Goal: Task Accomplishment & Management: Manage account settings

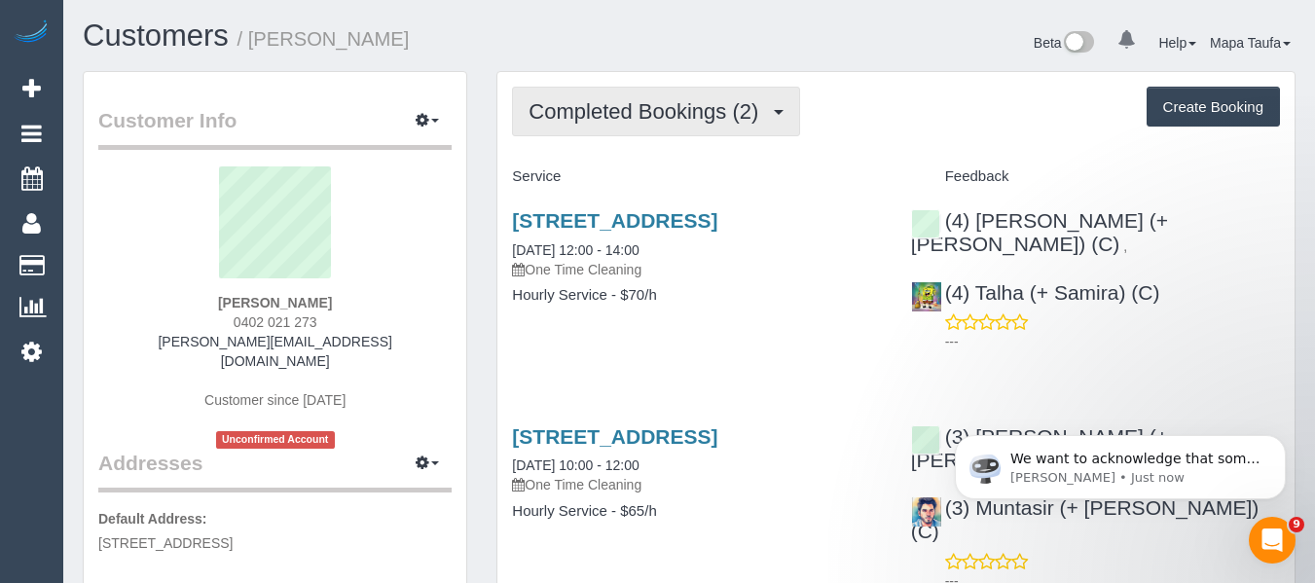
click at [584, 110] on button "Completed Bookings (2)" at bounding box center [656, 112] width 288 height 50
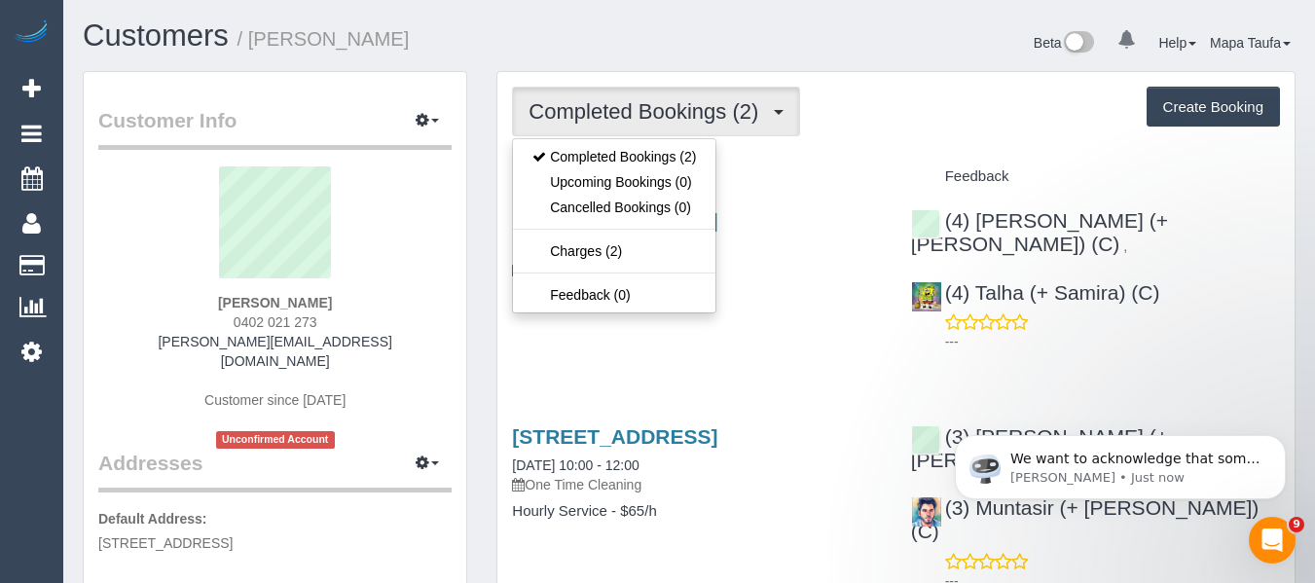
click at [867, 108] on div "Completed Bookings (2) Completed Bookings (2) Upcoming Bookings (0) Cancelled B…" at bounding box center [896, 112] width 768 height 50
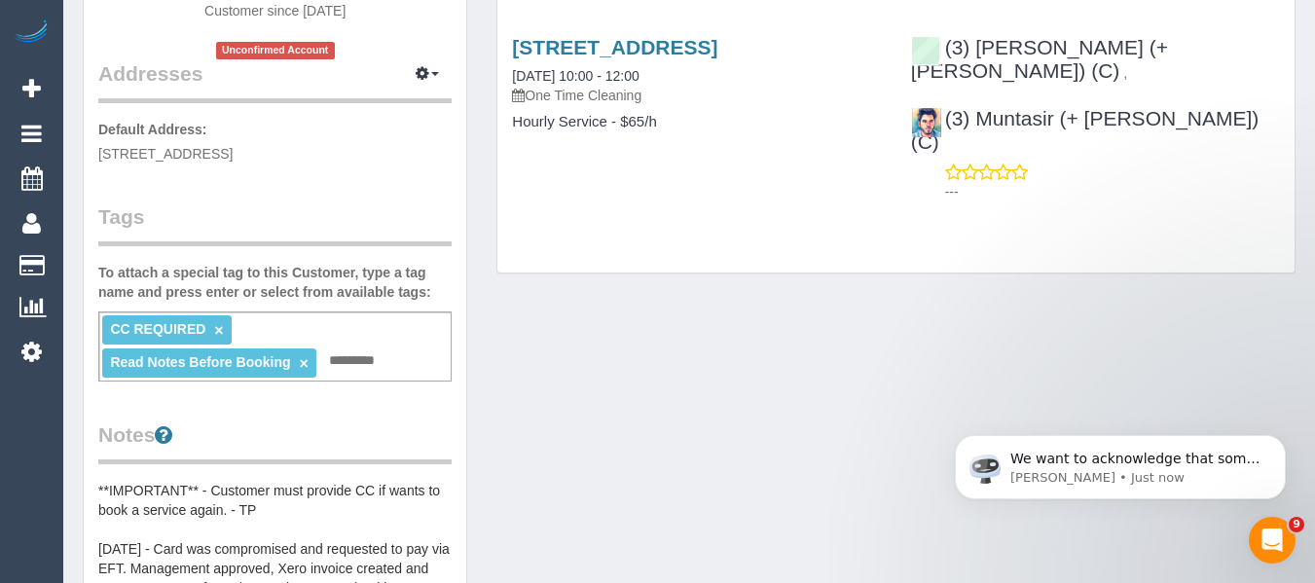
scroll to position [682, 0]
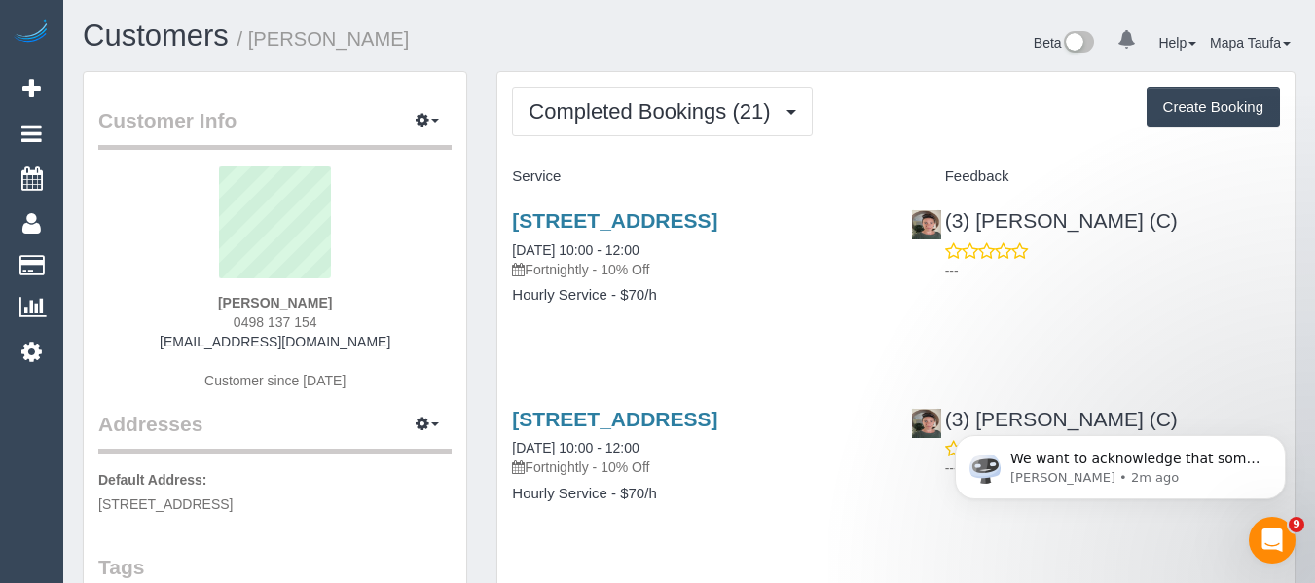
drag, startPoint x: 324, startPoint y: 300, endPoint x: 220, endPoint y: 296, distance: 104.2
click at [220, 296] on div "[PERSON_NAME] 0498 137 154 [EMAIL_ADDRESS][DOMAIN_NAME] Customer since [DATE]" at bounding box center [274, 287] width 353 height 243
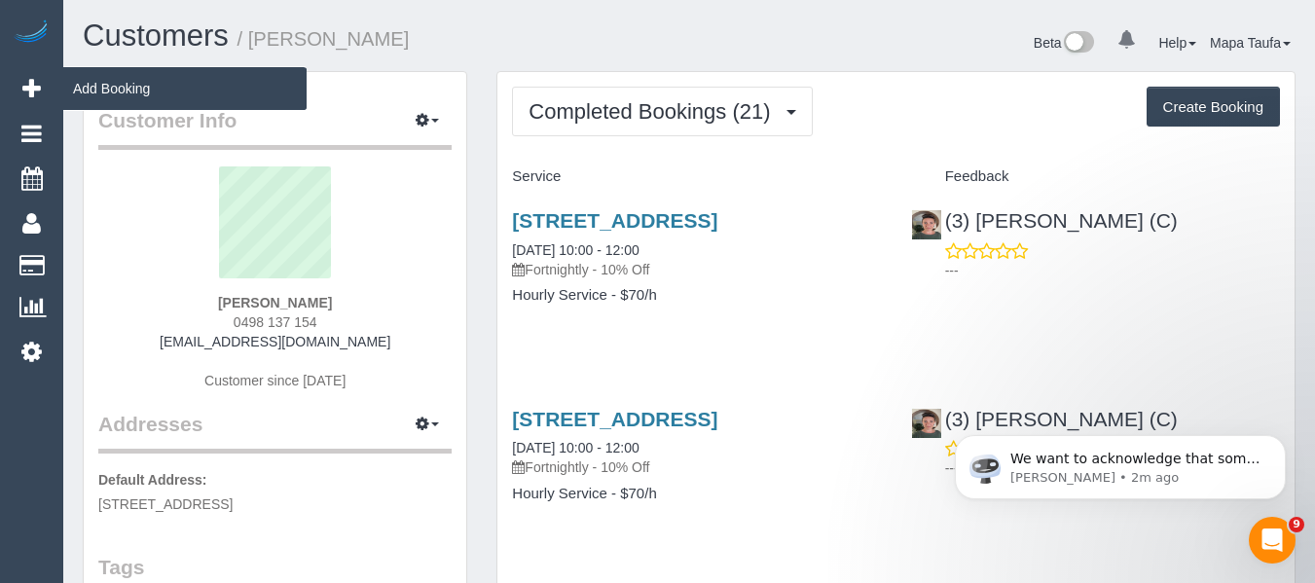
copy strong "[PERSON_NAME]"
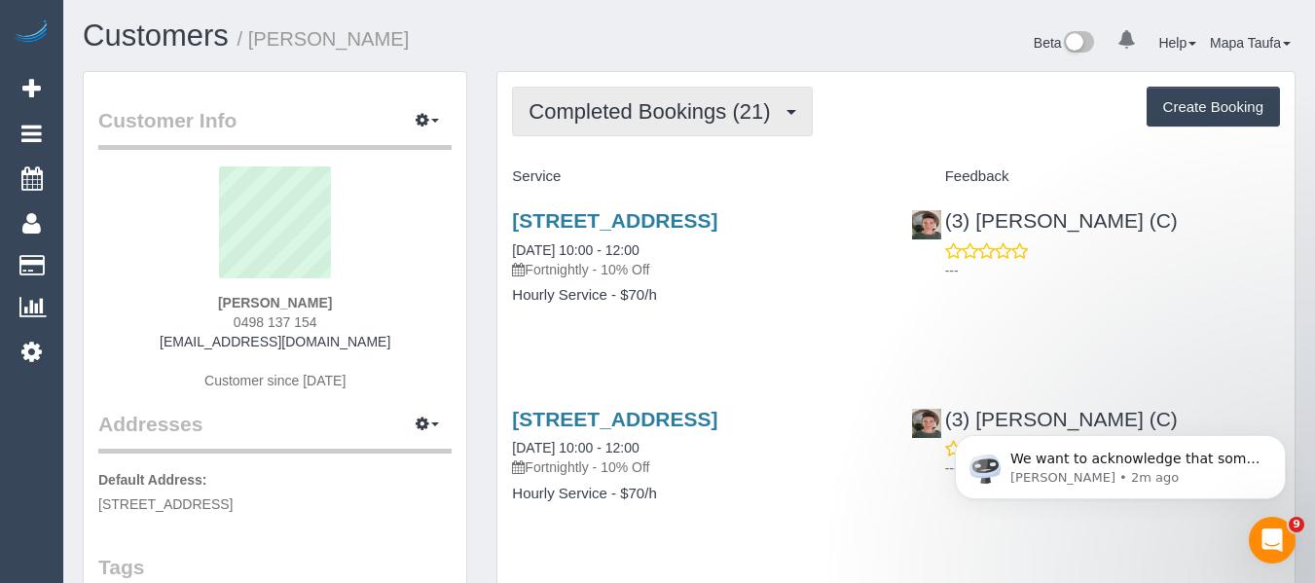
click at [595, 115] on span "Completed Bookings (21)" at bounding box center [654, 111] width 251 height 24
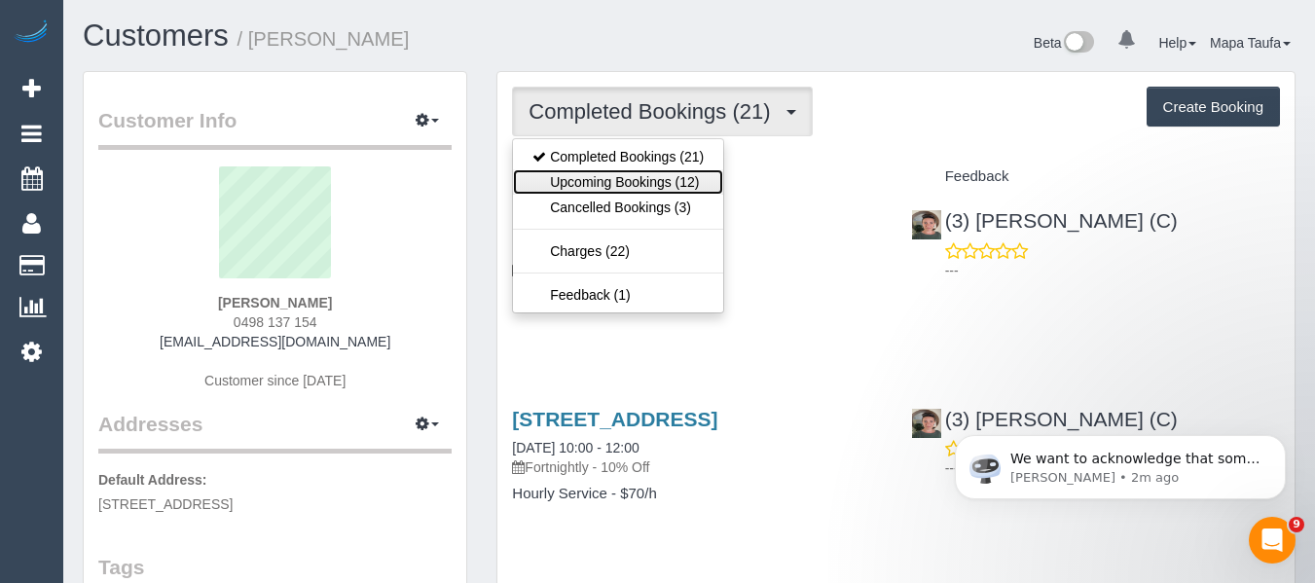
click at [593, 180] on link "Upcoming Bookings (12)" at bounding box center [618, 181] width 210 height 25
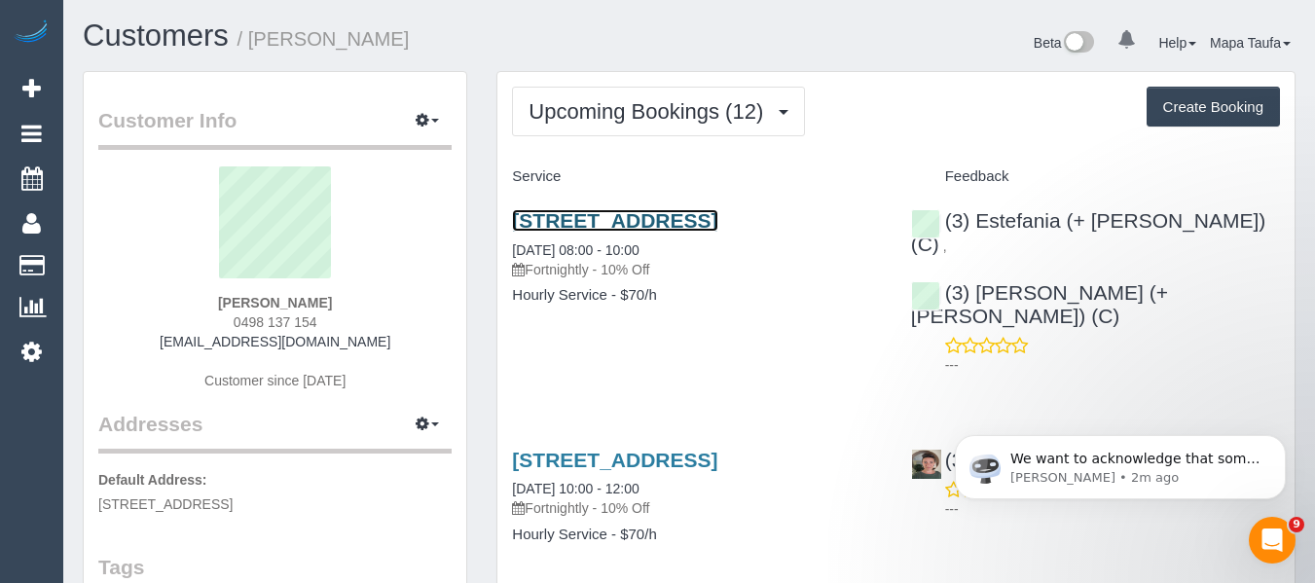
click at [593, 223] on link "28 Heather Avenue, Keilor East, VIC 3033" at bounding box center [614, 220] width 205 height 22
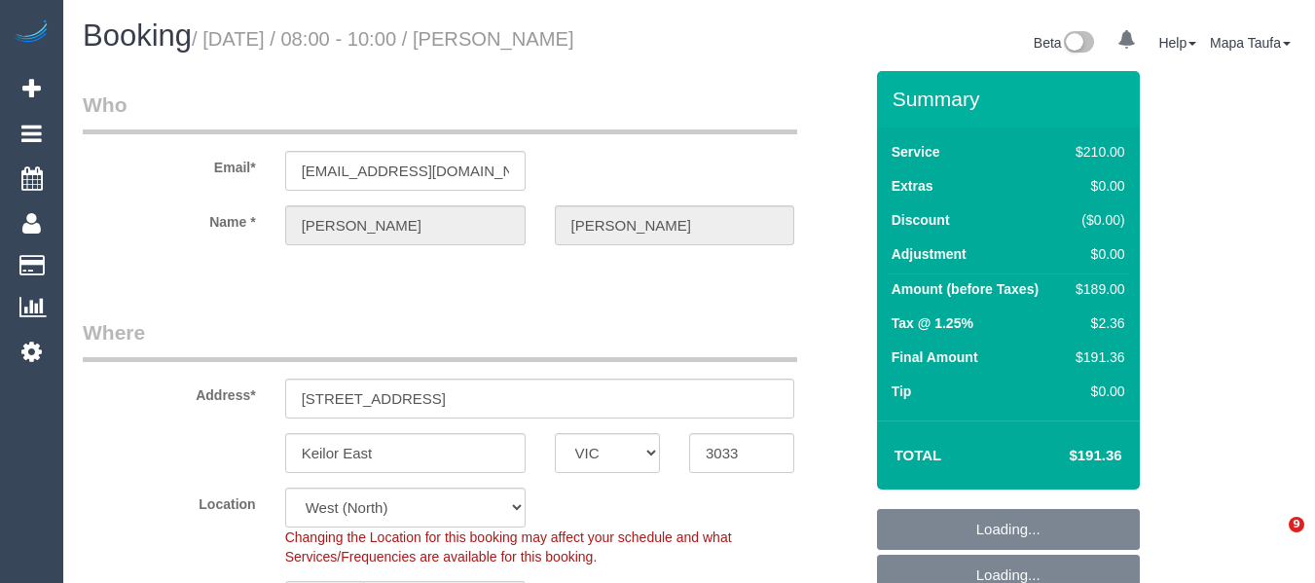
select select "VIC"
select select "180"
select select "number:27"
select select "number:14"
select select "number:19"
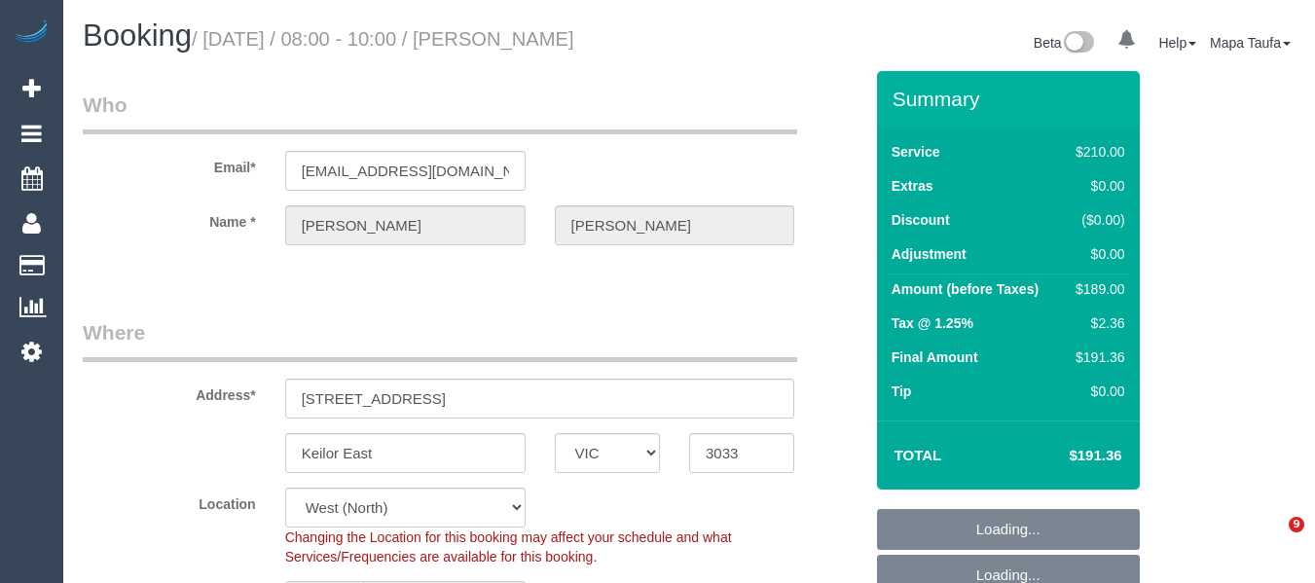
select select "number:36"
select select "number:34"
select select "number:11"
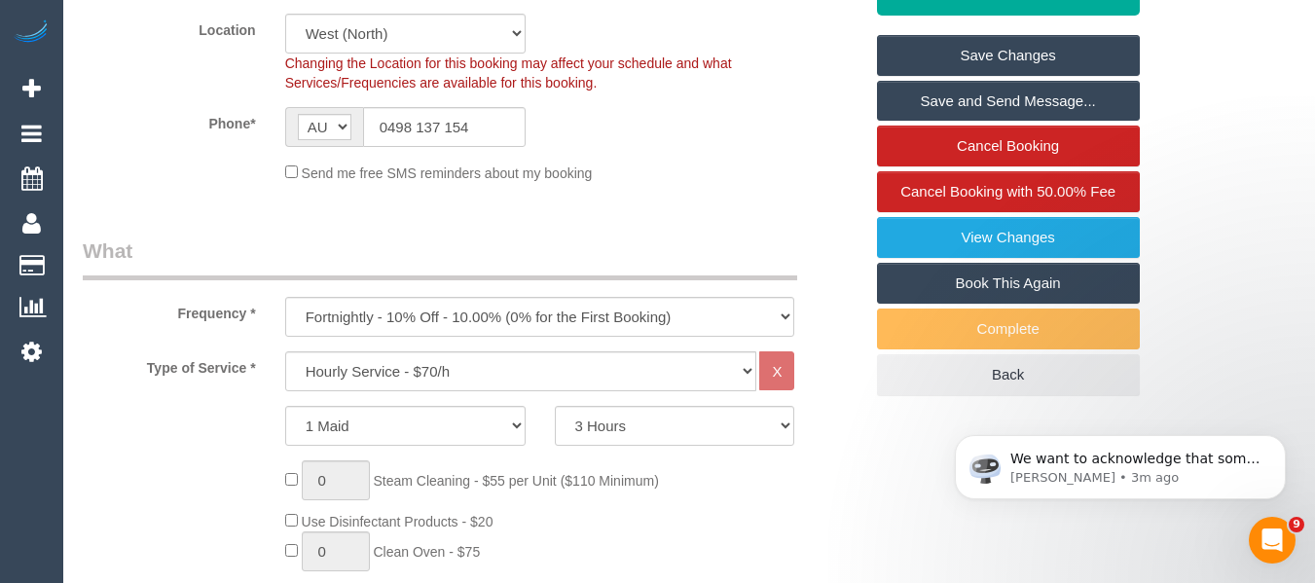
scroll to position [487, 0]
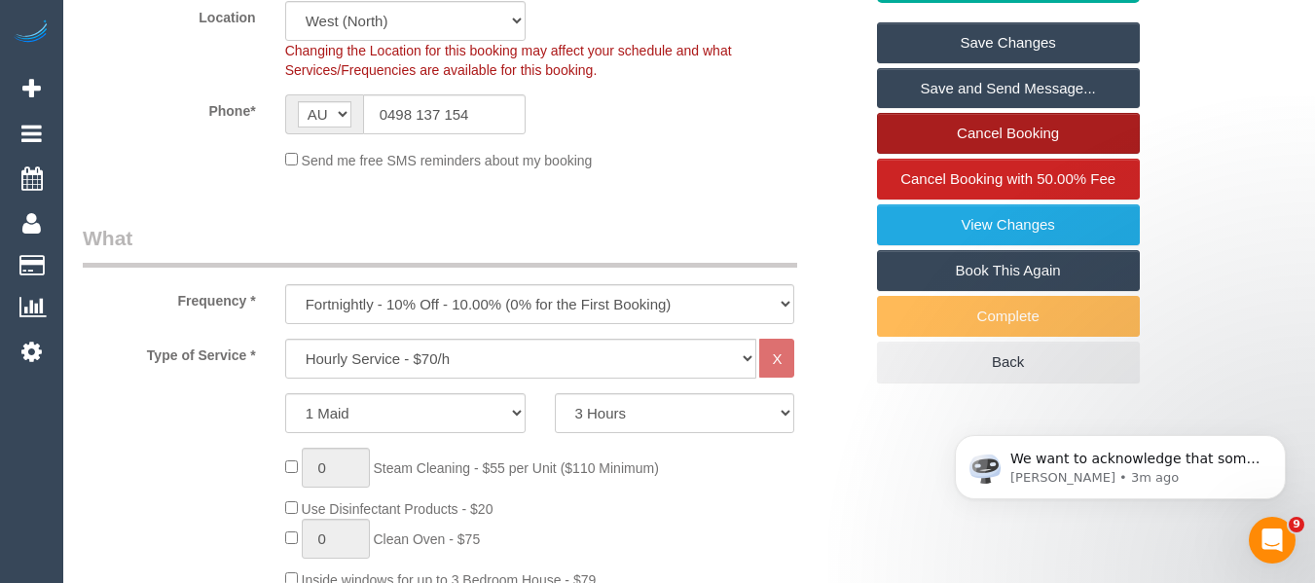
click at [1006, 132] on link "Cancel Booking" at bounding box center [1008, 133] width 263 height 41
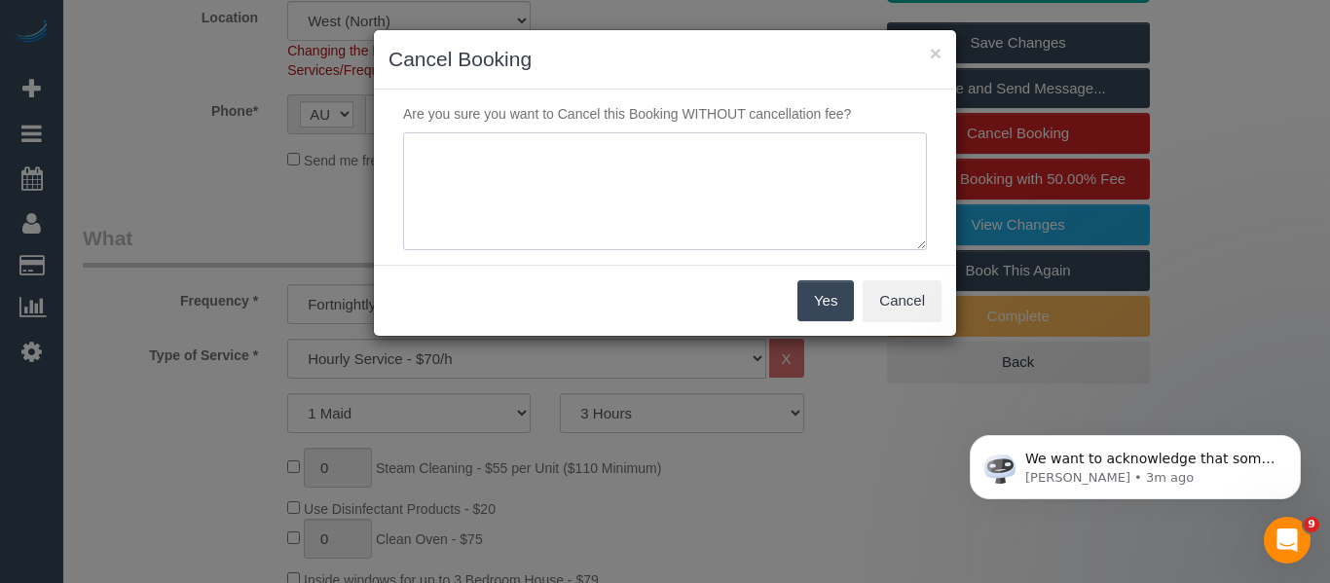
click at [520, 153] on textarea at bounding box center [665, 191] width 524 height 119
type textarea "does not want cover - no fee charged via text -MT"
click at [809, 295] on button "Yes" at bounding box center [825, 300] width 56 height 41
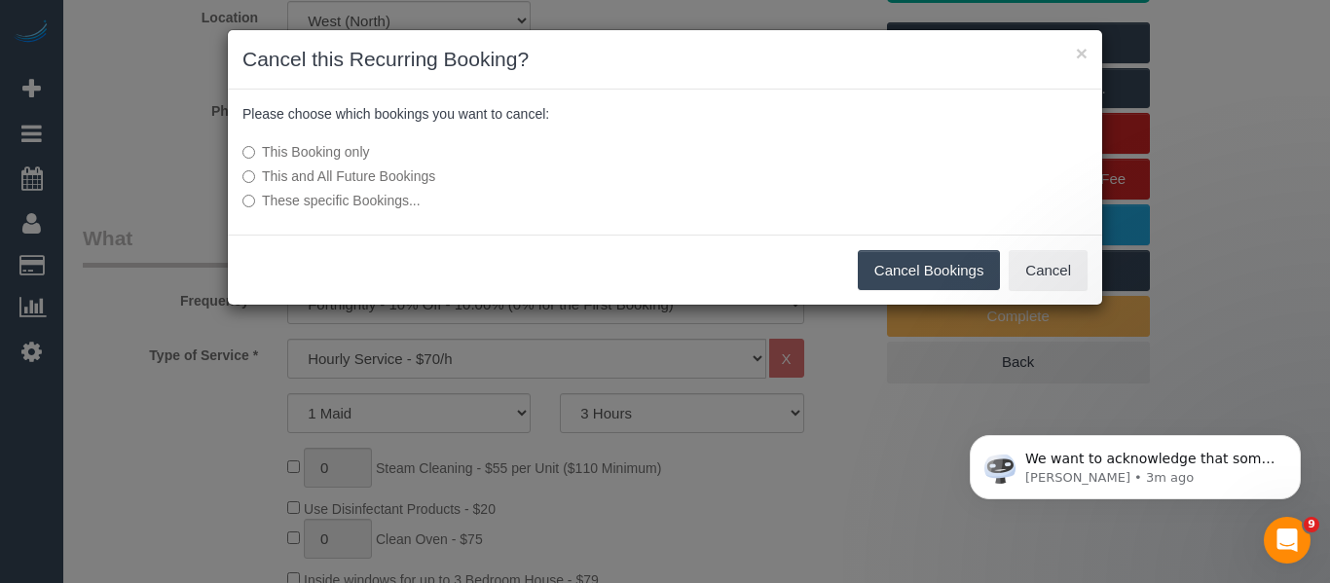
click at [870, 271] on button "Cancel Bookings" at bounding box center [929, 270] width 143 height 41
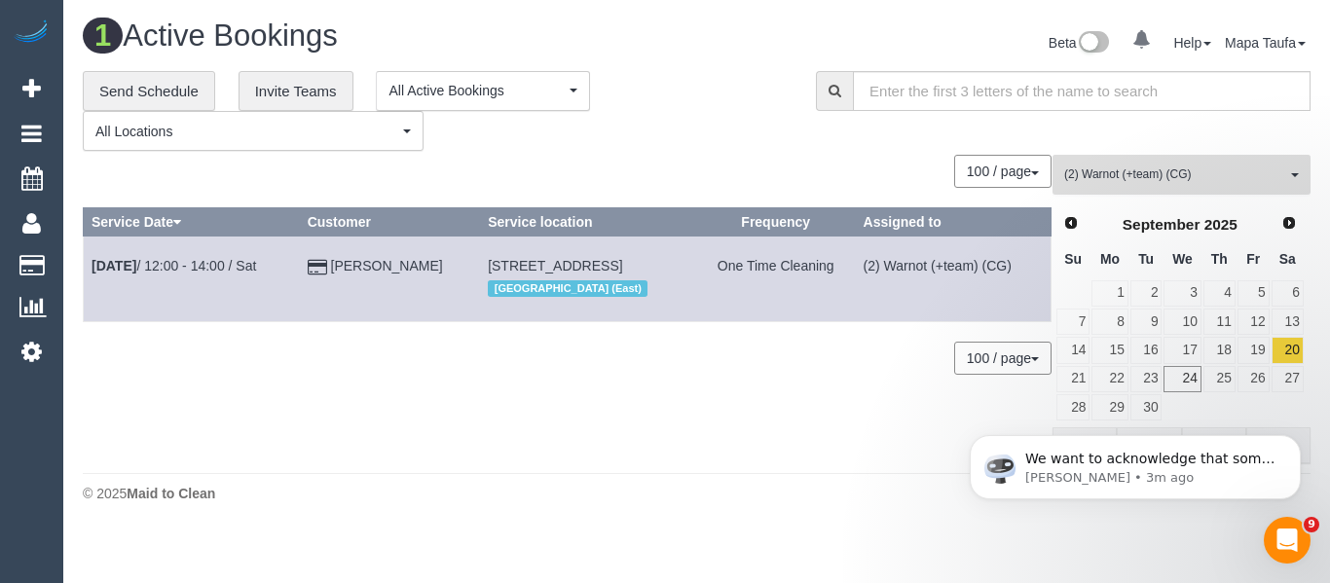
click at [1136, 180] on span "(2) Warnot (+team) (CG)" at bounding box center [1175, 174] width 222 height 17
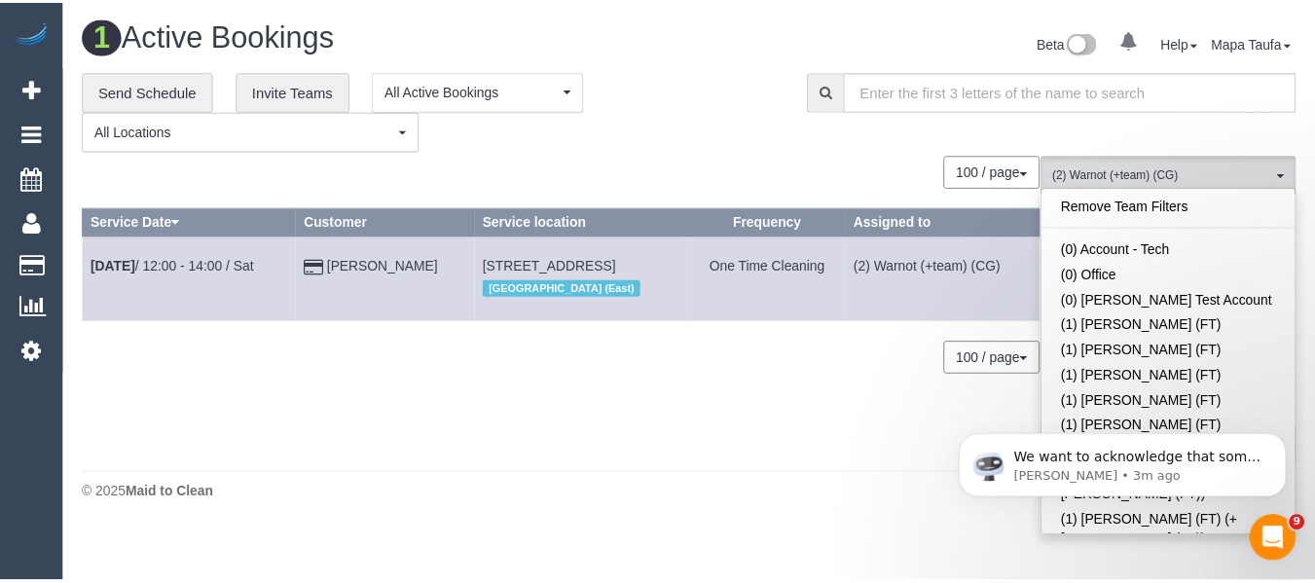
scroll to position [1937, 0]
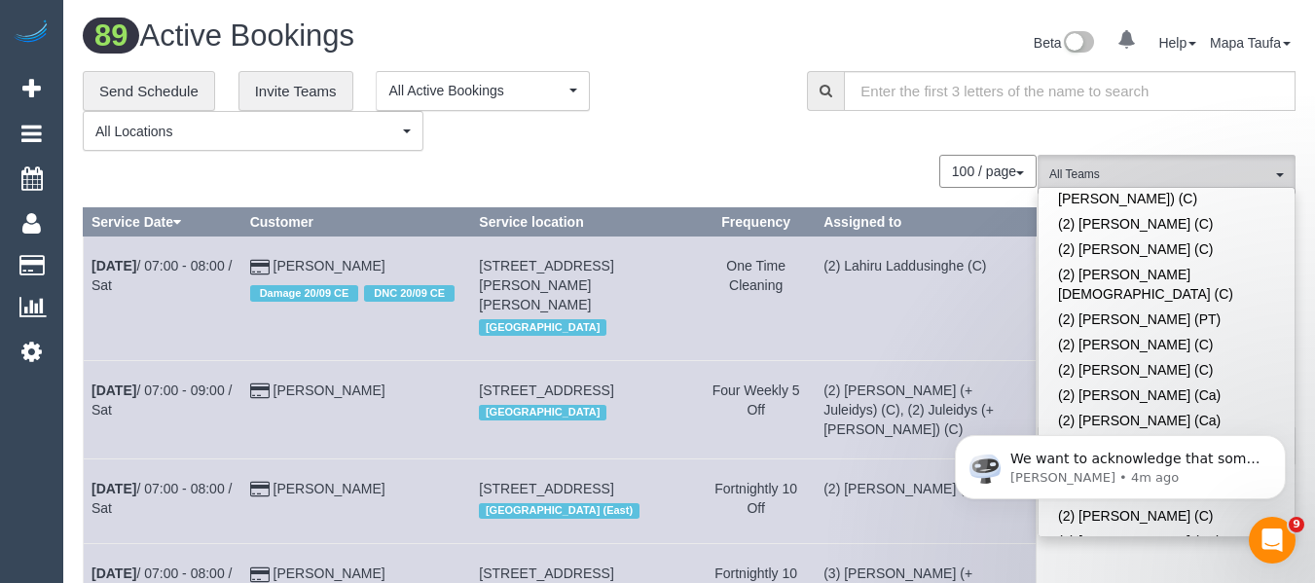
scroll to position [2368, 0]
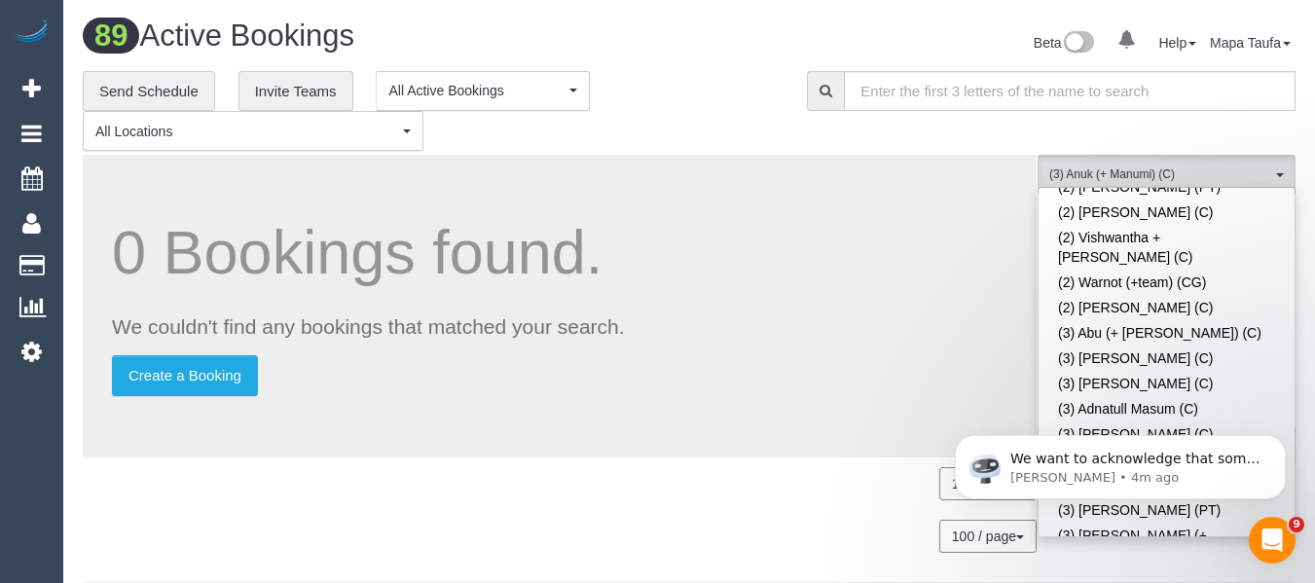
click at [591, 149] on div "**********" at bounding box center [430, 111] width 695 height 81
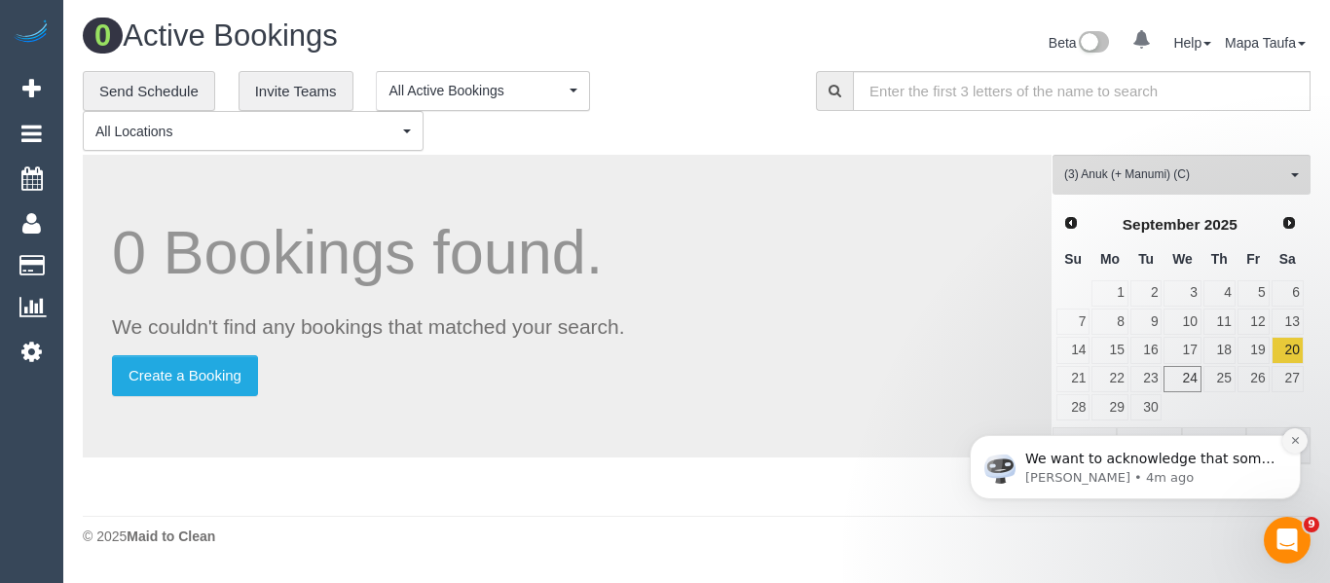
click at [1295, 438] on icon "Dismiss notification" at bounding box center [1295, 440] width 11 height 11
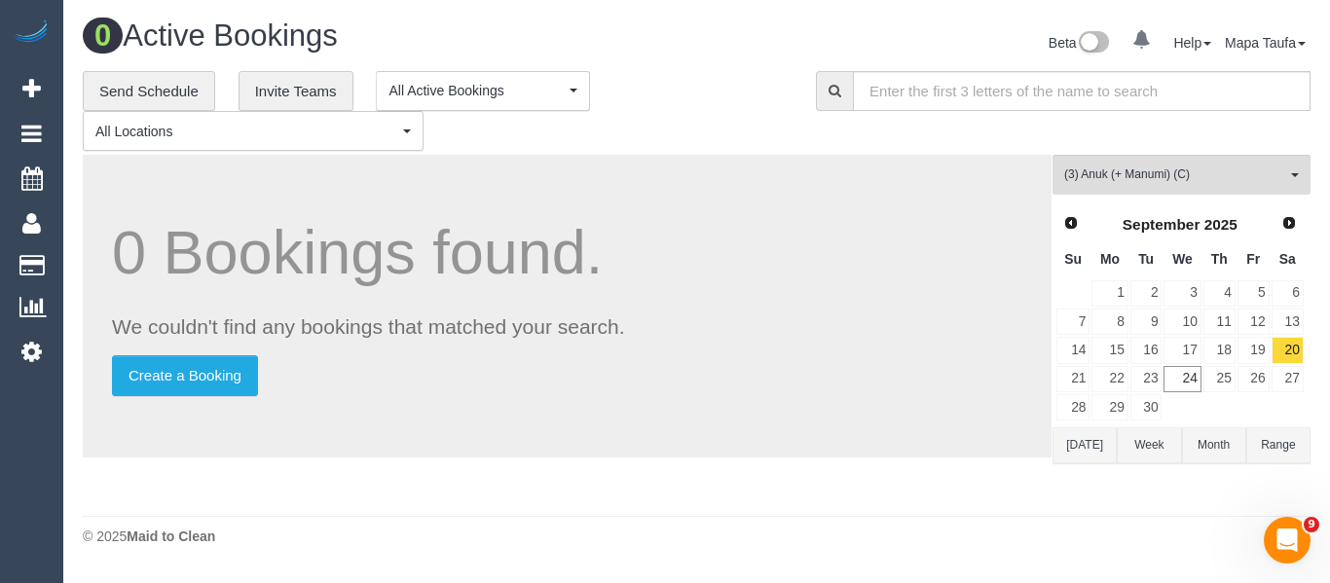
click at [1080, 446] on button "[DATE]" at bounding box center [1084, 445] width 64 height 36
click at [1151, 378] on link "23" at bounding box center [1146, 379] width 32 height 26
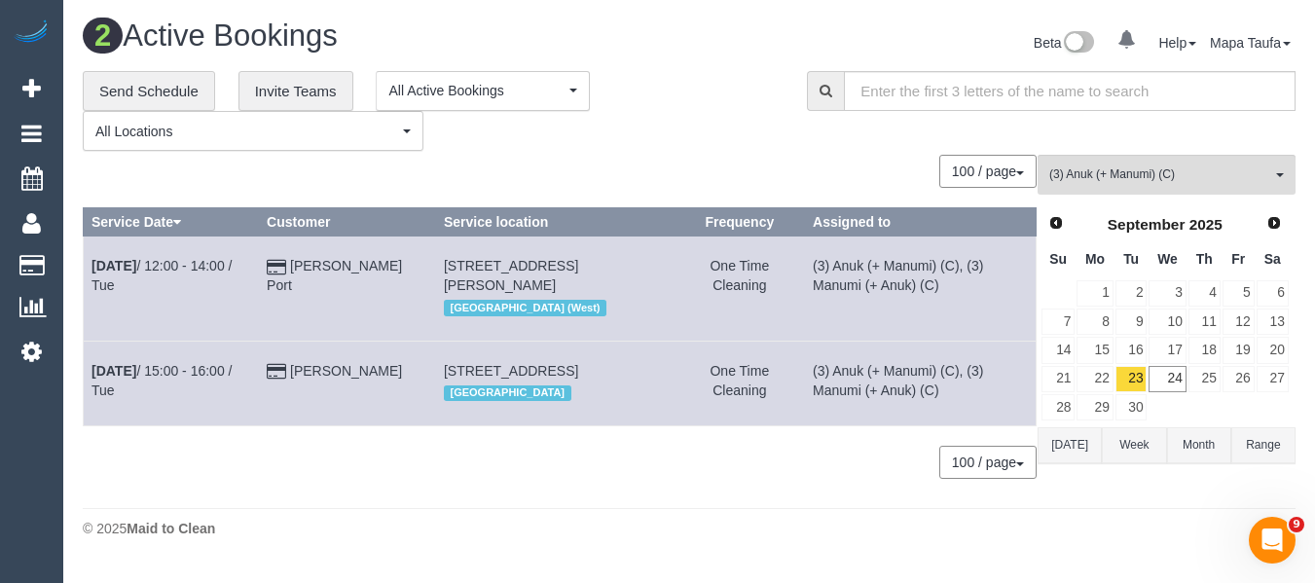
drag, startPoint x: 356, startPoint y: 272, endPoint x: 312, endPoint y: 261, distance: 46.0
click at [312, 261] on td "Ilana Port" at bounding box center [347, 289] width 177 height 104
copy td "Ilana Port"
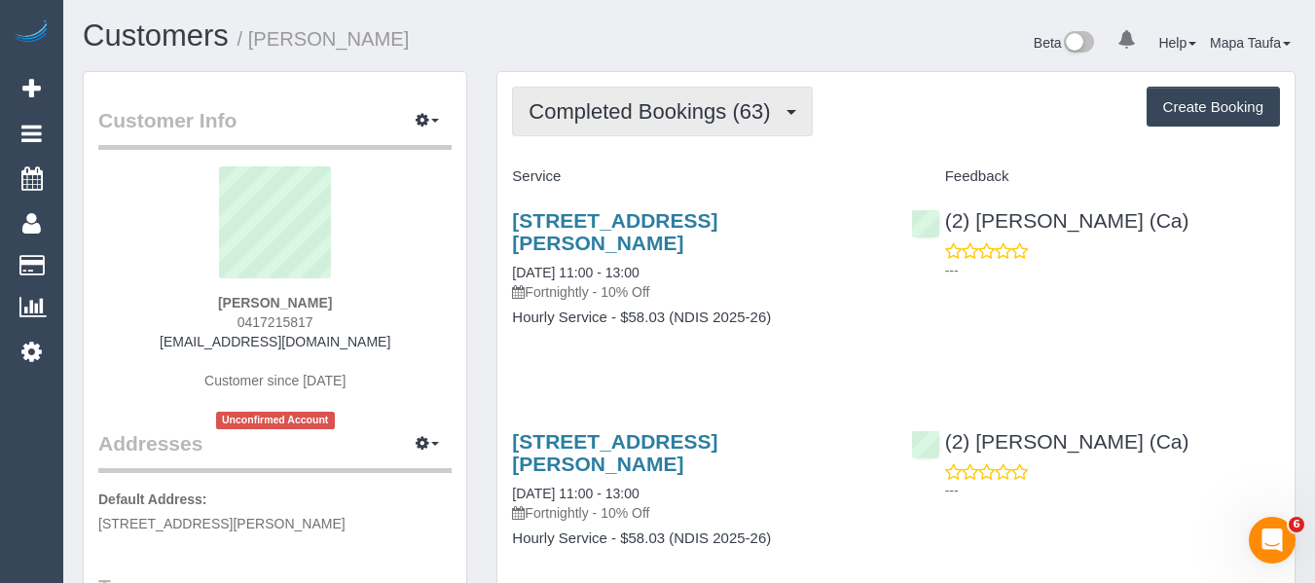
click at [604, 112] on span "Completed Bookings (63)" at bounding box center [654, 111] width 251 height 24
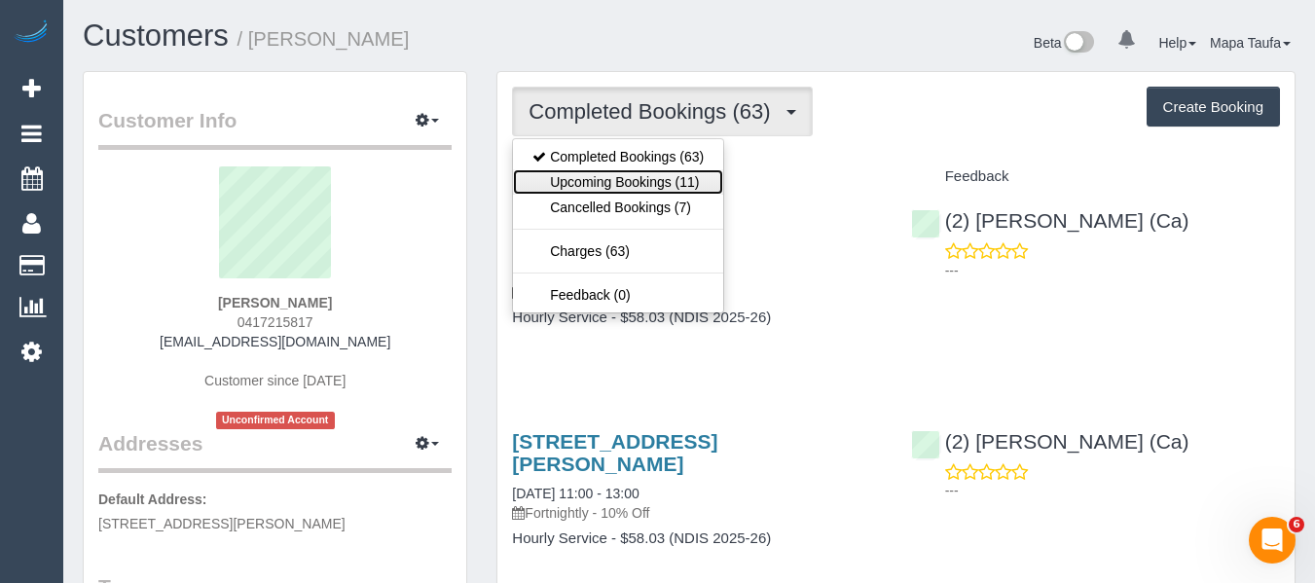
click at [645, 186] on link "Upcoming Bookings (11)" at bounding box center [618, 181] width 210 height 25
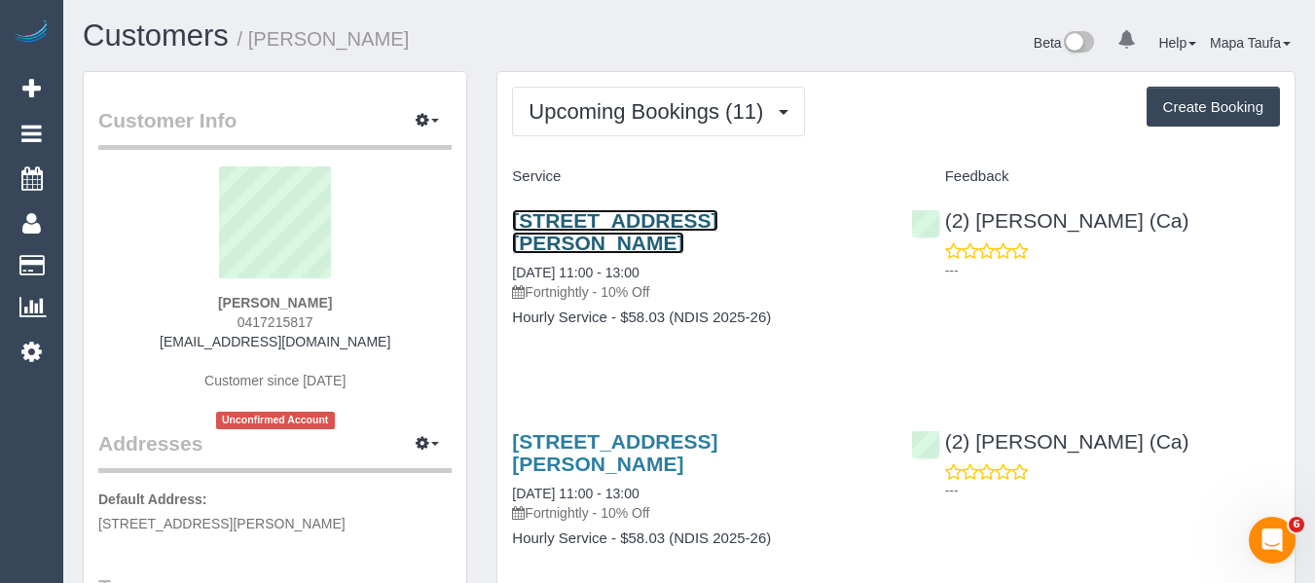
click at [566, 228] on link "84 Rennie Street, Coburg East, VIC 3058" at bounding box center [614, 231] width 205 height 45
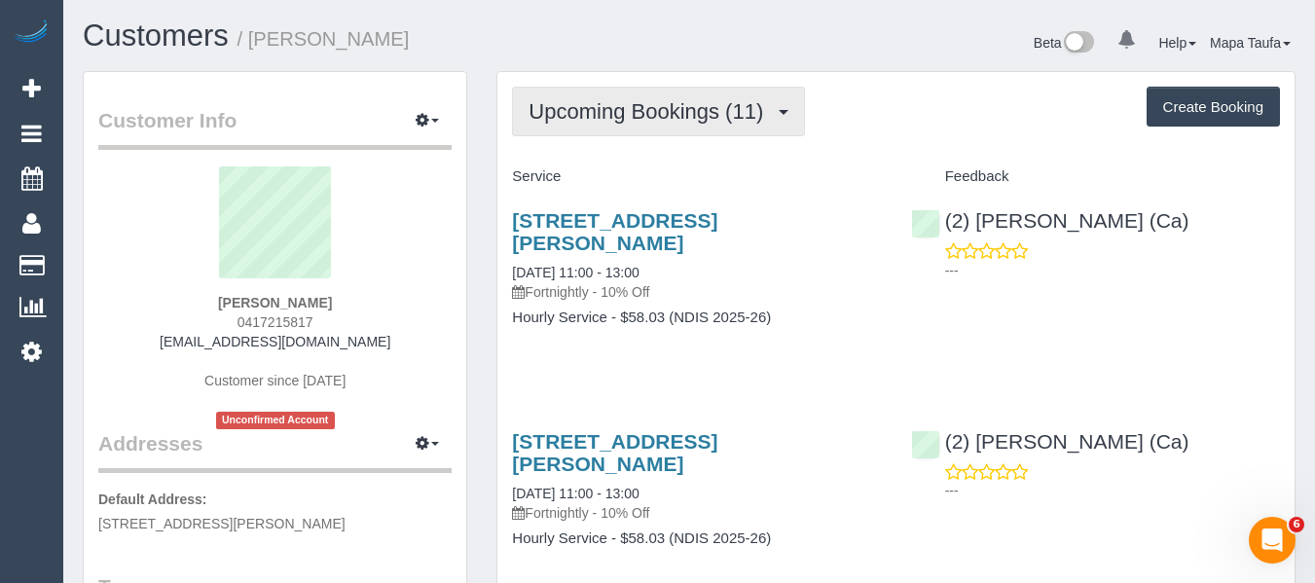
click at [672, 97] on button "Upcoming Bookings (11)" at bounding box center [658, 112] width 293 height 50
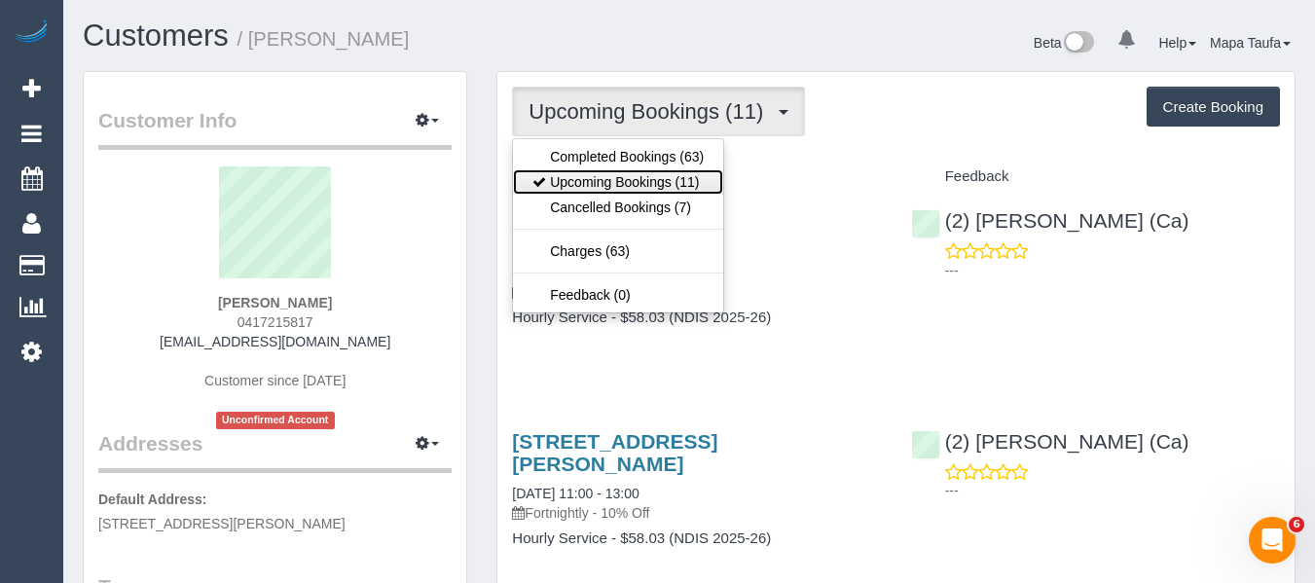
click at [619, 169] on link "Upcoming Bookings (11)" at bounding box center [618, 181] width 210 height 25
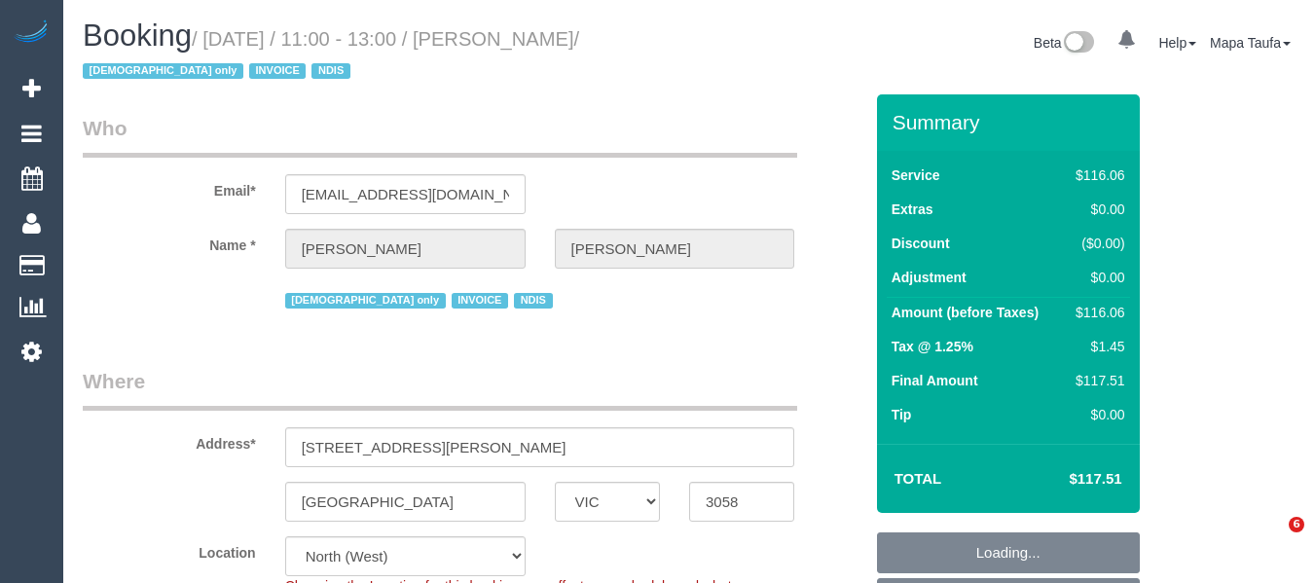
select select "VIC"
select select "object:1433"
select select "number:28"
select select "number:14"
select select "number:19"
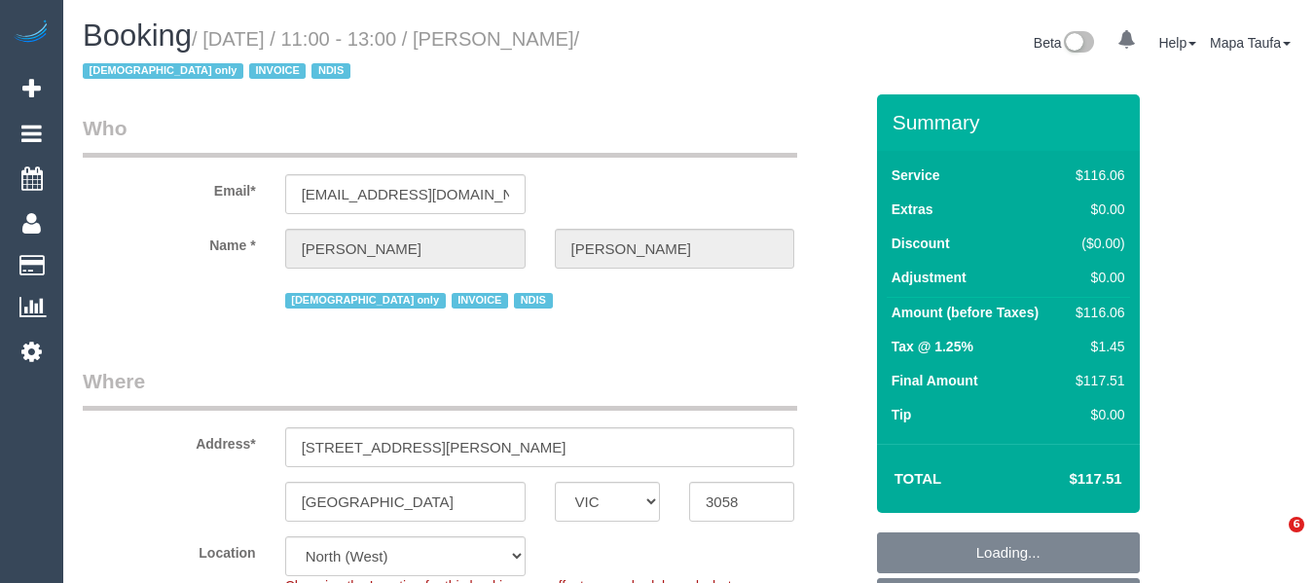
select select "number:22"
select select "number:35"
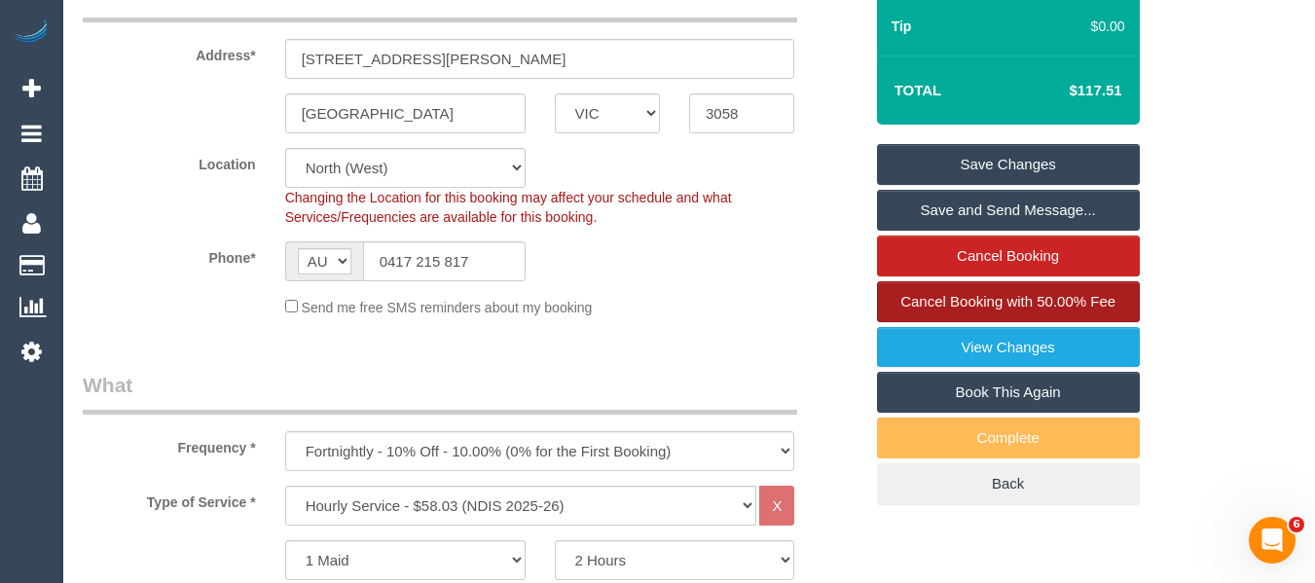
scroll to position [389, 0]
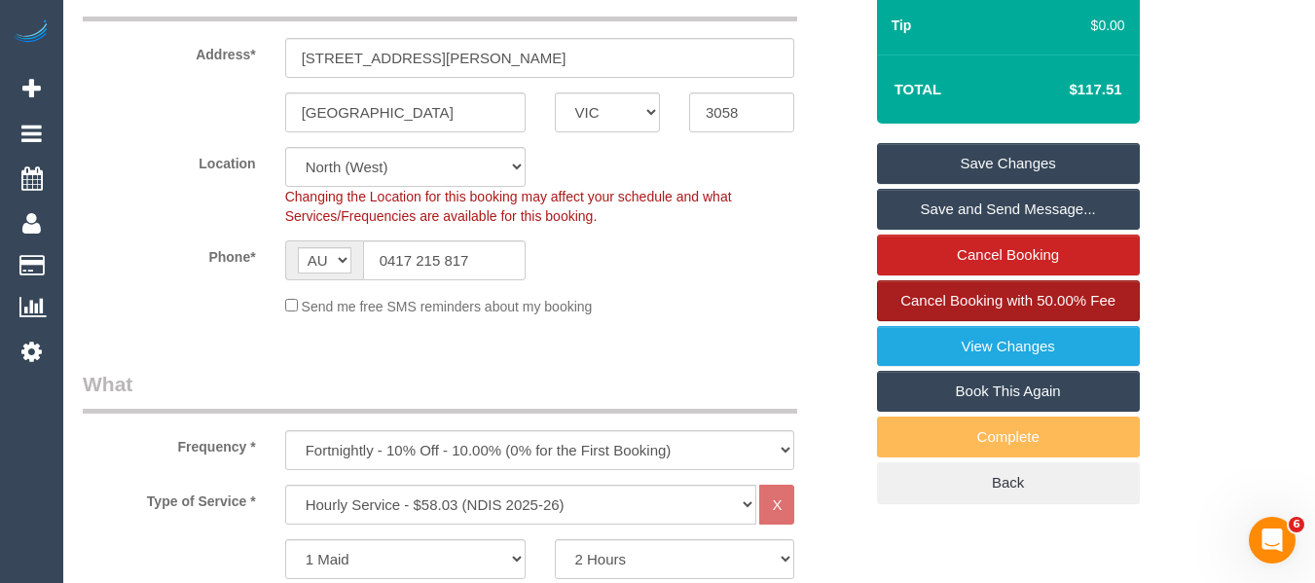
click at [1002, 305] on span "Cancel Booking with 50.00% Fee" at bounding box center [1008, 300] width 215 height 17
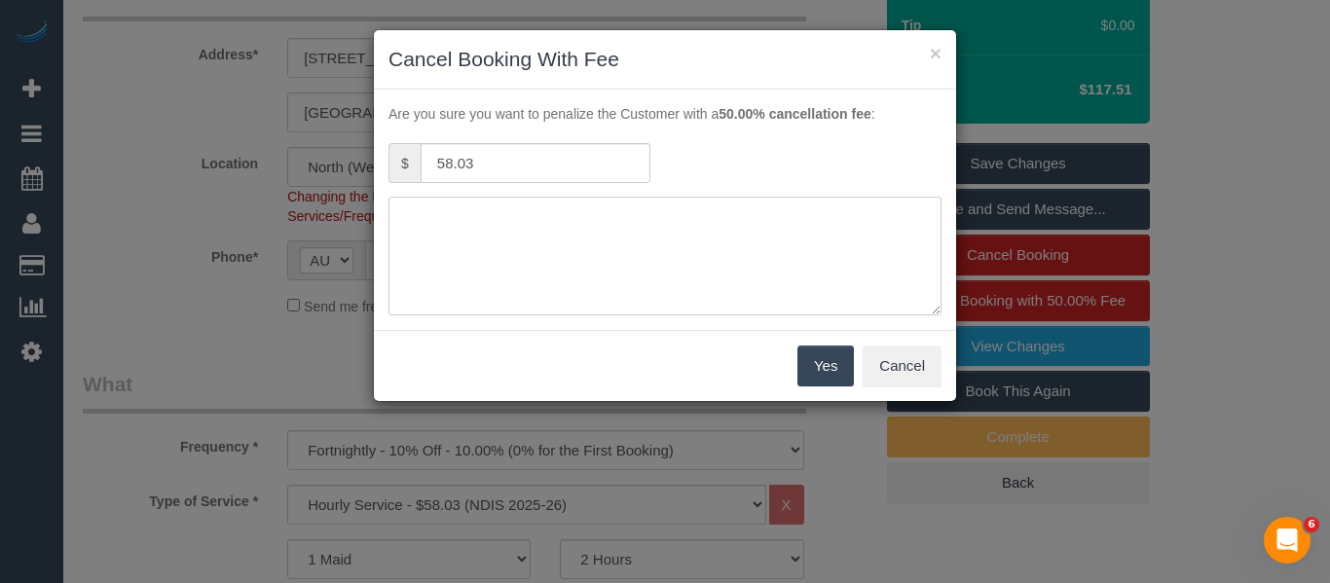
click at [699, 218] on textarea at bounding box center [664, 256] width 553 height 119
type textarea "service not needed via text -MT"
click at [814, 371] on button "Yes" at bounding box center [825, 366] width 56 height 41
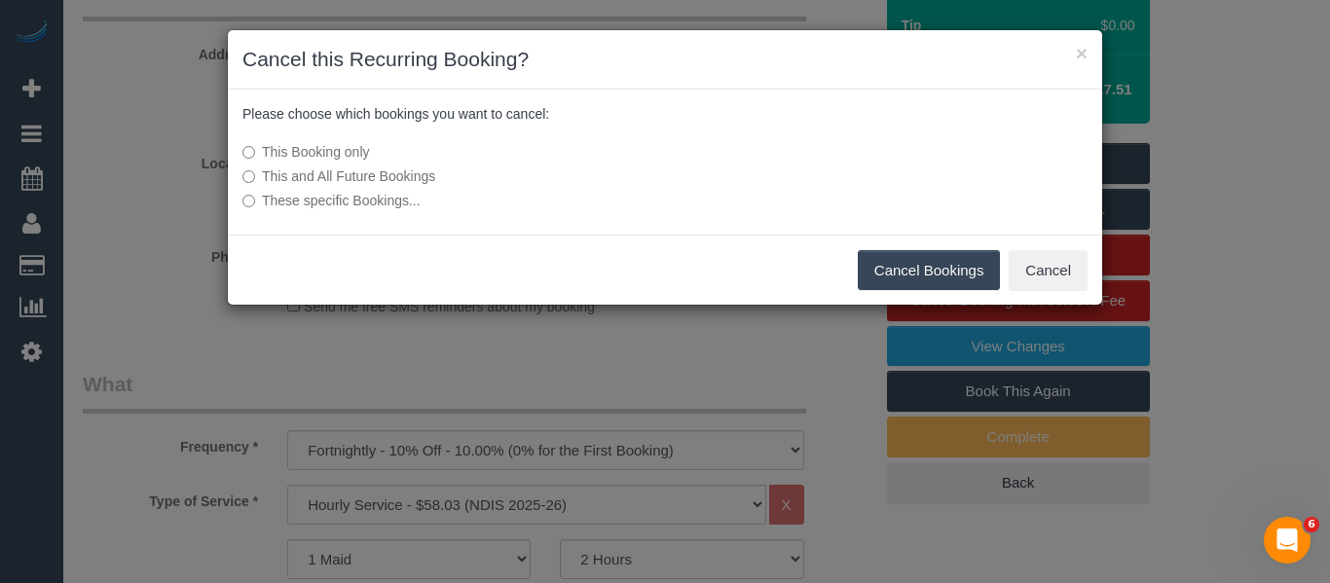
click at [872, 267] on button "Cancel Bookings" at bounding box center [929, 270] width 143 height 41
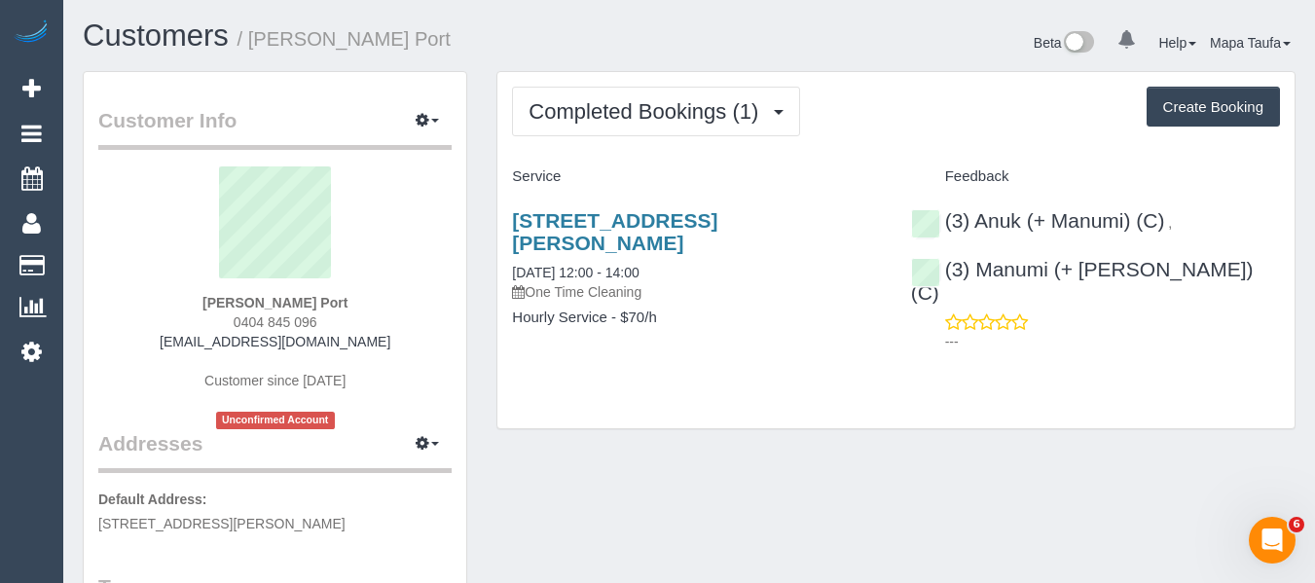
drag, startPoint x: 325, startPoint y: 321, endPoint x: 176, endPoint y: 334, distance: 149.5
click at [203, 323] on div "[PERSON_NAME] Port 0404 845 096 [EMAIL_ADDRESS][DOMAIN_NAME] Customer since [DA…" at bounding box center [274, 297] width 353 height 263
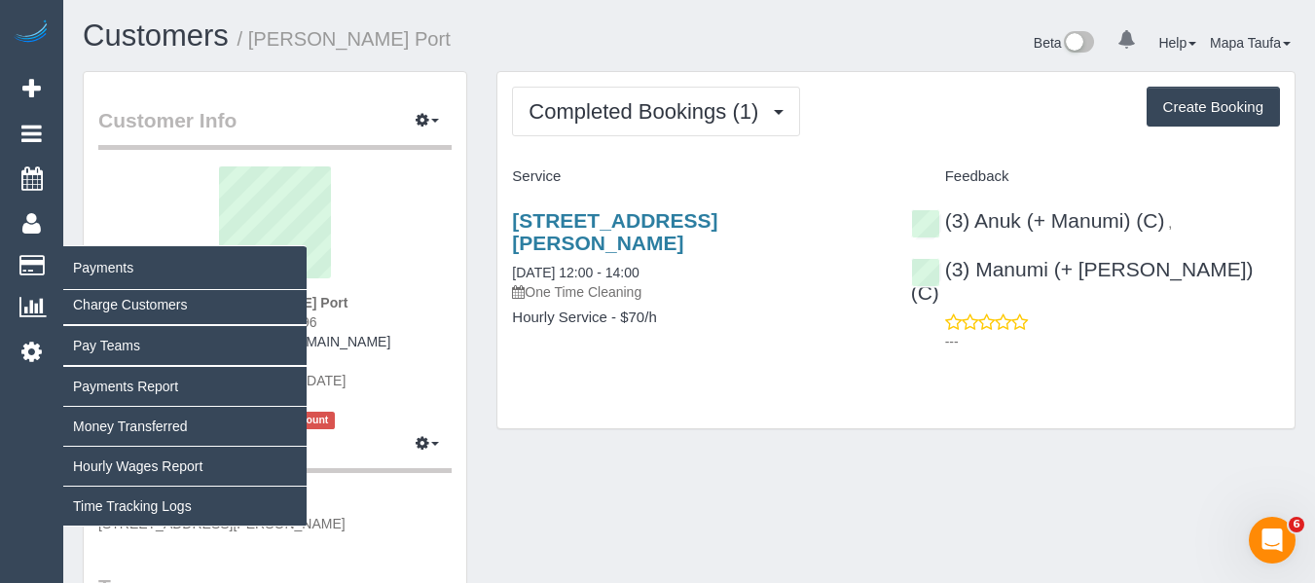
copy span "0404 845 096"
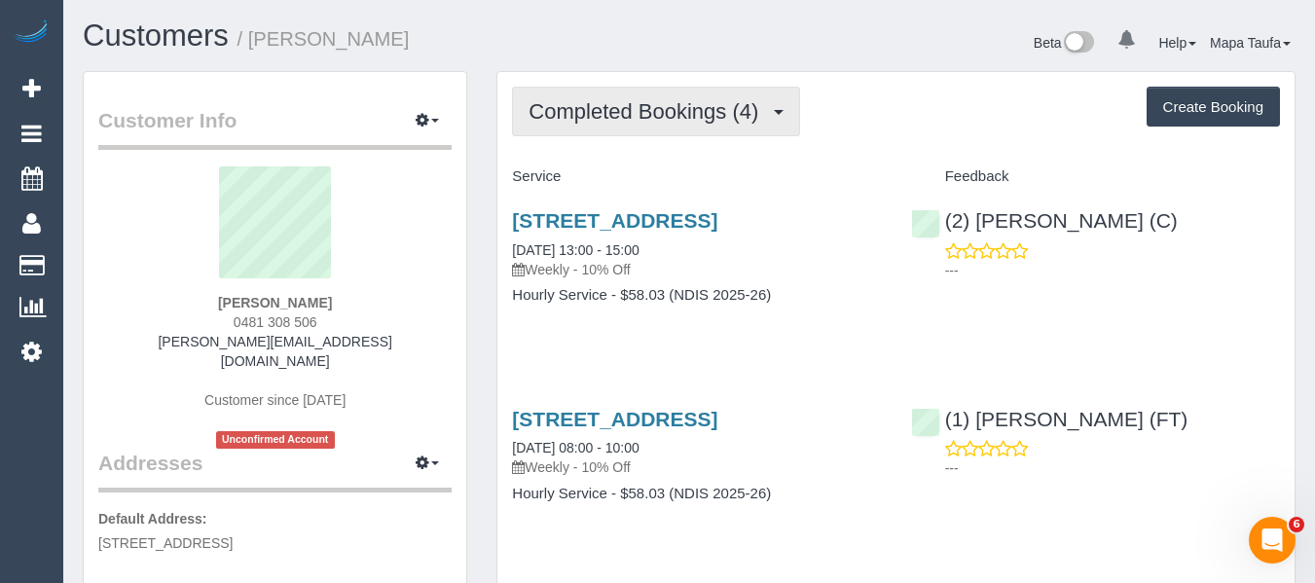
click at [645, 100] on span "Completed Bookings (4)" at bounding box center [649, 111] width 240 height 24
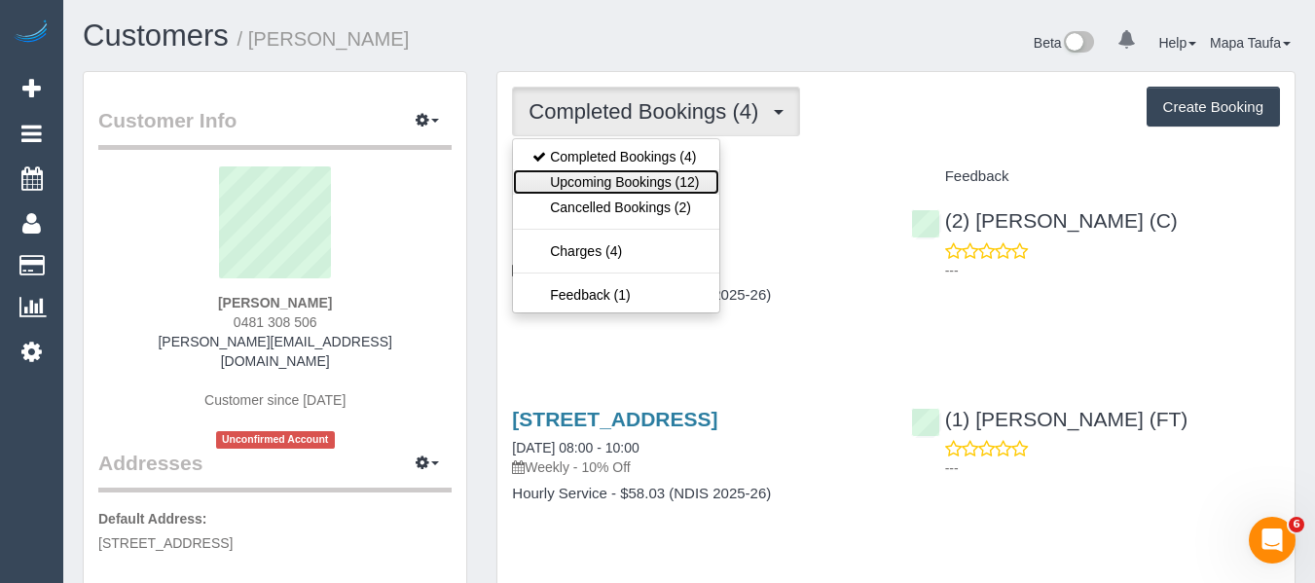
click at [631, 177] on link "Upcoming Bookings (12)" at bounding box center [615, 181] width 205 height 25
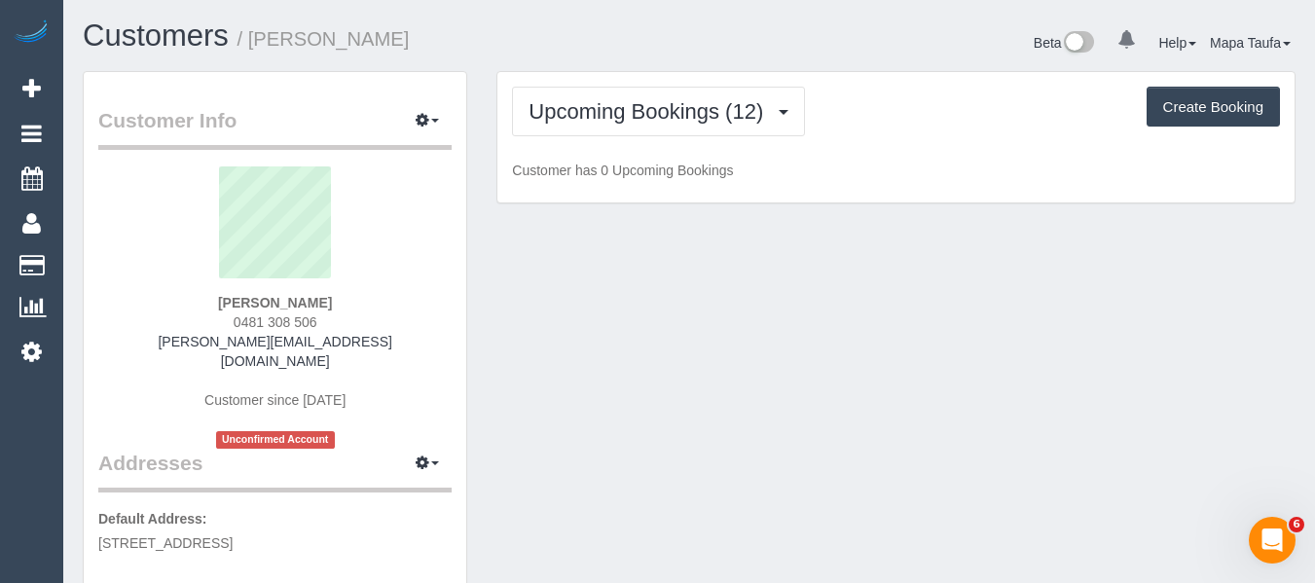
drag, startPoint x: 324, startPoint y: 319, endPoint x: 227, endPoint y: 311, distance: 97.8
click at [207, 308] on div "Fiona Kranenbroek 0481 308 506 fiona.kranenbroek@yahoo.com.au Customer since 20…" at bounding box center [274, 307] width 353 height 282
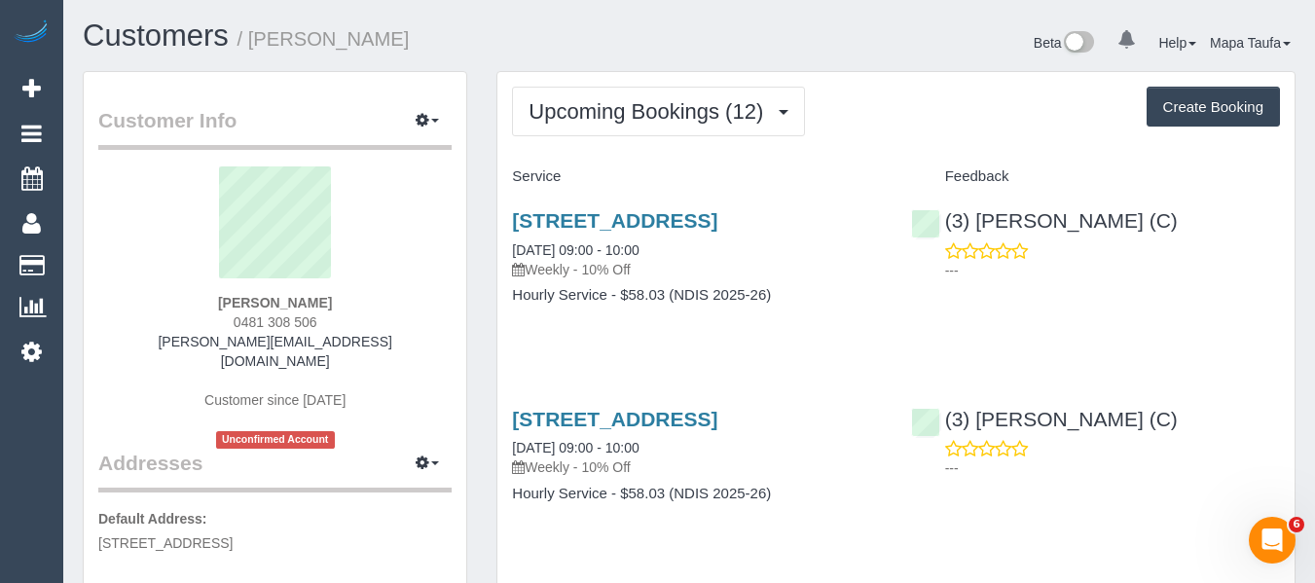
click at [326, 317] on div "Fiona Kranenbroek 0481 308 506 fiona.kranenbroek@yahoo.com.au Customer since 20…" at bounding box center [274, 307] width 353 height 282
drag, startPoint x: 323, startPoint y: 327, endPoint x: 226, endPoint y: 323, distance: 97.4
click at [219, 323] on div "Fiona Kranenbroek 0481 308 506 fiona.kranenbroek@yahoo.com.au Customer since 20…" at bounding box center [274, 307] width 353 height 282
copy span "0481 308 506"
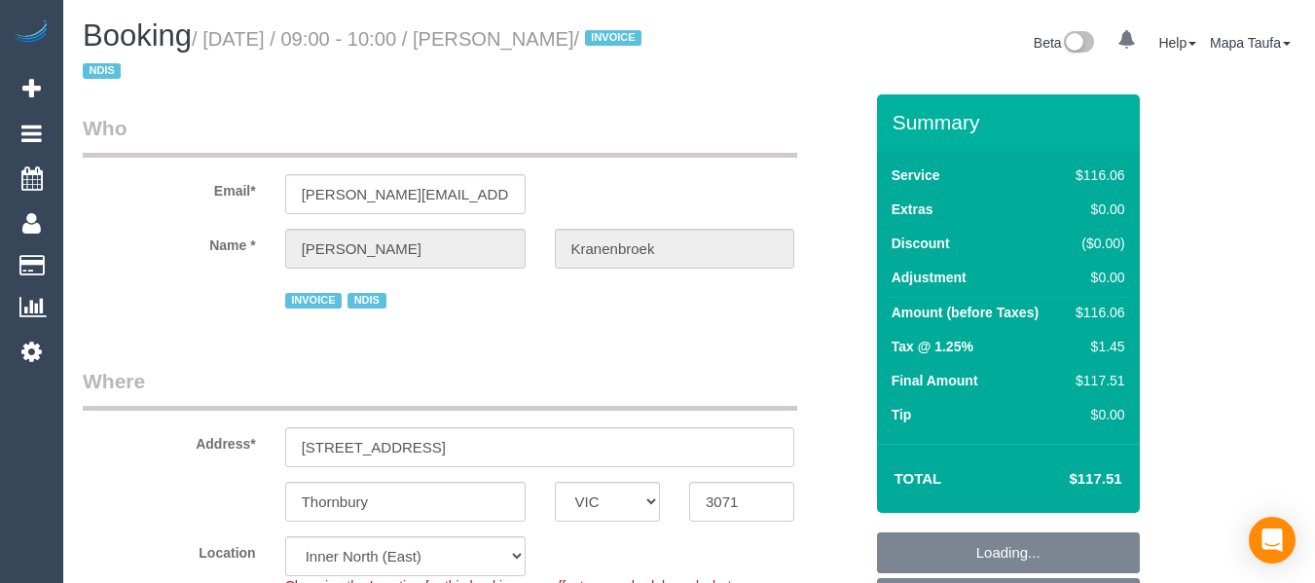
select select "VIC"
select select "string:check"
select select "number:29"
select select "number:14"
select select "number:19"
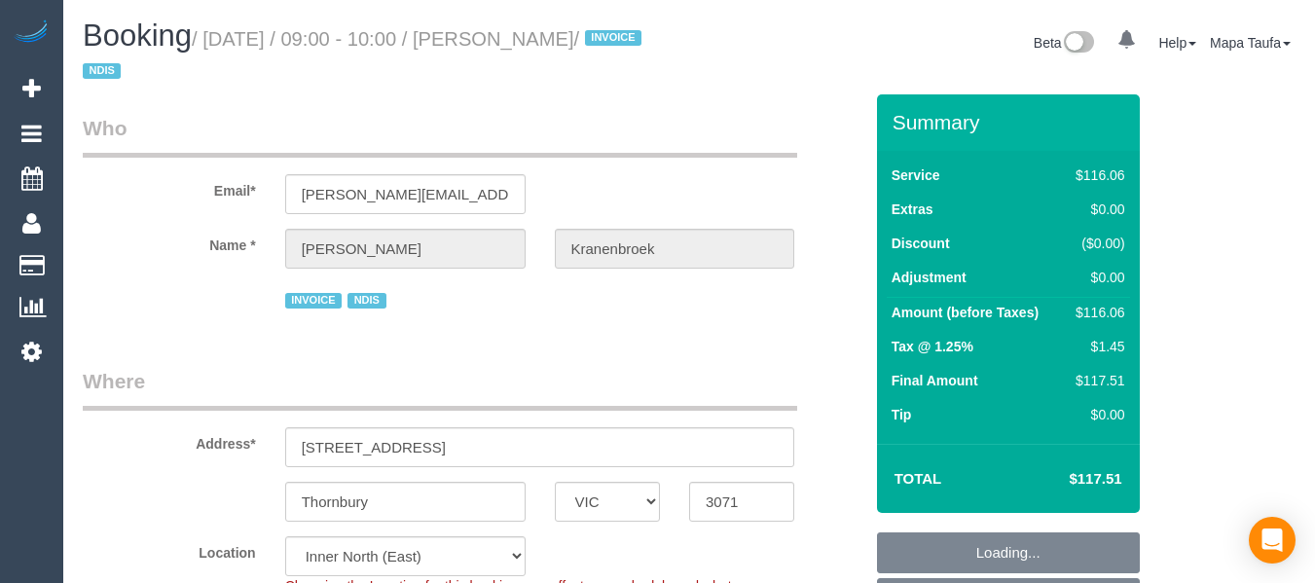
select select "number:23"
select select "number:34"
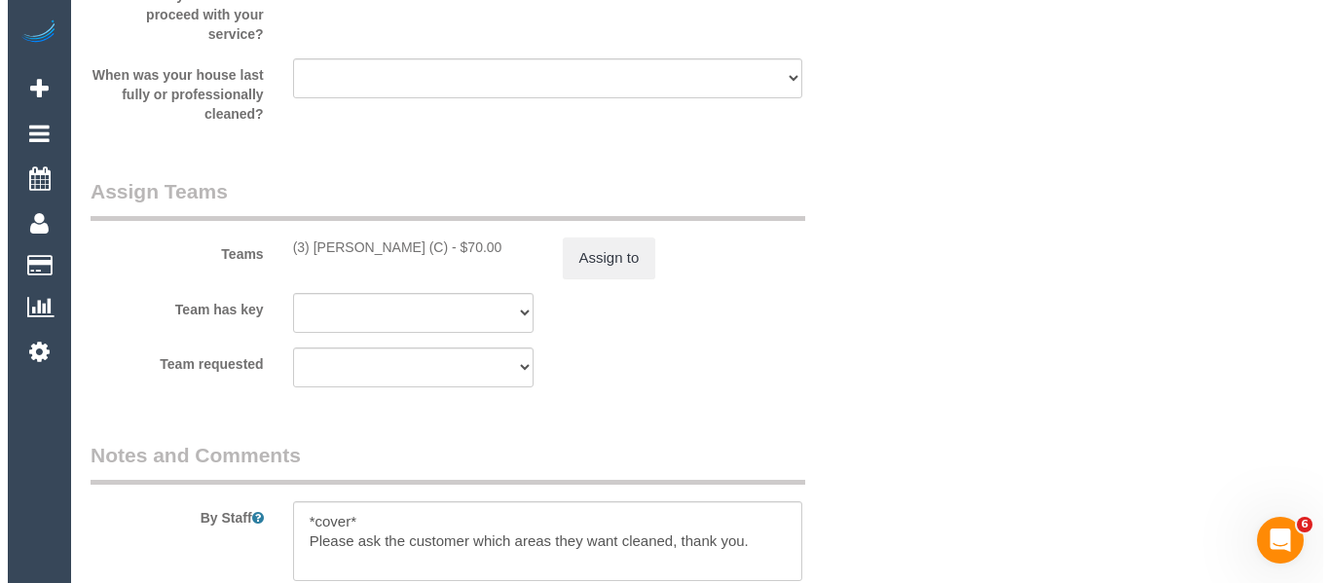
scroll to position [2651, 0]
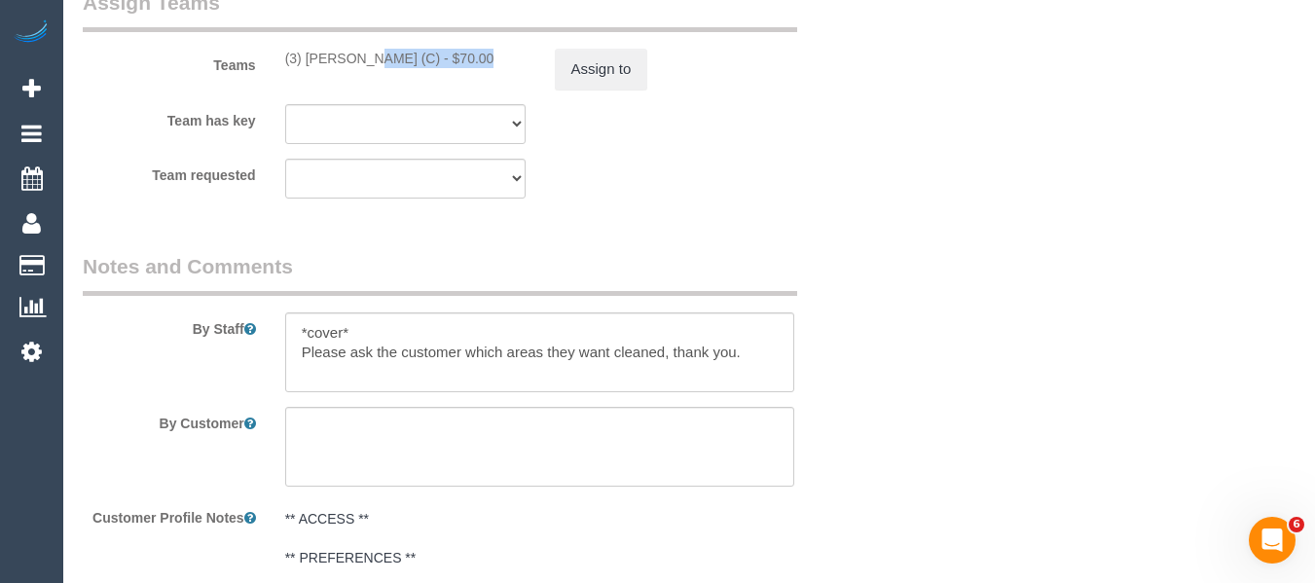
drag, startPoint x: 428, startPoint y: 56, endPoint x: 304, endPoint y: 60, distance: 124.7
click at [304, 60] on div "(3) Damian Maynes (C) - $70.00" at bounding box center [405, 58] width 240 height 19
copy div "Damian Maynes (C)"
click at [595, 81] on button "Assign to" at bounding box center [601, 69] width 93 height 41
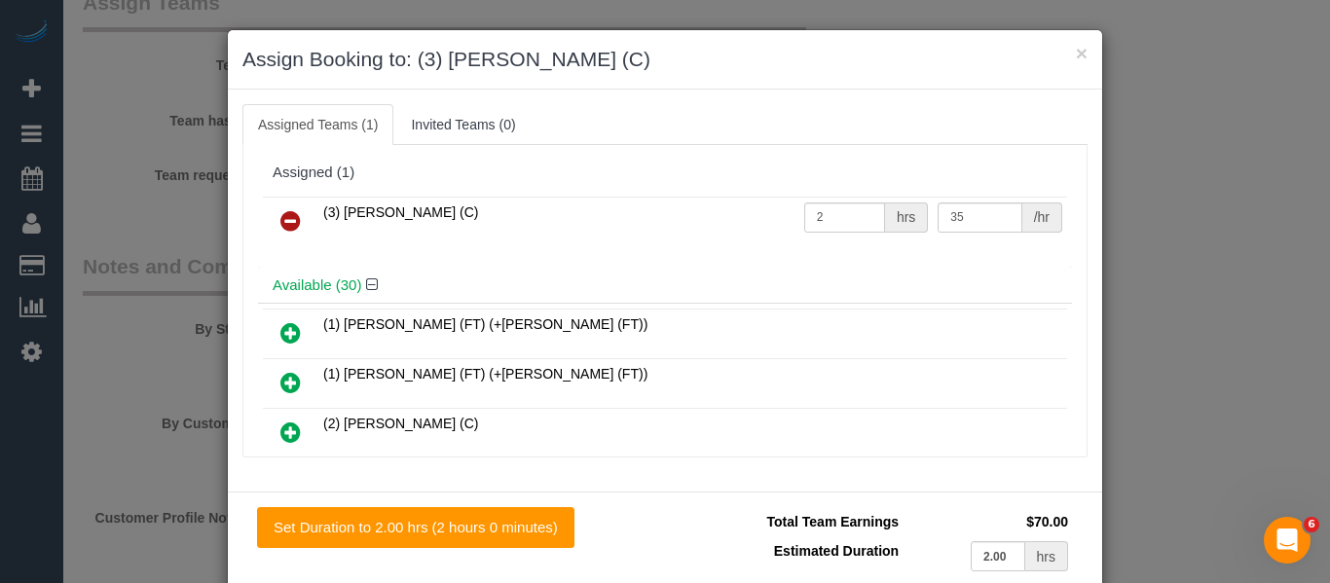
click at [272, 227] on link at bounding box center [291, 222] width 46 height 39
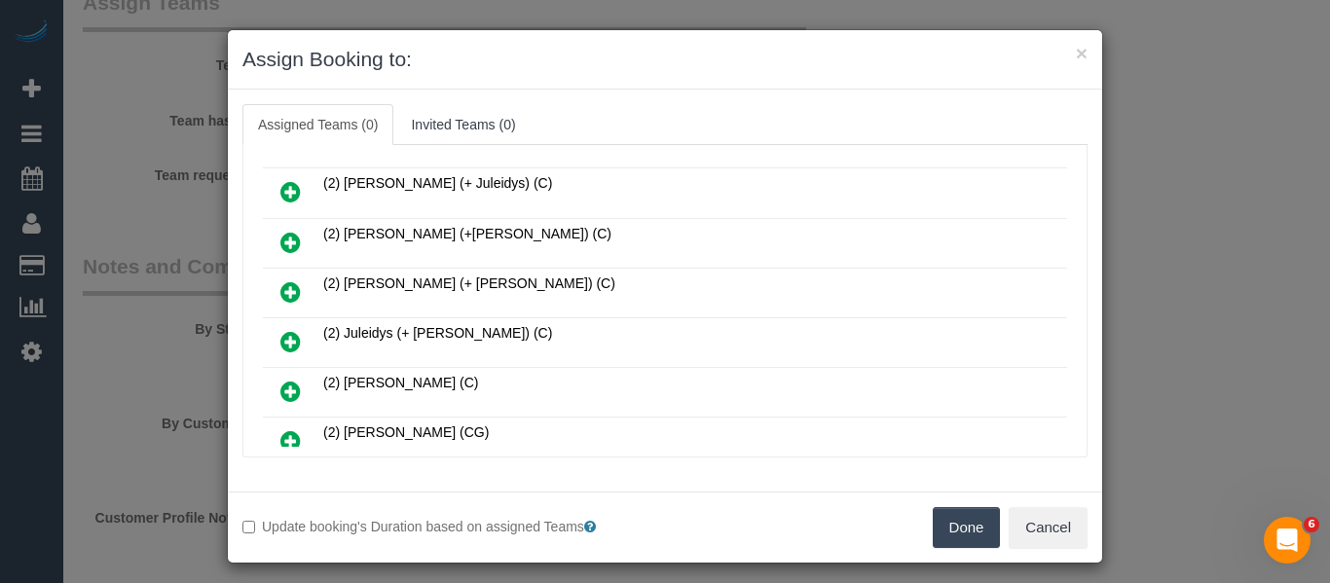
scroll to position [389, 0]
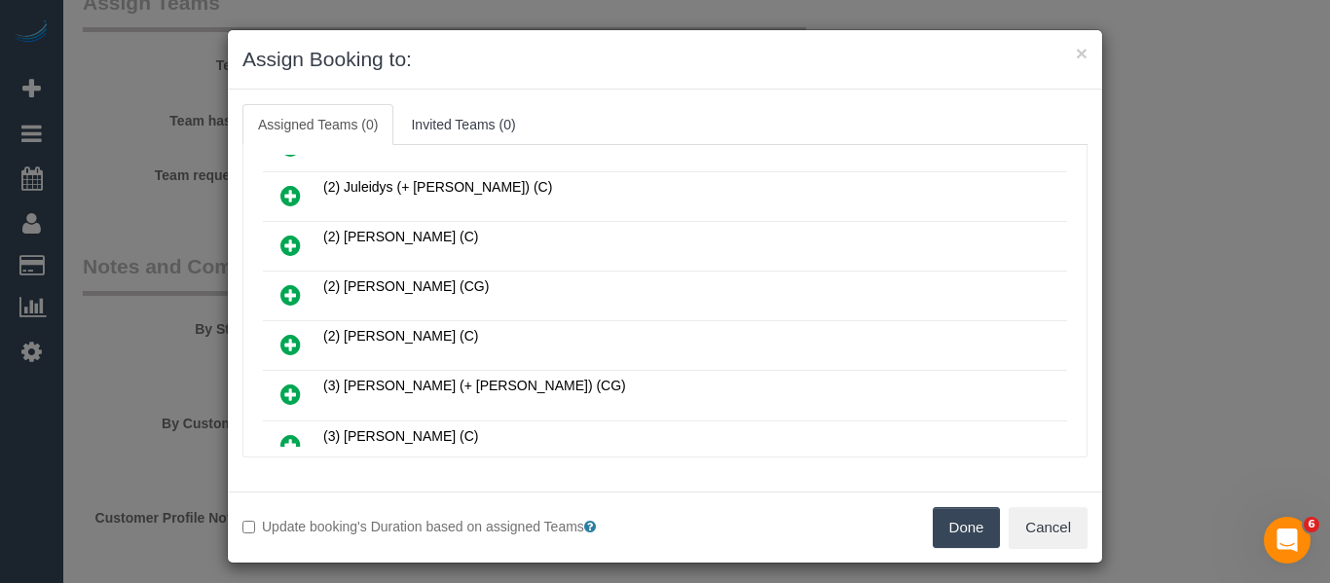
click at [946, 535] on button "Done" at bounding box center [967, 527] width 68 height 41
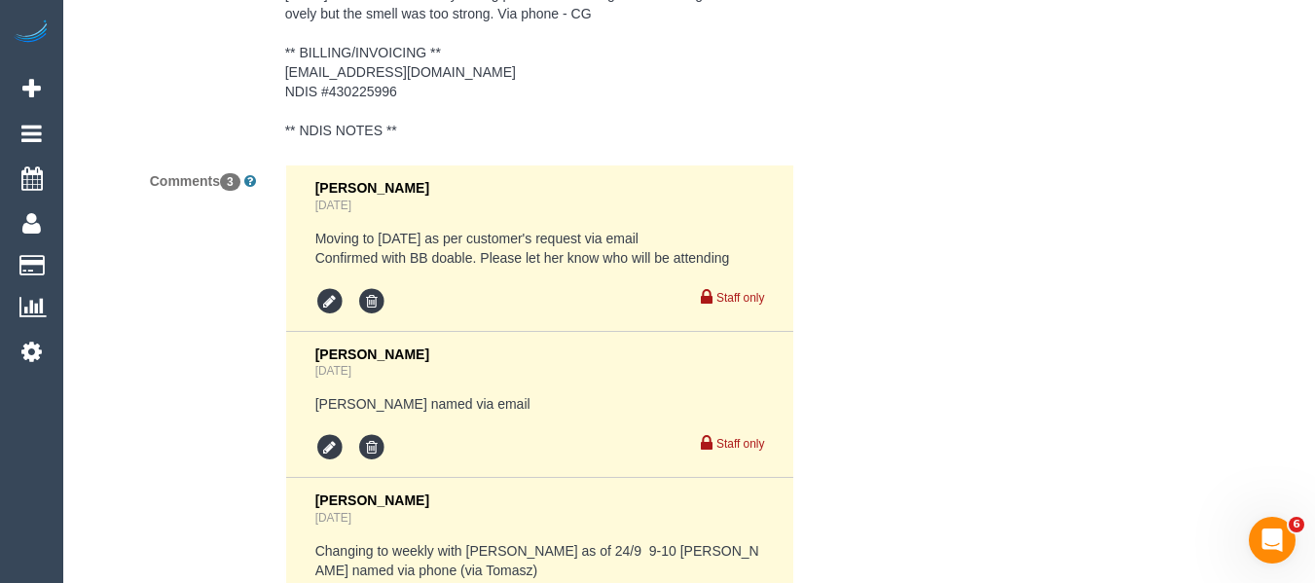
scroll to position [3527, 0]
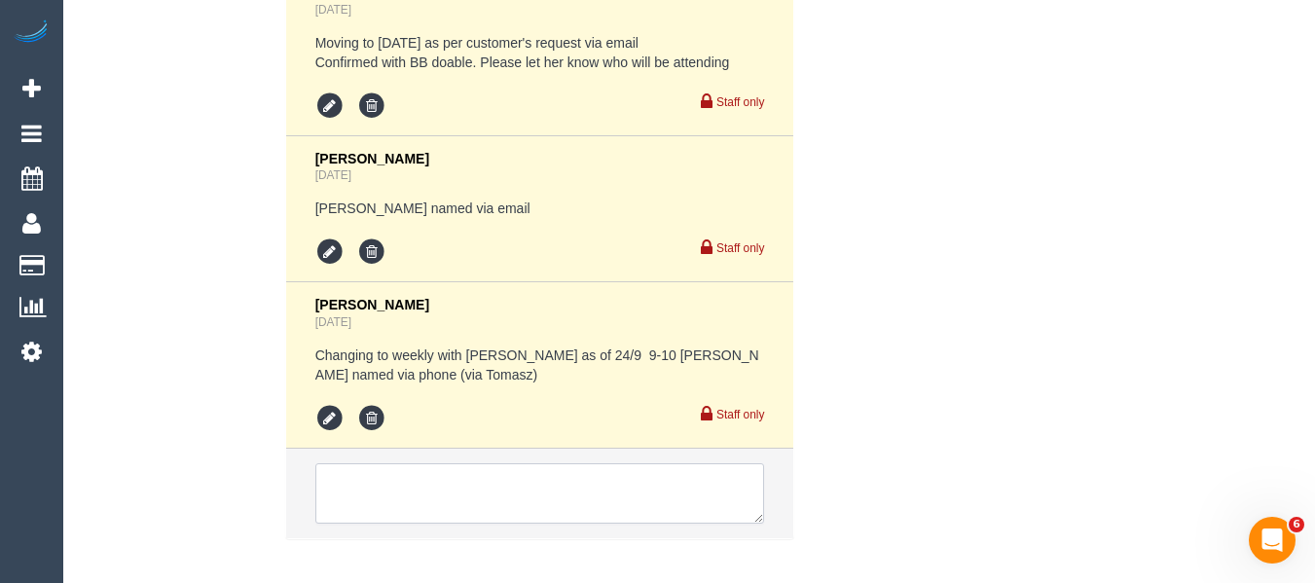
click at [415, 481] on textarea at bounding box center [540, 493] width 450 height 60
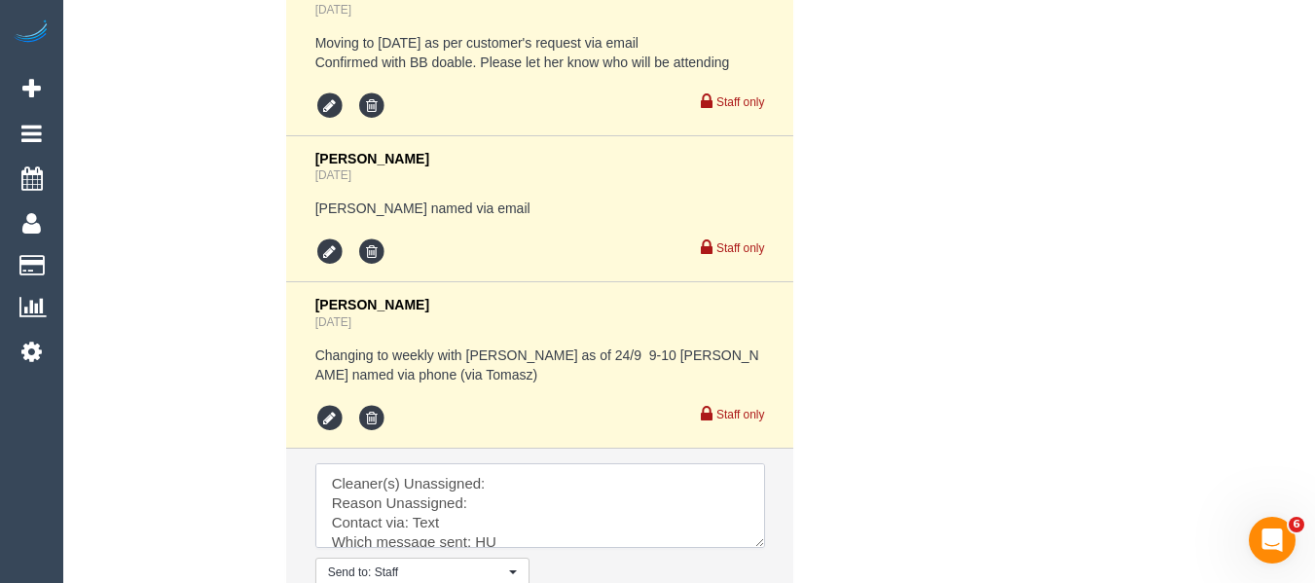
drag, startPoint x: 755, startPoint y: 516, endPoint x: 832, endPoint y: 485, distance: 83.9
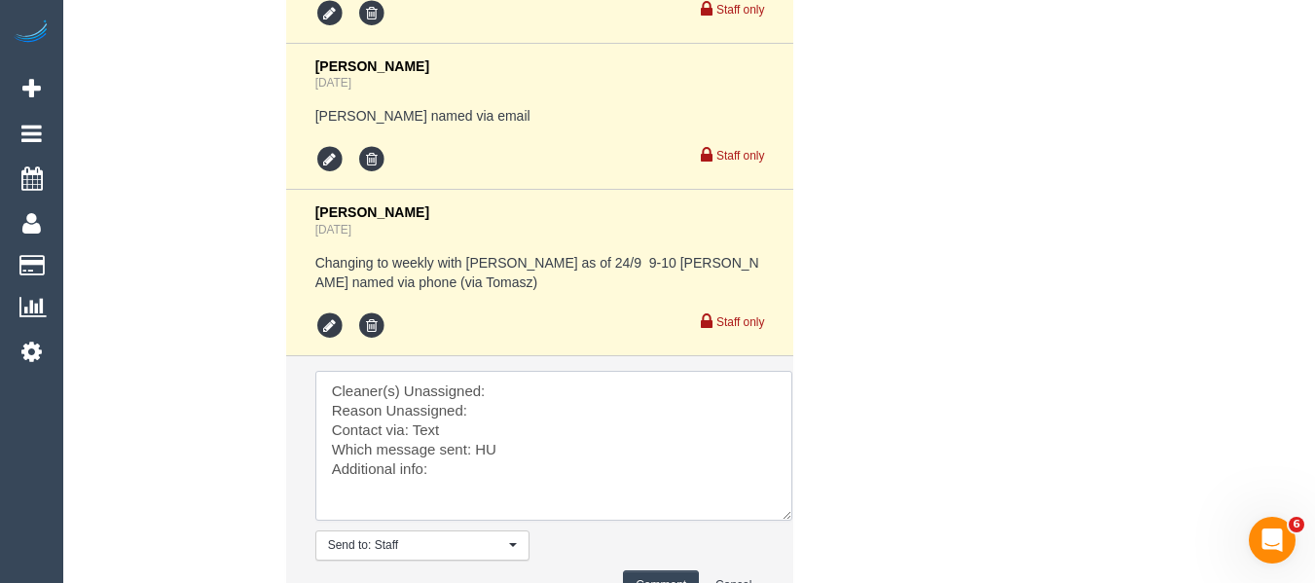
scroll to position [3722, 0]
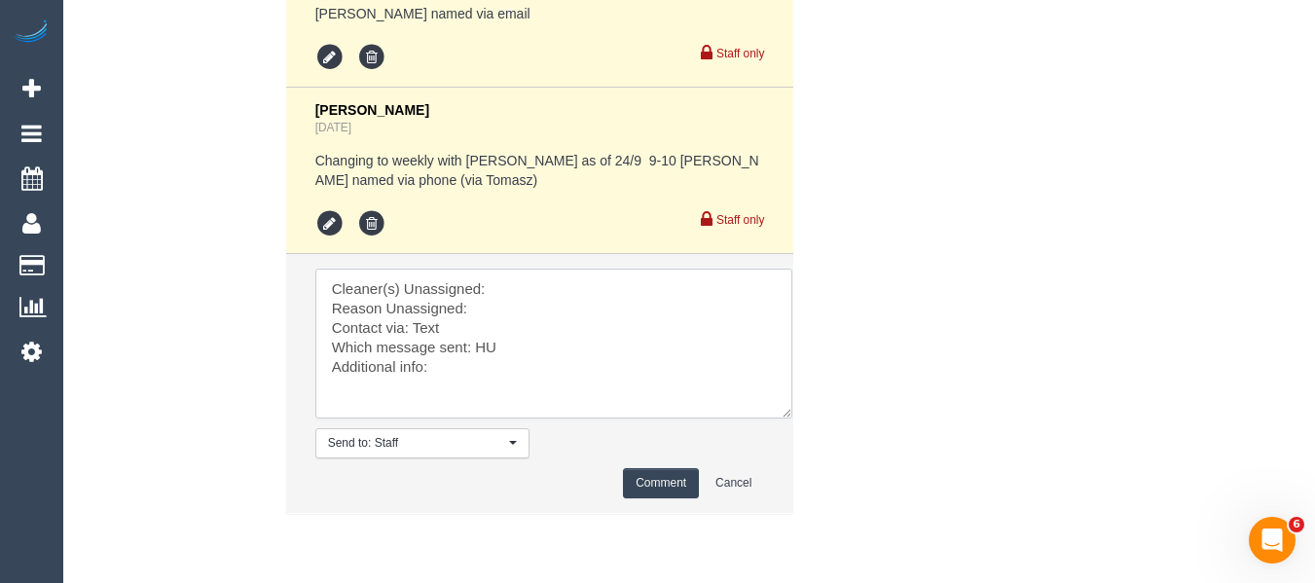
click at [515, 285] on textarea at bounding box center [553, 344] width 477 height 150
paste textarea "Damian Maynes (C)"
click at [502, 311] on textarea at bounding box center [553, 344] width 477 height 150
type textarea "Cleaner(s) Unassigned: Damian Maynes (C) Reason Unassigned: unwell Contact via:…"
click at [671, 491] on button "Comment" at bounding box center [661, 483] width 76 height 30
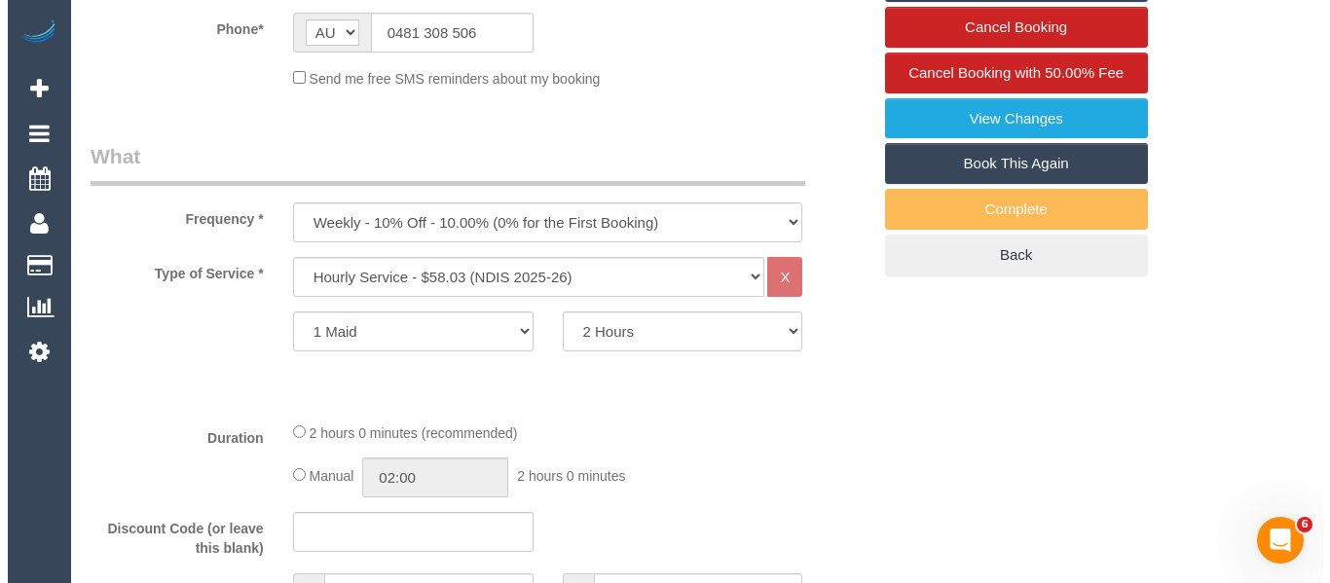
scroll to position [0, 0]
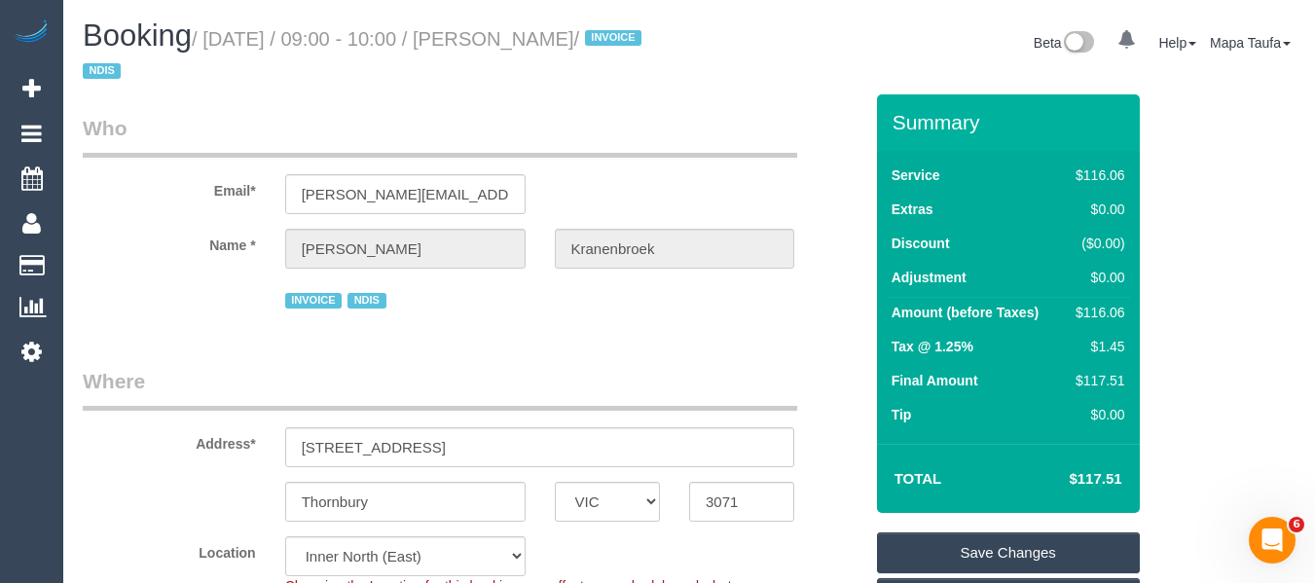
click at [993, 547] on link "Save Changes" at bounding box center [1008, 553] width 263 height 41
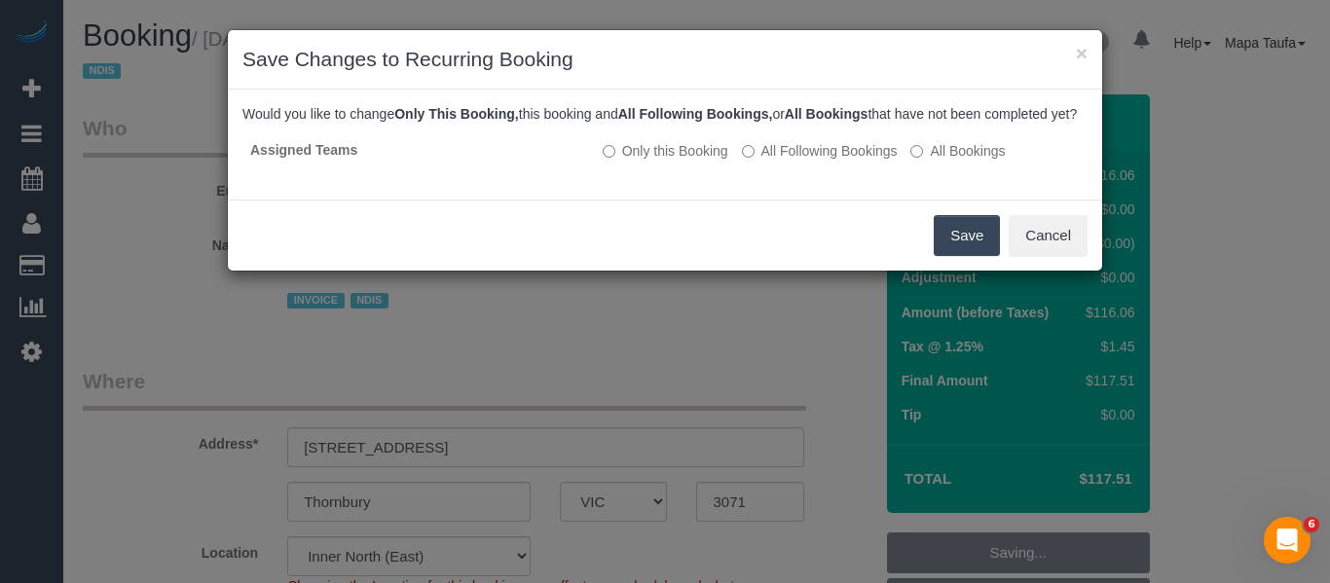
click at [968, 250] on button "Save" at bounding box center [967, 235] width 66 height 41
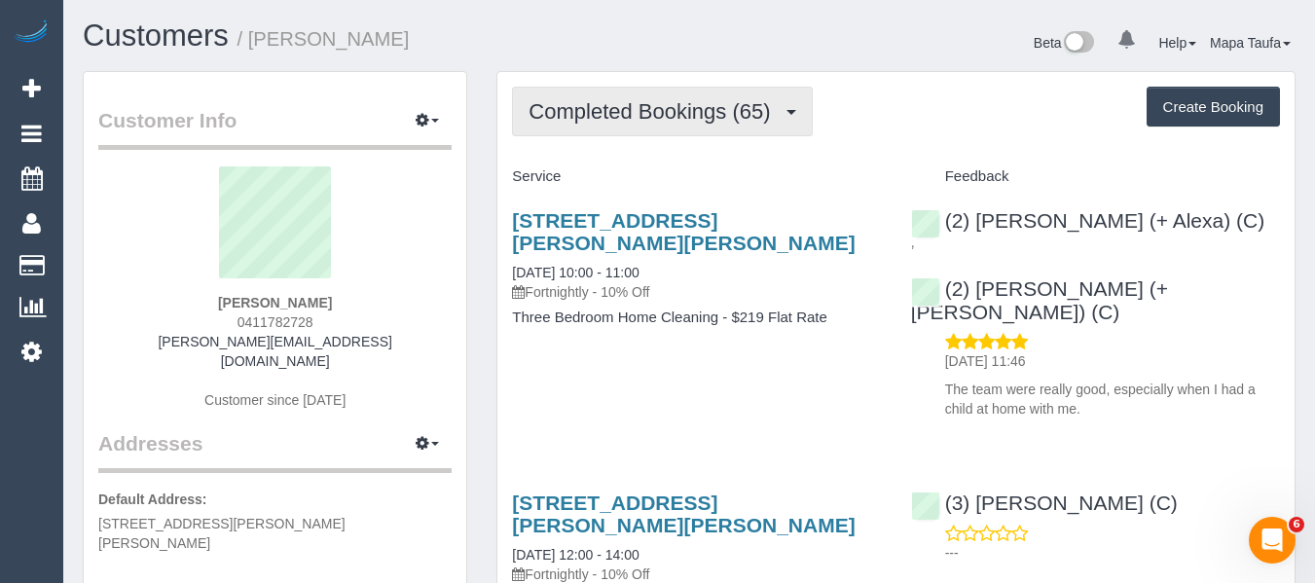
drag, startPoint x: 620, startPoint y: 109, endPoint x: 622, endPoint y: 146, distance: 37.0
click at [619, 112] on span "Completed Bookings (65)" at bounding box center [654, 111] width 251 height 24
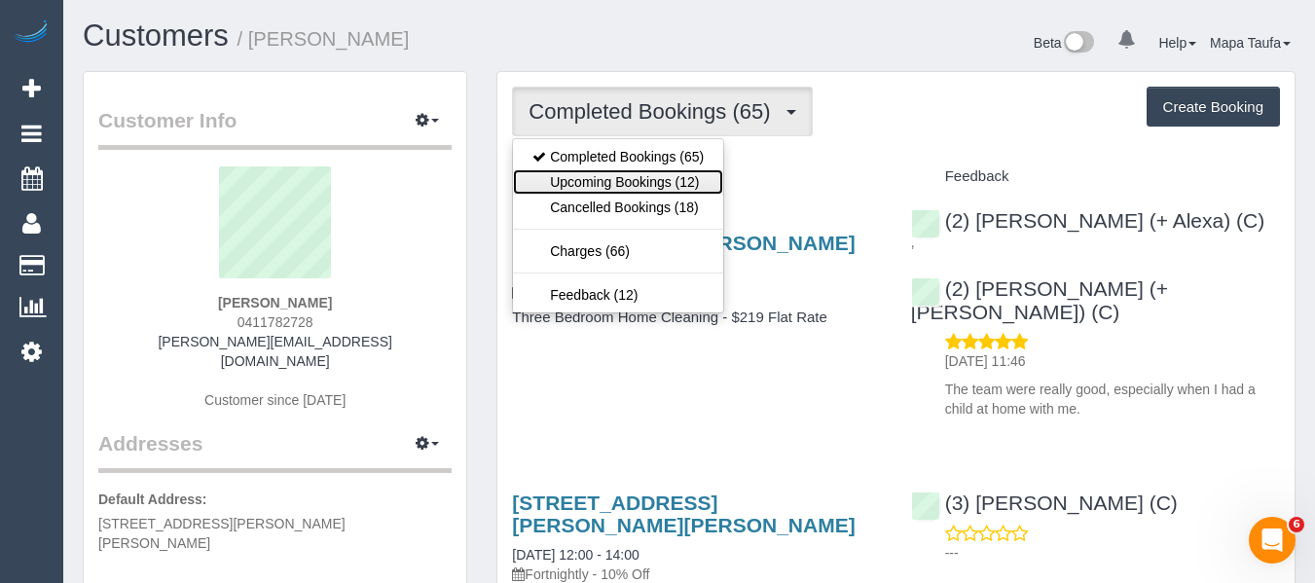
click at [634, 169] on link "Upcoming Bookings (12)" at bounding box center [618, 181] width 210 height 25
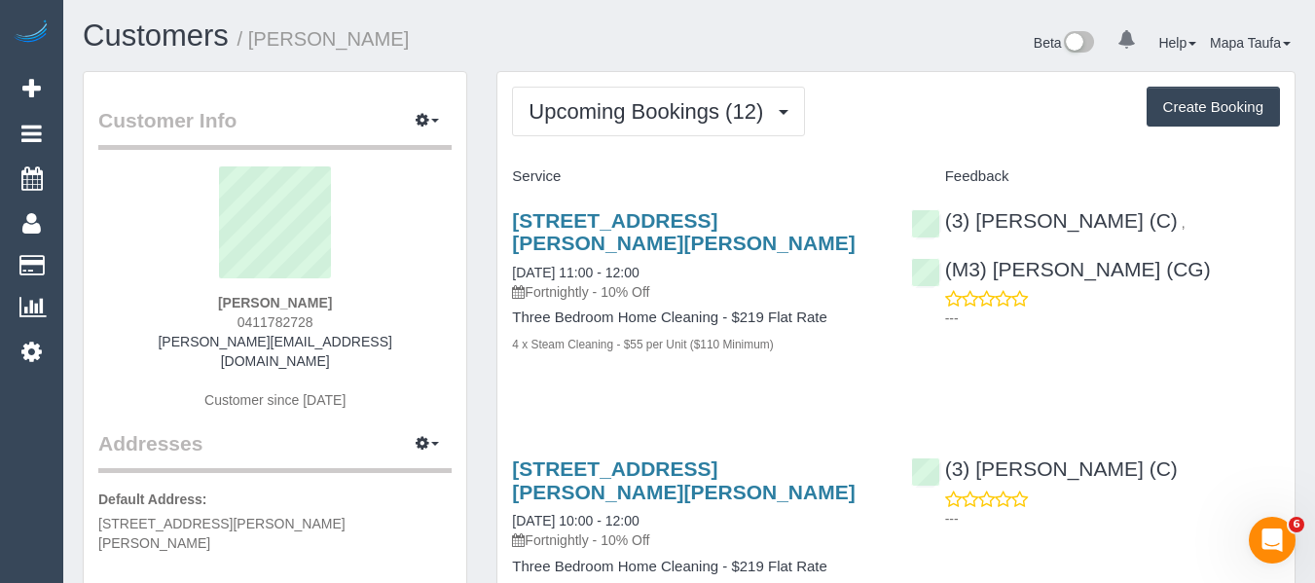
drag, startPoint x: 292, startPoint y: 326, endPoint x: 217, endPoint y: 321, distance: 75.1
click at [208, 321] on div "Anna Ferris 0411782728 anna_lazanyi@hotmail.com Customer since 2022" at bounding box center [274, 297] width 353 height 263
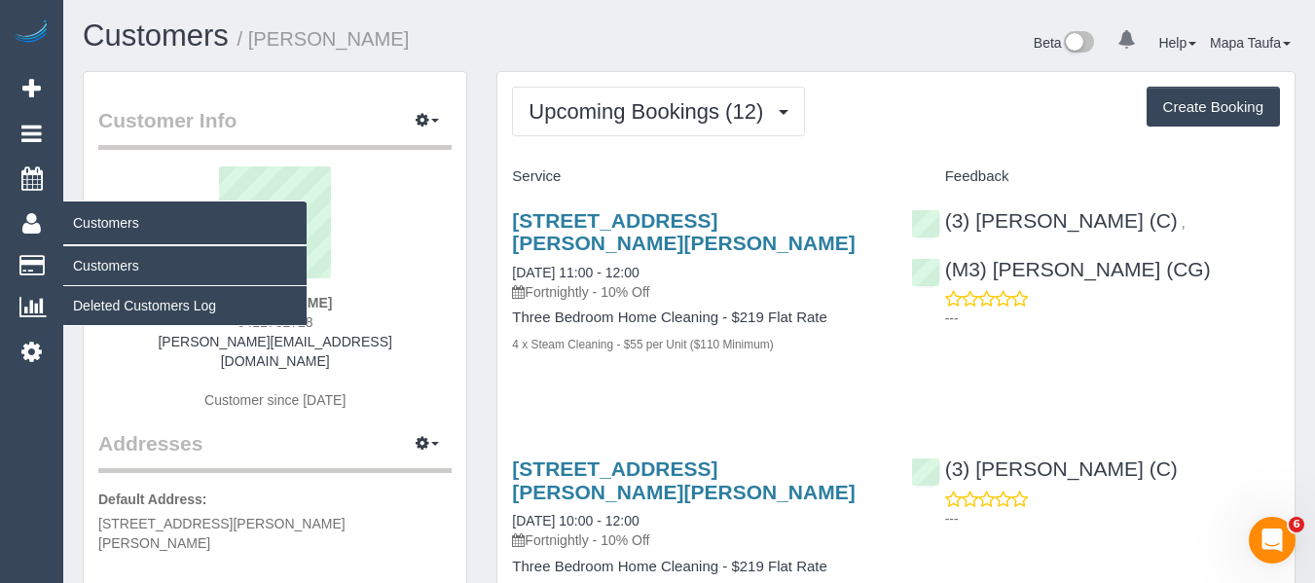
copy span "0411782728"
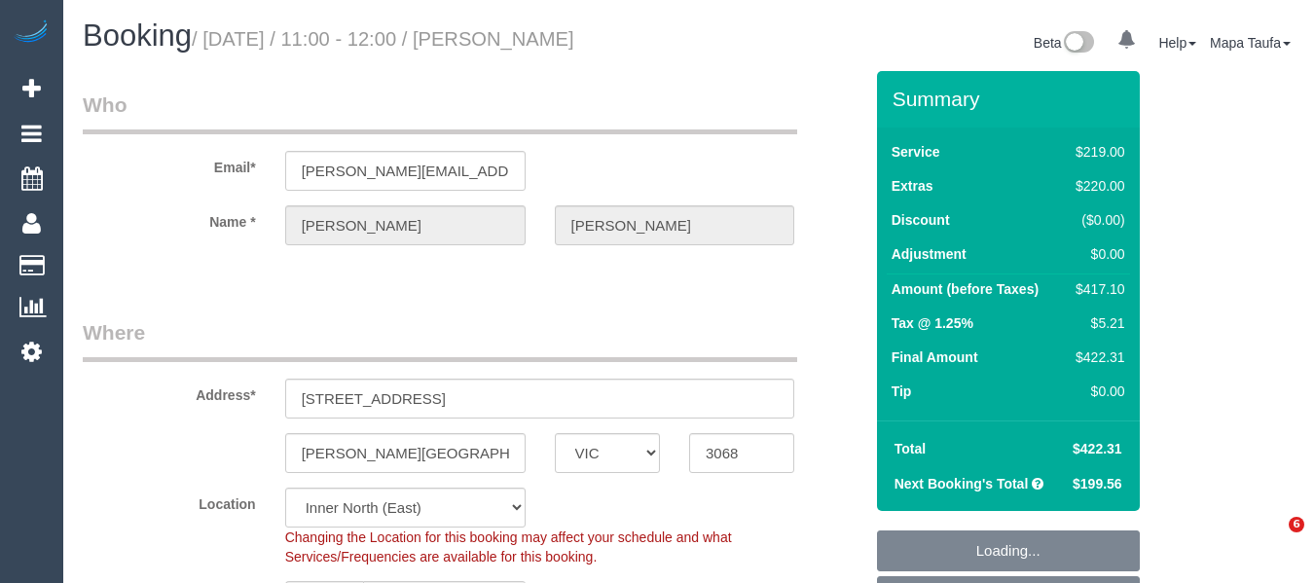
select select "VIC"
select select "number:28"
select select "number:14"
select select "number:19"
select select "number:22"
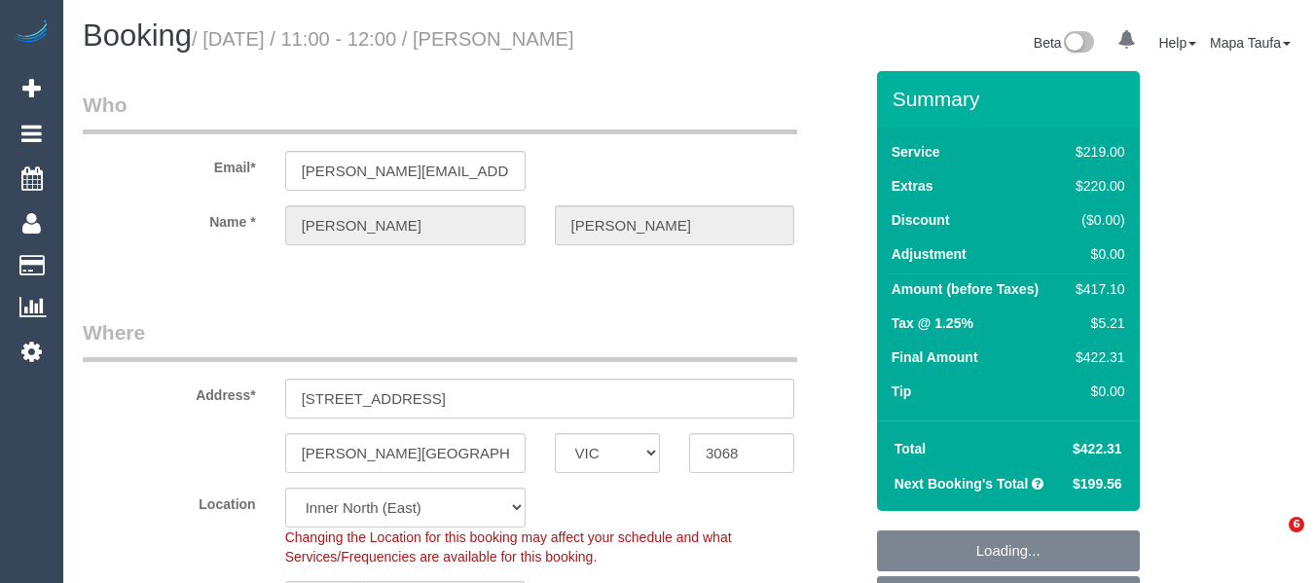
select select "number:34"
select select "number:12"
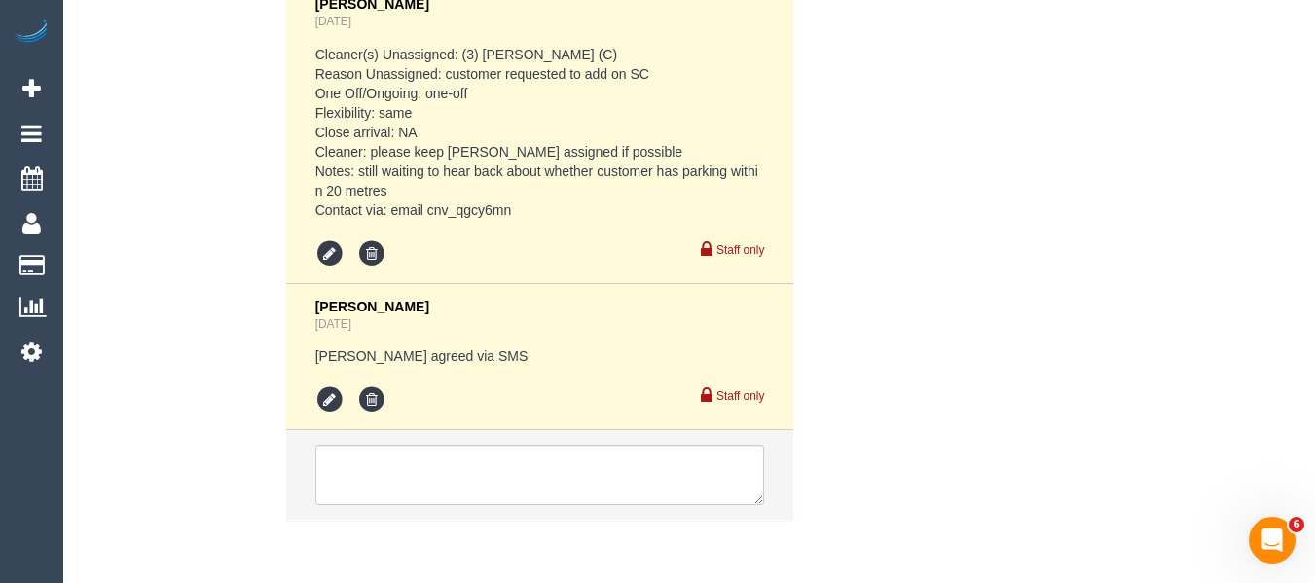
scroll to position [4807, 0]
click at [467, 444] on textarea at bounding box center [540, 474] width 450 height 60
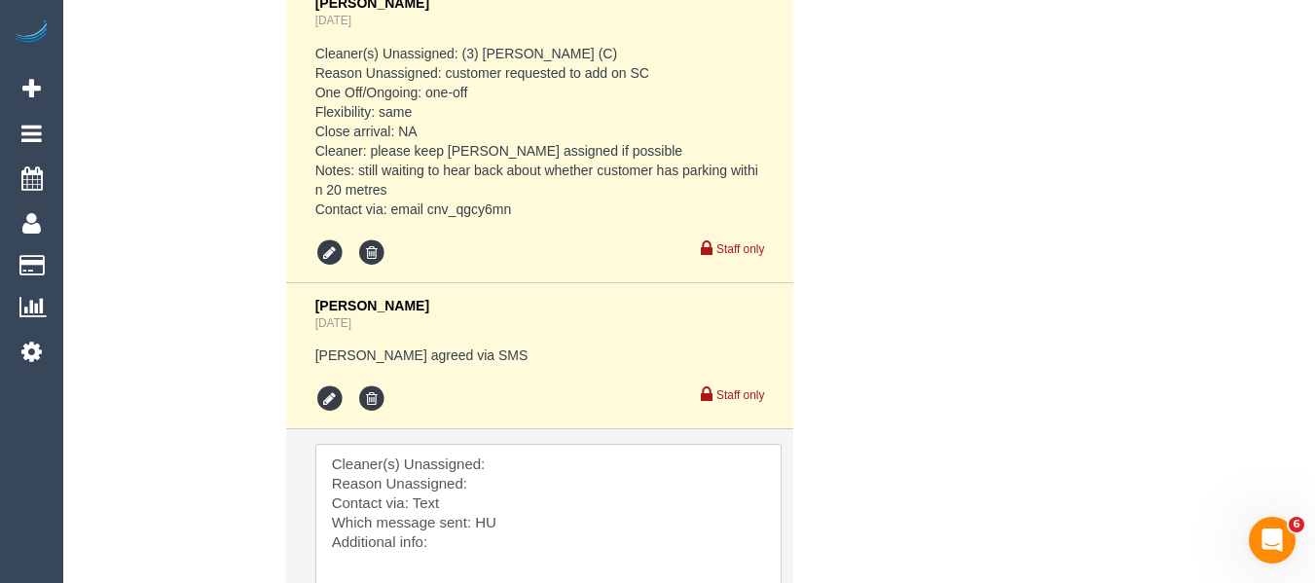
drag, startPoint x: 753, startPoint y: 460, endPoint x: 772, endPoint y: 539, distance: 82.2
click at [767, 544] on textarea at bounding box center [548, 536] width 466 height 185
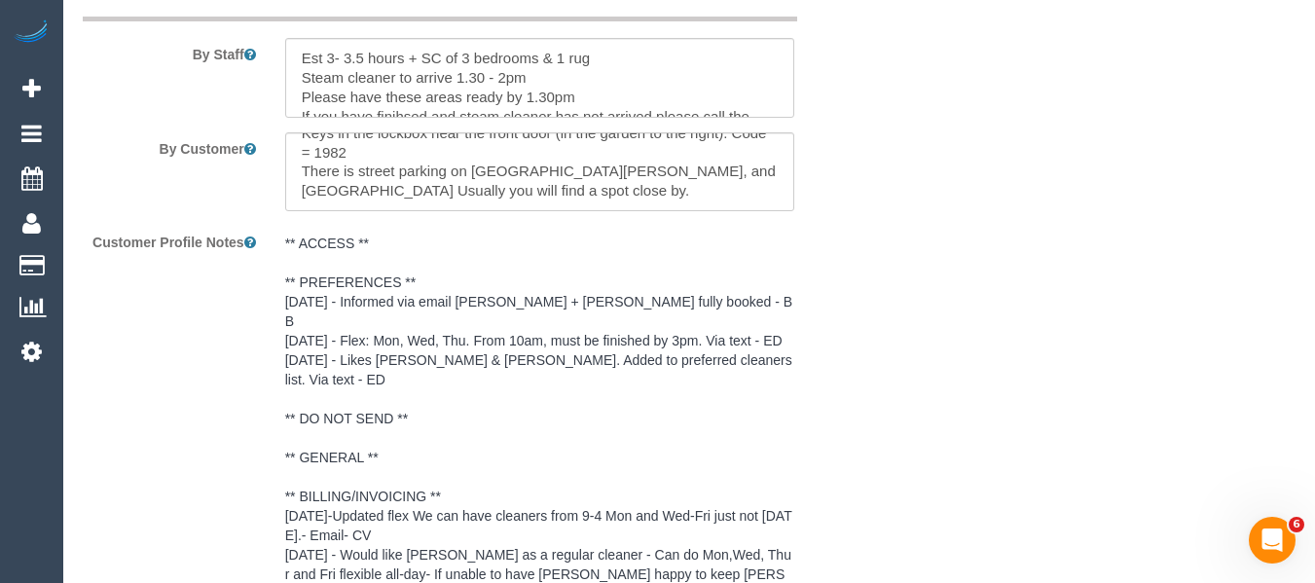
scroll to position [3152, 0]
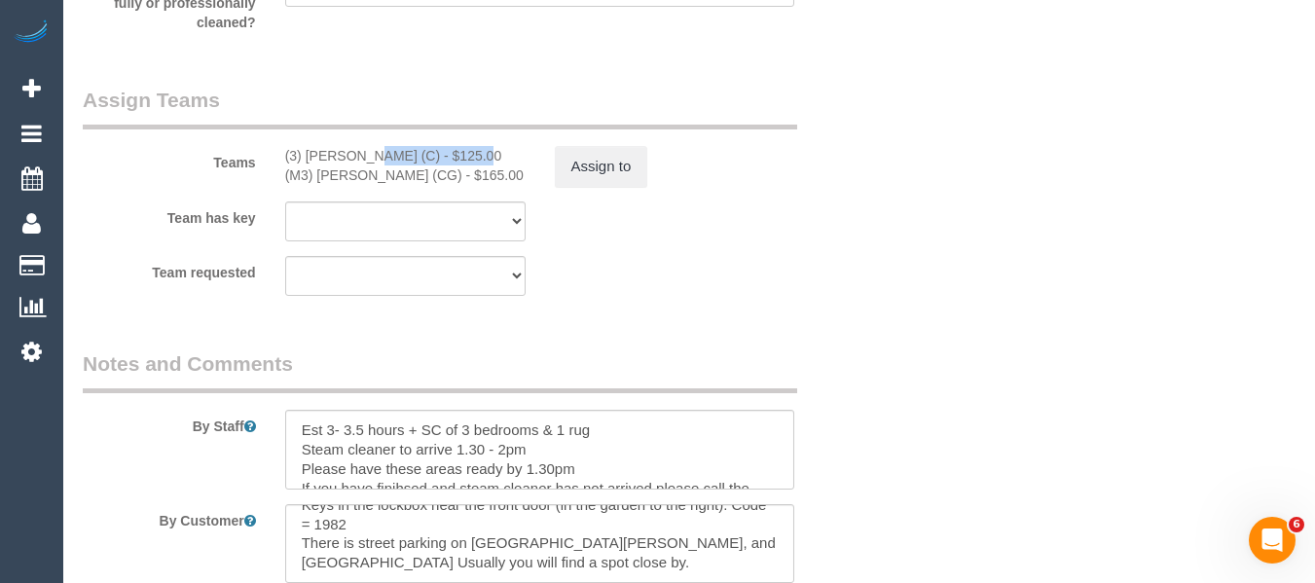
drag, startPoint x: 420, startPoint y: 153, endPoint x: 307, endPoint y: 150, distance: 113.0
click at [307, 150] on div "(3) Damian Maynes (C) - $125.00" at bounding box center [405, 155] width 240 height 19
copy div "Damian Maynes (C)"
click at [608, 167] on button "Assign to" at bounding box center [601, 166] width 93 height 41
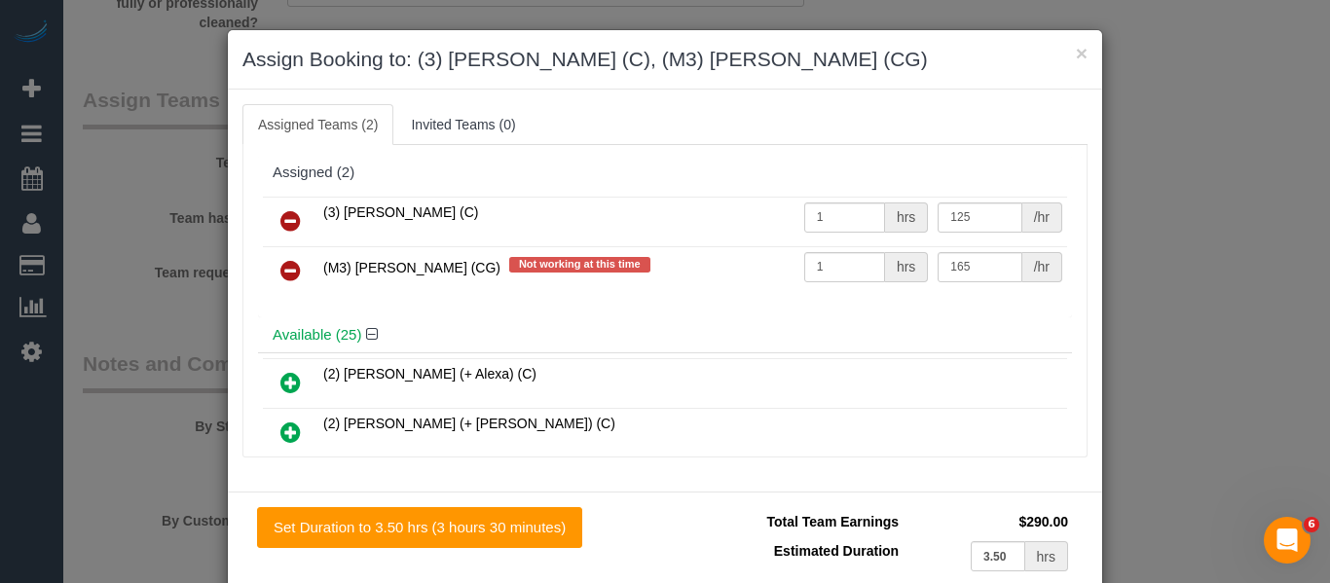
click at [293, 222] on icon at bounding box center [290, 220] width 20 height 23
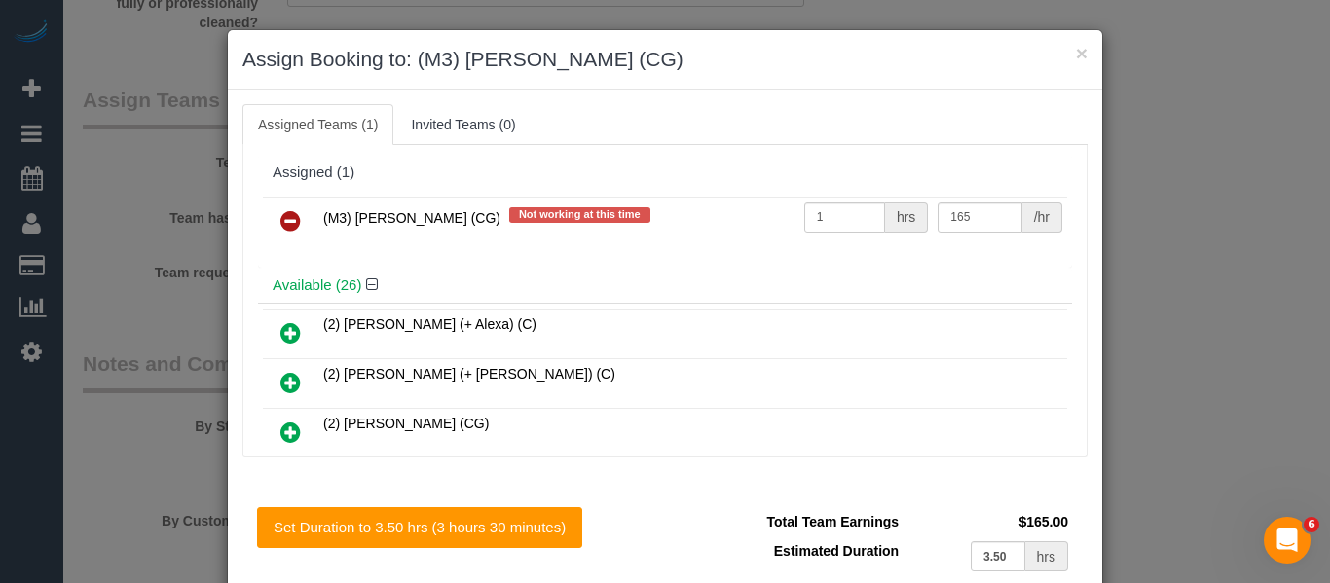
click at [293, 222] on icon at bounding box center [290, 220] width 20 height 23
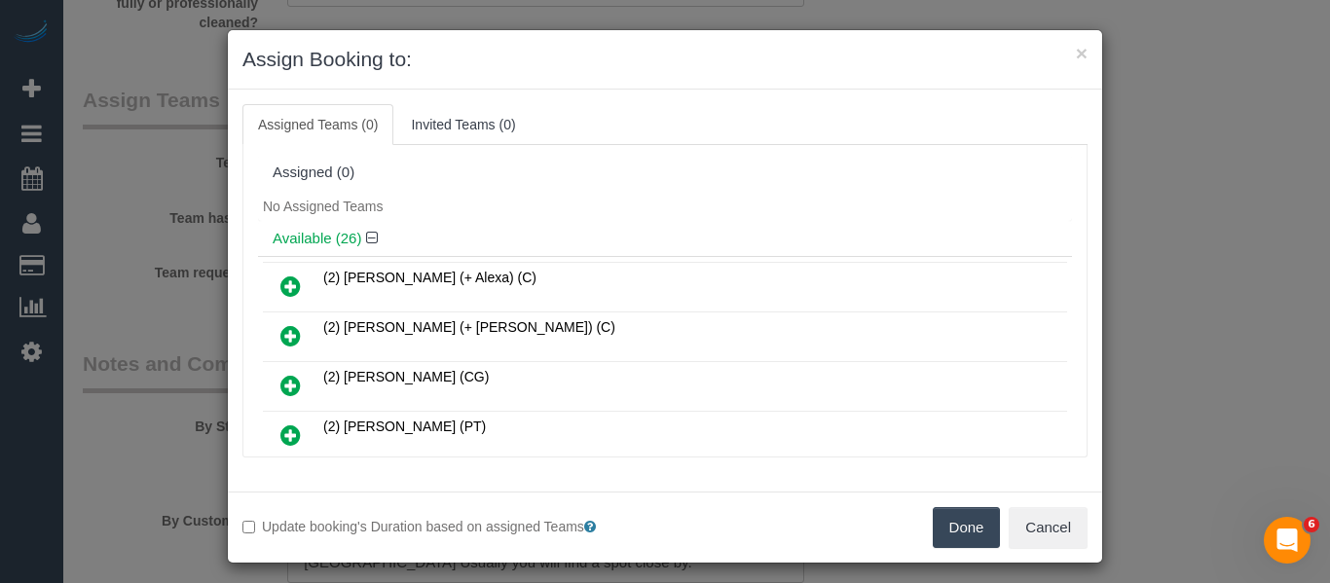
click at [961, 523] on button "Done" at bounding box center [967, 527] width 68 height 41
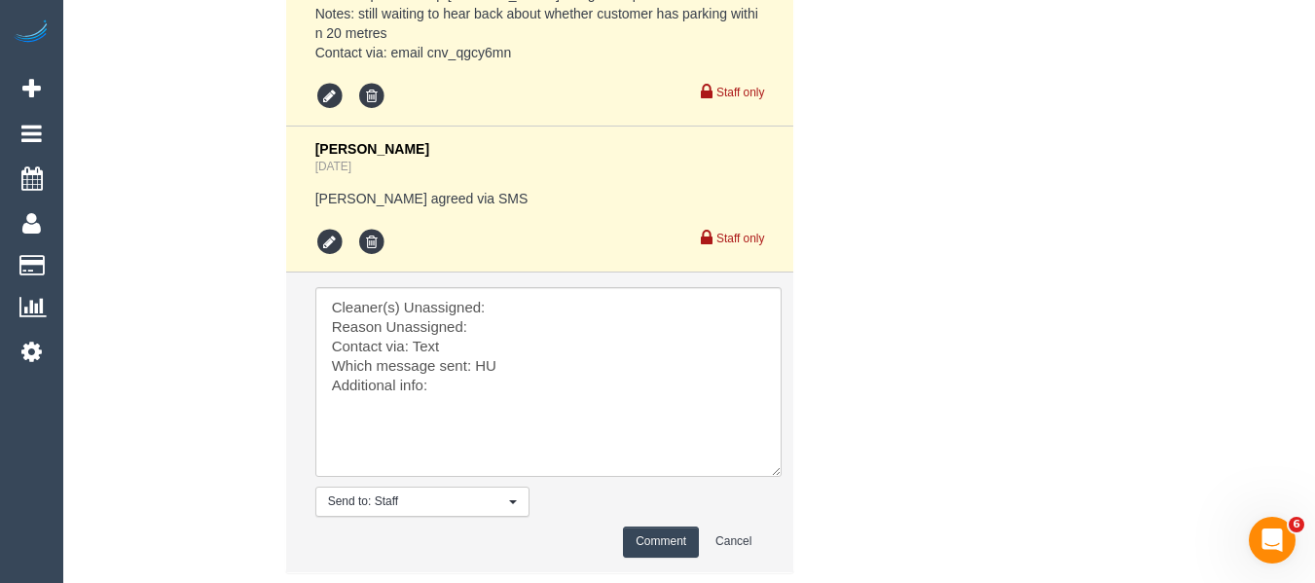
scroll to position [5017, 0]
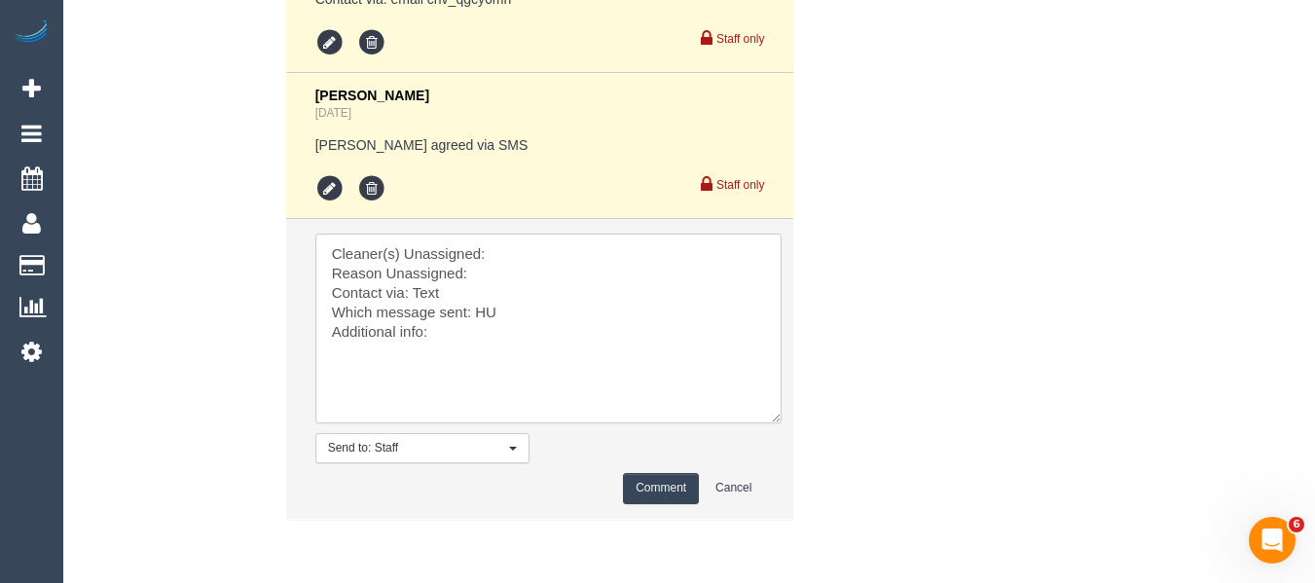
click at [509, 234] on textarea at bounding box center [548, 329] width 466 height 190
paste textarea "Damian Maynes (C)"
click at [575, 234] on textarea at bounding box center [548, 329] width 466 height 190
click at [468, 253] on textarea at bounding box center [548, 329] width 466 height 190
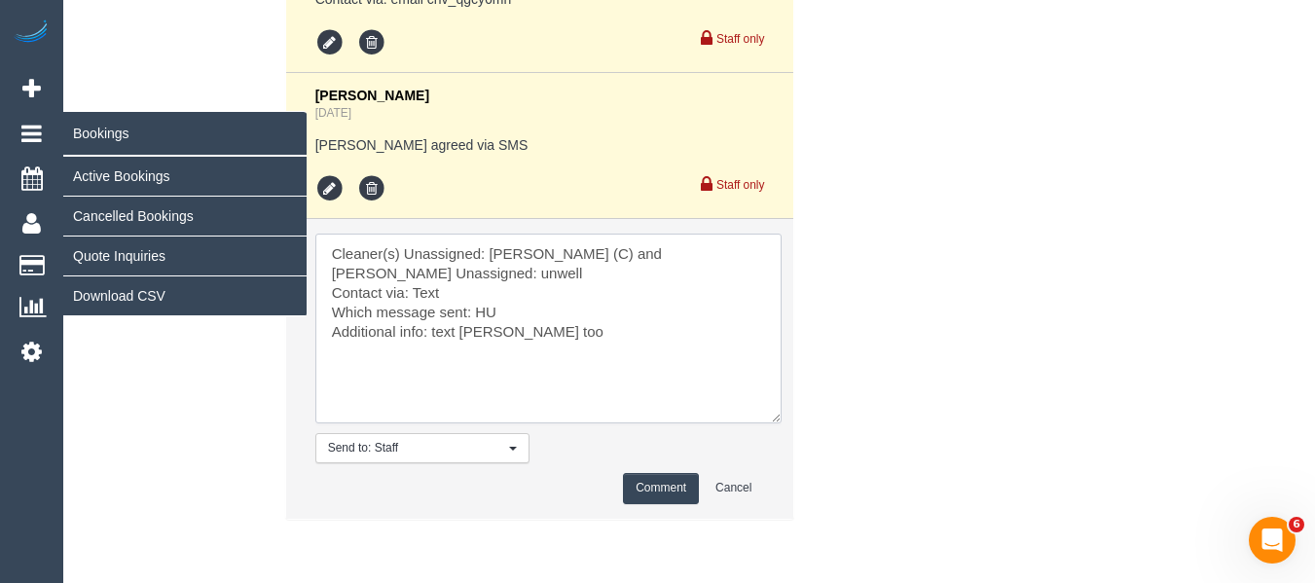
type textarea "Cleaner(s) Unassigned: Damian Maynes (C) and Adnan Reason Unassigned: unwell Co…"
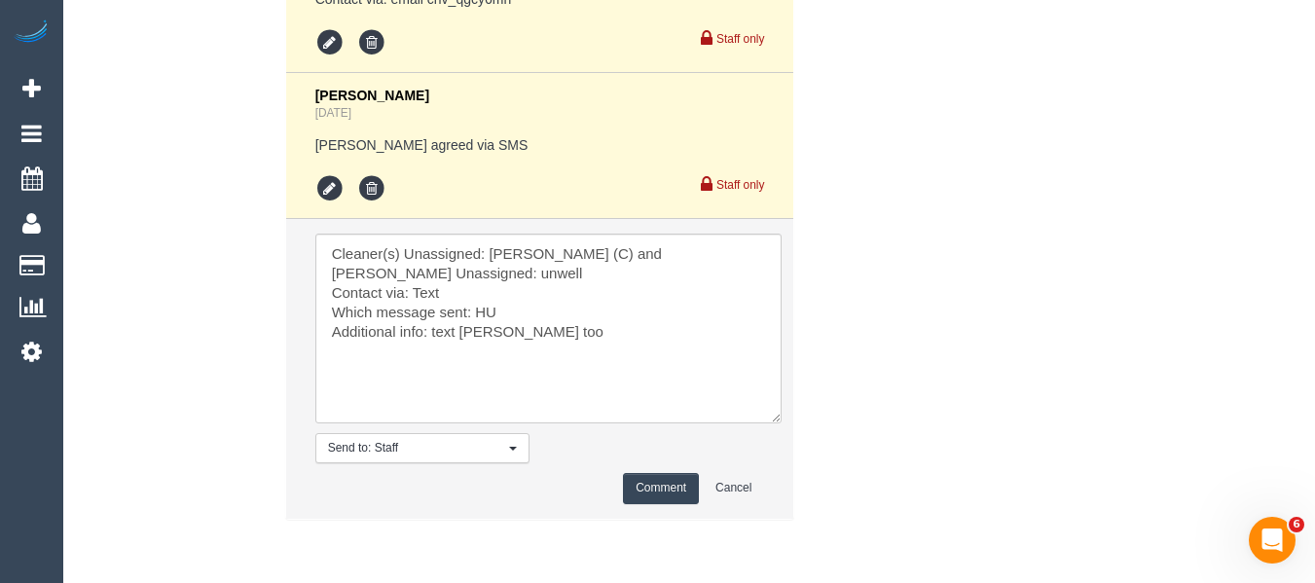
click at [640, 473] on button "Comment" at bounding box center [661, 488] width 76 height 30
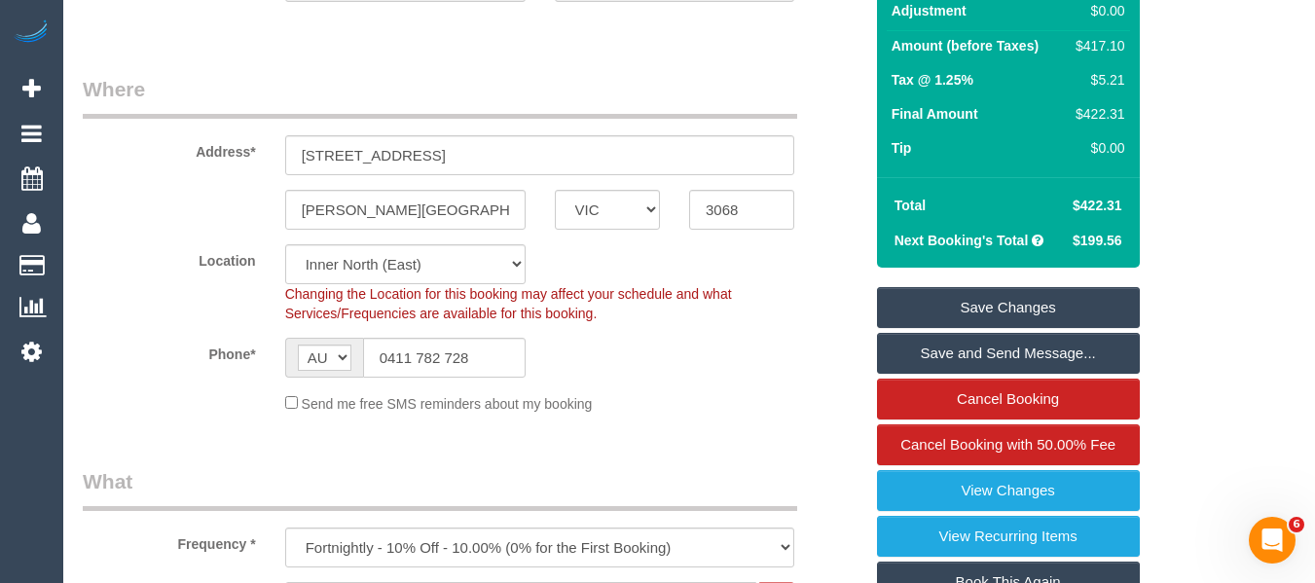
scroll to position [226, 0]
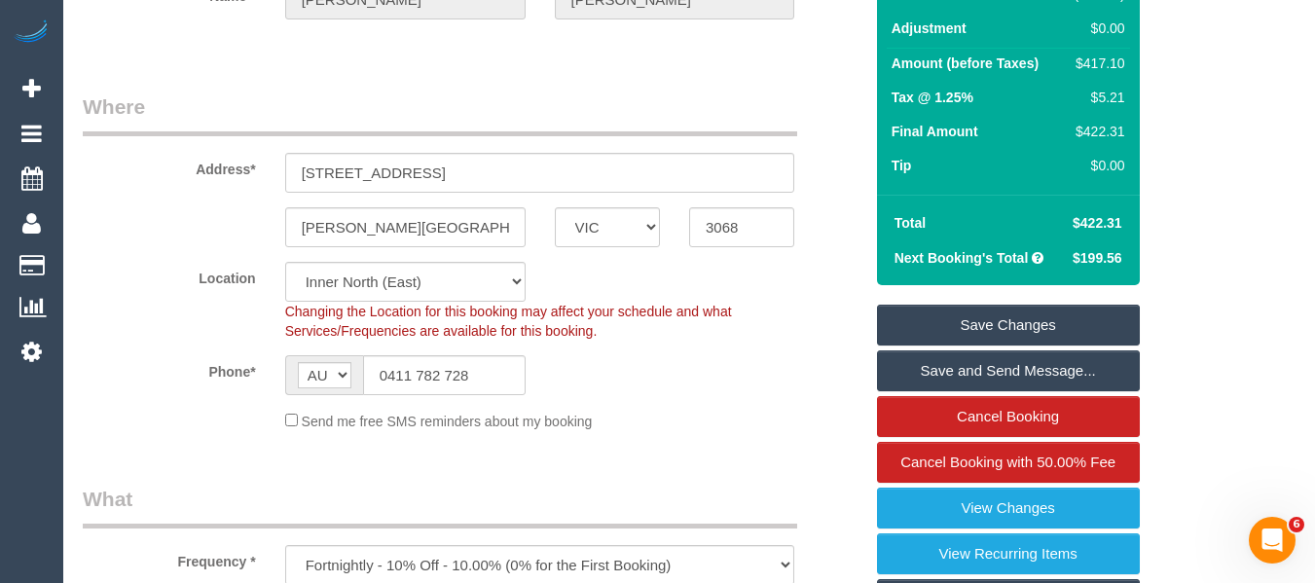
click at [1001, 316] on link "Save Changes" at bounding box center [1008, 325] width 263 height 41
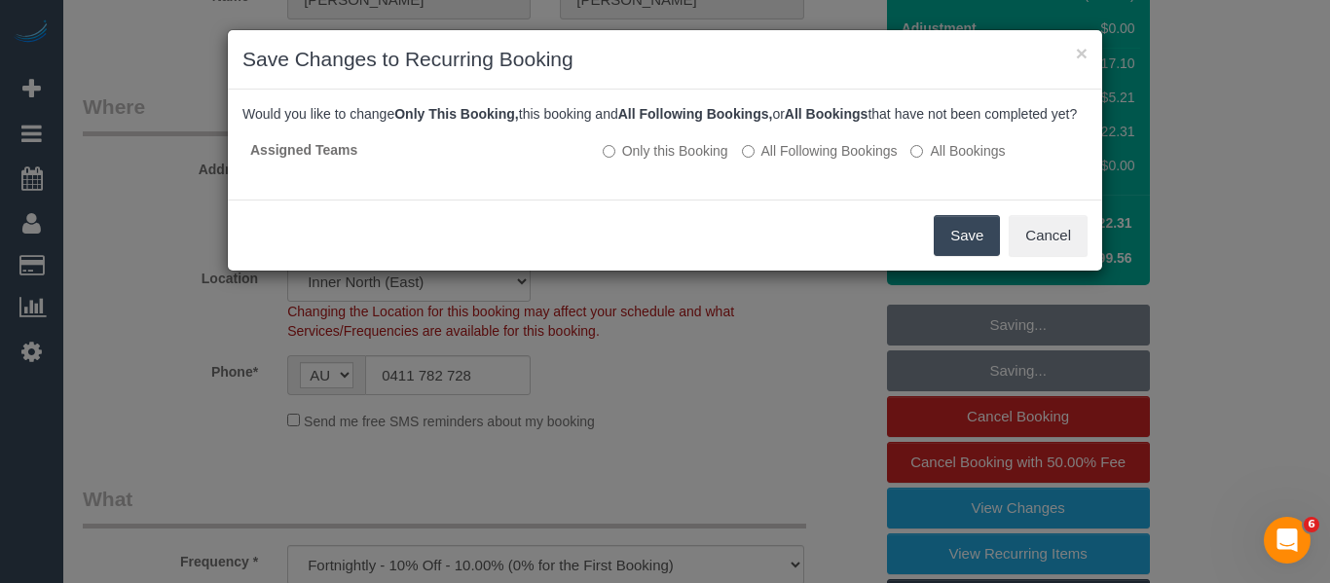
click at [963, 256] on button "Save" at bounding box center [967, 235] width 66 height 41
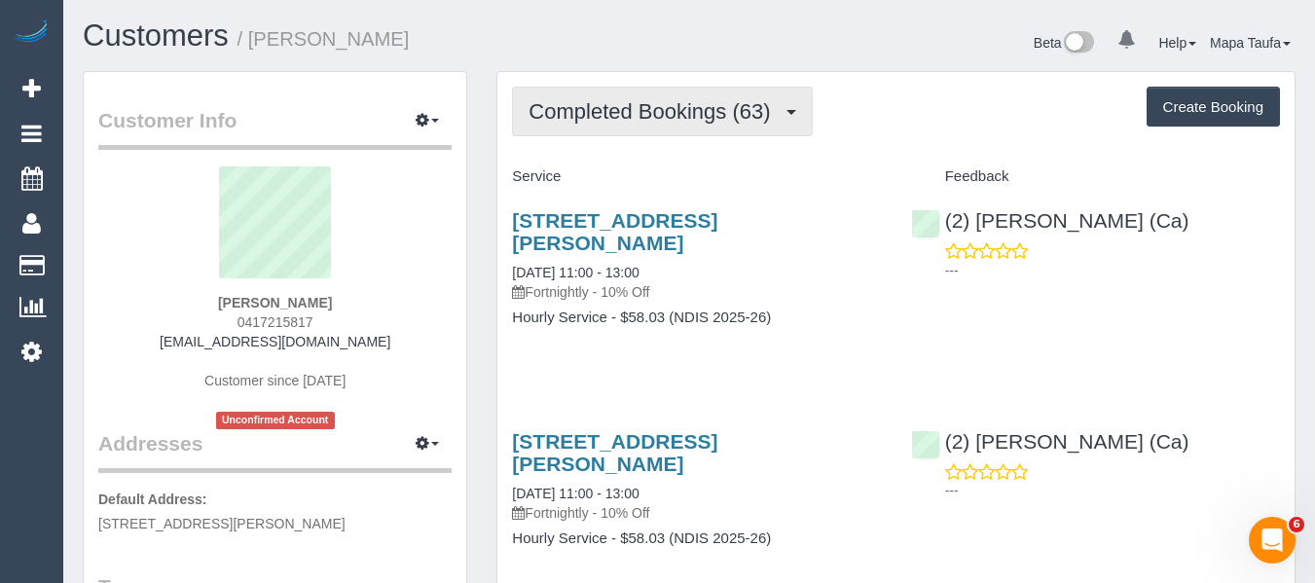
click at [652, 121] on span "Completed Bookings (63)" at bounding box center [654, 111] width 251 height 24
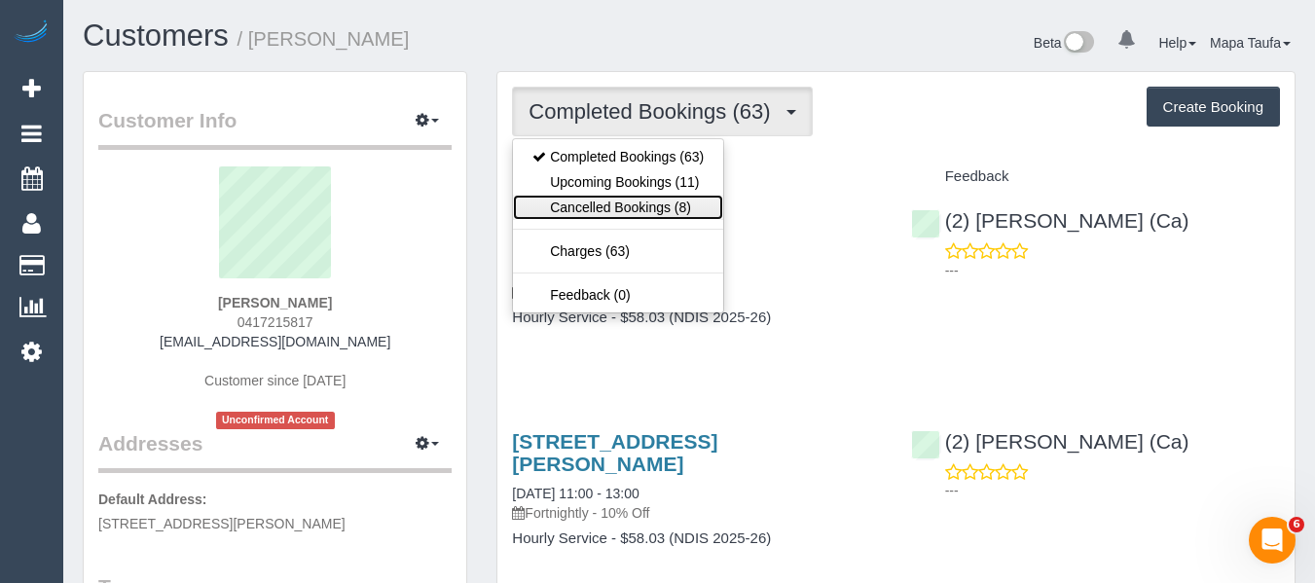
click at [646, 217] on link "Cancelled Bookings (8)" at bounding box center [618, 207] width 210 height 25
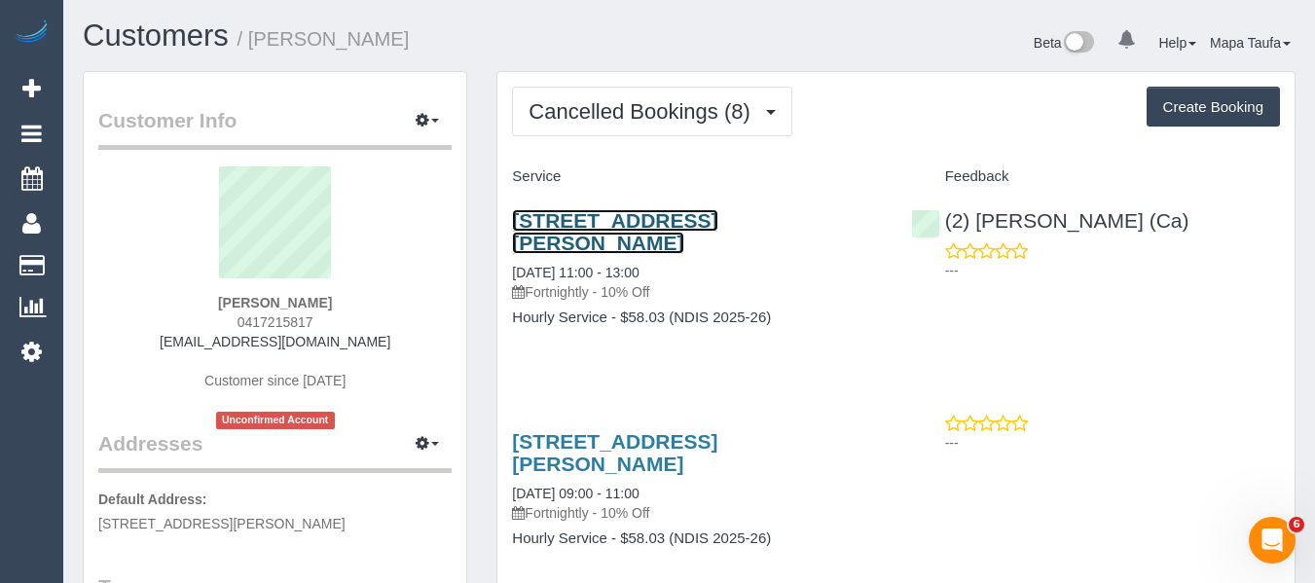
click at [628, 216] on link "[STREET_ADDRESS][PERSON_NAME]" at bounding box center [614, 231] width 205 height 45
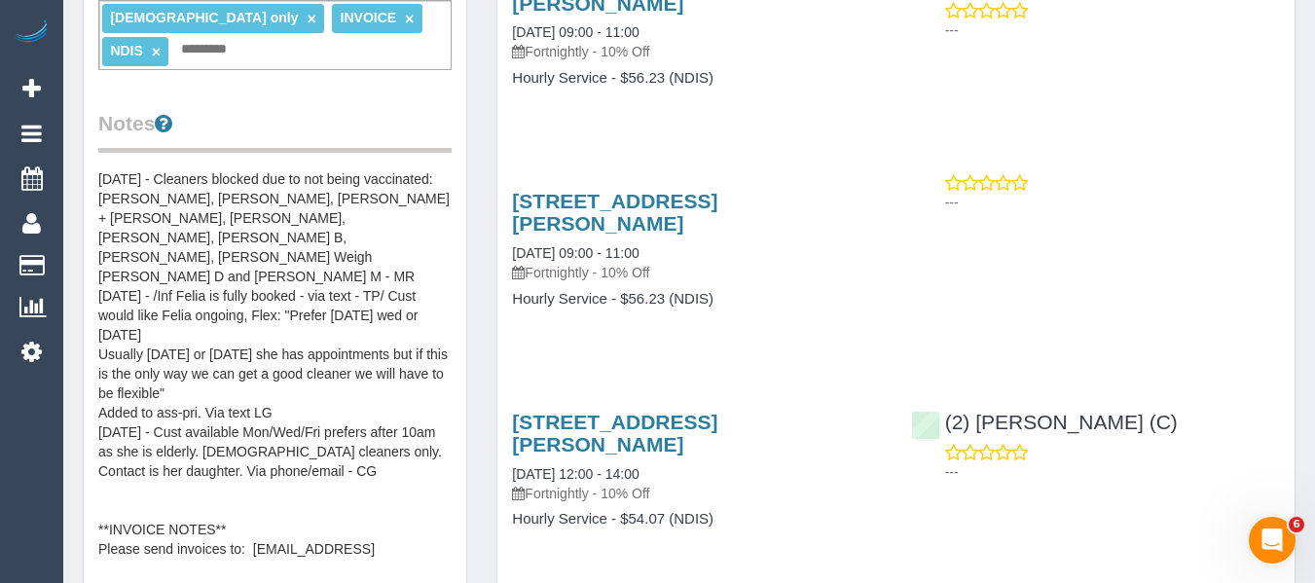
click at [109, 196] on pre "[DATE] - Cleaners blocked due to not being vaccinated: [PERSON_NAME], [PERSON_N…" at bounding box center [274, 363] width 353 height 389
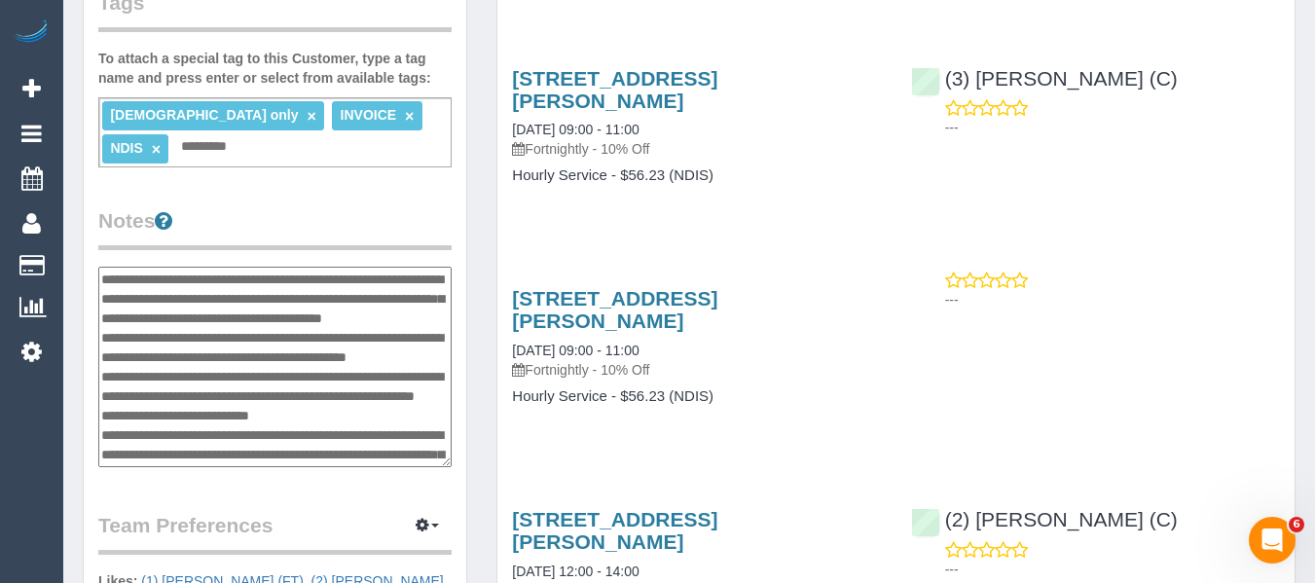
click at [107, 278] on textarea "**********" at bounding box center [274, 367] width 353 height 201
click at [217, 276] on textarea "**********" at bounding box center [274, 367] width 353 height 201
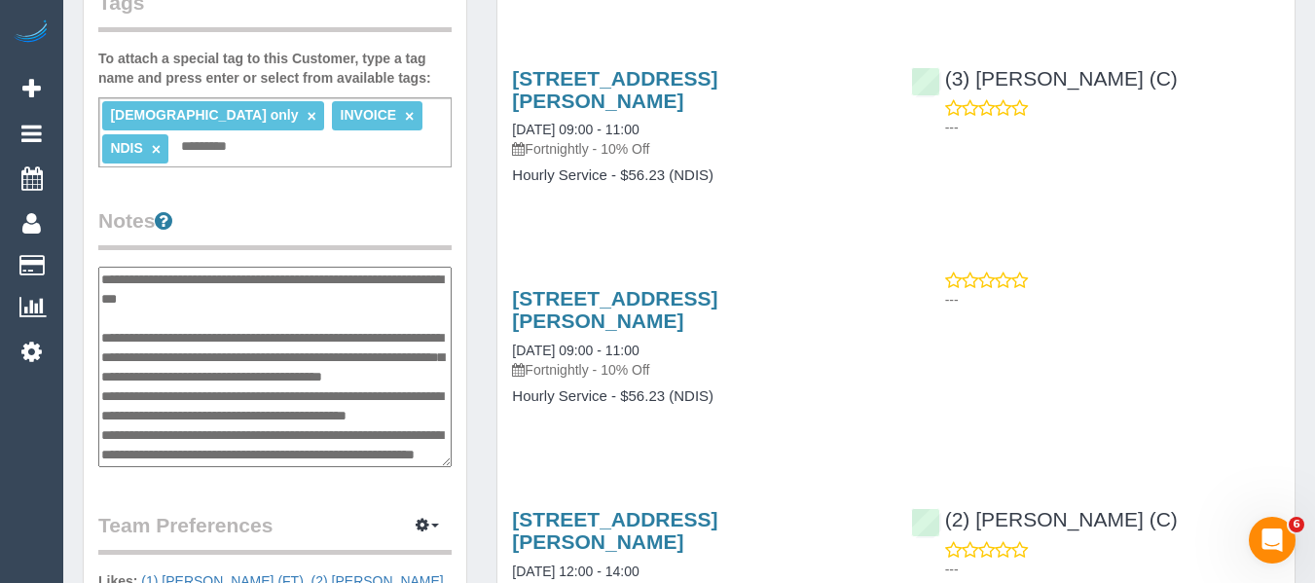
type textarea "**********"
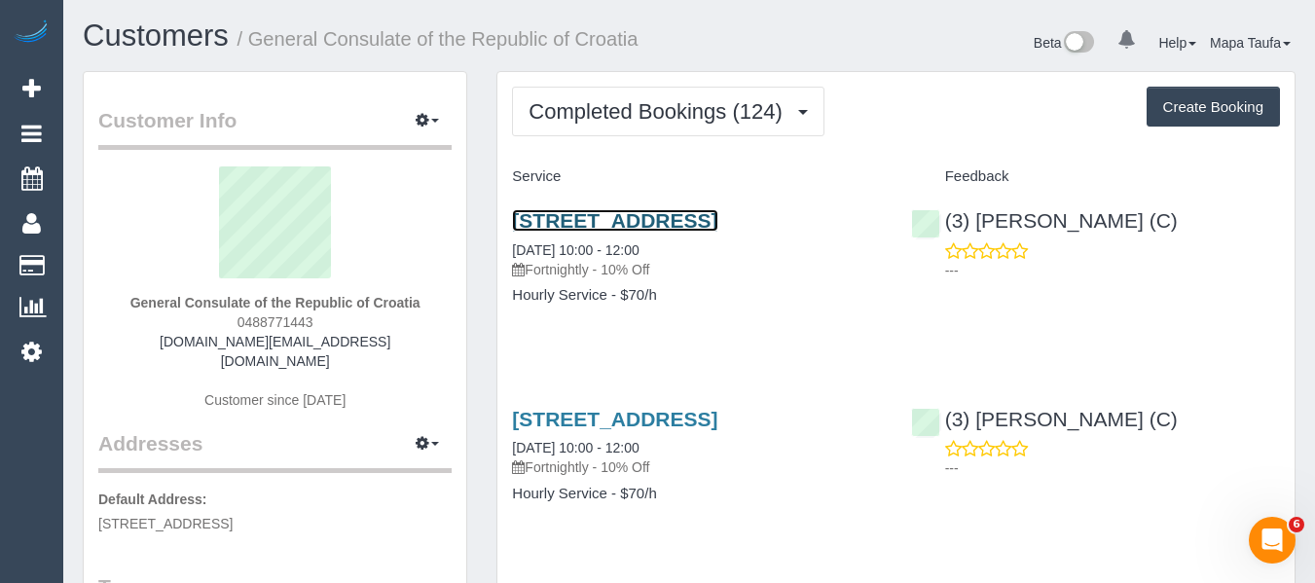
click at [590, 220] on link "9/24 Albert Rd, South Melbourne, VIC 3205" at bounding box center [614, 220] width 205 height 22
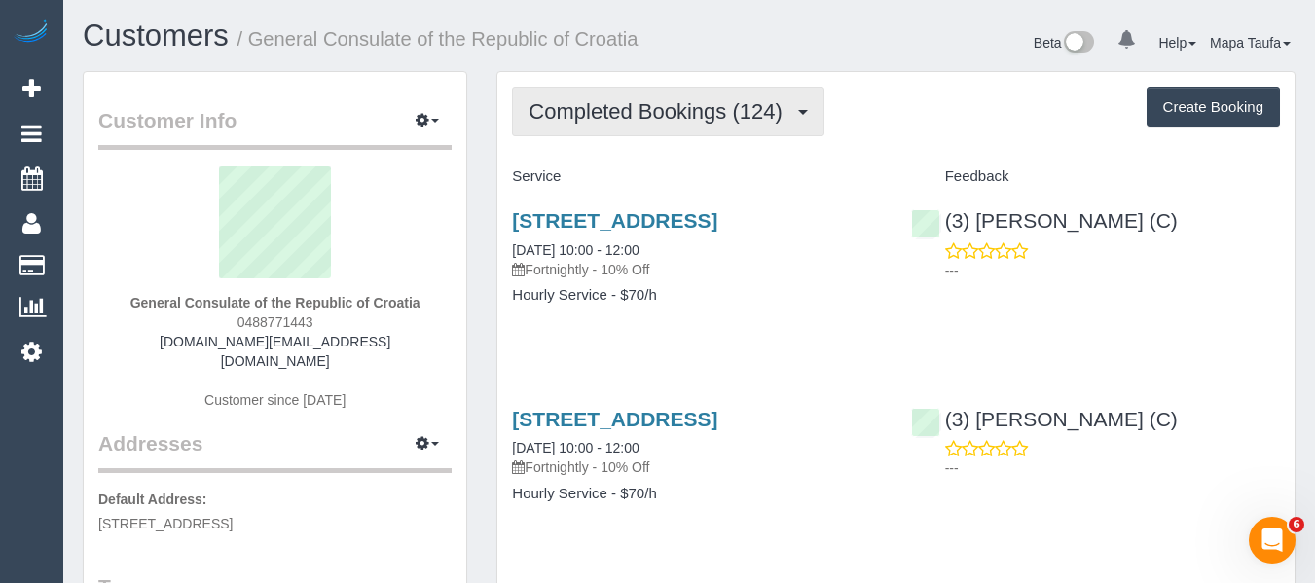
click at [635, 115] on span "Completed Bookings (124)" at bounding box center [660, 111] width 263 height 24
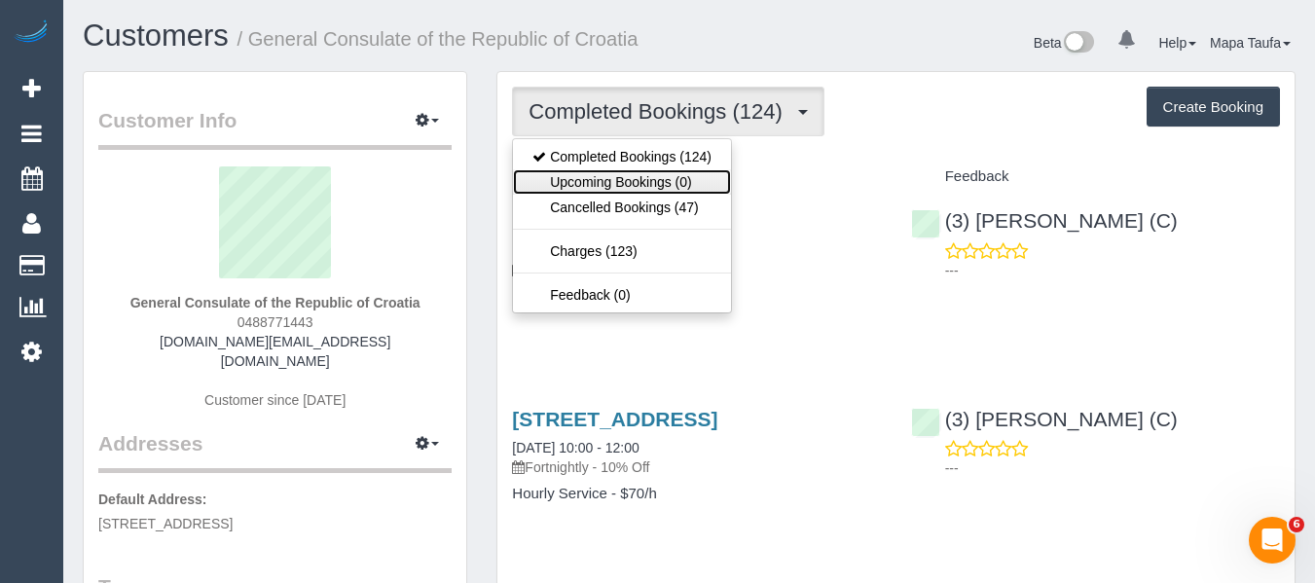
click at [629, 174] on link "Upcoming Bookings (0)" at bounding box center [622, 181] width 218 height 25
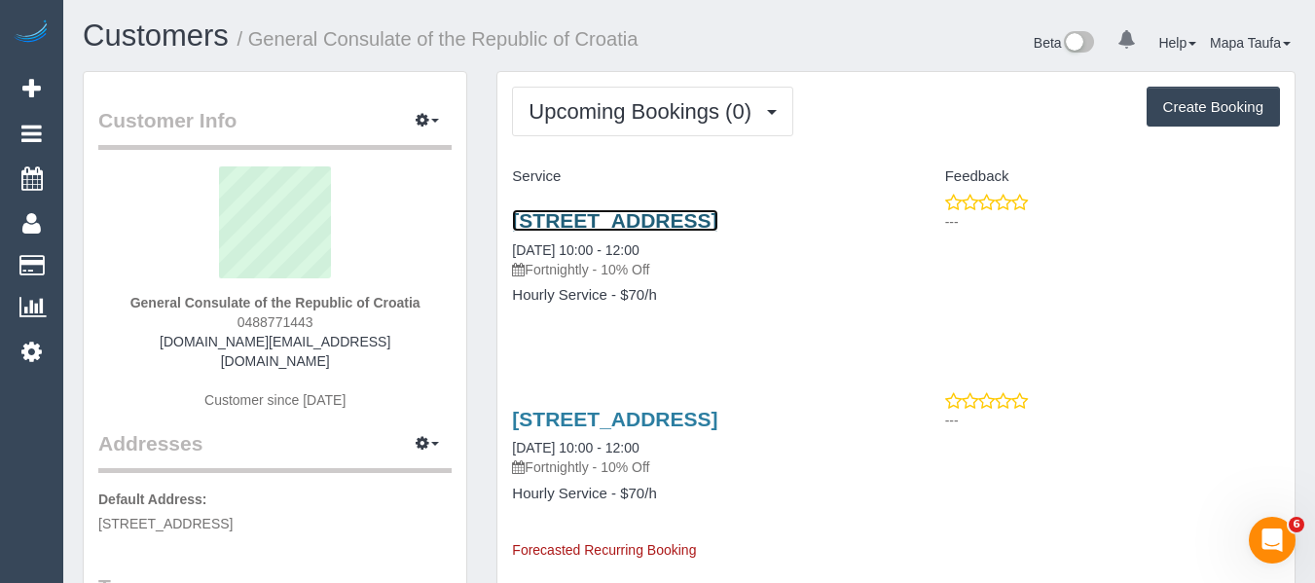
click at [641, 213] on link "9/24 Albert Rd, South Melbourne, VIC 3205" at bounding box center [614, 220] width 205 height 22
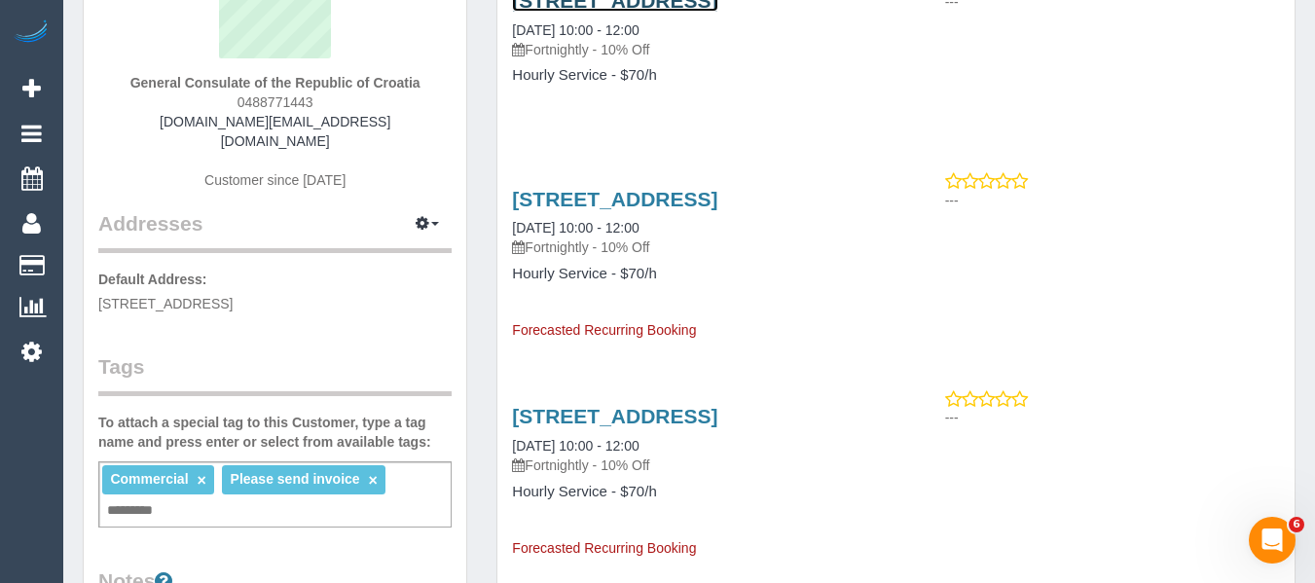
scroll to position [389, 0]
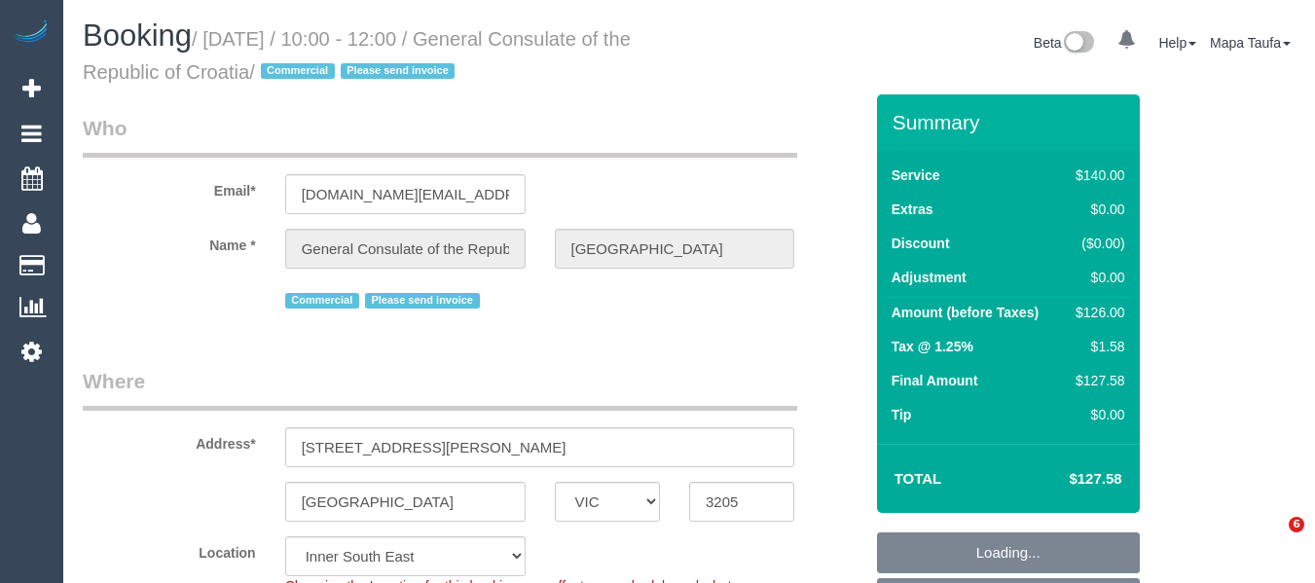
select select "VIC"
select select "spot1"
select select "number:28"
select select "number:14"
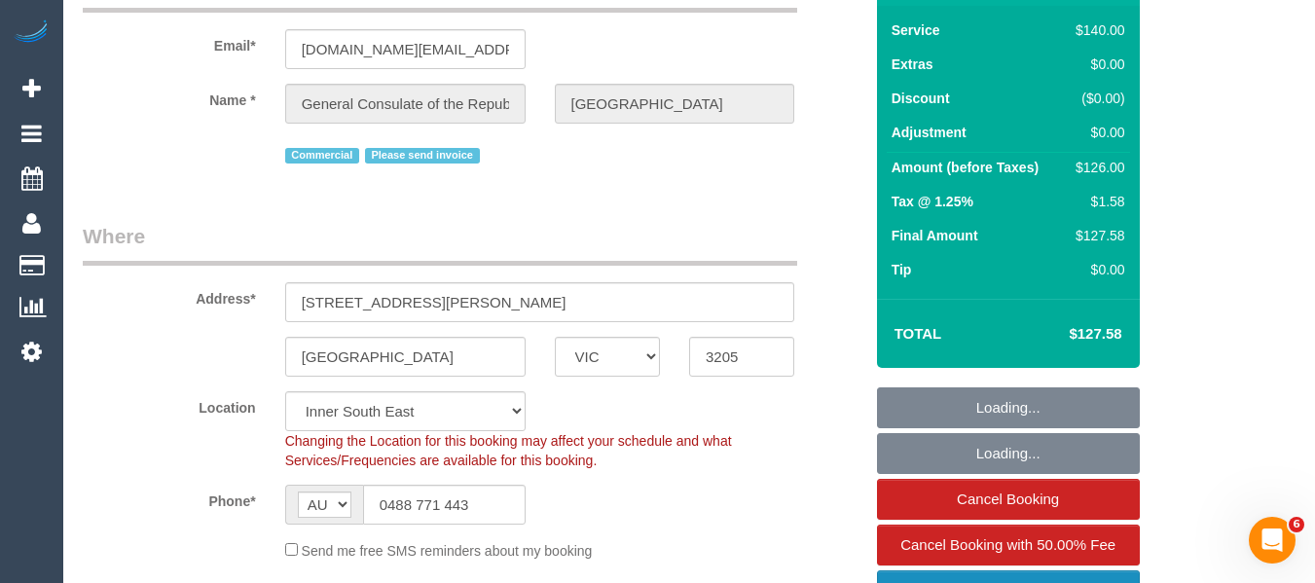
scroll to position [292, 0]
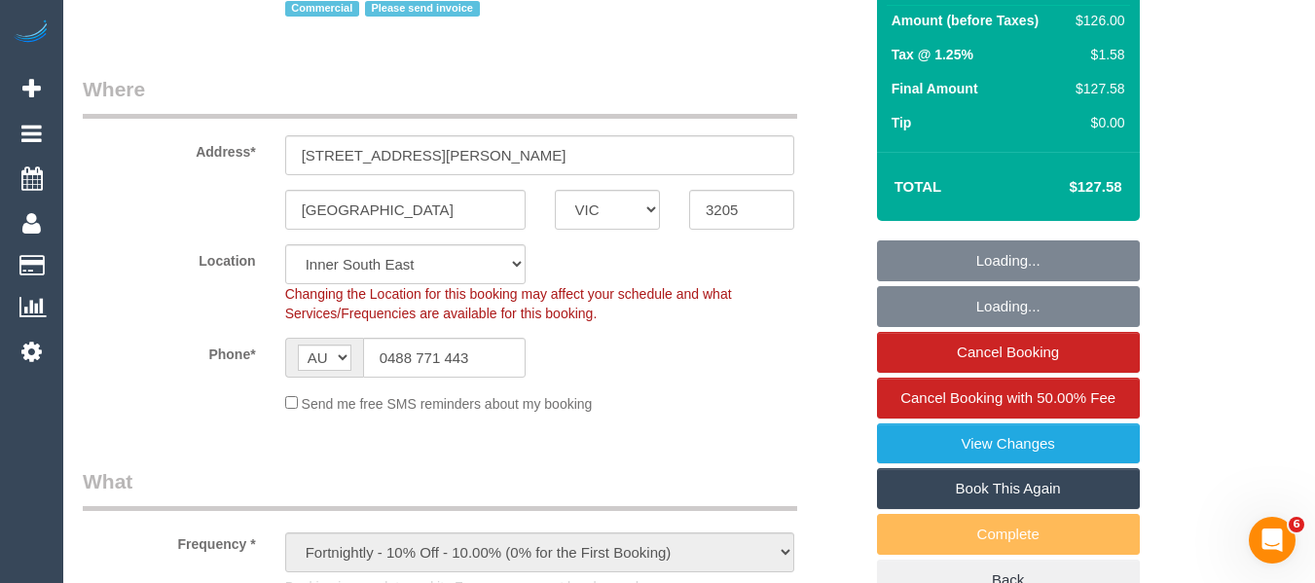
drag, startPoint x: 1009, startPoint y: 476, endPoint x: 1000, endPoint y: 466, distance: 13.1
click at [1009, 476] on link "Book This Again" at bounding box center [1008, 488] width 263 height 41
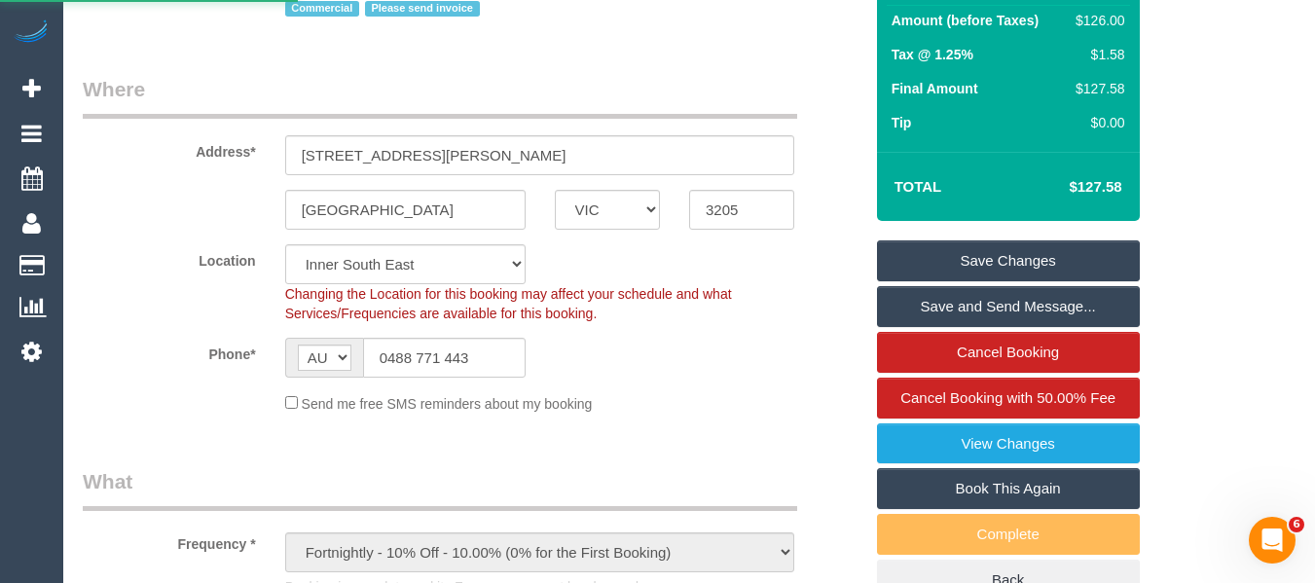
select select "VIC"
select select "number:28"
select select "number:14"
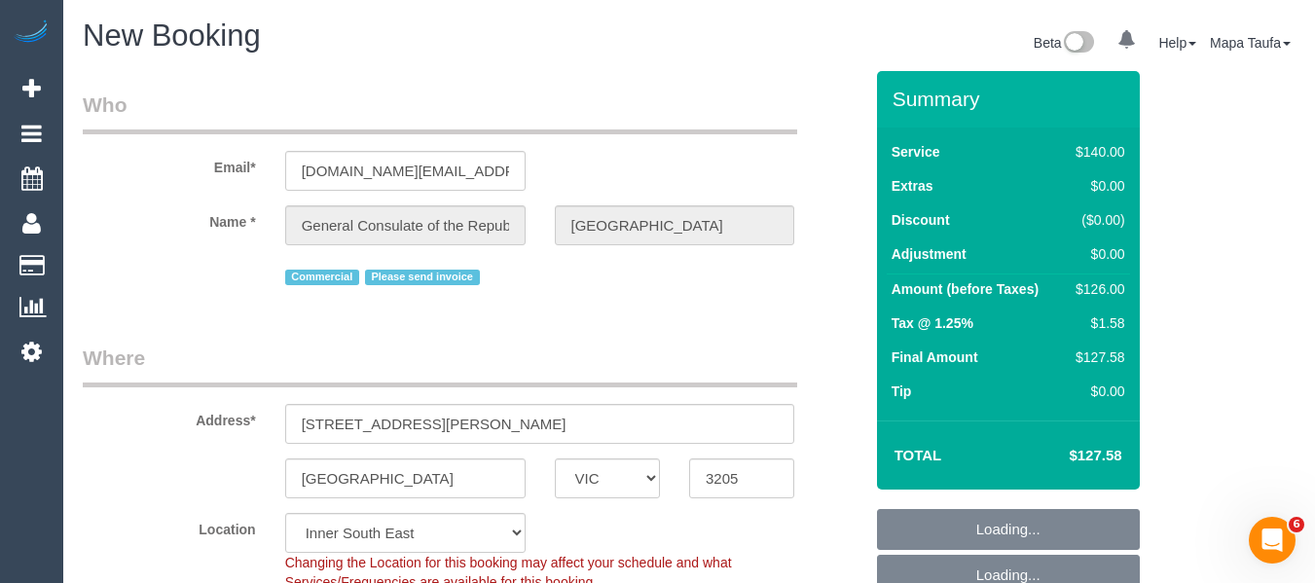
select select "object:3190"
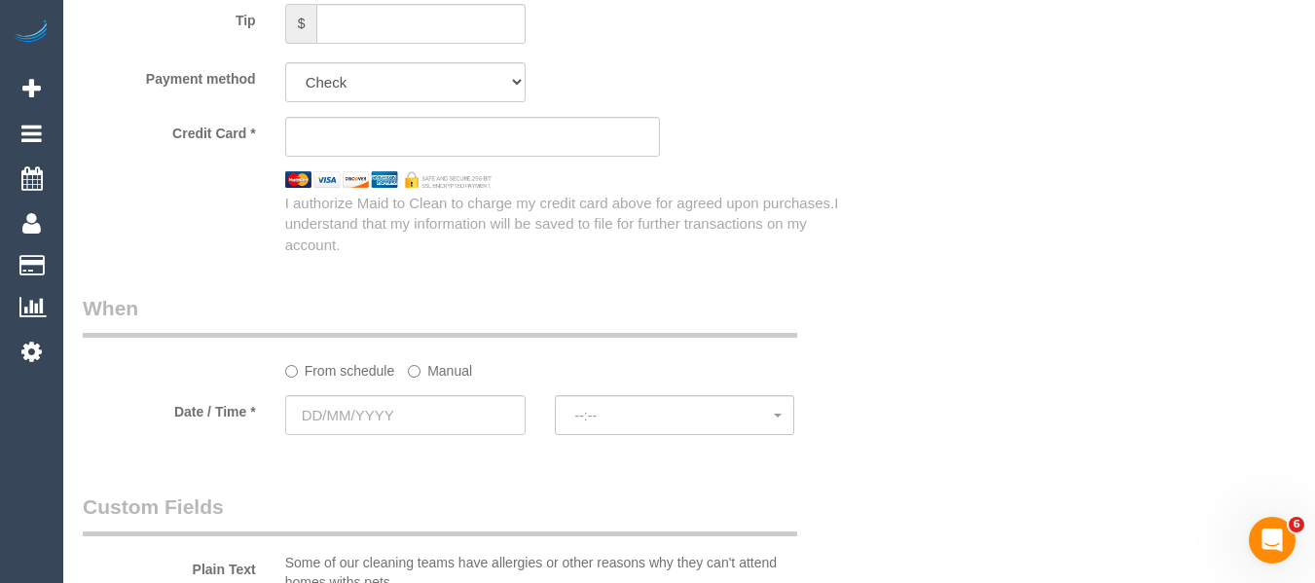
scroll to position [1887, 0]
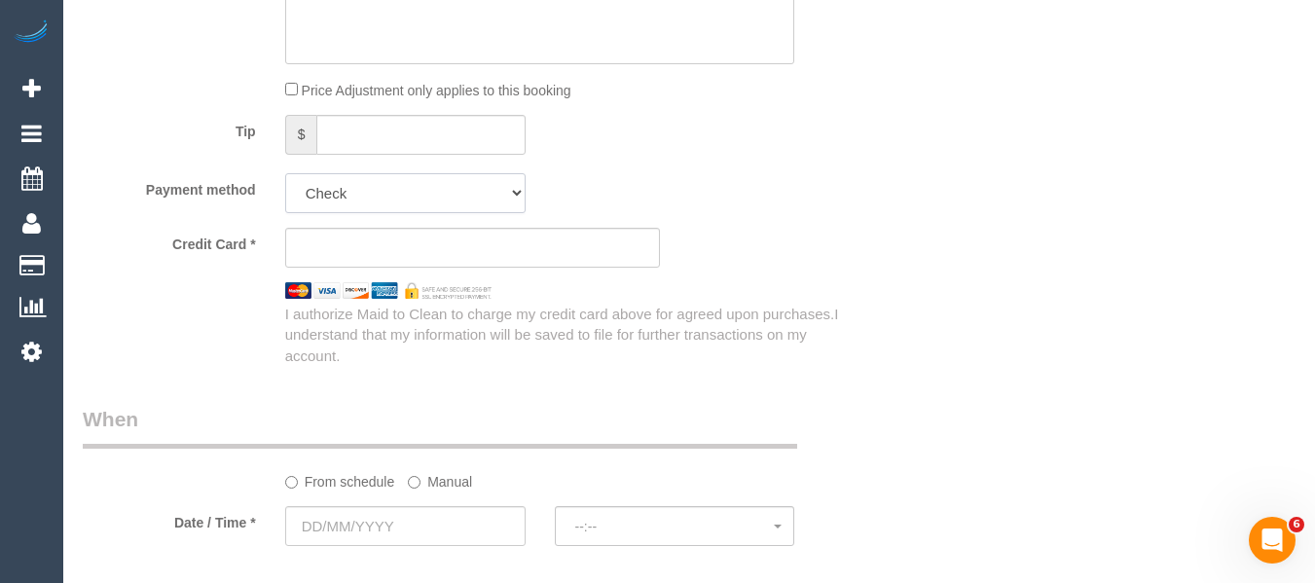
click at [364, 205] on select "Add Credit Card Cash Check Paypal" at bounding box center [405, 193] width 240 height 40
click at [359, 191] on select "Add Credit Card Cash Check Paypal" at bounding box center [405, 193] width 240 height 40
select select "string:check"
click at [285, 173] on select "Add Credit Card Cash Check Paypal" at bounding box center [405, 193] width 240 height 40
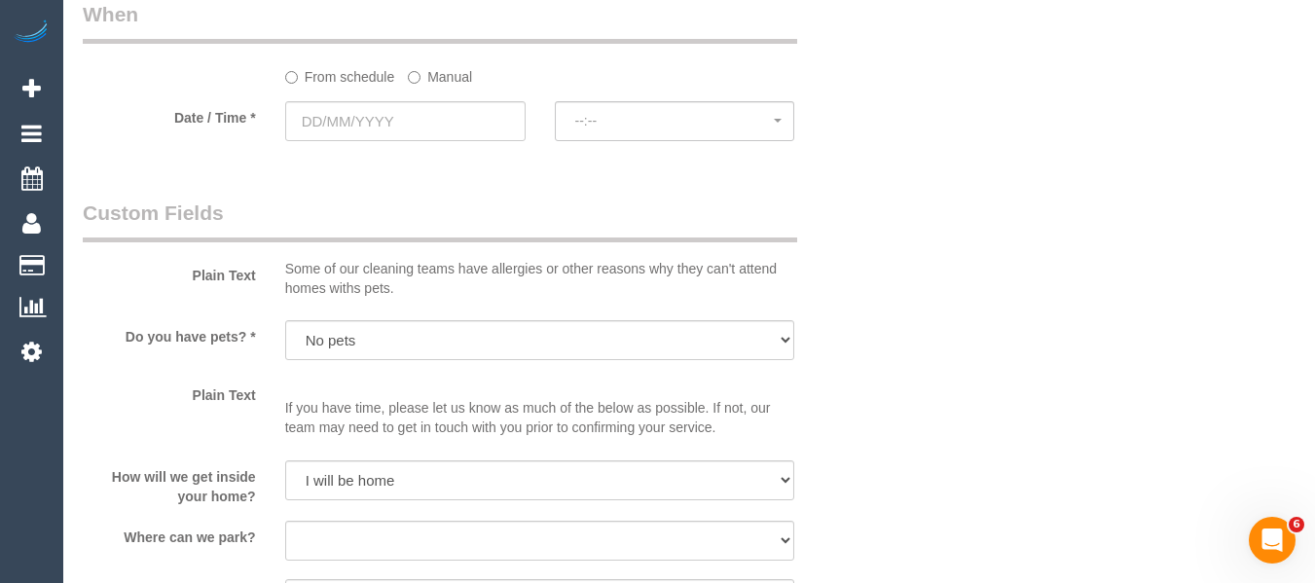
scroll to position [2082, 0]
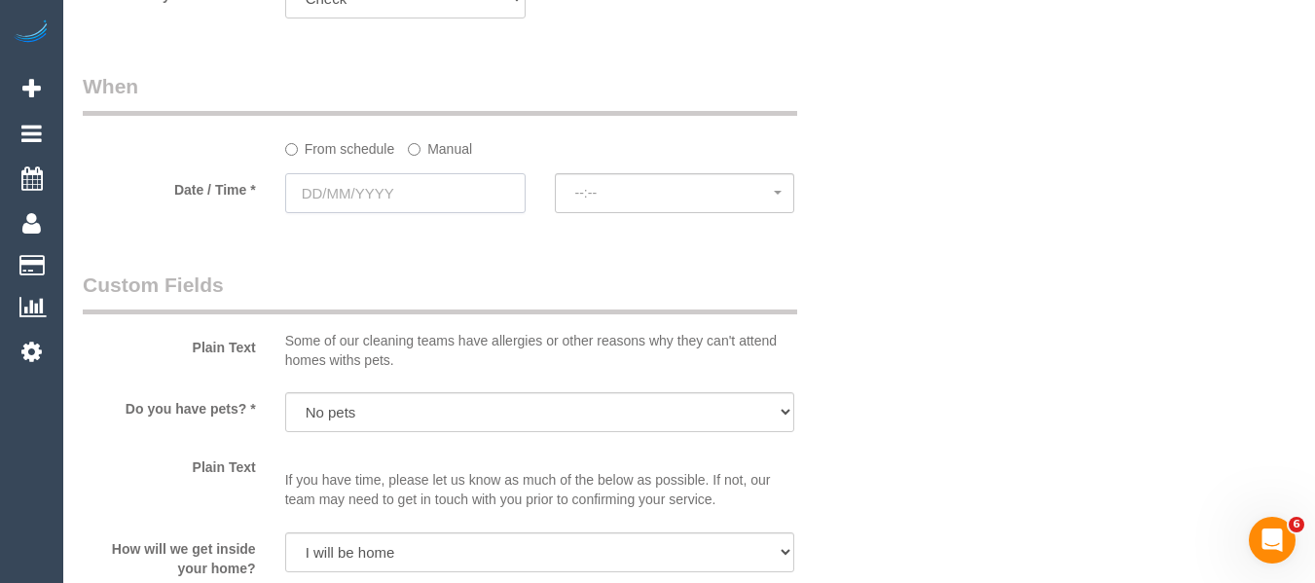
click at [393, 202] on input "text" at bounding box center [405, 193] width 240 height 40
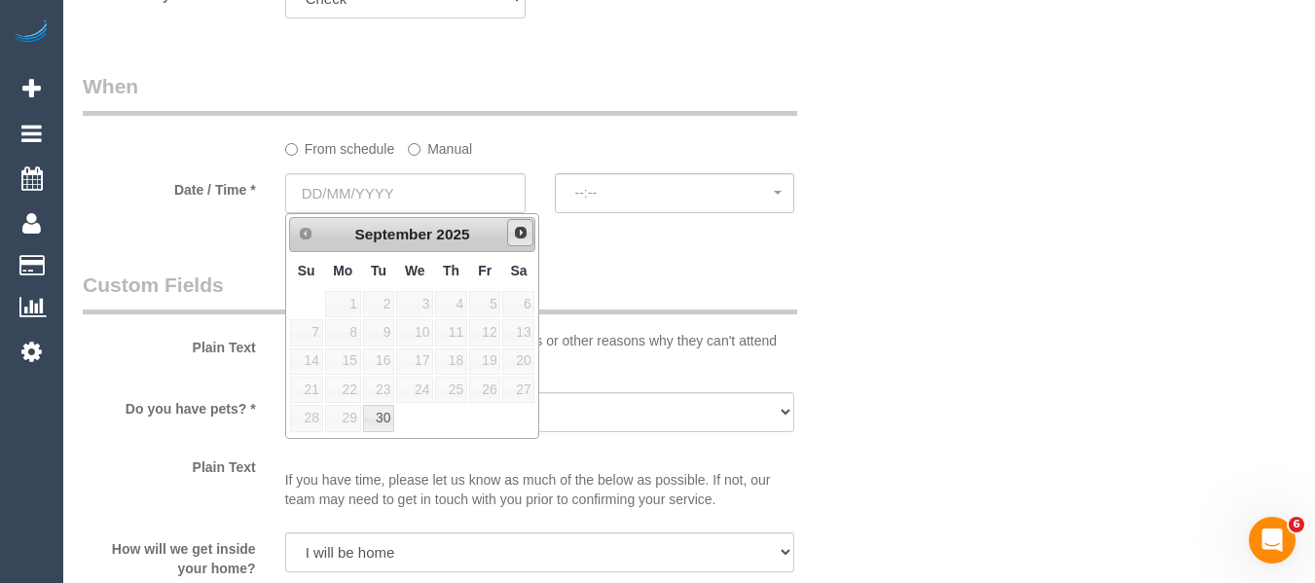
click at [531, 230] on link "Next" at bounding box center [520, 232] width 27 height 27
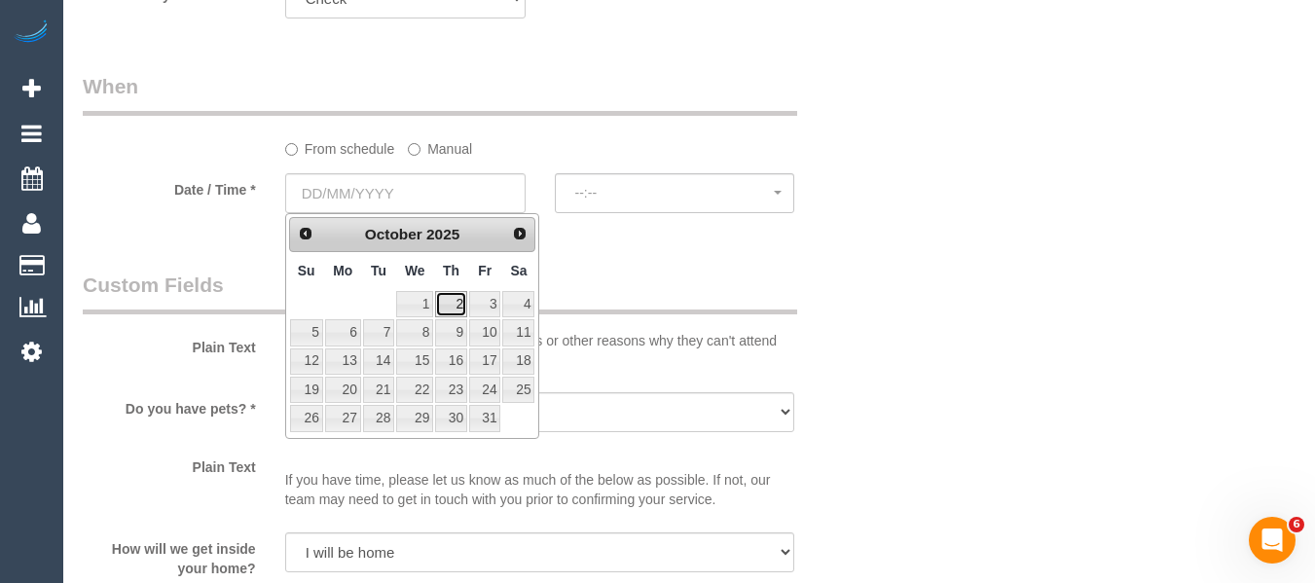
click at [452, 309] on link "2" at bounding box center [451, 304] width 32 height 26
type input "[DATE]"
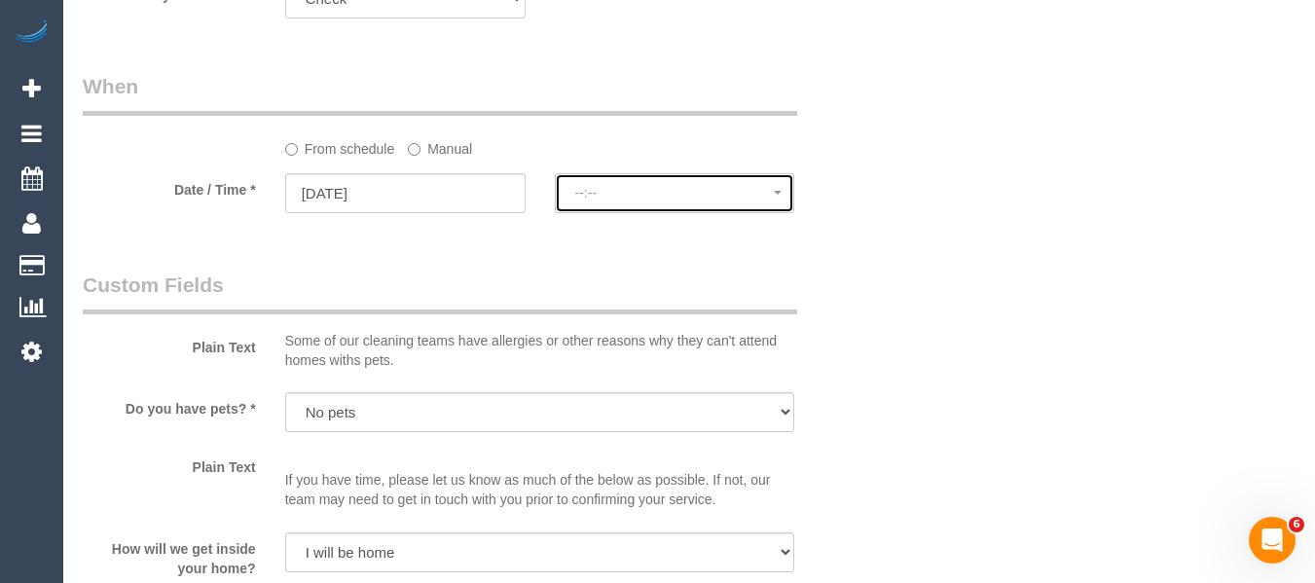
click at [633, 195] on span "--:--" at bounding box center [675, 193] width 200 height 16
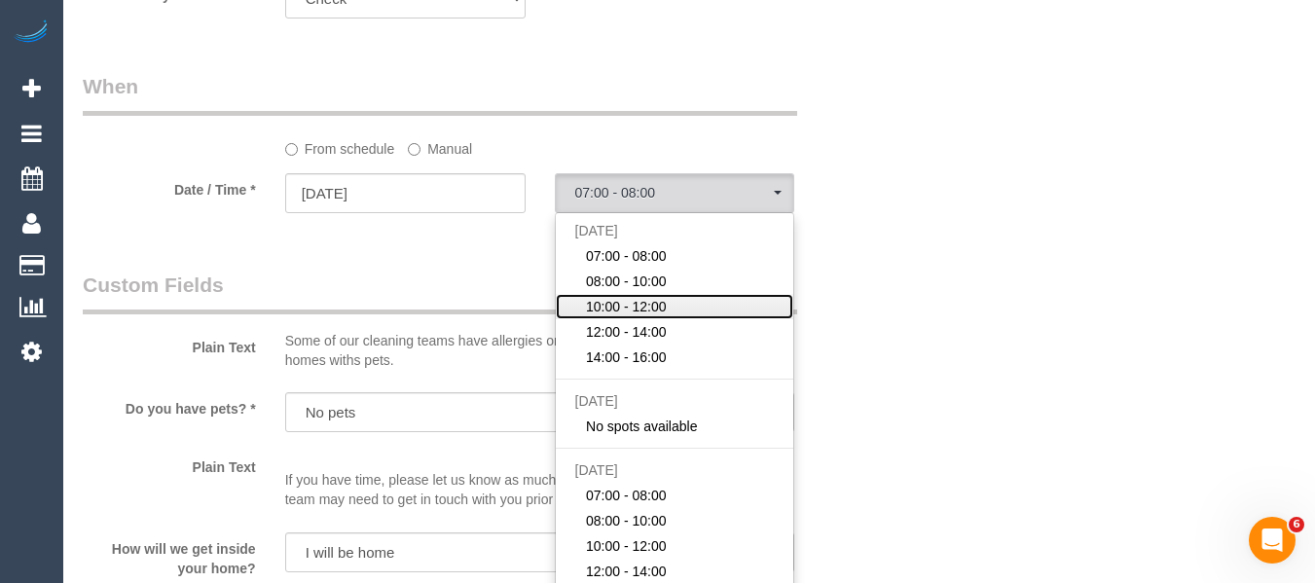
click at [620, 311] on span "10:00 - 12:00" at bounding box center [626, 306] width 81 height 19
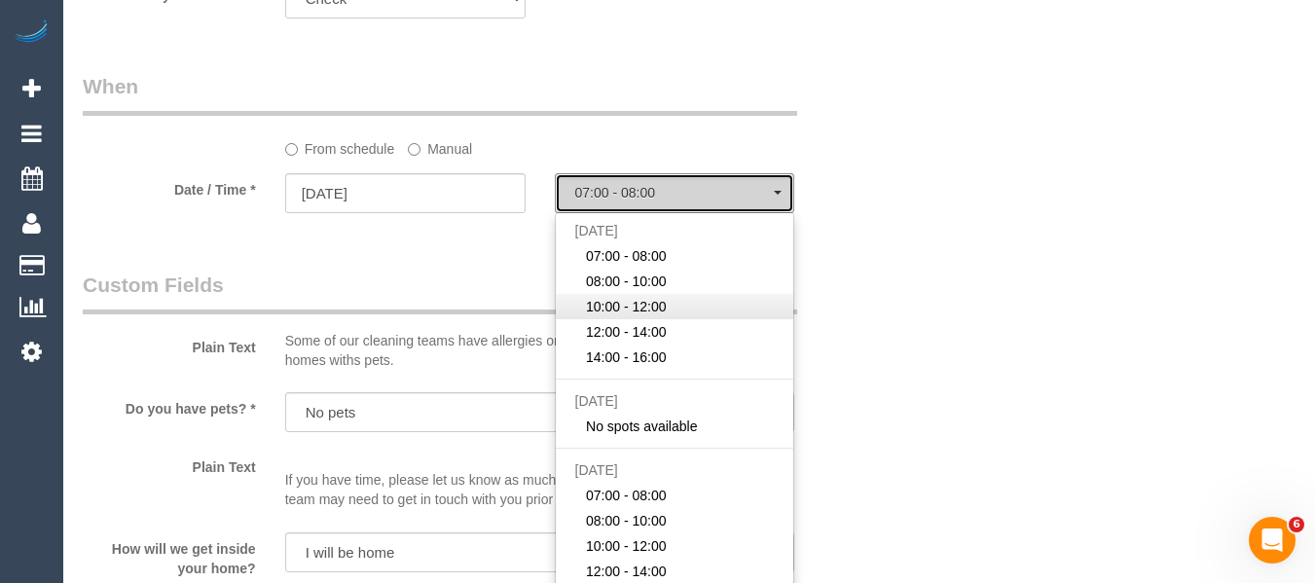
select select "spot18"
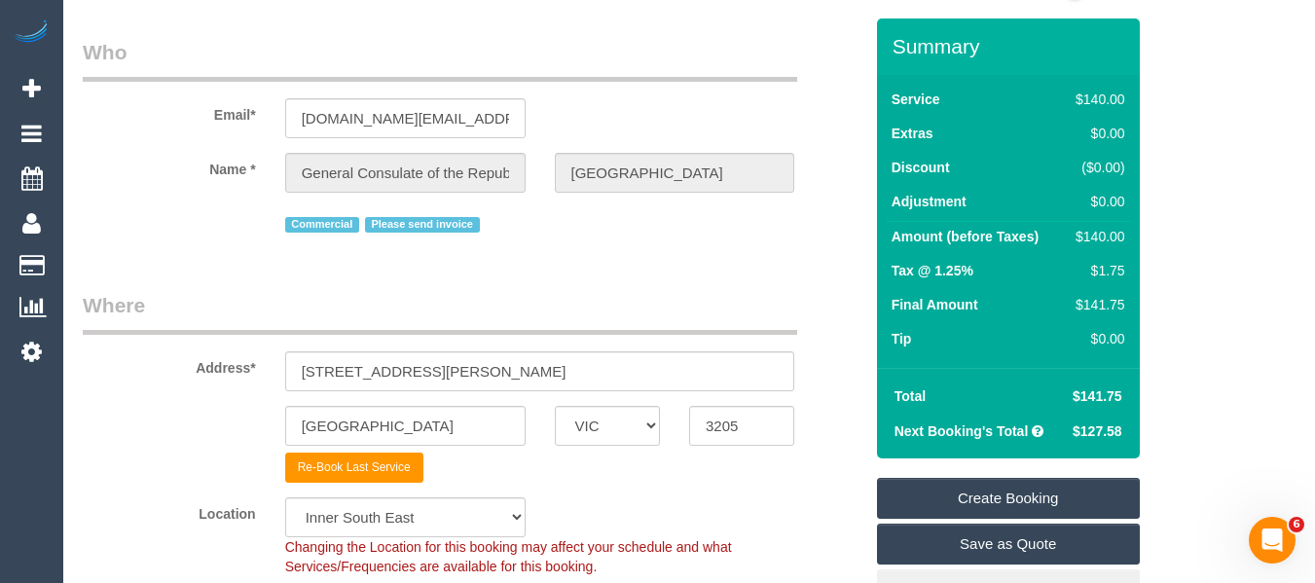
scroll to position [45, 0]
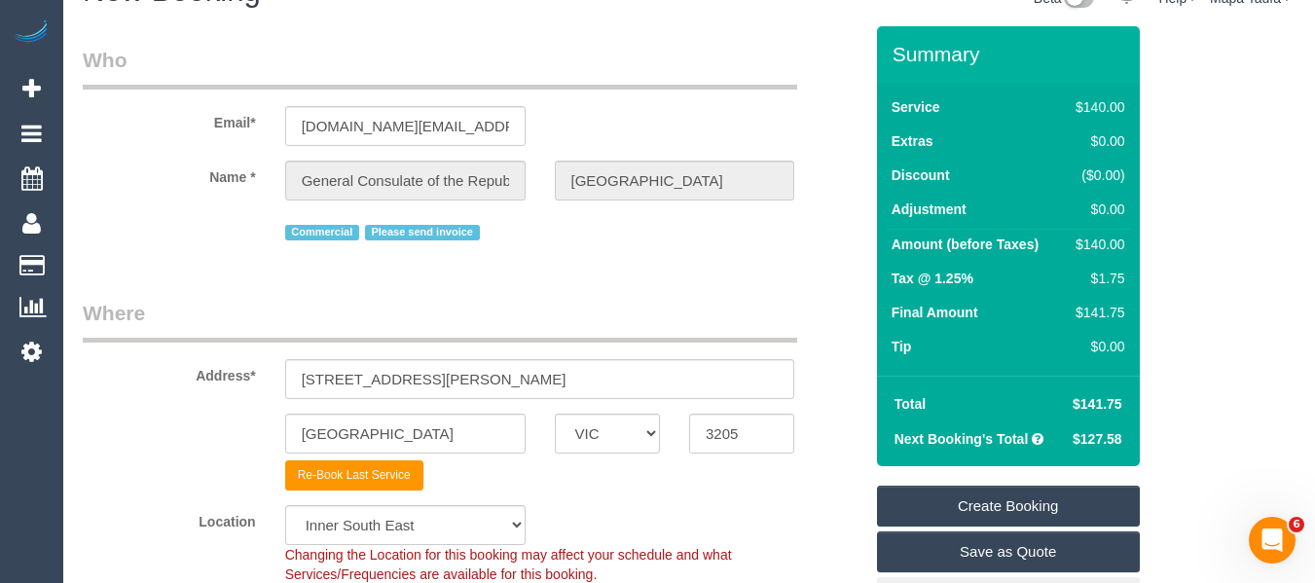
drag, startPoint x: 994, startPoint y: 498, endPoint x: 996, endPoint y: 488, distance: 9.9
click at [994, 498] on link "Create Booking" at bounding box center [1008, 506] width 263 height 41
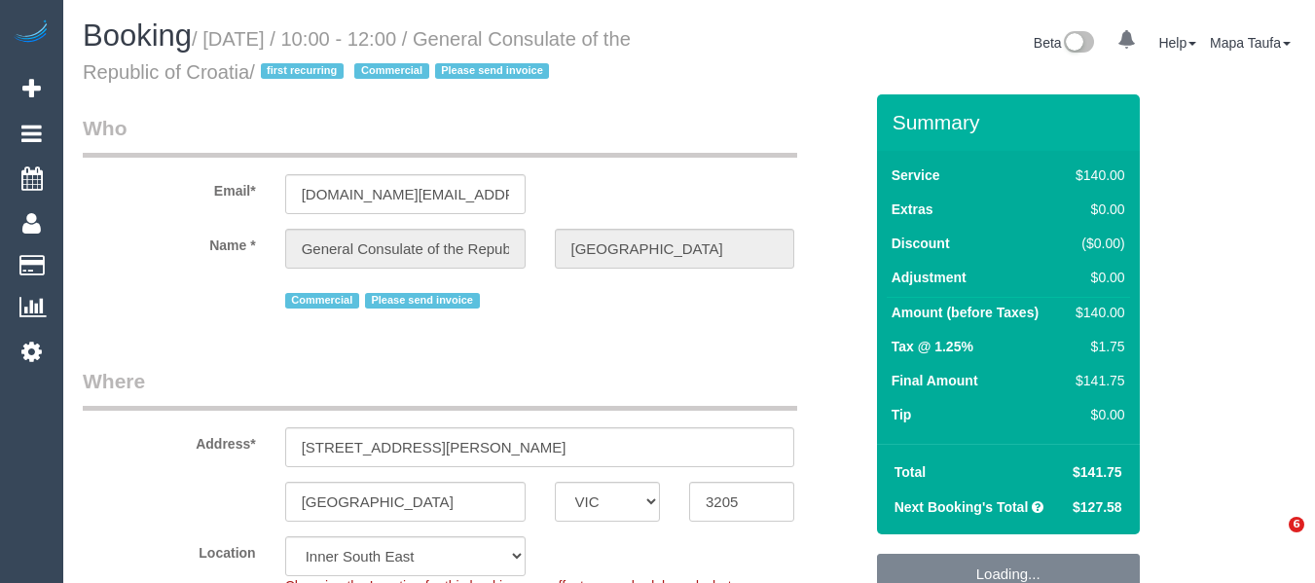
select select "VIC"
select select "number:28"
select select "number:14"
select select "spot3"
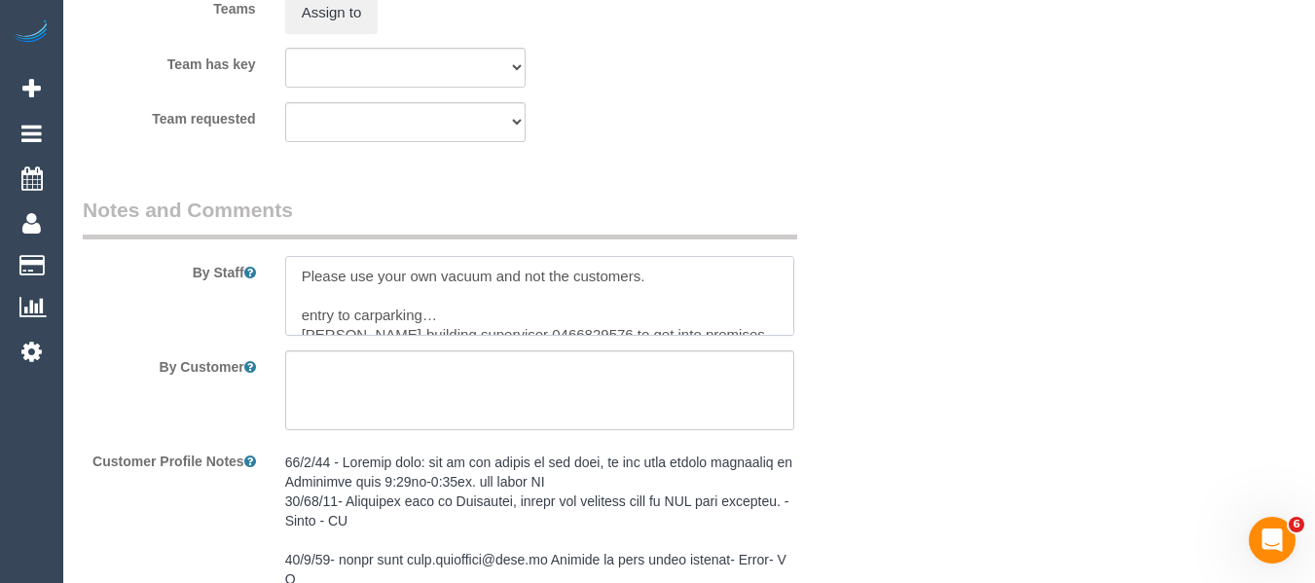
drag, startPoint x: 581, startPoint y: 303, endPoint x: 275, endPoint y: 301, distance: 306.7
click at [275, 301] on div at bounding box center [540, 296] width 539 height 80
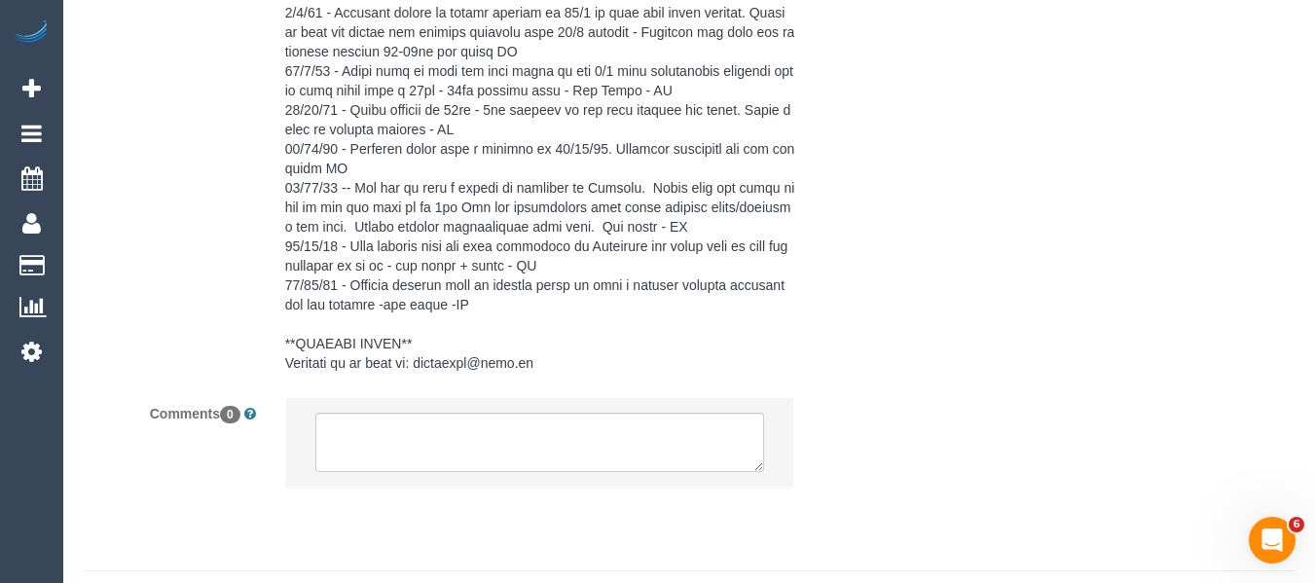
scroll to position [3754, 0]
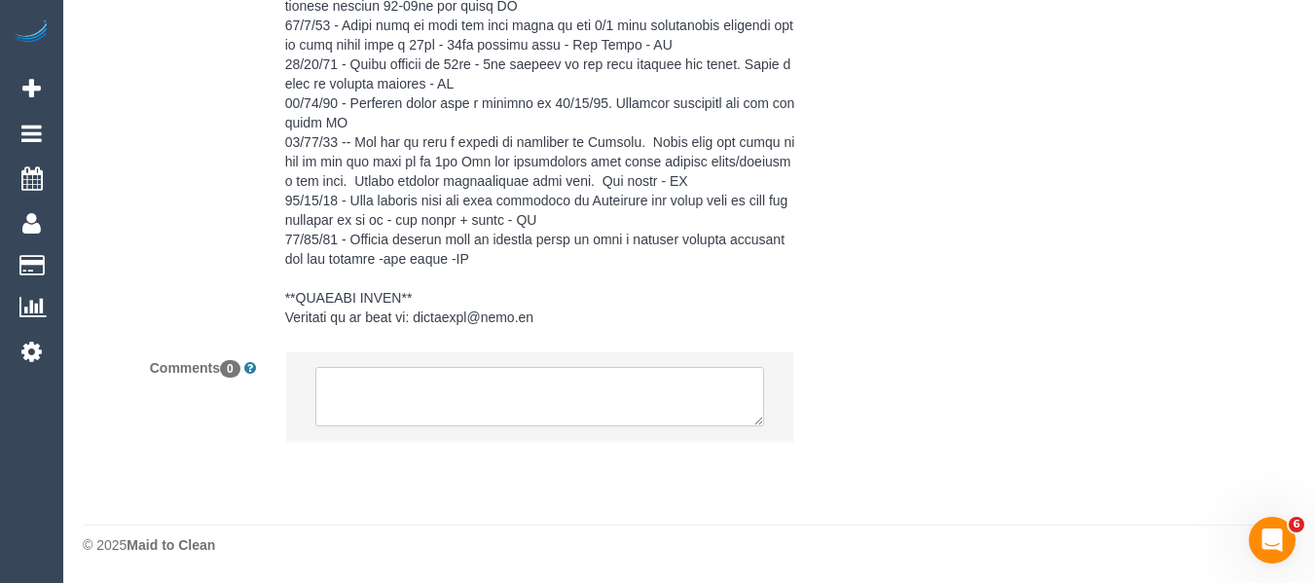
click at [462, 405] on textarea at bounding box center [540, 397] width 450 height 60
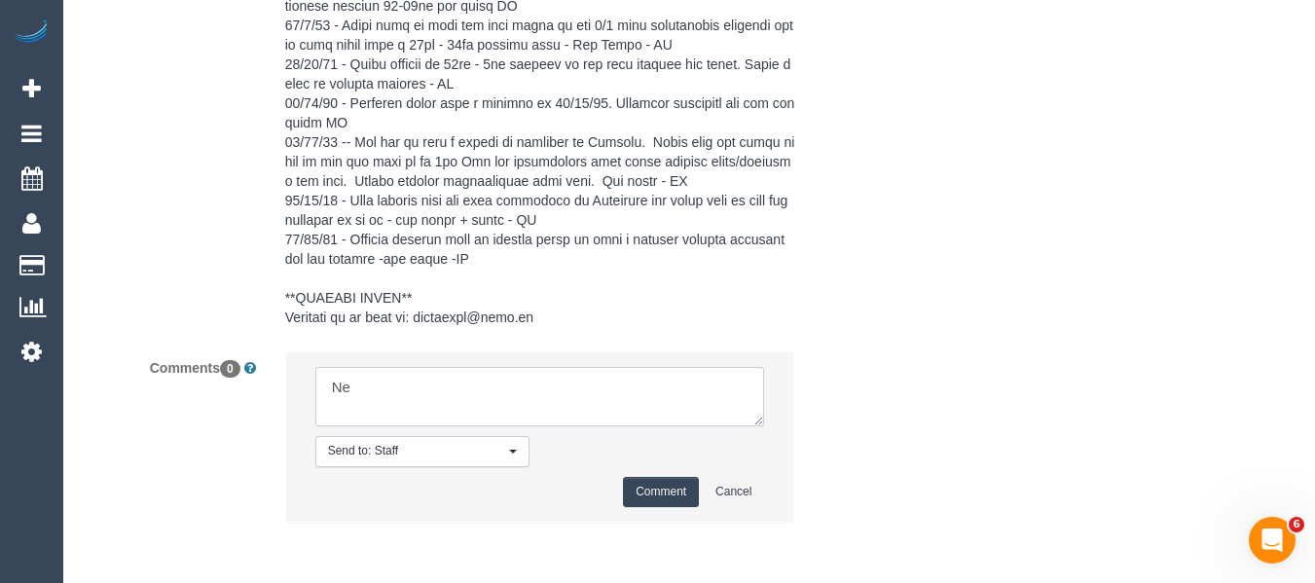
type textarea "N"
type textarea "R"
type textarea "New booking - requested Thursdays from 02/10 - 10-12pm arrival window. via email"
click at [659, 499] on button "Comment" at bounding box center [661, 492] width 76 height 30
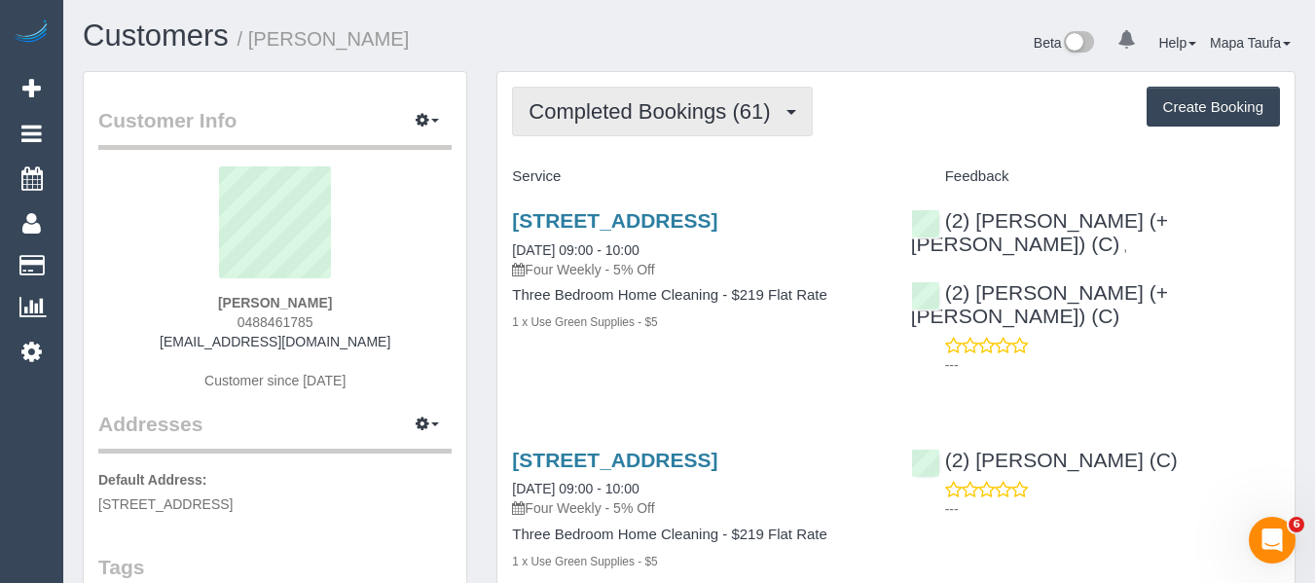
click at [631, 118] on span "Completed Bookings (61)" at bounding box center [654, 111] width 251 height 24
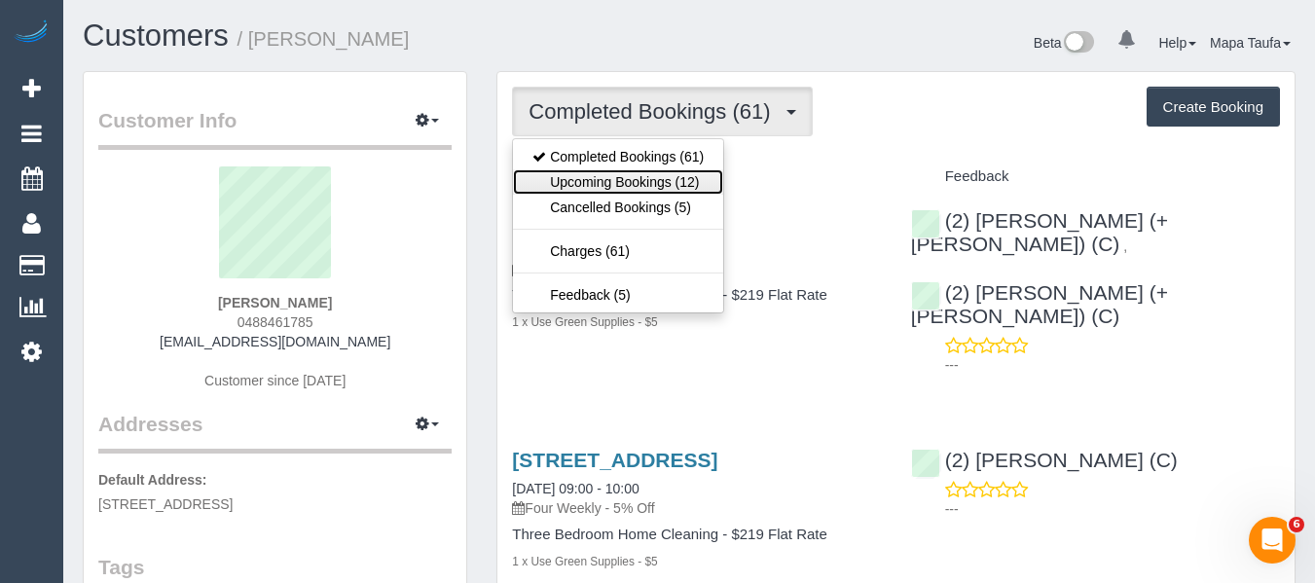
click at [617, 173] on link "Upcoming Bookings (12)" at bounding box center [618, 181] width 210 height 25
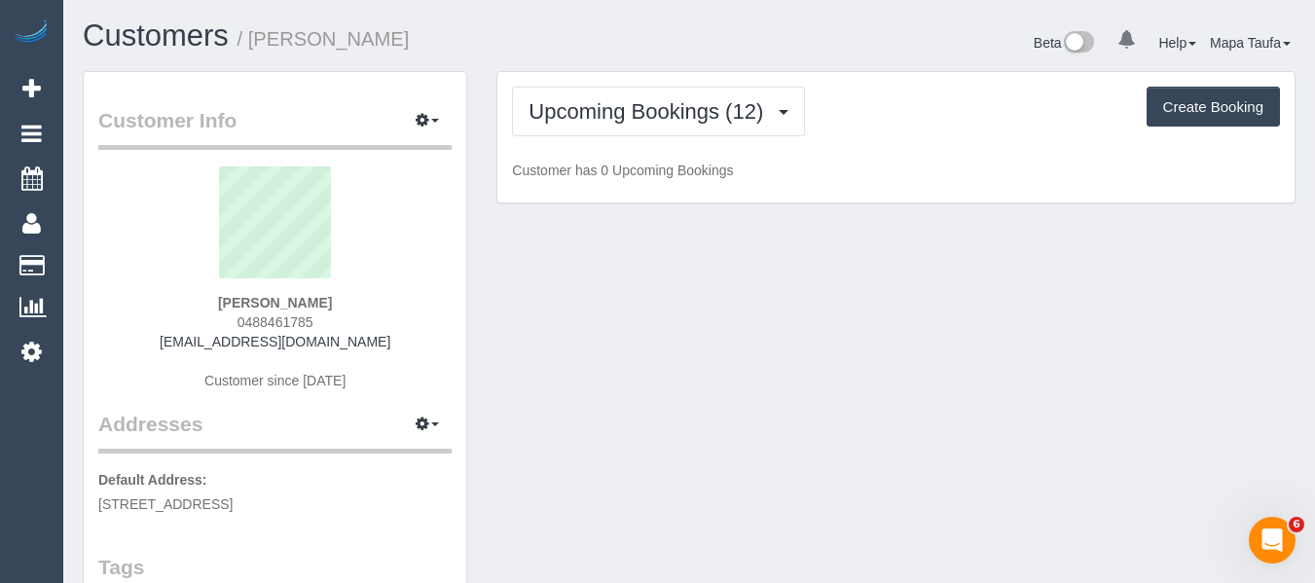
drag, startPoint x: 889, startPoint y: 124, endPoint x: 921, endPoint y: 125, distance: 32.1
click at [887, 125] on div "Upcoming Bookings (12) Completed Bookings (61) Upcoming Bookings (12) Cancelled…" at bounding box center [896, 112] width 768 height 50
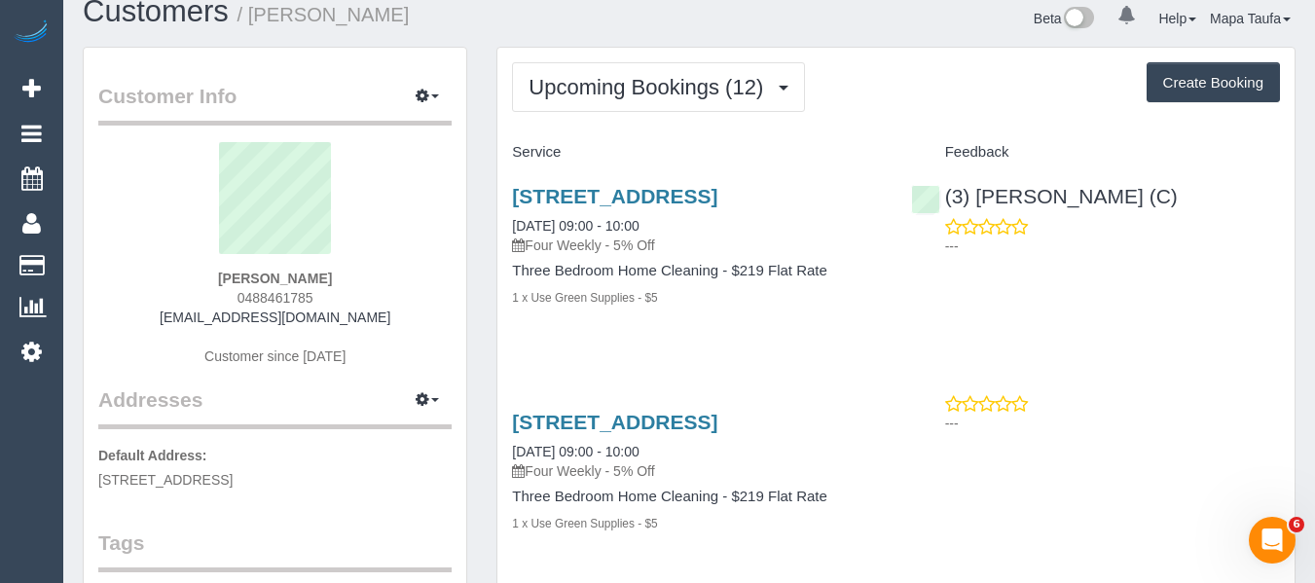
scroll to position [31, 0]
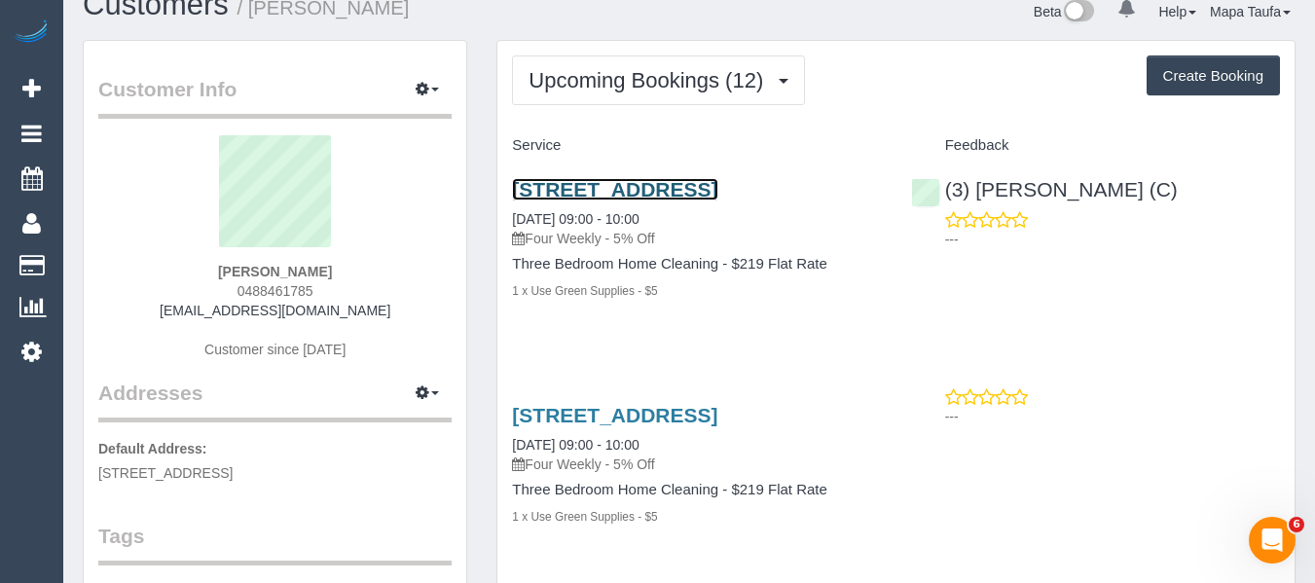
click at [550, 198] on link "[STREET_ADDRESS]" at bounding box center [614, 189] width 205 height 22
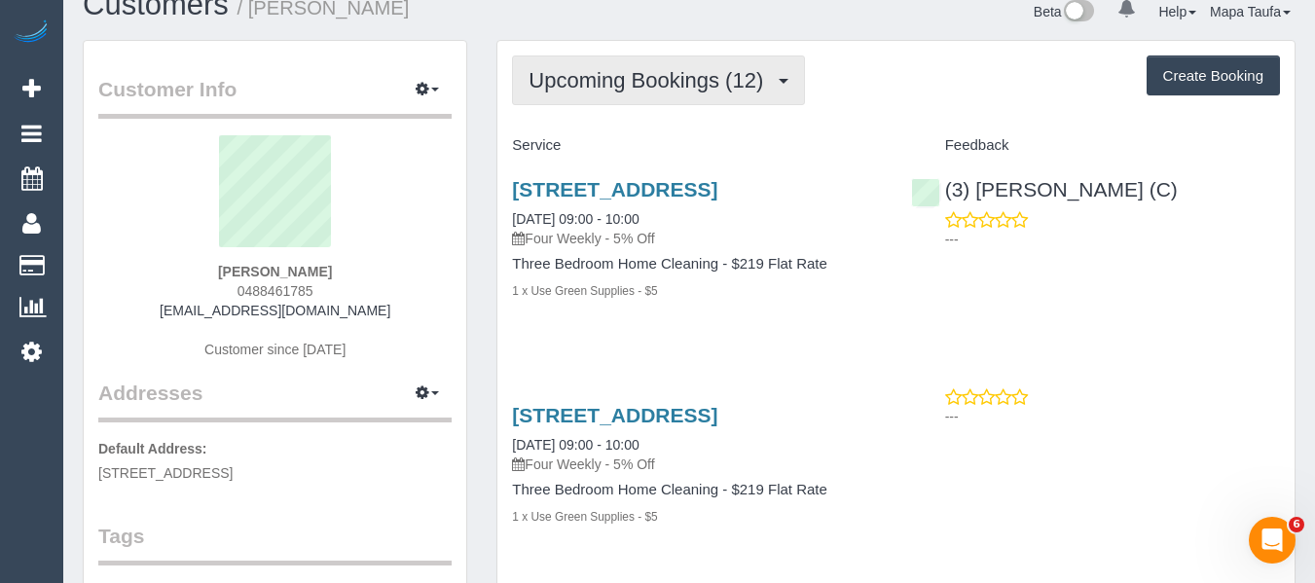
drag, startPoint x: 567, startPoint y: 83, endPoint x: 588, endPoint y: 141, distance: 62.2
click at [568, 86] on span "Upcoming Bookings (12)" at bounding box center [651, 80] width 244 height 24
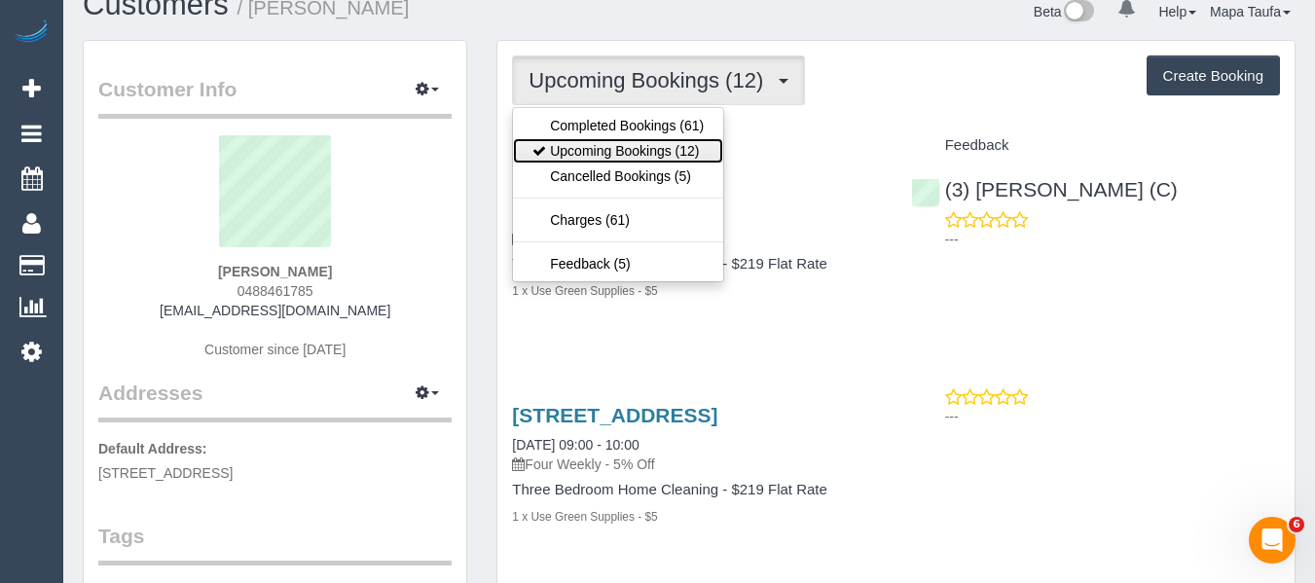
click at [590, 145] on link "Upcoming Bookings (12)" at bounding box center [618, 150] width 210 height 25
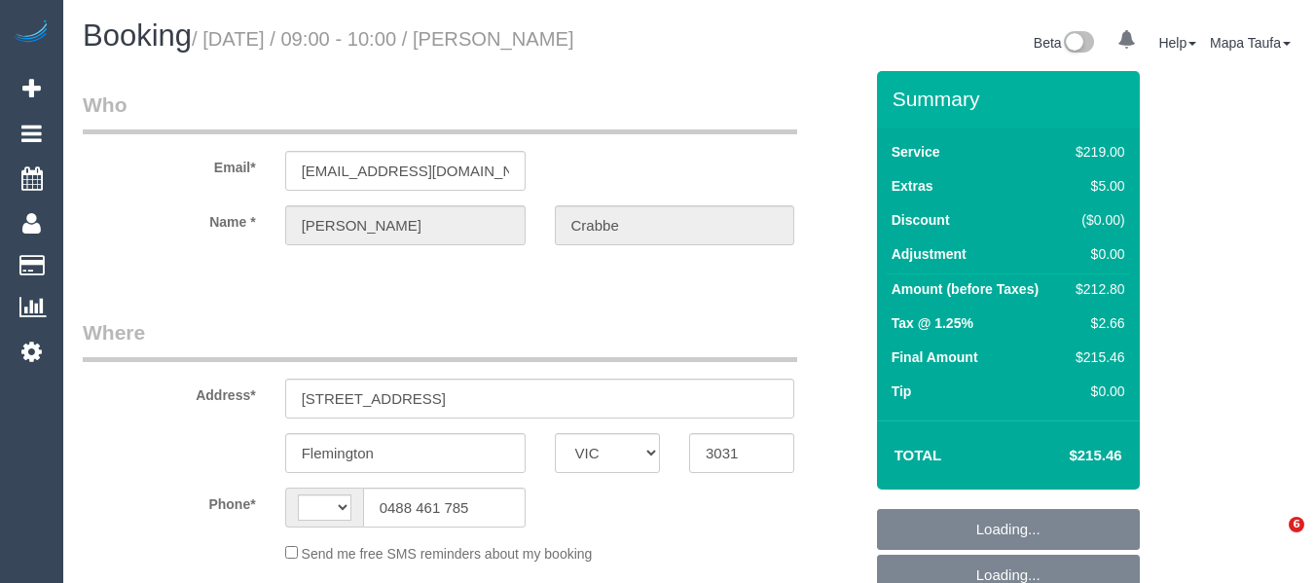
select select "VIC"
select select "string:stripe-pm_1HtMy62GScqysDRV2xKeNcpS"
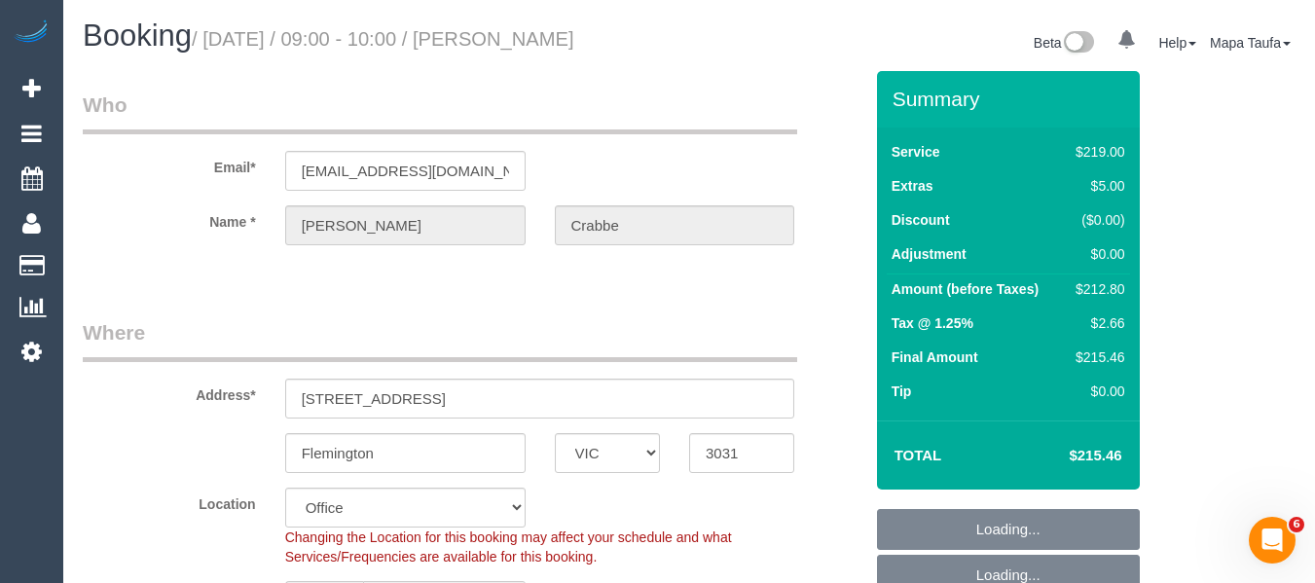
select select "string:AU"
select select "object:556"
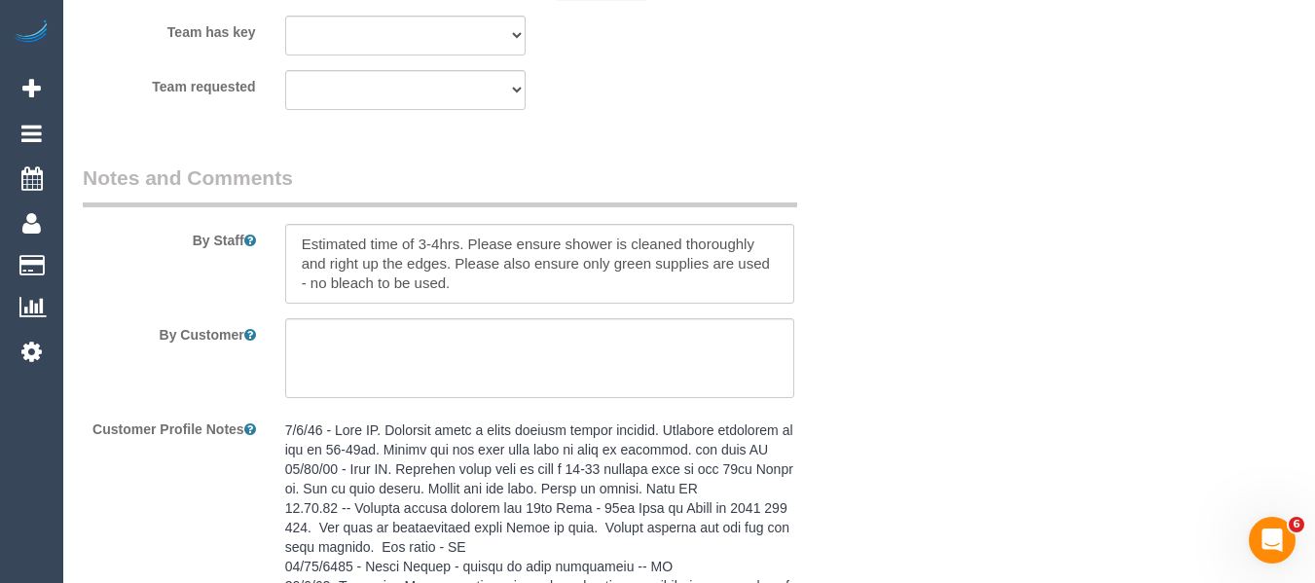
select select "number:28"
select select "number:14"
select select "number:19"
select select "number:24"
select select "number:12"
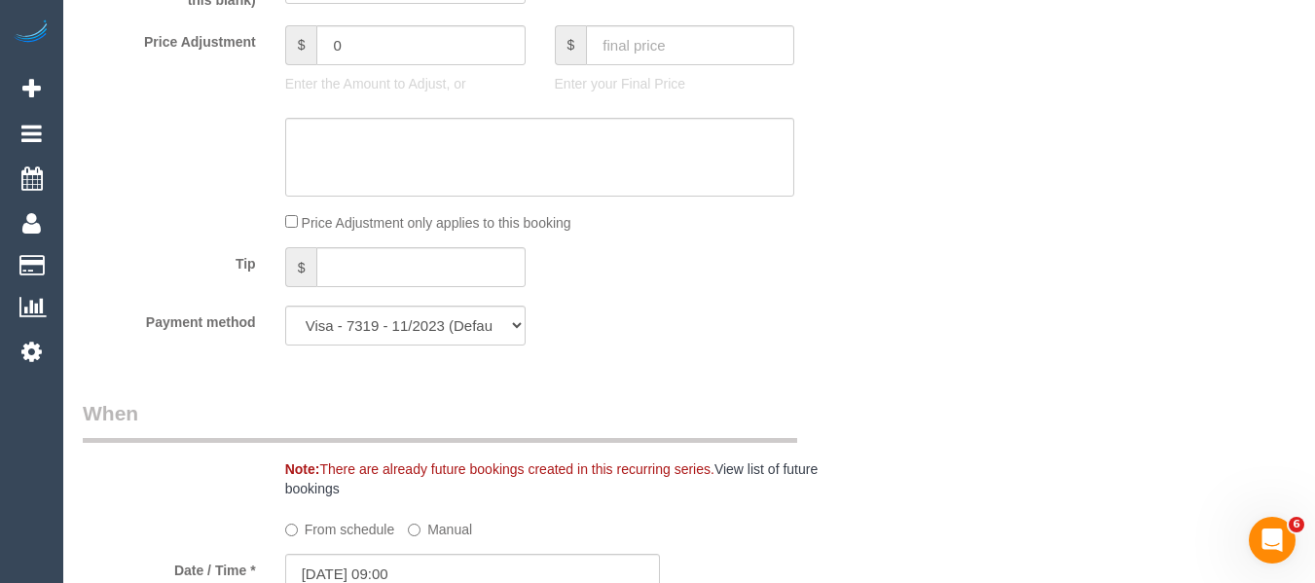
scroll to position [2205, 0]
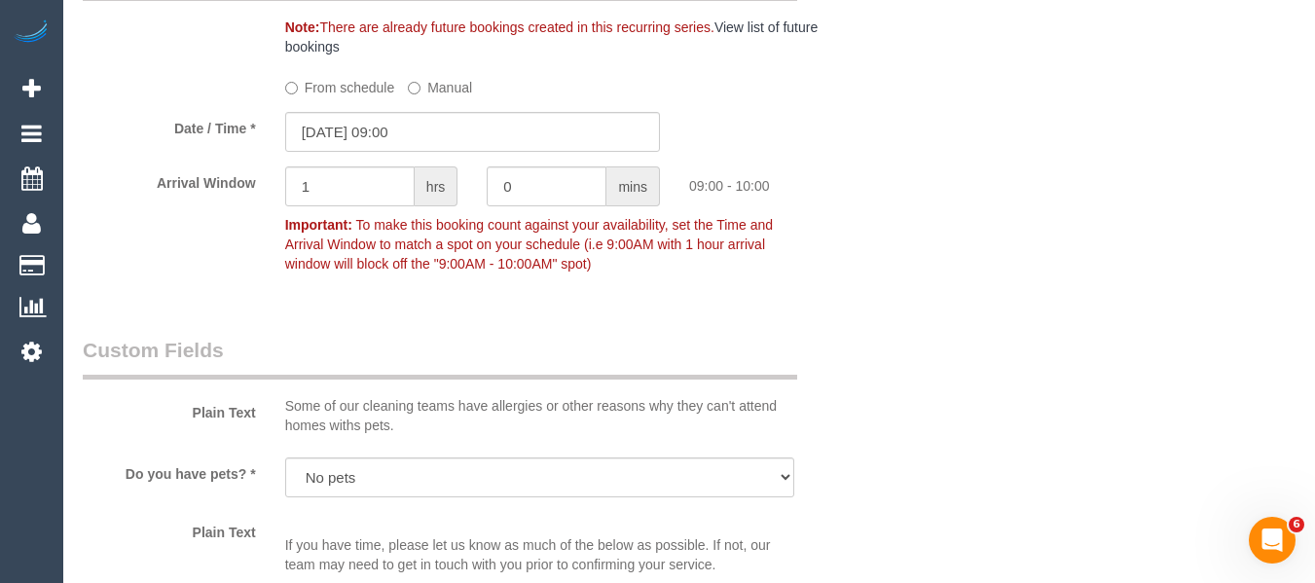
click at [340, 84] on label "From schedule" at bounding box center [340, 84] width 110 height 26
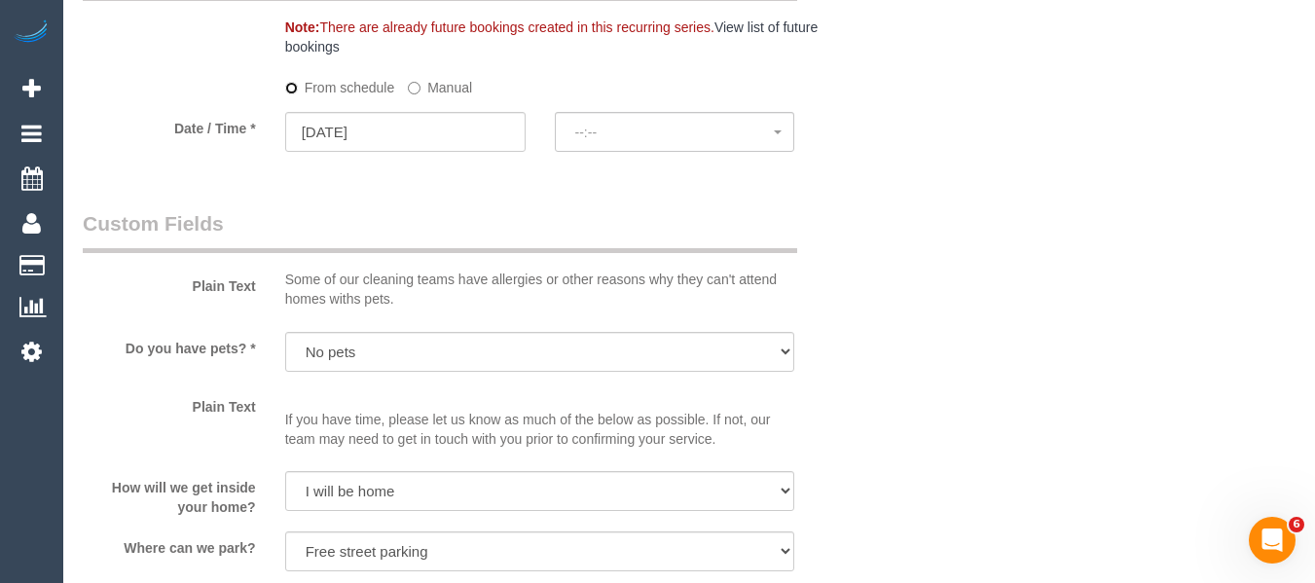
select select "spot6"
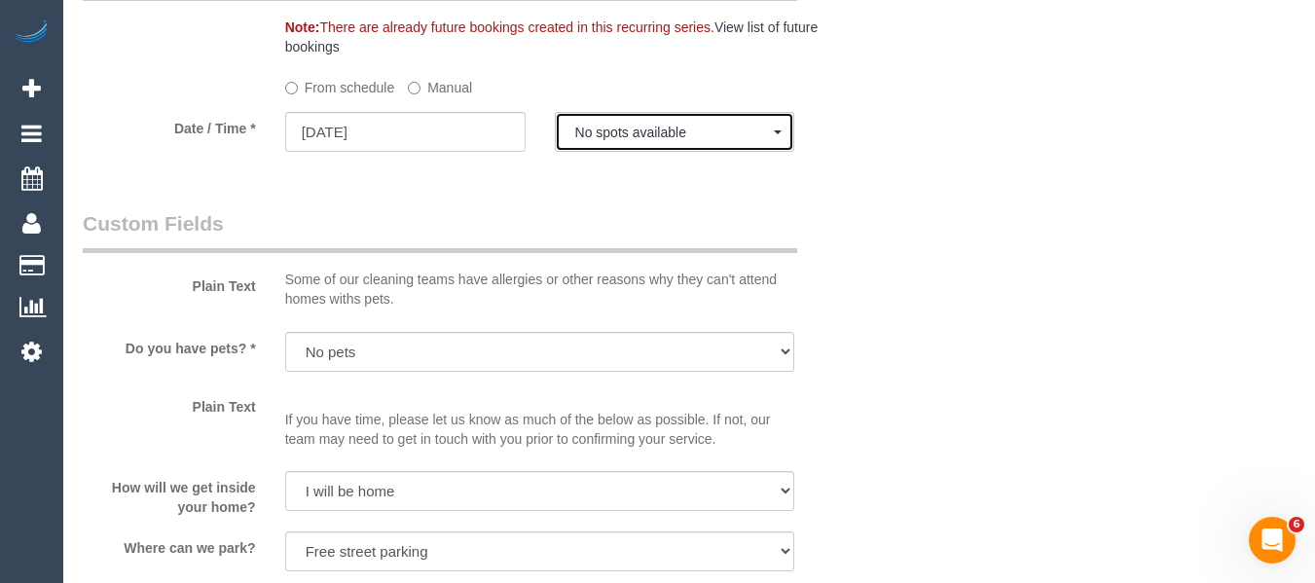
click at [610, 129] on span "No spots available" at bounding box center [675, 133] width 200 height 16
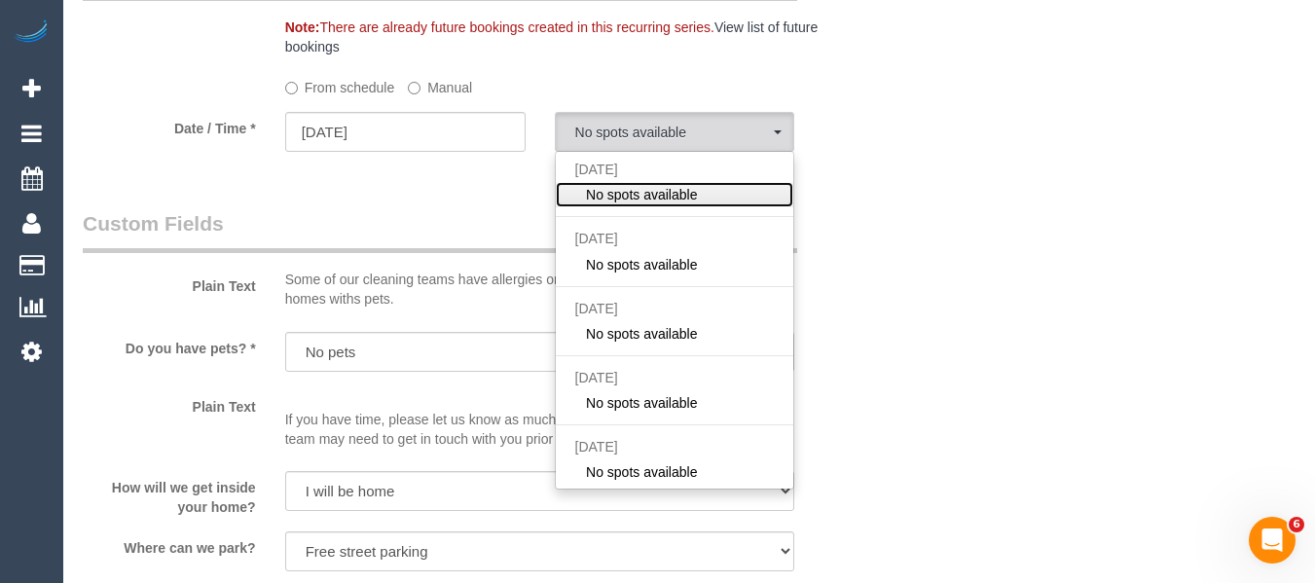
scroll to position [318, 0]
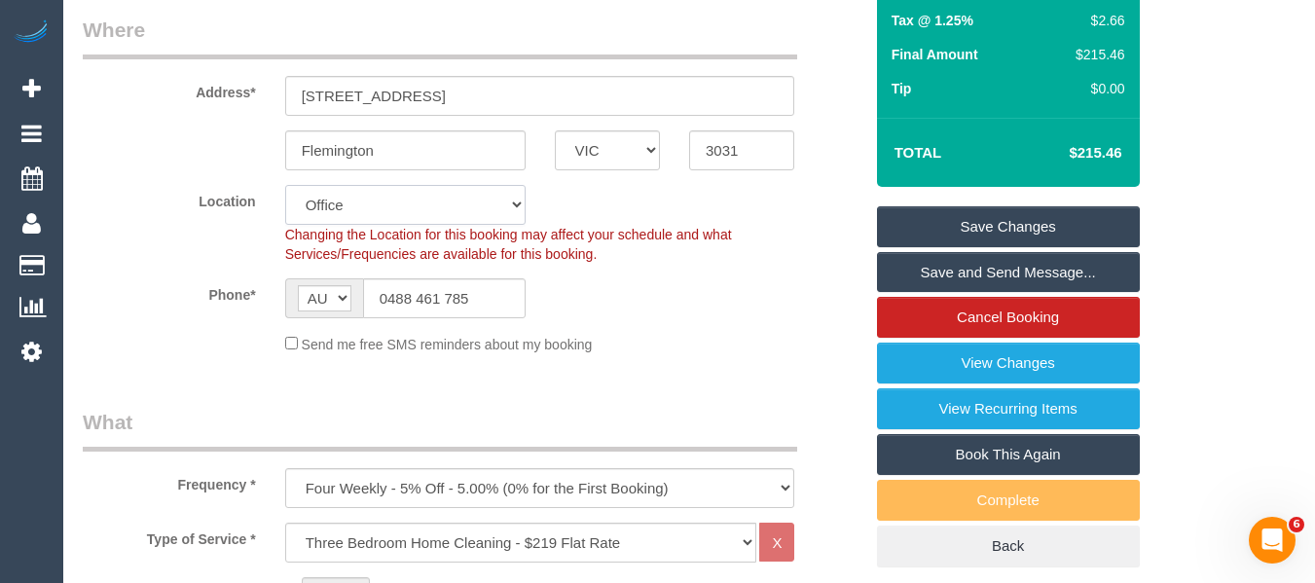
click at [461, 201] on select "Office City East (North) East (South) Inner East Inner North (East) Inner North…" at bounding box center [405, 205] width 240 height 40
select select "59"
click at [285, 185] on select "Office City East (North) East (South) Inner East Inner North (East) Inner North…" at bounding box center [405, 205] width 240 height 40
select select
select select "object:4761"
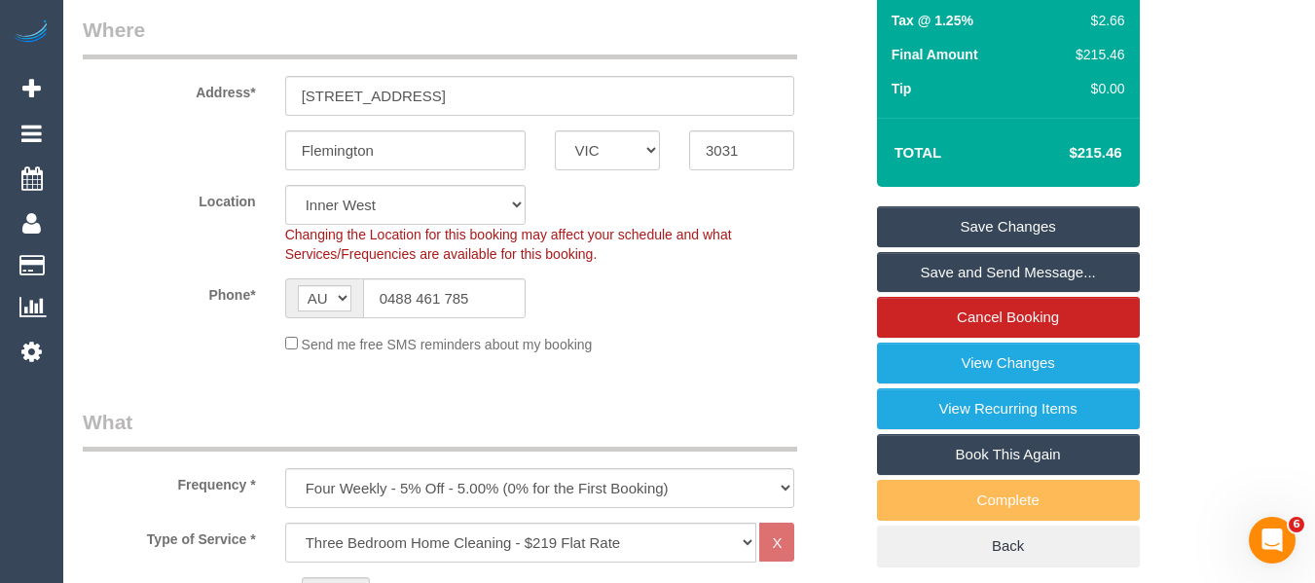
select select "spot11"
click at [798, 264] on sui-booking-location "Location Office City East (North) East (South) Inner East Inner North (East) In…" at bounding box center [473, 269] width 780 height 169
click at [807, 308] on div "Phone* AF AL DZ AD AO AI AQ AG AR AM AW AU AT AZ BS BH BD BB BY BE BZ BJ BM BT …" at bounding box center [472, 298] width 809 height 40
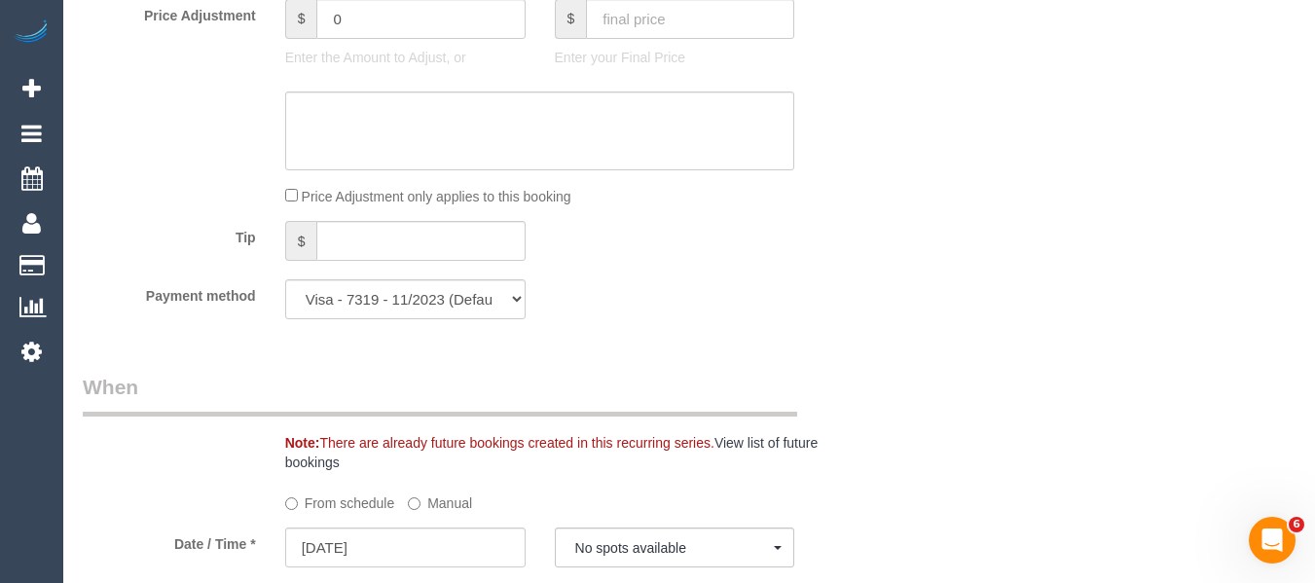
scroll to position [1973, 0]
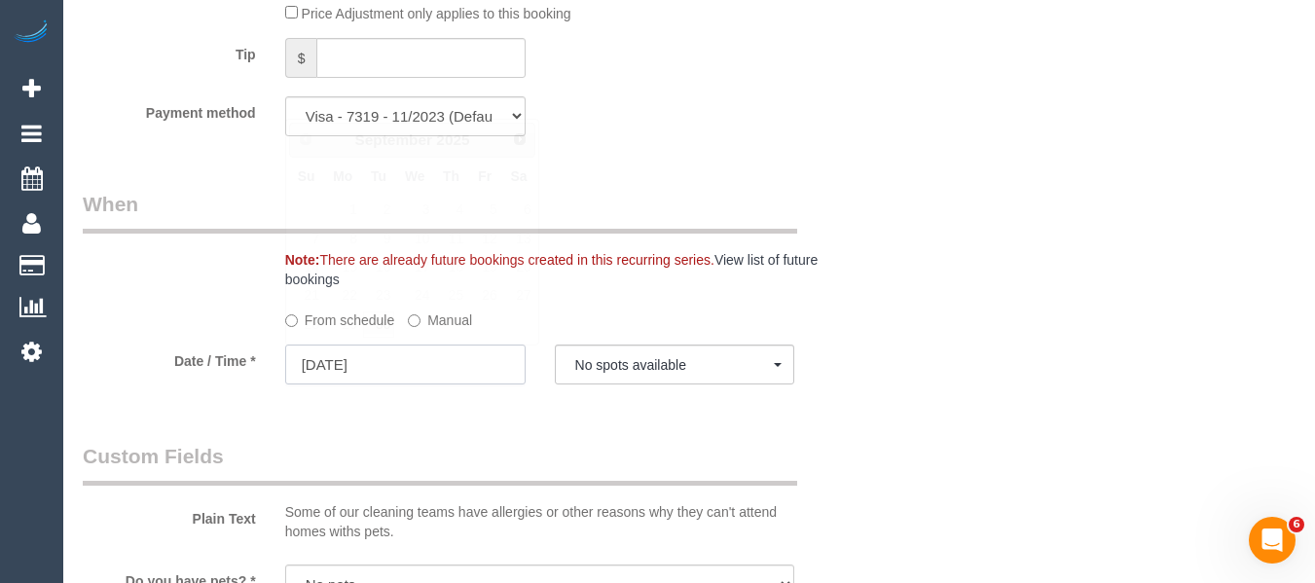
click at [446, 371] on input "27/09/2025" at bounding box center [405, 365] width 240 height 40
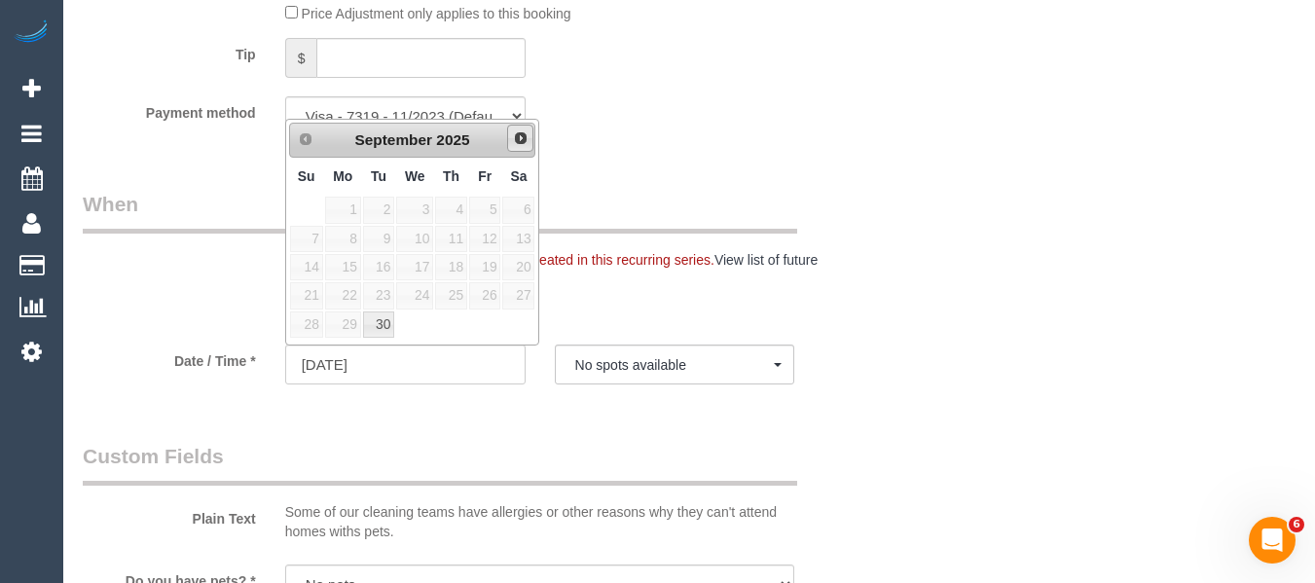
click at [525, 137] on span "Next" at bounding box center [521, 138] width 16 height 16
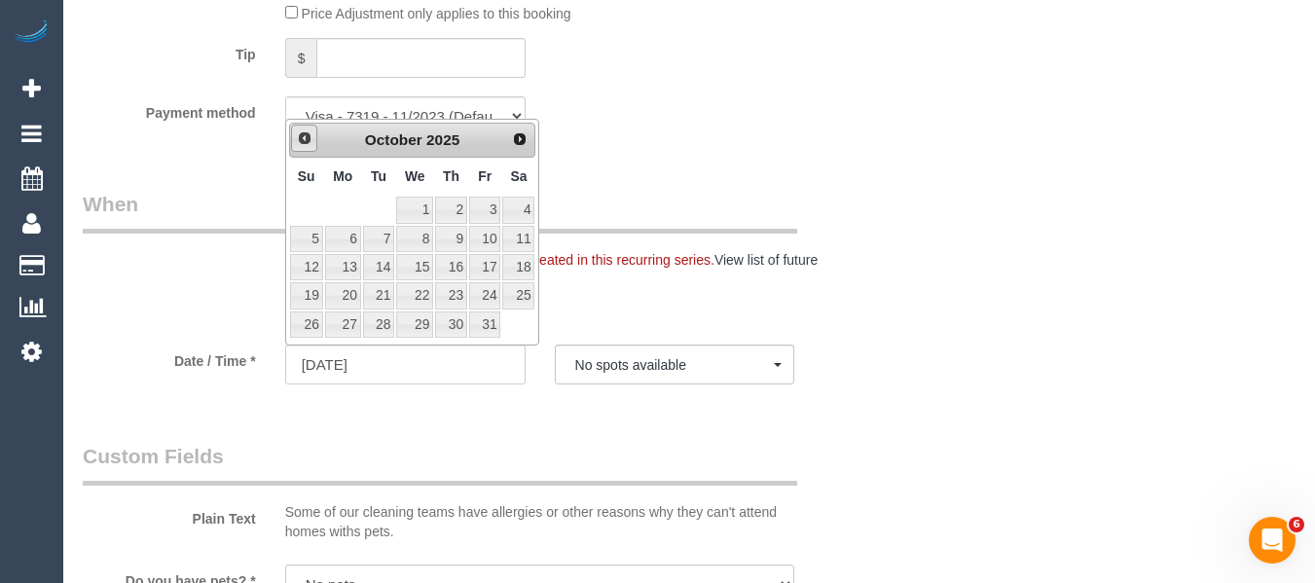
click at [294, 148] on link "Prev" at bounding box center [304, 138] width 27 height 27
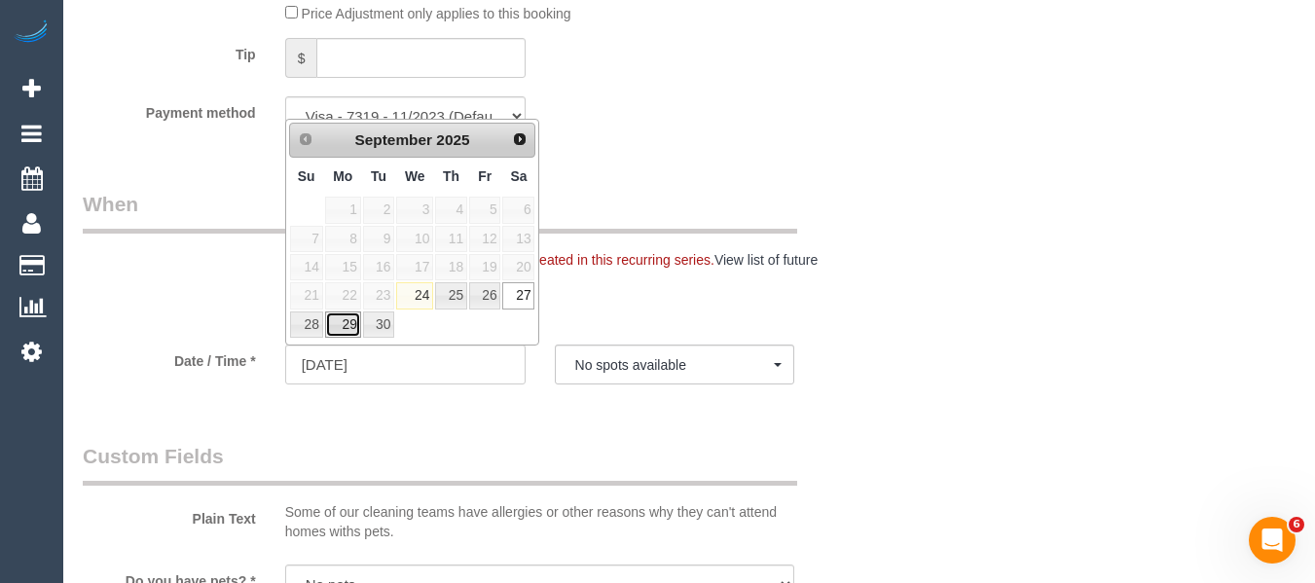
click at [343, 320] on link "29" at bounding box center [343, 325] width 36 height 26
type input "29/09/2025"
select select "spot13"
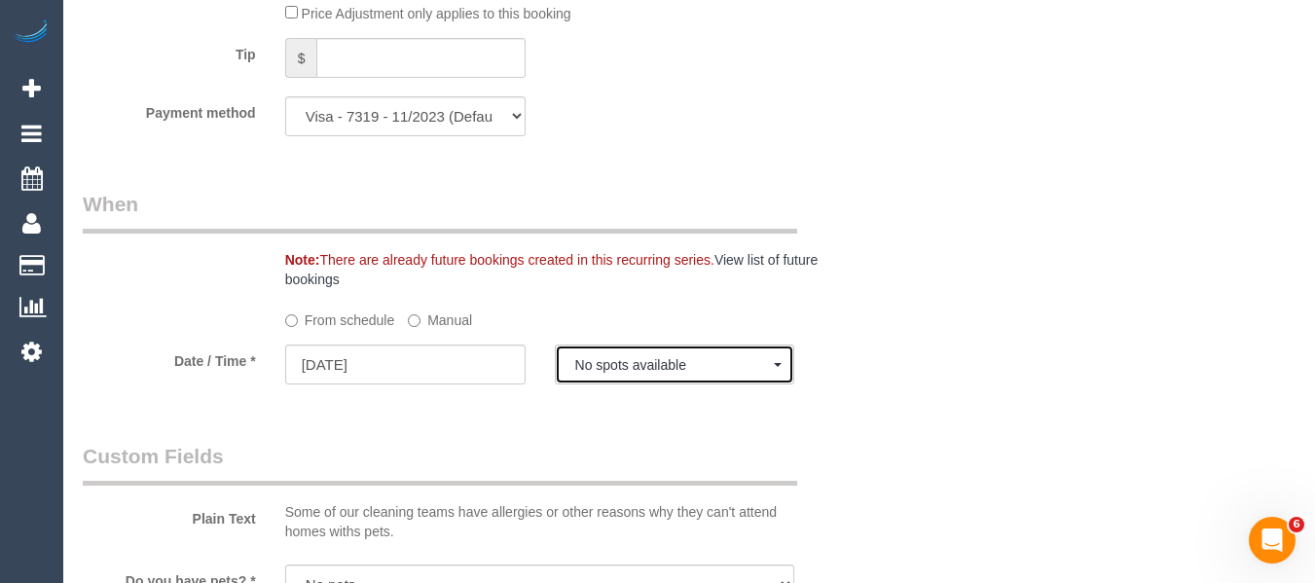
click at [626, 360] on span "No spots available" at bounding box center [675, 365] width 200 height 16
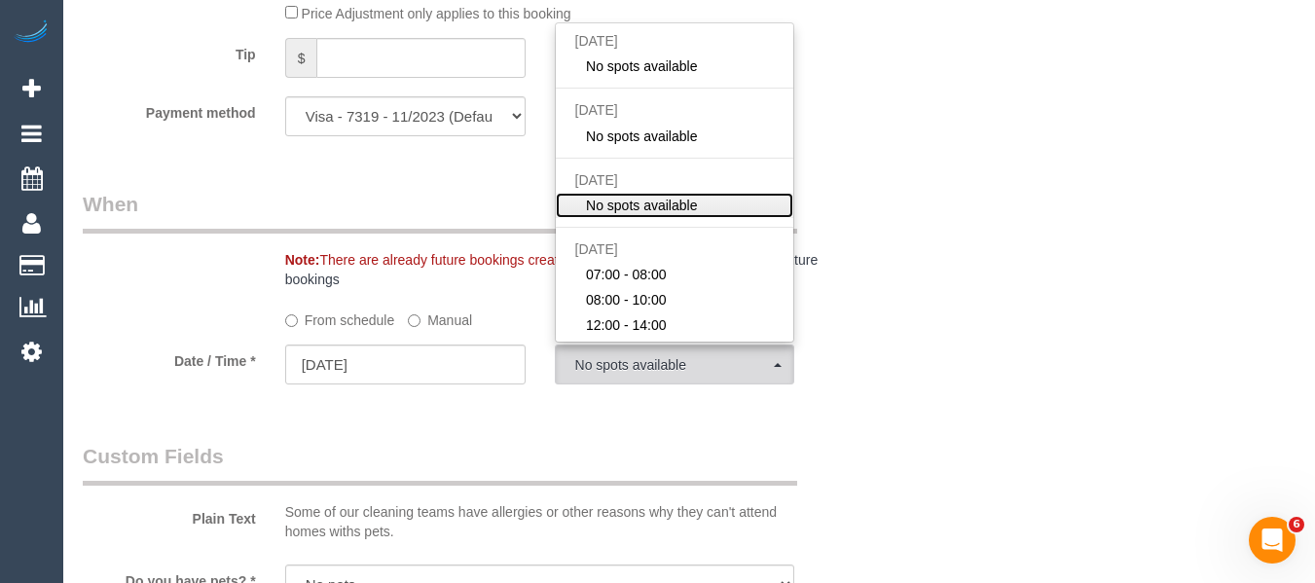
scroll to position [97, 0]
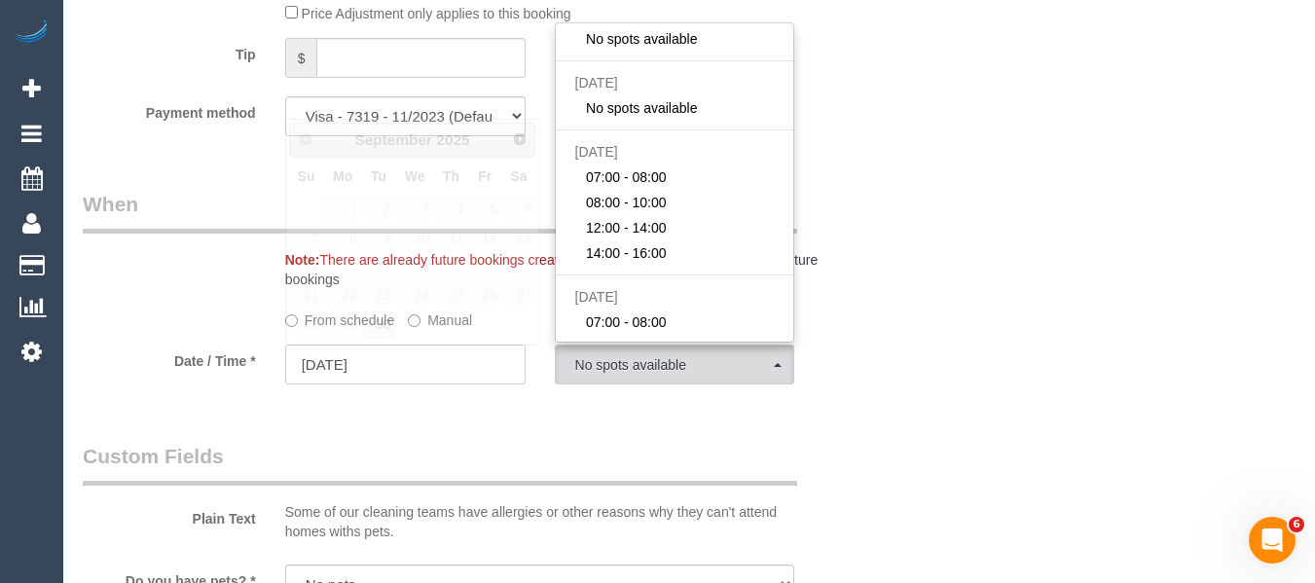
click at [397, 360] on input "29/09/2025" at bounding box center [405, 365] width 240 height 40
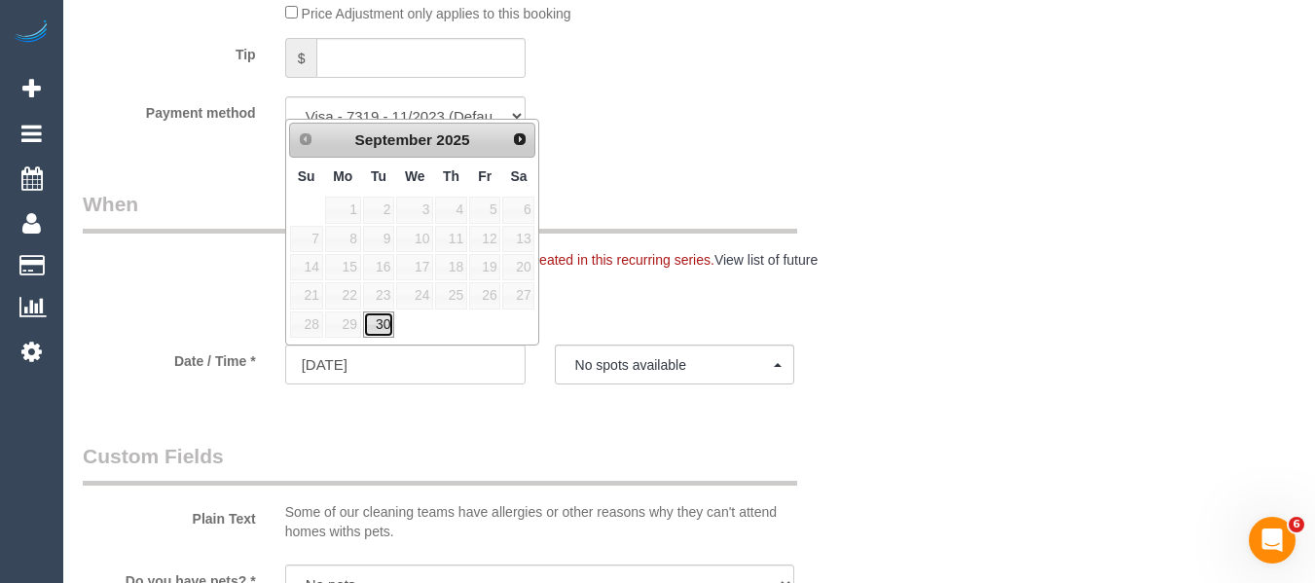
click at [373, 320] on link "30" at bounding box center [378, 325] width 31 height 26
type input "30/09/2025"
select select "spot14"
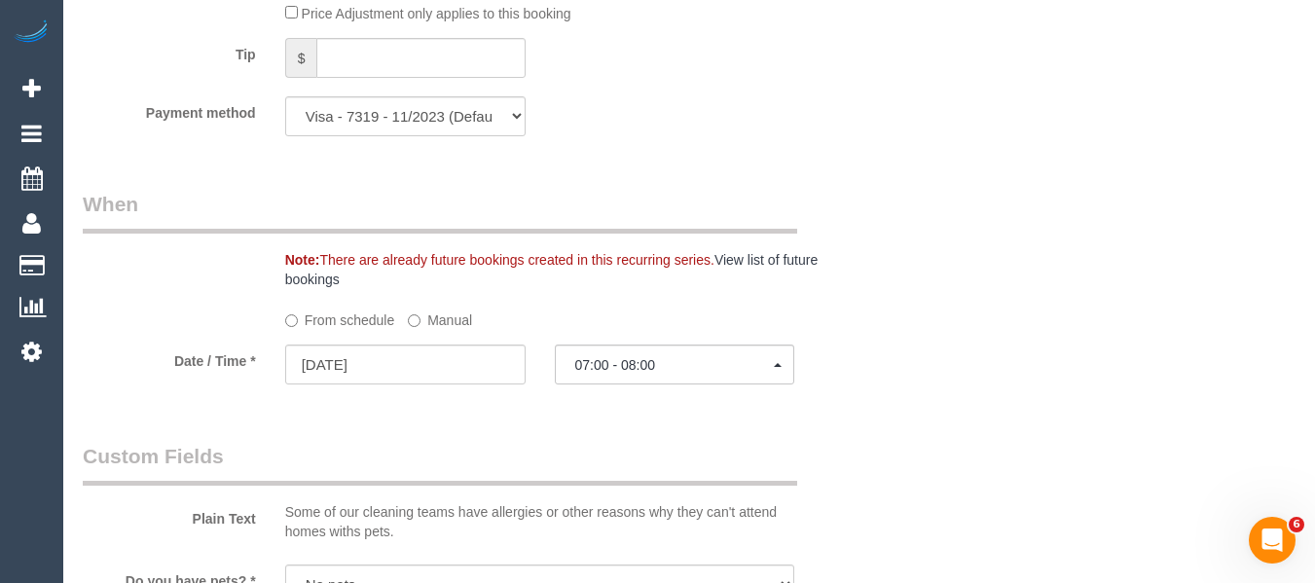
click at [893, 350] on div "Who Email* kyliecrabbe@gmail.com Name * Kylie Crabbe Where Address* 10A Chatham…" at bounding box center [689, 232] width 1213 height 4266
click at [463, 327] on label "Manual" at bounding box center [440, 317] width 64 height 26
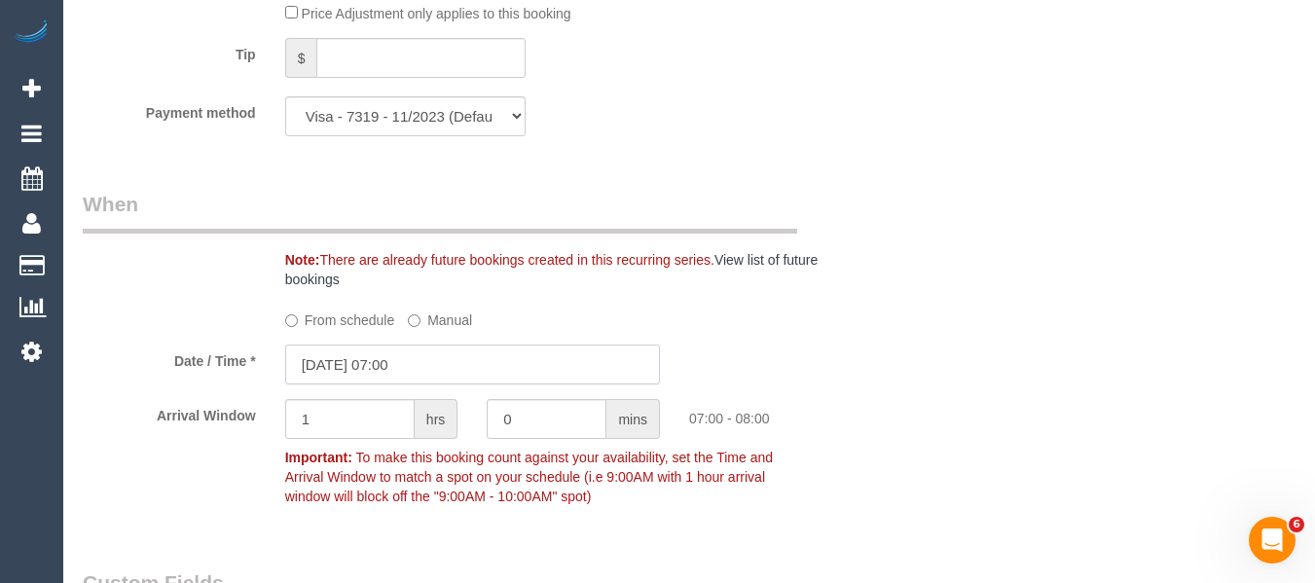
click at [497, 370] on input "30/09/2025 07:00" at bounding box center [472, 365] width 375 height 40
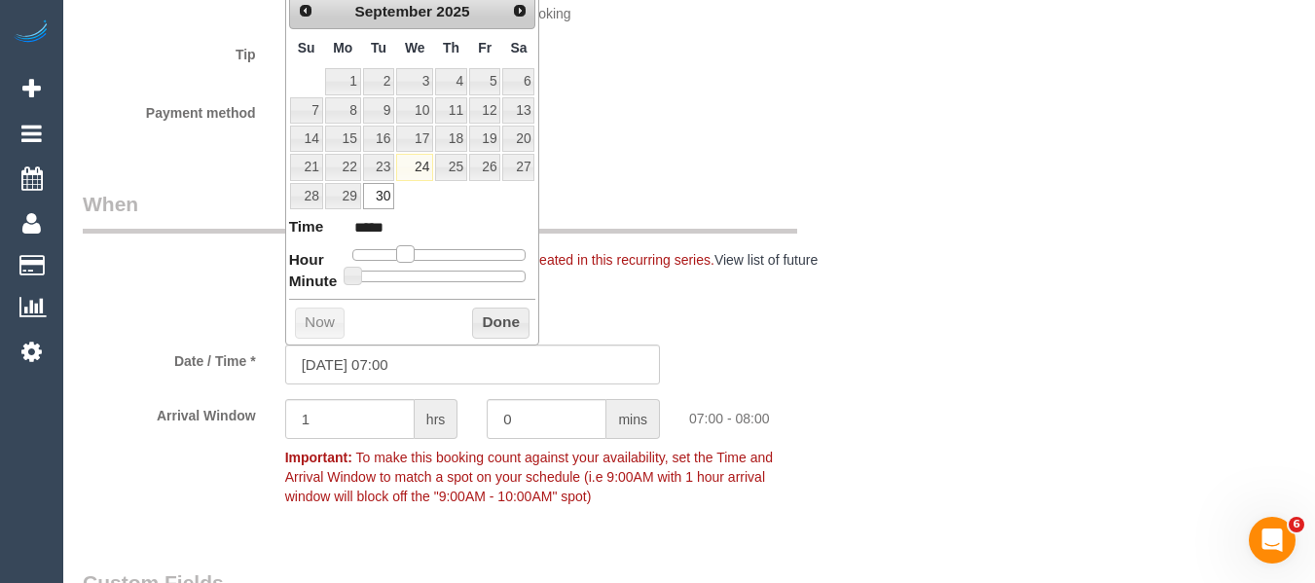
type input "30/09/2025 08:00"
type input "*****"
type input "30/09/2025 09:00"
type input "*****"
drag, startPoint x: 403, startPoint y: 253, endPoint x: 416, endPoint y: 253, distance: 12.7
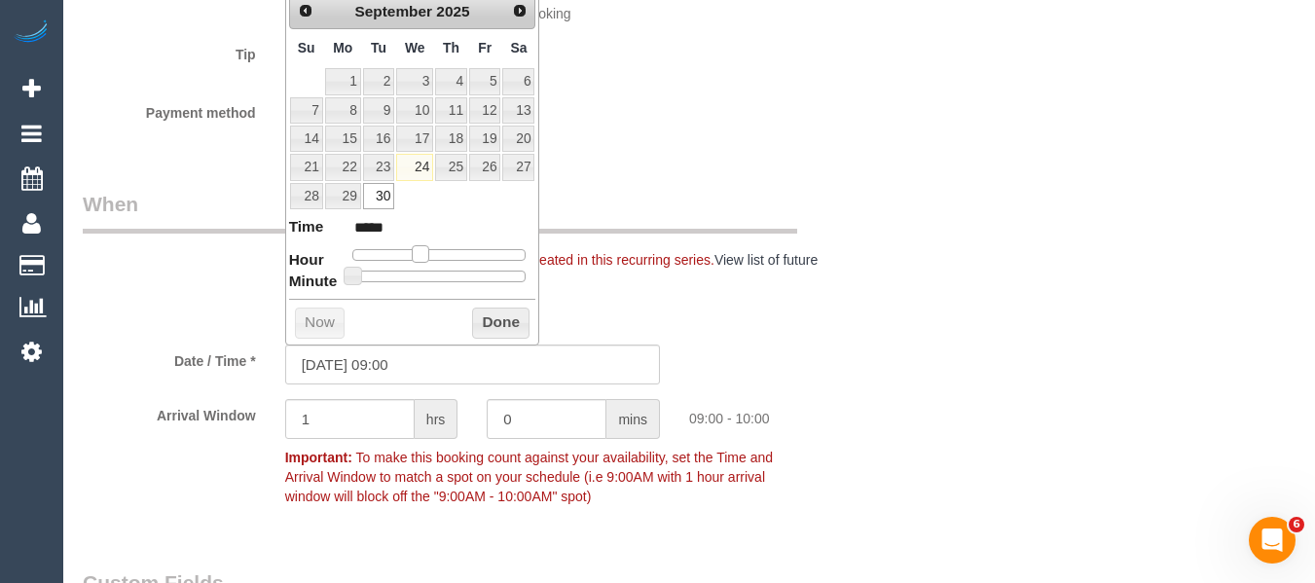
click at [416, 253] on span at bounding box center [421, 254] width 18 height 18
click at [483, 311] on button "Done" at bounding box center [500, 323] width 57 height 31
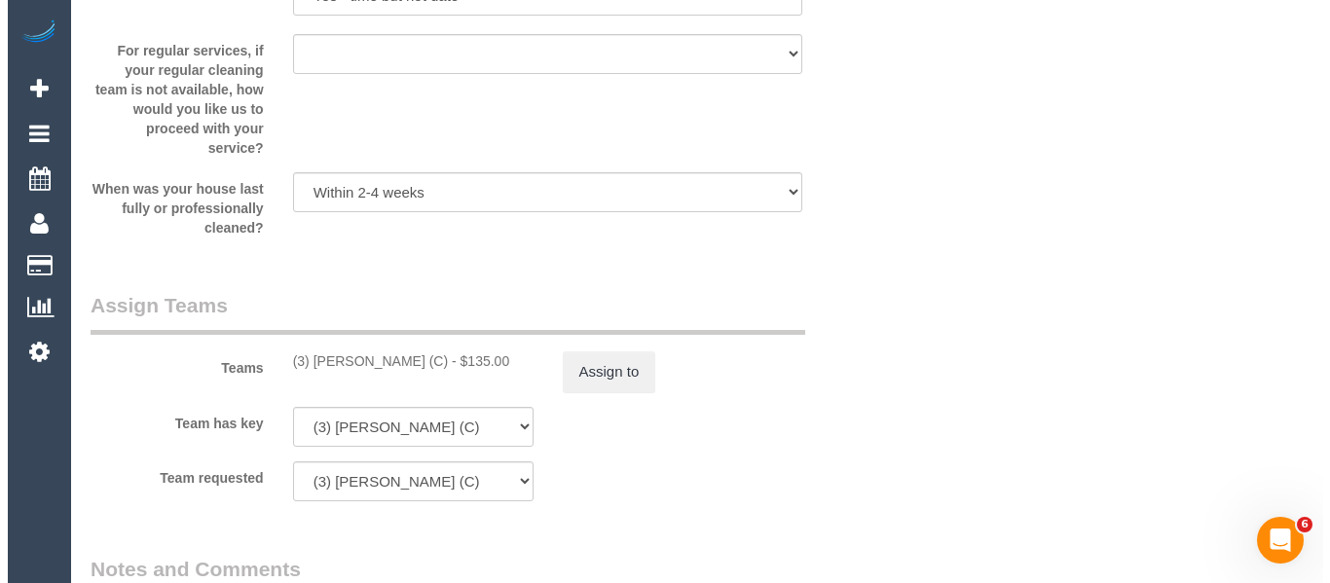
scroll to position [3238, 0]
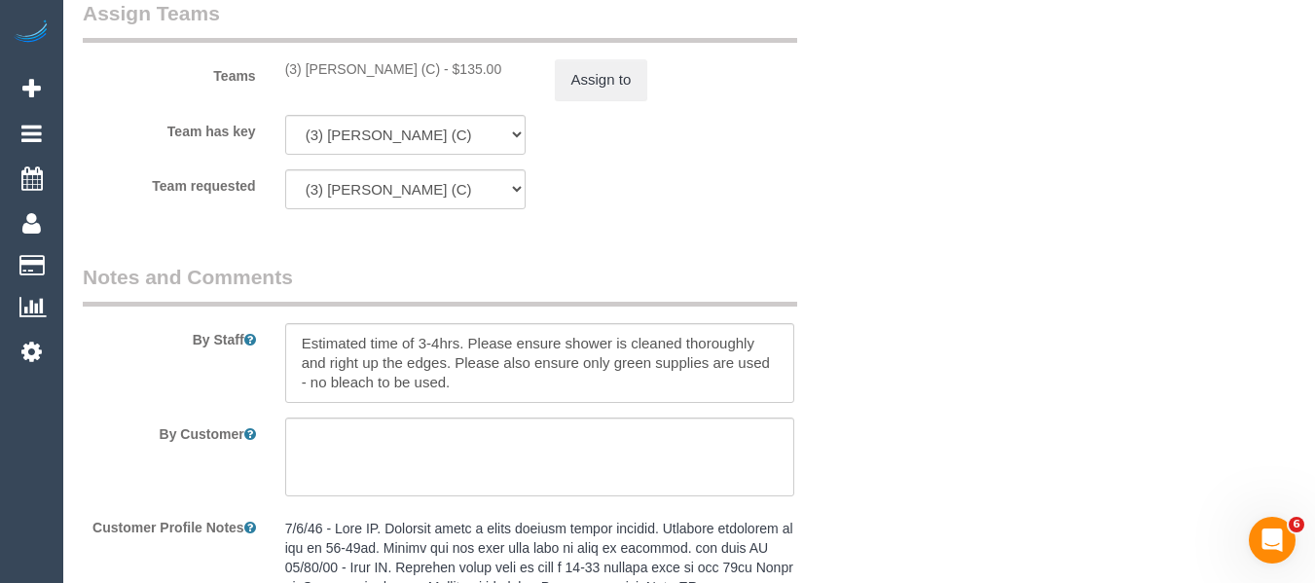
drag, startPoint x: 410, startPoint y: 66, endPoint x: 460, endPoint y: 78, distance: 51.0
click at [310, 66] on div "(3) Sathmi Kusalya (C) - $135.00" at bounding box center [405, 68] width 240 height 19
copy div "Sathmi Kusalya (C) -"
click at [597, 81] on button "Assign to" at bounding box center [601, 79] width 93 height 41
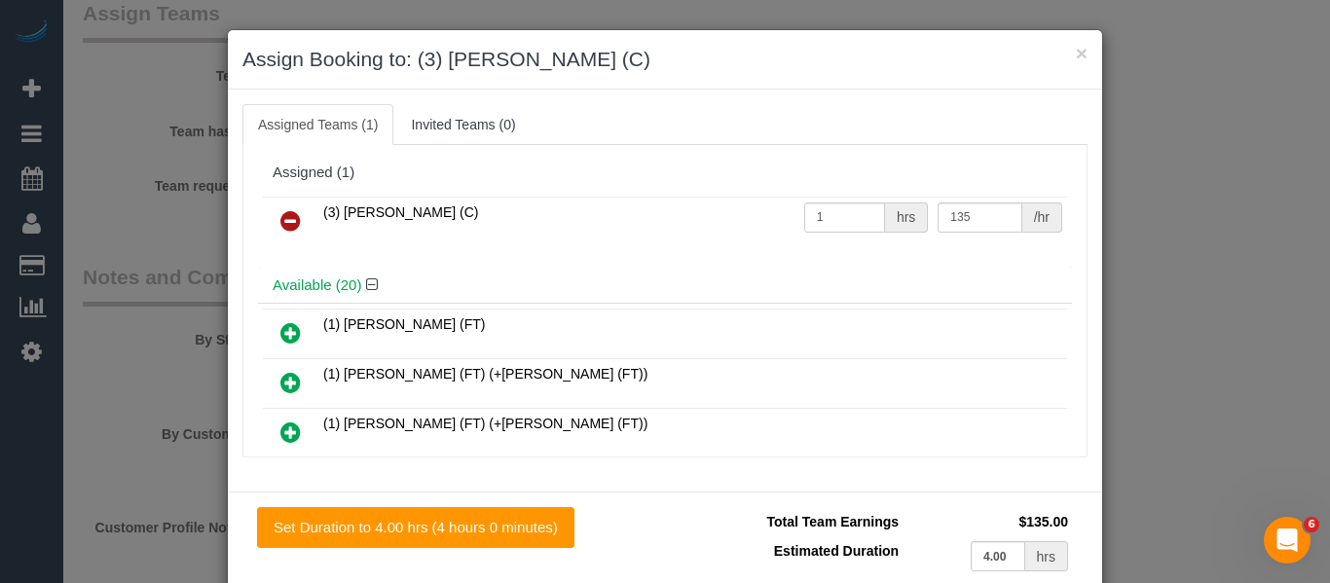
click at [290, 214] on icon at bounding box center [290, 220] width 20 height 23
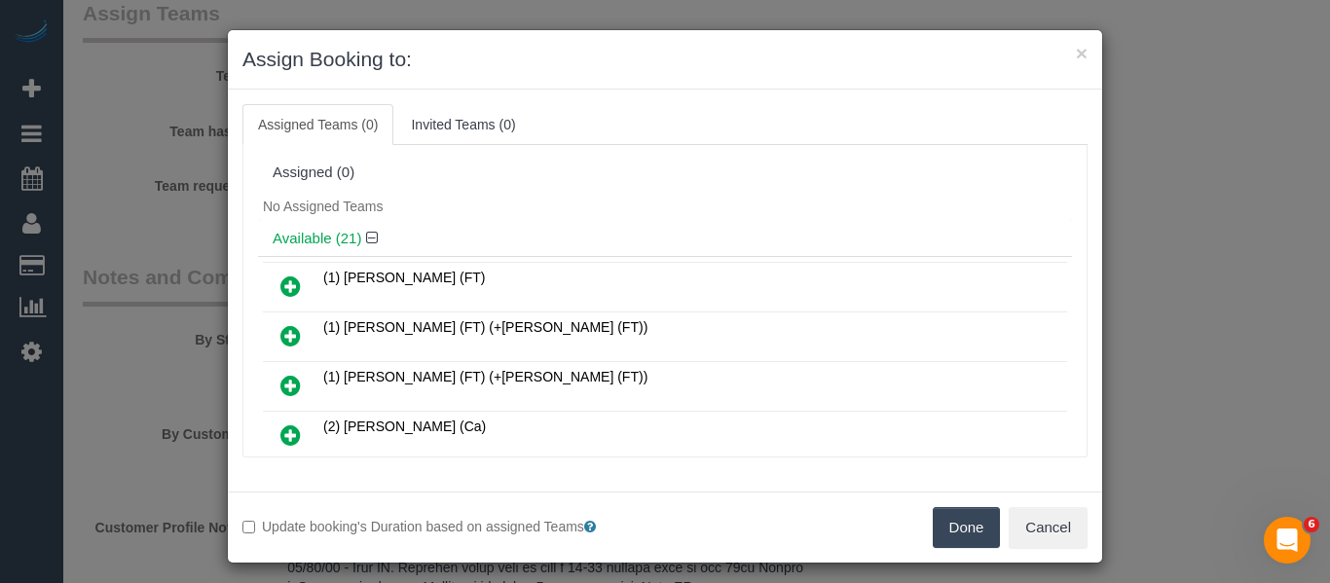
click at [963, 538] on button "Done" at bounding box center [967, 527] width 68 height 41
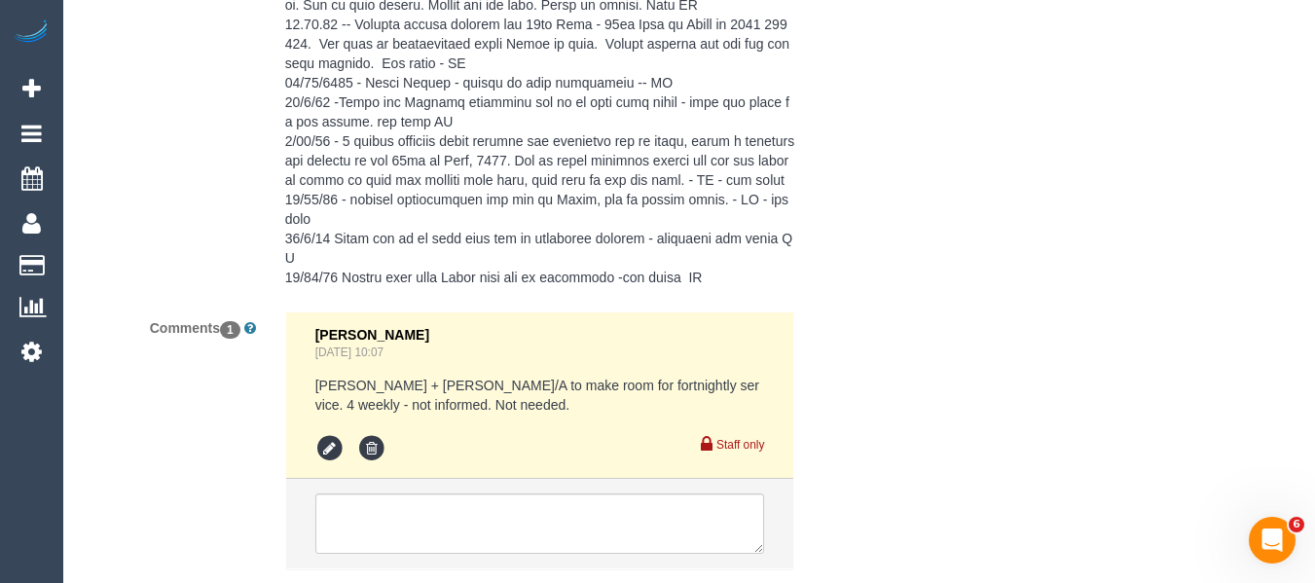
scroll to position [3948, 0]
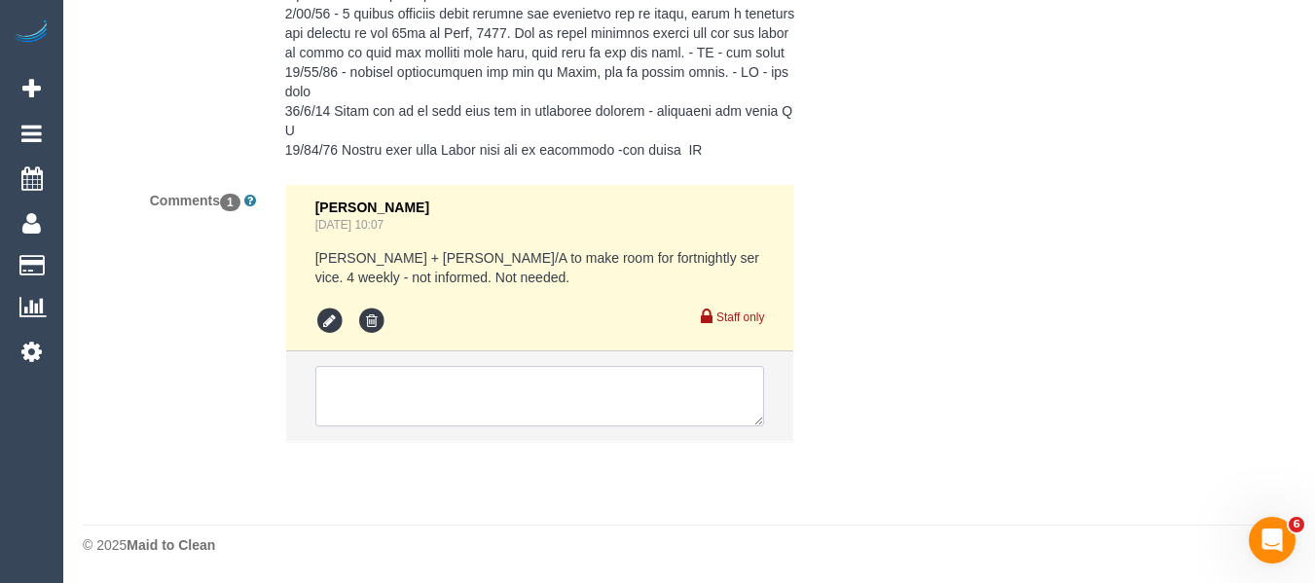
click at [514, 390] on textarea at bounding box center [540, 396] width 450 height 60
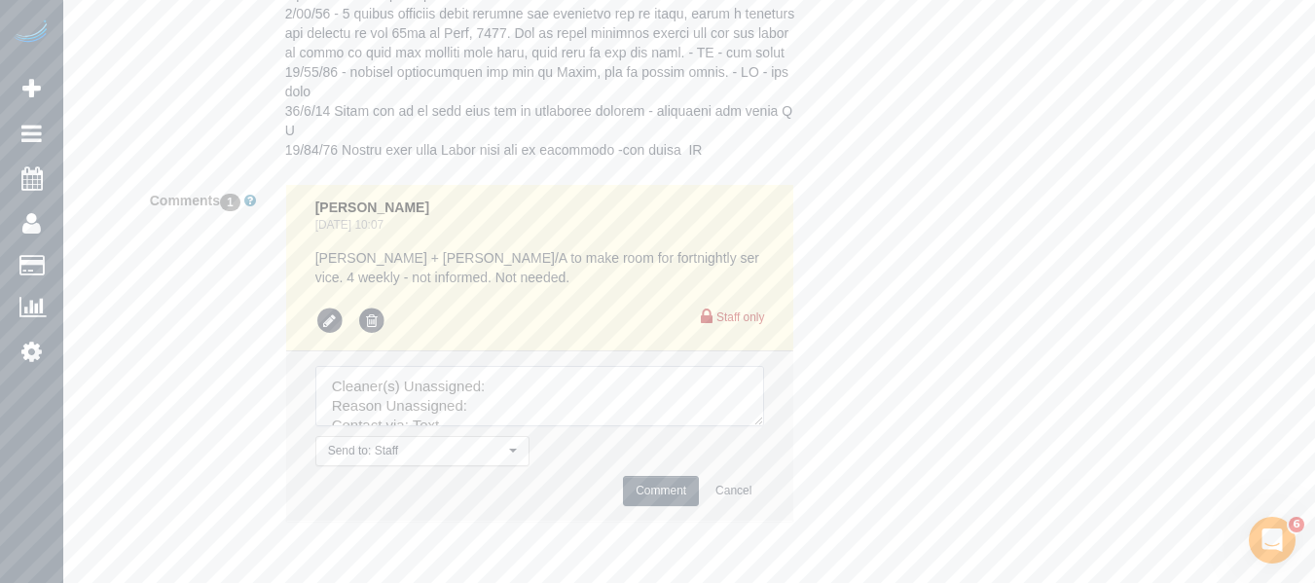
drag, startPoint x: 750, startPoint y: 433, endPoint x: 751, endPoint y: 496, distance: 62.3
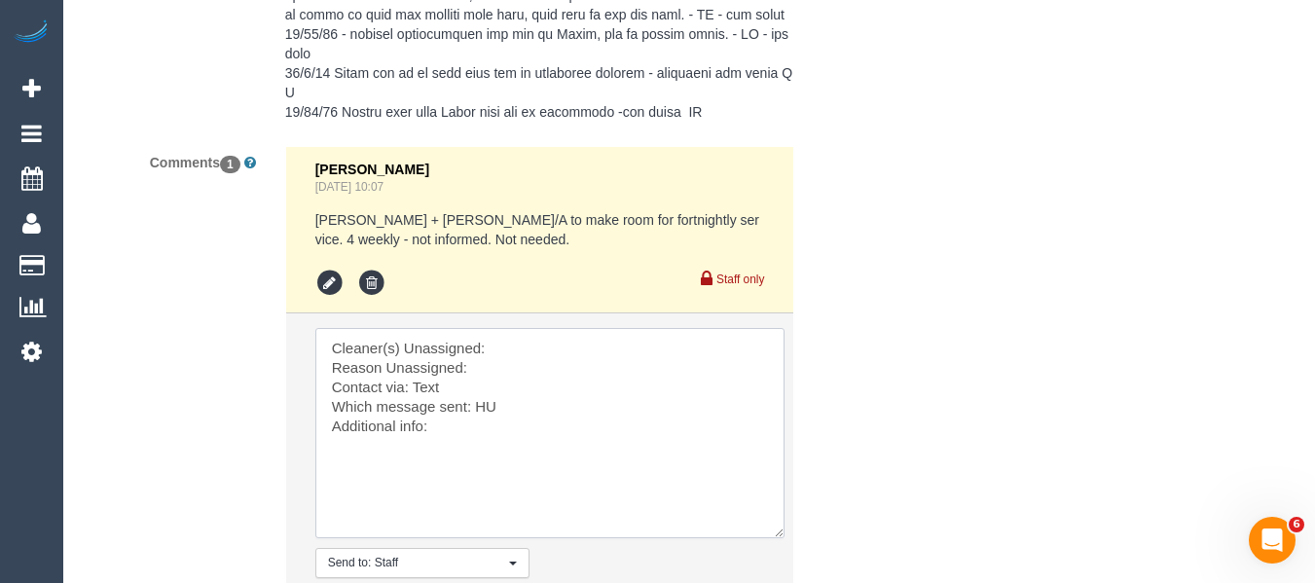
drag, startPoint x: 757, startPoint y: 385, endPoint x: 532, endPoint y: 469, distance: 241.2
click at [768, 537] on textarea at bounding box center [549, 433] width 469 height 210
click at [478, 458] on textarea at bounding box center [545, 434] width 461 height 213
drag, startPoint x: 394, startPoint y: 403, endPoint x: 206, endPoint y: 214, distance: 266.4
click at [207, 237] on div "Comments 1 Laura Butera Sep 06, 2025 10:07 Kevin + Daniela U/A to make room for…" at bounding box center [472, 401] width 809 height 510
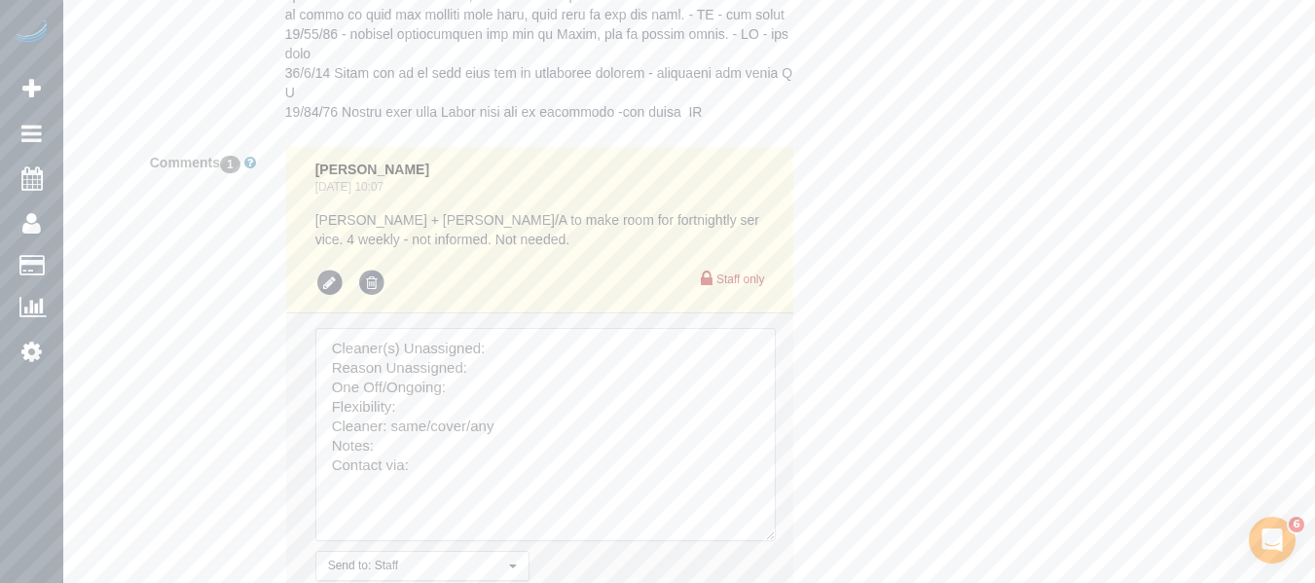
click at [539, 350] on textarea at bounding box center [545, 434] width 461 height 213
paste textarea "Sathmi Kusalya (C) -"
click at [524, 364] on textarea at bounding box center [545, 434] width 461 height 213
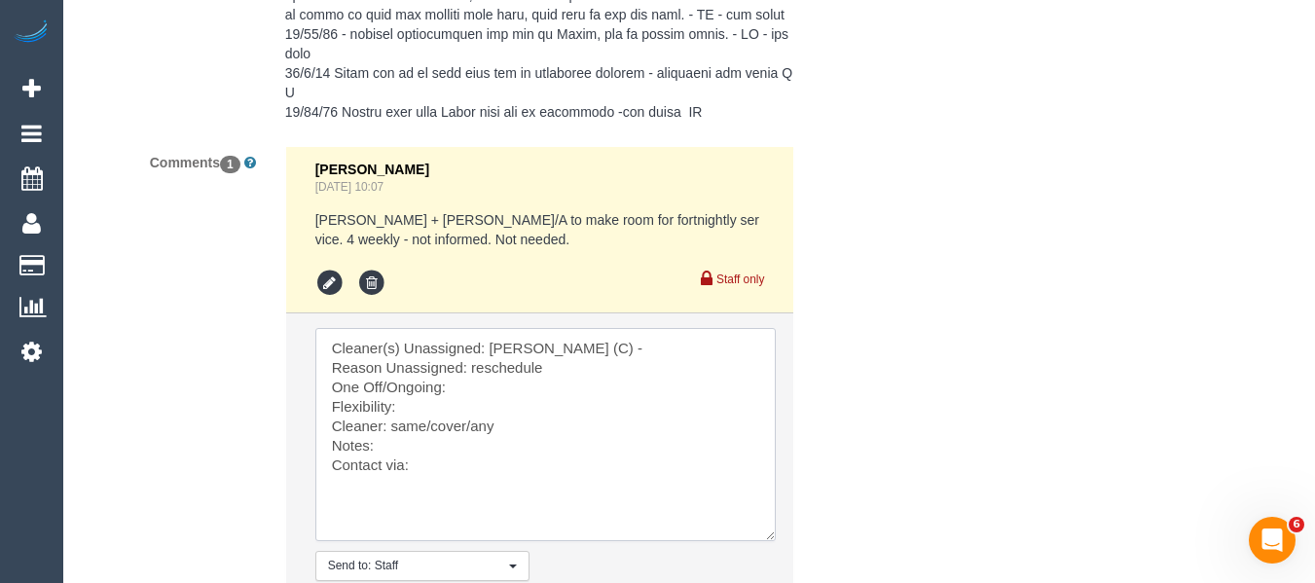
click at [492, 386] on textarea at bounding box center [545, 434] width 461 height 213
click at [467, 403] on textarea at bounding box center [545, 434] width 461 height 213
click at [488, 414] on textarea at bounding box center [545, 434] width 461 height 213
paste textarea "Mon, Tues or Wed"
drag, startPoint x: 470, startPoint y: 426, endPoint x: 391, endPoint y: 431, distance: 79.0
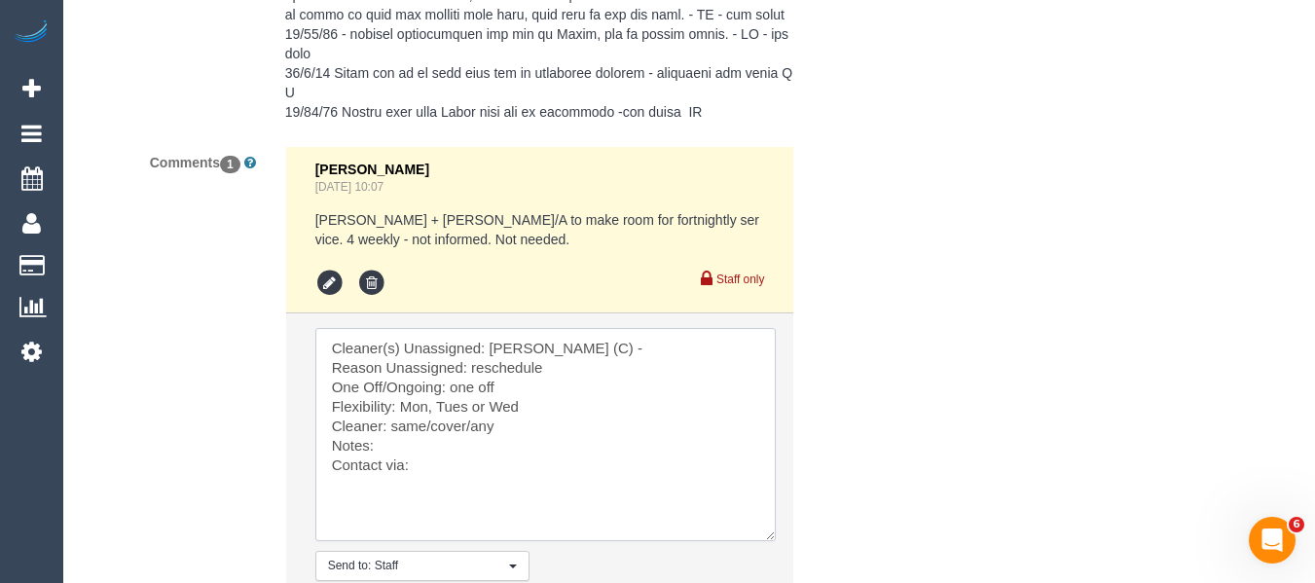
click at [391, 431] on textarea at bounding box center [545, 434] width 461 height 213
click at [434, 476] on textarea at bounding box center [545, 434] width 461 height 213
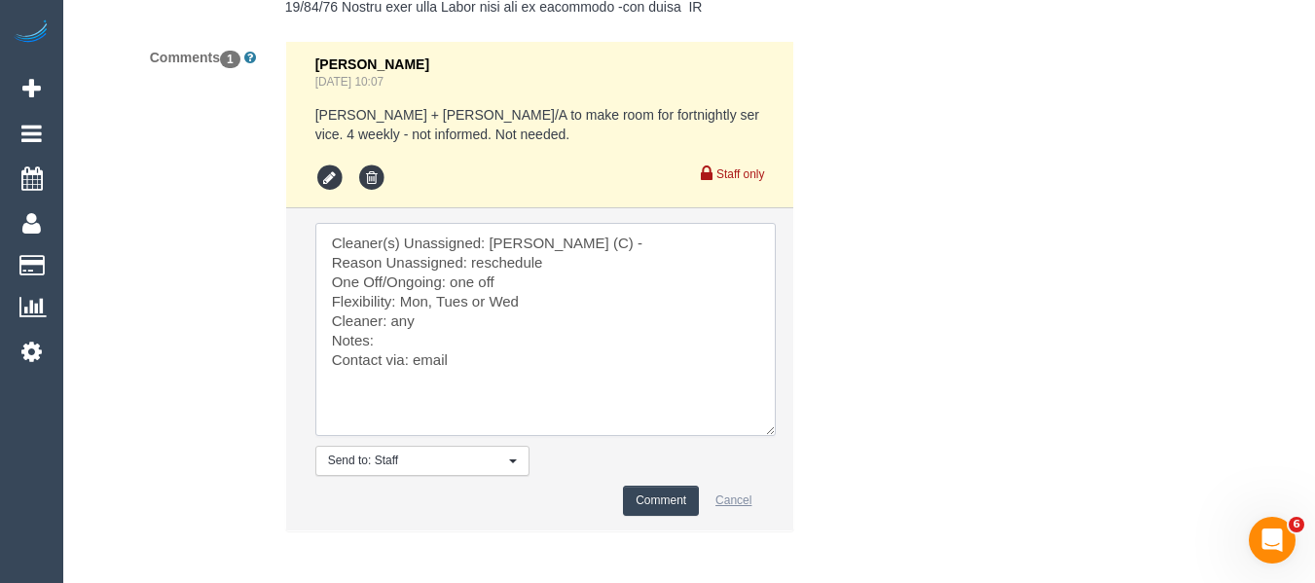
scroll to position [4181, 0]
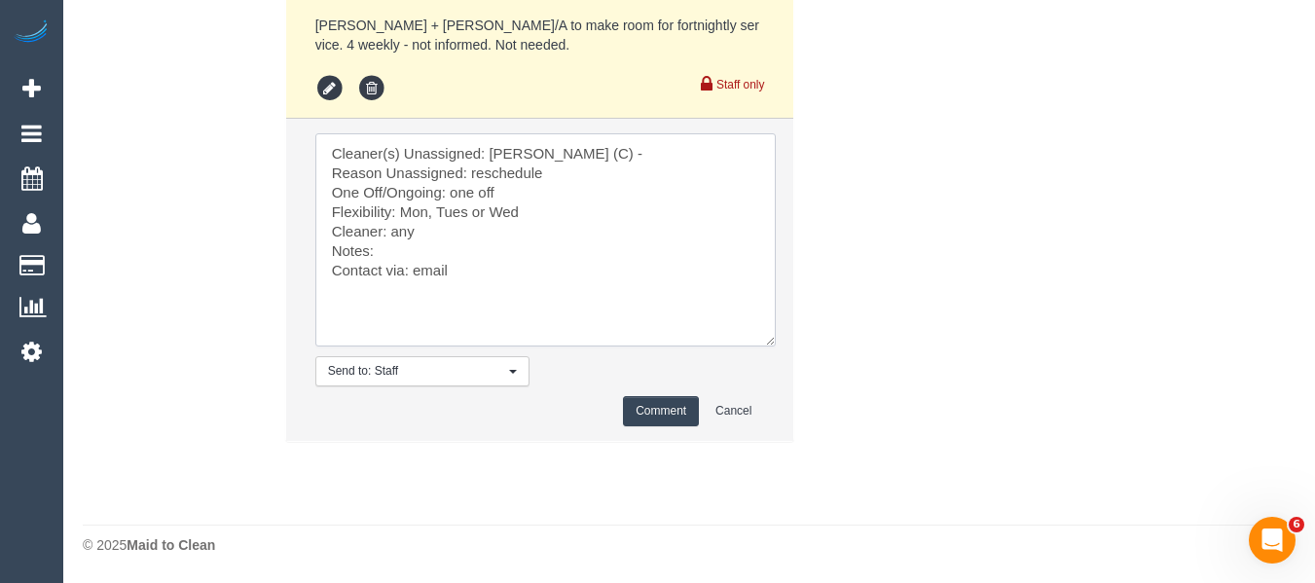
type textarea "Cleaner(s) Unassigned: Sathmi Kusalya (C) - Reason Unassigned: reschedule One O…"
click at [674, 404] on button "Comment" at bounding box center [661, 411] width 76 height 30
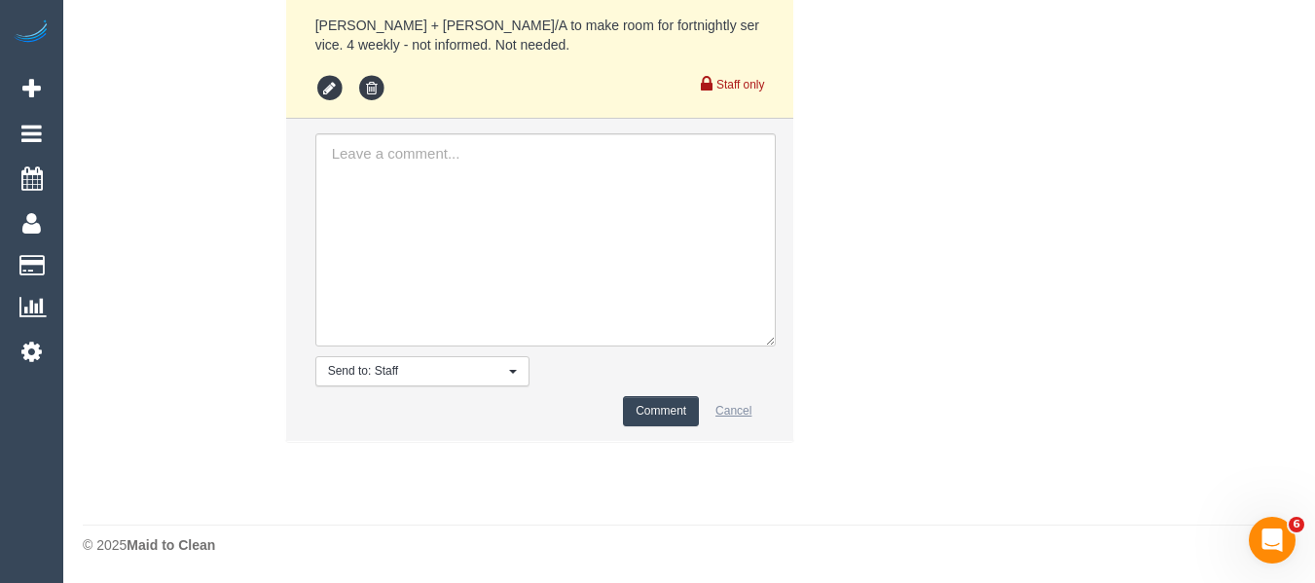
scroll to position [4101, 0]
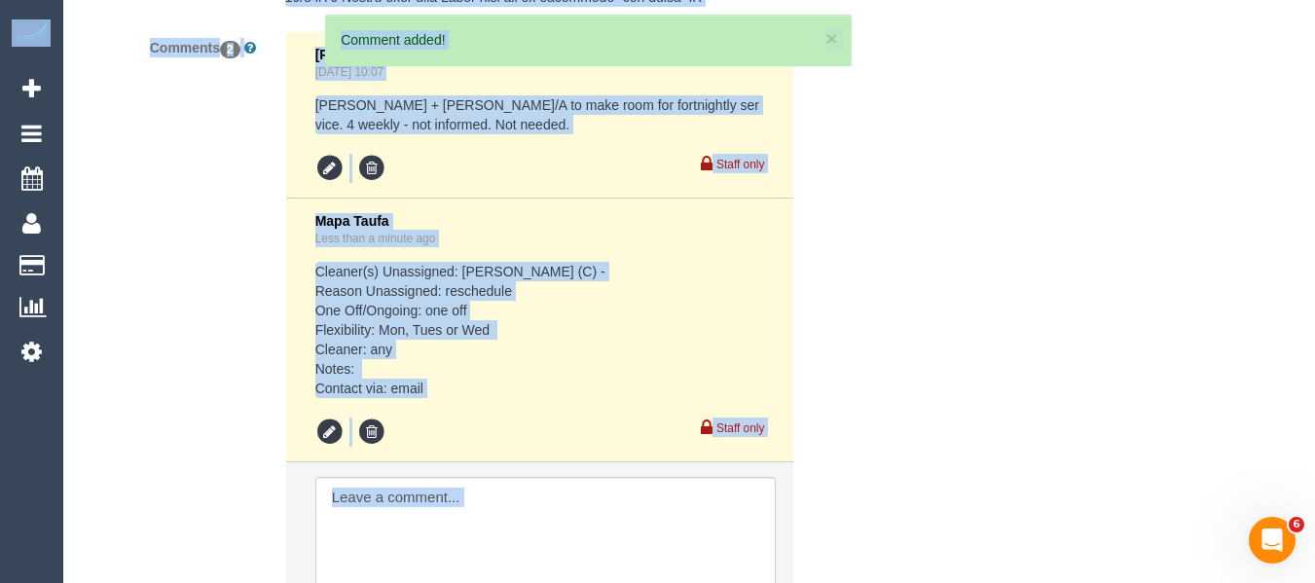
drag, startPoint x: 1313, startPoint y: 505, endPoint x: 1317, endPoint y: 422, distance: 83.8
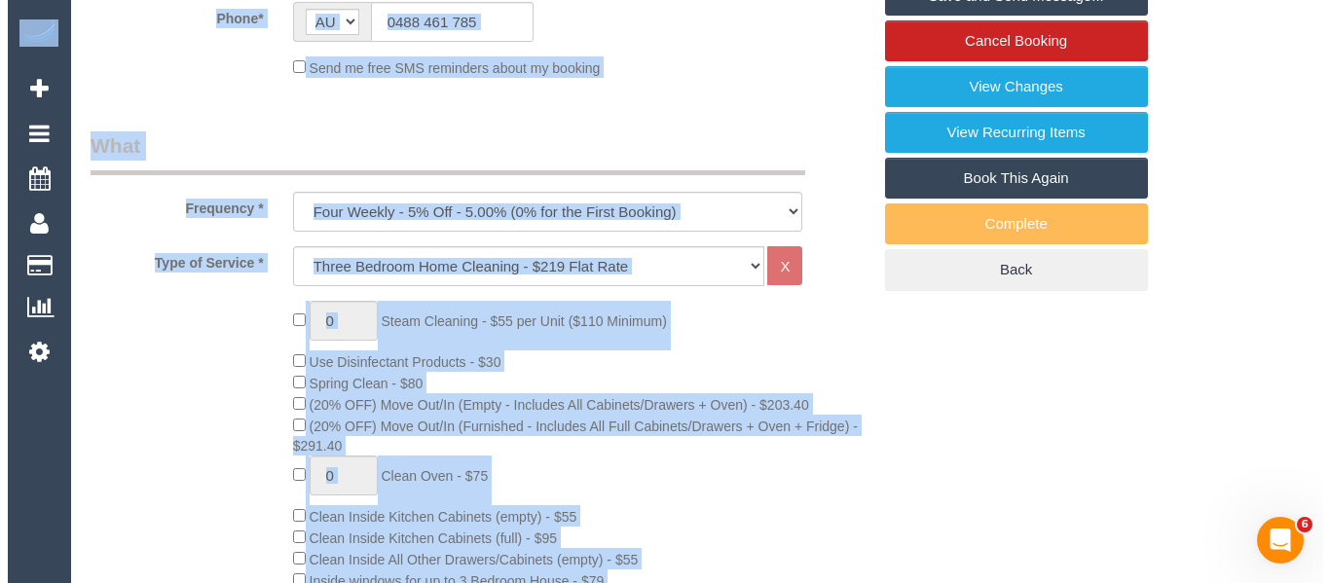
scroll to position [465, 0]
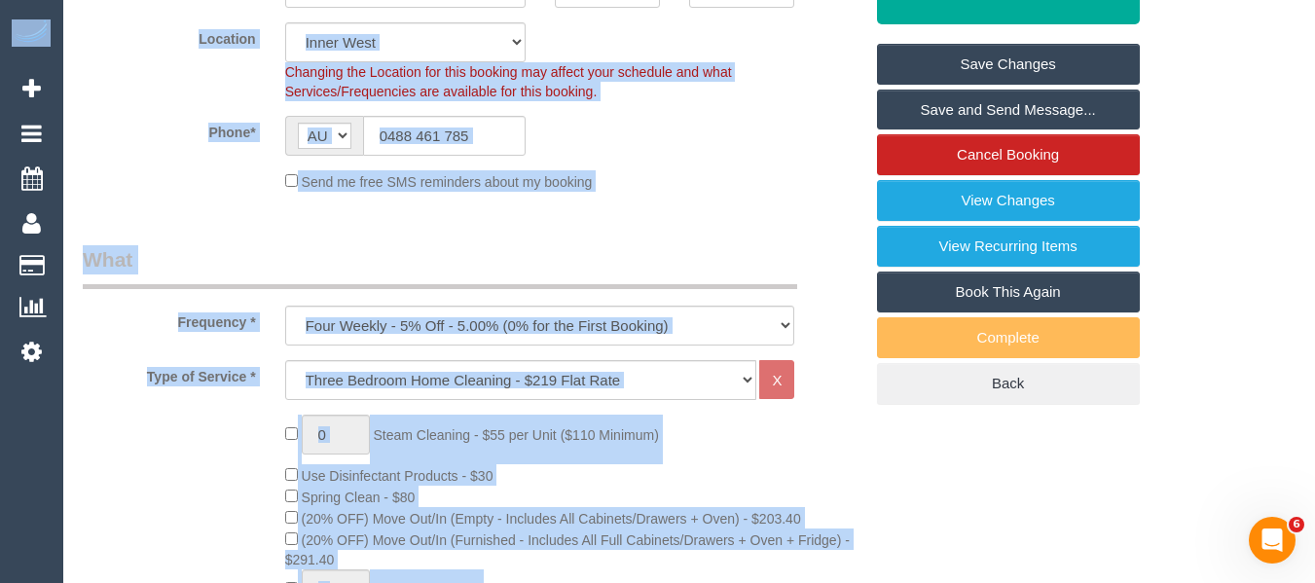
click at [1046, 69] on link "Save Changes" at bounding box center [1008, 64] width 263 height 41
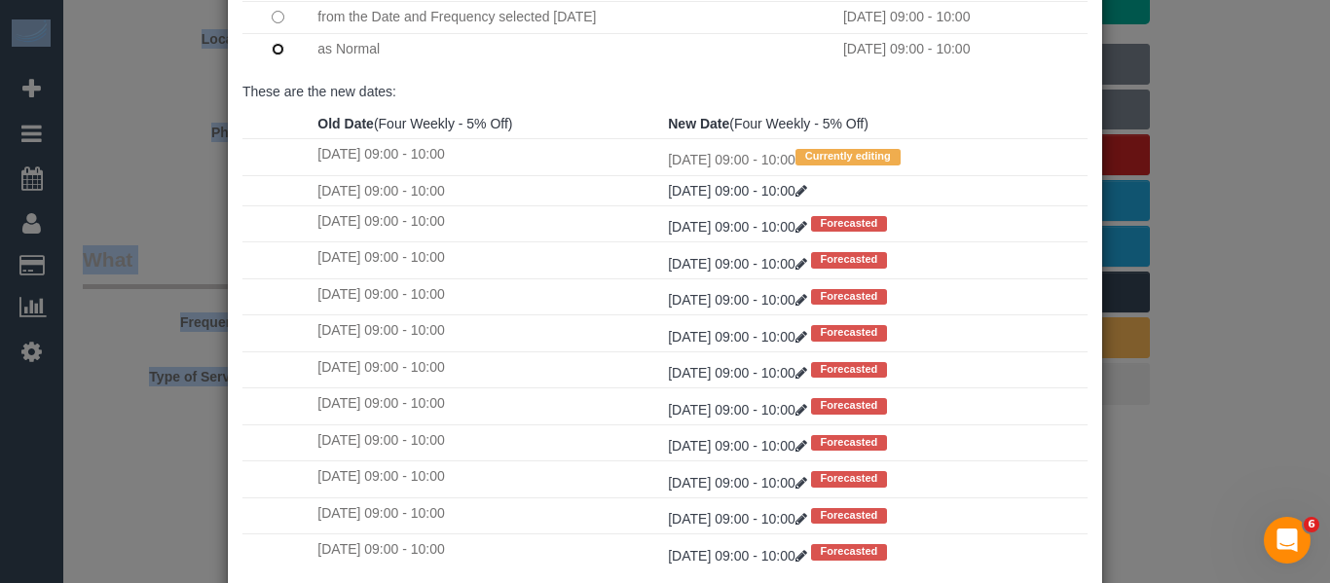
scroll to position [289, 0]
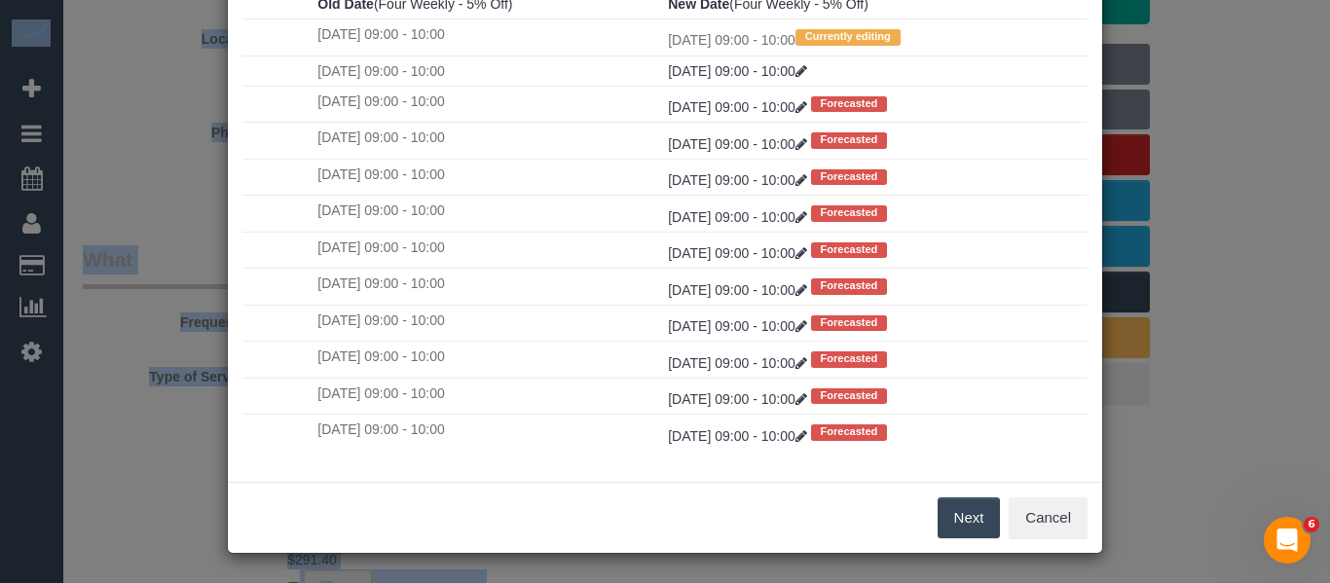
click at [969, 510] on button "Next" at bounding box center [969, 518] width 63 height 41
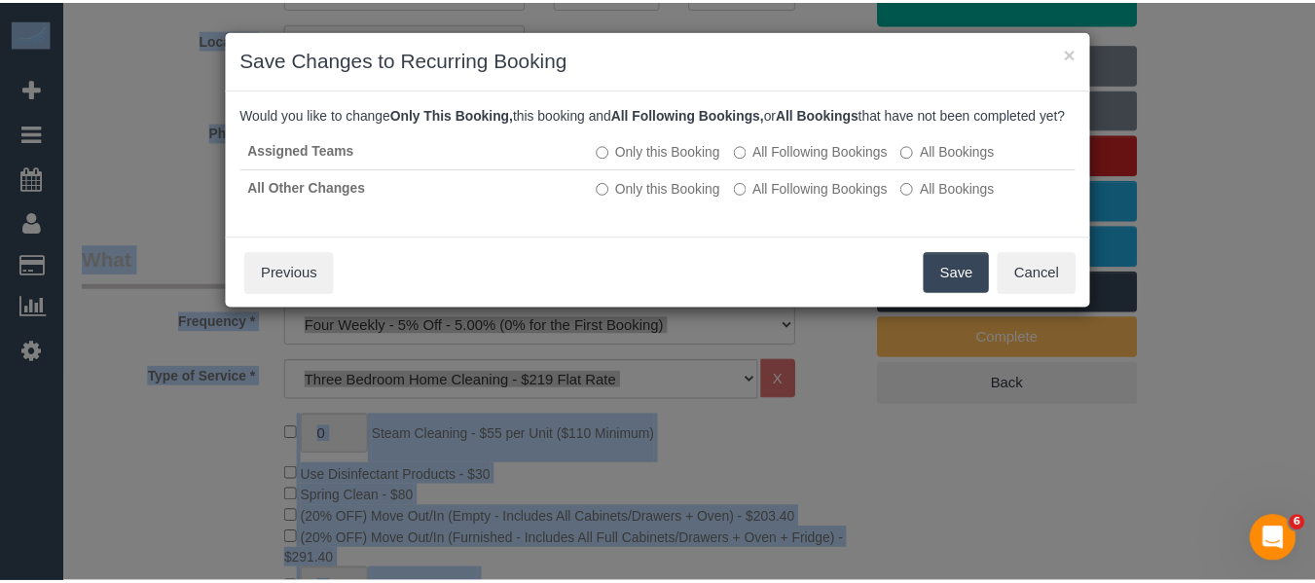
scroll to position [0, 0]
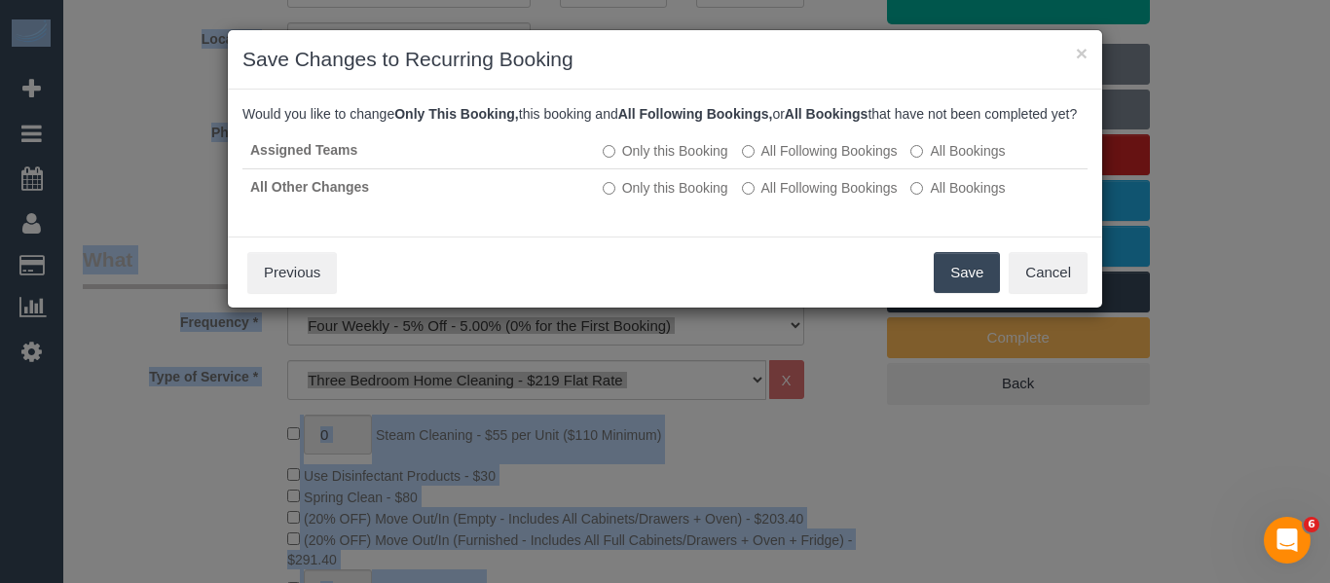
click at [963, 282] on button "Save" at bounding box center [967, 272] width 66 height 41
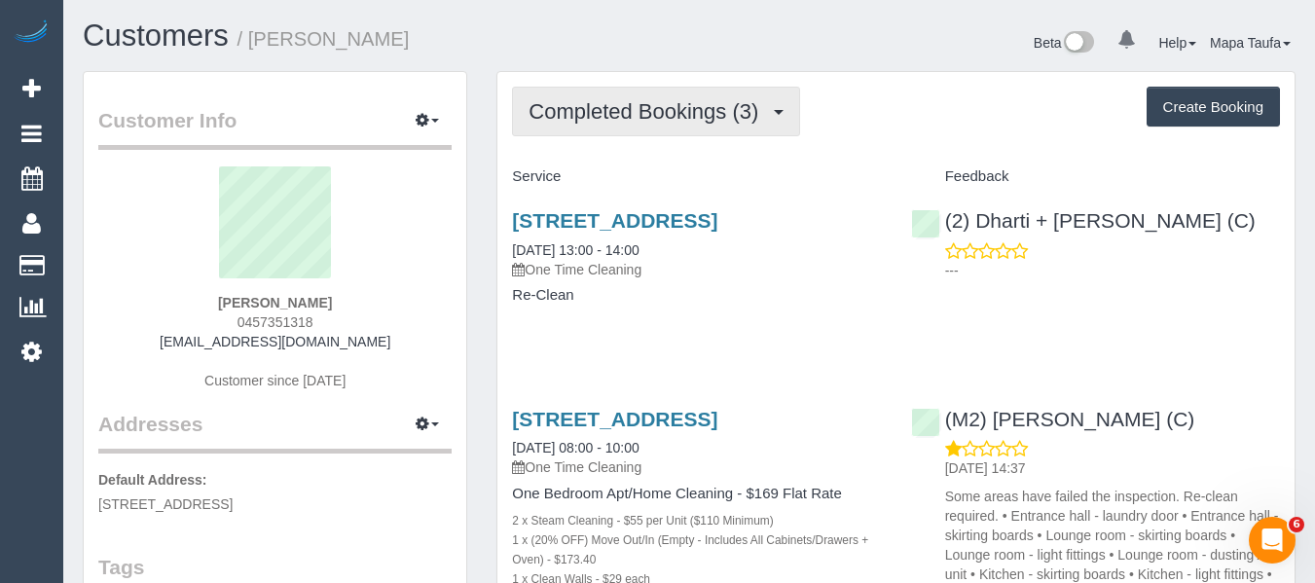
click at [566, 116] on span "Completed Bookings (3)" at bounding box center [649, 111] width 240 height 24
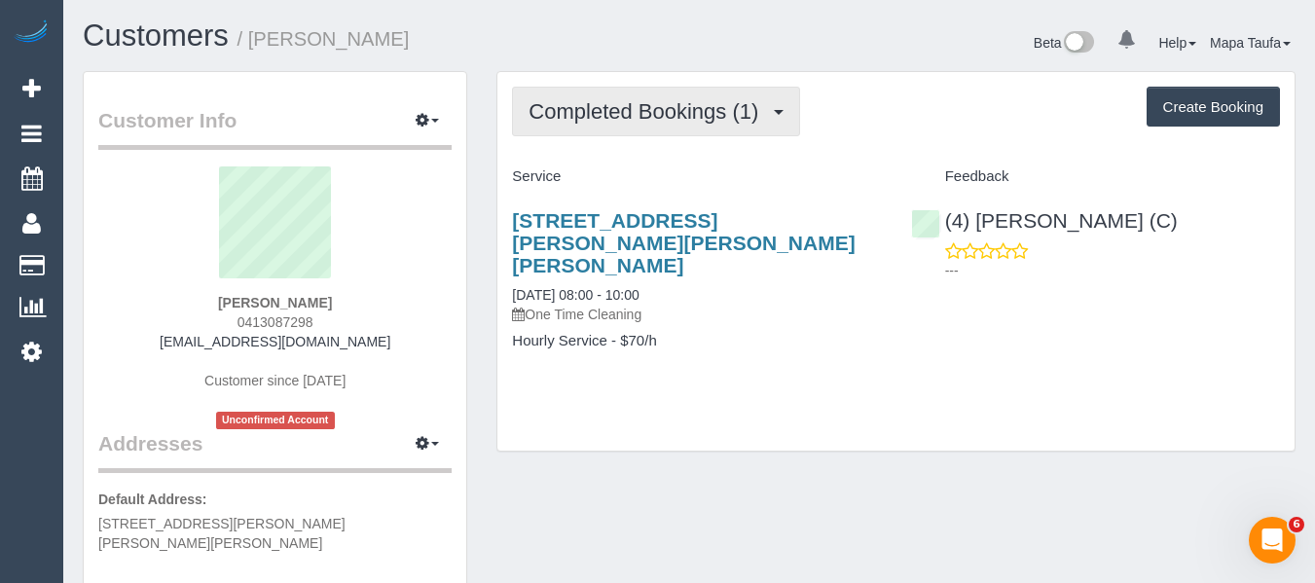
click at [606, 106] on span "Completed Bookings (1)" at bounding box center [649, 111] width 240 height 24
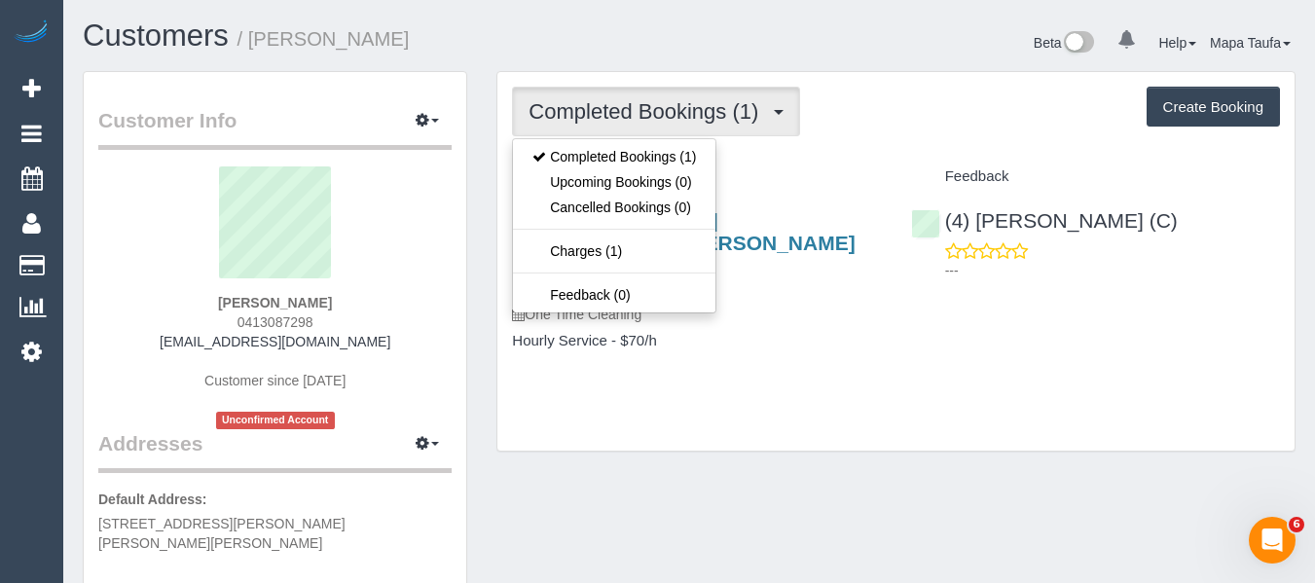
click at [981, 170] on h4 "Feedback" at bounding box center [1095, 176] width 369 height 17
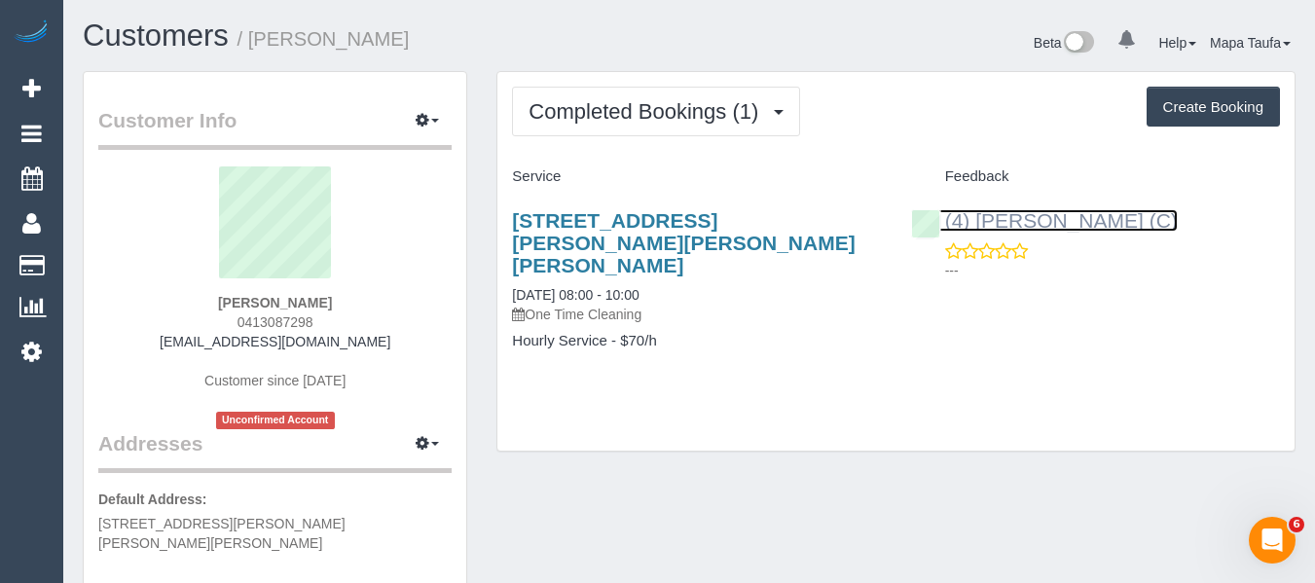
click at [1004, 221] on link "(4) [PERSON_NAME] (C)" at bounding box center [1044, 220] width 267 height 22
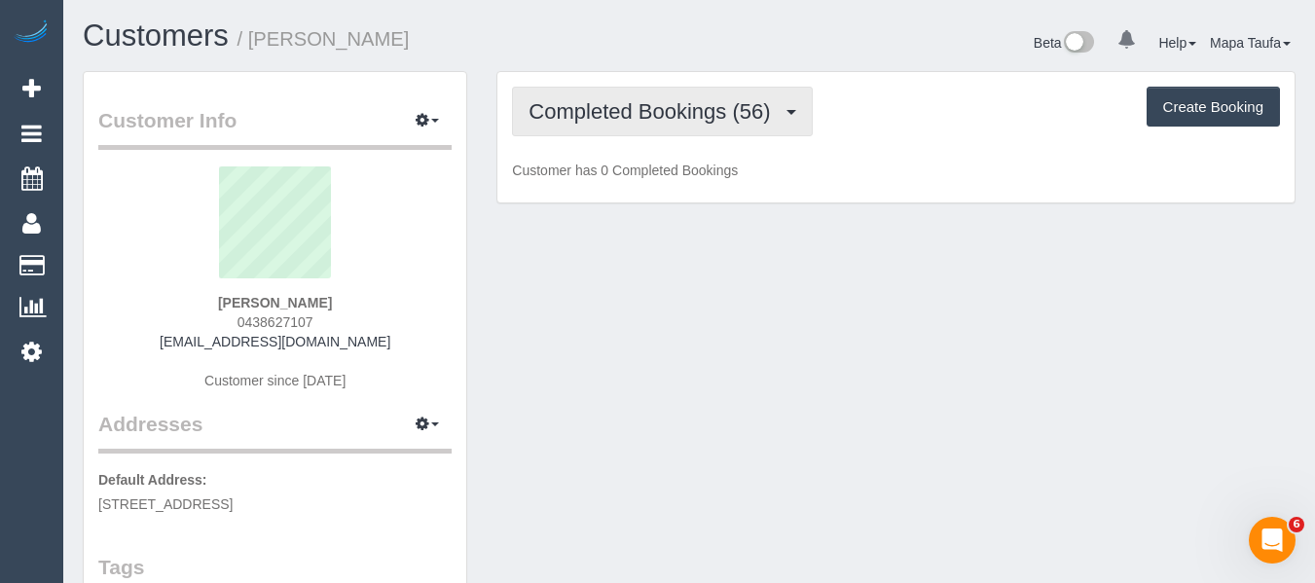
click at [601, 123] on span "Completed Bookings (56)" at bounding box center [654, 111] width 251 height 24
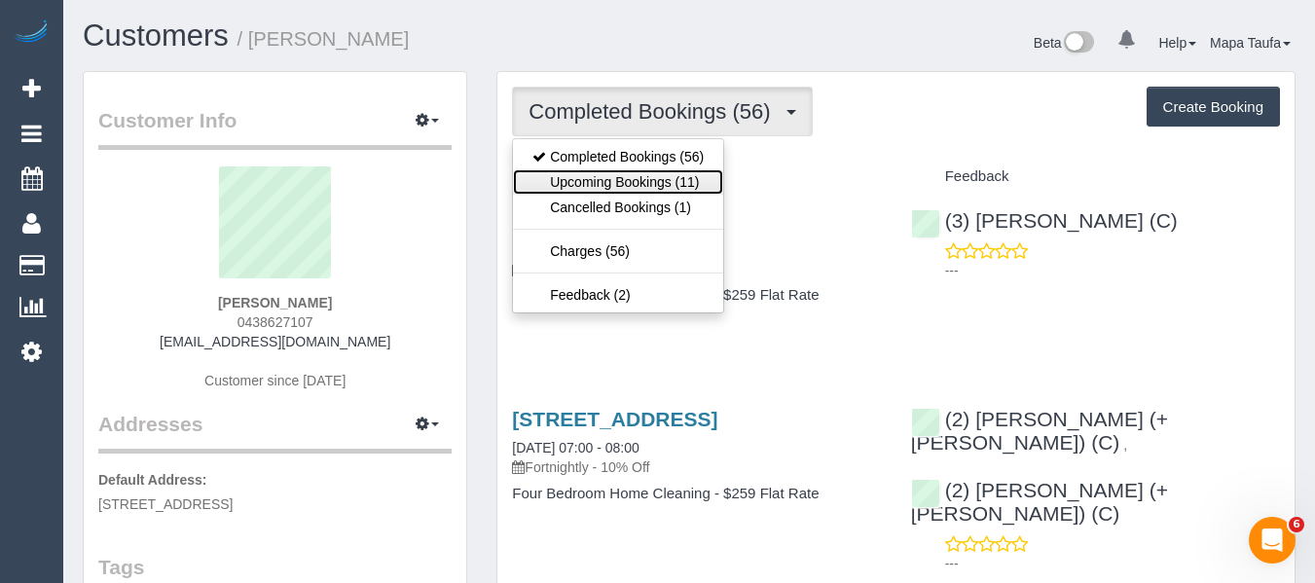
click at [633, 180] on link "Upcoming Bookings (11)" at bounding box center [618, 181] width 210 height 25
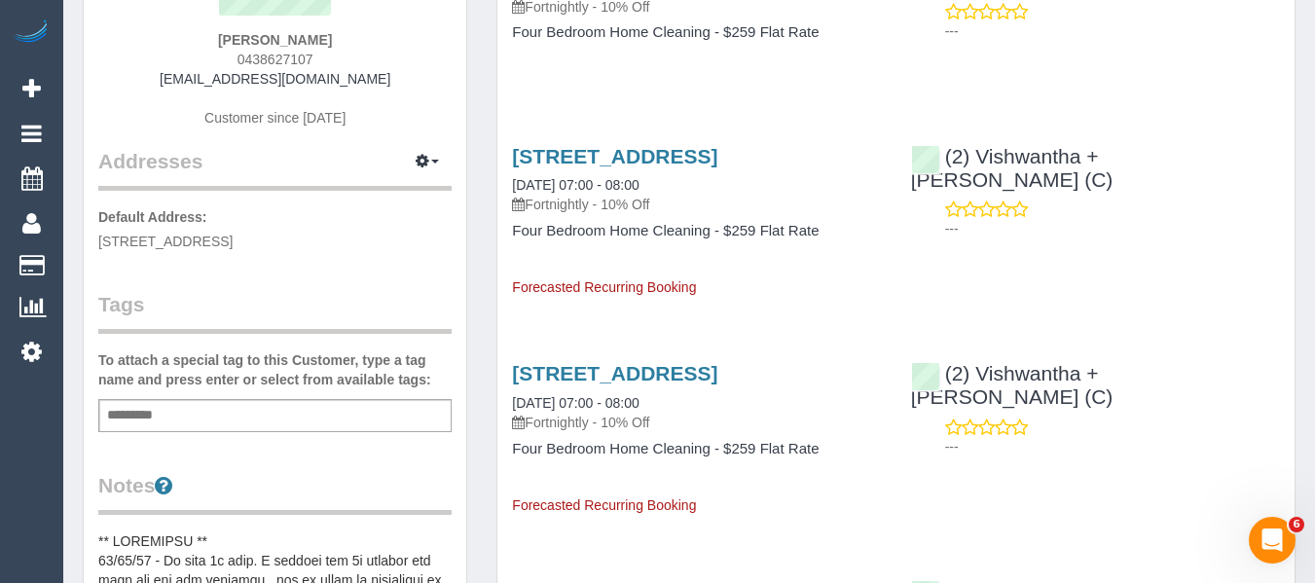
scroll to position [97, 0]
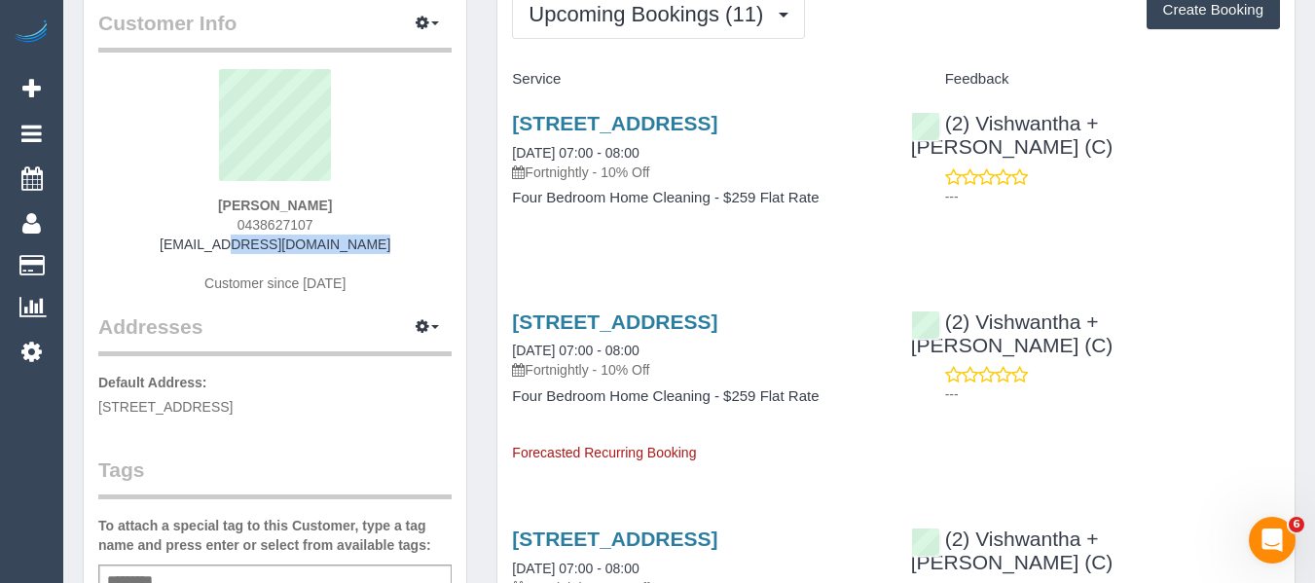
drag, startPoint x: 370, startPoint y: 241, endPoint x: 205, endPoint y: 238, distance: 164.6
click at [208, 238] on div "Tracy Watson 0438627107 twatson9@icloud.com Customer since 2023" at bounding box center [274, 190] width 353 height 243
copy link "twatson9@icloud.com"
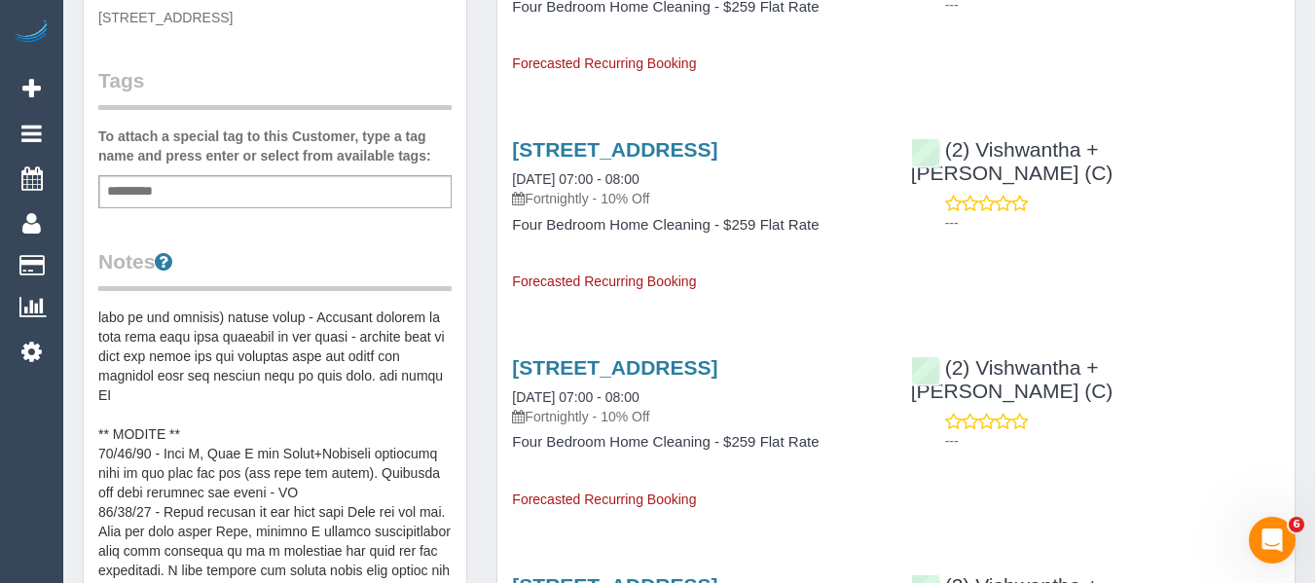
scroll to position [0, 0]
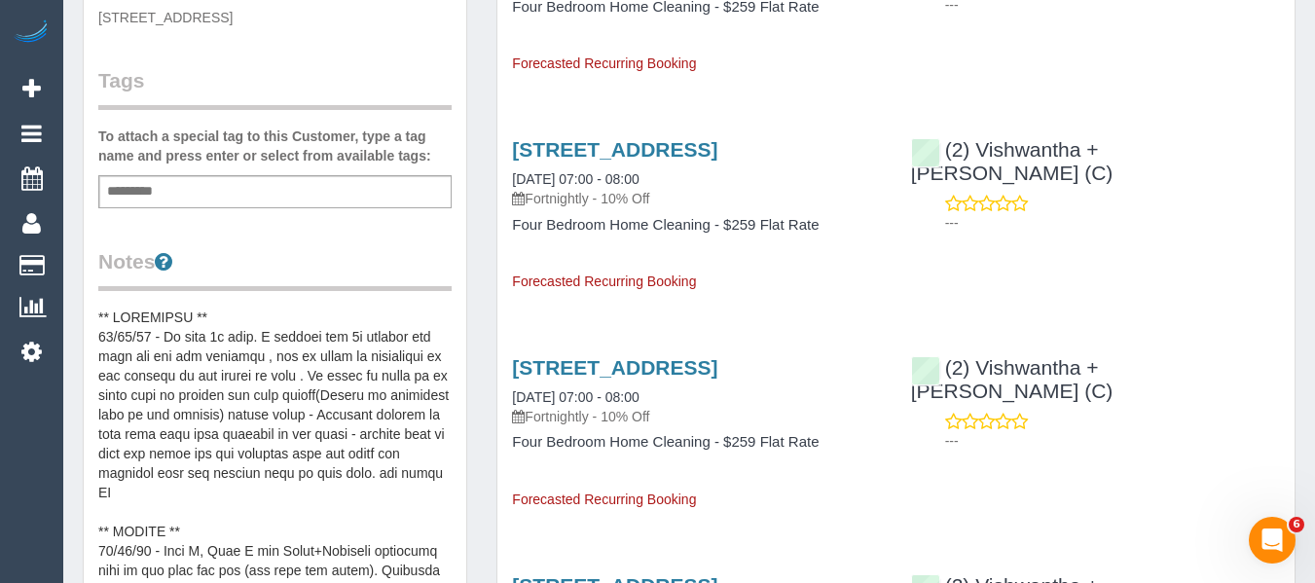
click at [286, 494] on pre at bounding box center [274, 502] width 353 height 389
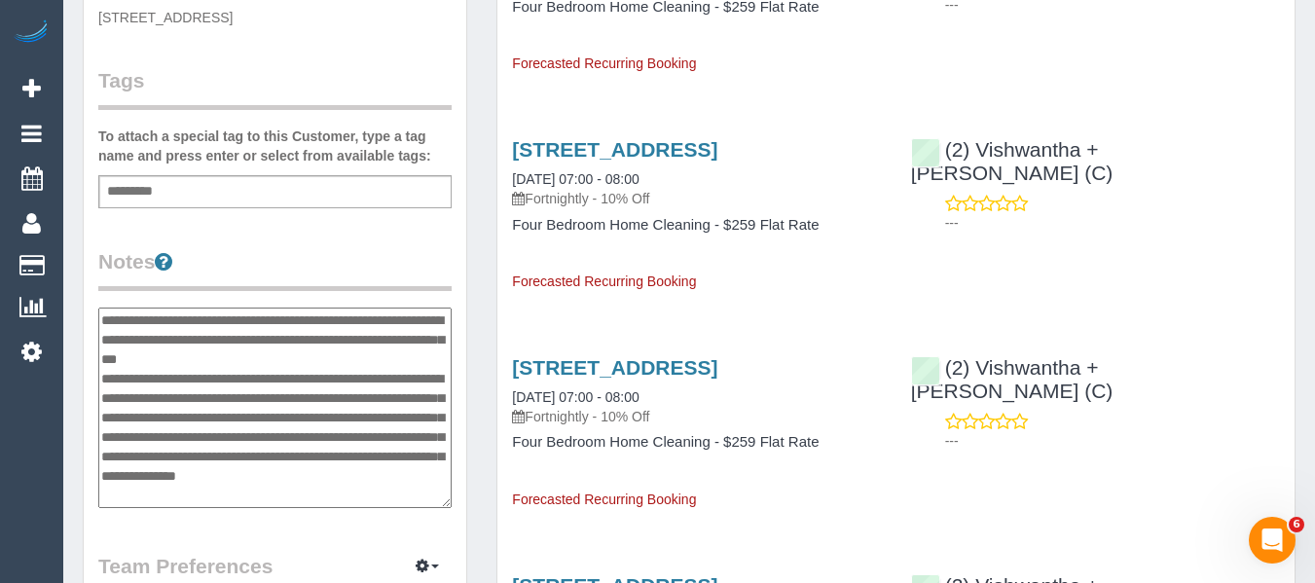
scroll to position [97, 0]
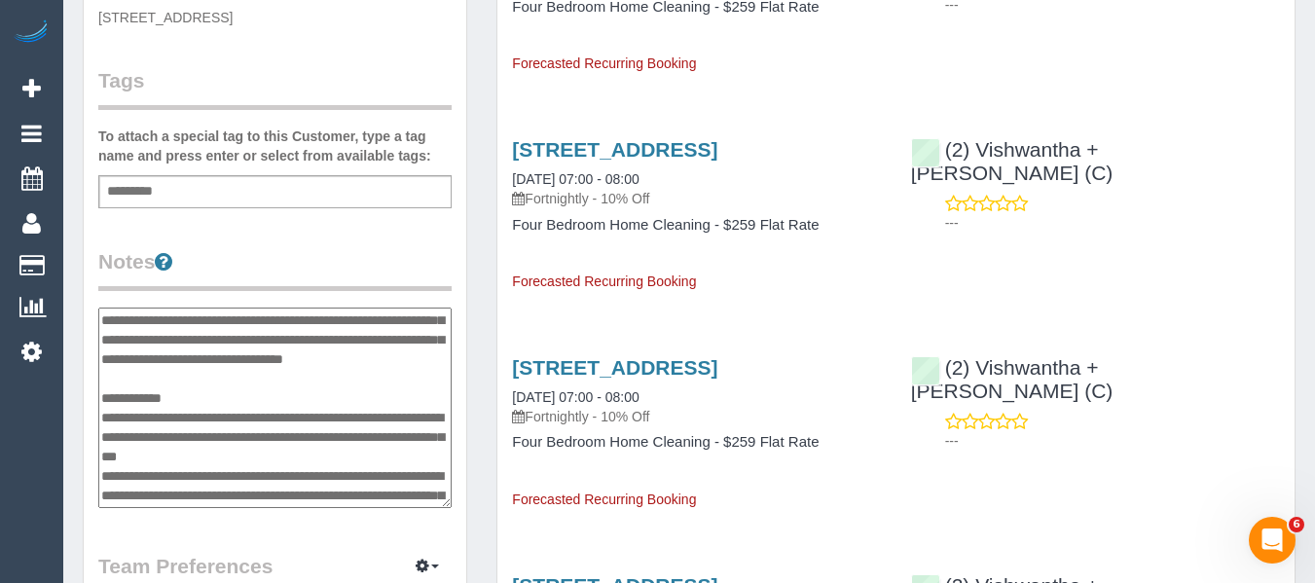
click at [390, 398] on textarea at bounding box center [274, 408] width 353 height 201
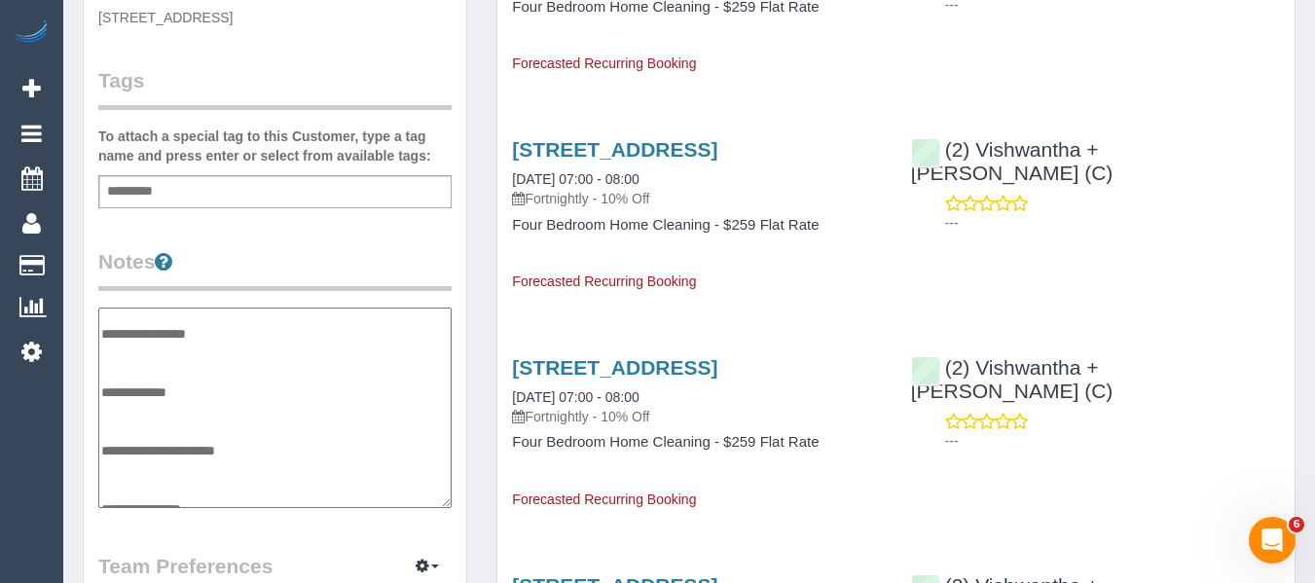
scroll to position [584, 0]
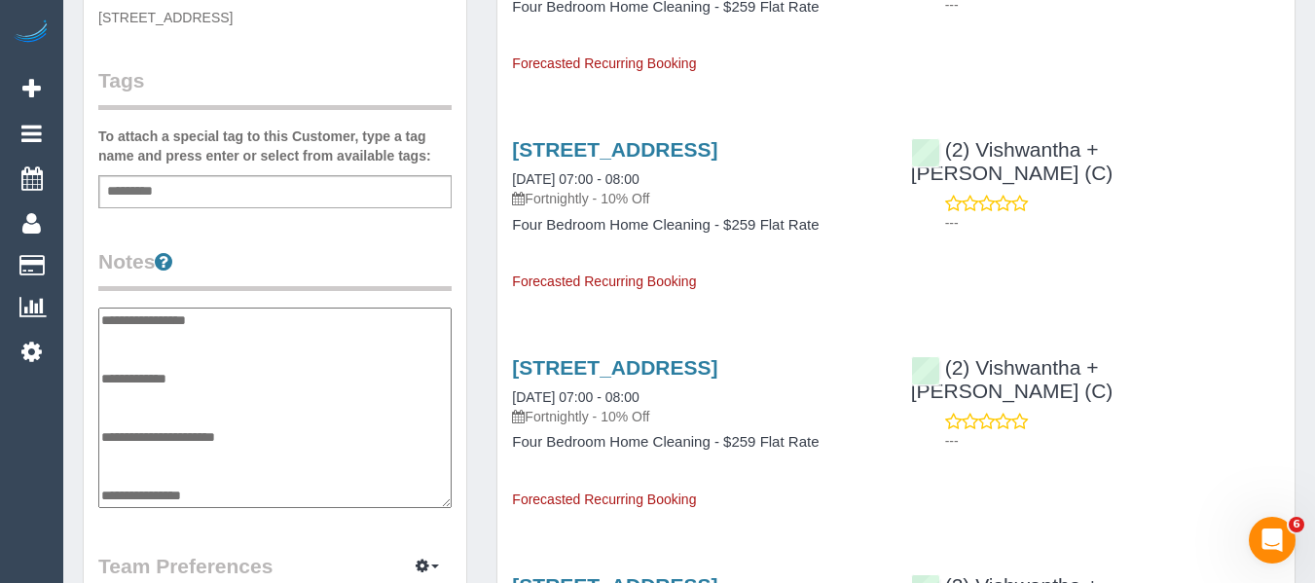
click at [183, 434] on textarea at bounding box center [274, 408] width 353 height 201
type textarea "**********"
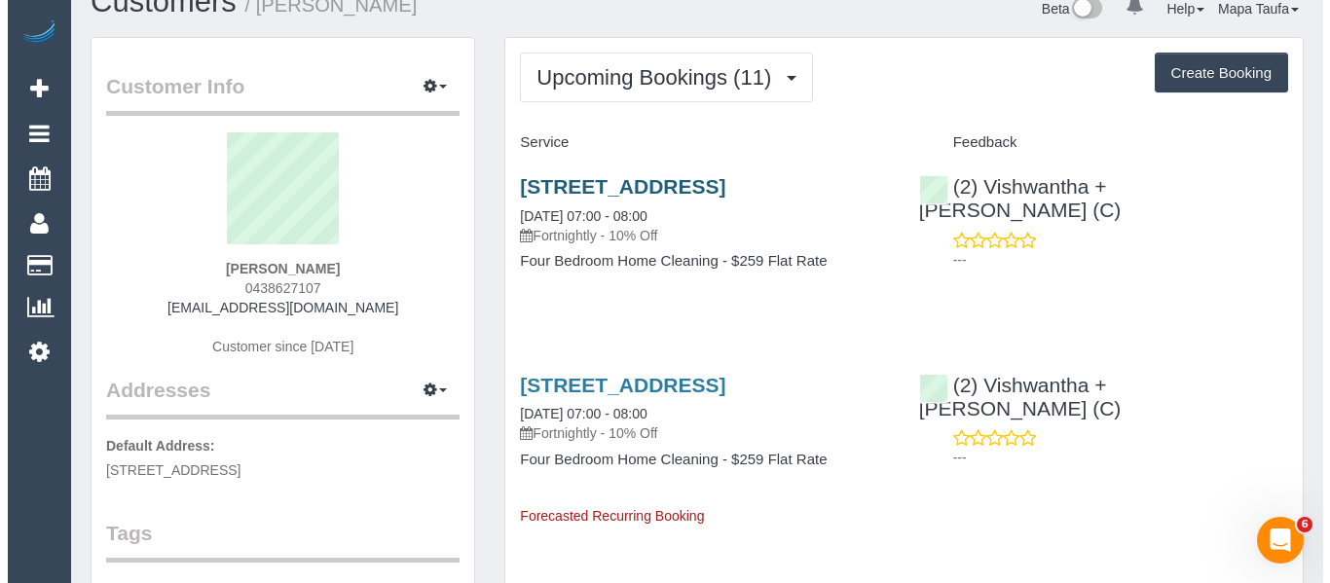
scroll to position [0, 0]
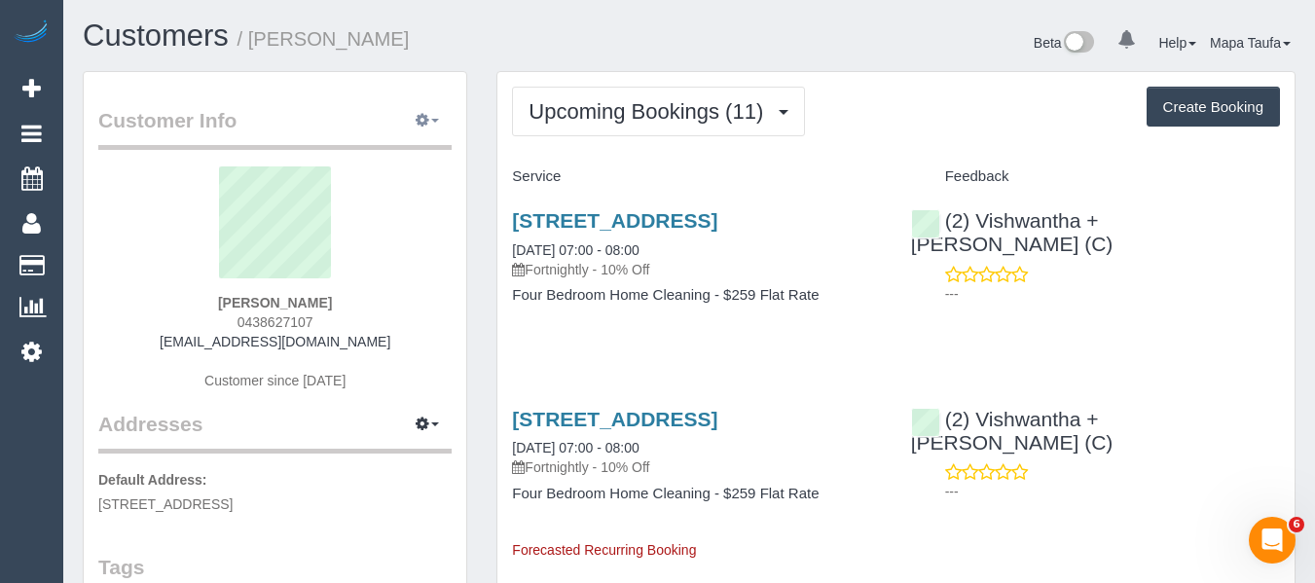
click at [442, 124] on button "button" at bounding box center [427, 121] width 49 height 30
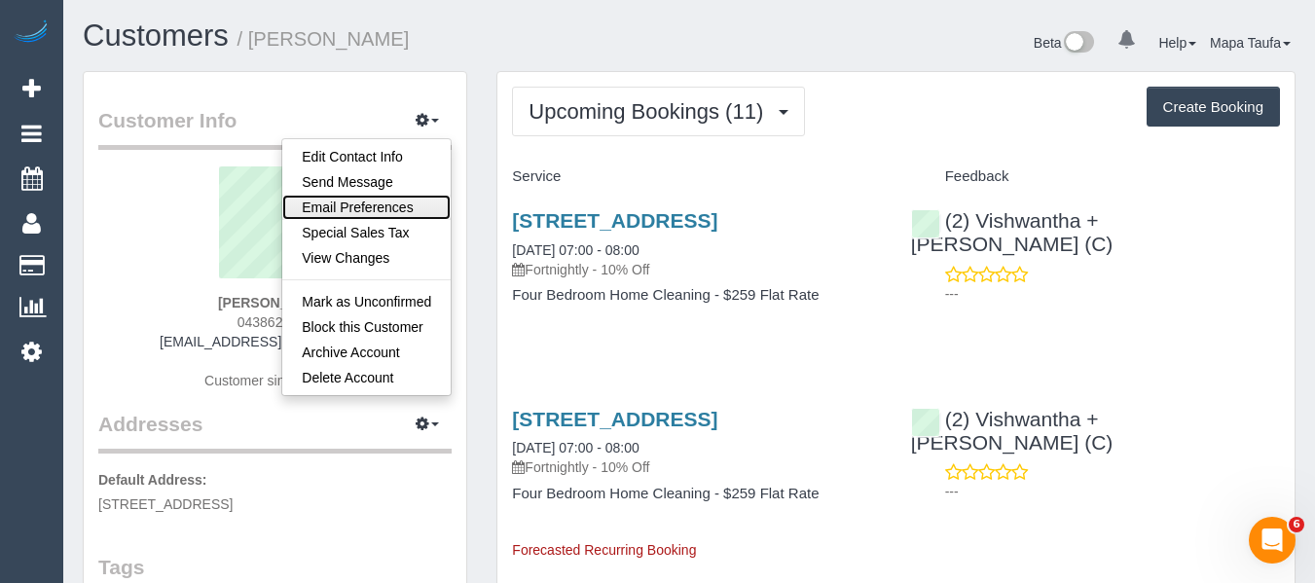
click at [377, 197] on link "Email Preferences" at bounding box center [366, 207] width 168 height 25
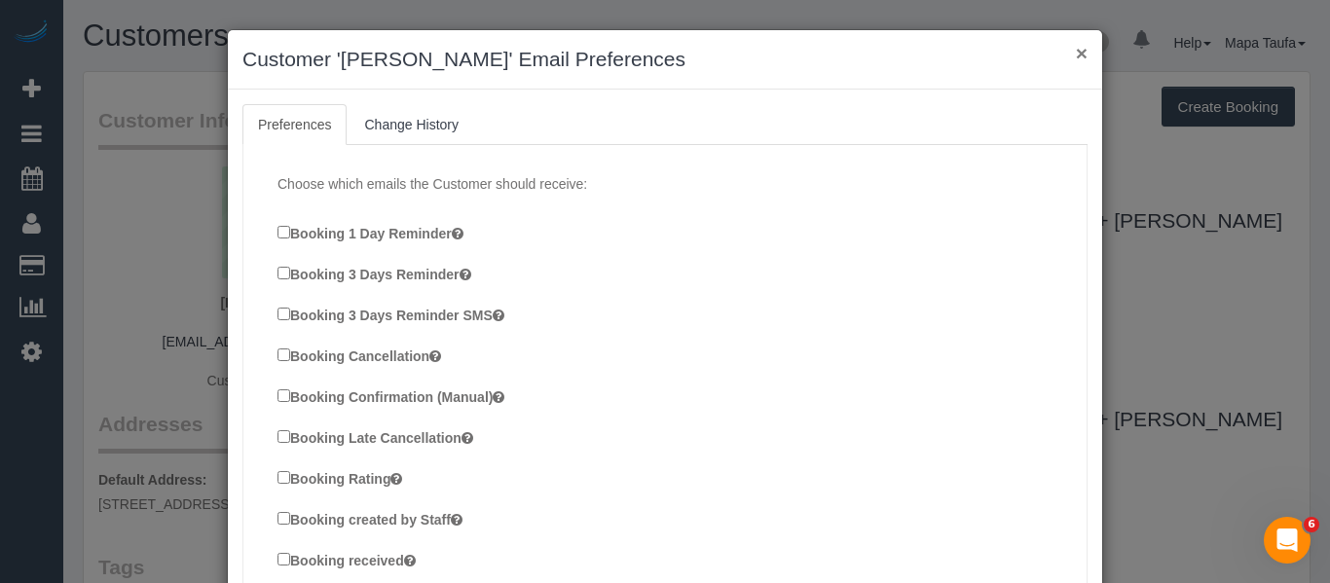
click at [1076, 55] on button "×" at bounding box center [1082, 53] width 12 height 20
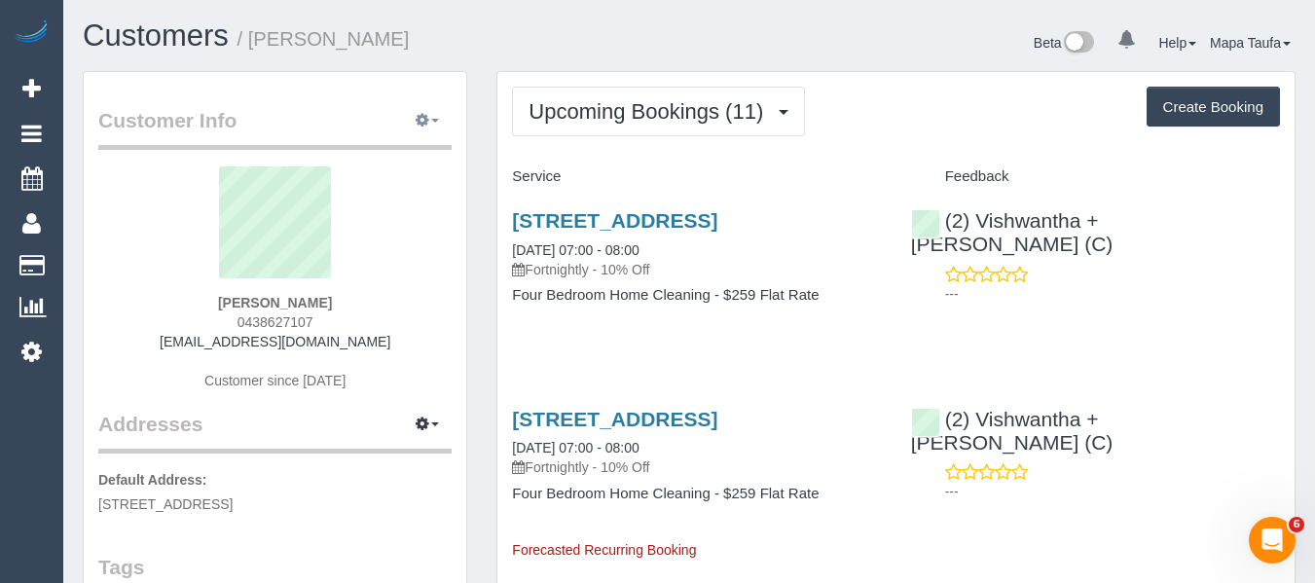
click at [420, 119] on icon "button" at bounding box center [423, 120] width 14 height 12
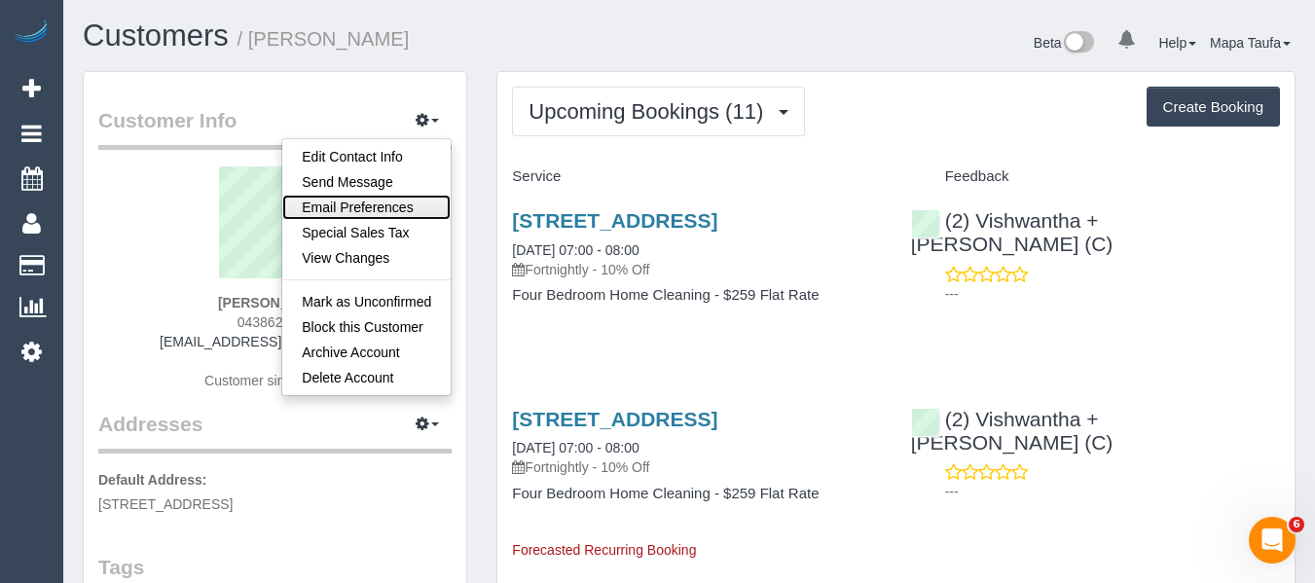
click at [376, 207] on link "Email Preferences" at bounding box center [366, 207] width 168 height 25
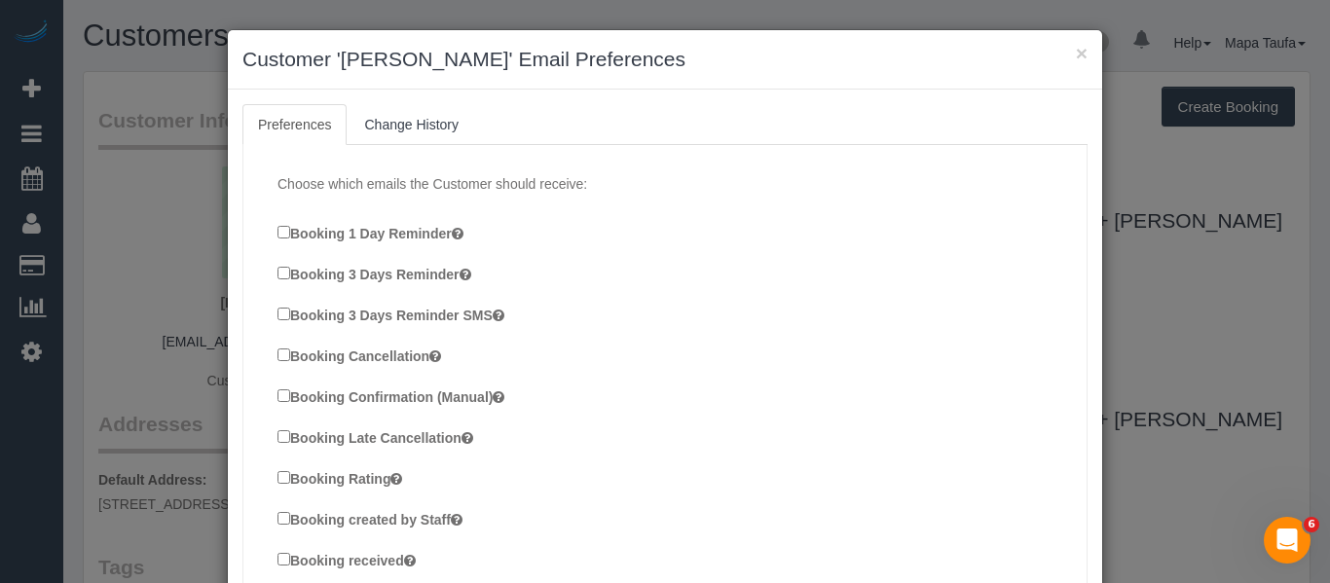
click at [1082, 48] on div "× Customer 'Tracy Watson' Email Preferences" at bounding box center [665, 59] width 874 height 59
click at [1080, 55] on button "×" at bounding box center [1082, 53] width 12 height 20
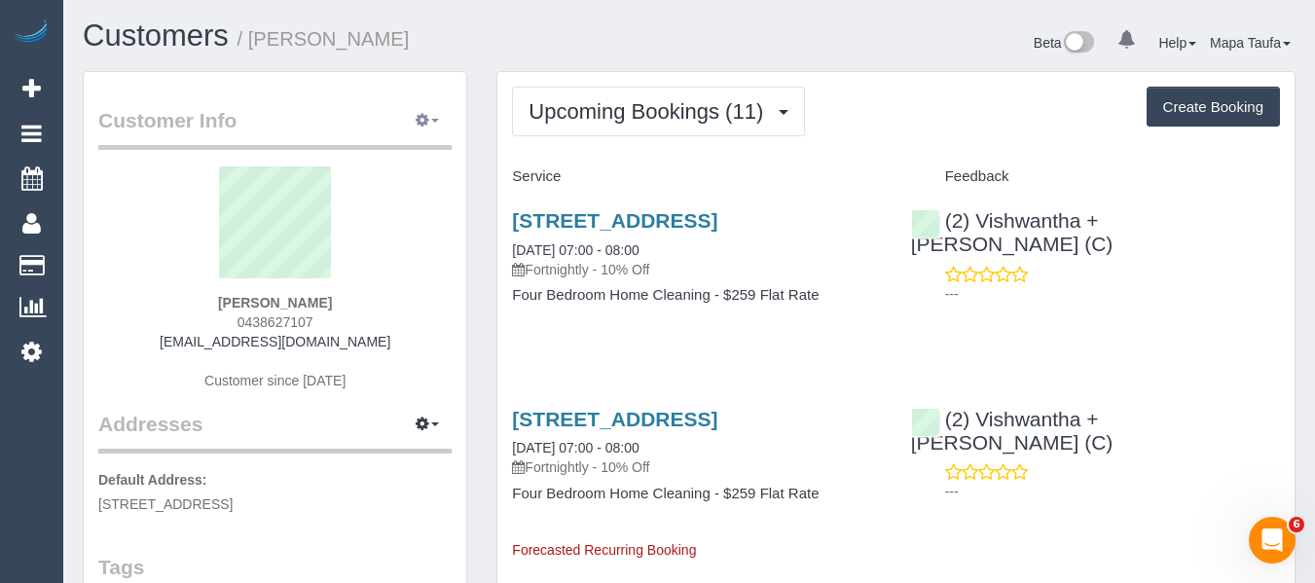
click at [433, 119] on span "button" at bounding box center [435, 121] width 8 height 4
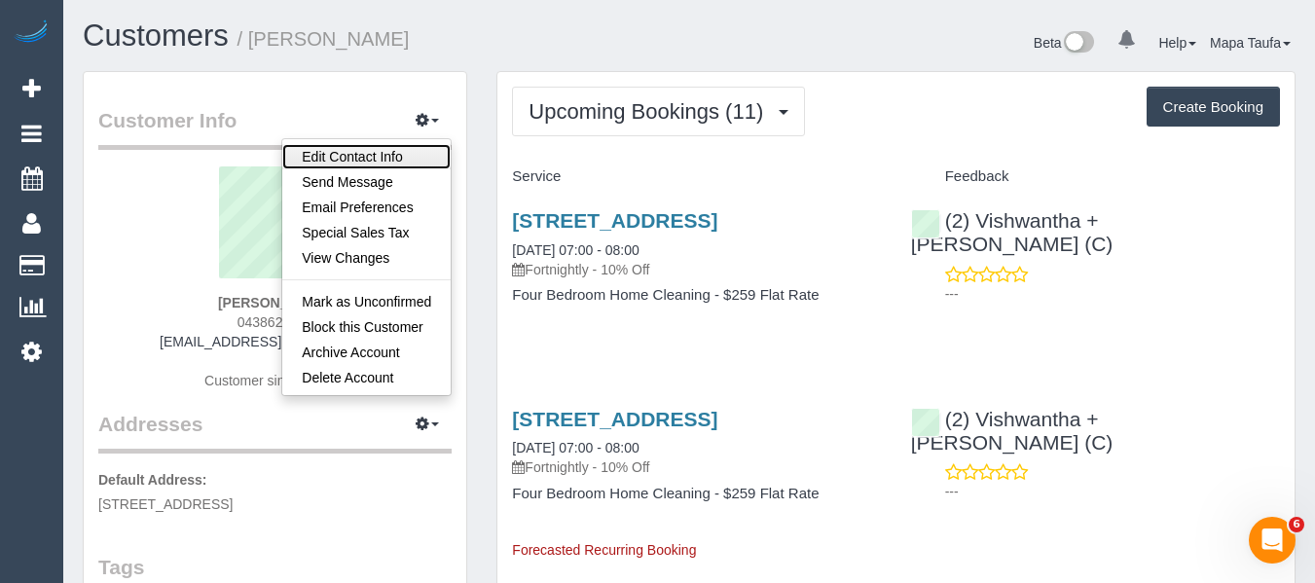
click at [371, 157] on link "Edit Contact Info" at bounding box center [366, 156] width 168 height 25
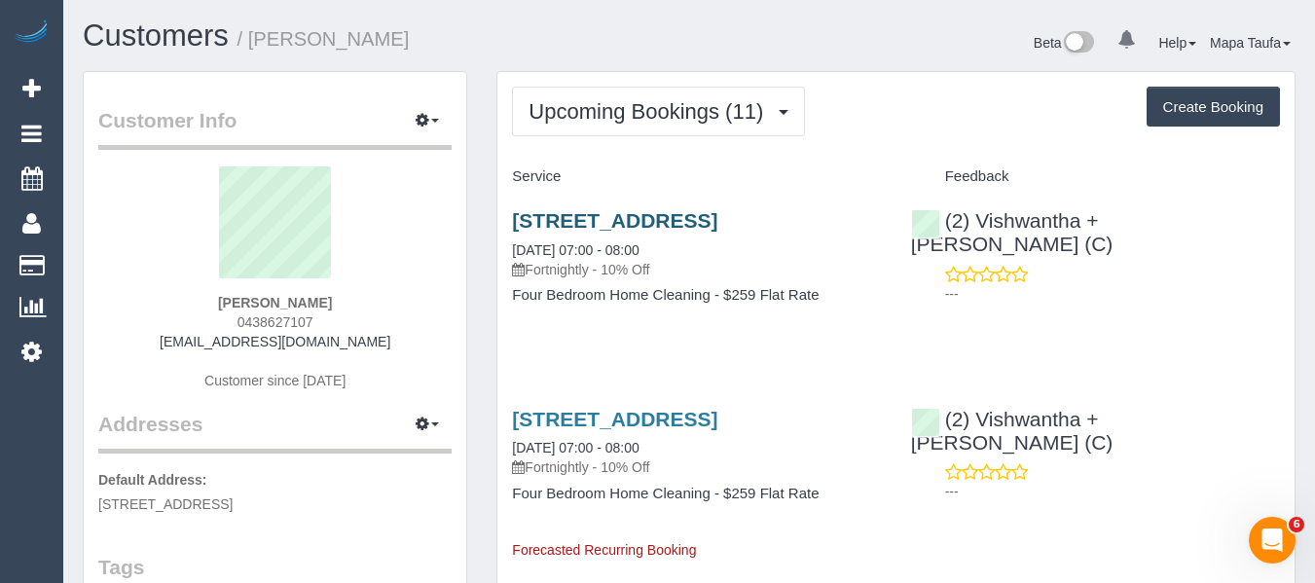
select select "VIC"
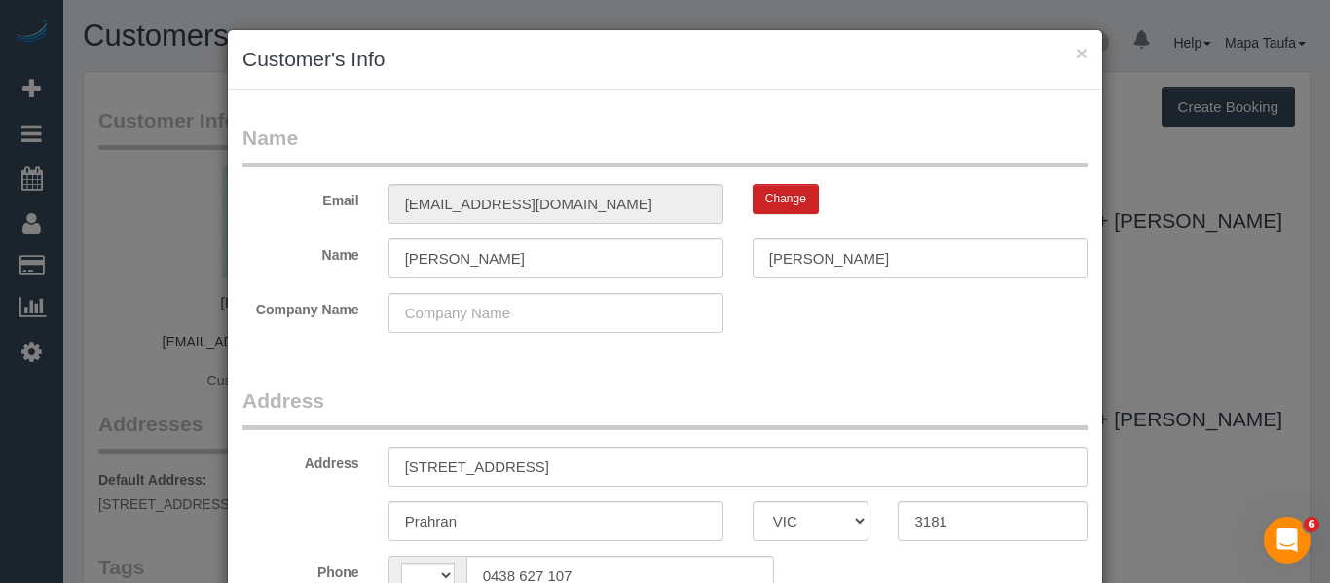
select select "string:AU"
click at [779, 198] on button "Change" at bounding box center [786, 199] width 66 height 30
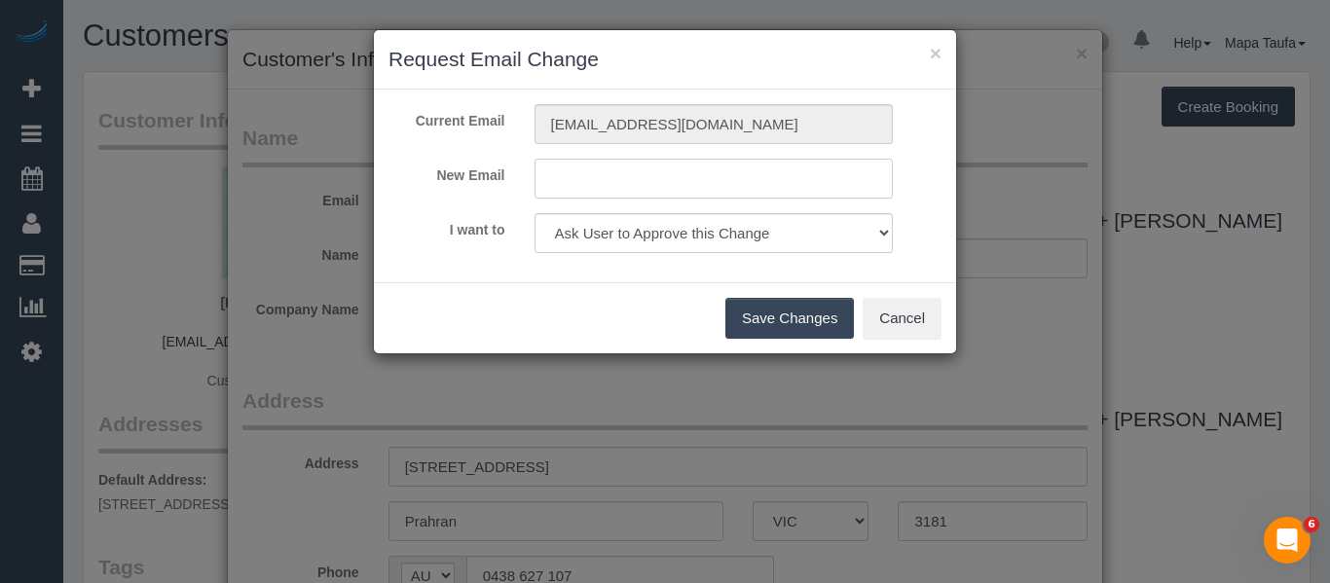
click at [631, 180] on input "text" at bounding box center [714, 179] width 359 height 40
paste input "watsonat23@gmail.com"
type input "watsonat23@gmail.com"
click at [697, 237] on select "Ask User to Approve this Change Change Email and send 'Confirm your Account' em…" at bounding box center [714, 233] width 359 height 40
select select "confirm"
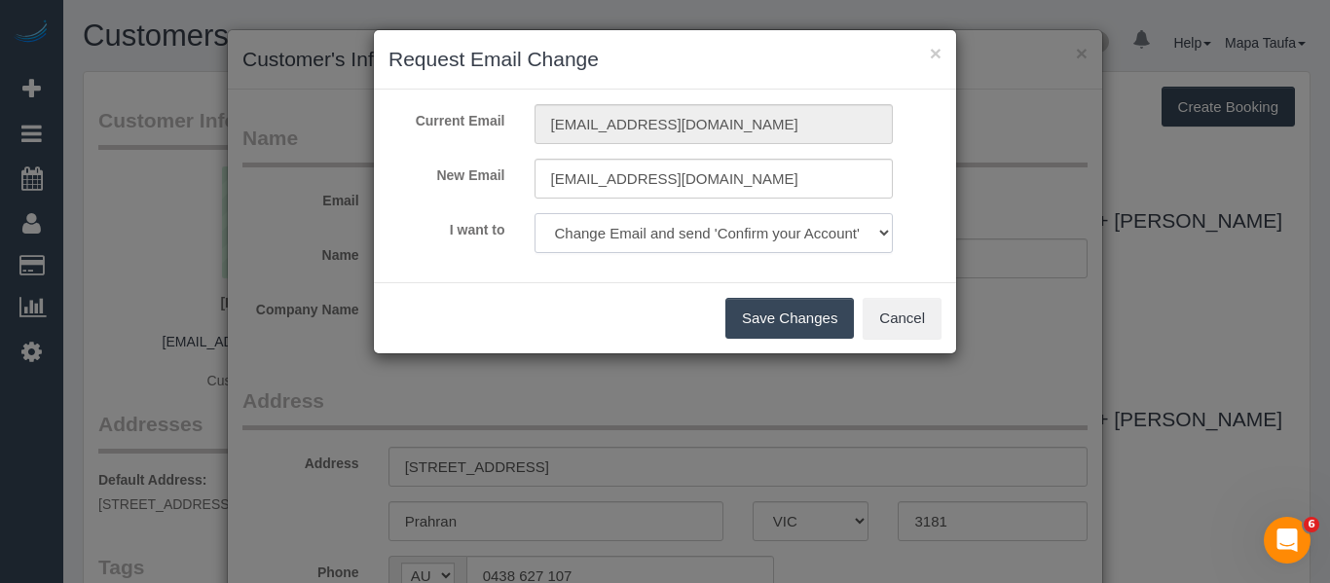
click at [535, 213] on select "Ask User to Approve this Change Change Email and send 'Confirm your Account' em…" at bounding box center [714, 233] width 359 height 40
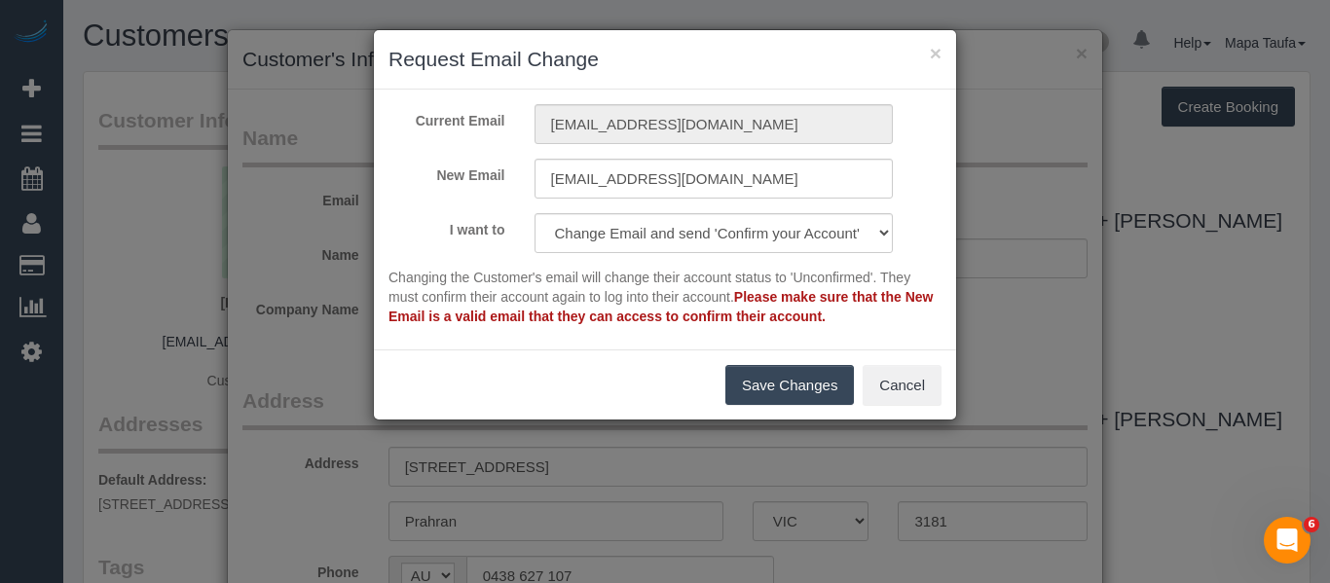
click at [786, 371] on button "Save Changes" at bounding box center [789, 385] width 129 height 41
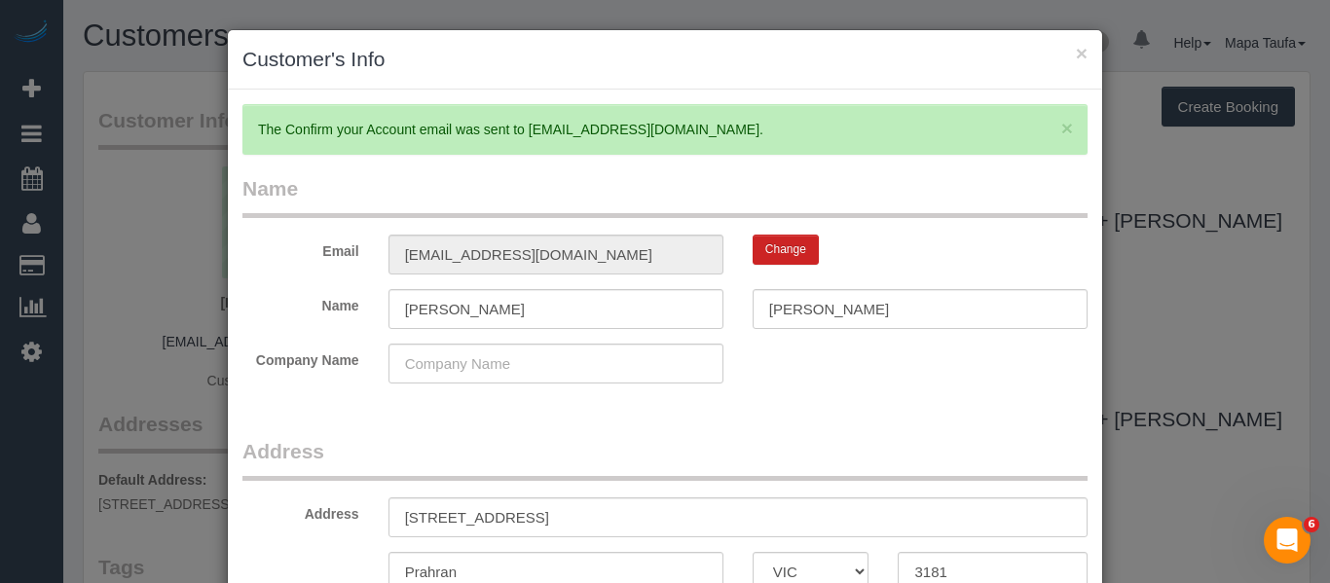
type input "watsonat23@gmail.com"
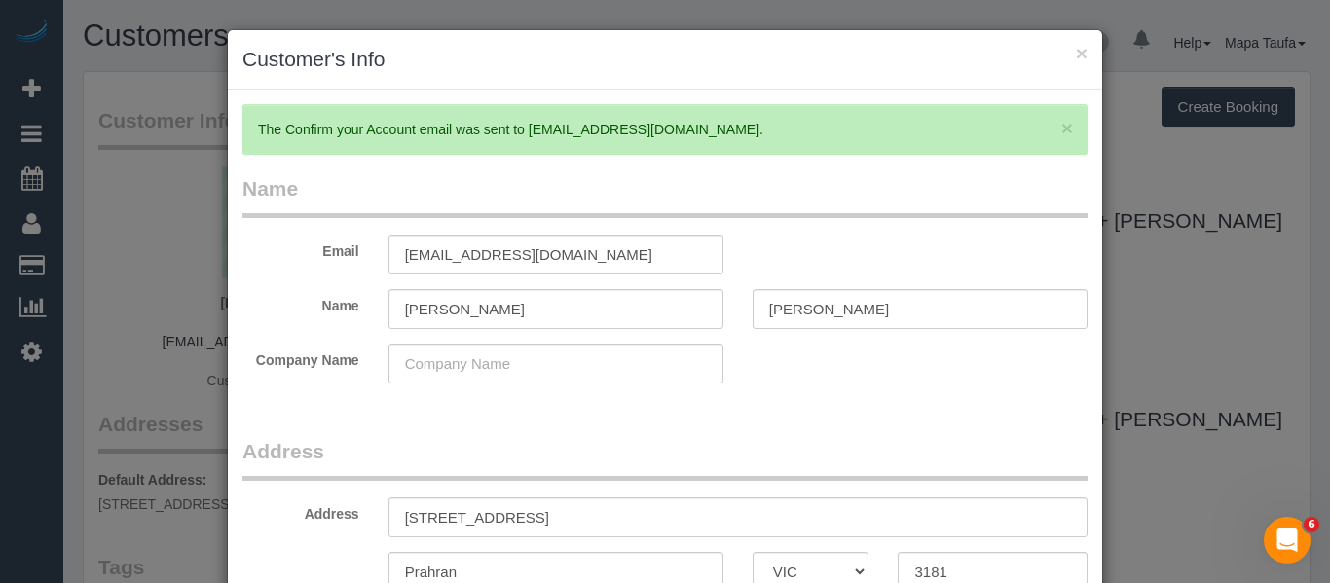
scroll to position [288, 0]
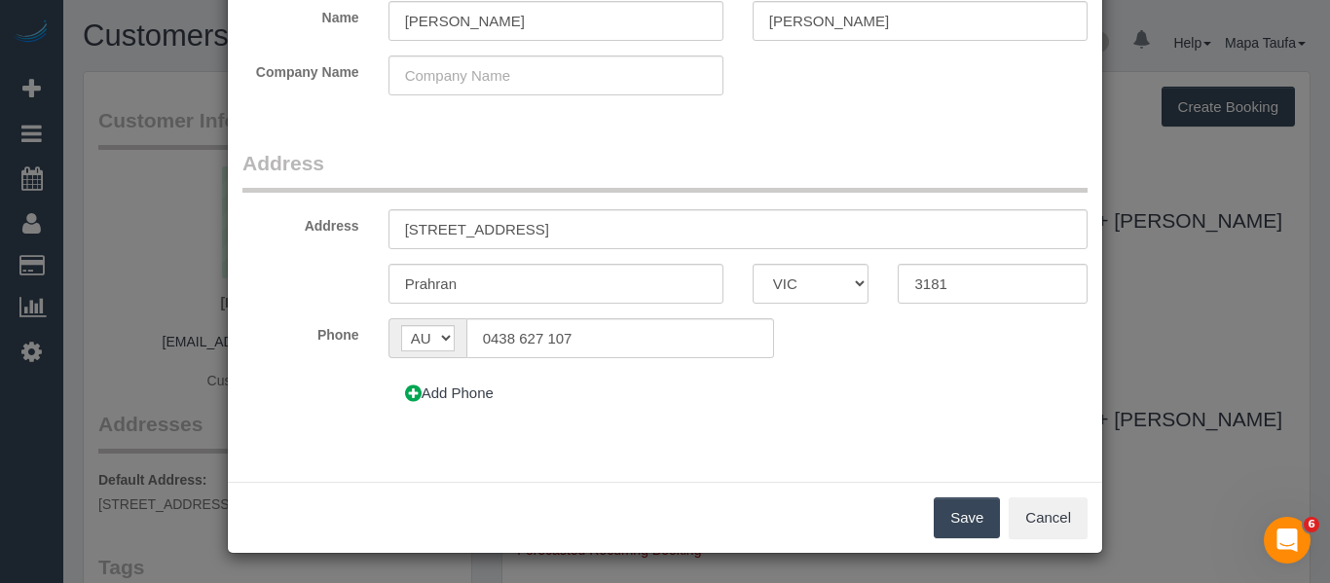
drag, startPoint x: 994, startPoint y: 505, endPoint x: 984, endPoint y: 507, distance: 9.9
click at [984, 507] on div "Save Cancel" at bounding box center [665, 517] width 874 height 71
click at [968, 513] on button "Save" at bounding box center [967, 518] width 66 height 41
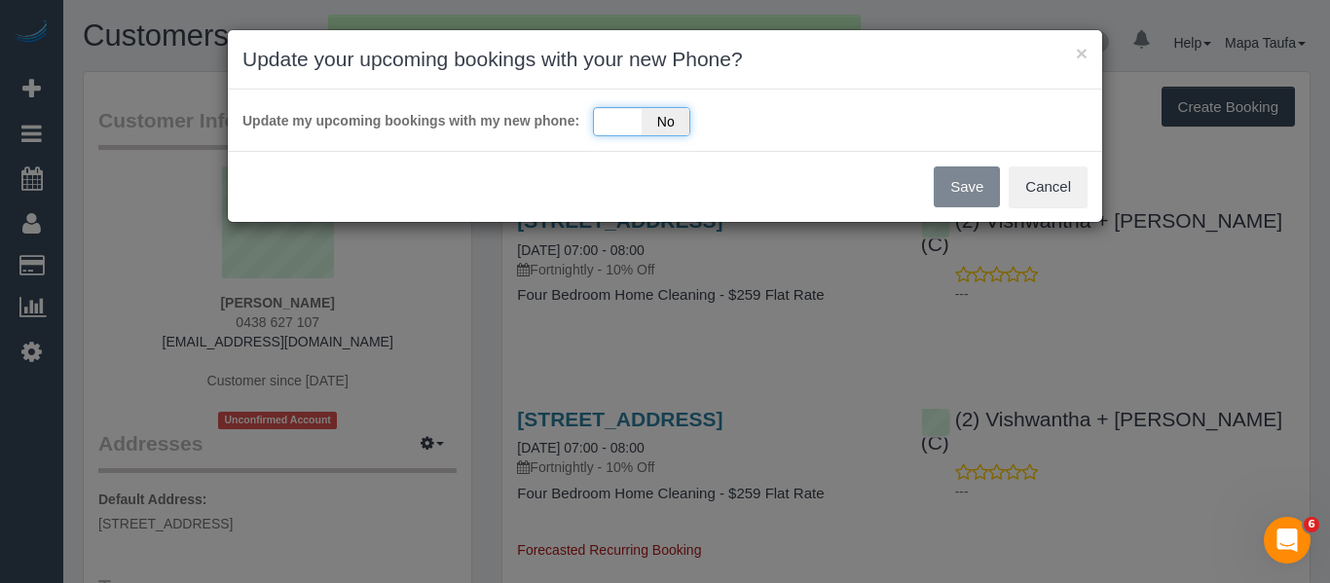
click at [599, 121] on div "Yes No" at bounding box center [641, 121] width 97 height 29
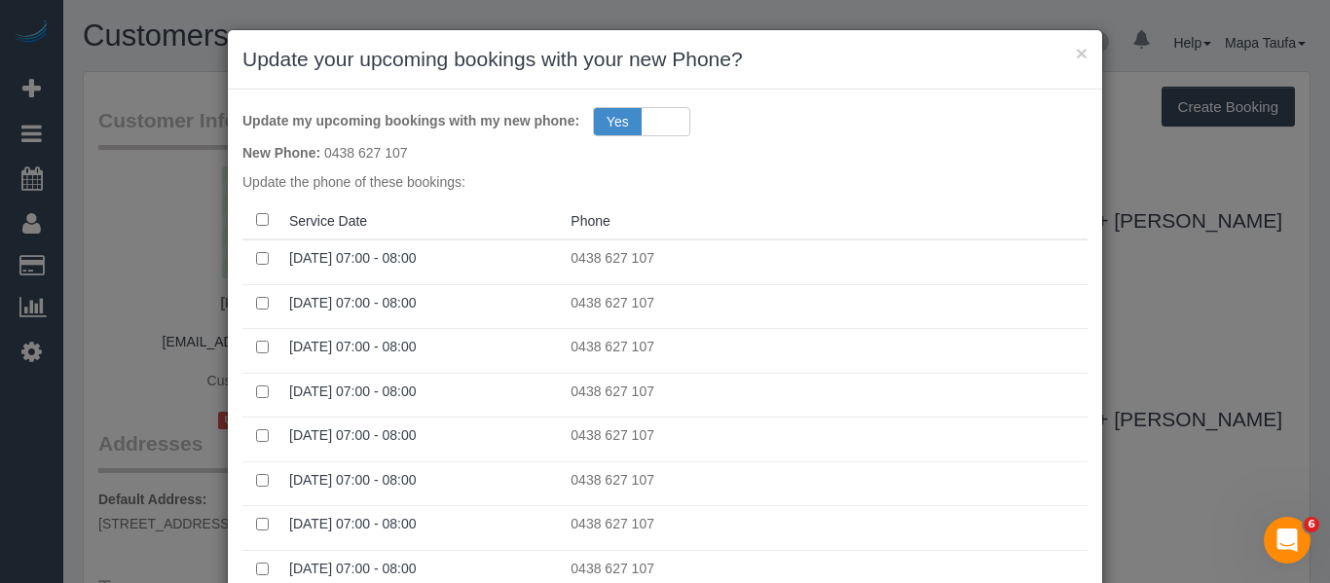
click at [261, 220] on th at bounding box center [261, 221] width 39 height 38
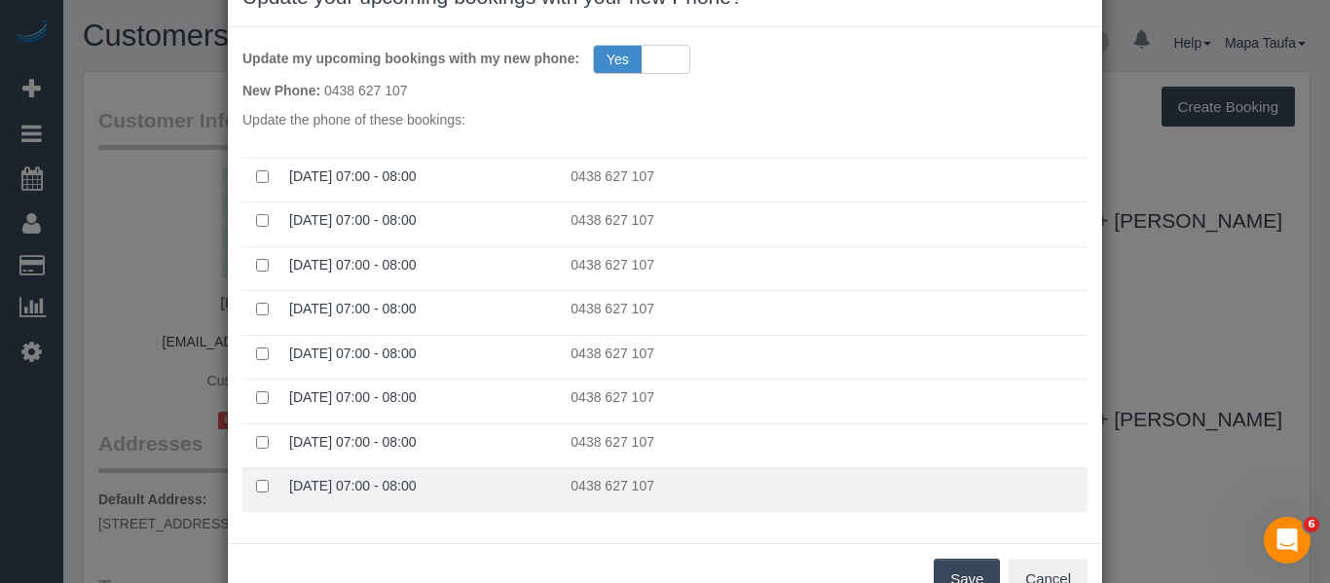
scroll to position [124, 0]
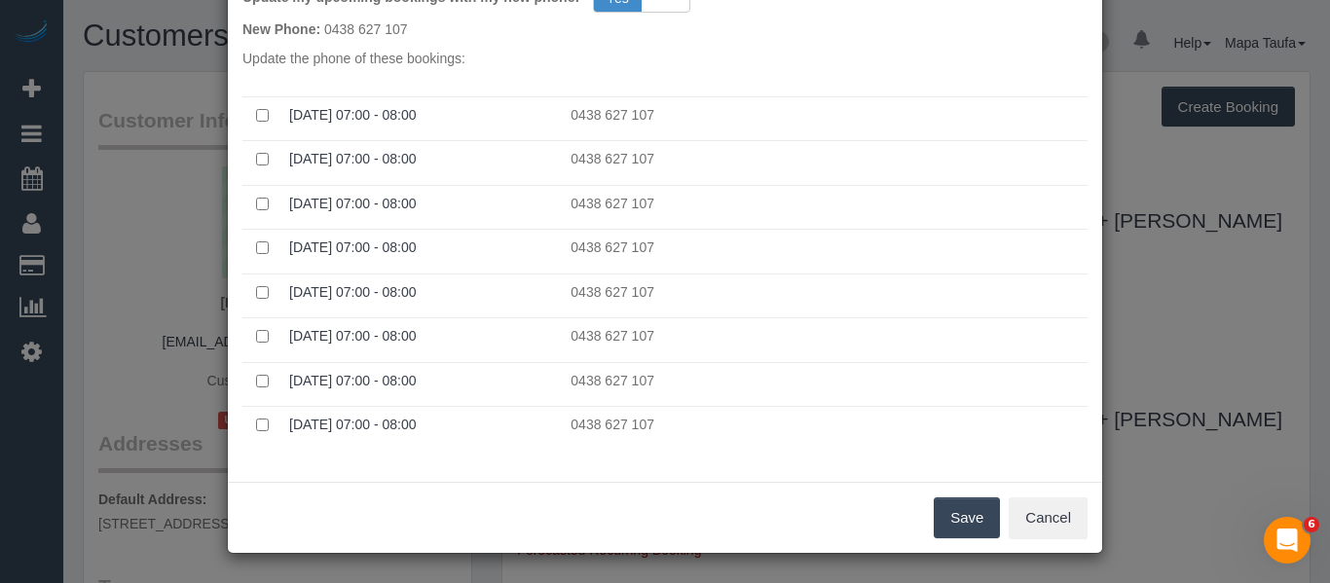
click at [936, 513] on button "Save" at bounding box center [967, 518] width 66 height 41
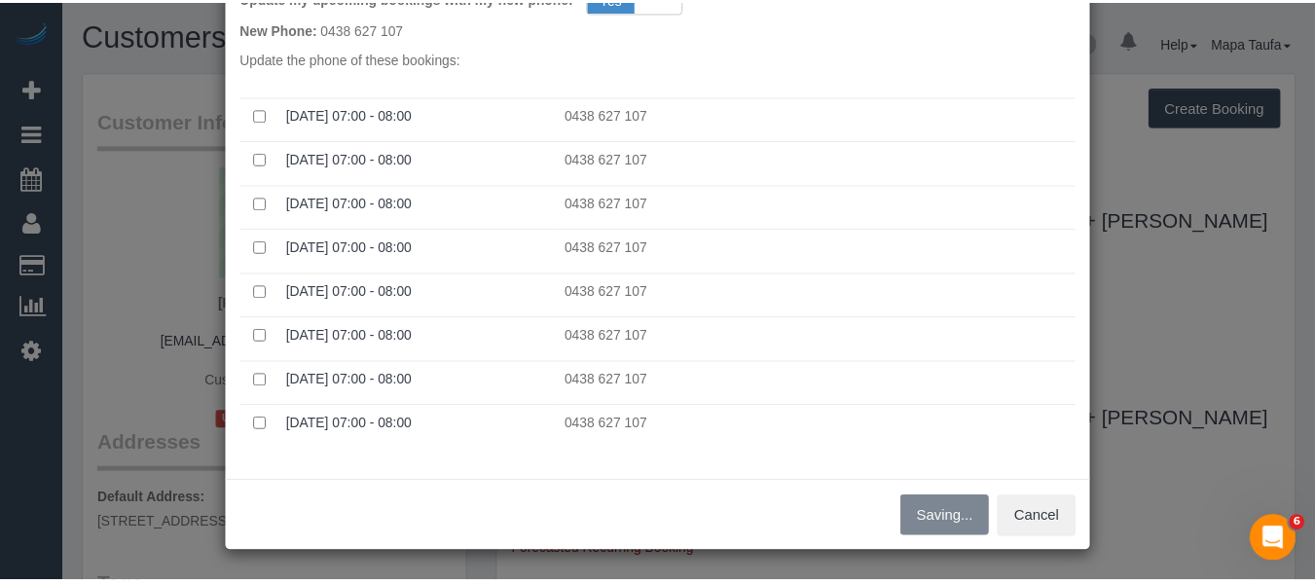
scroll to position [194, 0]
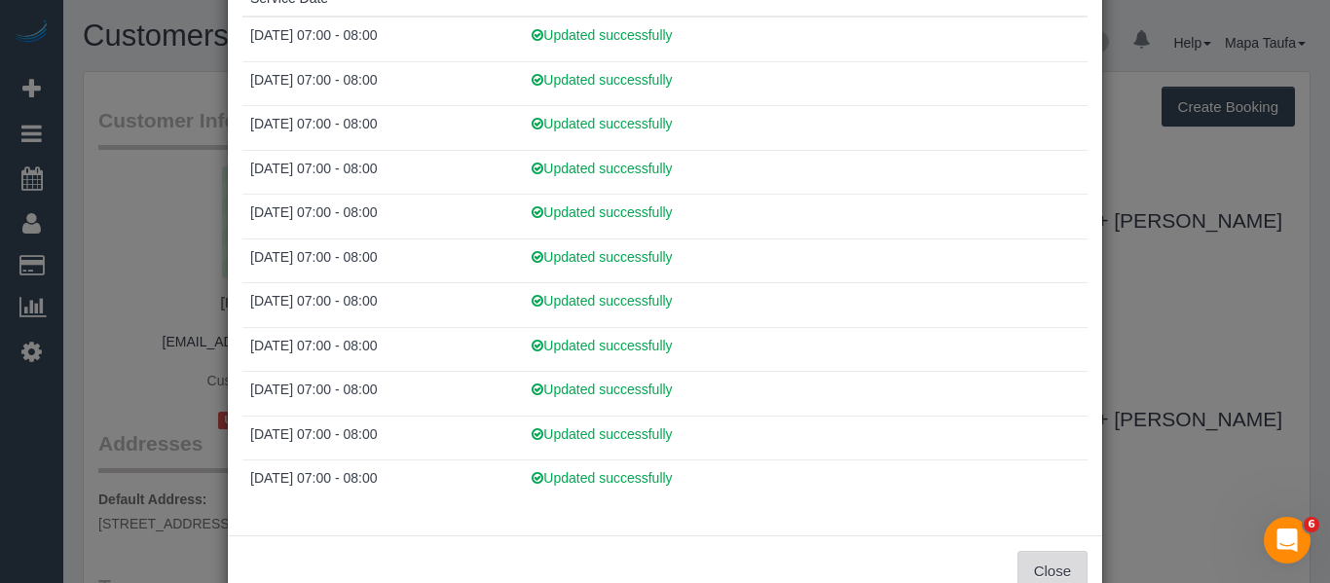
click at [1038, 552] on button "Close" at bounding box center [1052, 571] width 70 height 41
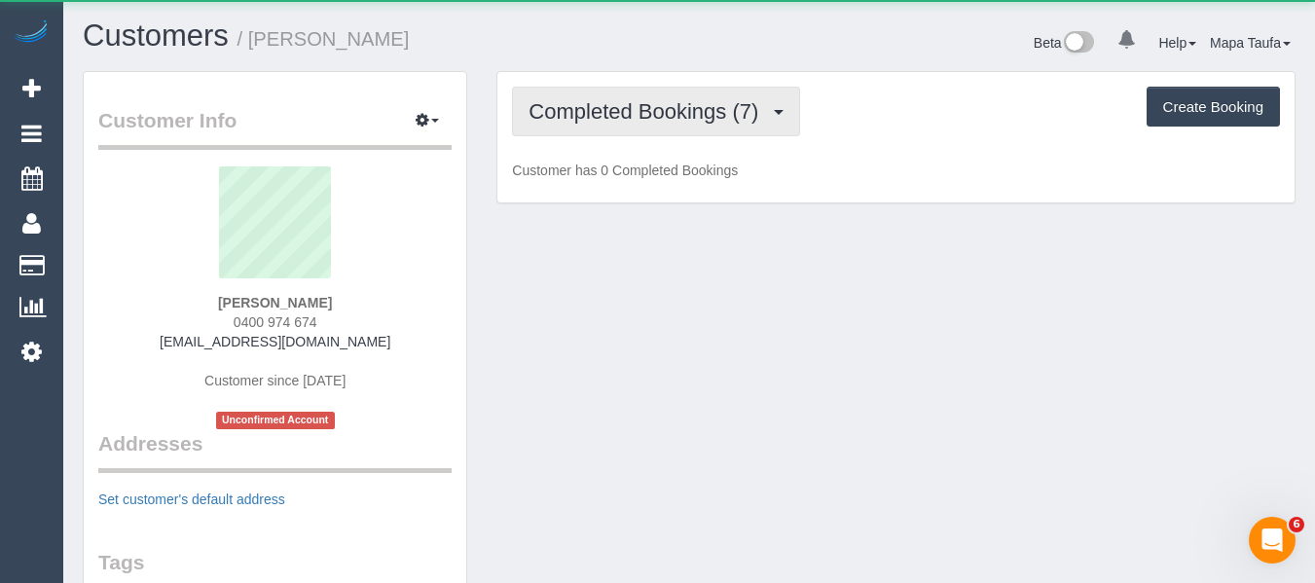
click at [684, 110] on span "Completed Bookings (7)" at bounding box center [649, 111] width 240 height 24
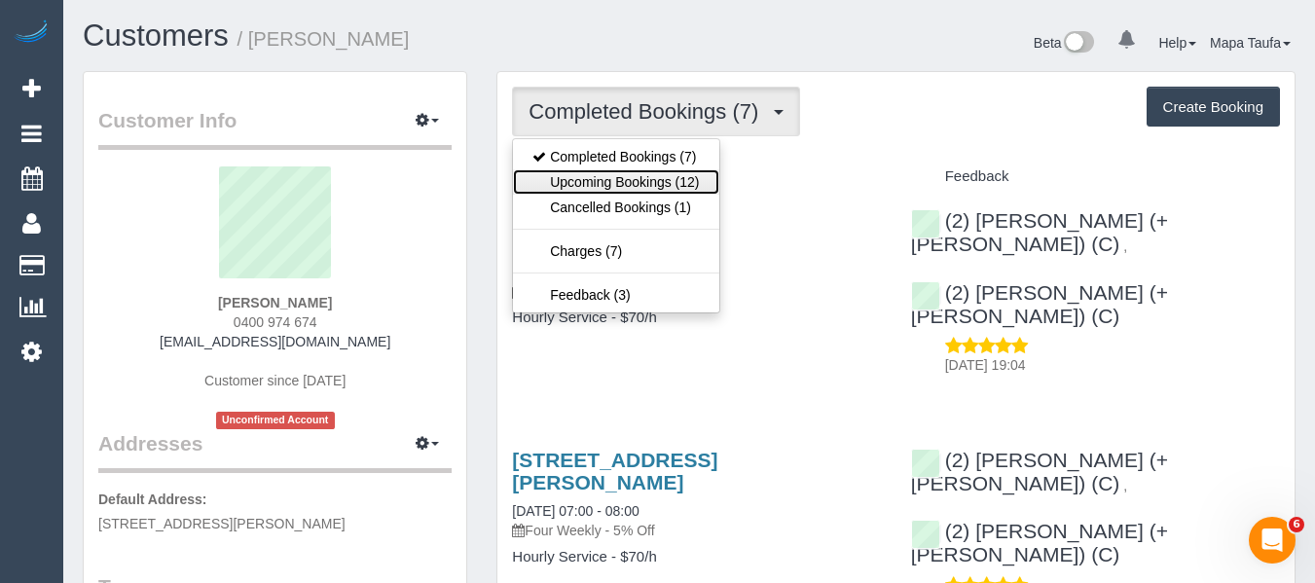
click at [677, 175] on link "Upcoming Bookings (12)" at bounding box center [615, 181] width 205 height 25
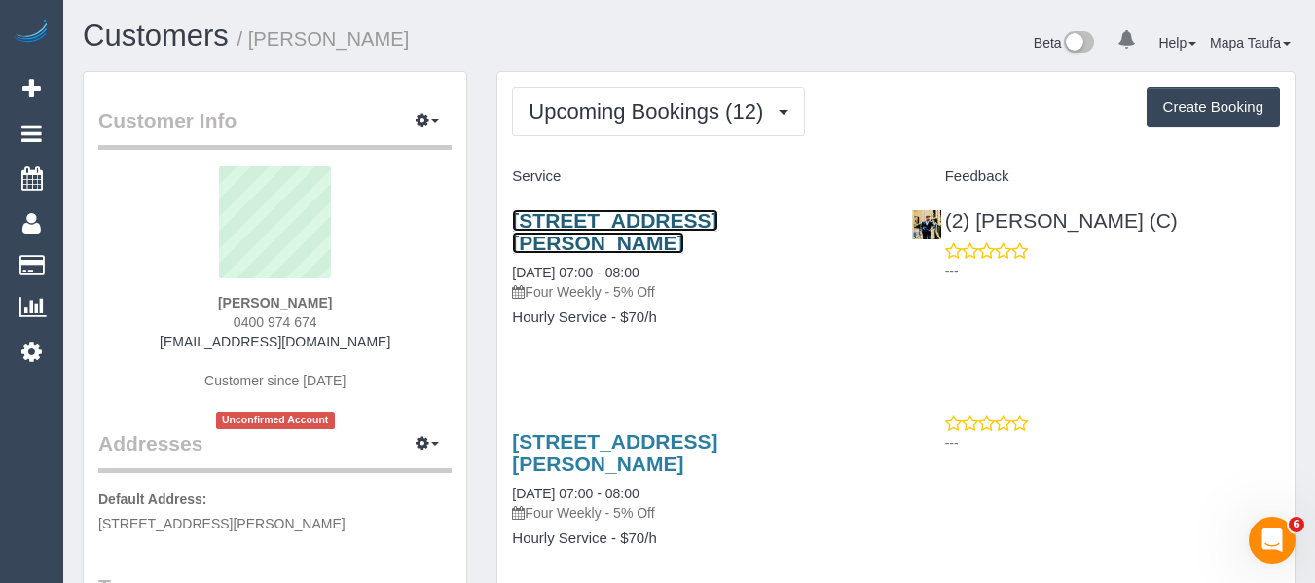
click at [718, 211] on link "[STREET_ADDRESS][PERSON_NAME]" at bounding box center [614, 231] width 205 height 45
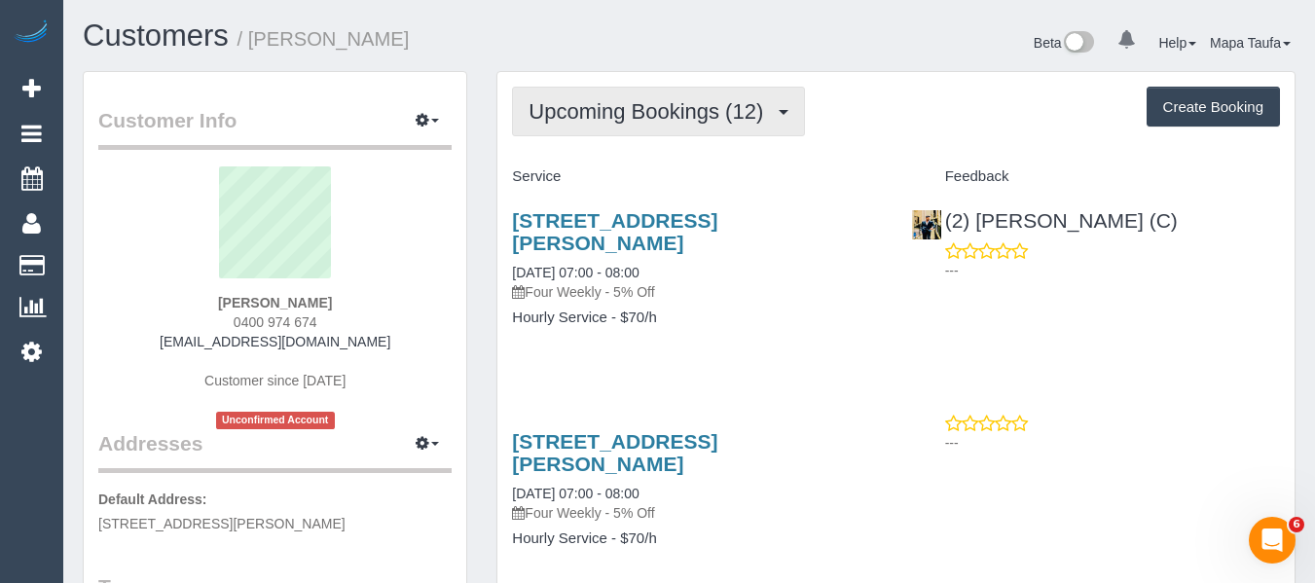
click at [723, 112] on span "Upcoming Bookings (12)" at bounding box center [651, 111] width 244 height 24
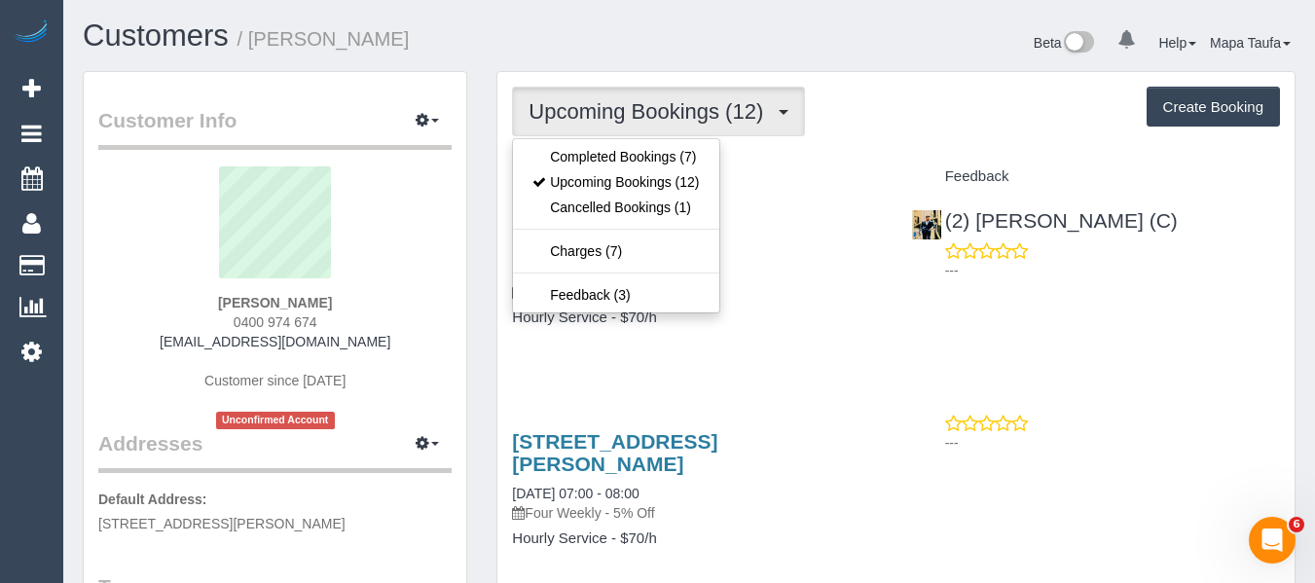
click at [863, 133] on div "Upcoming Bookings (12) Completed Bookings (7) Upcoming Bookings (12) Cancelled …" at bounding box center [896, 112] width 768 height 50
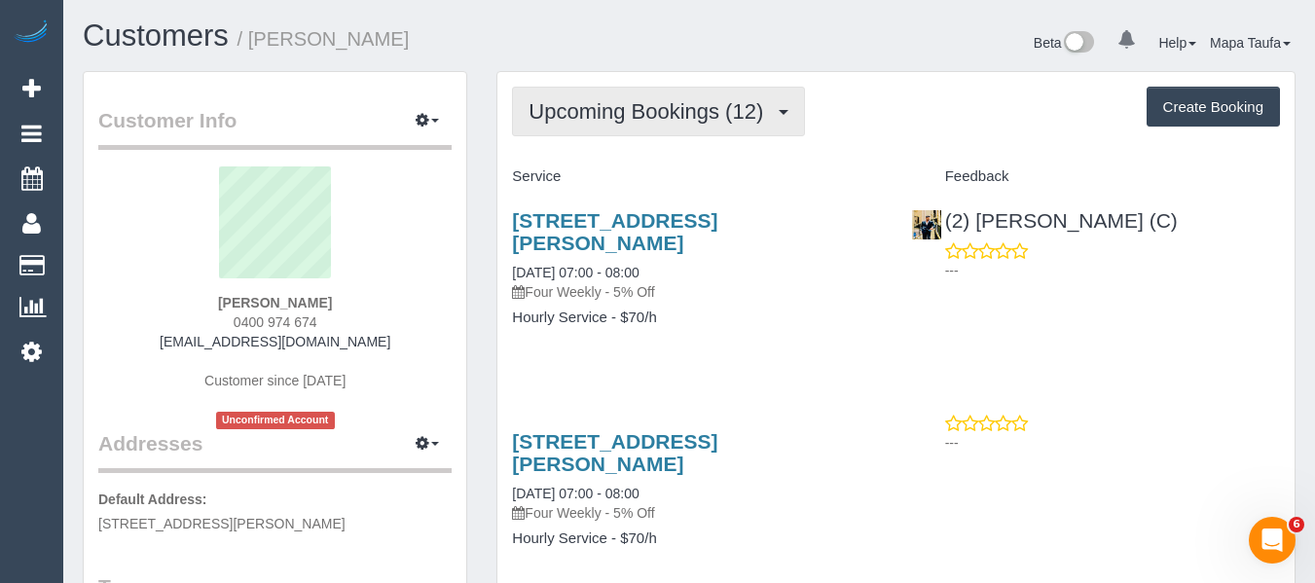
click at [729, 104] on span "Upcoming Bookings (12)" at bounding box center [651, 111] width 244 height 24
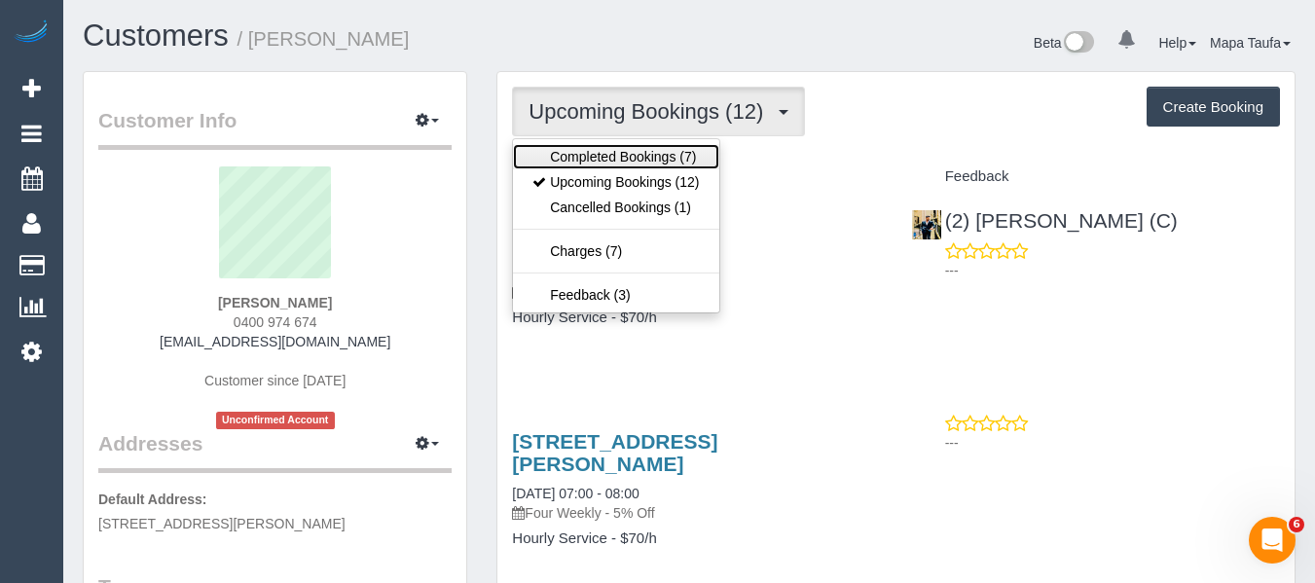
click at [678, 154] on link "Completed Bookings (7)" at bounding box center [615, 156] width 205 height 25
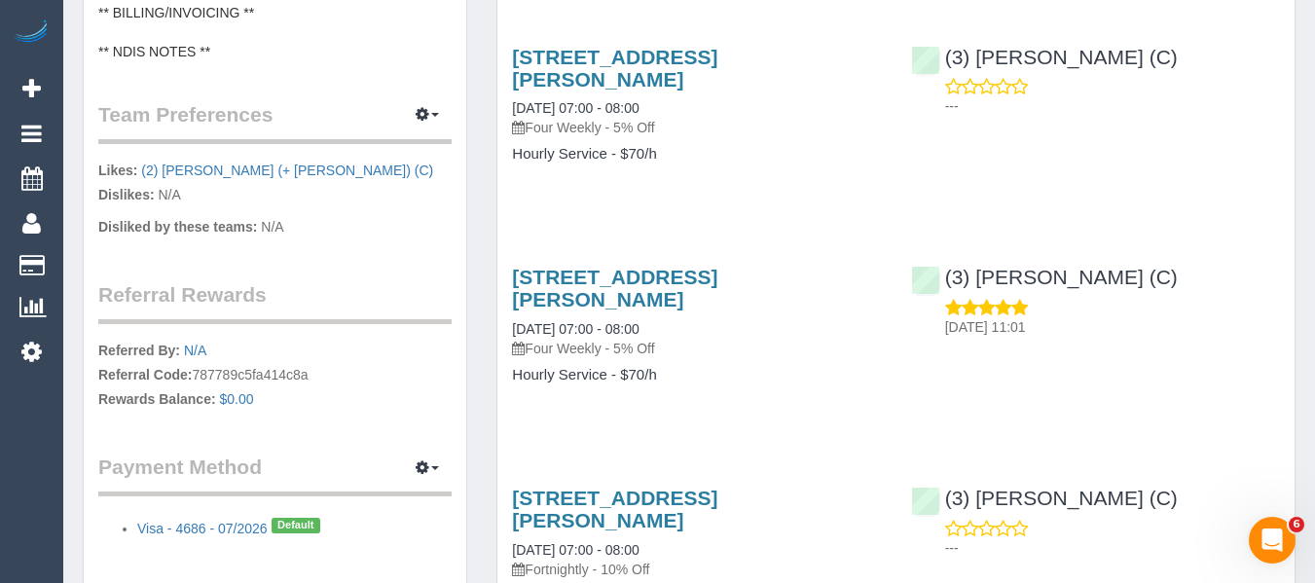
scroll to position [1162, 0]
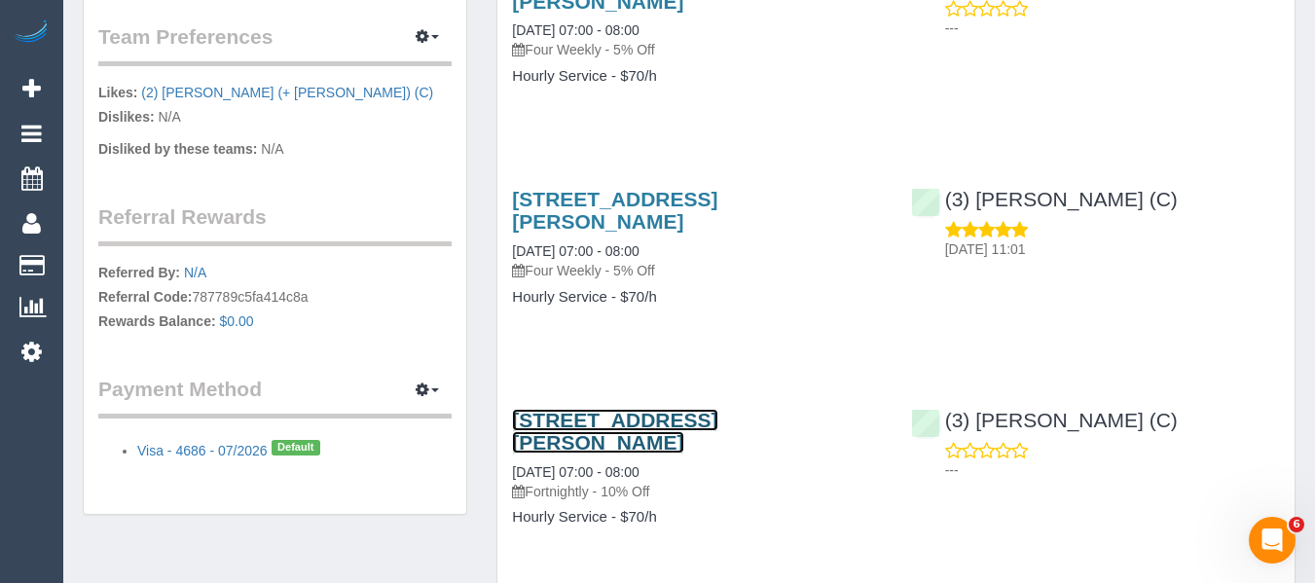
click at [631, 409] on link "[STREET_ADDRESS][PERSON_NAME]" at bounding box center [614, 431] width 205 height 45
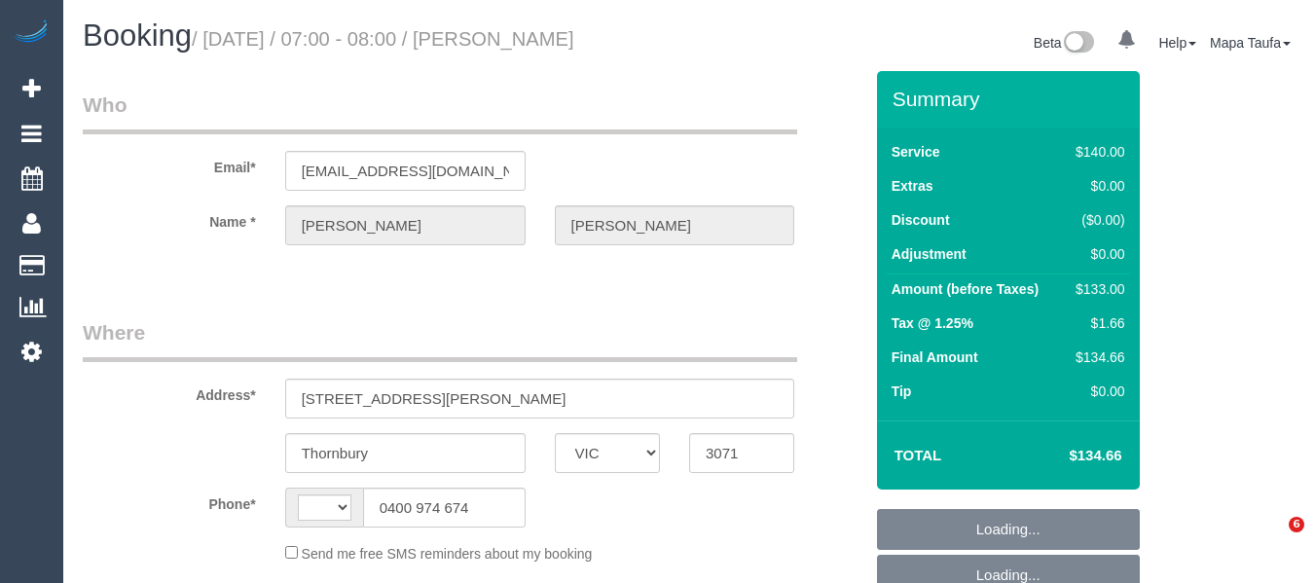
select select "VIC"
select select "object:302"
select select "string:stripe-pm_1QkIR82GScqysDRVoIlB1y7Z"
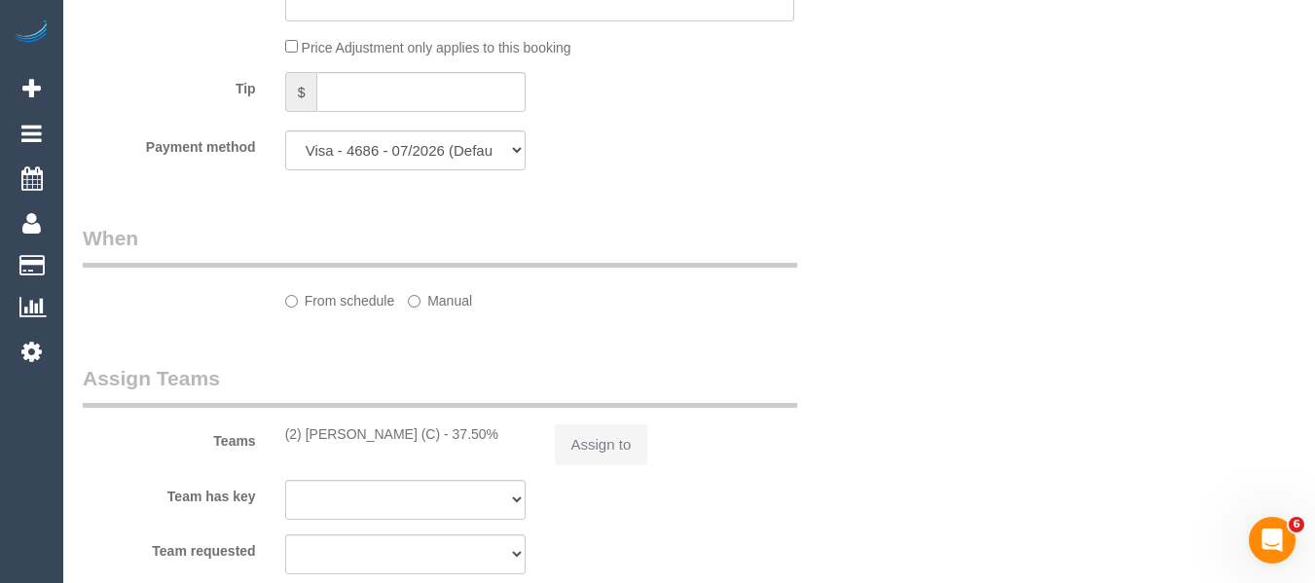
select select "object:556"
select select "string:AU"
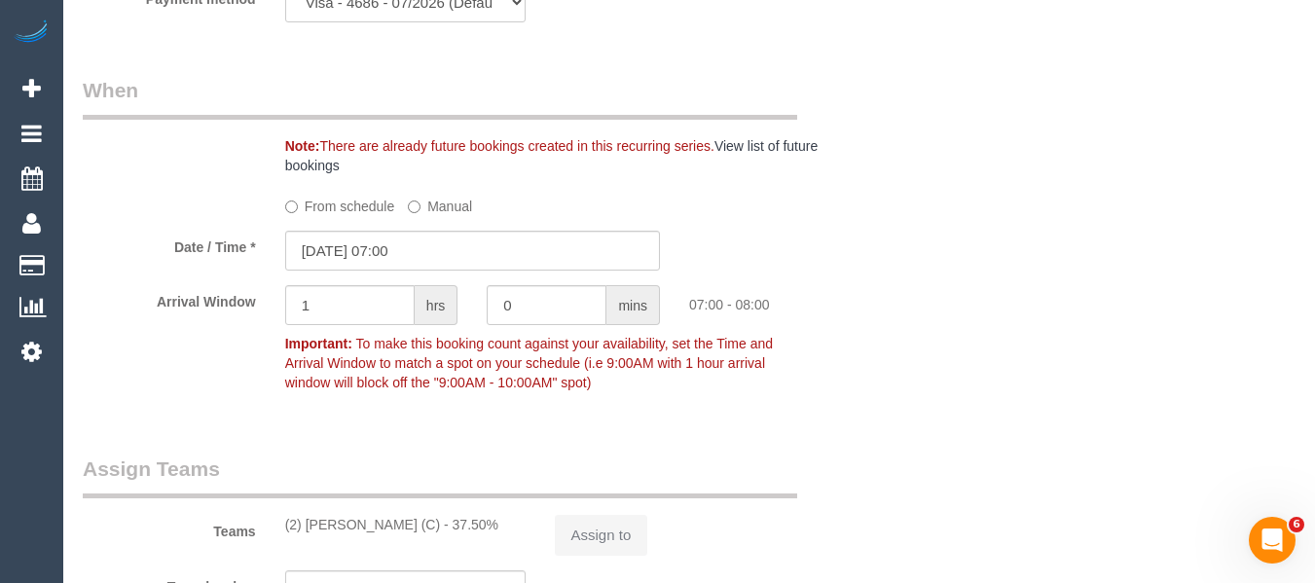
select select "number:29"
select select "number:14"
select select "number:19"
select select "number:36"
select select "number:34"
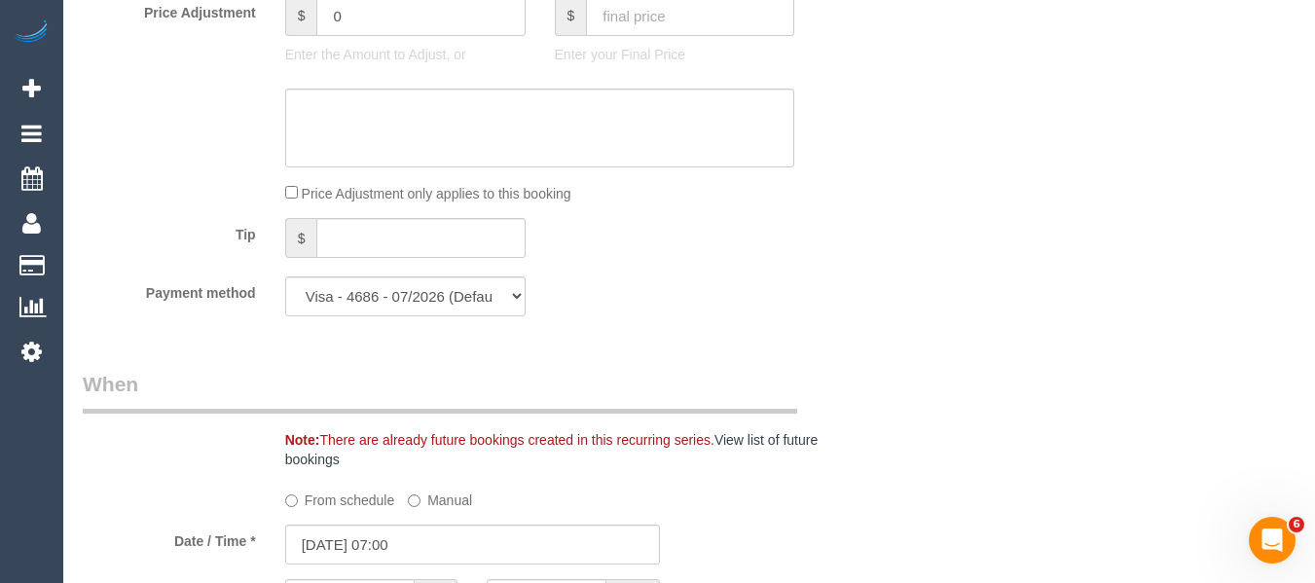
scroll to position [1815, 0]
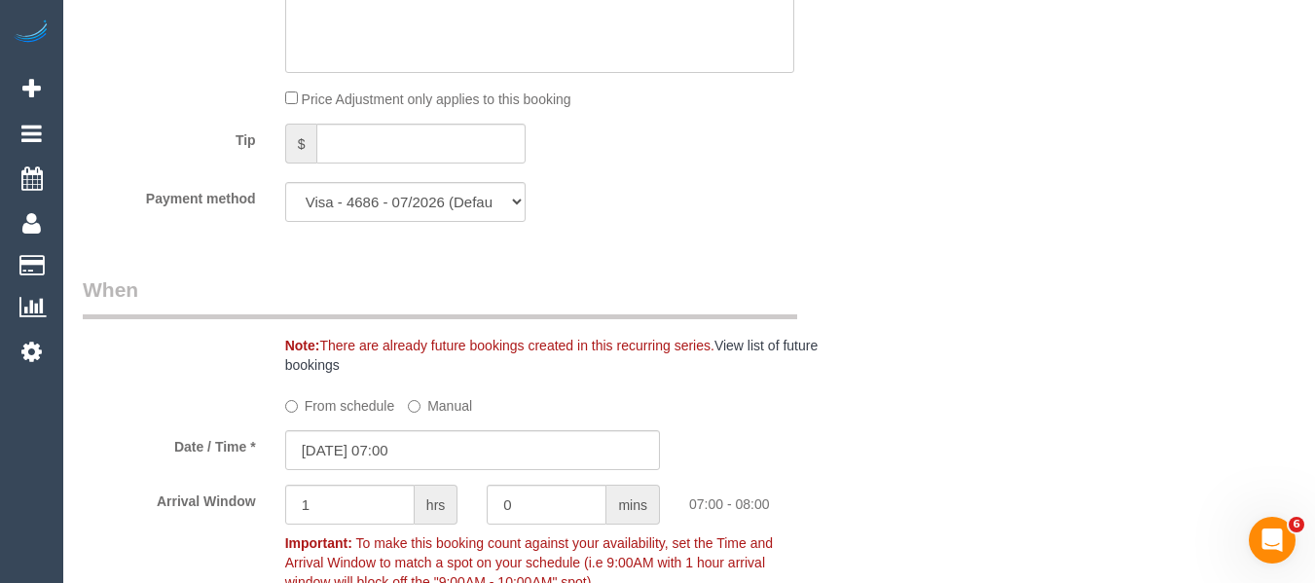
click at [313, 403] on label "From schedule" at bounding box center [340, 402] width 110 height 26
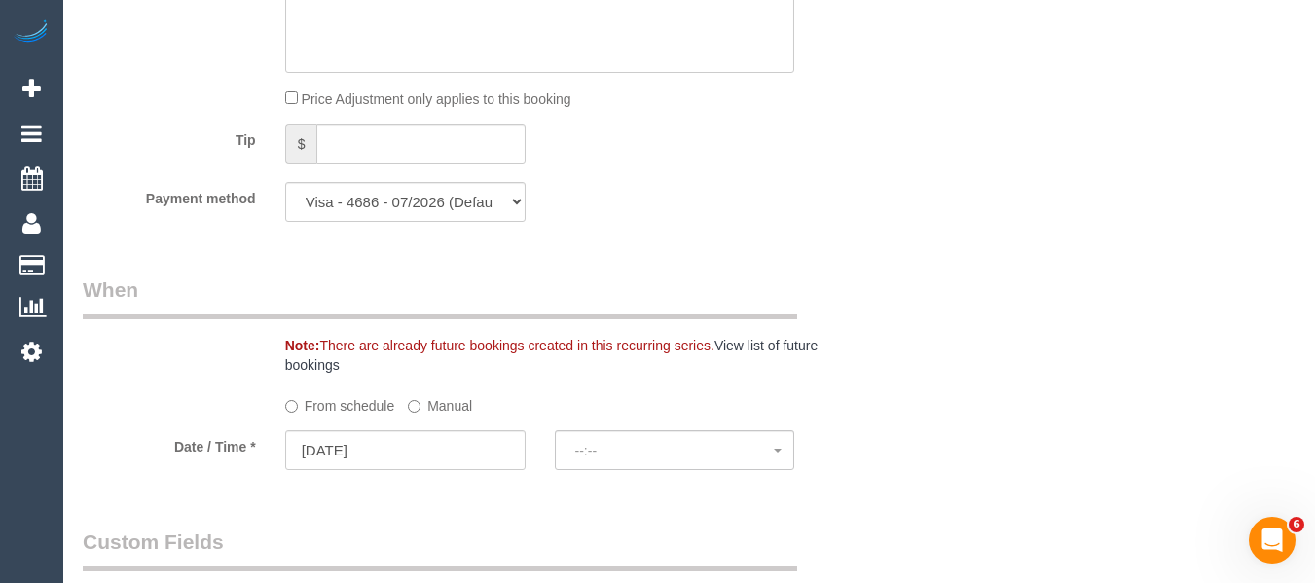
click at [356, 404] on label "From schedule" at bounding box center [340, 402] width 110 height 26
click at [372, 461] on input "[DATE]" at bounding box center [405, 450] width 240 height 40
select select "spot6"
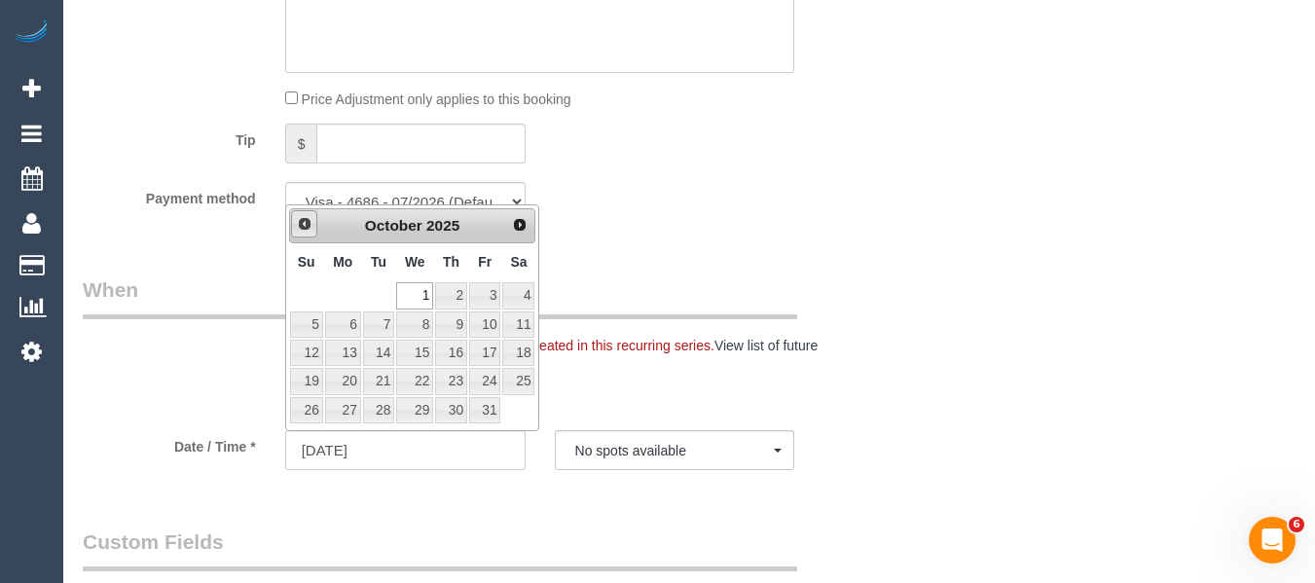
click at [299, 226] on span "Prev" at bounding box center [305, 224] width 16 height 16
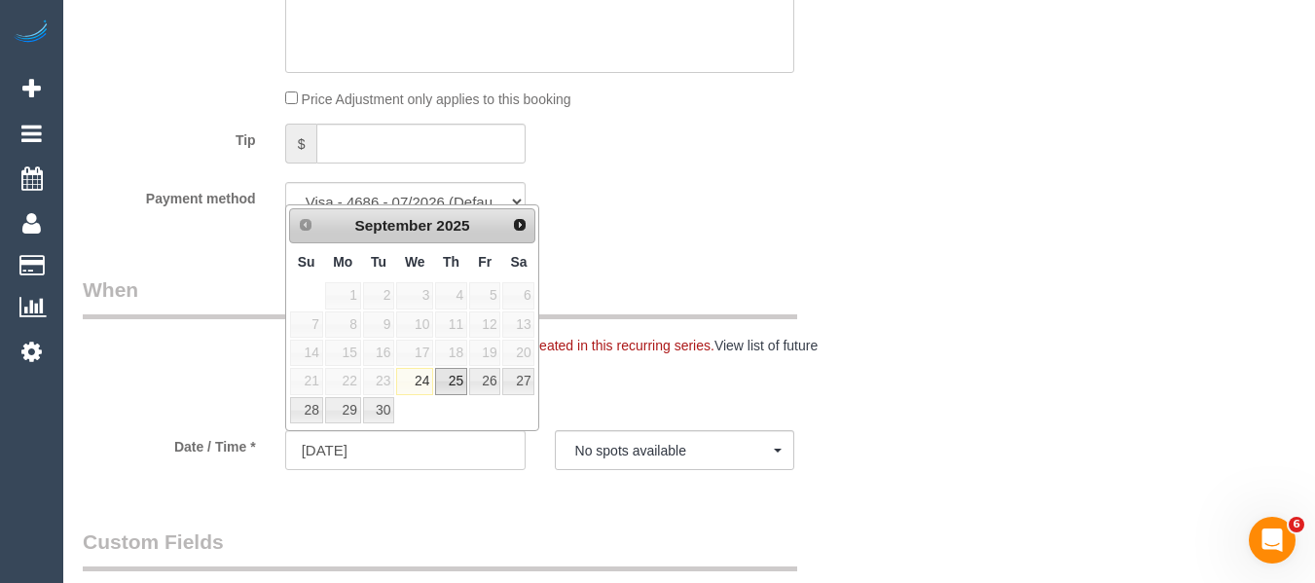
click at [349, 416] on link "29" at bounding box center [343, 410] width 36 height 26
type input "[DATE]"
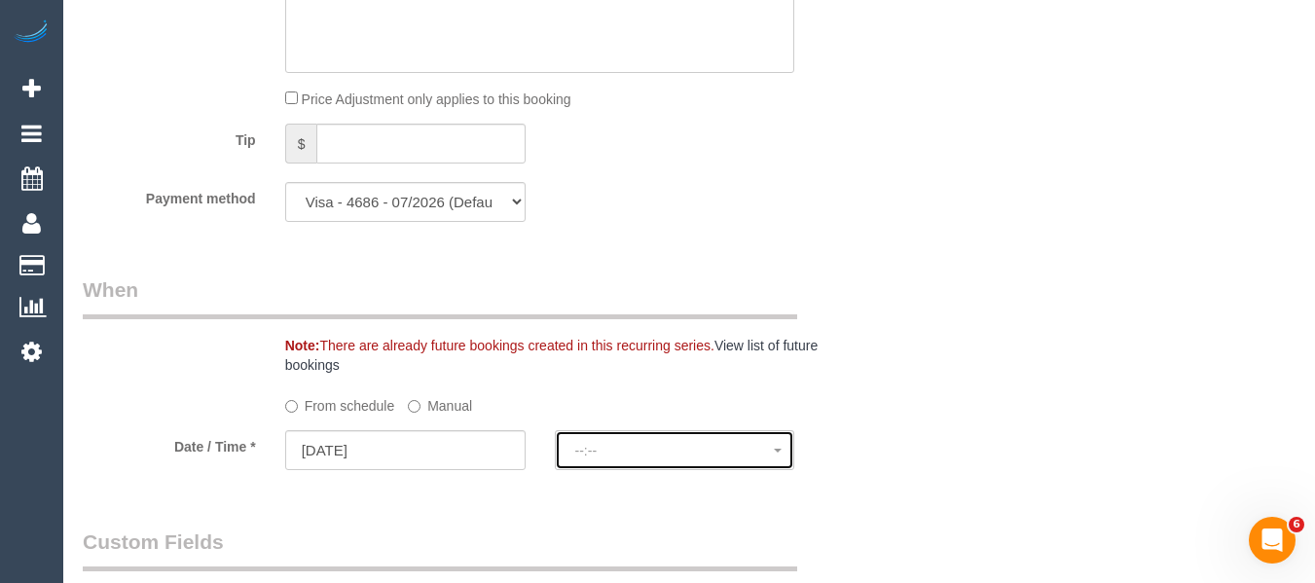
click at [659, 459] on button "--:--" at bounding box center [675, 450] width 240 height 40
select select "spot11"
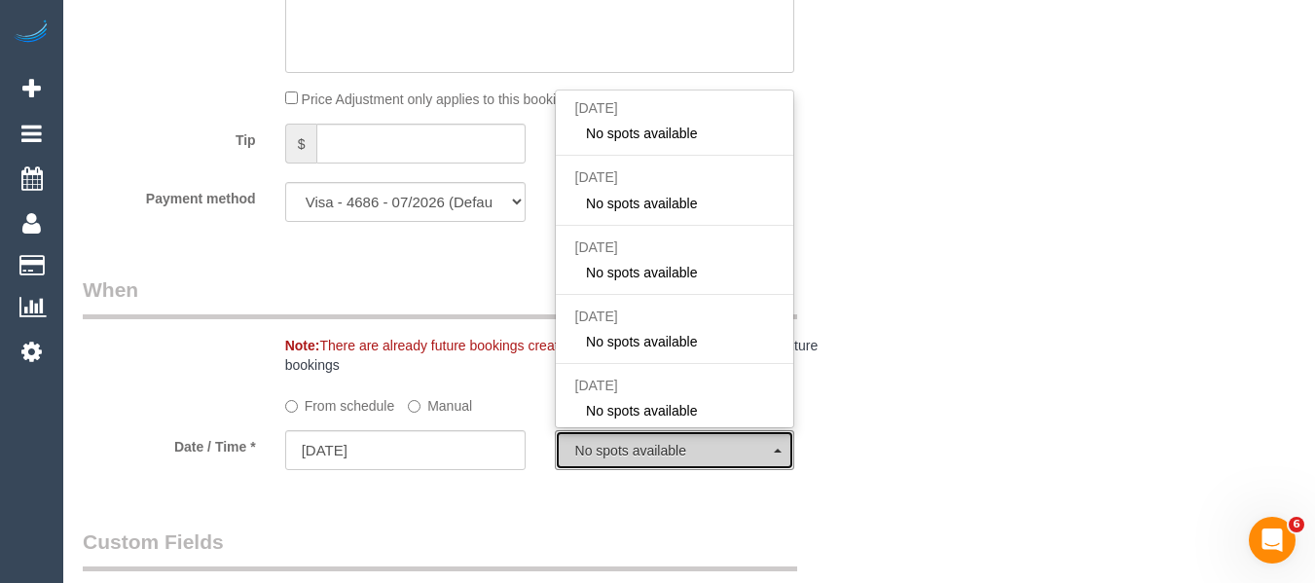
scroll to position [1, 0]
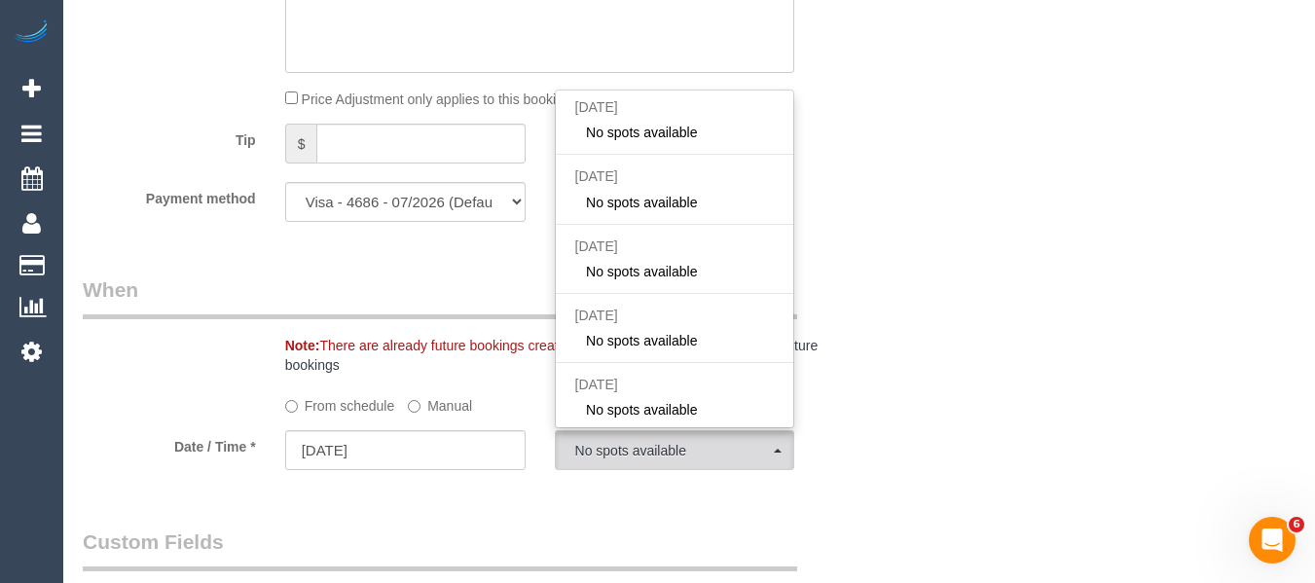
drag, startPoint x: 1108, startPoint y: 320, endPoint x: 1205, endPoint y: 352, distance: 102.5
click at [1112, 328] on div "Who Email* [EMAIL_ADDRESS][DOMAIN_NAME] Name * [PERSON_NAME] Where Address* [ST…" at bounding box center [689, 343] width 1213 height 4175
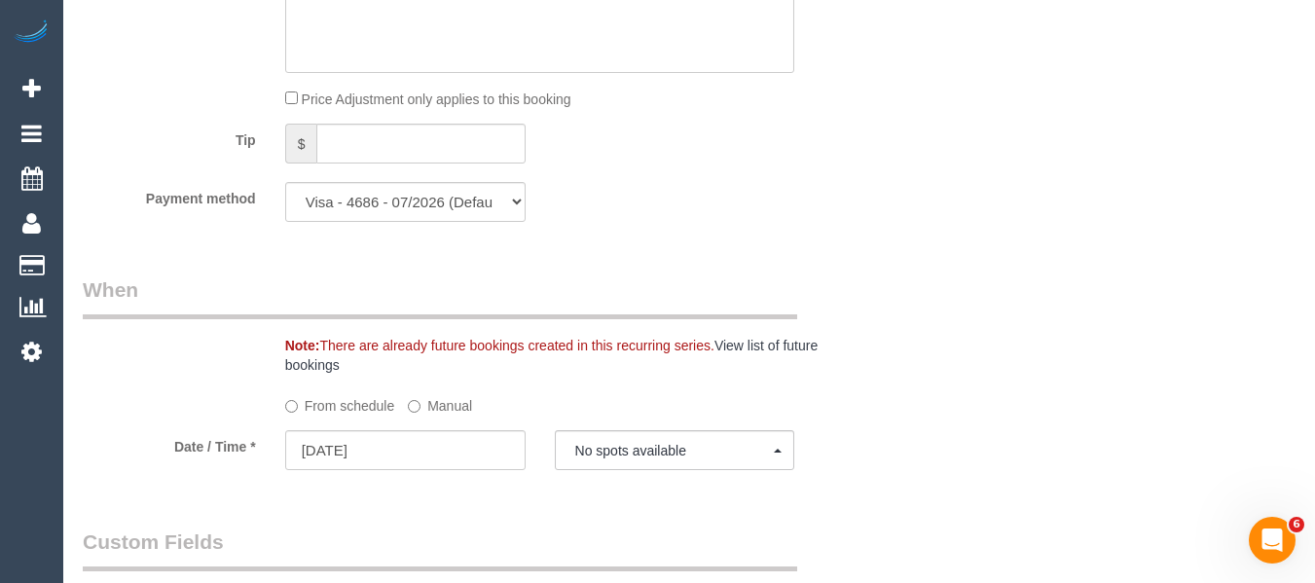
scroll to position [260, 0]
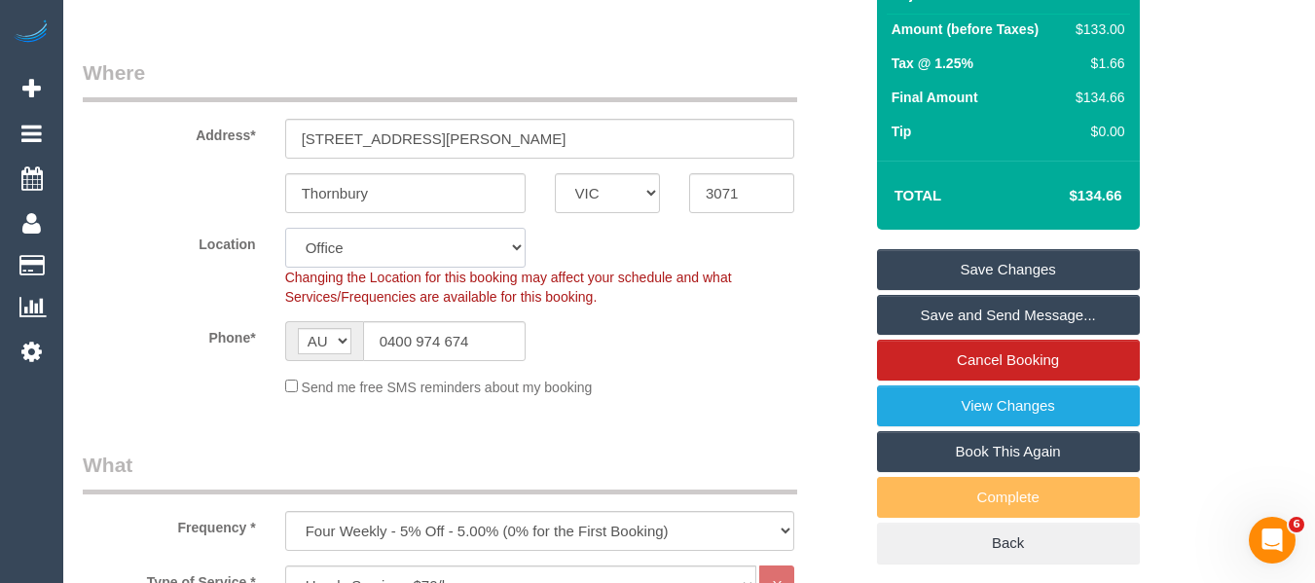
click at [344, 248] on select "Office [GEOGRAPHIC_DATA] (North) East (South) [GEOGRAPHIC_DATA] (East) [GEOGRAP…" at bounding box center [405, 248] width 240 height 40
select select "47"
click at [285, 228] on select "Office [GEOGRAPHIC_DATA] (North) East (South) [GEOGRAPHIC_DATA] (East) [GEOGRAP…" at bounding box center [405, 248] width 240 height 40
select select "object:6134"
select select "spot16"
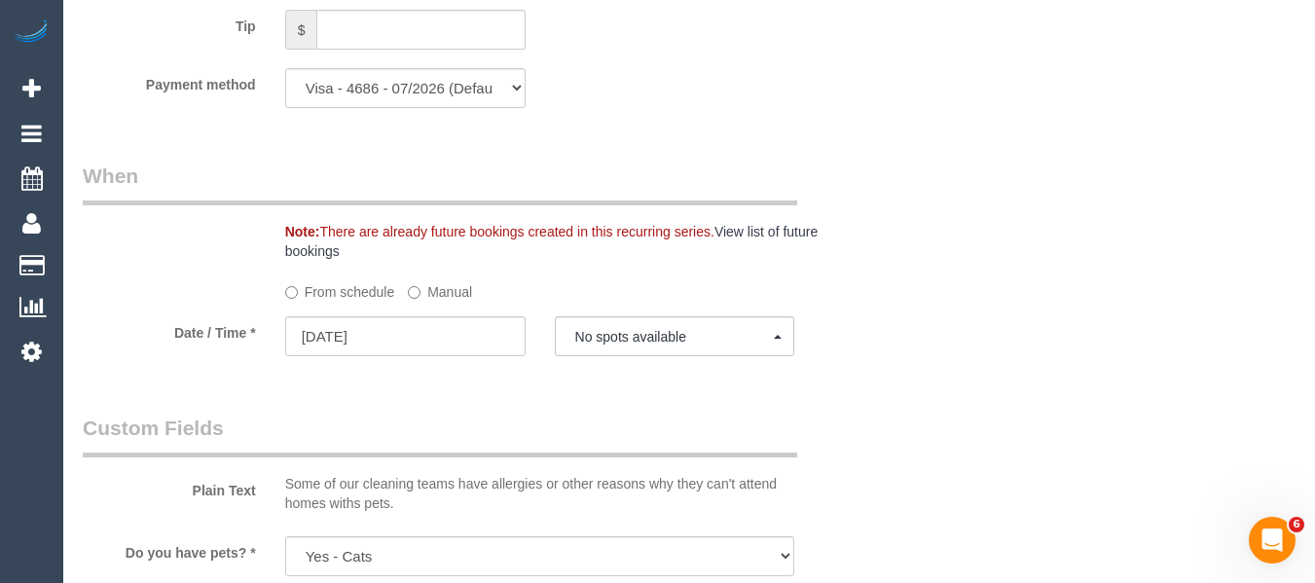
scroll to position [1982, 0]
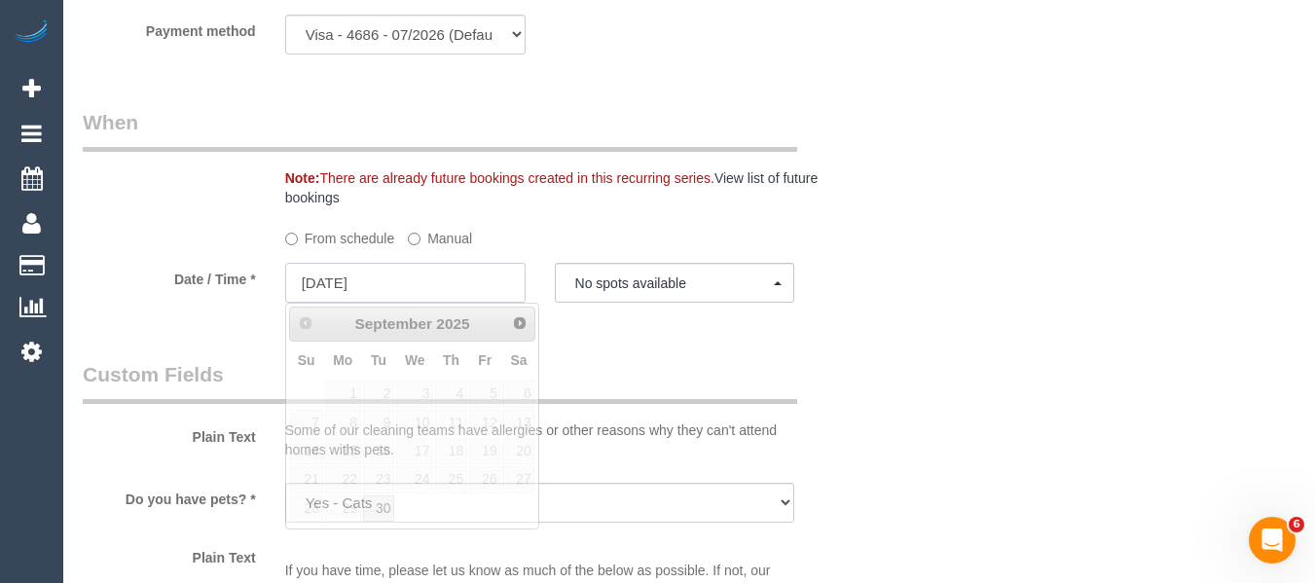
click at [412, 298] on input "[DATE]" at bounding box center [405, 283] width 240 height 40
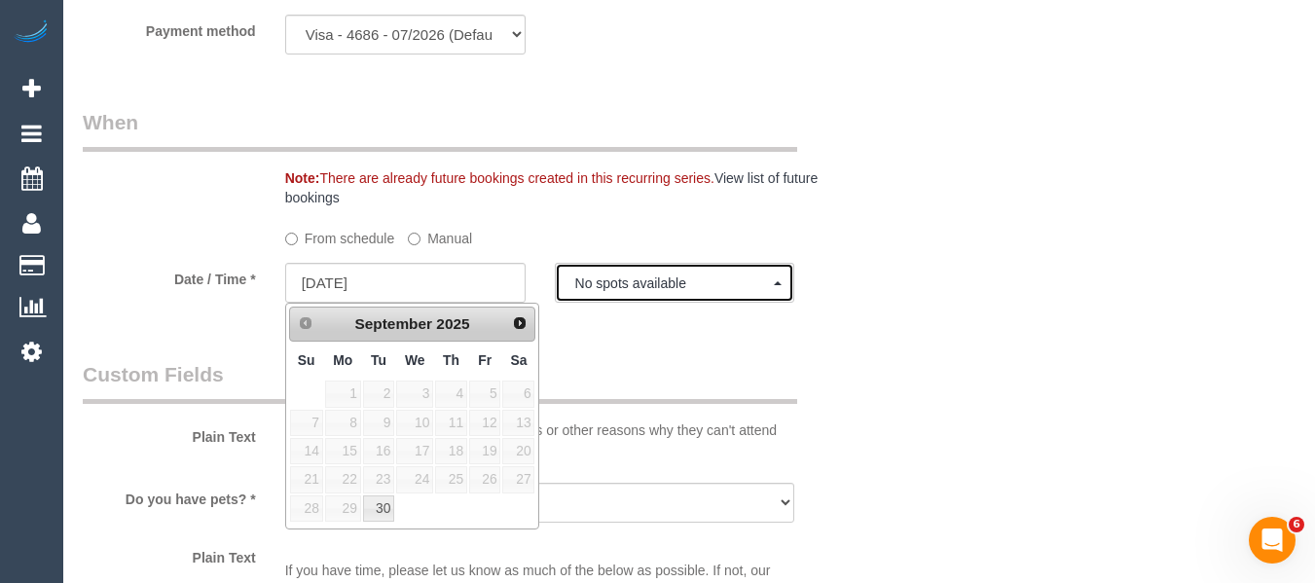
click at [632, 289] on span "No spots available" at bounding box center [675, 284] width 200 height 16
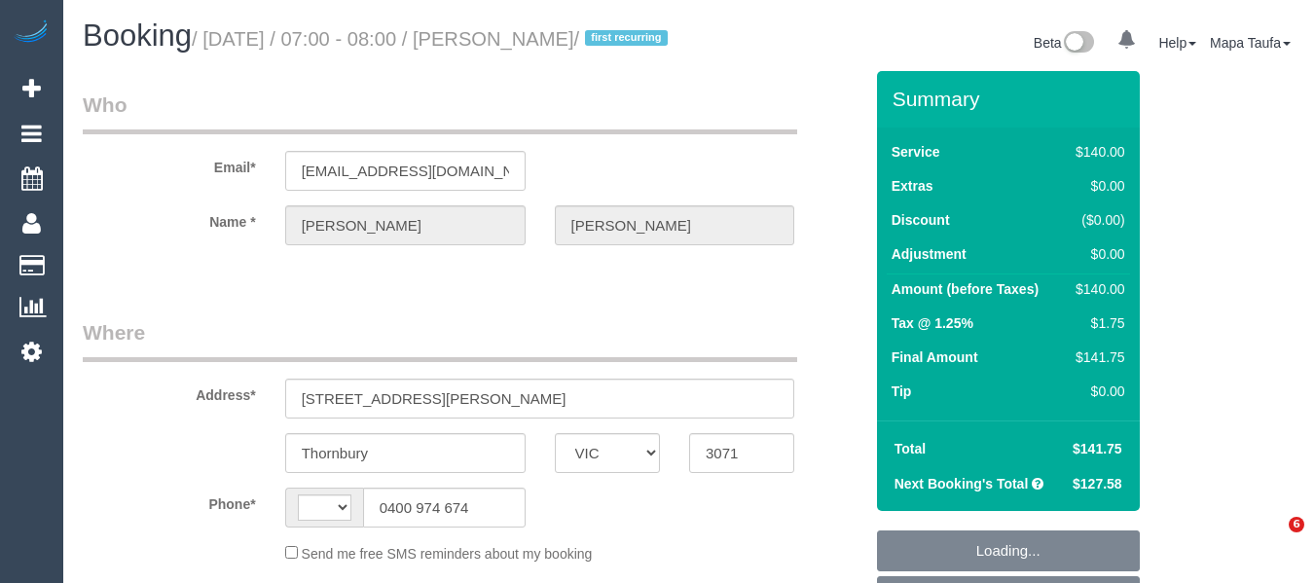
select select "VIC"
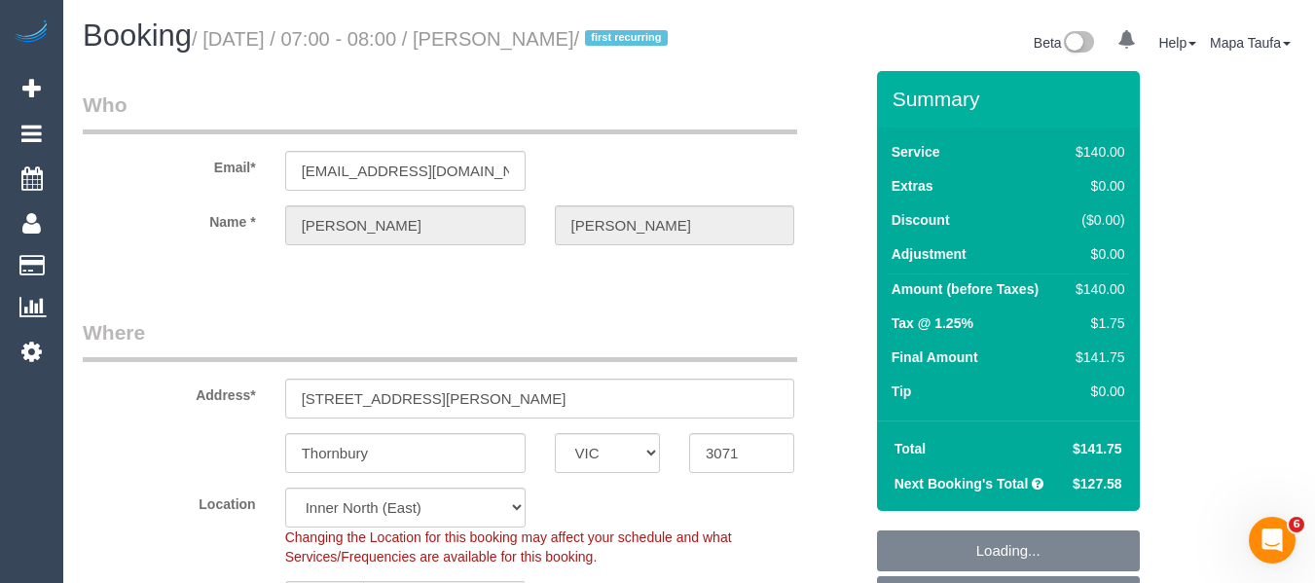
select select "string:AU"
select select "object:567"
select select "string:stripe-pm_1QkIR82GScqysDRVoIlB1y7Z"
select select "number:29"
select select "number:14"
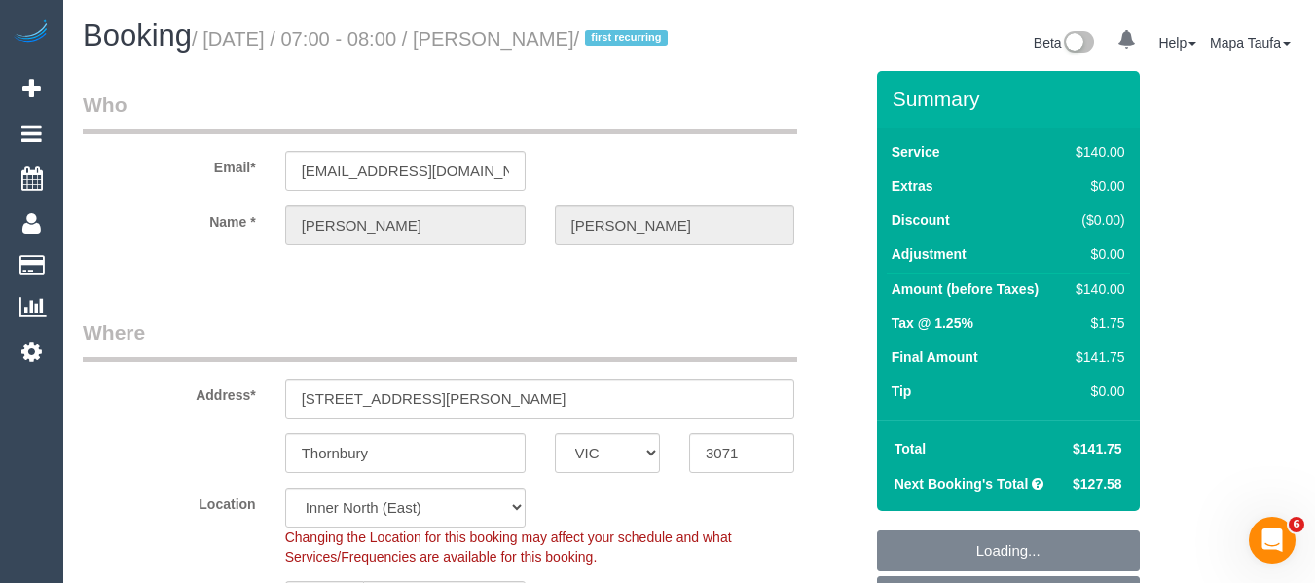
select select "number:19"
select select "number:36"
select select "number:34"
select select "object:1536"
select select "spot1"
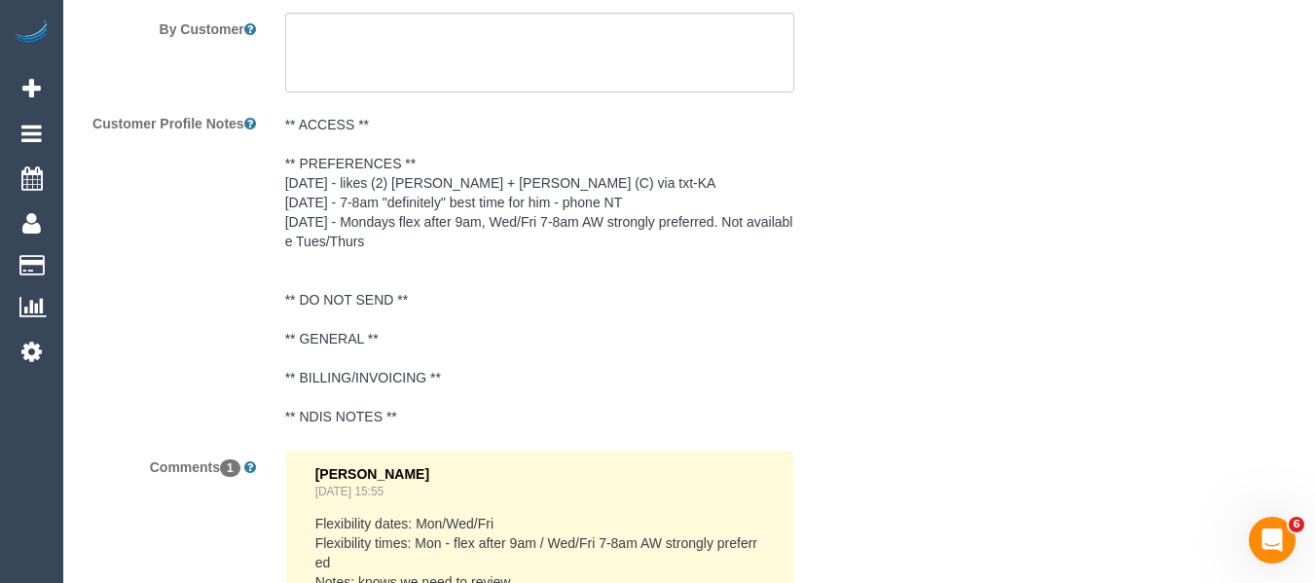
scroll to position [3871, 0]
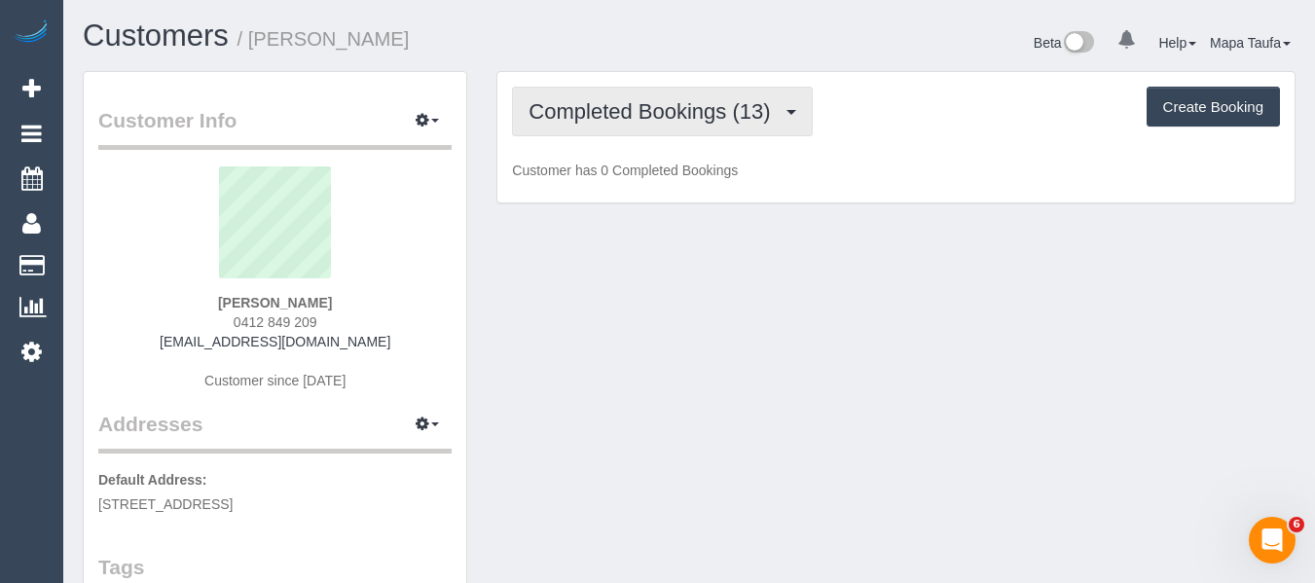
click at [743, 110] on span "Completed Bookings (13)" at bounding box center [654, 111] width 251 height 24
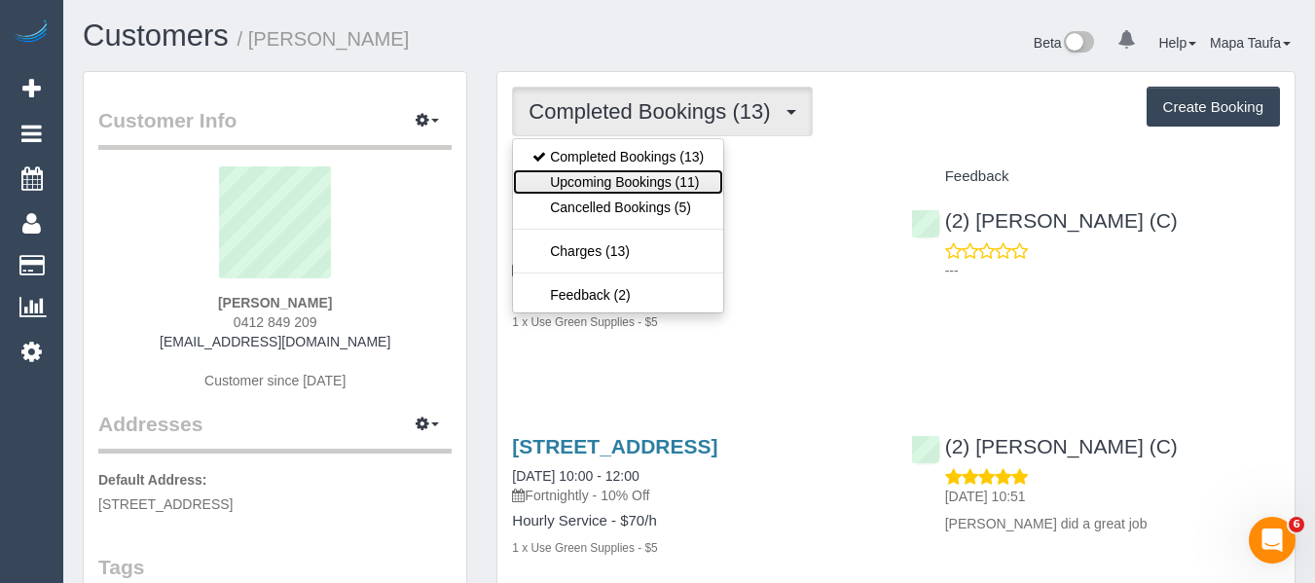
click at [680, 184] on link "Upcoming Bookings (11)" at bounding box center [618, 181] width 210 height 25
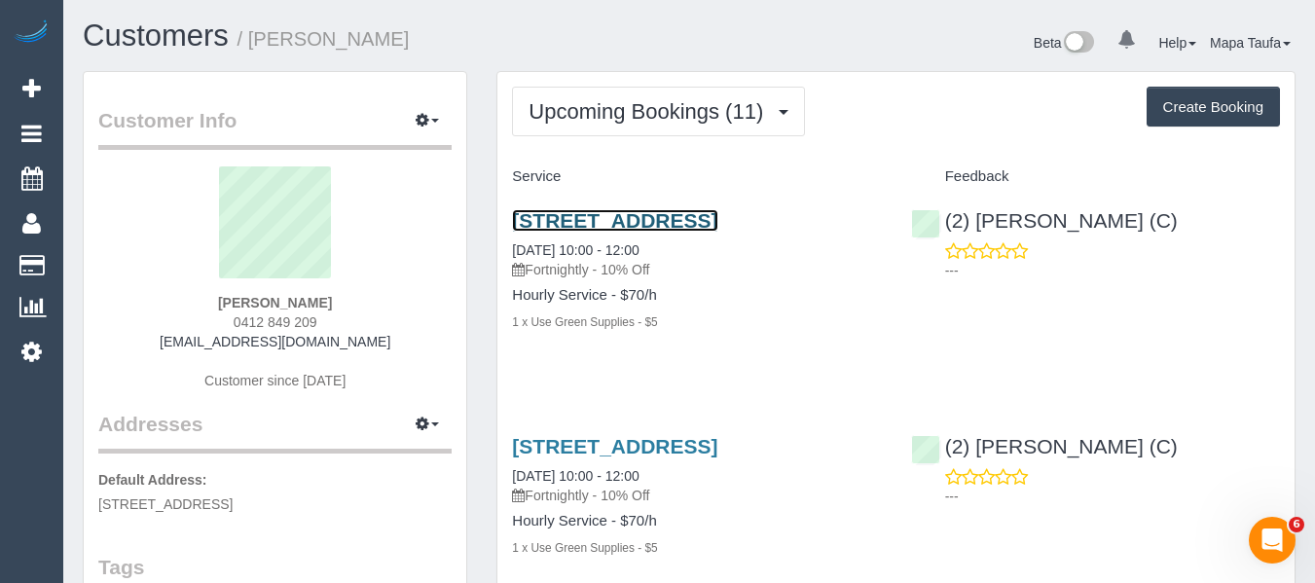
click at [582, 220] on link "[STREET_ADDRESS]" at bounding box center [614, 220] width 205 height 22
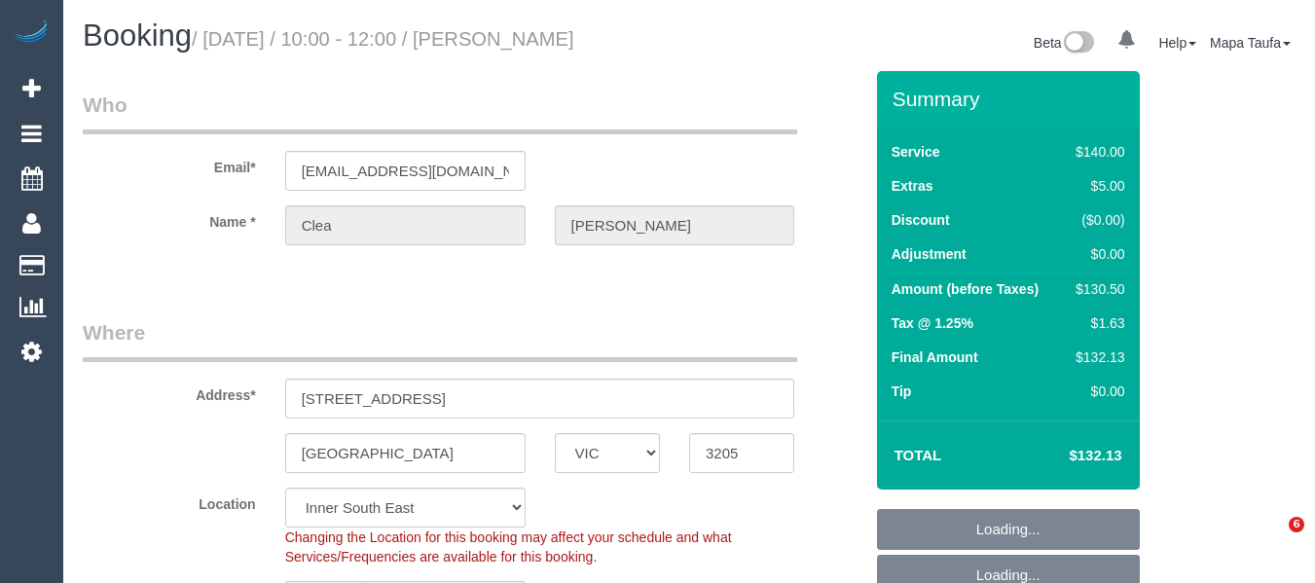
select select "VIC"
select select "string:stripe-pm_1Qy1zO2GScqysDRVTxQ05GkG"
select select "number:28"
select select "number:17"
select select "number:19"
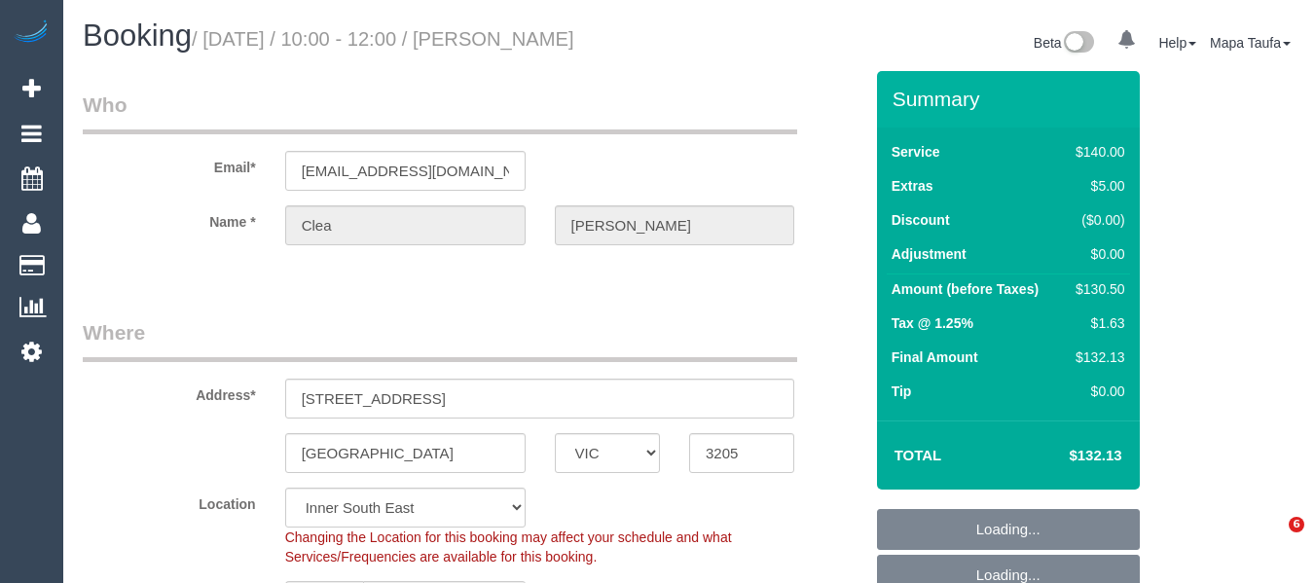
select select "number:22"
select select "number:35"
select select "number:12"
select select "spot1"
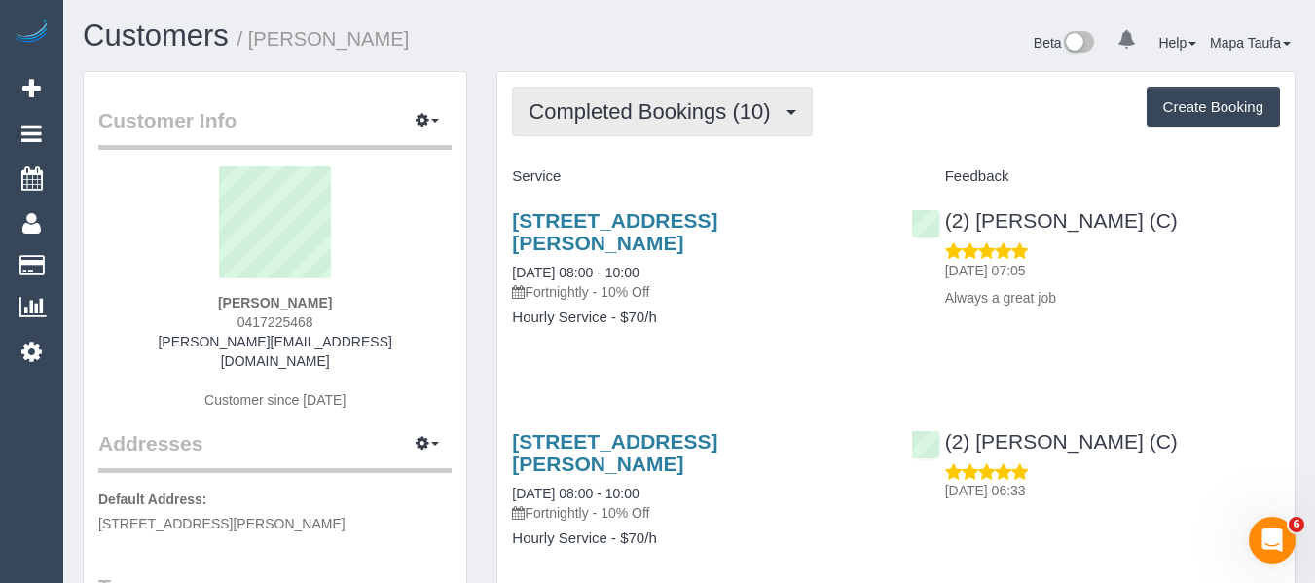
click at [586, 117] on span "Completed Bookings (10)" at bounding box center [654, 111] width 251 height 24
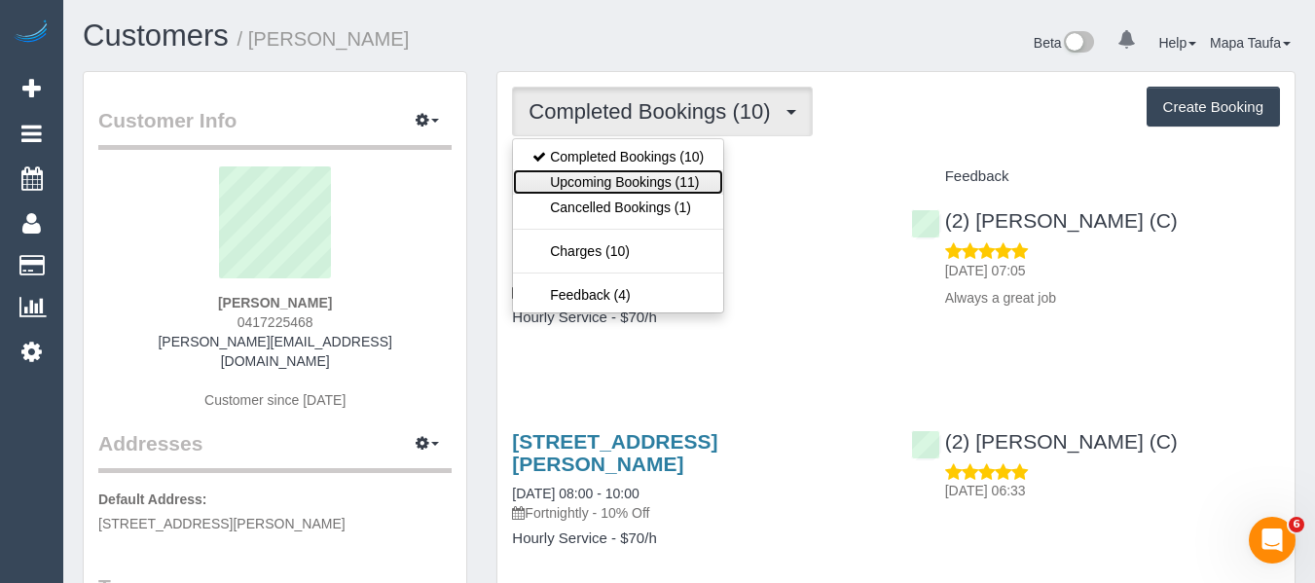
click at [624, 173] on link "Upcoming Bookings (11)" at bounding box center [618, 181] width 210 height 25
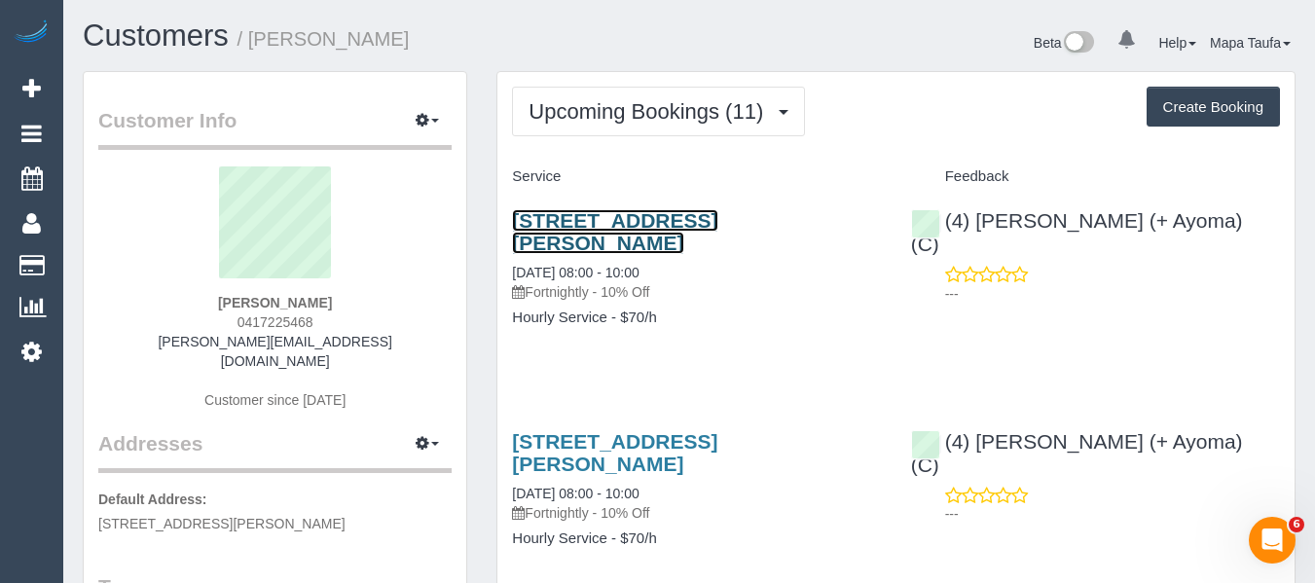
click at [608, 218] on link "[STREET_ADDRESS][PERSON_NAME]" at bounding box center [614, 231] width 205 height 45
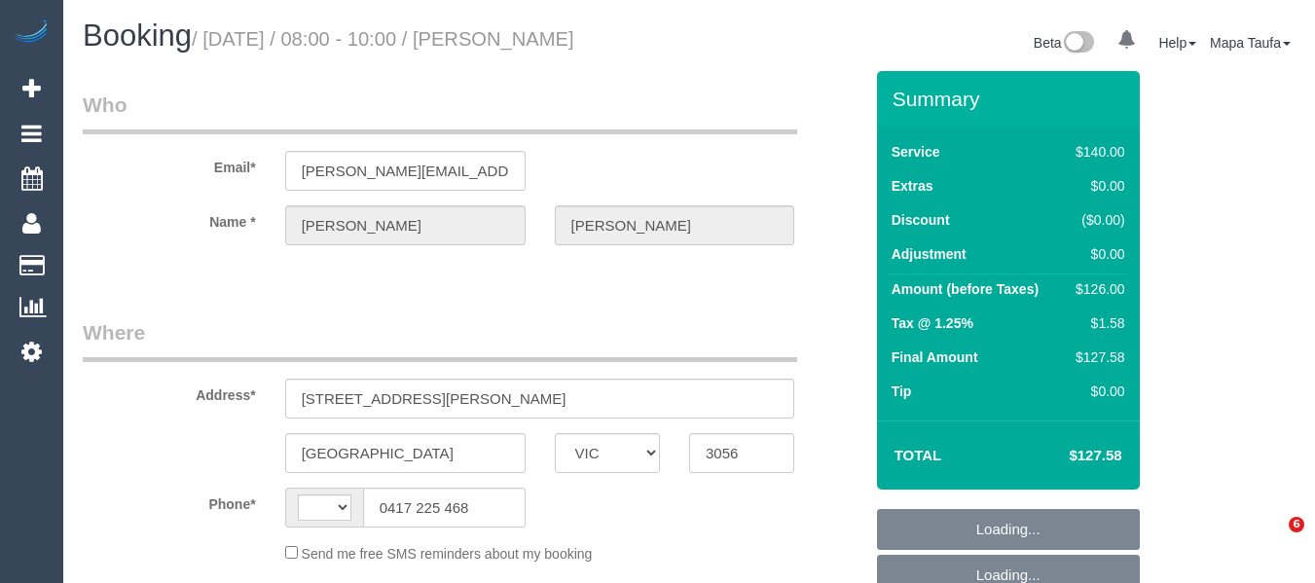
select select "VIC"
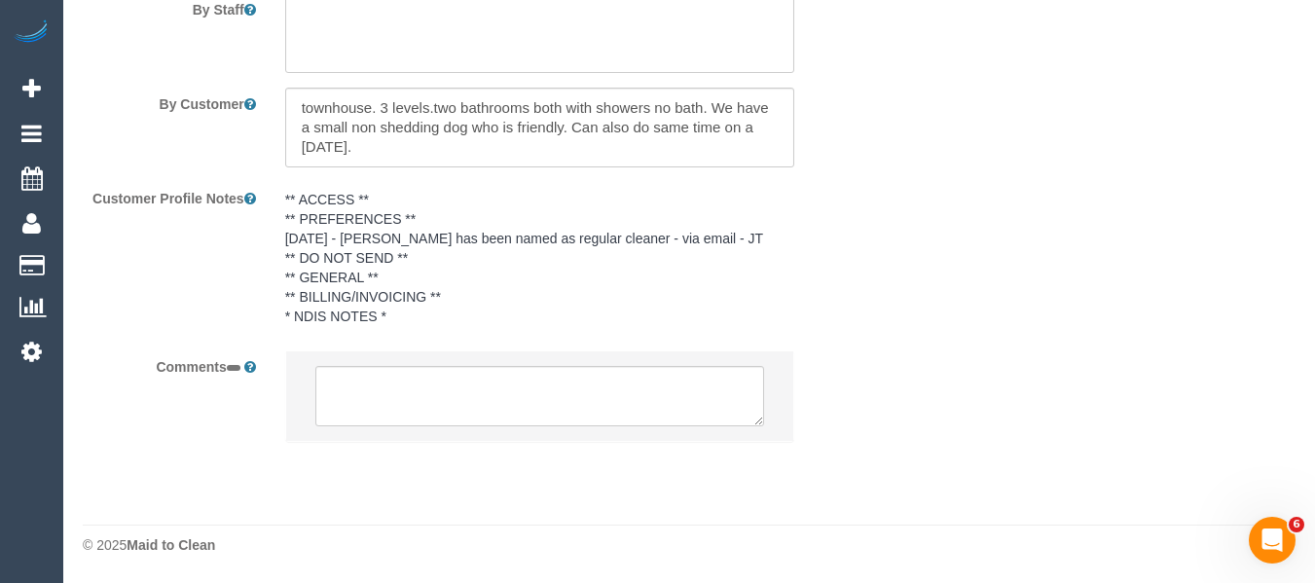
select select "object:866"
select select "string:AU"
select select "string:stripe-pm_1RIQP52GScqysDRVDdd8zCpq"
select select "number:27"
select select "number:14"
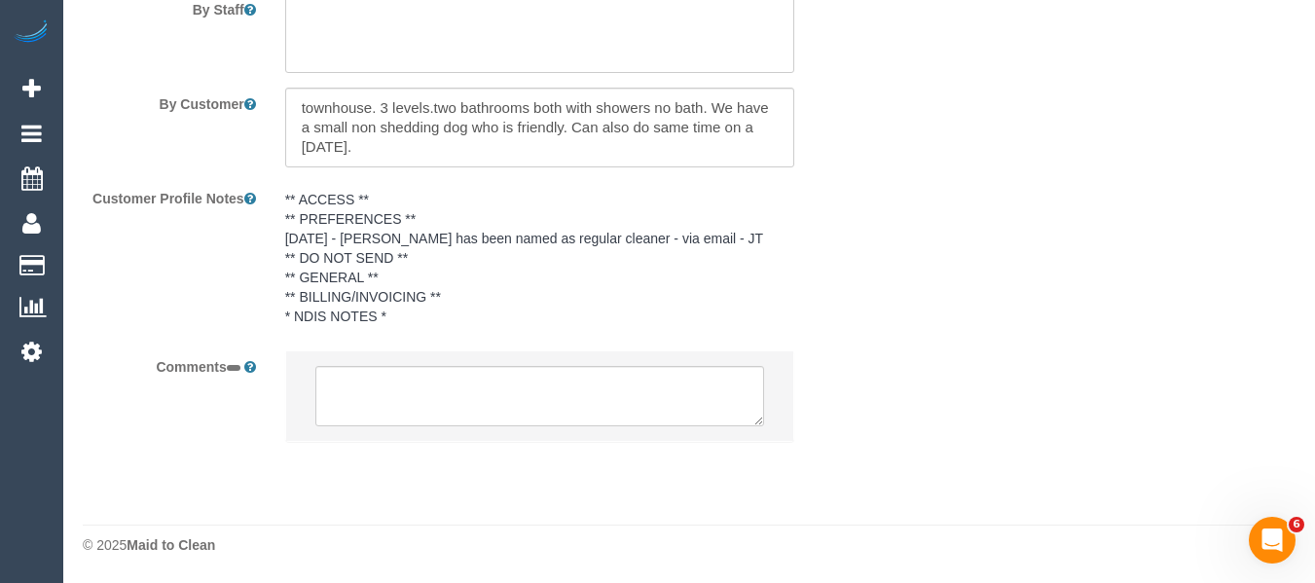
select select "number:19"
select select "number:36"
select select "number:33"
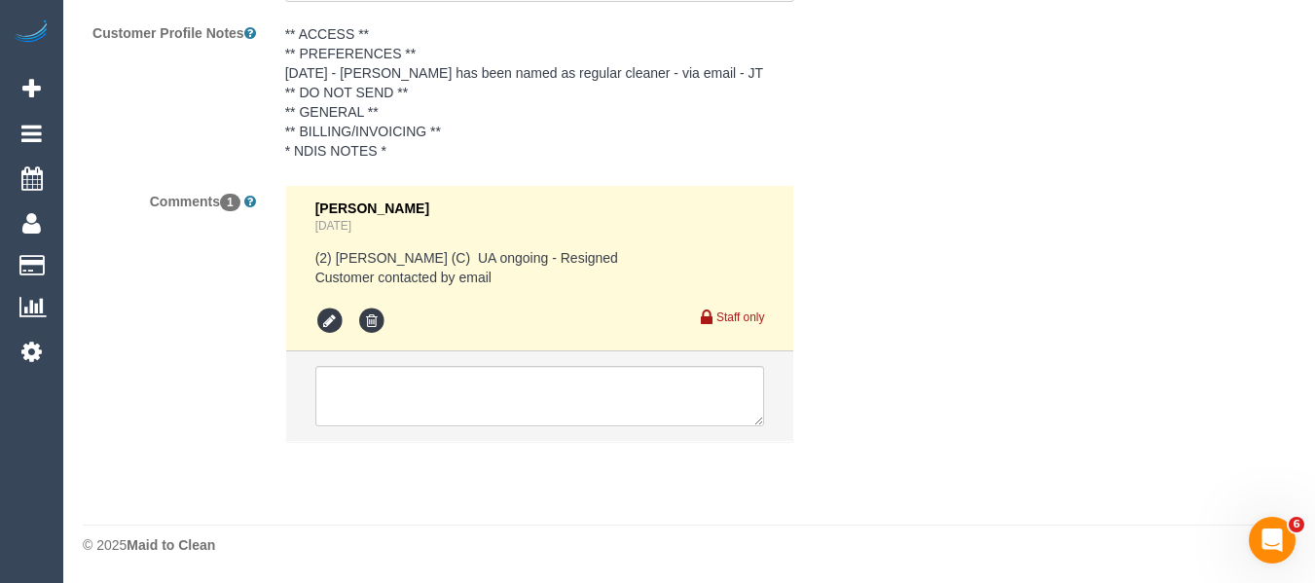
select select "spot2"
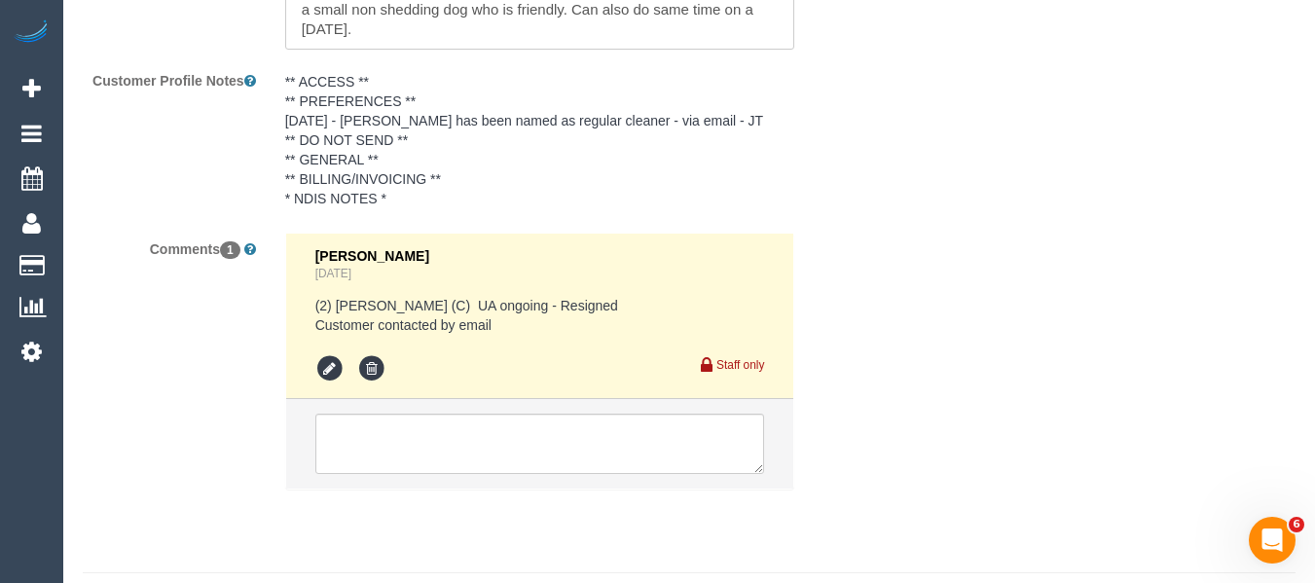
scroll to position [3482, 0]
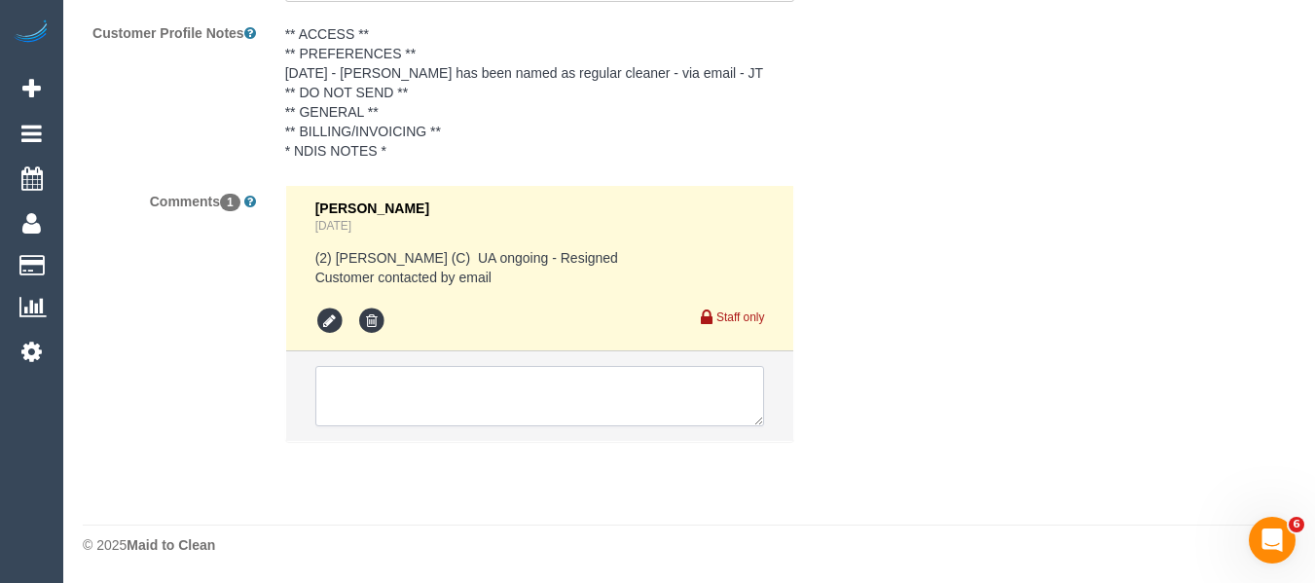
click at [488, 409] on textarea at bounding box center [540, 396] width 450 height 60
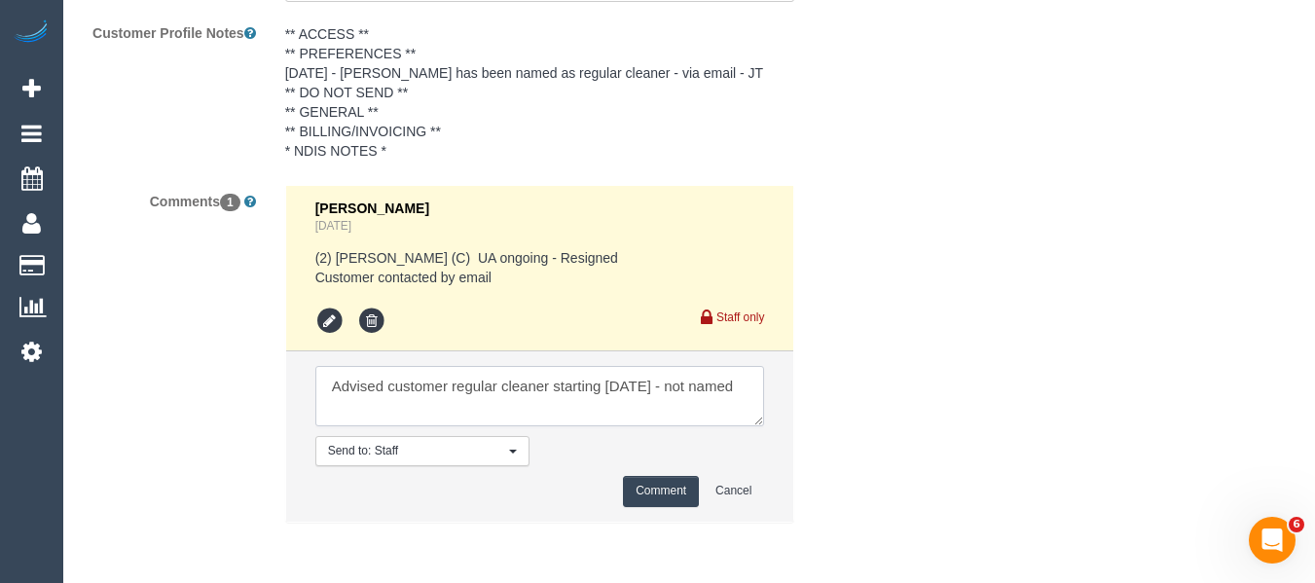
type textarea "Advised customer regular cleaner starting today - not named"
click at [679, 501] on button "Comment" at bounding box center [661, 491] width 76 height 30
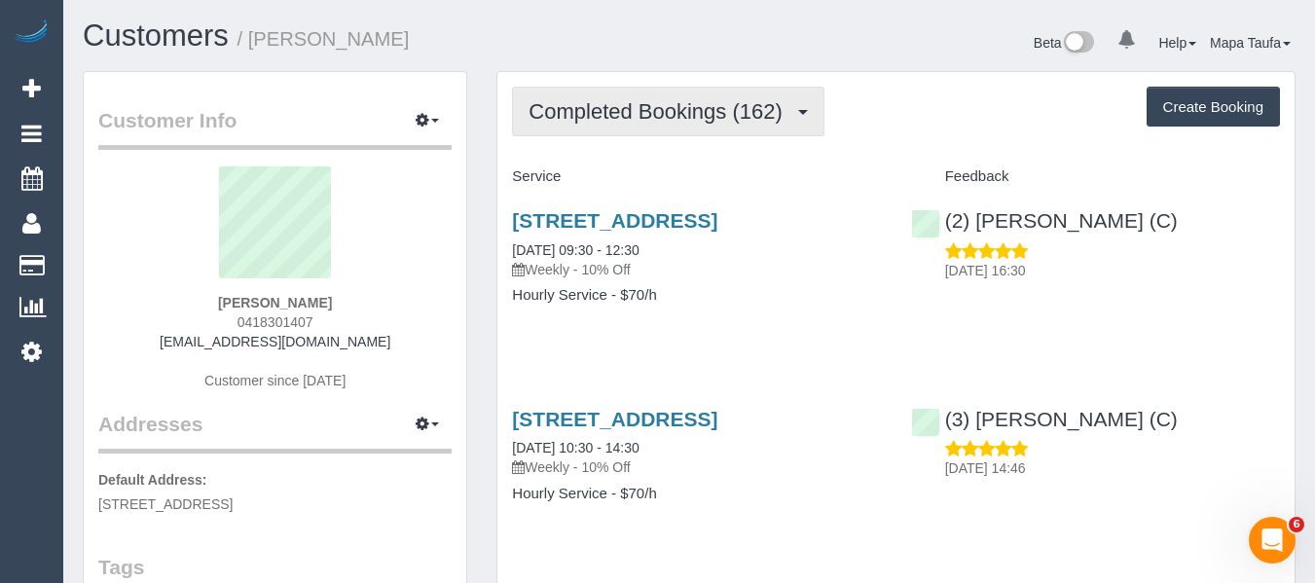
click at [719, 108] on span "Completed Bookings (162)" at bounding box center [660, 111] width 263 height 24
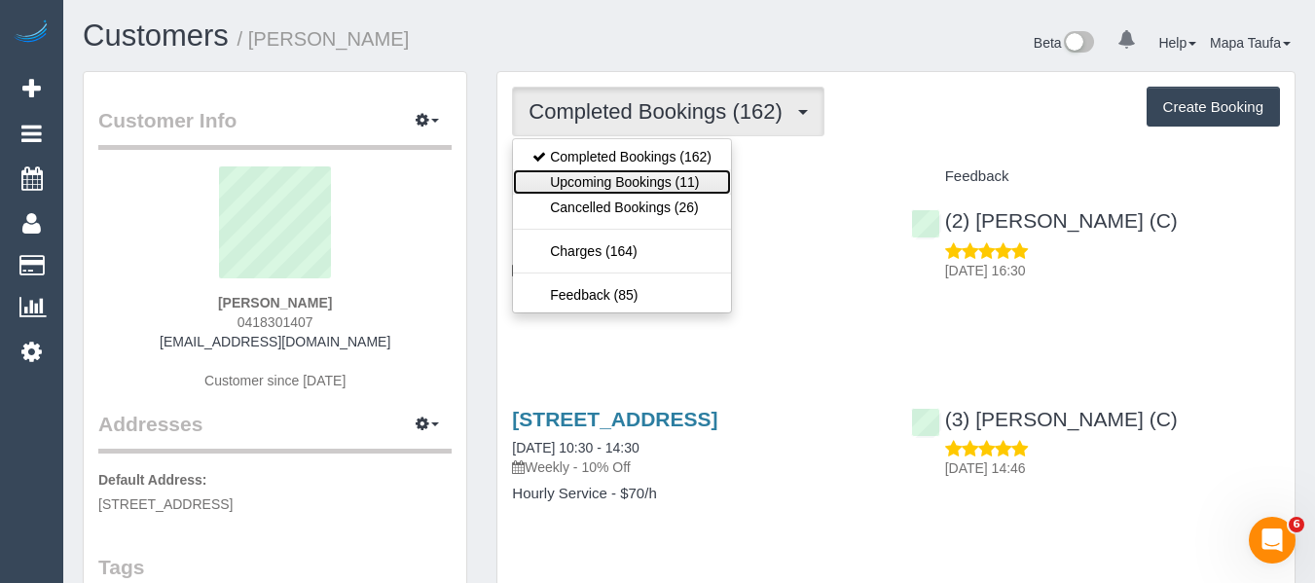
click at [621, 184] on link "Upcoming Bookings (11)" at bounding box center [622, 181] width 218 height 25
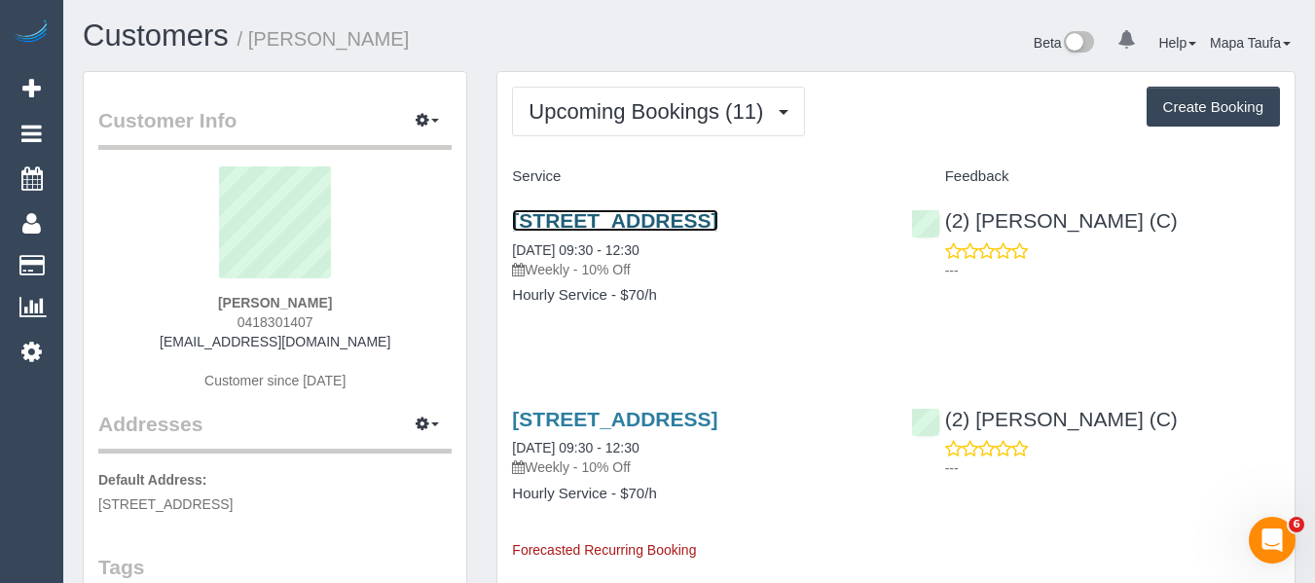
click at [635, 216] on link "[STREET_ADDRESS]" at bounding box center [614, 220] width 205 height 22
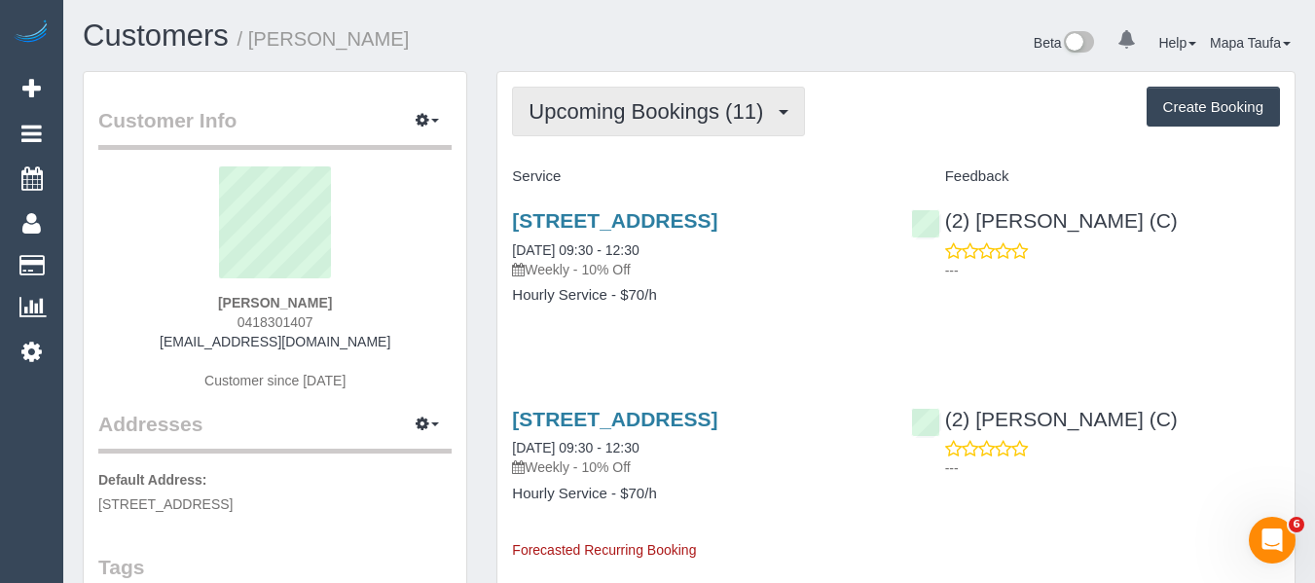
click at [641, 125] on button "Upcoming Bookings (11)" at bounding box center [658, 112] width 293 height 50
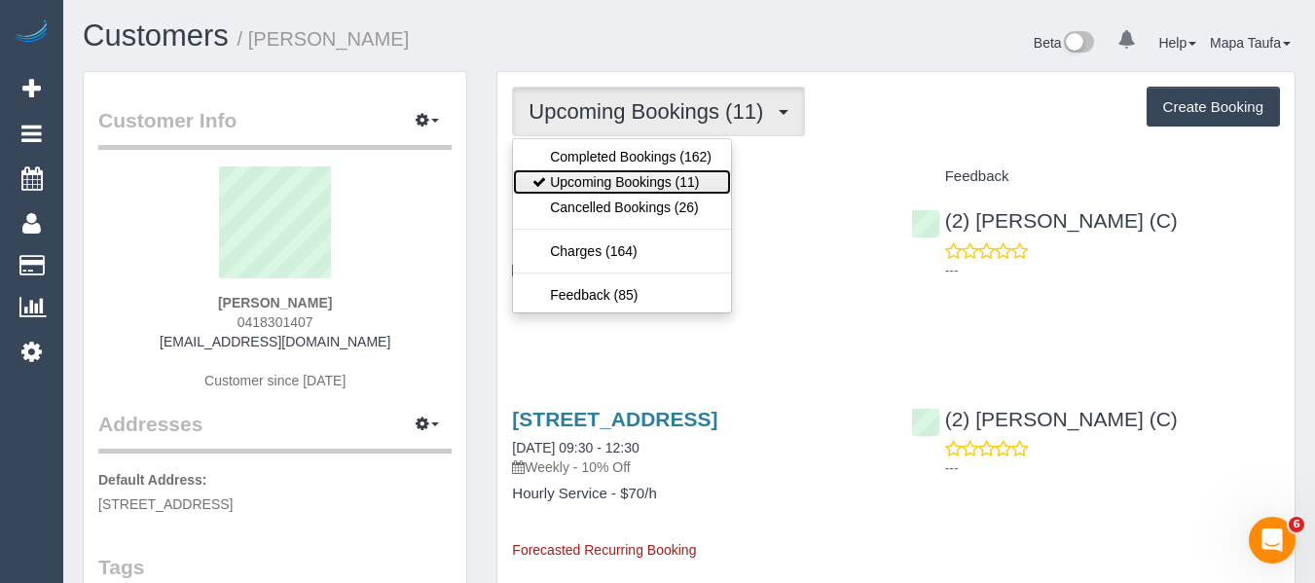
click at [623, 187] on link "Upcoming Bookings (11)" at bounding box center [622, 181] width 218 height 25
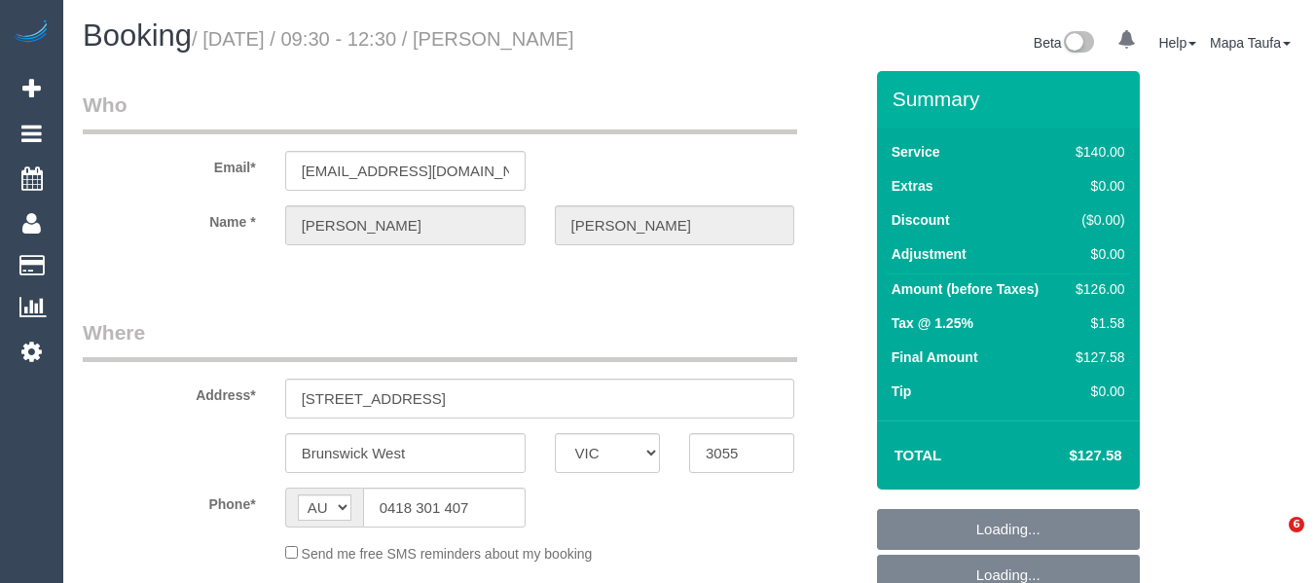
select select "VIC"
select select "string:stripe-pm_1J9OVB2GScqysDRVuVg5vArm"
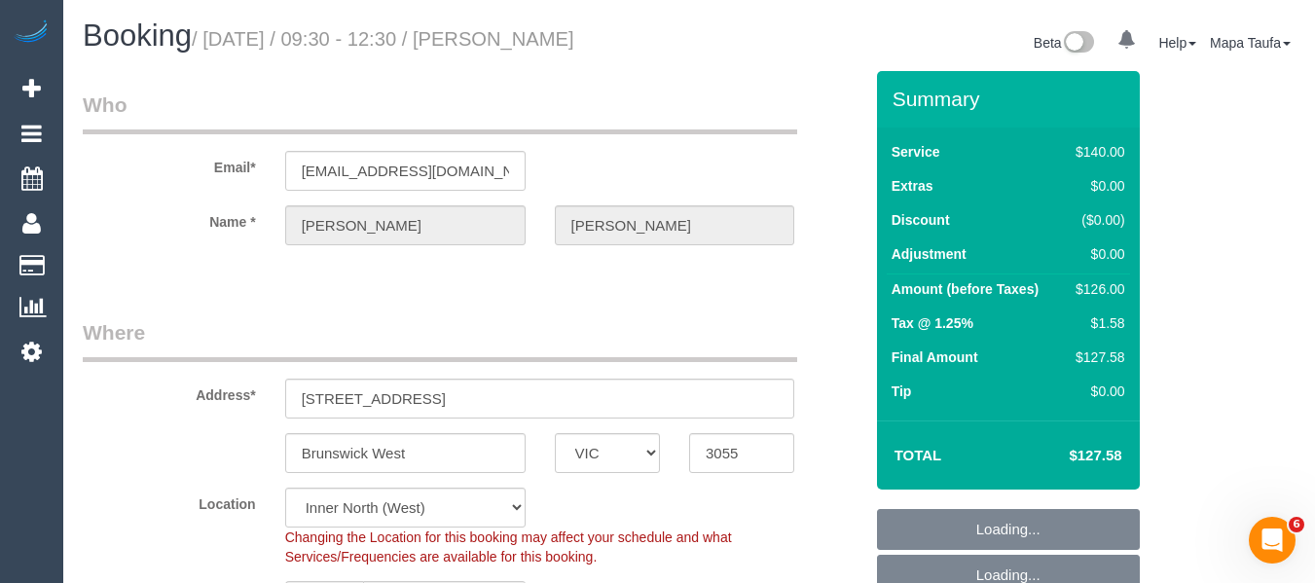
select select "object:535"
select select "number:27"
select select "number:16"
select select "number:19"
select select "number:22"
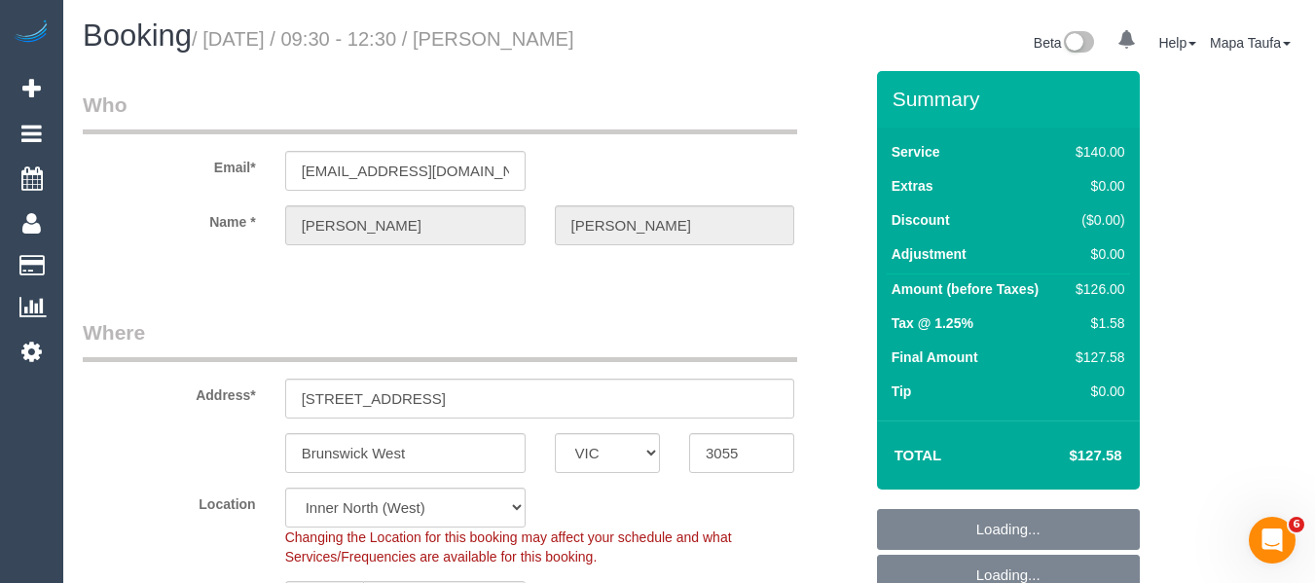
select select "number:33"
select select "number:12"
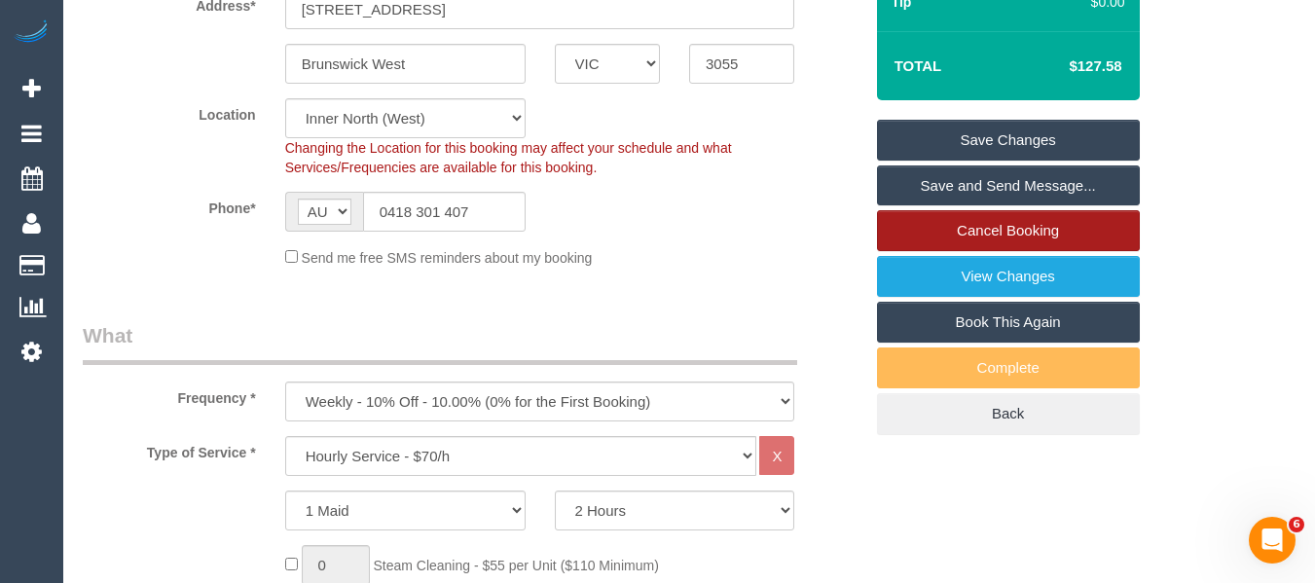
click at [1004, 251] on link "Cancel Booking" at bounding box center [1008, 230] width 263 height 41
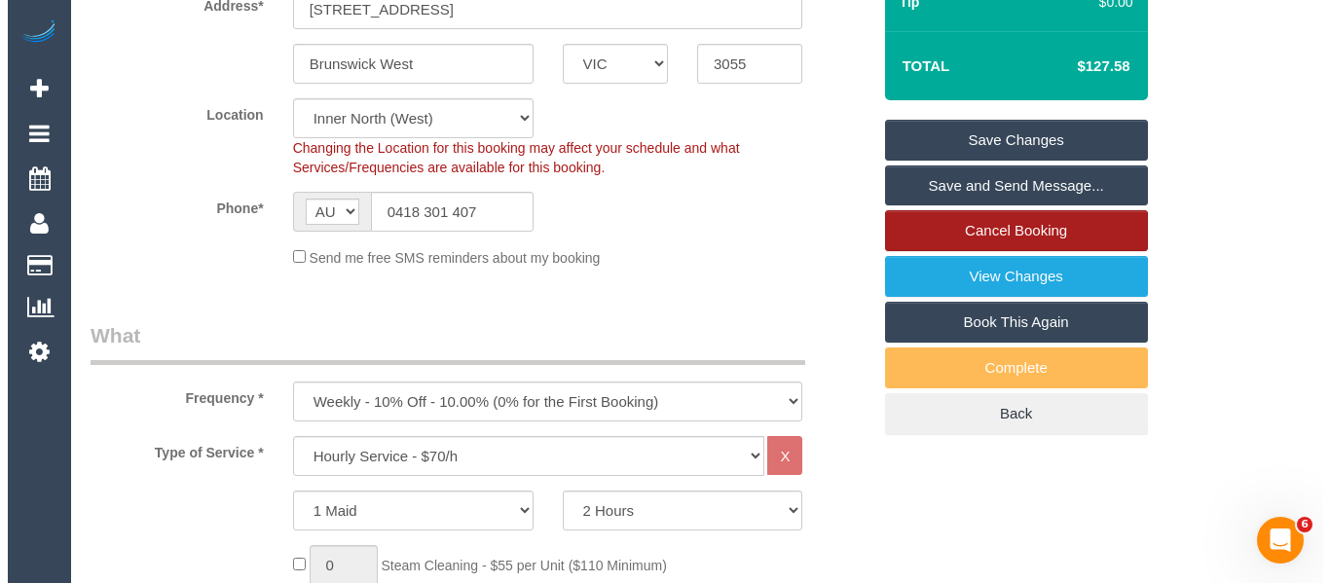
scroll to position [366, 0]
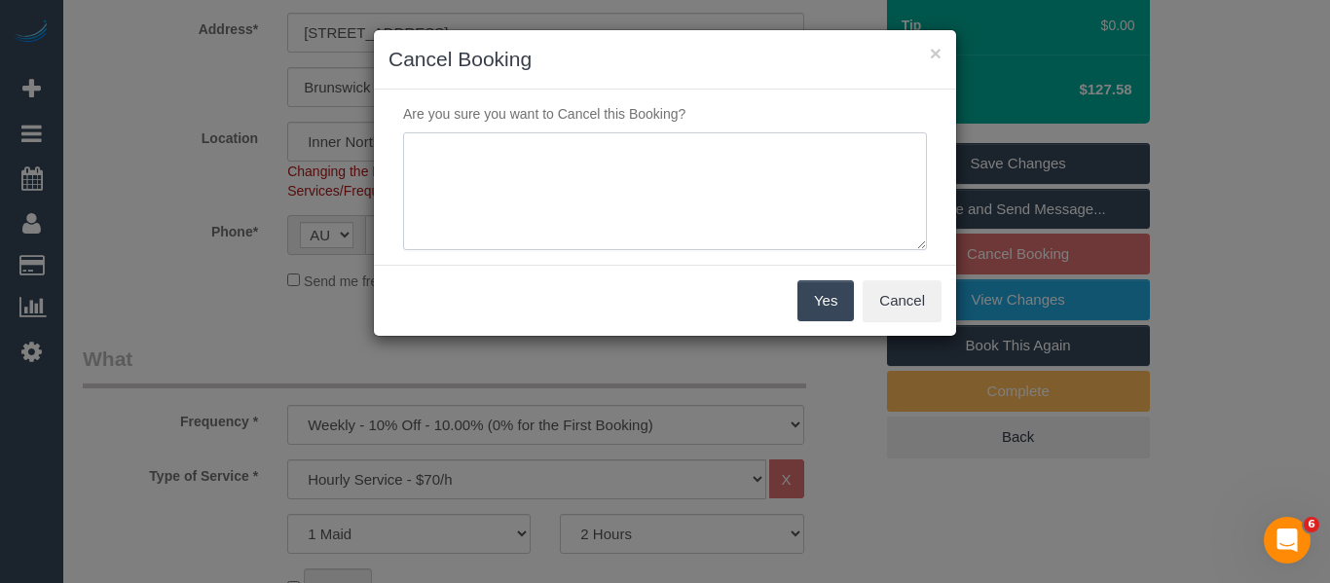
click at [461, 225] on textarea at bounding box center [665, 191] width 524 height 119
type textarea "service not needed via email -MT"
click at [793, 317] on div "Yes Cancel" at bounding box center [665, 300] width 582 height 71
click at [822, 292] on button "Yes" at bounding box center [825, 300] width 56 height 41
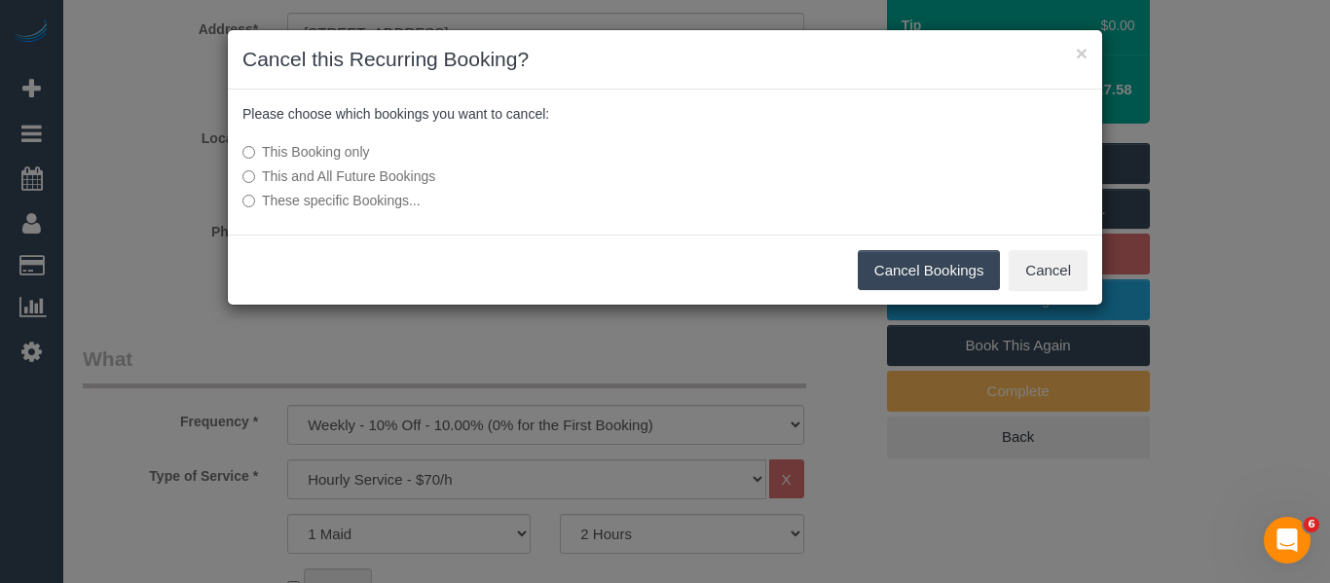
click at [1002, 281] on div "Cancel Bookings Cancel" at bounding box center [665, 270] width 874 height 71
click at [959, 273] on button "Cancel Bookings" at bounding box center [929, 270] width 143 height 41
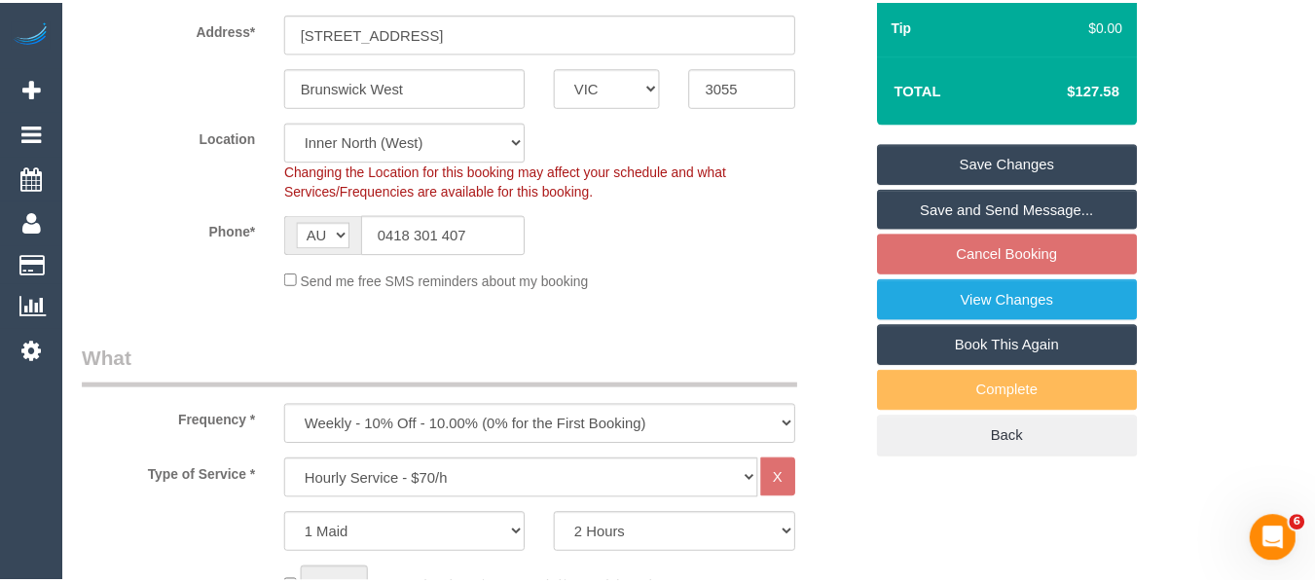
scroll to position [389, 0]
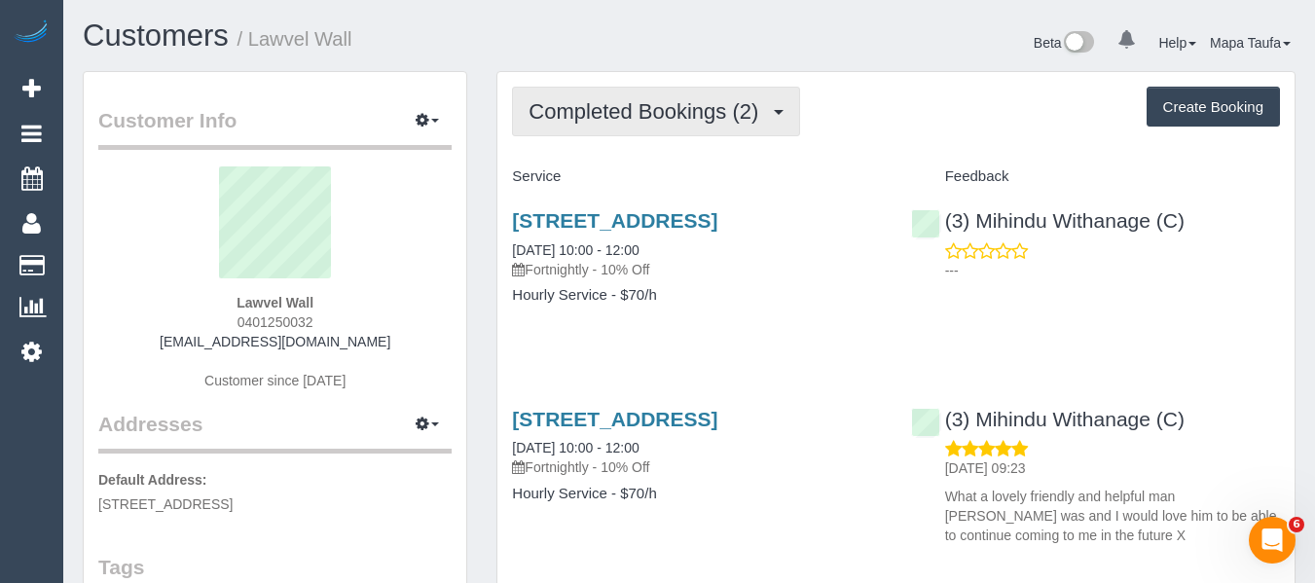
click at [677, 107] on span "Completed Bookings (2)" at bounding box center [649, 111] width 240 height 24
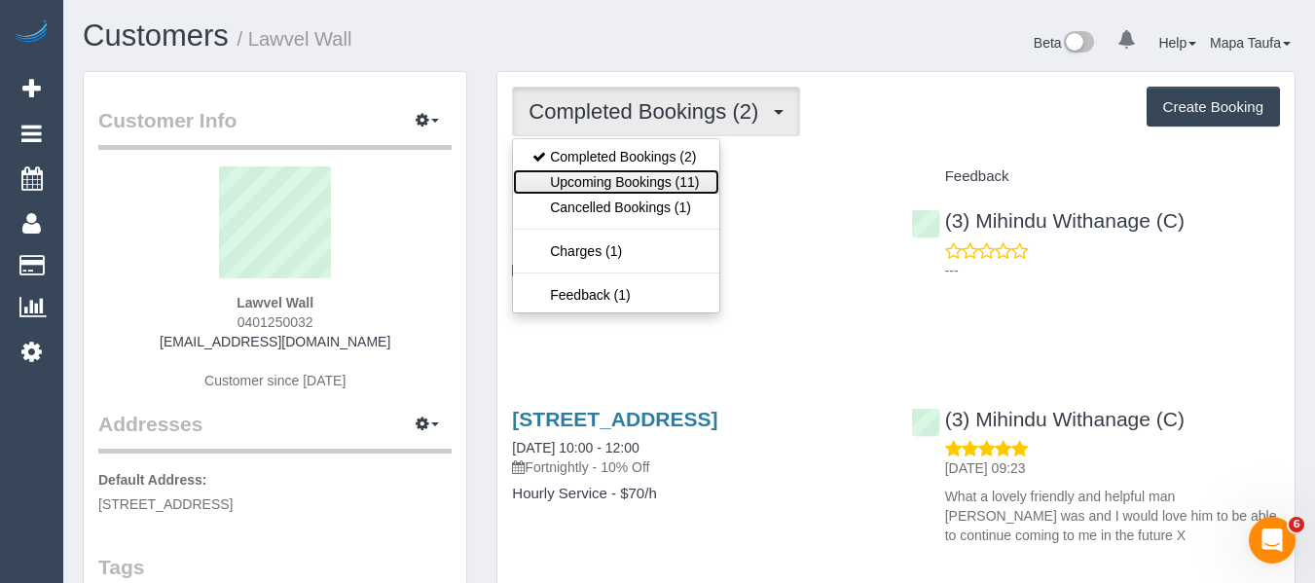
click at [642, 185] on link "Upcoming Bookings (11)" at bounding box center [615, 181] width 205 height 25
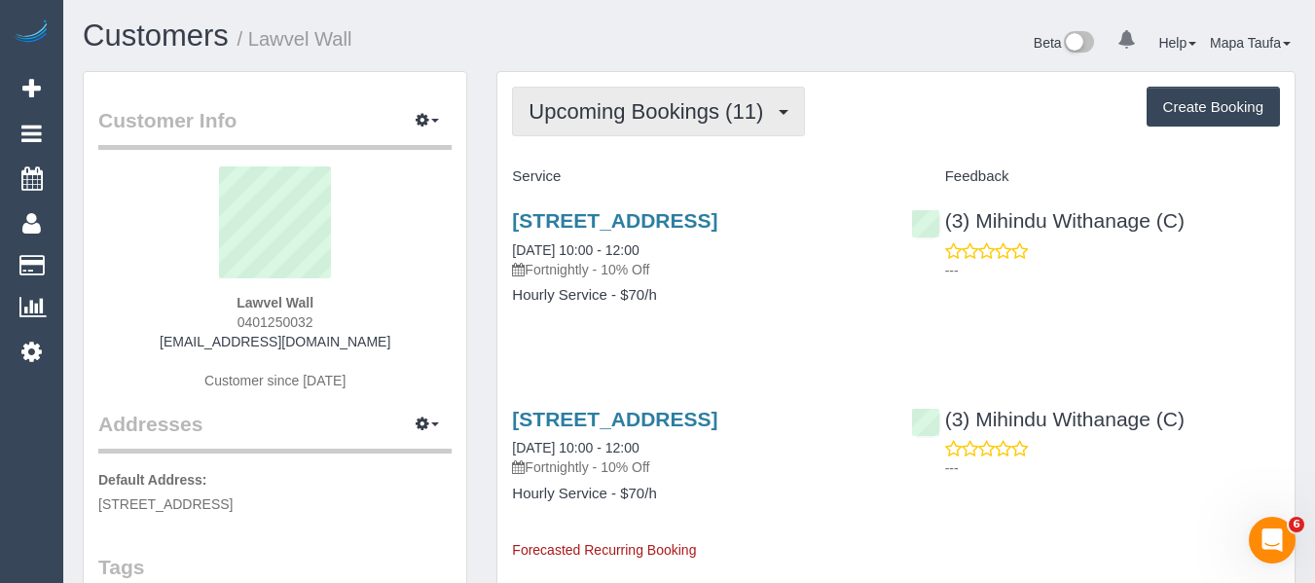
click at [612, 118] on span "Upcoming Bookings (11)" at bounding box center [651, 111] width 244 height 24
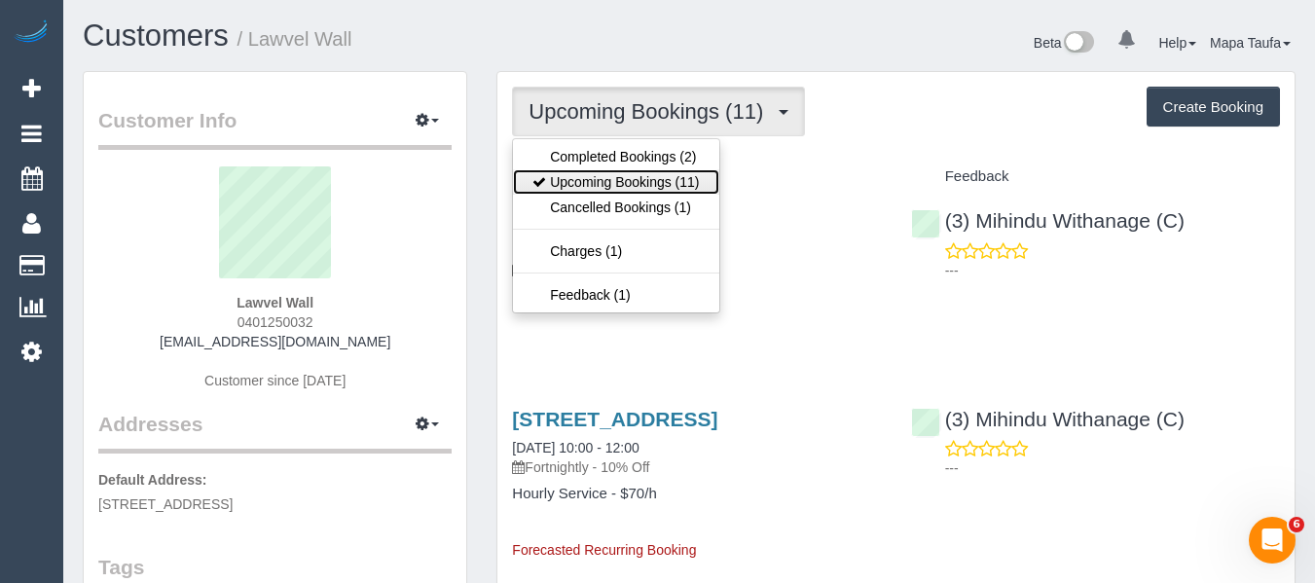
click at [595, 169] on link "Upcoming Bookings (11)" at bounding box center [615, 181] width 205 height 25
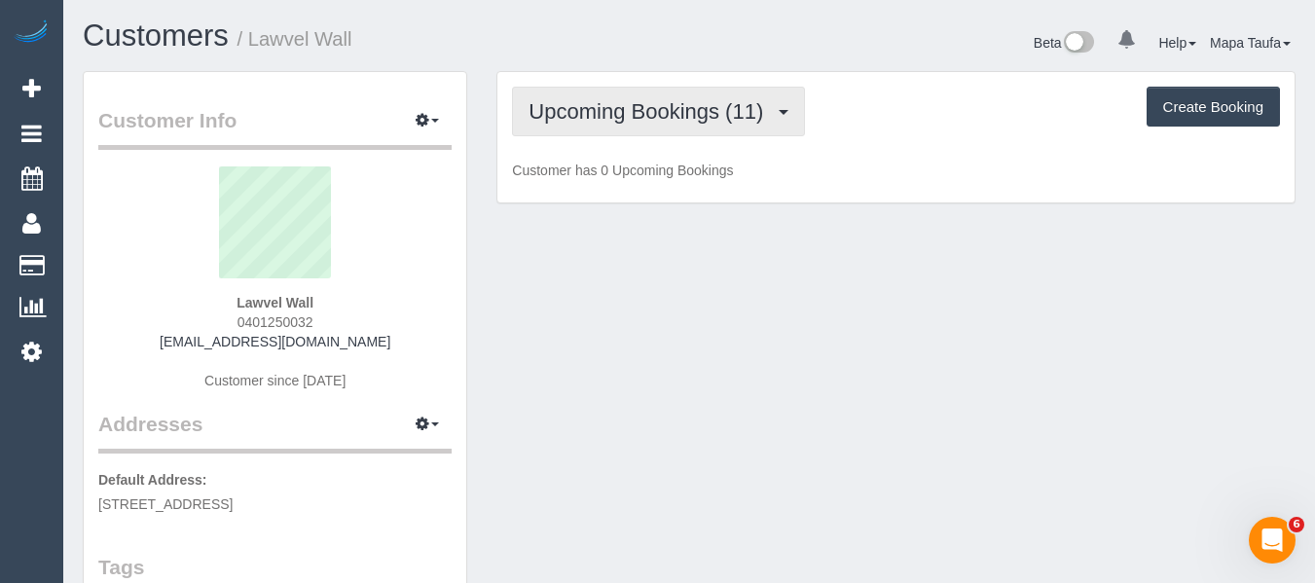
click at [605, 114] on span "Upcoming Bookings (11)" at bounding box center [651, 111] width 244 height 24
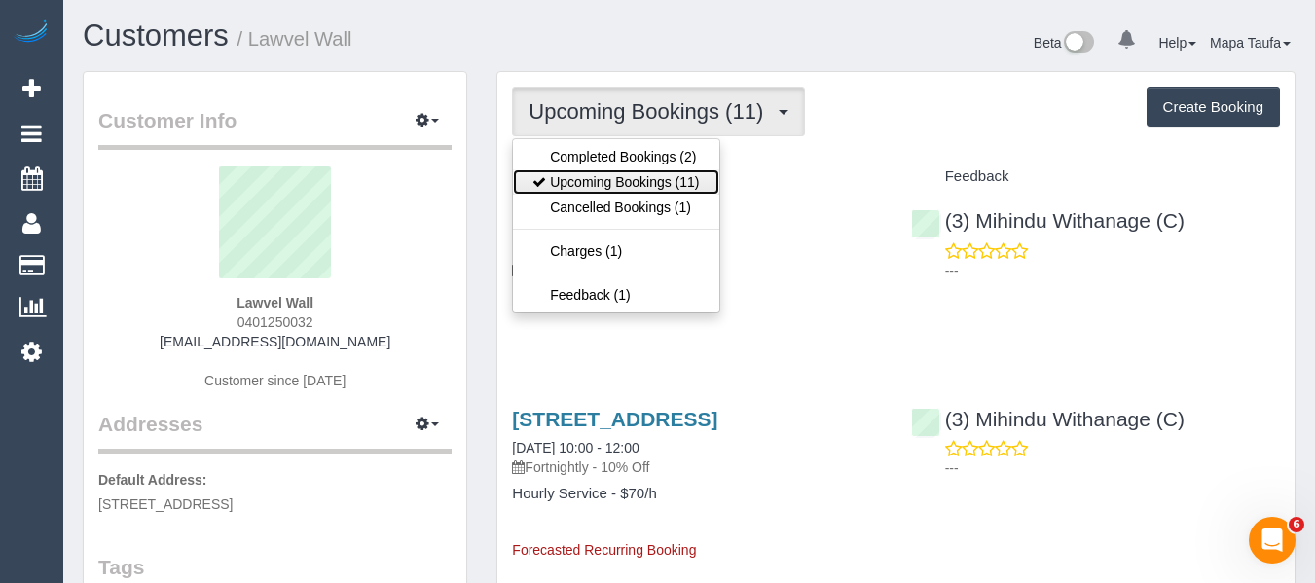
click at [599, 173] on link "Upcoming Bookings (11)" at bounding box center [615, 181] width 205 height 25
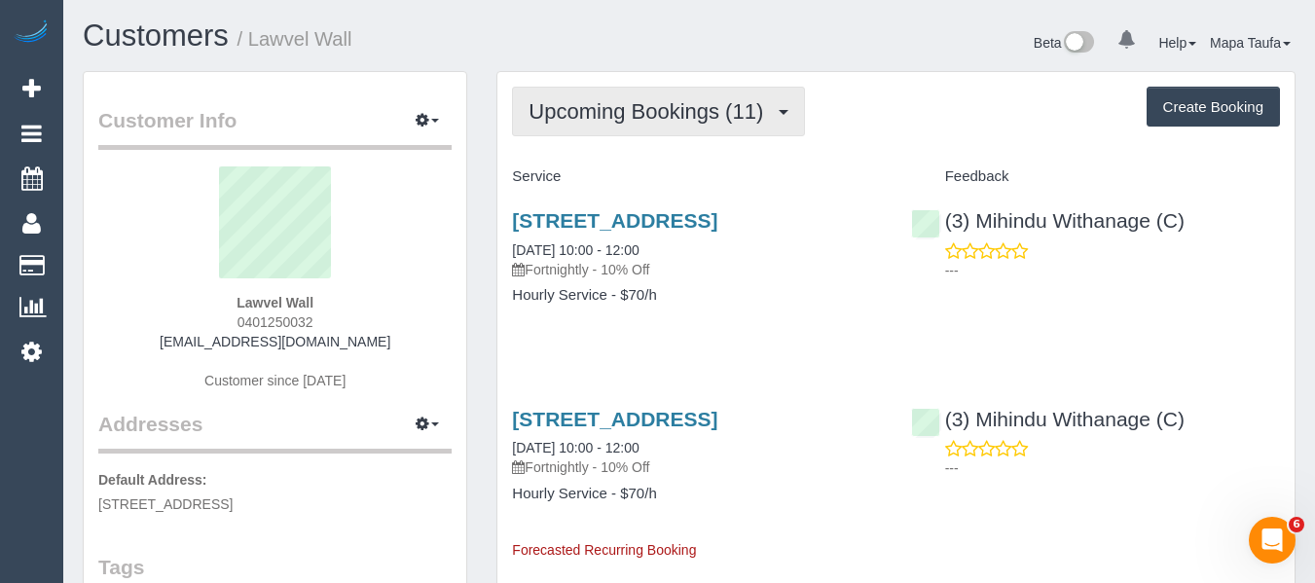
click at [613, 119] on span "Upcoming Bookings (11)" at bounding box center [651, 111] width 244 height 24
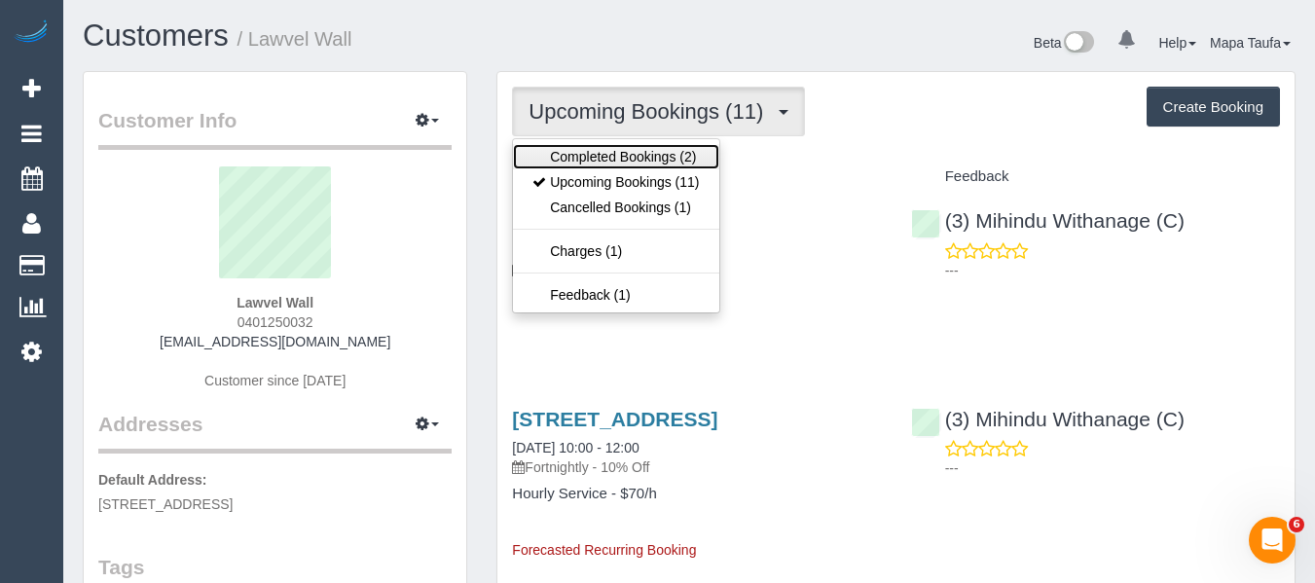
click at [607, 160] on link "Completed Bookings (2)" at bounding box center [615, 156] width 205 height 25
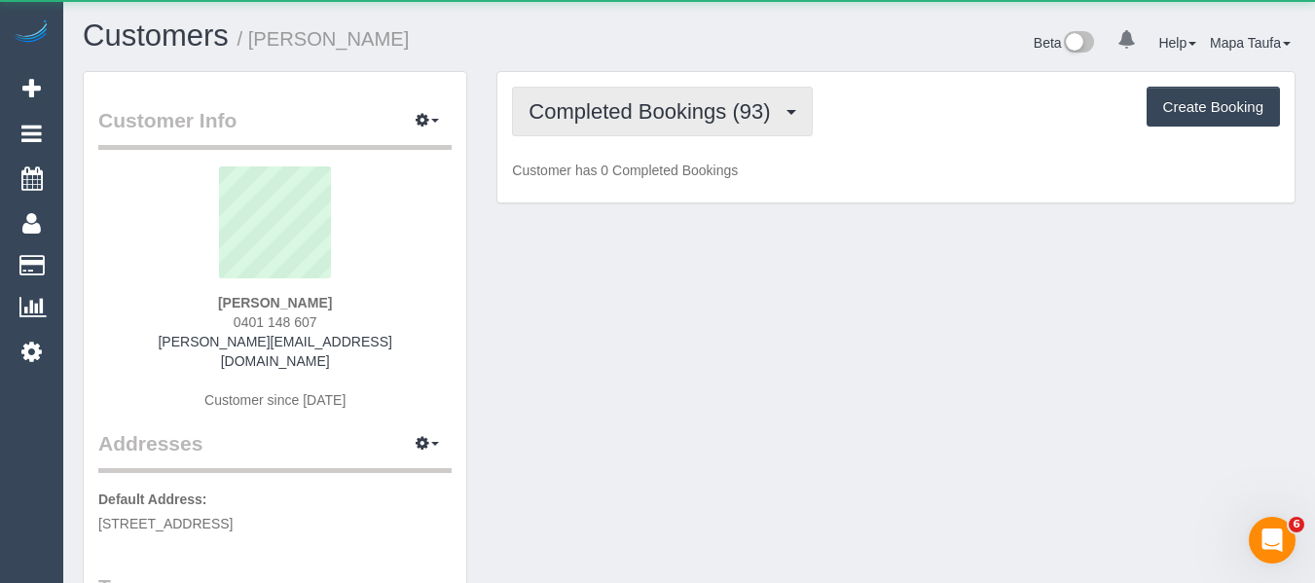
click at [719, 113] on span "Completed Bookings (93)" at bounding box center [654, 111] width 251 height 24
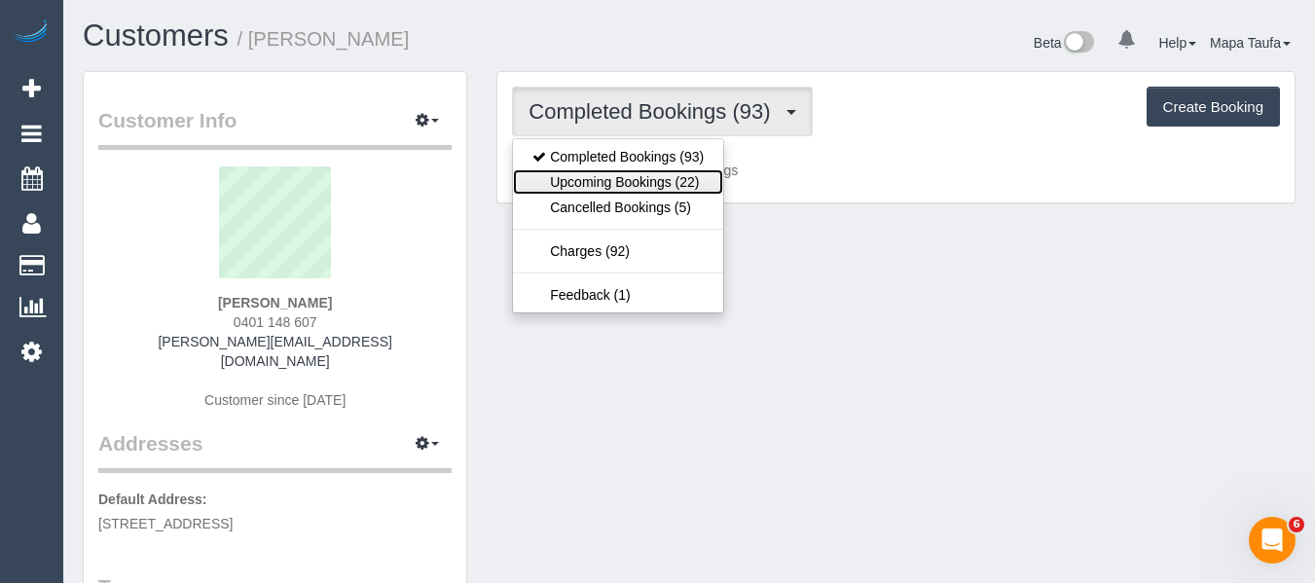
click at [666, 176] on link "Upcoming Bookings (22)" at bounding box center [618, 181] width 210 height 25
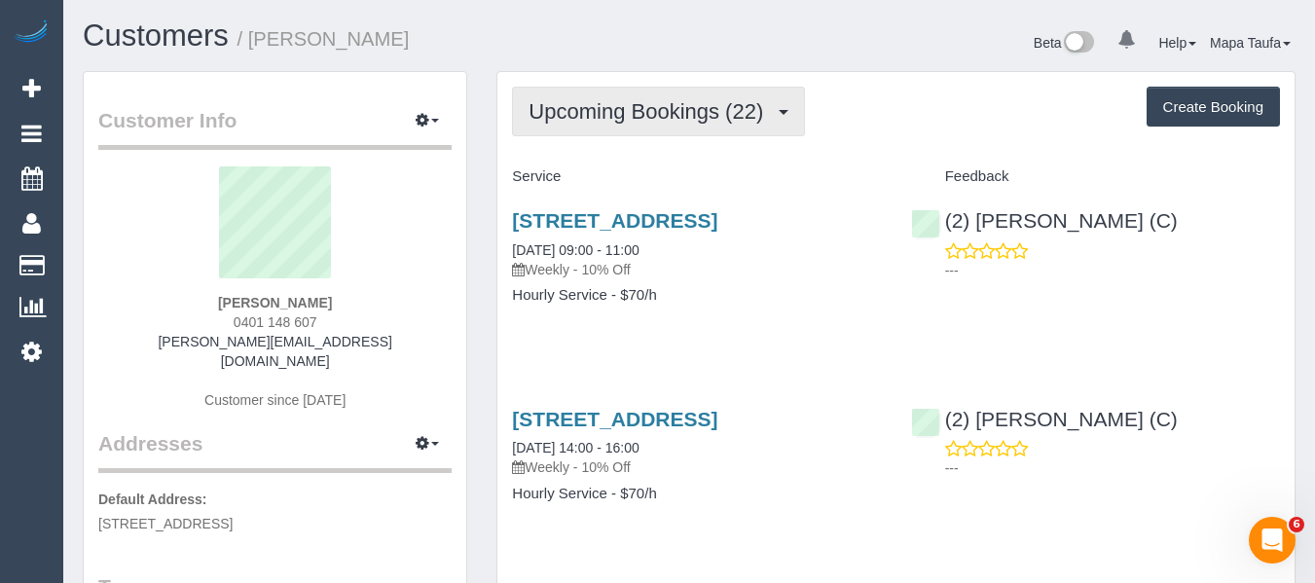
click at [613, 114] on span "Upcoming Bookings (22)" at bounding box center [651, 111] width 244 height 24
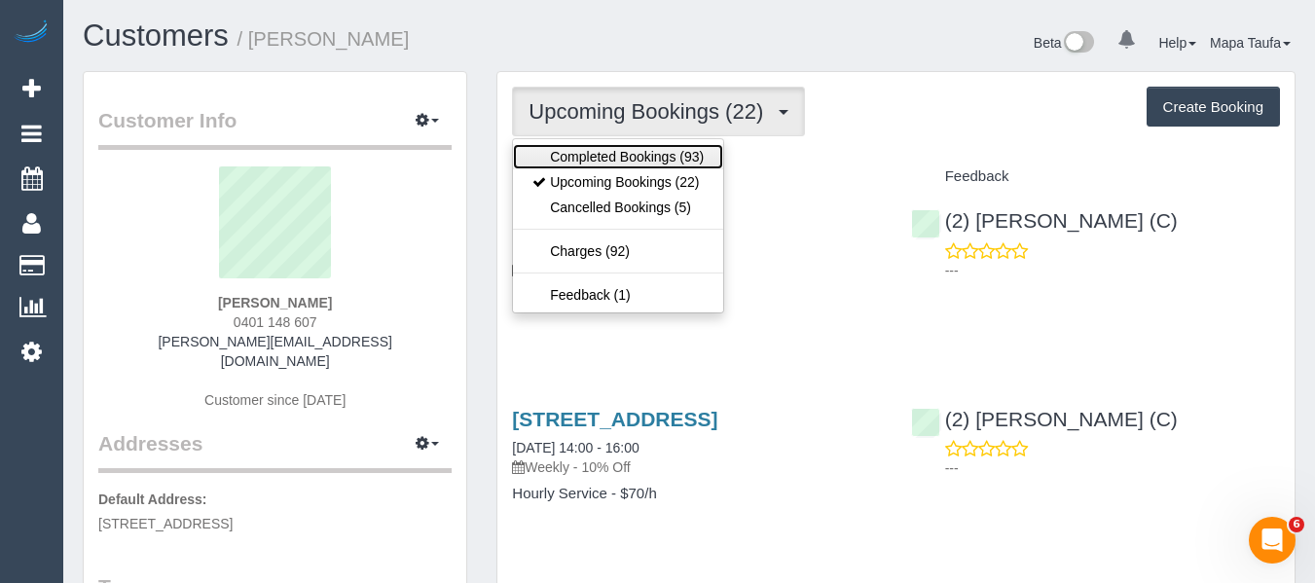
click at [646, 161] on link "Completed Bookings (93)" at bounding box center [618, 156] width 210 height 25
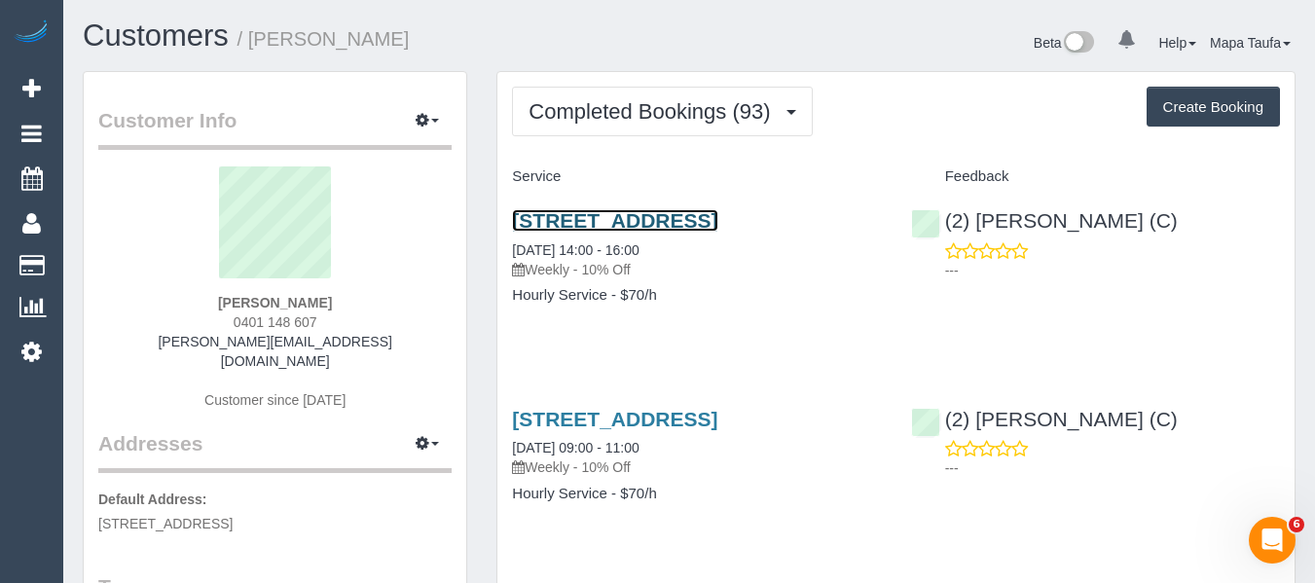
click at [580, 219] on link "[STREET_ADDRESS]" at bounding box center [614, 220] width 205 height 22
drag, startPoint x: 331, startPoint y: 320, endPoint x: 186, endPoint y: 330, distance: 145.4
click at [193, 324] on div "[PERSON_NAME] 0401 148 607 [PERSON_NAME][EMAIL_ADDRESS][DOMAIN_NAME] Customer s…" at bounding box center [274, 297] width 353 height 263
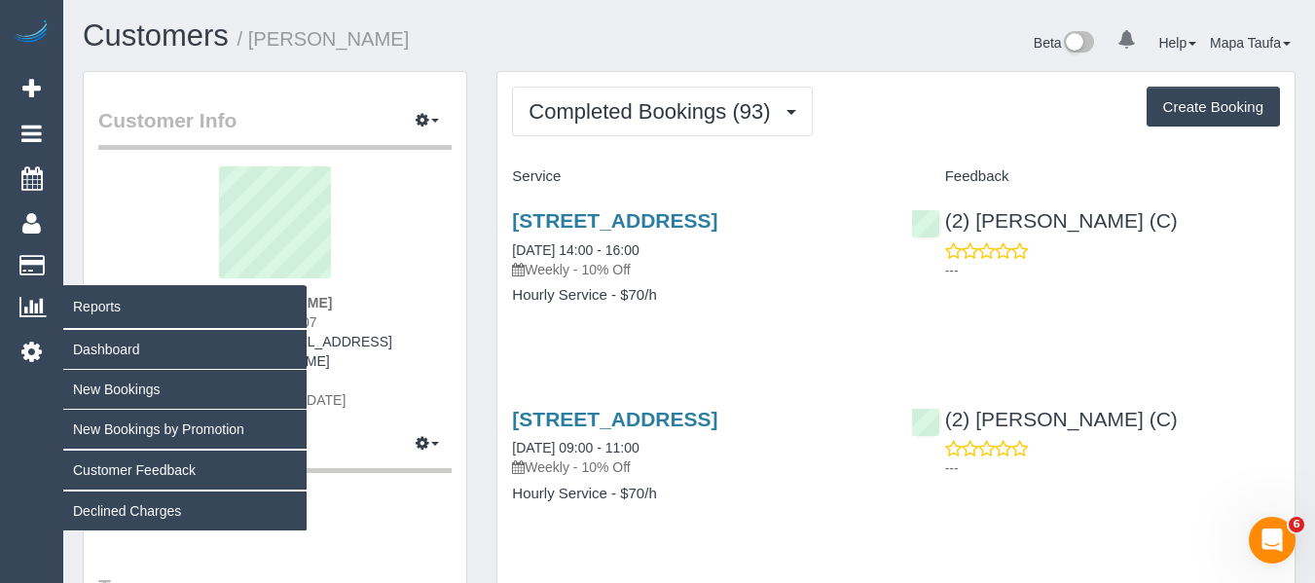
copy span "0401 148 607"
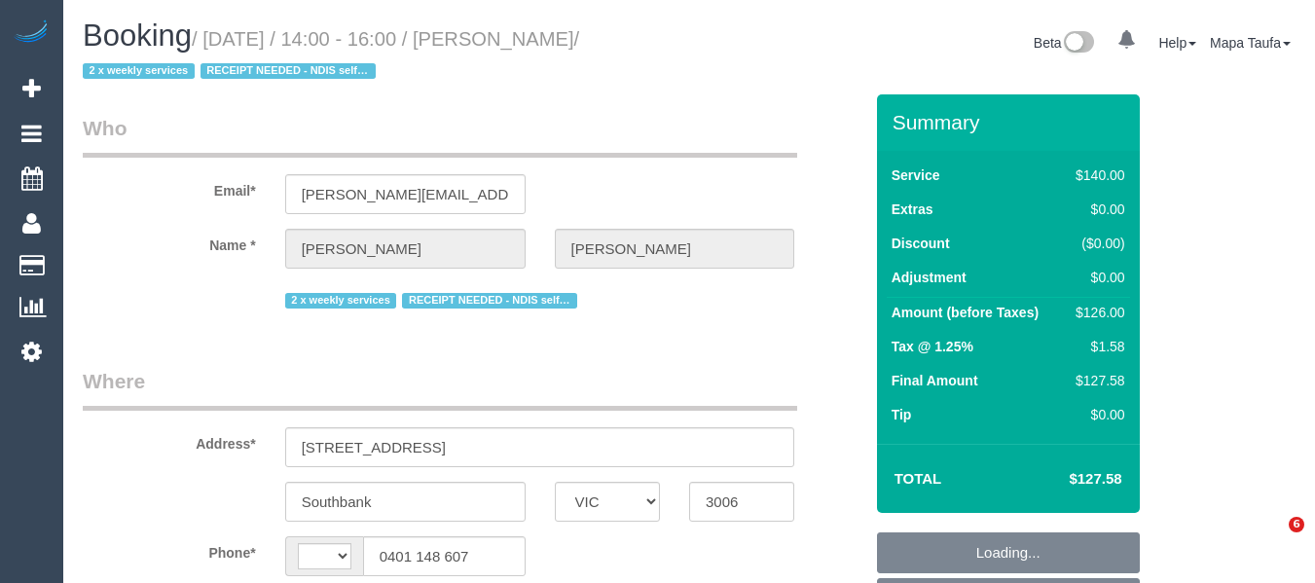
select select "VIC"
select select "string:stripe-pm_1QS3QX2GScqysDRVhVdclKCJ"
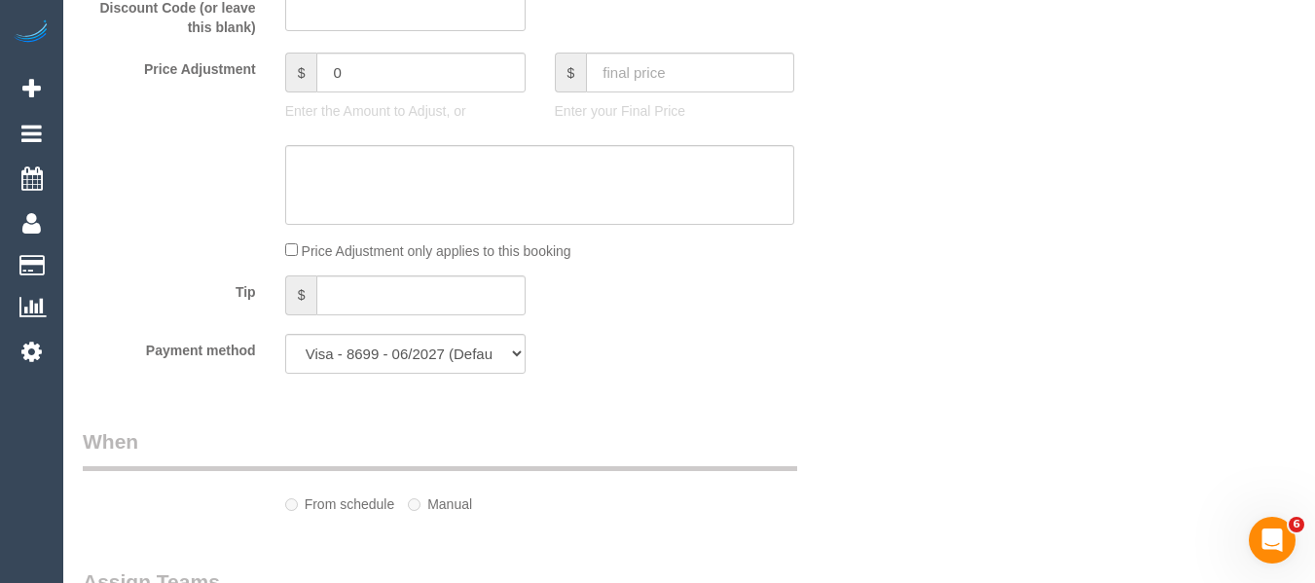
select select "string:AU"
select select "object:550"
select select "number:28"
select select "number:14"
select select "number:20"
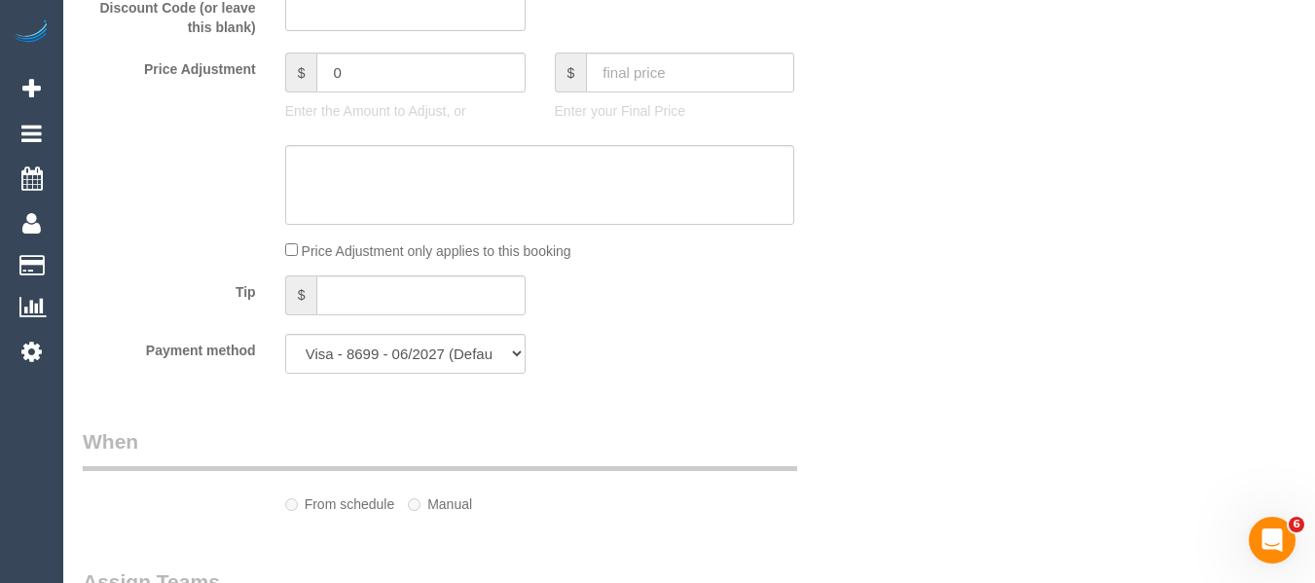
select select "number:25"
select select "number:34"
select select "number:26"
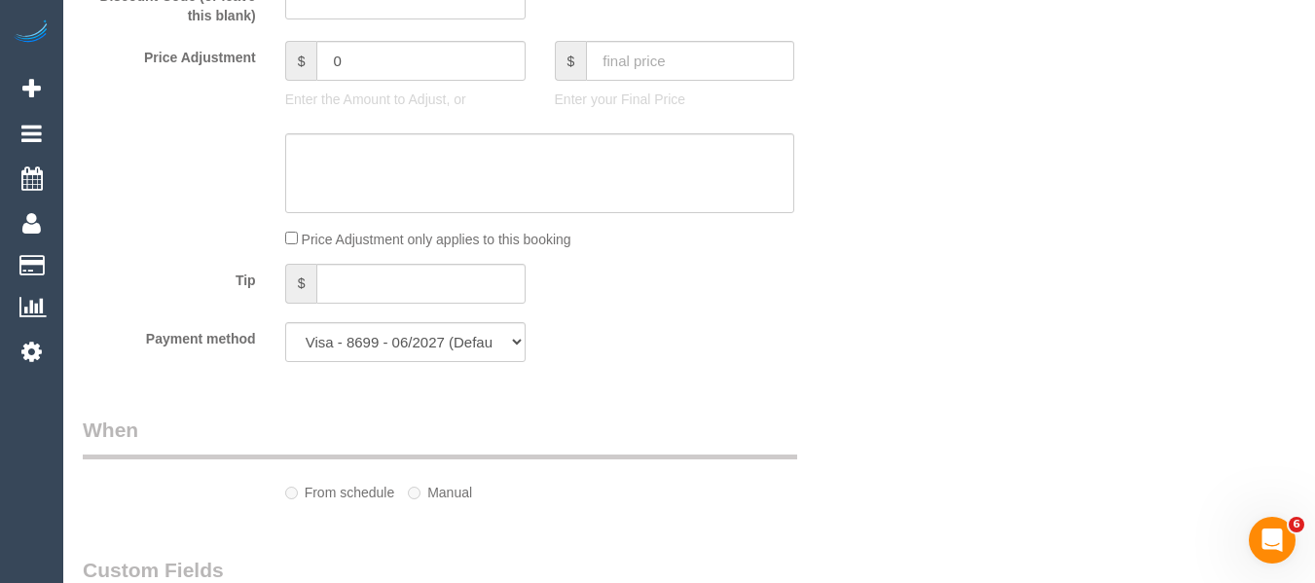
select select "object:1274"
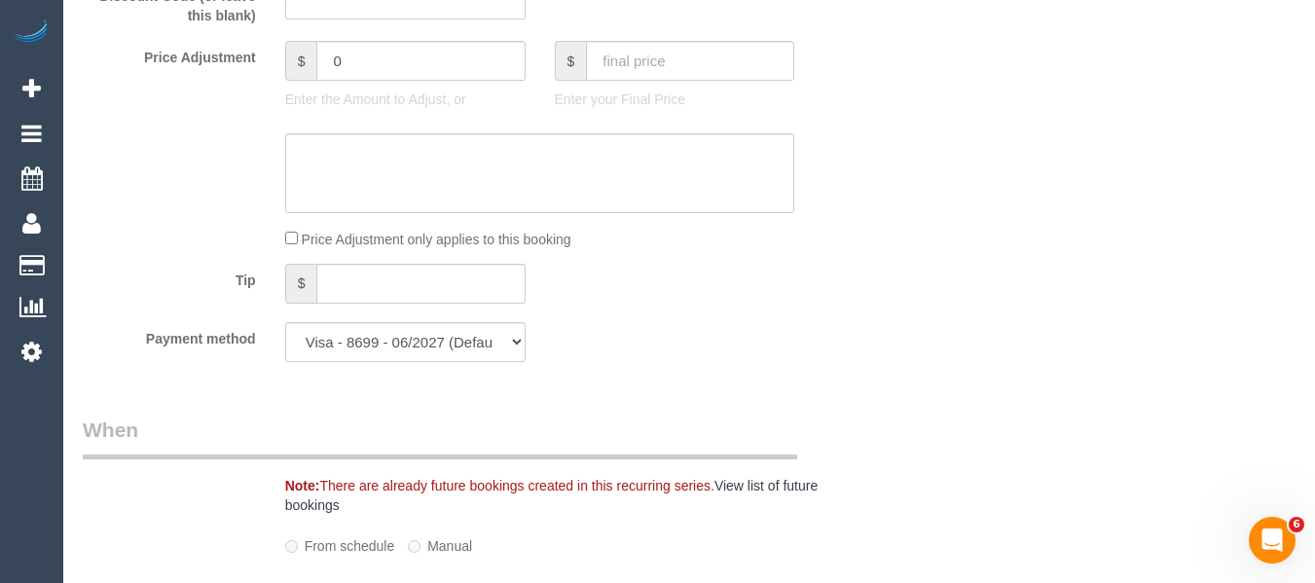
select select "spot1"
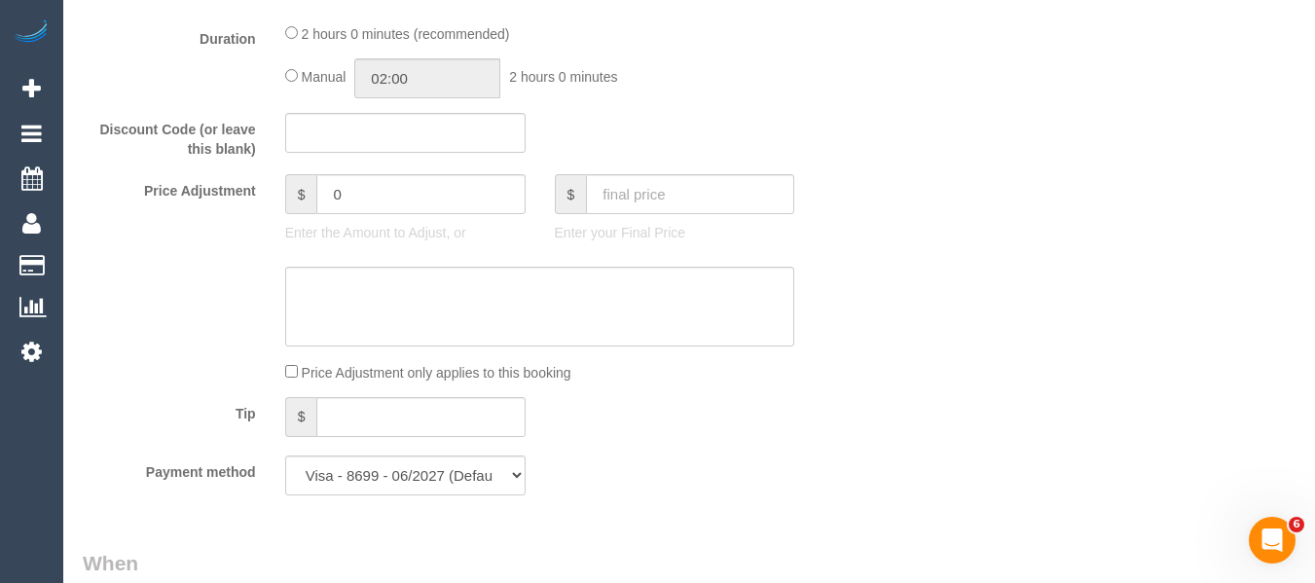
scroll to position [1598, 0]
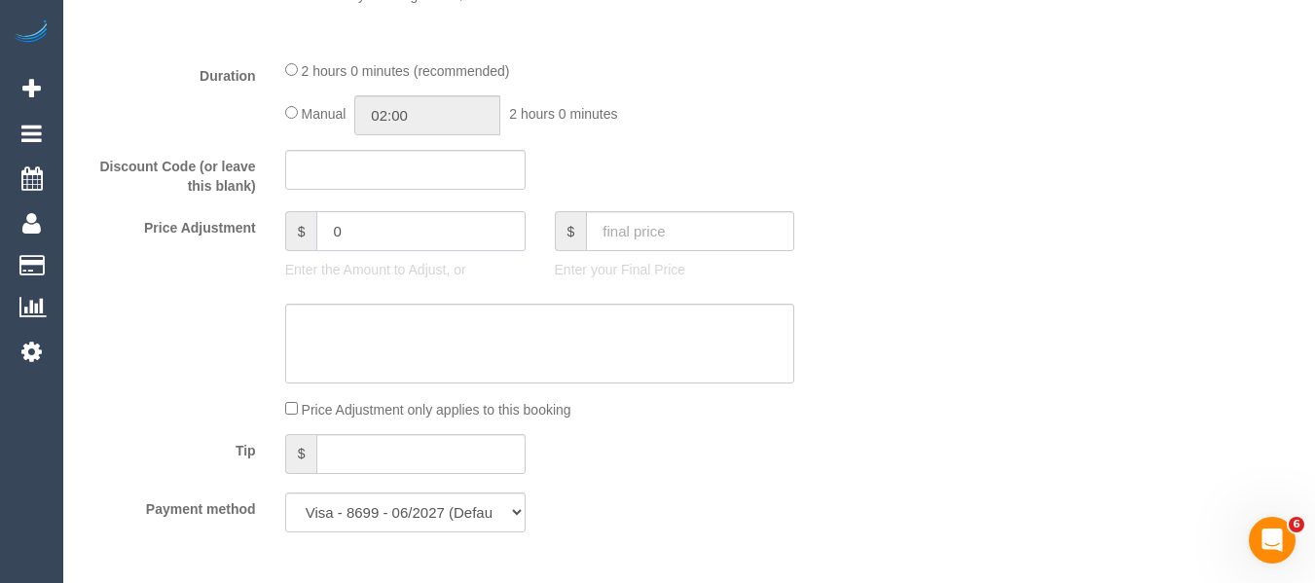
drag, startPoint x: 300, startPoint y: 236, endPoint x: 220, endPoint y: 245, distance: 80.4
click at [243, 240] on div "Price Adjustment $ 0 Enter the Amount to Adjust, or $ Enter your Final Price" at bounding box center [472, 250] width 809 height 78
type input "7"
click at [328, 338] on textarea at bounding box center [540, 344] width 510 height 80
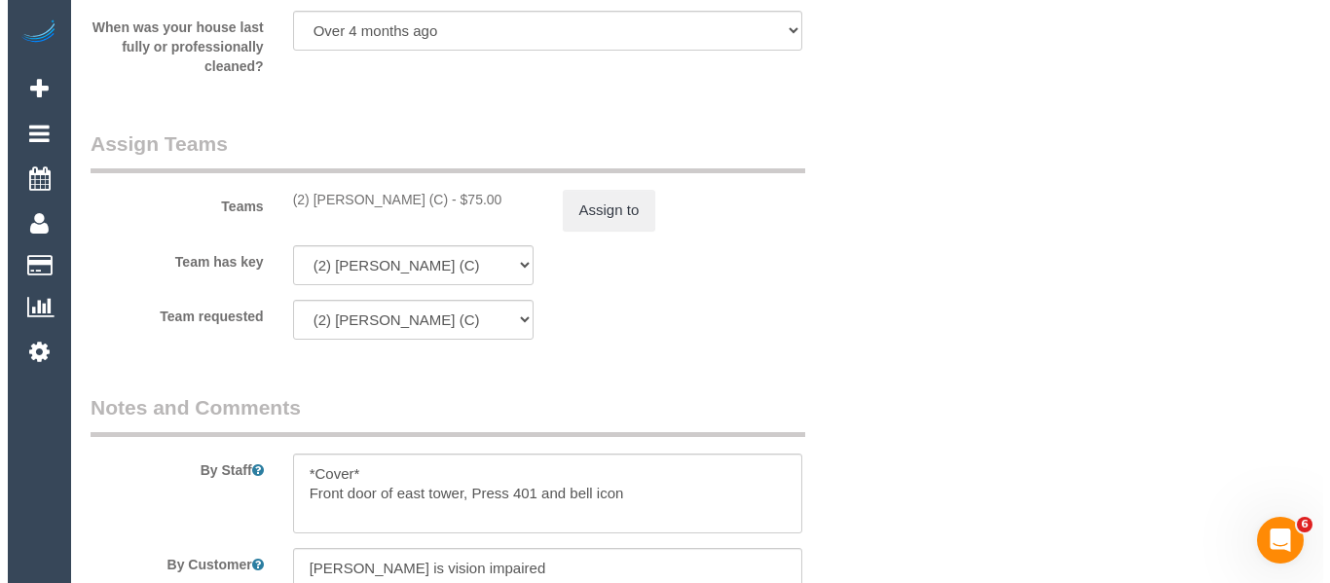
scroll to position [3058, 0]
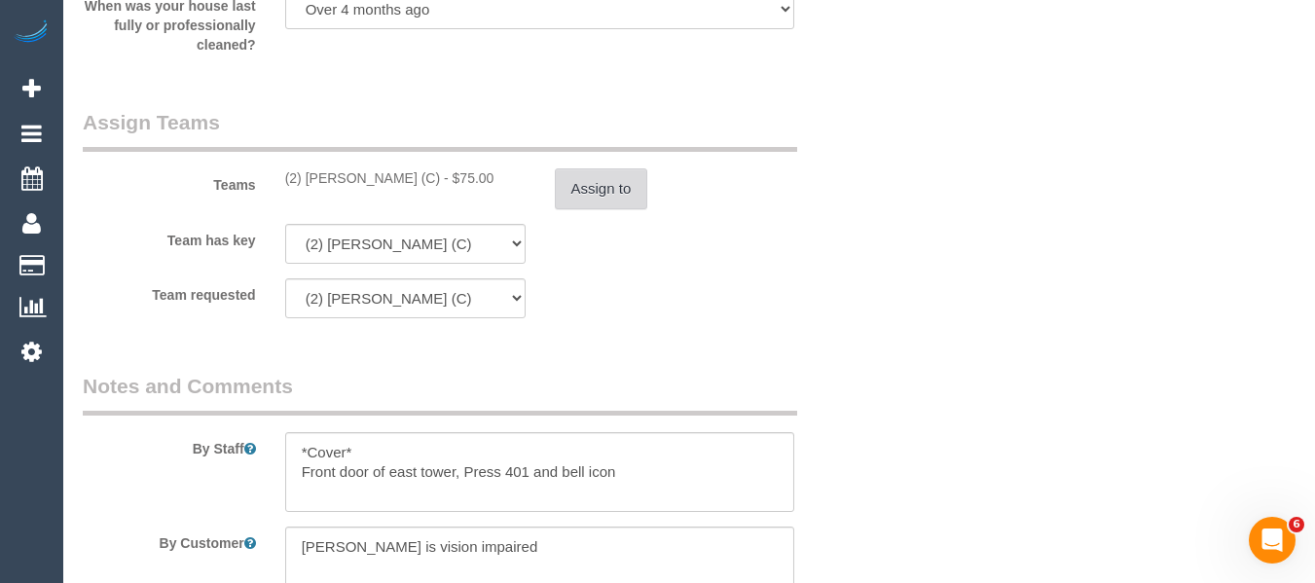
type textarea "$7 added for parking via email -MT"
click at [612, 185] on button "Assign to" at bounding box center [601, 188] width 93 height 41
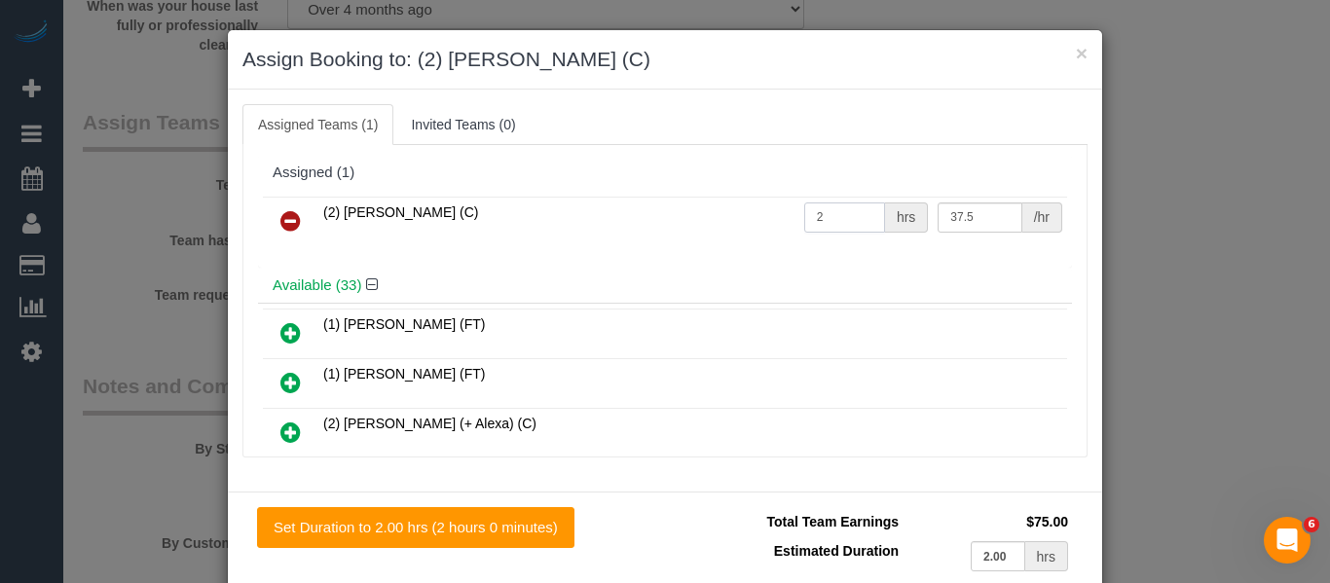
drag, startPoint x: 841, startPoint y: 205, endPoint x: 732, endPoint y: 205, distance: 109.0
click at [732, 205] on tr "(2) [PERSON_NAME] (C) 2 hrs 37.5 /hr" at bounding box center [665, 222] width 804 height 50
type input "1"
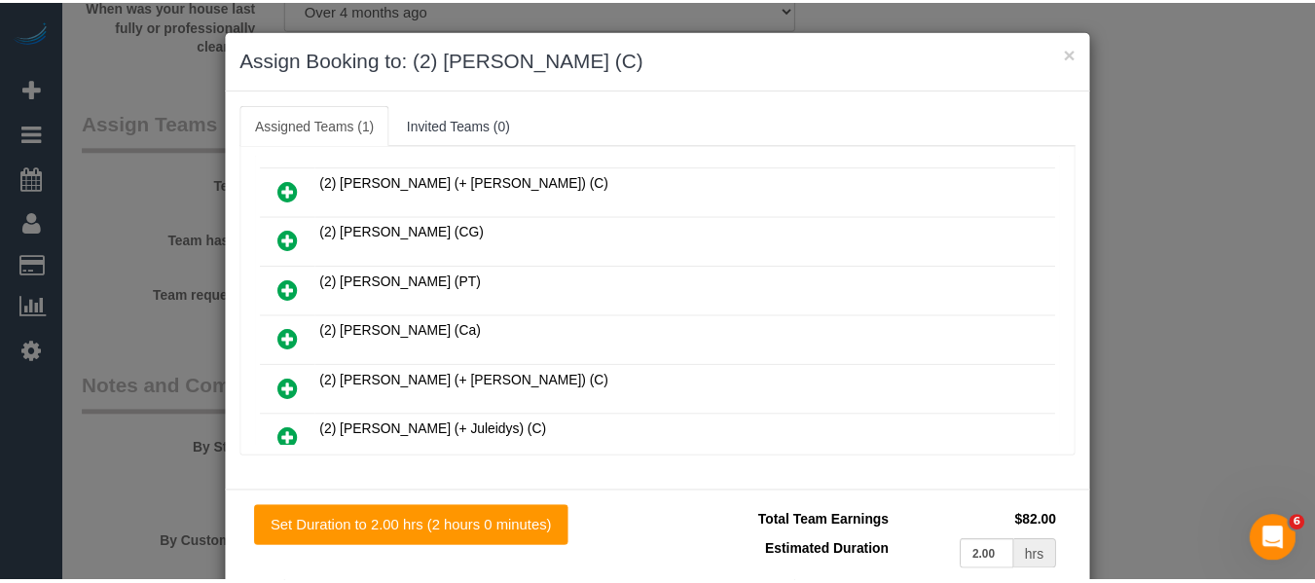
scroll to position [95, 0]
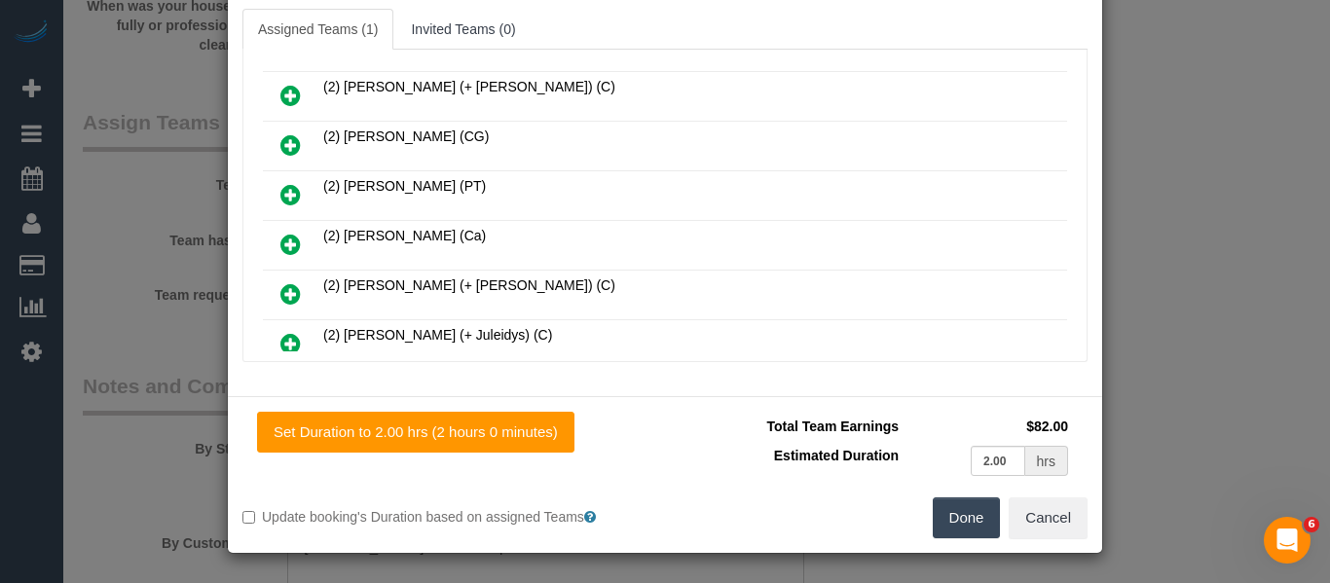
type input "82"
click at [974, 518] on button "Done" at bounding box center [967, 518] width 68 height 41
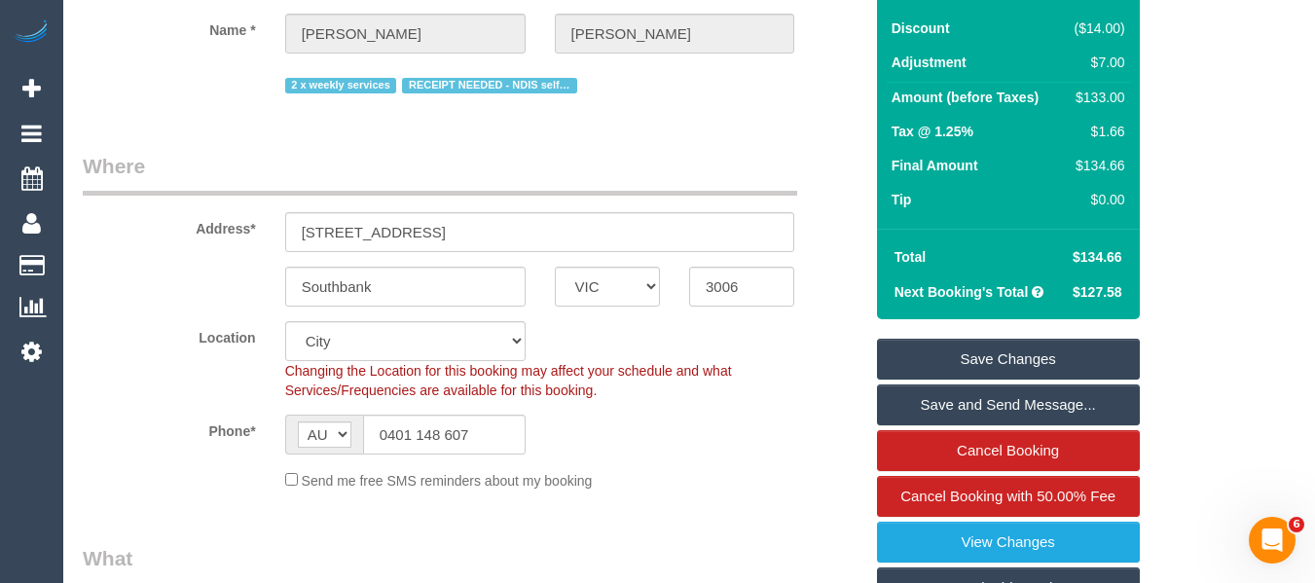
scroll to position [238, 0]
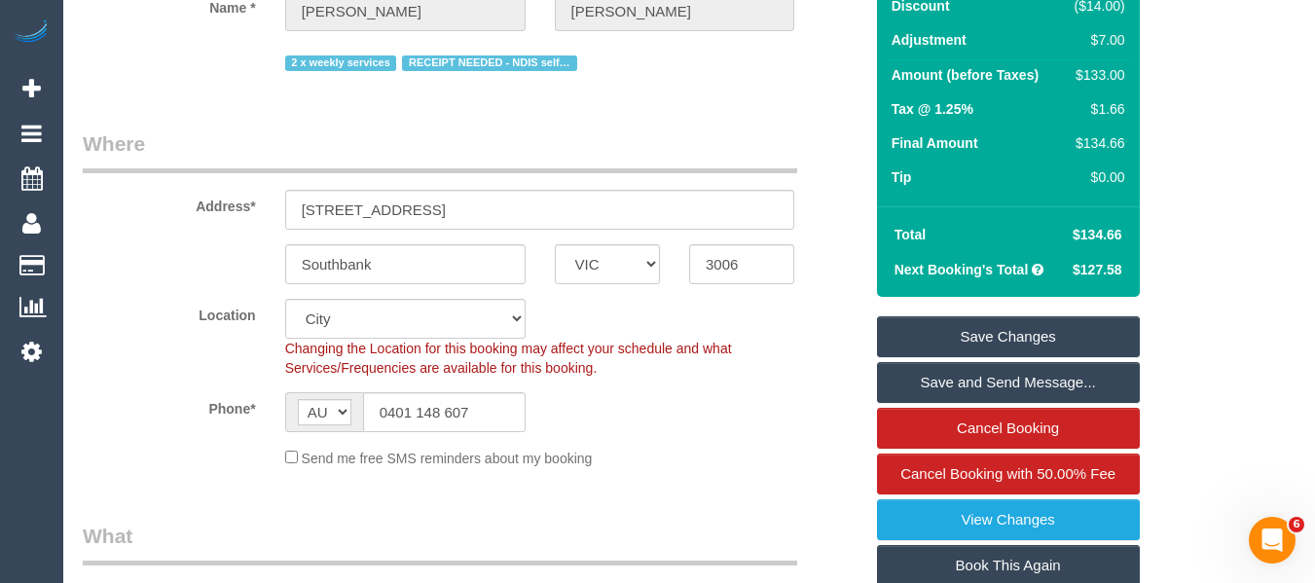
click at [1007, 333] on link "Save Changes" at bounding box center [1008, 336] width 263 height 41
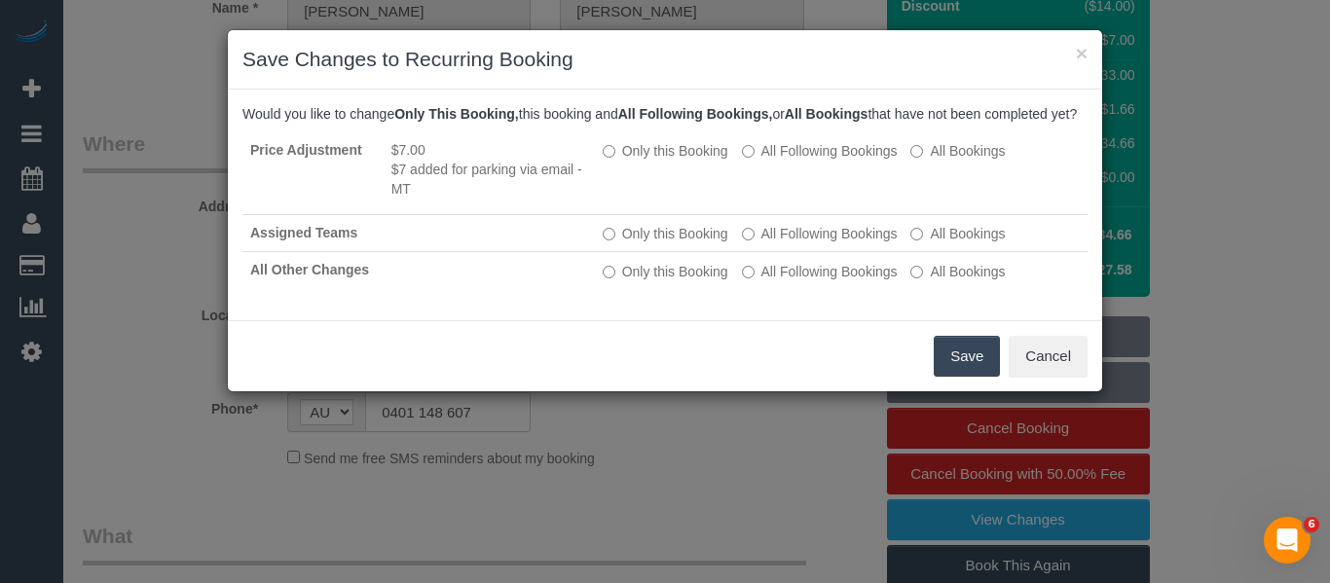
click at [973, 373] on button "Save" at bounding box center [967, 356] width 66 height 41
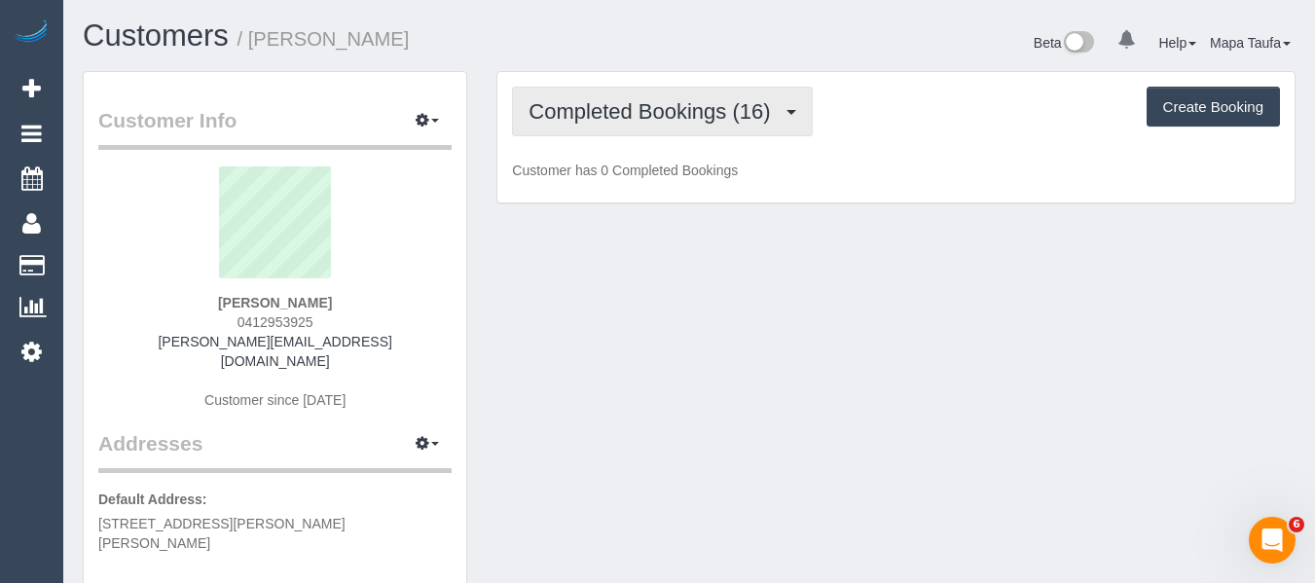
click at [682, 115] on span "Completed Bookings (16)" at bounding box center [654, 111] width 251 height 24
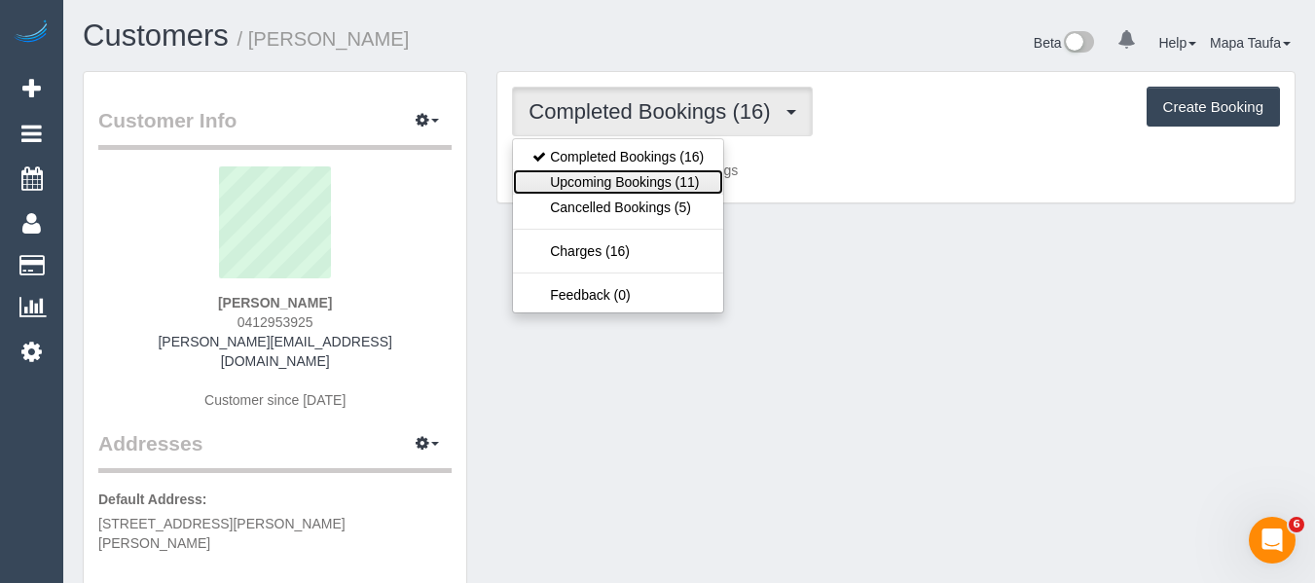
click at [657, 178] on link "Upcoming Bookings (11)" at bounding box center [618, 181] width 210 height 25
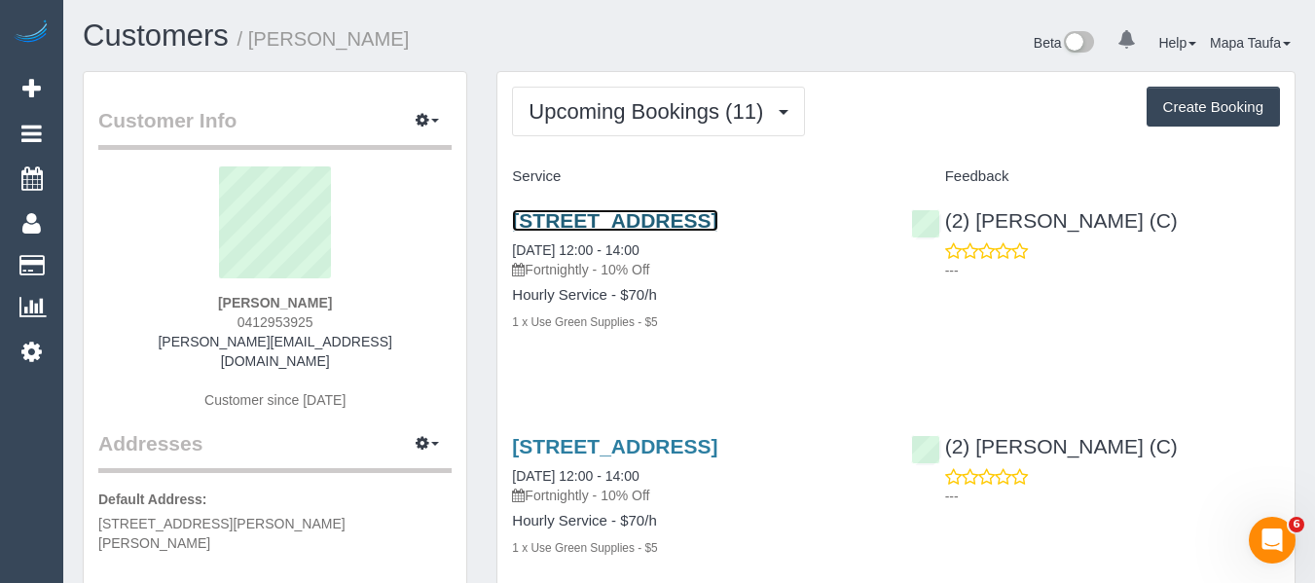
click at [603, 218] on link "17 Ormonde Road, Ferntree Gully, VIC 3156" at bounding box center [614, 220] width 205 height 22
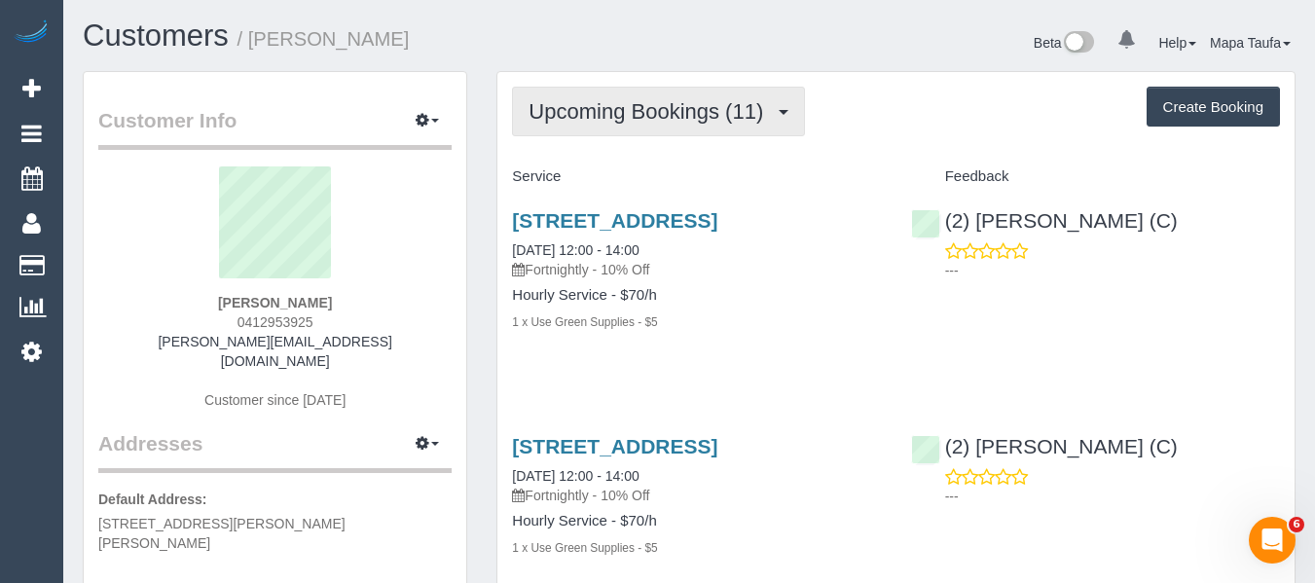
click at [582, 119] on span "Upcoming Bookings (11)" at bounding box center [651, 111] width 244 height 24
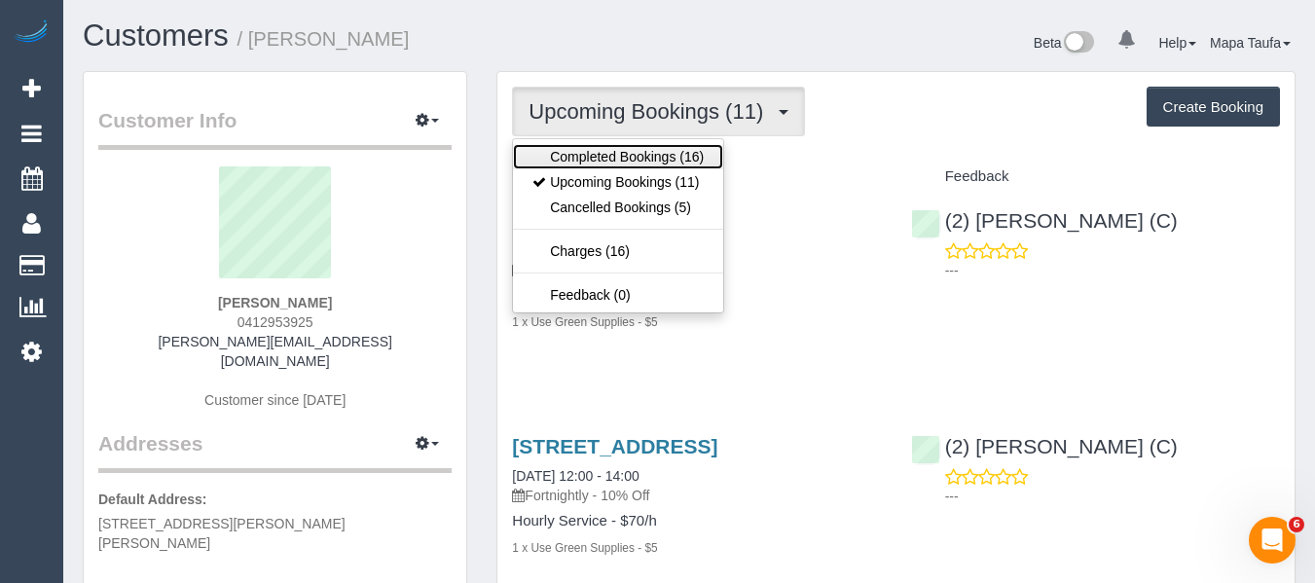
click at [598, 154] on link "Completed Bookings (16)" at bounding box center [618, 156] width 210 height 25
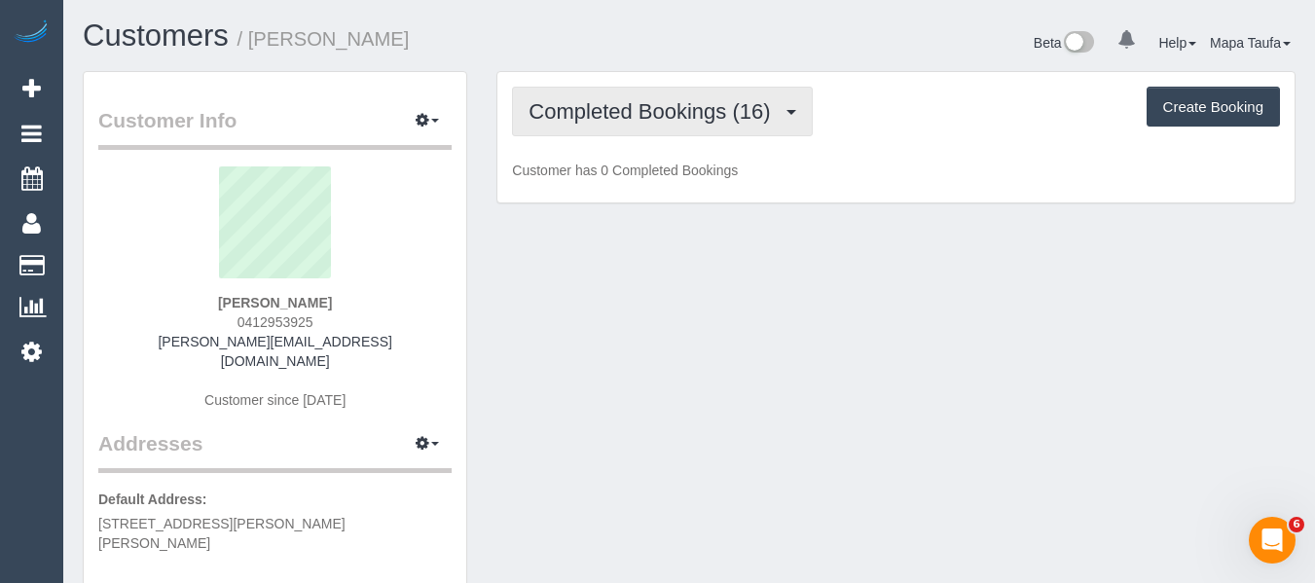
click at [613, 123] on span "Completed Bookings (16)" at bounding box center [654, 111] width 251 height 24
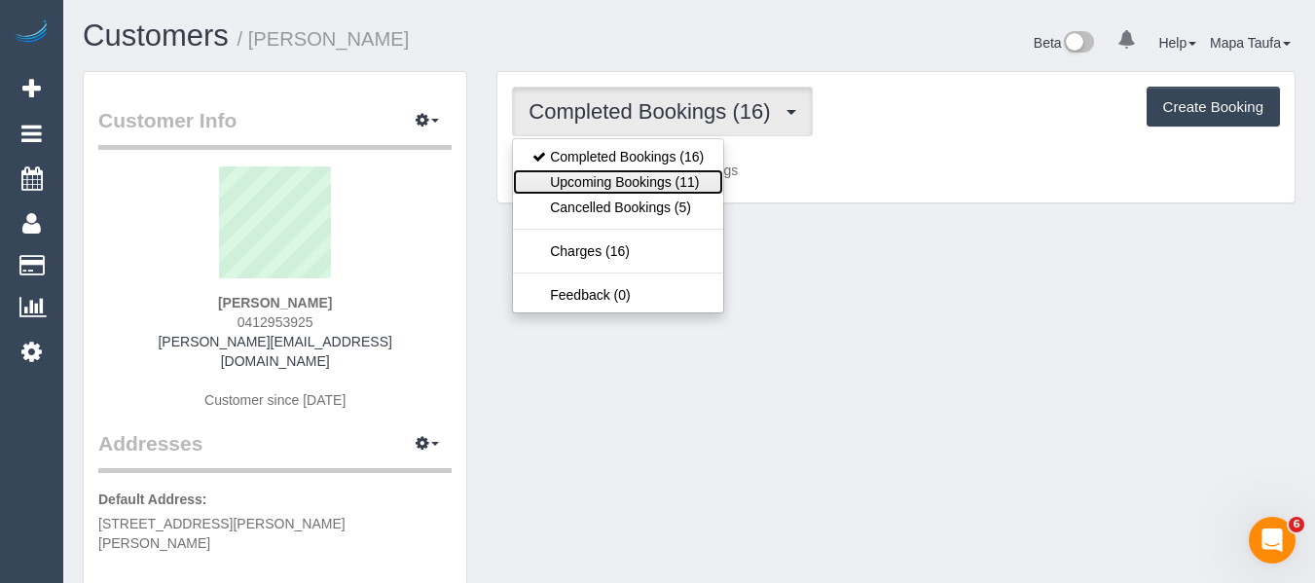
click at [606, 182] on link "Upcoming Bookings (11)" at bounding box center [618, 181] width 210 height 25
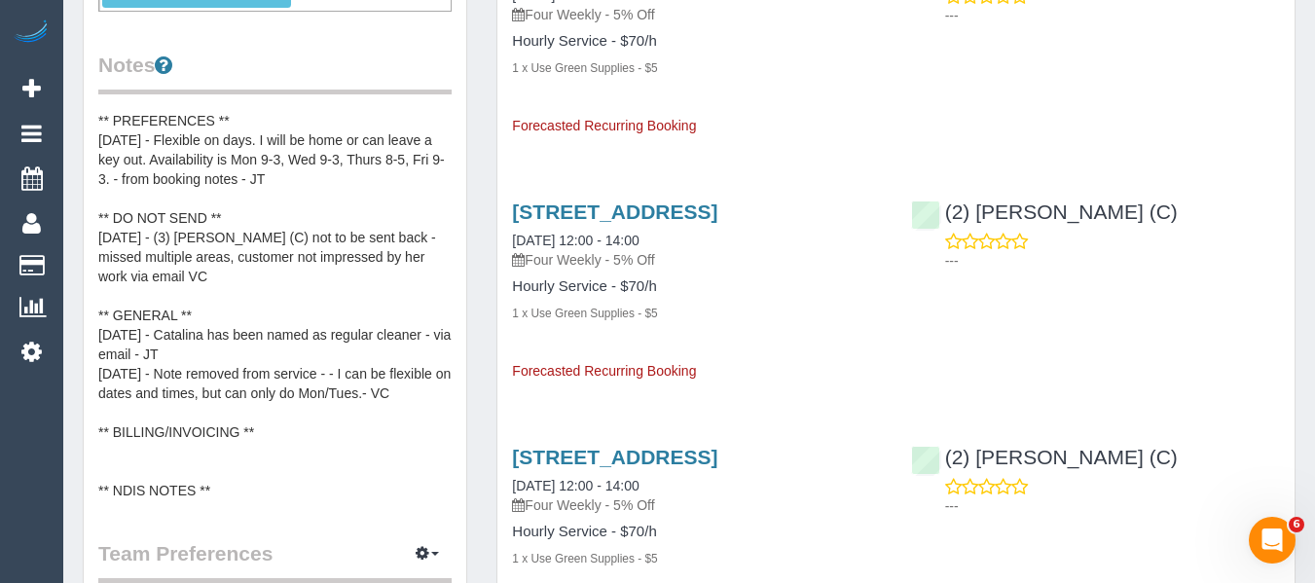
scroll to position [727, 0]
click at [286, 292] on pre "** ACCESS ** ** PREFERENCES ** 05/02/25 - Flexible on days. I will be home or c…" at bounding box center [274, 304] width 353 height 389
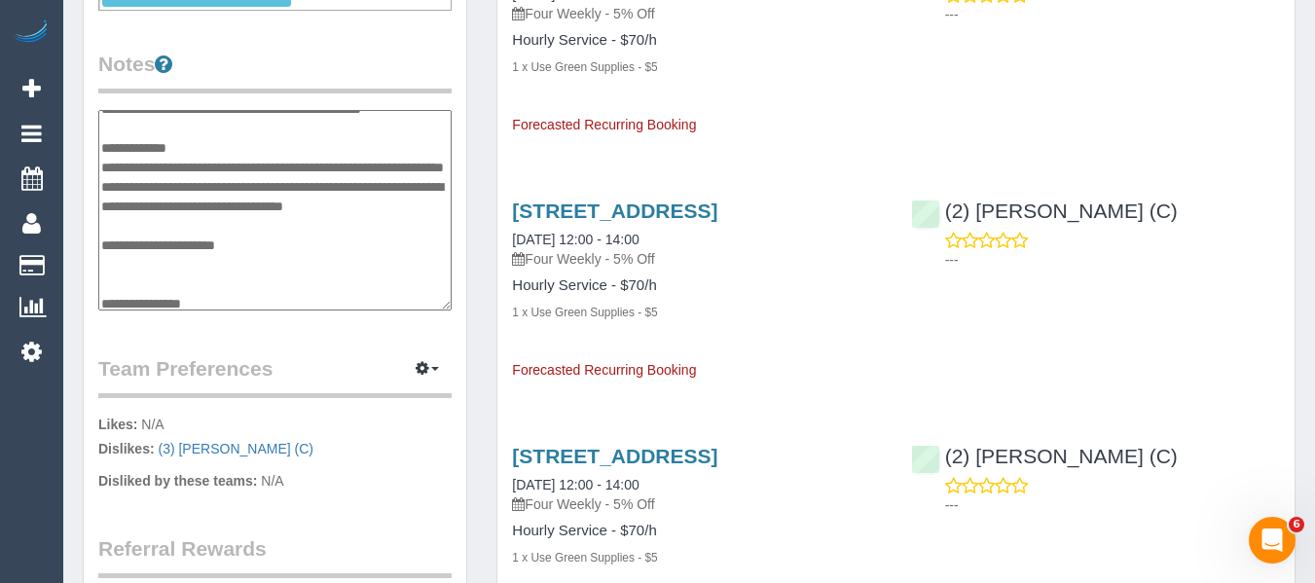
scroll to position [175, 0]
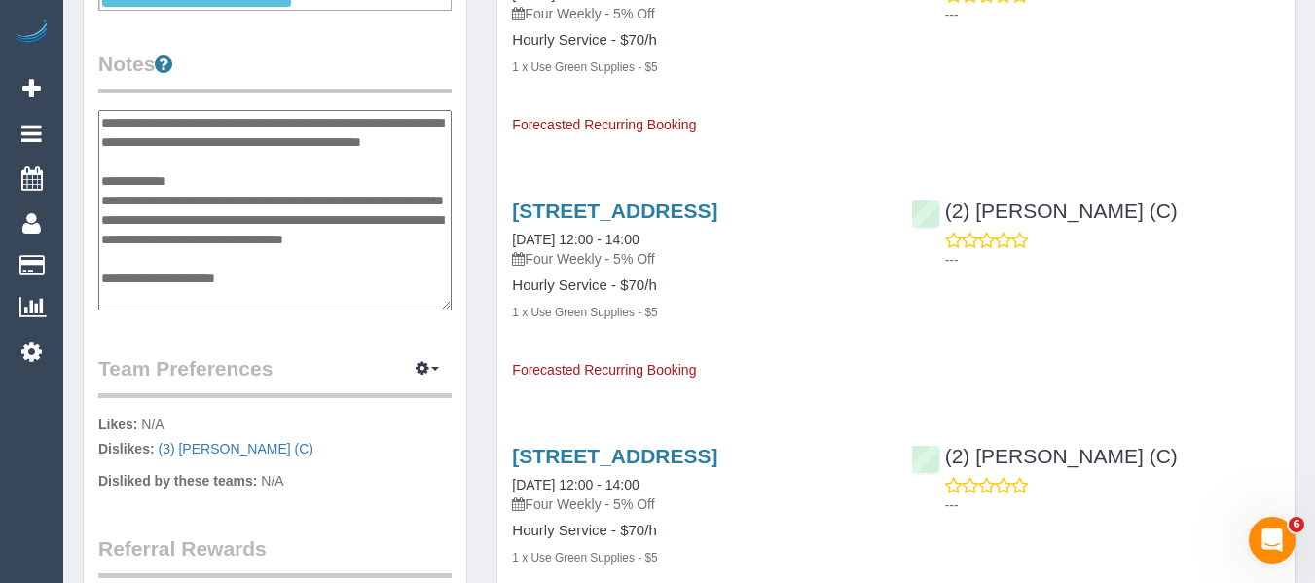
click at [203, 161] on textarea "**********" at bounding box center [274, 210] width 353 height 201
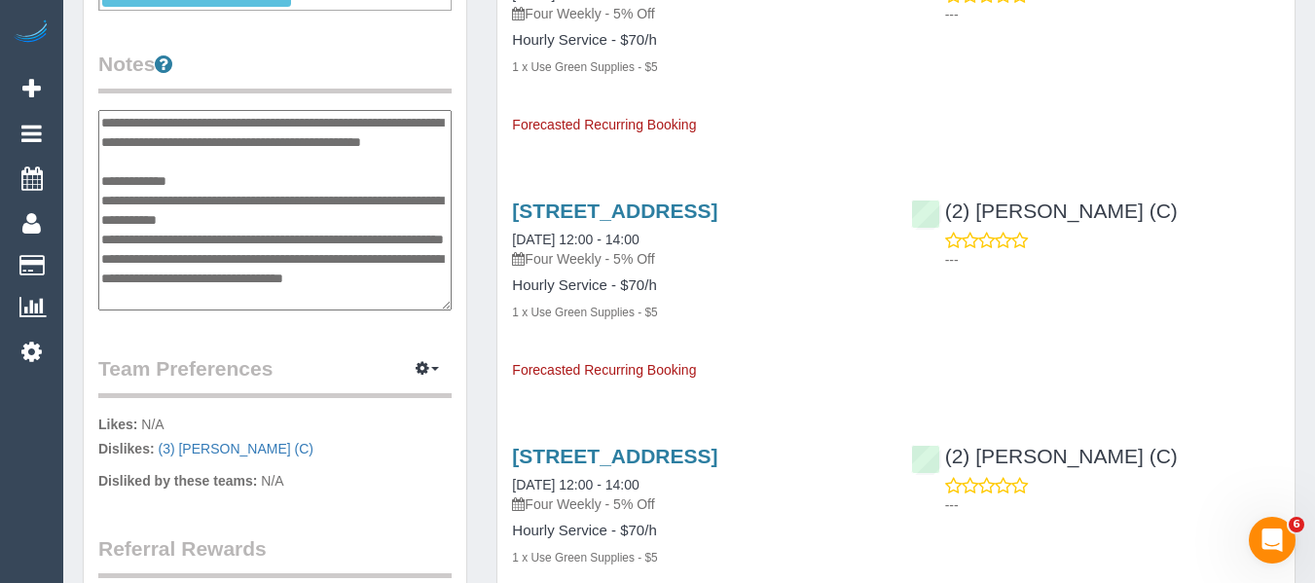
type textarea "**********"
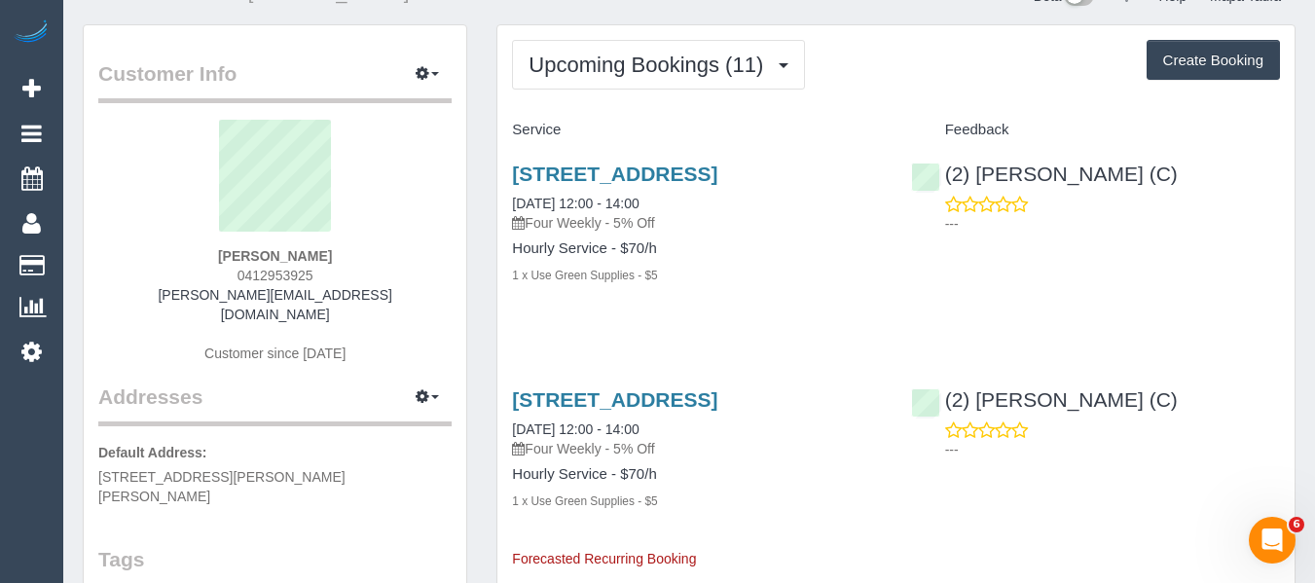
scroll to position [46, 0]
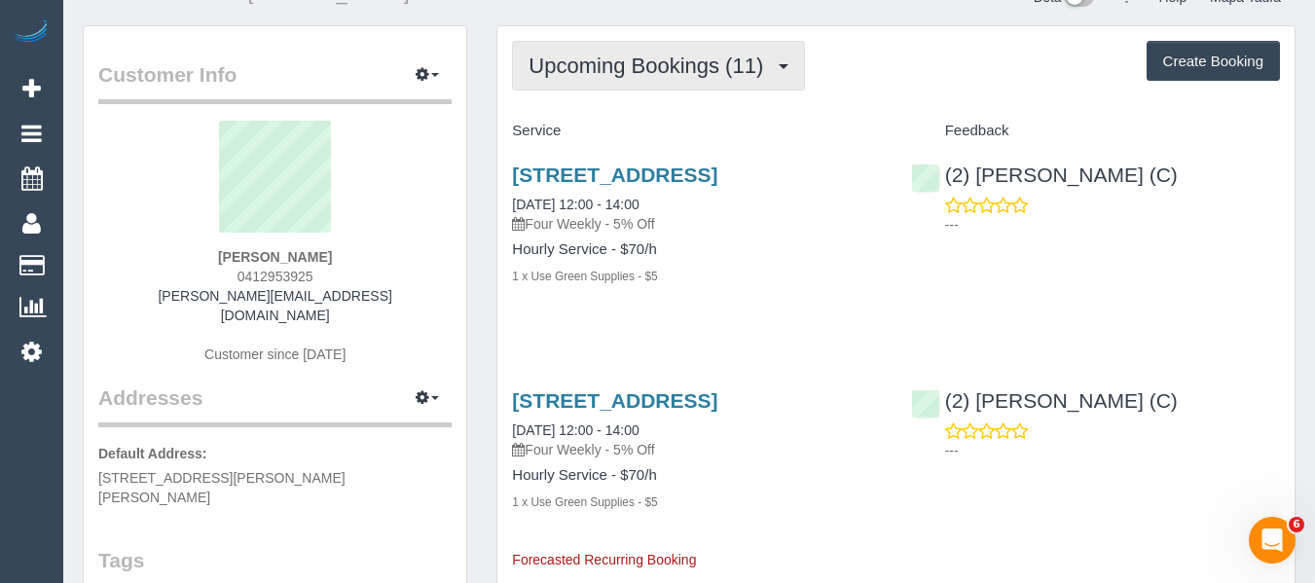
click at [609, 58] on span "Upcoming Bookings (11)" at bounding box center [651, 66] width 244 height 24
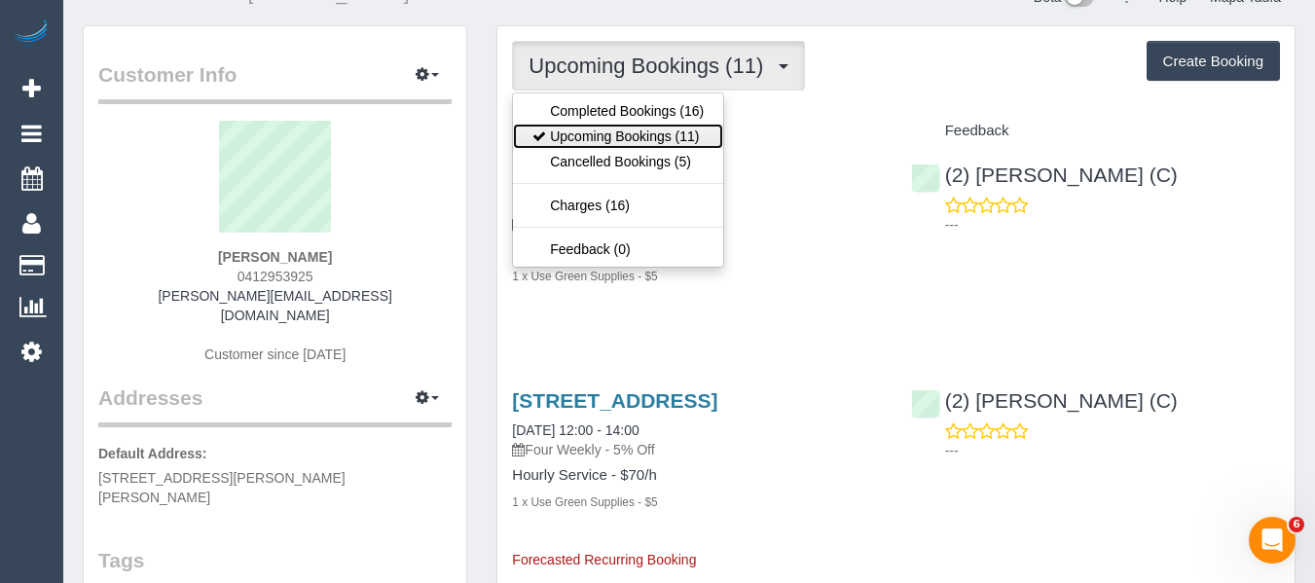
click at [584, 139] on link "Upcoming Bookings (11)" at bounding box center [618, 136] width 210 height 25
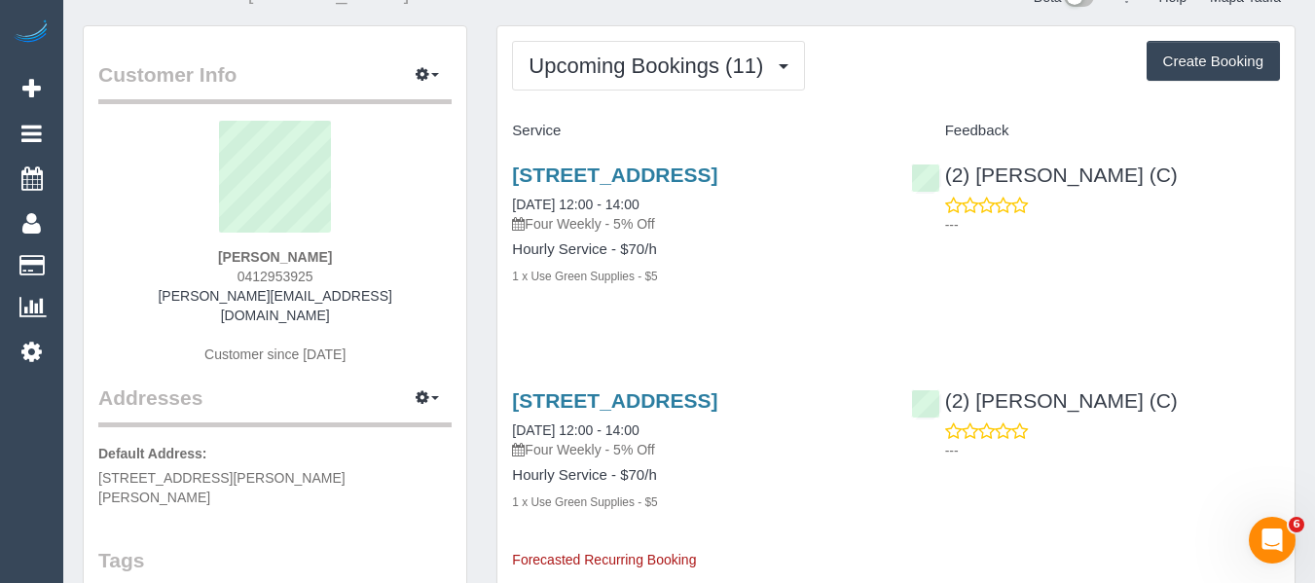
click at [795, 324] on div "17 Ormonde Road, Ferntree Gully, VIC 3156 06/10/2025 12:00 - 14:00 Four Weekly …" at bounding box center [697, 235] width 398 height 177
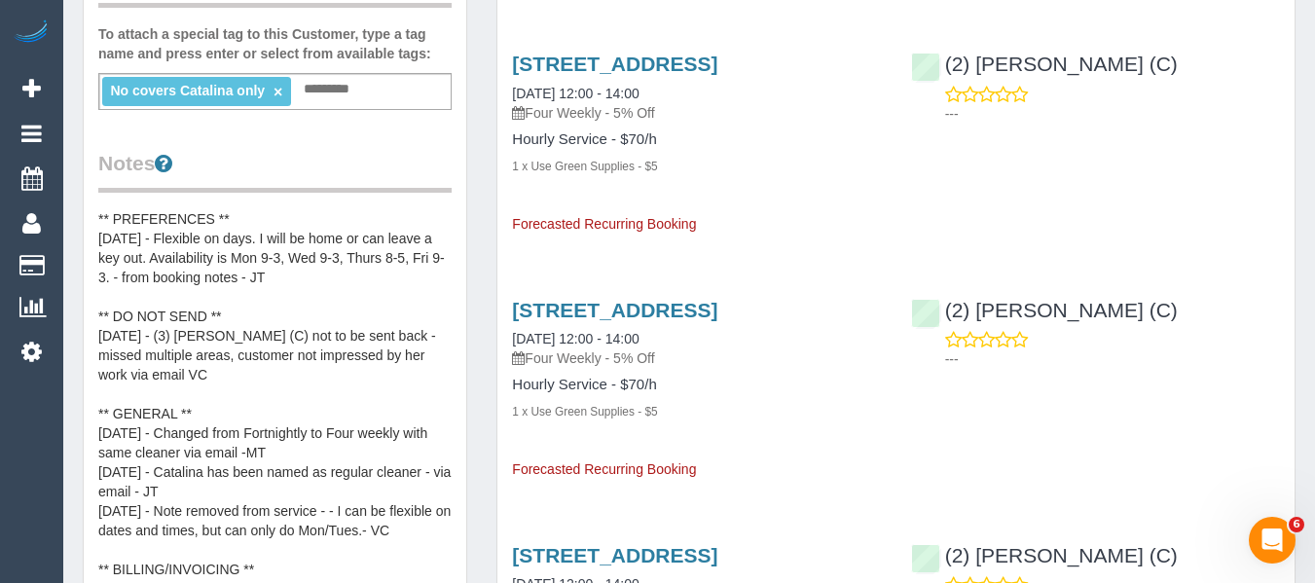
scroll to position [630, 0]
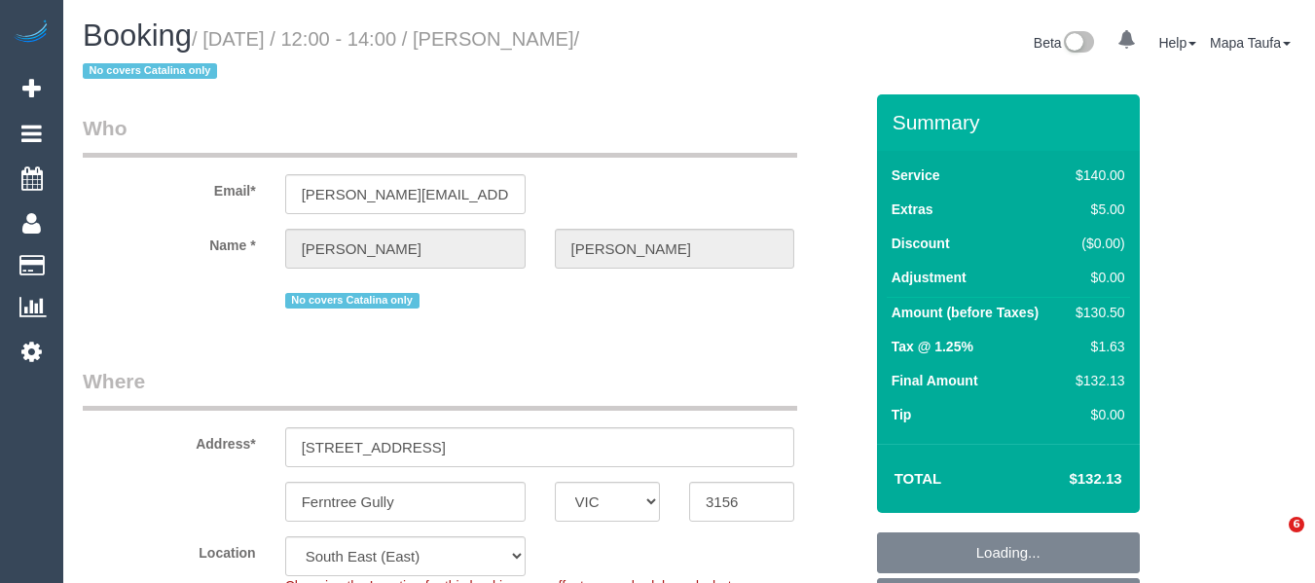
select select "VIC"
select select "string:stripe-pm_1Qou8B2GScqysDRVc6qnAhfu"
select select "spot4"
select select "number:27"
select select "number:14"
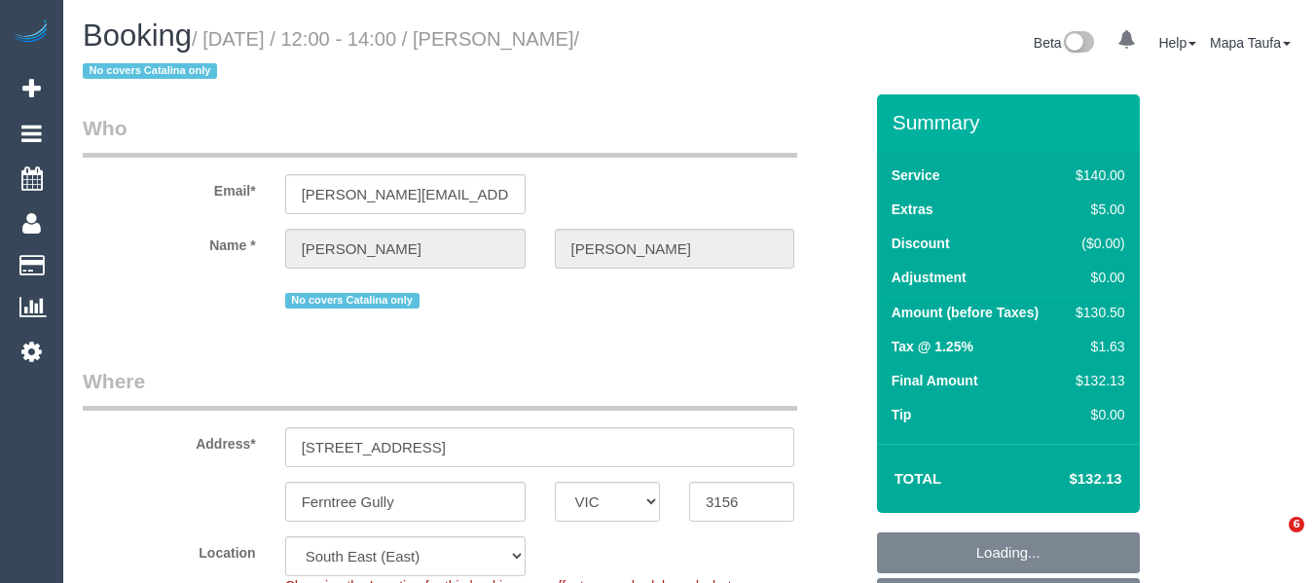
select select "number:18"
select select "number:22"
select select "number:34"
select select "number:26"
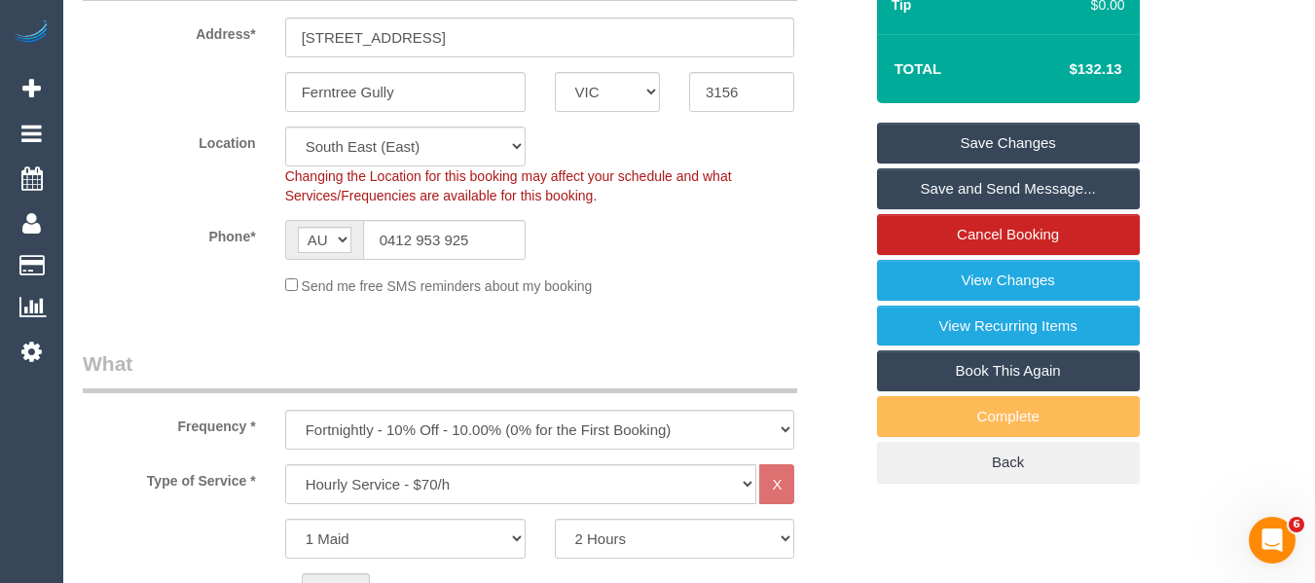
scroll to position [425, 0]
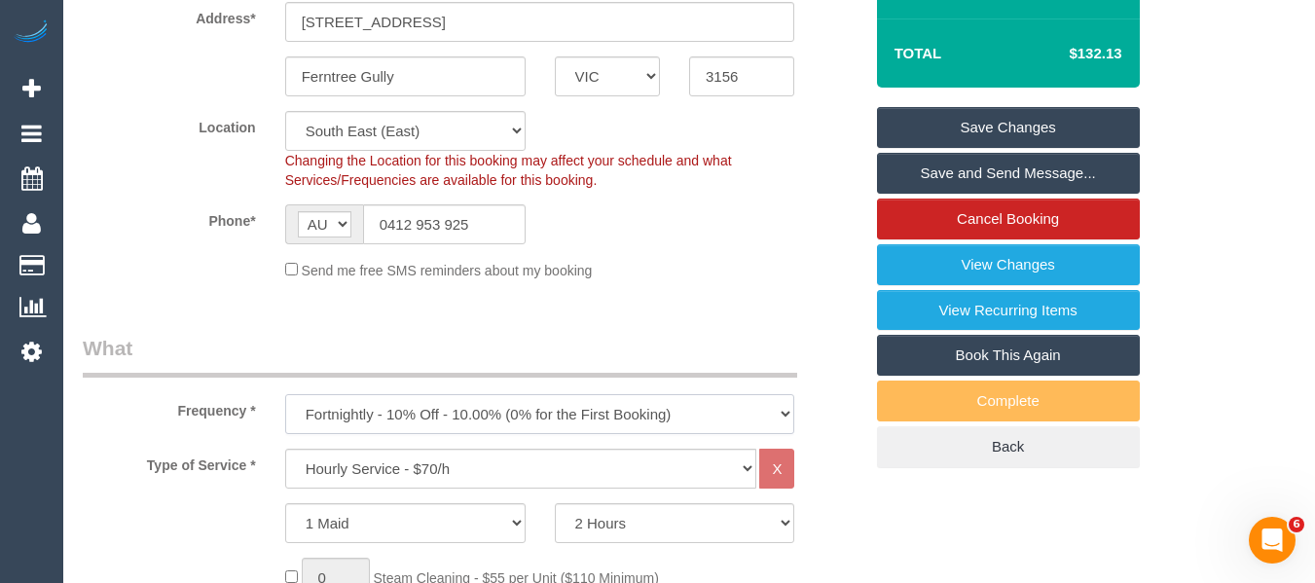
click at [436, 411] on select "One Time Cleaning Weekly - 10% Off - 10.00% (0% for the First Booking) Fortnigh…" at bounding box center [540, 414] width 510 height 40
select select "object:860"
click at [285, 394] on select "One Time Cleaning Weekly - 10% Off - 10.00% (0% for the First Booking) Fortnigh…" at bounding box center [540, 414] width 510 height 40
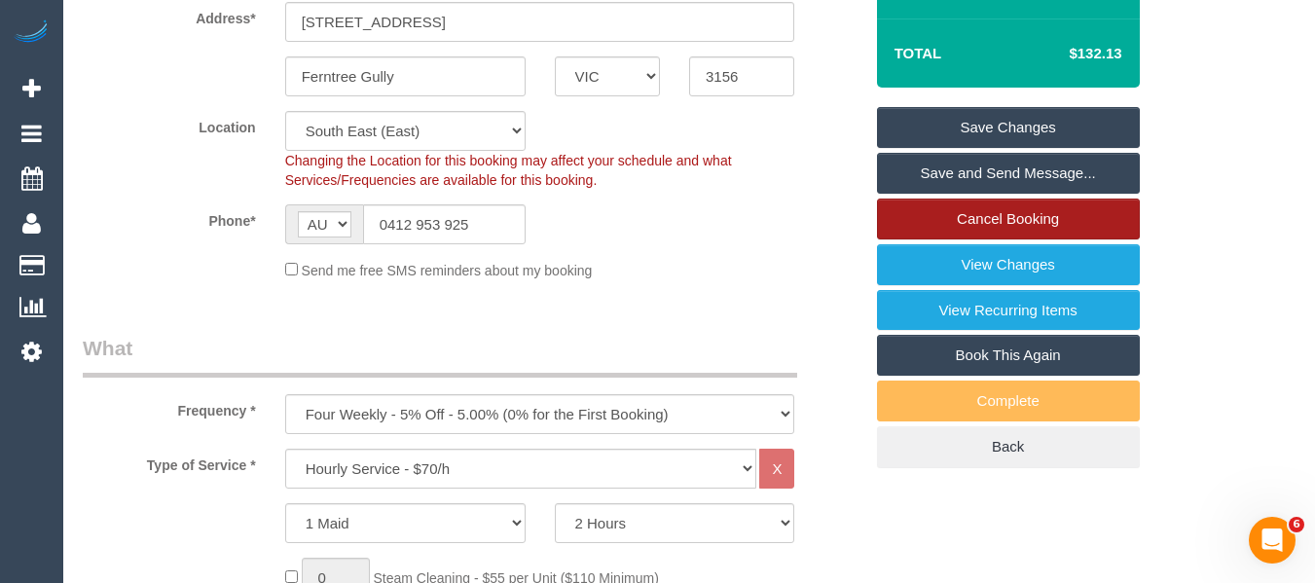
drag, startPoint x: 757, startPoint y: 262, endPoint x: 1023, endPoint y: 210, distance: 270.8
click at [778, 261] on div "Send me free SMS reminders about my booking" at bounding box center [540, 269] width 539 height 21
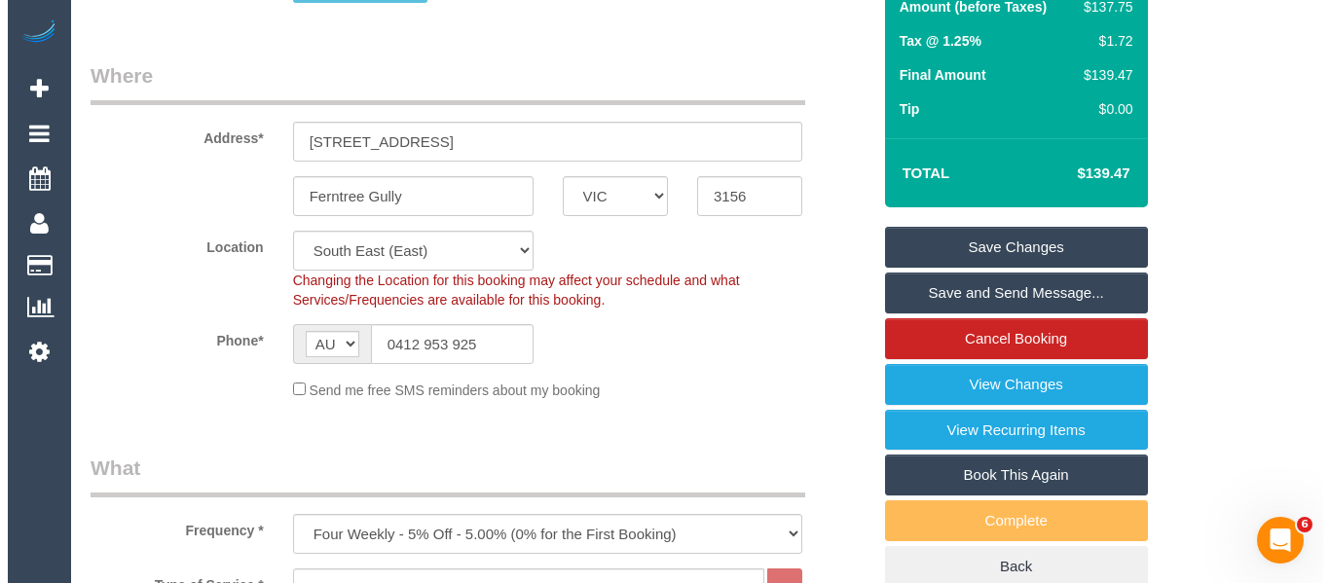
scroll to position [283, 0]
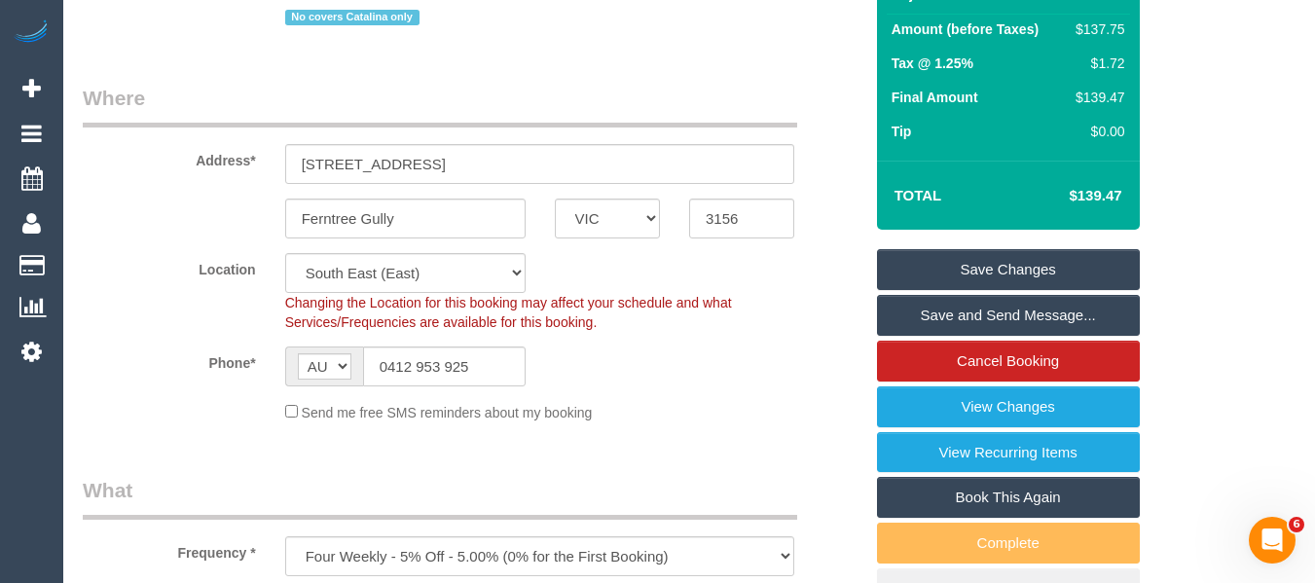
click at [1086, 270] on link "Save Changes" at bounding box center [1008, 269] width 263 height 41
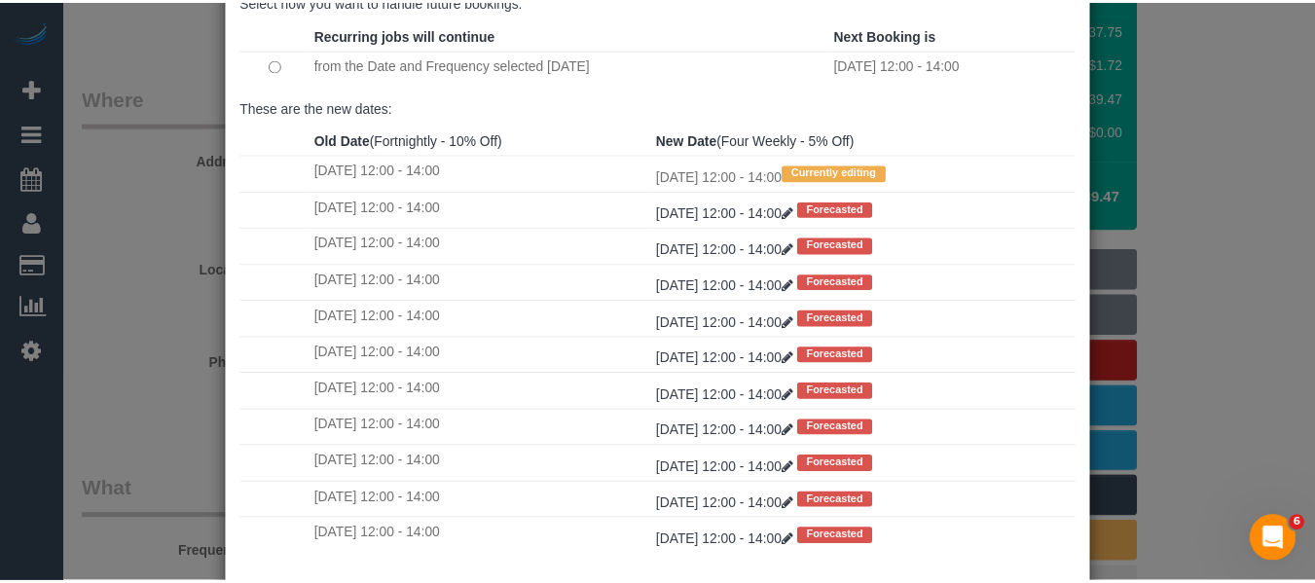
scroll to position [260, 0]
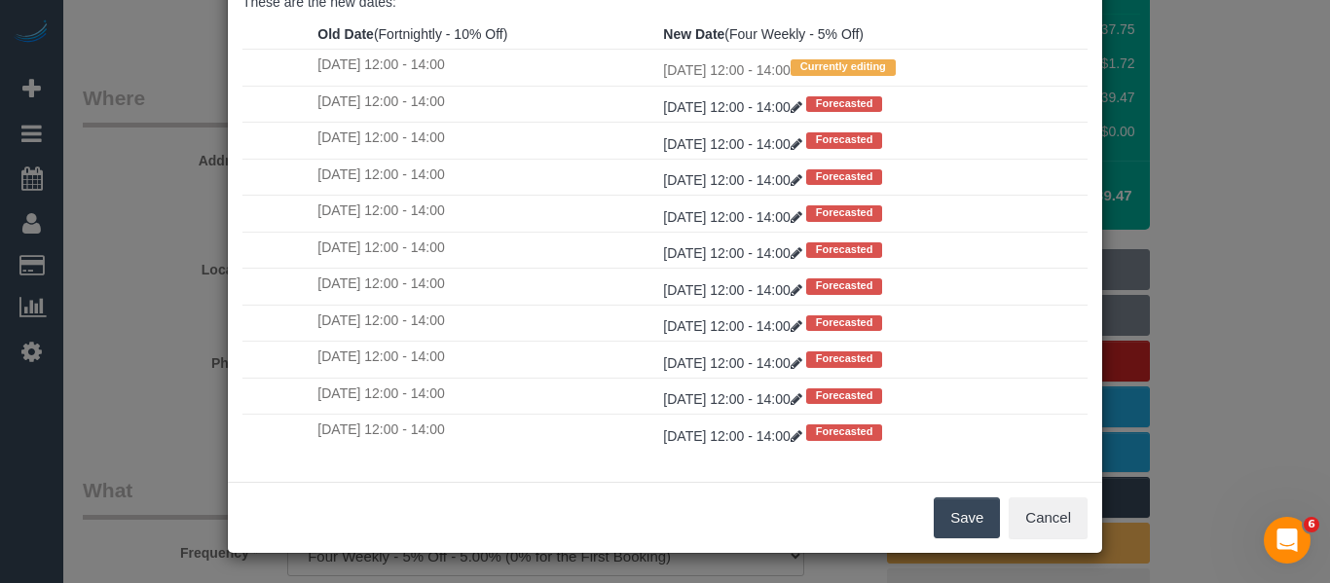
click at [975, 518] on button "Save" at bounding box center [967, 518] width 66 height 41
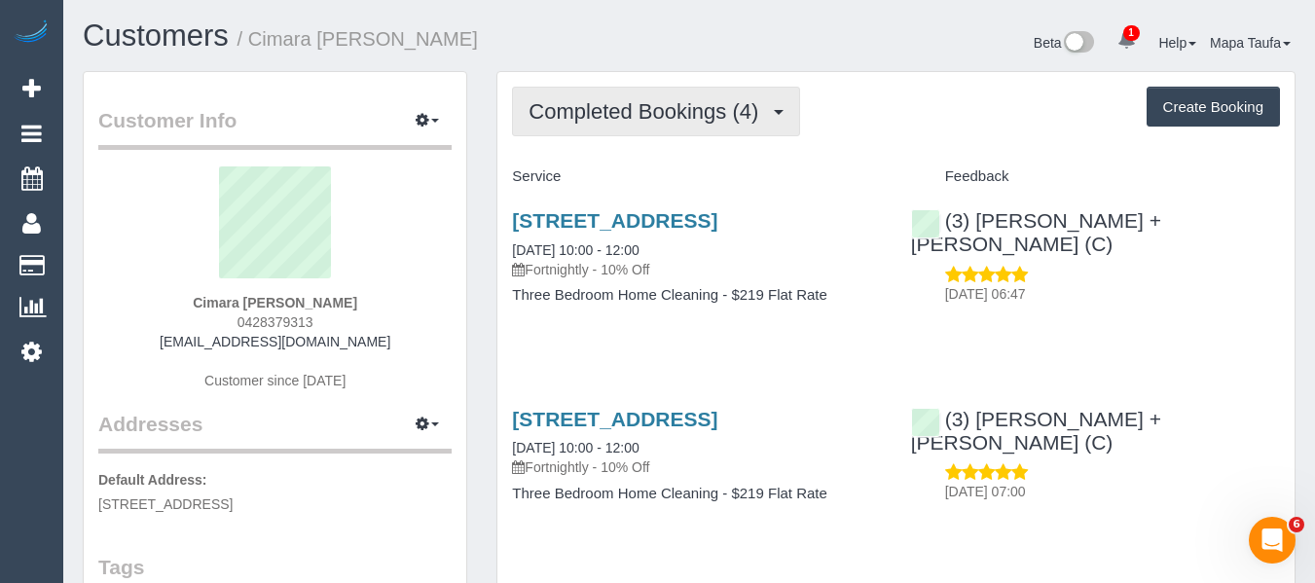
click at [610, 108] on span "Completed Bookings (4)" at bounding box center [649, 111] width 240 height 24
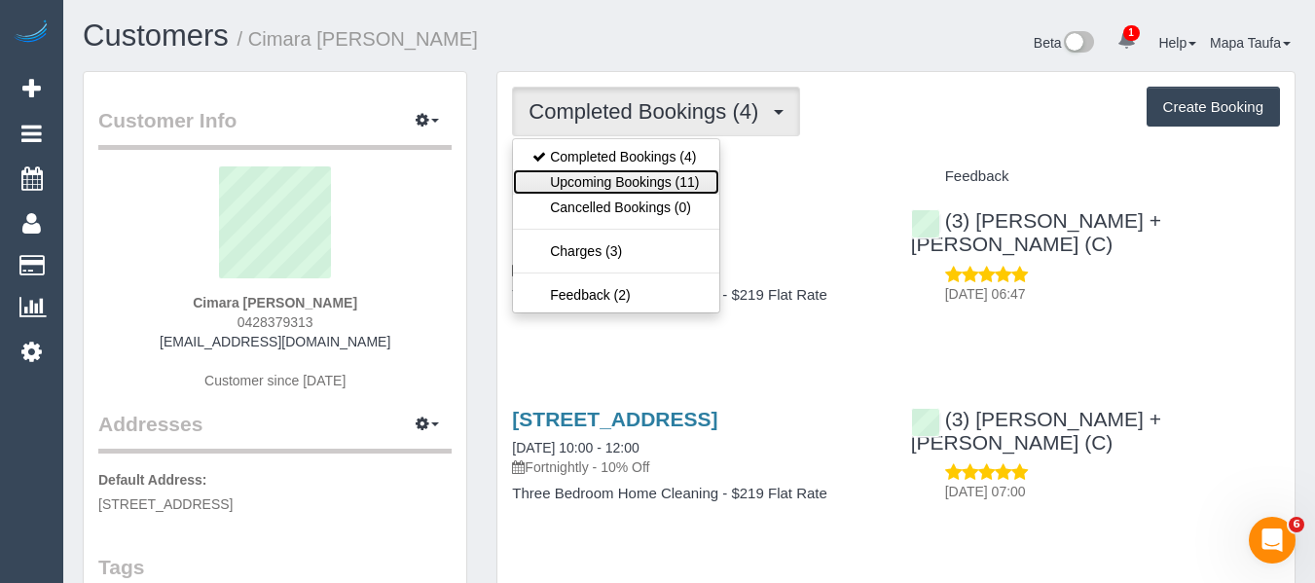
click at [611, 182] on link "Upcoming Bookings (11)" at bounding box center [615, 181] width 205 height 25
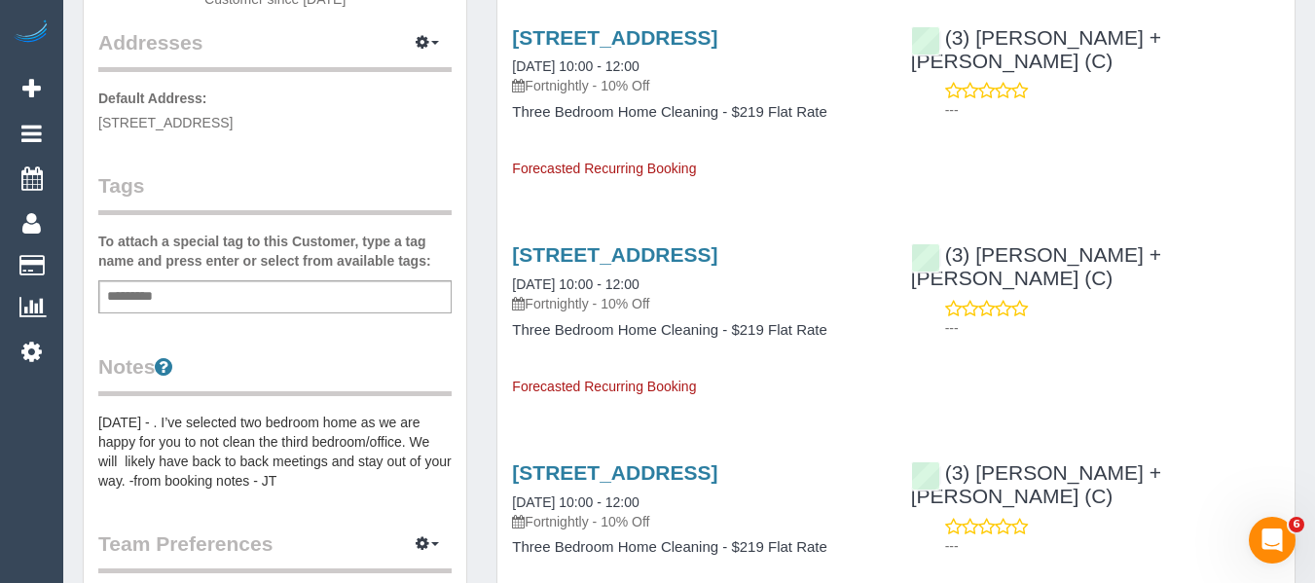
scroll to position [389, 0]
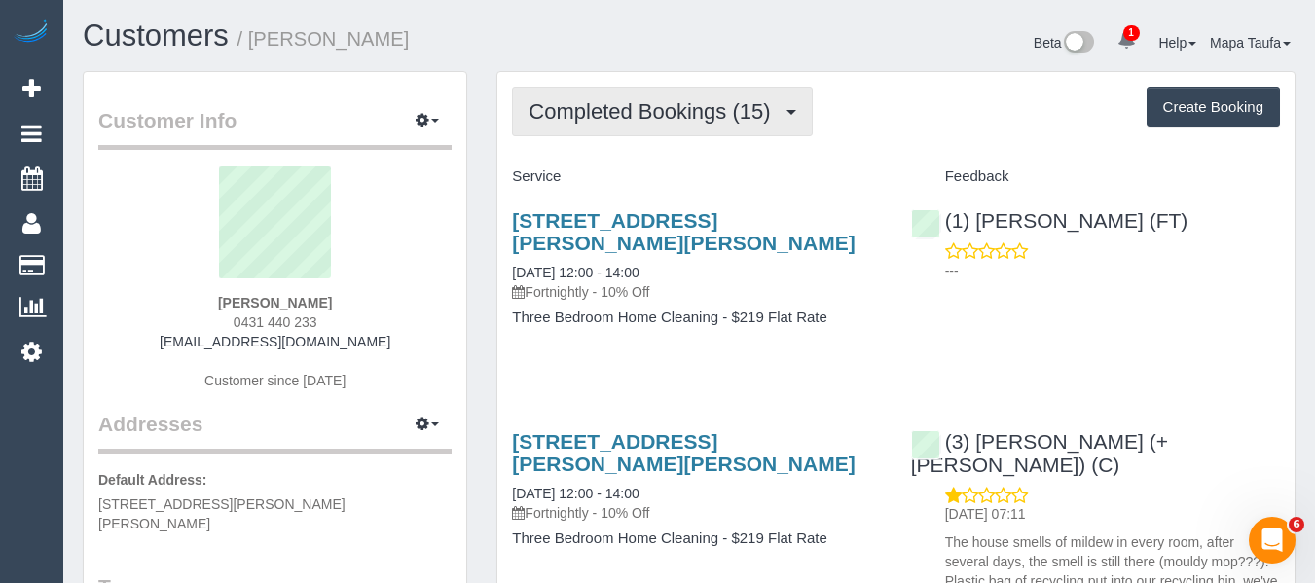
click at [624, 116] on span "Completed Bookings (15)" at bounding box center [654, 111] width 251 height 24
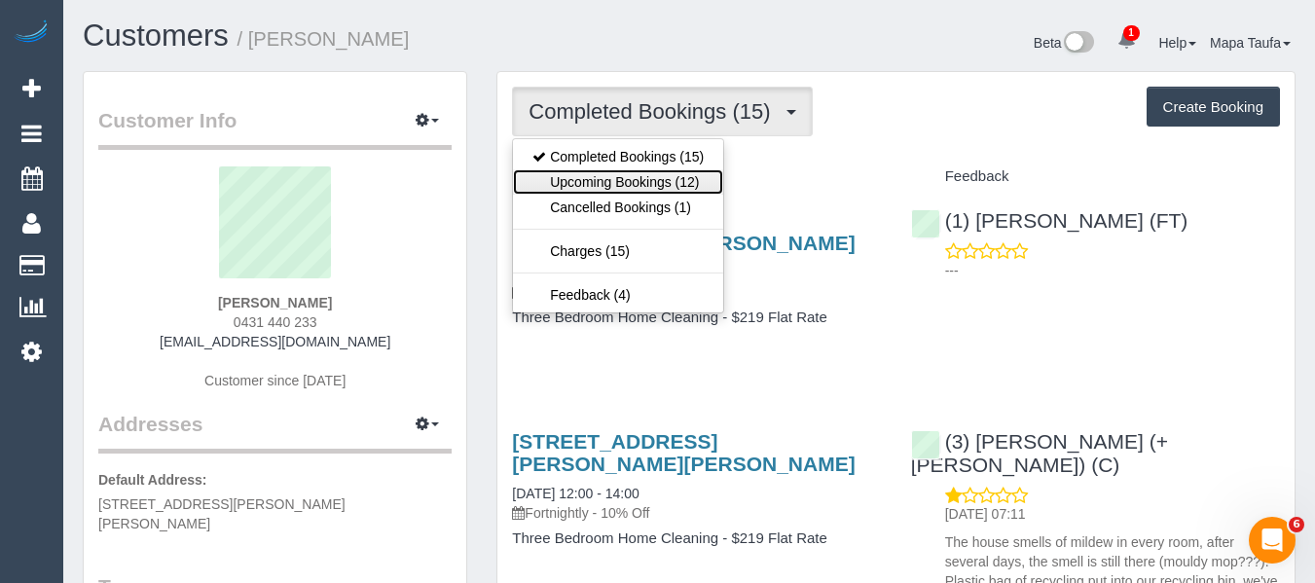
click at [620, 174] on link "Upcoming Bookings (12)" at bounding box center [618, 181] width 210 height 25
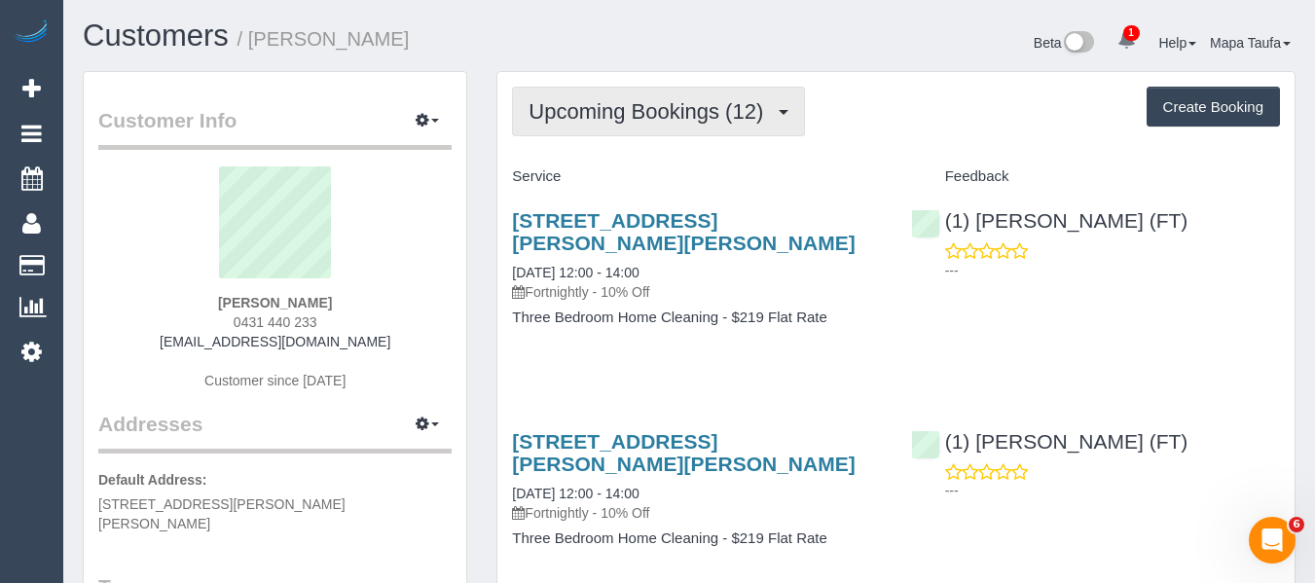
click at [609, 131] on button "Upcoming Bookings (12)" at bounding box center [658, 112] width 293 height 50
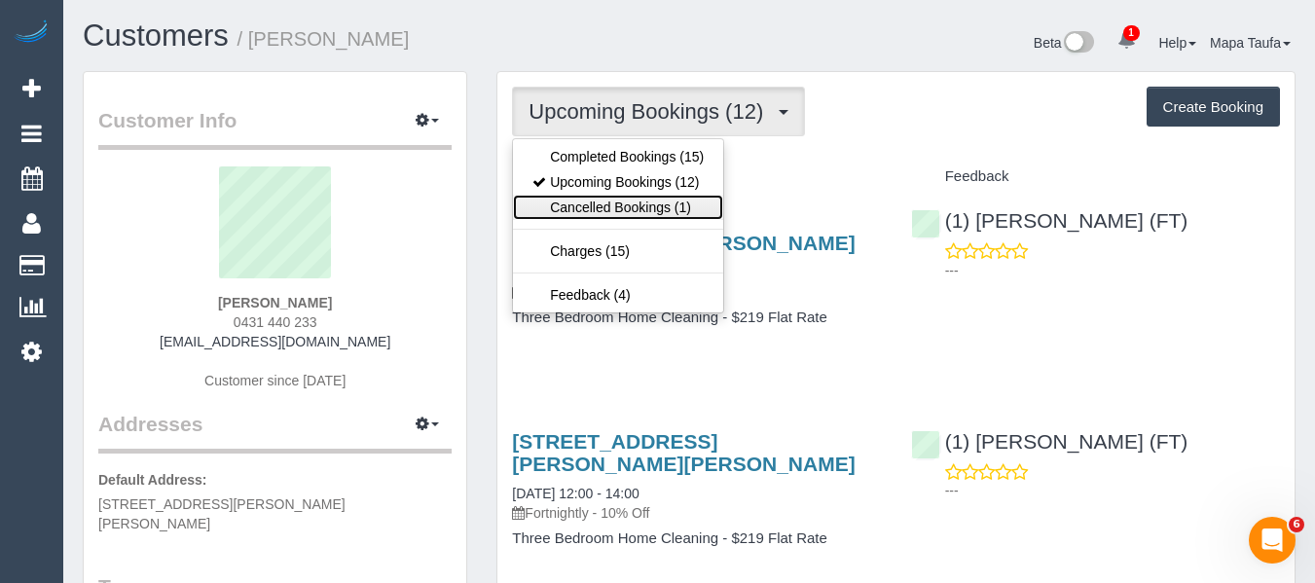
click at [637, 211] on link "Cancelled Bookings (1)" at bounding box center [618, 207] width 210 height 25
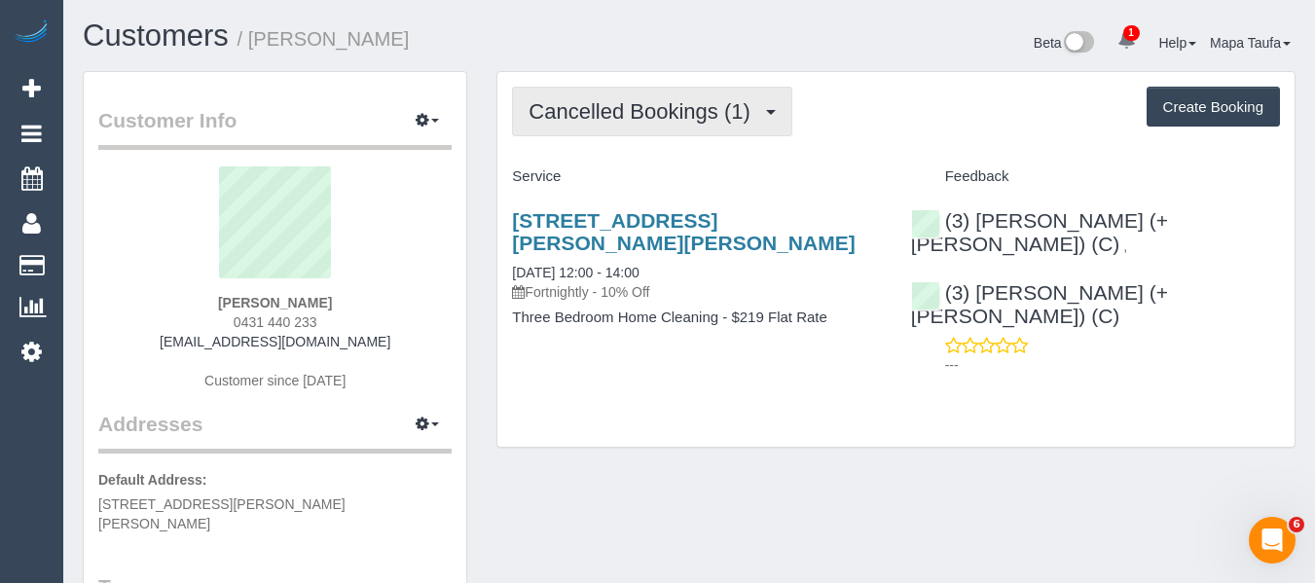
drag, startPoint x: 572, startPoint y: 126, endPoint x: 572, endPoint y: 161, distance: 35.0
click at [570, 128] on button "Cancelled Bookings (1)" at bounding box center [652, 112] width 280 height 50
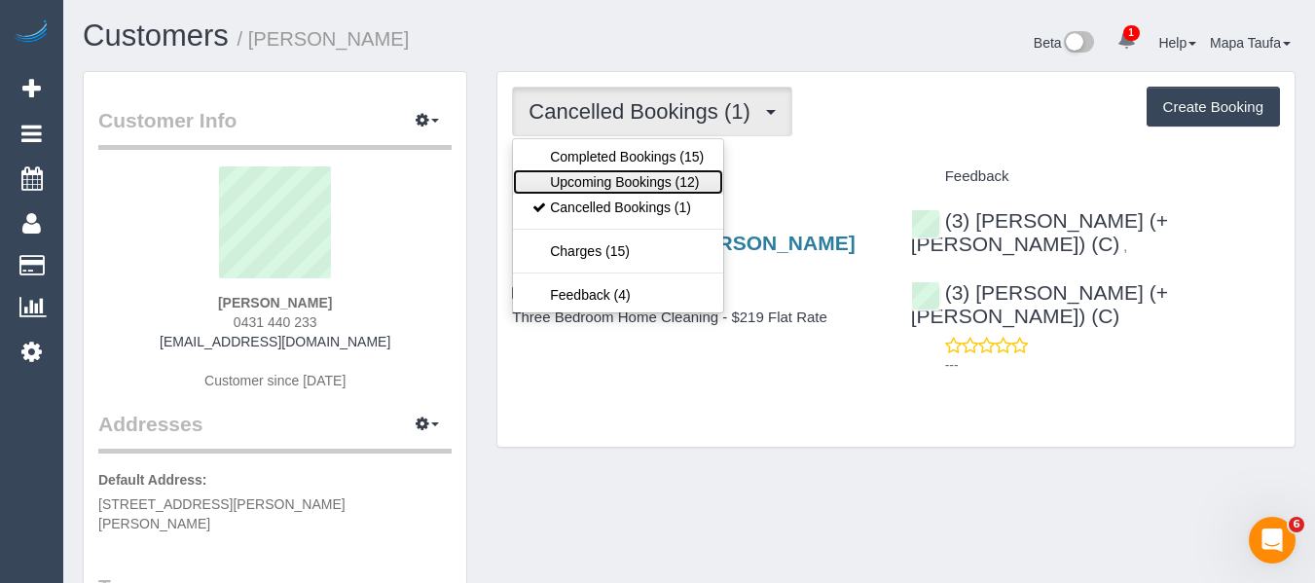
click at [578, 185] on link "Upcoming Bookings (12)" at bounding box center [618, 181] width 210 height 25
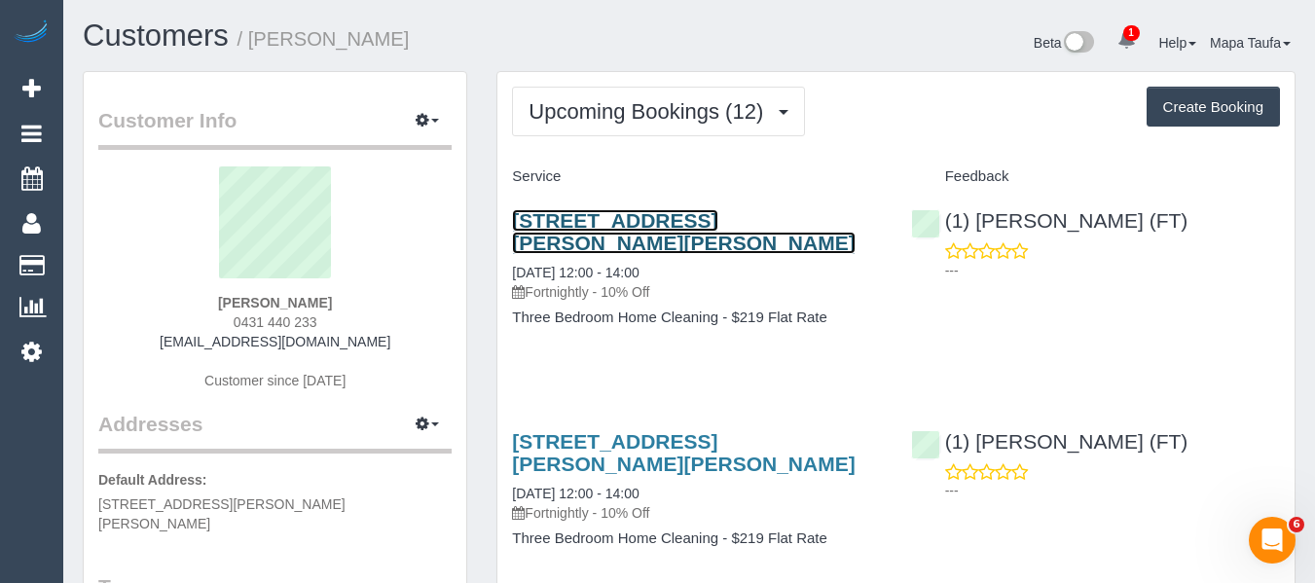
click at [589, 222] on link "[STREET_ADDRESS][PERSON_NAME][PERSON_NAME]" at bounding box center [683, 231] width 343 height 45
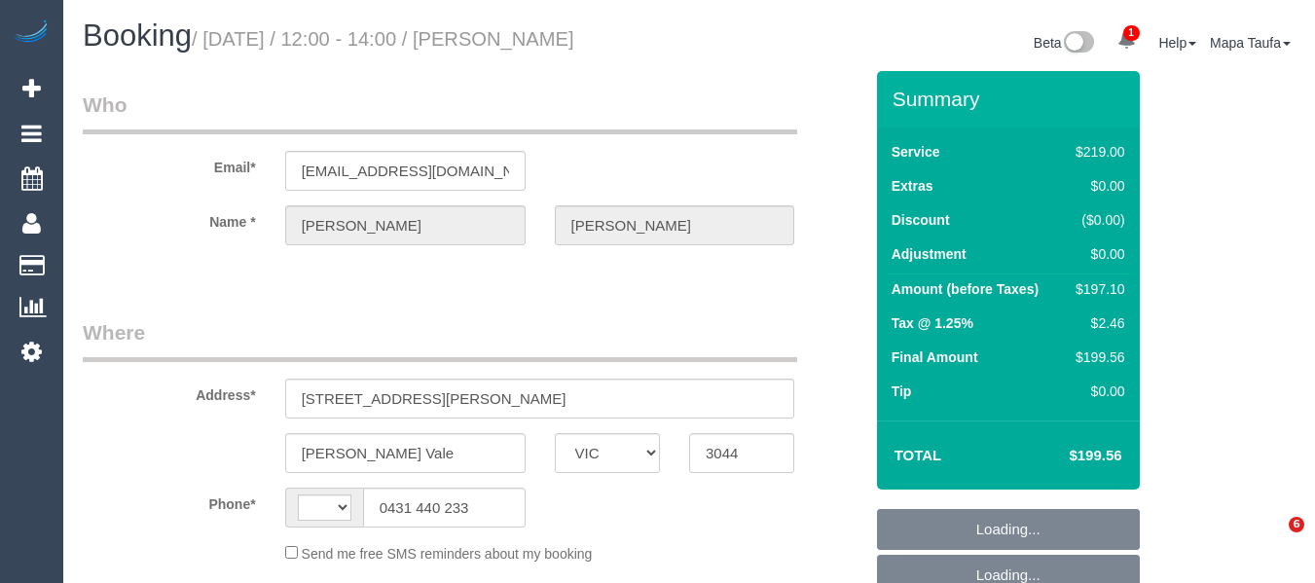
select select "VIC"
select select "string:stripe-pm_1QqtCF2GScqysDRV5l5BjYxq"
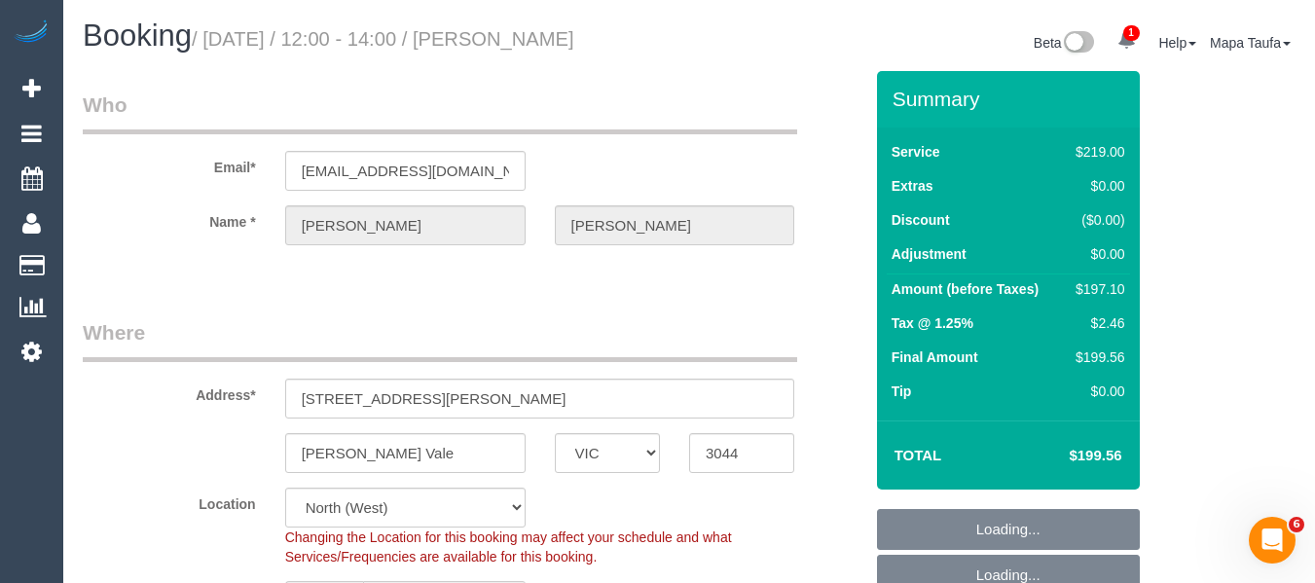
select select "string:AU"
select select "object:658"
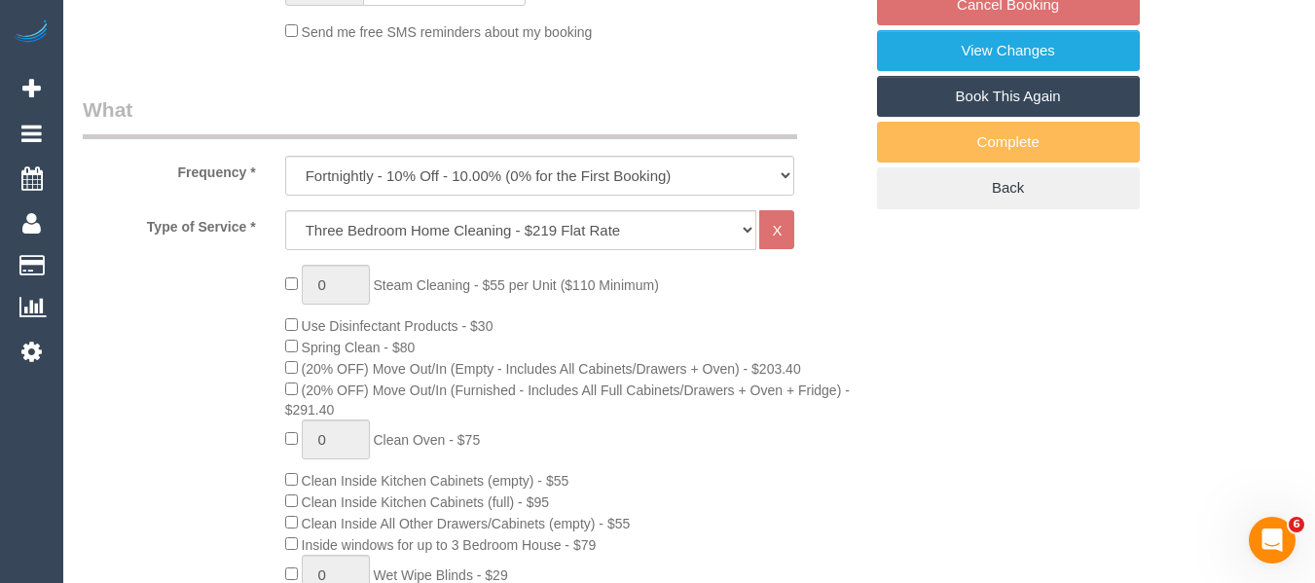
select select "number:27"
select select "number:14"
select select "number:19"
select select "number:22"
select select "number:35"
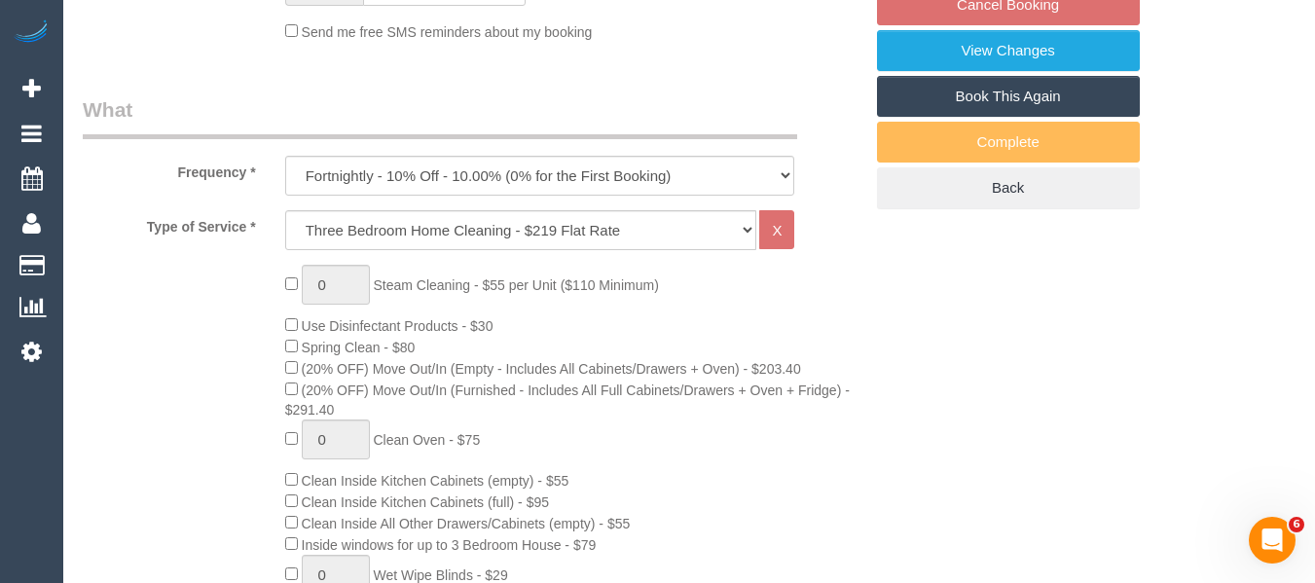
select select "number:11"
select select "object:1546"
select select "spot4"
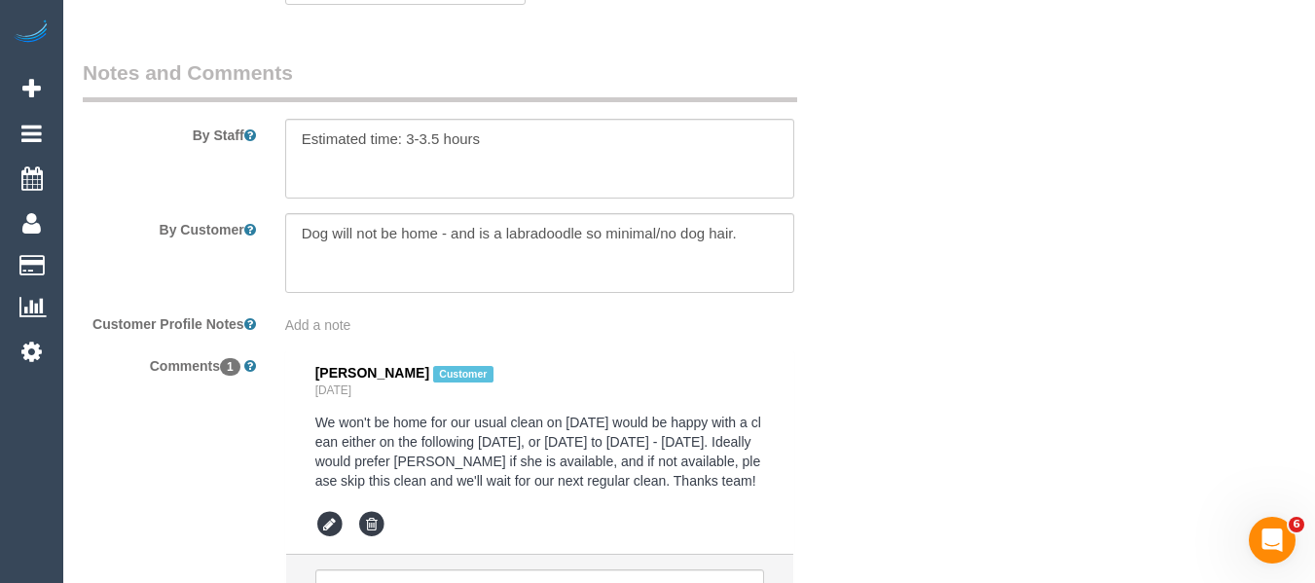
scroll to position [3520, 0]
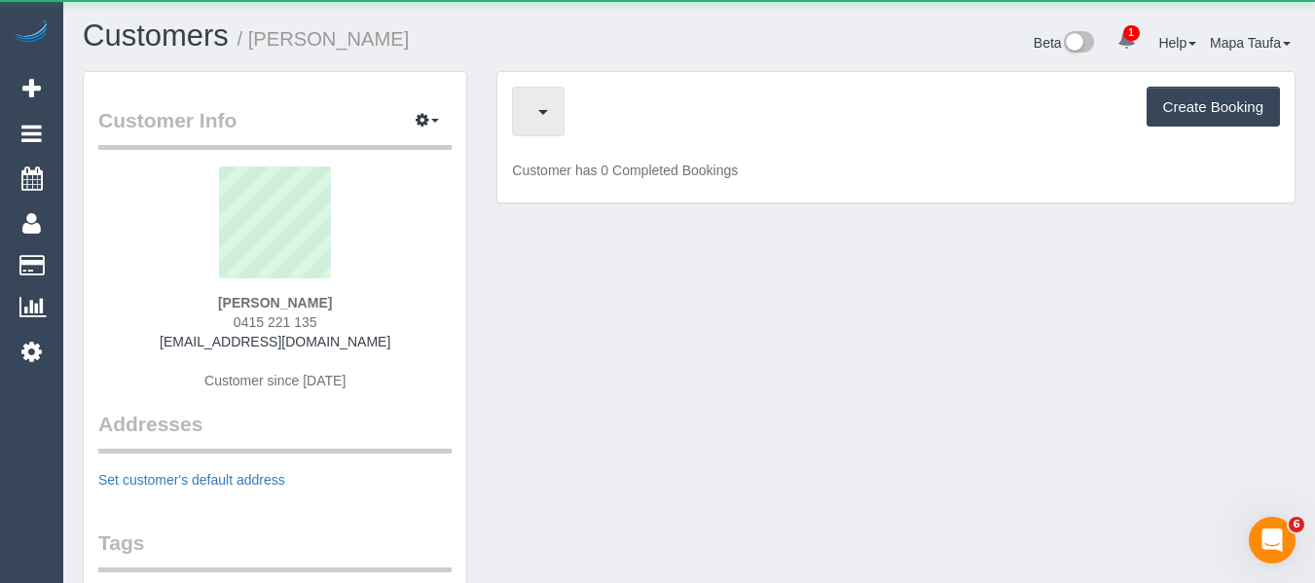
click at [559, 103] on button "button" at bounding box center [538, 112] width 53 height 50
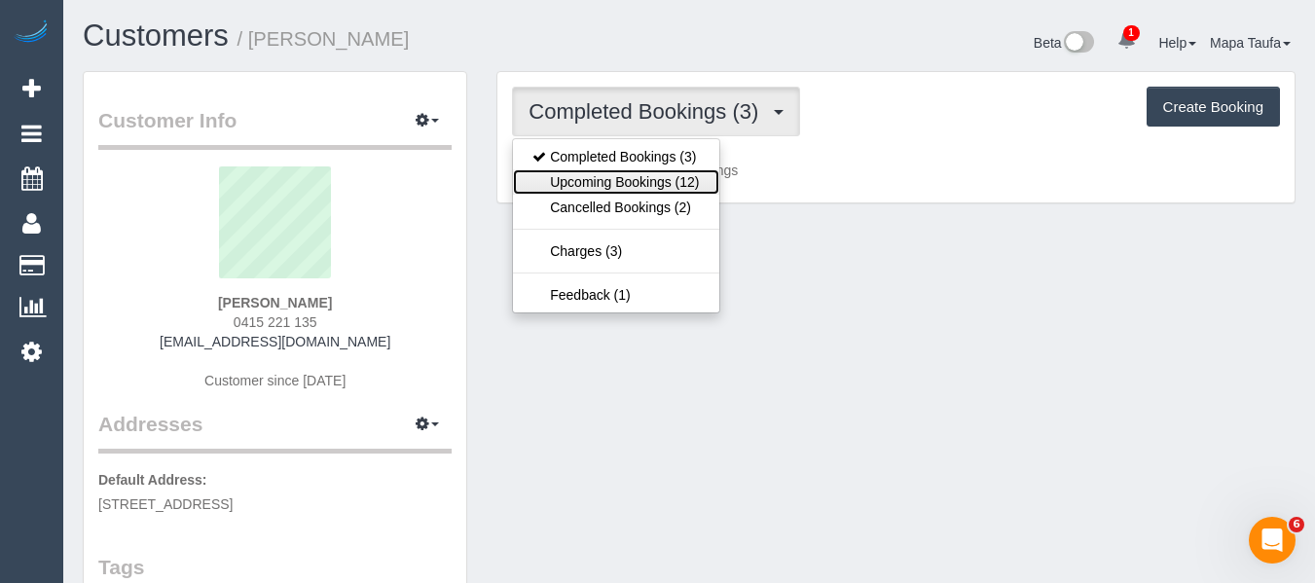
click at [584, 181] on link "Upcoming Bookings (12)" at bounding box center [615, 181] width 205 height 25
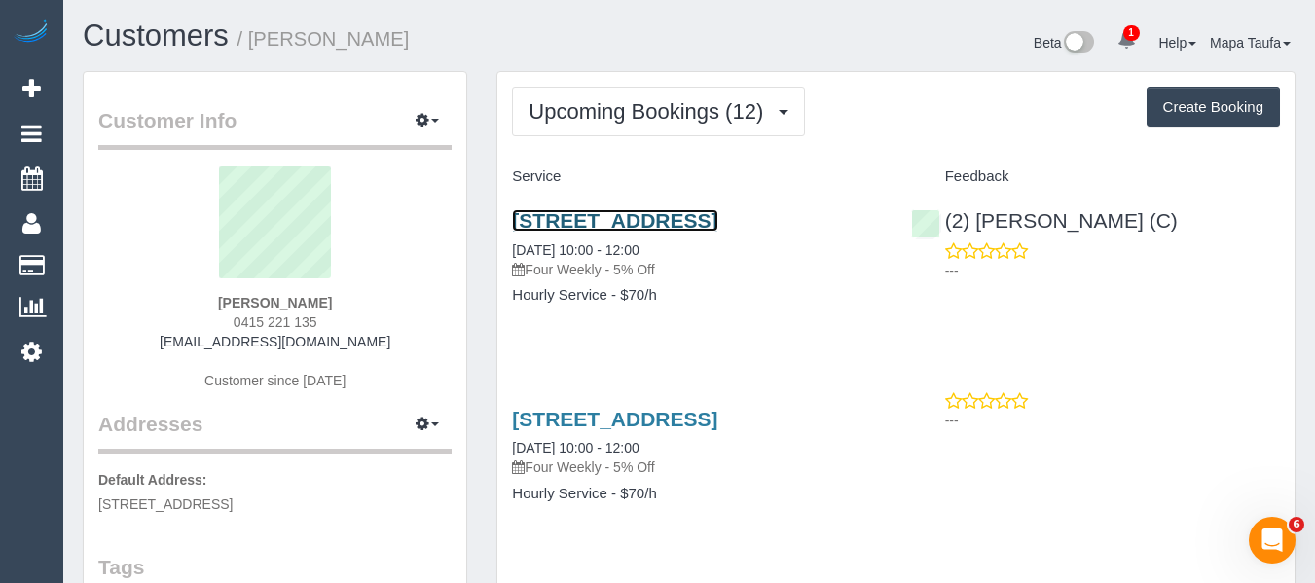
click at [572, 225] on link "[STREET_ADDRESS]" at bounding box center [614, 220] width 205 height 22
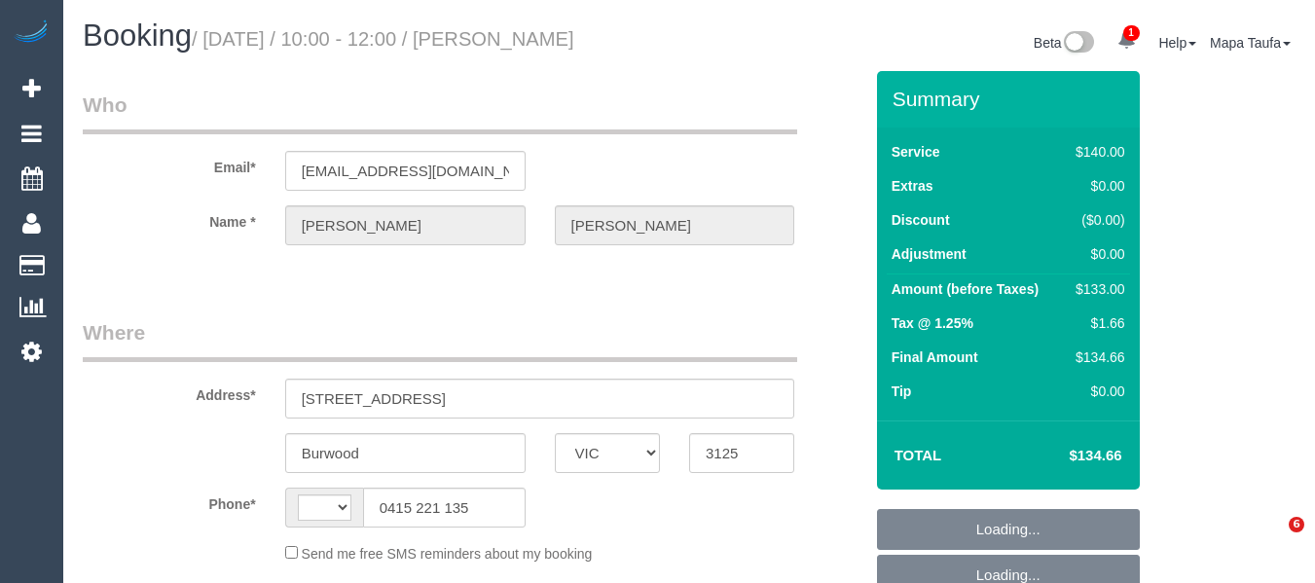
select select "VIC"
select select "string:AU"
select select "string:stripe-pm_1ROW3L2GScqysDRVcWRg2qmN"
select select "object:722"
select select "number:27"
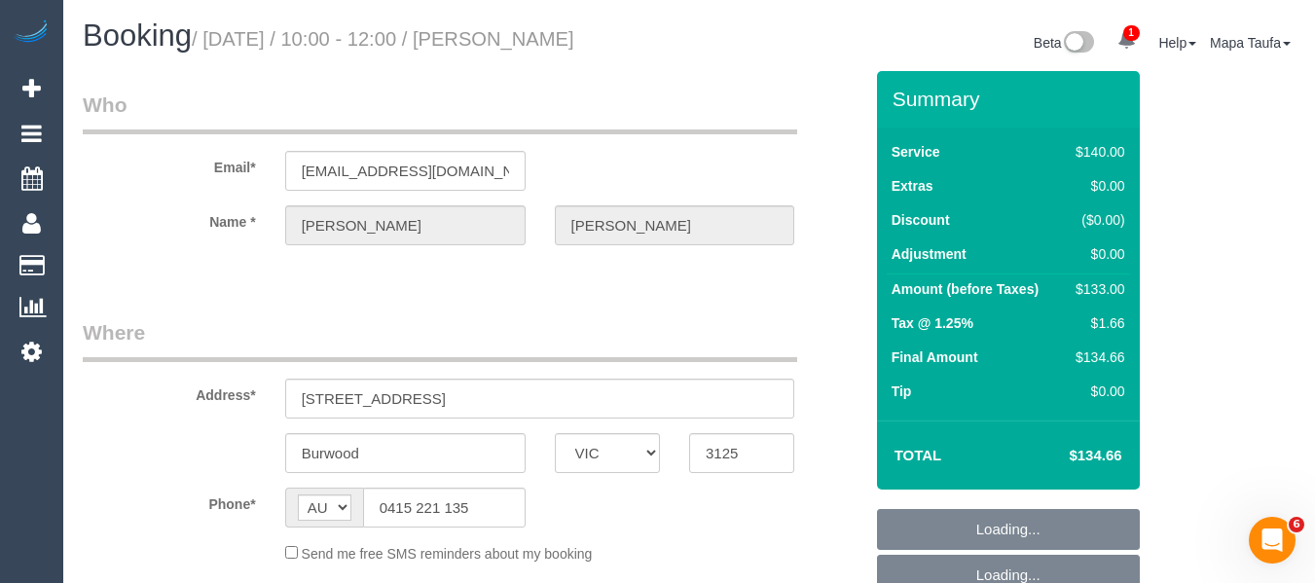
select select "number:17"
select select "number:19"
select select "number:22"
select select "number:34"
select select "number:13"
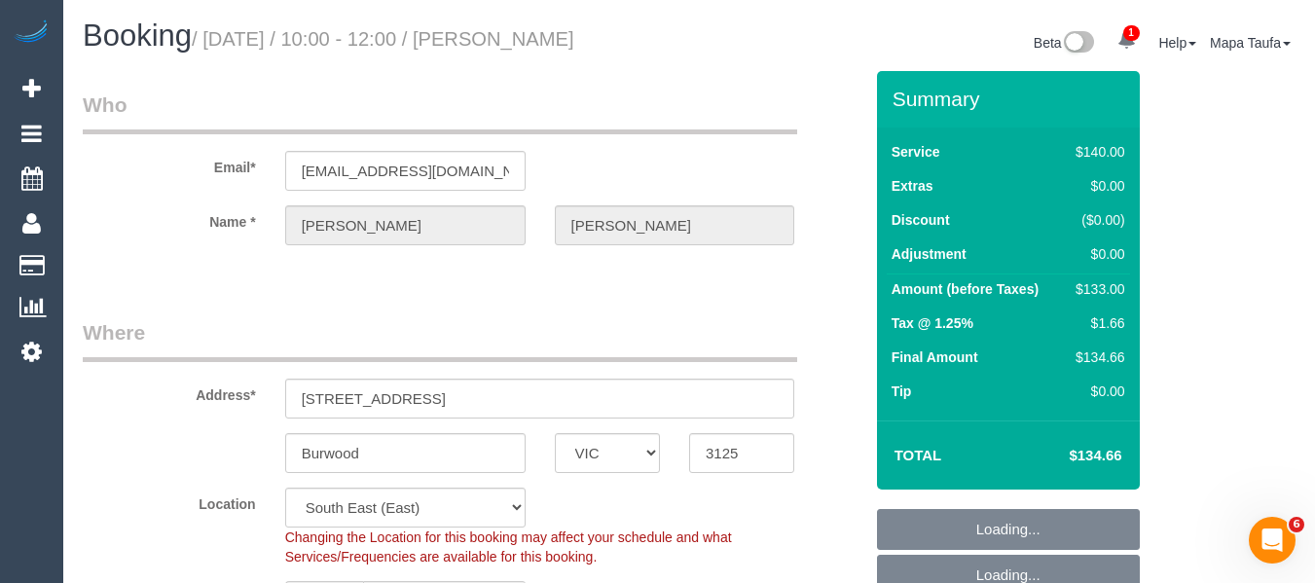
select select "spot3"
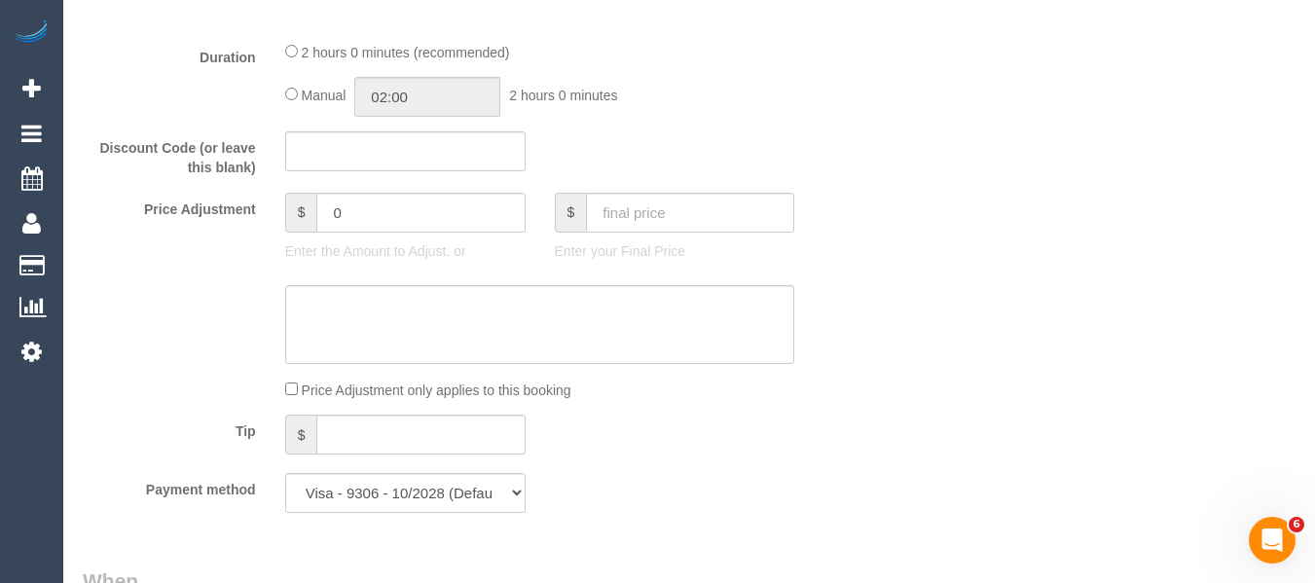
select select "object:1401"
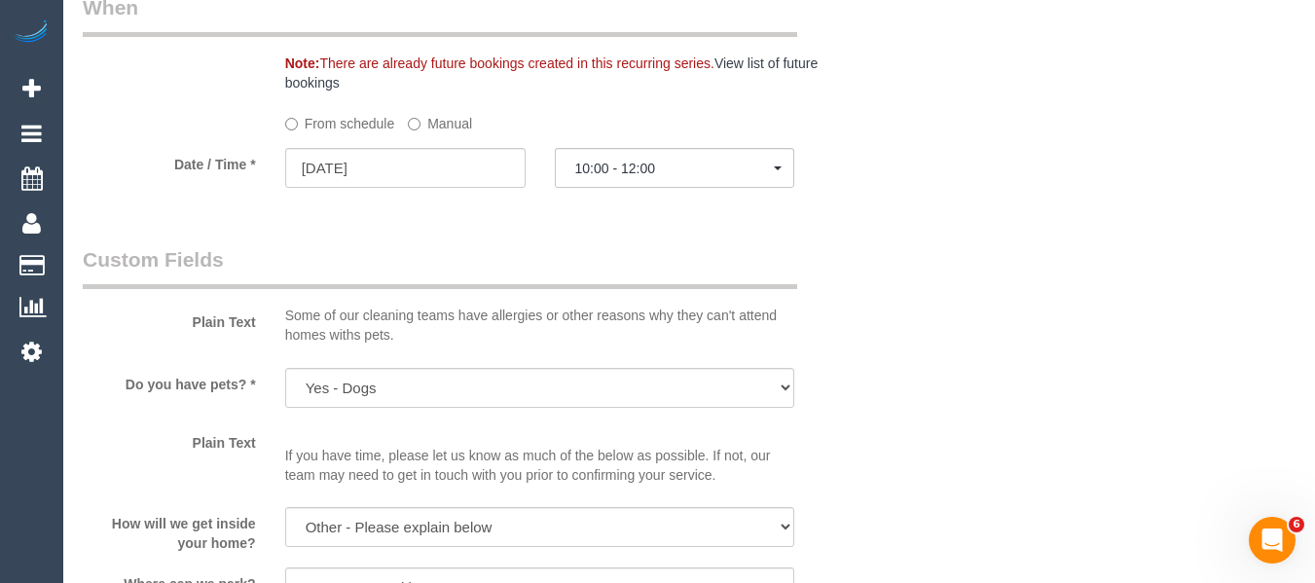
scroll to position [1892, 0]
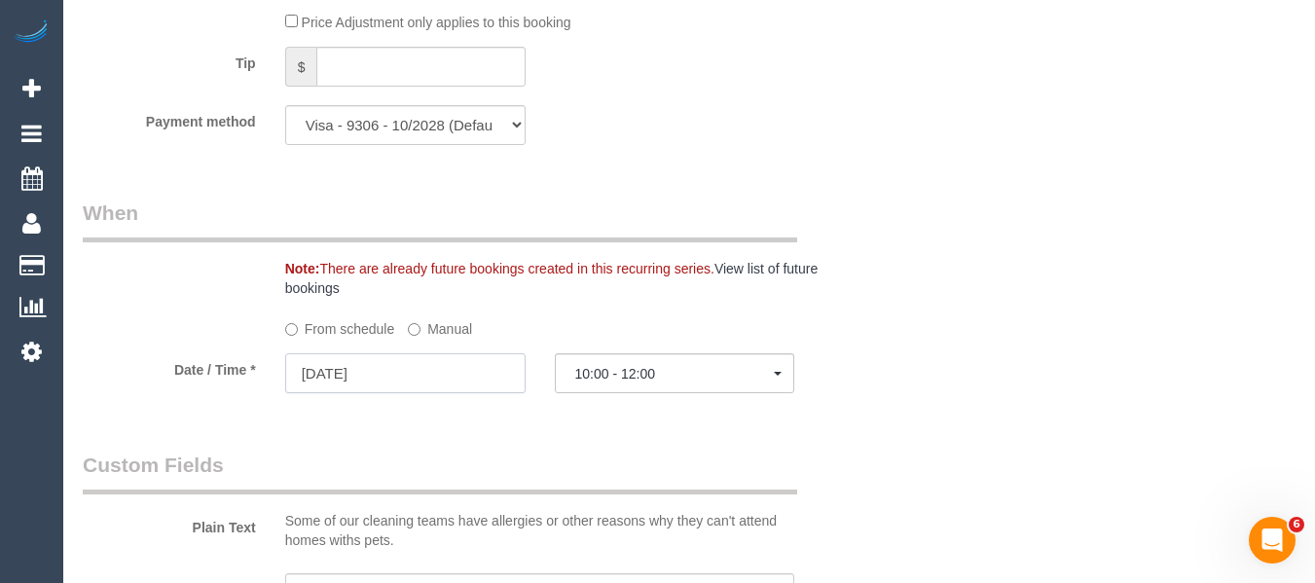
click at [442, 365] on input "[DATE]" at bounding box center [405, 373] width 240 height 40
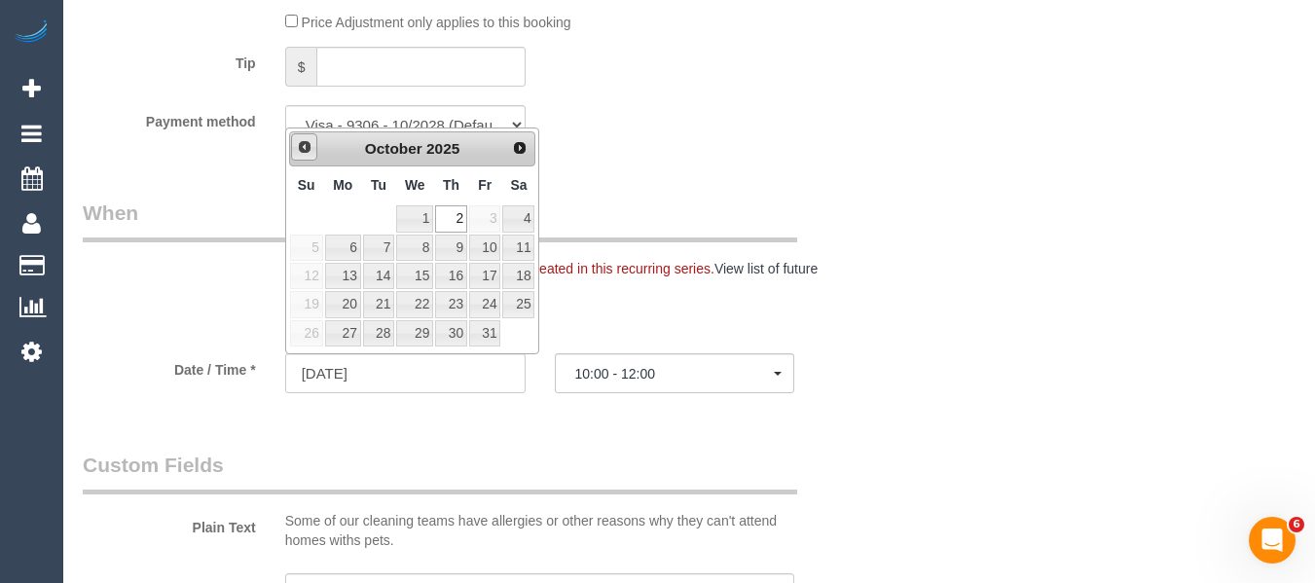
drag, startPoint x: 294, startPoint y: 171, endPoint x: 304, endPoint y: 145, distance: 28.0
click at [304, 145] on span "Prev" at bounding box center [305, 147] width 16 height 16
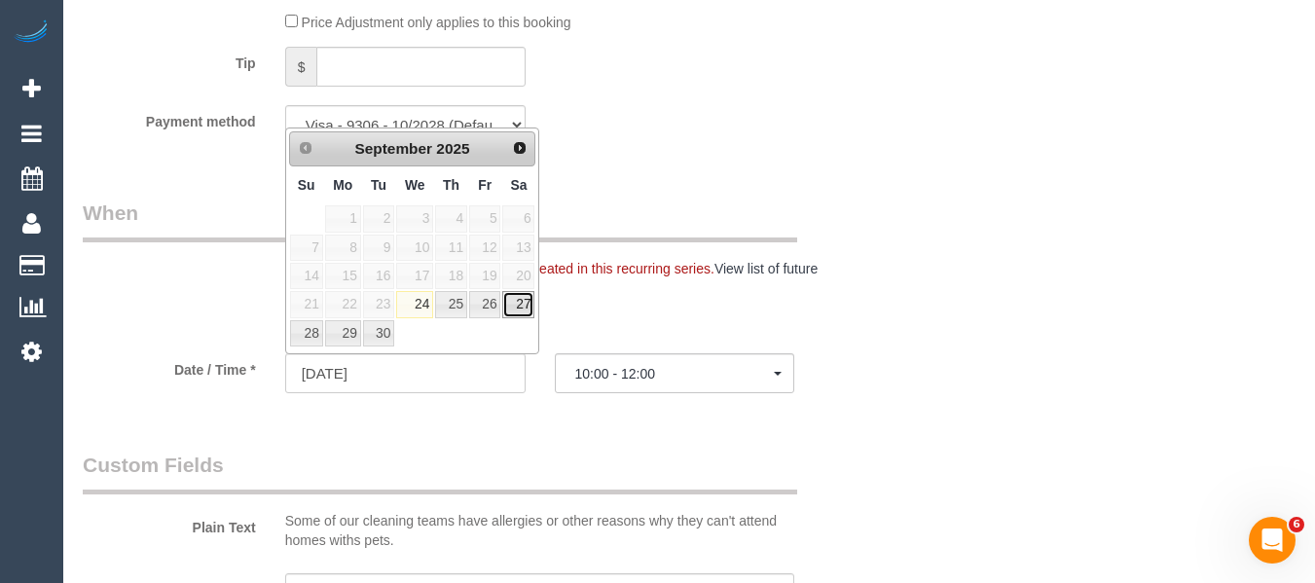
click at [521, 307] on link "27" at bounding box center [518, 304] width 32 height 26
type input "[DATE]"
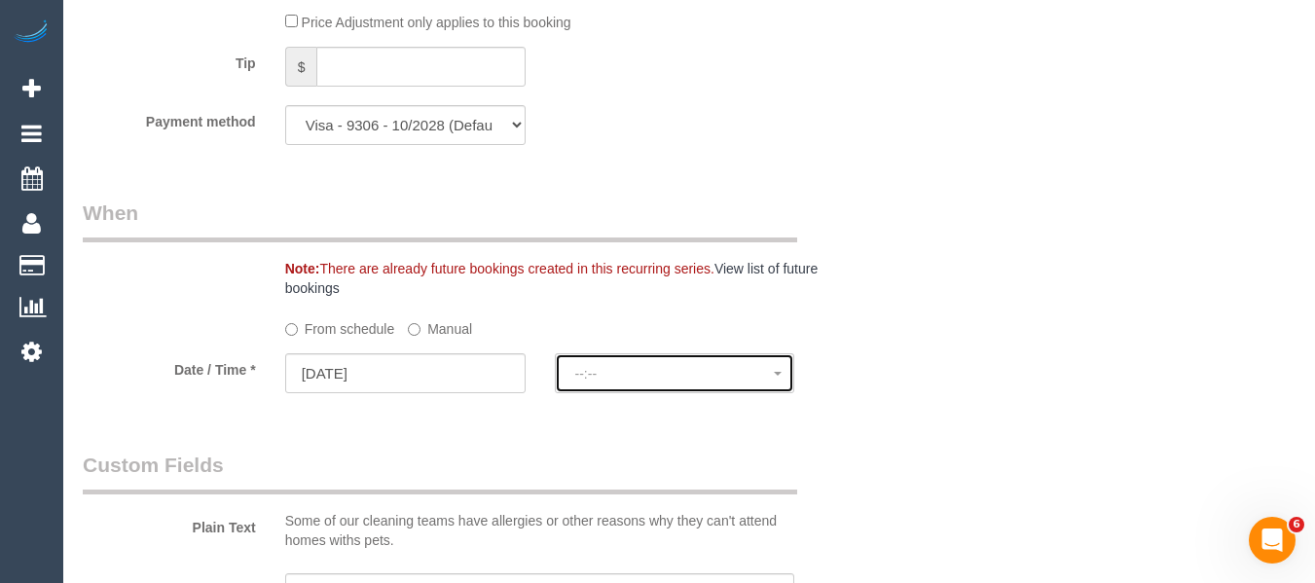
click at [639, 378] on span "--:--" at bounding box center [675, 374] width 200 height 16
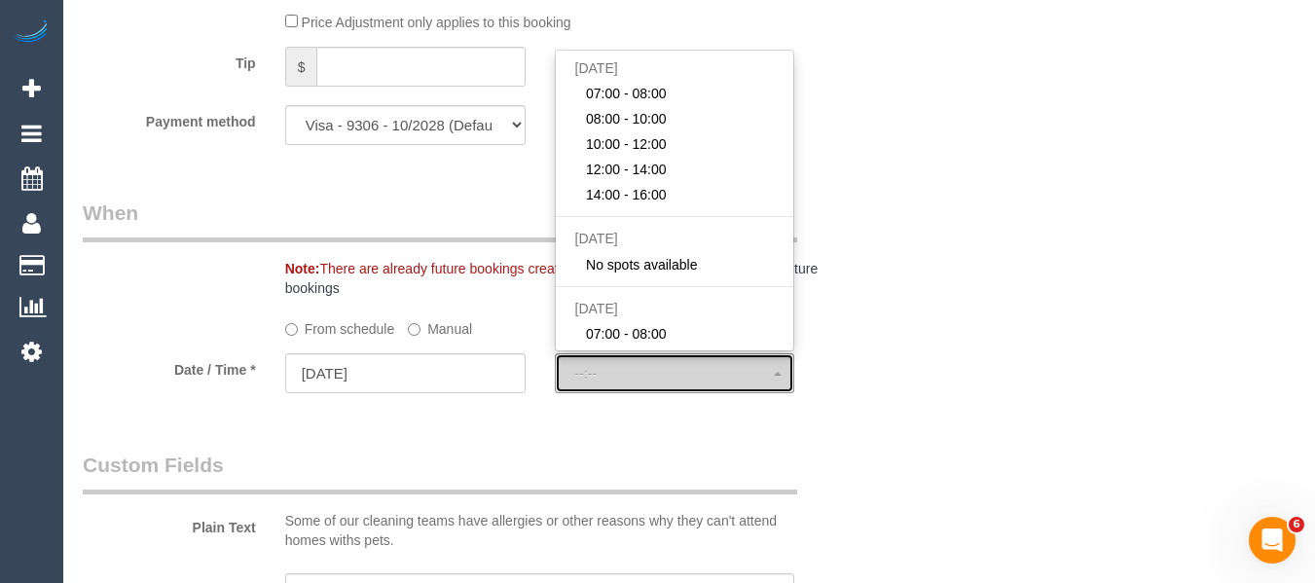
select select "spot18"
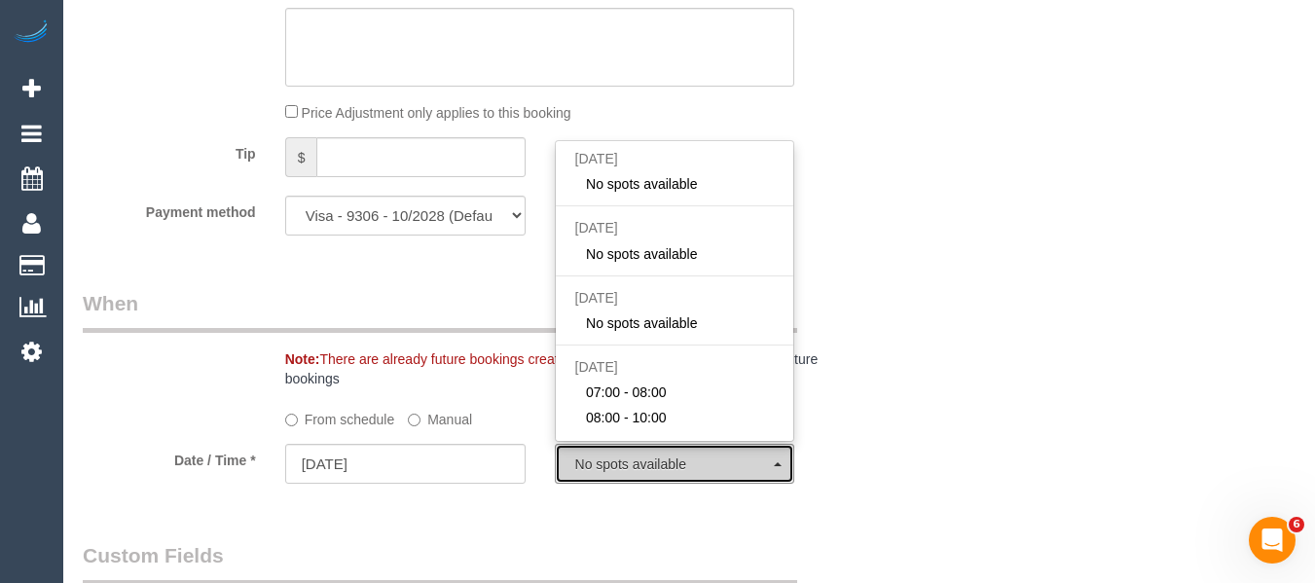
scroll to position [1794, 0]
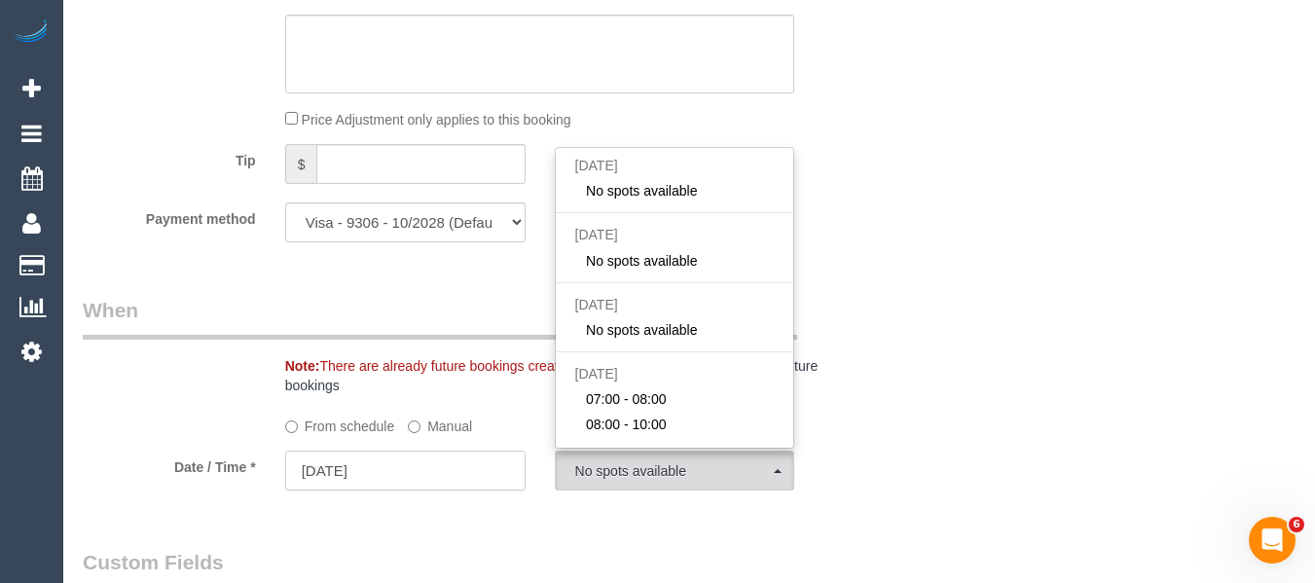
click at [388, 478] on input "[DATE]" at bounding box center [405, 471] width 240 height 40
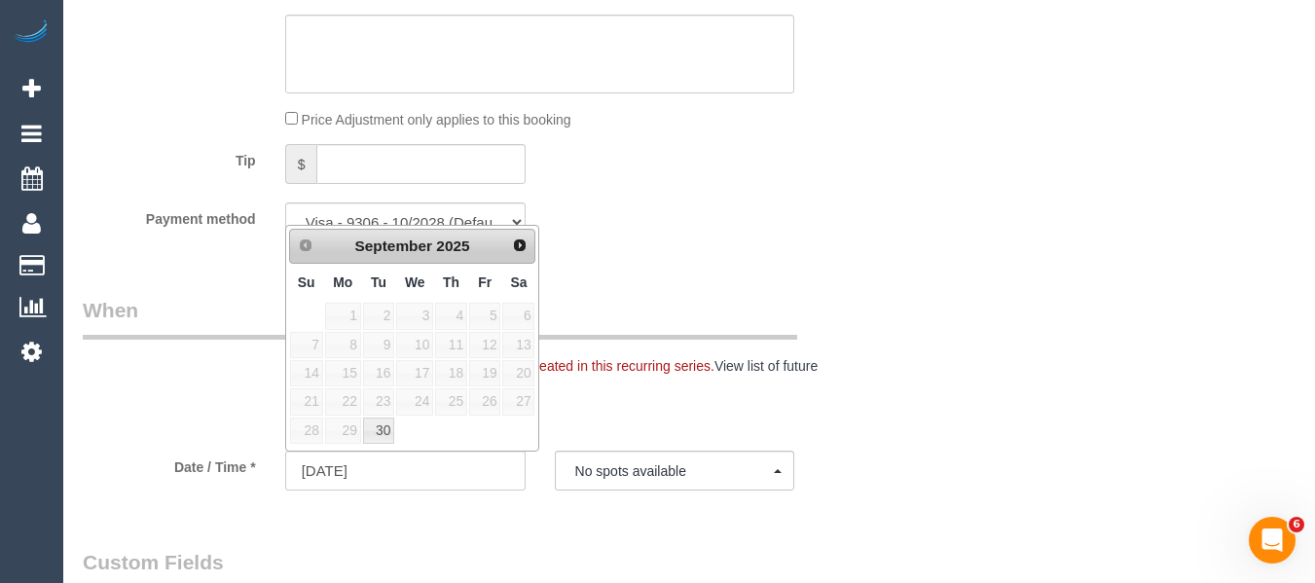
click at [675, 413] on div "From schedule Manual" at bounding box center [540, 423] width 539 height 26
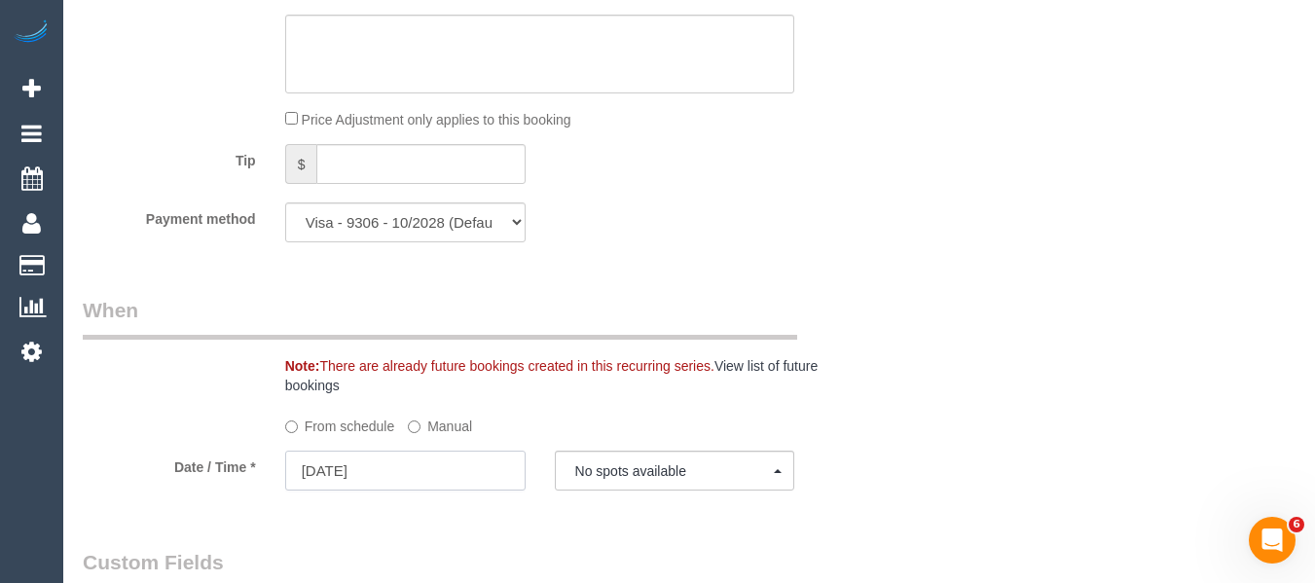
click at [442, 470] on input "[DATE]" at bounding box center [405, 471] width 240 height 40
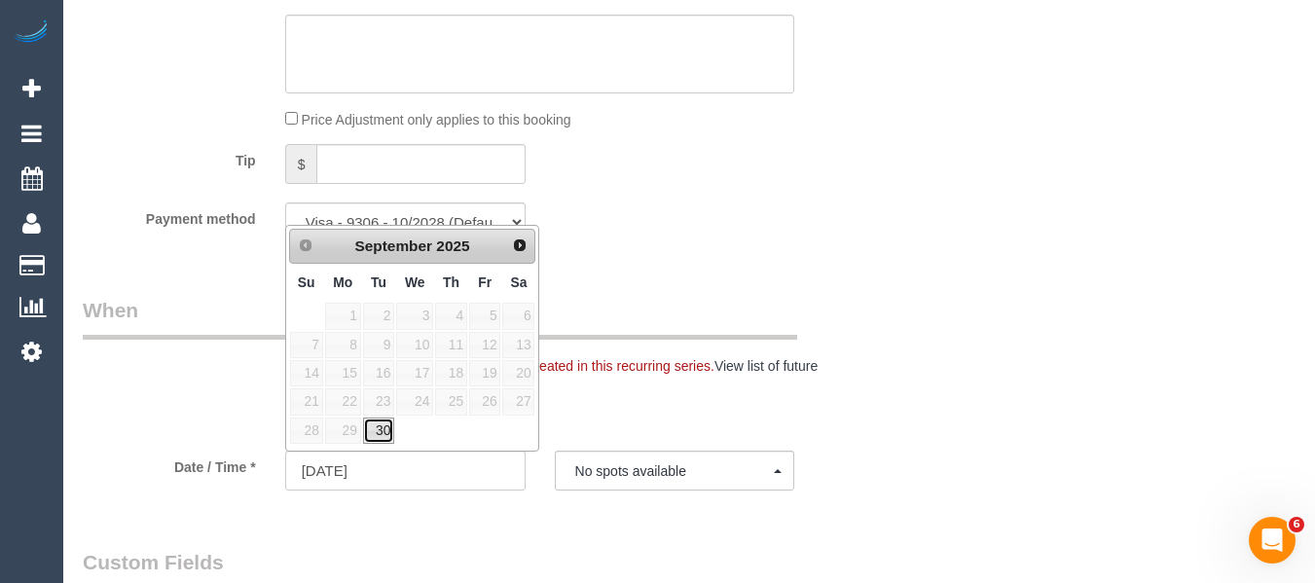
click at [367, 434] on link "30" at bounding box center [378, 431] width 31 height 26
type input "[DATE]"
select select "spot21"
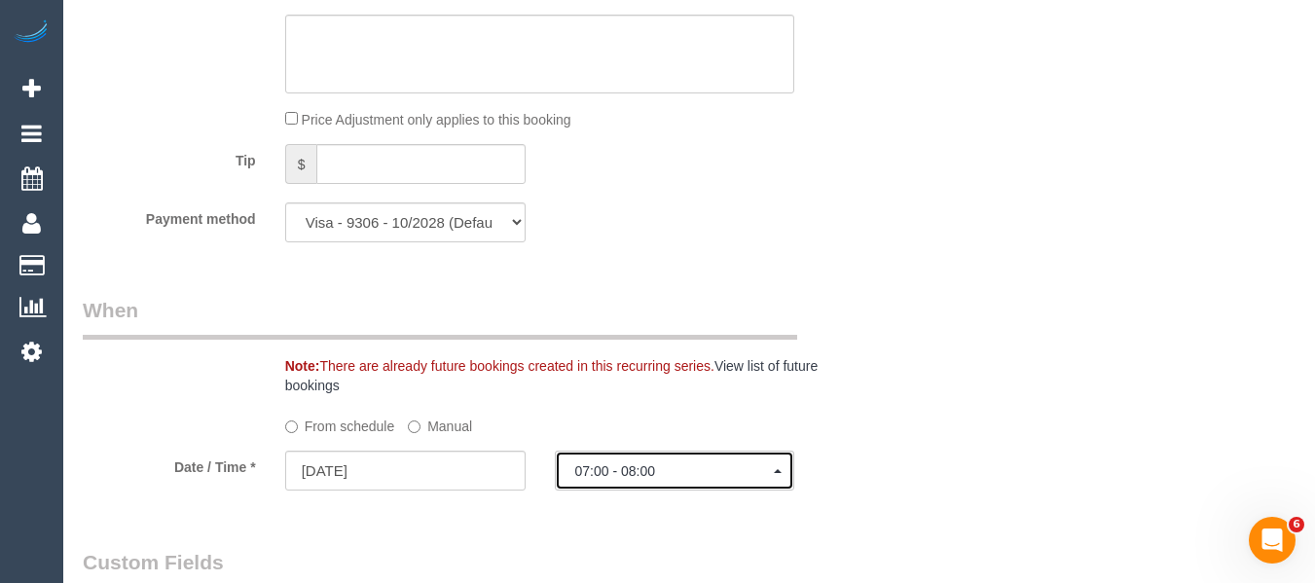
click at [571, 467] on button "07:00 - 08:00" at bounding box center [675, 471] width 240 height 40
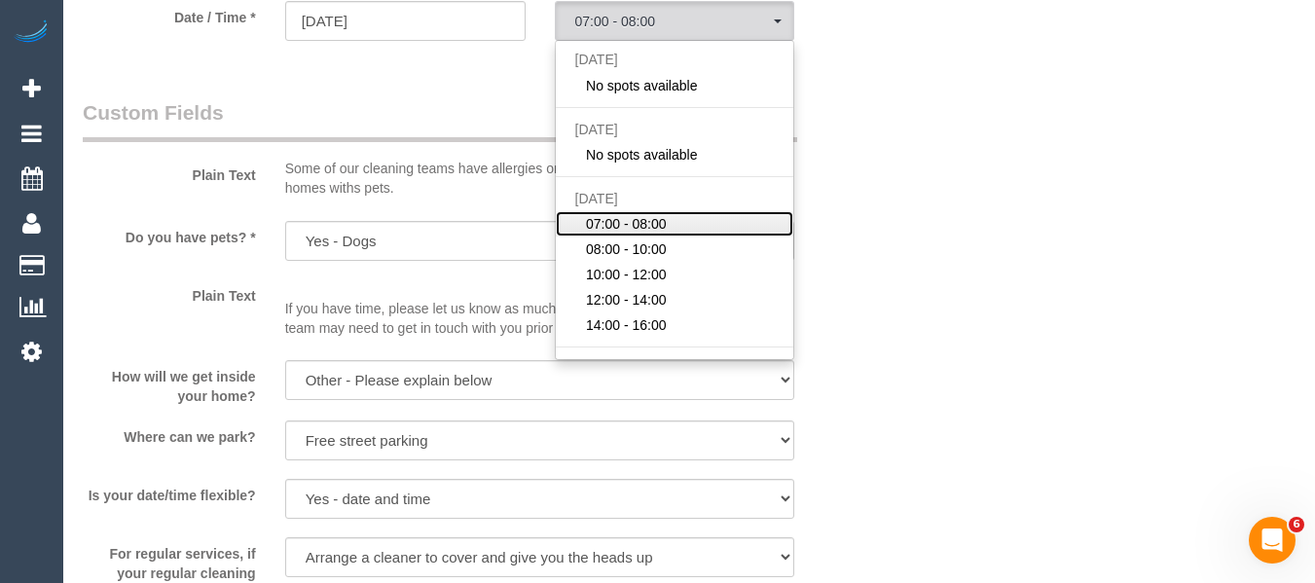
scroll to position [97, 0]
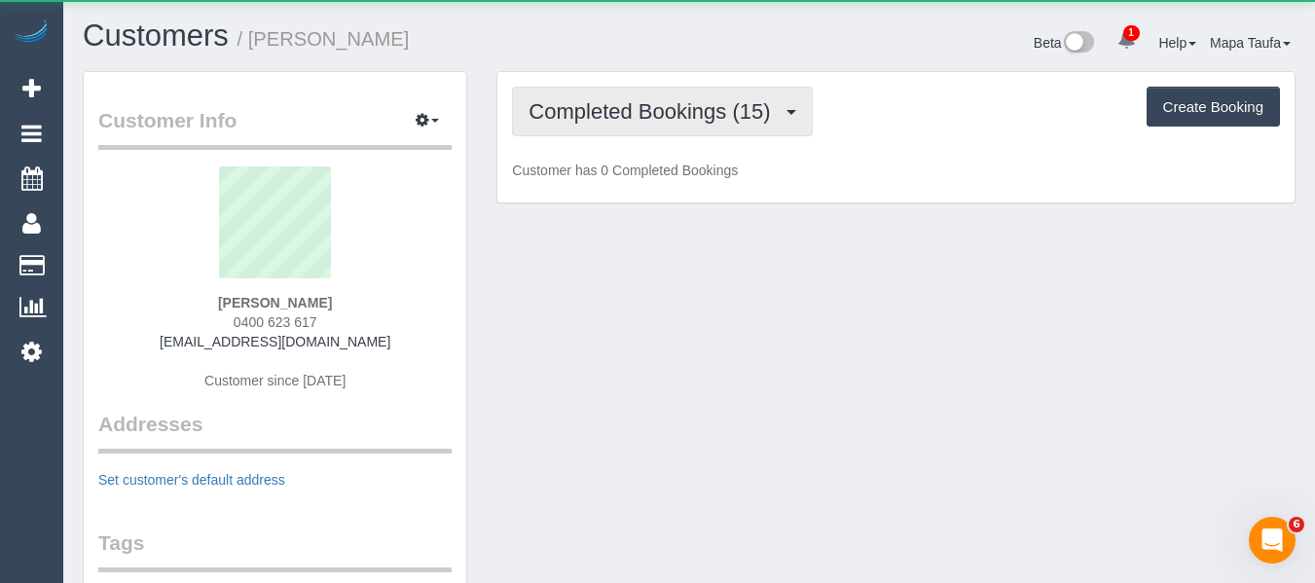
click at [596, 124] on button "Completed Bookings (15)" at bounding box center [662, 112] width 300 height 50
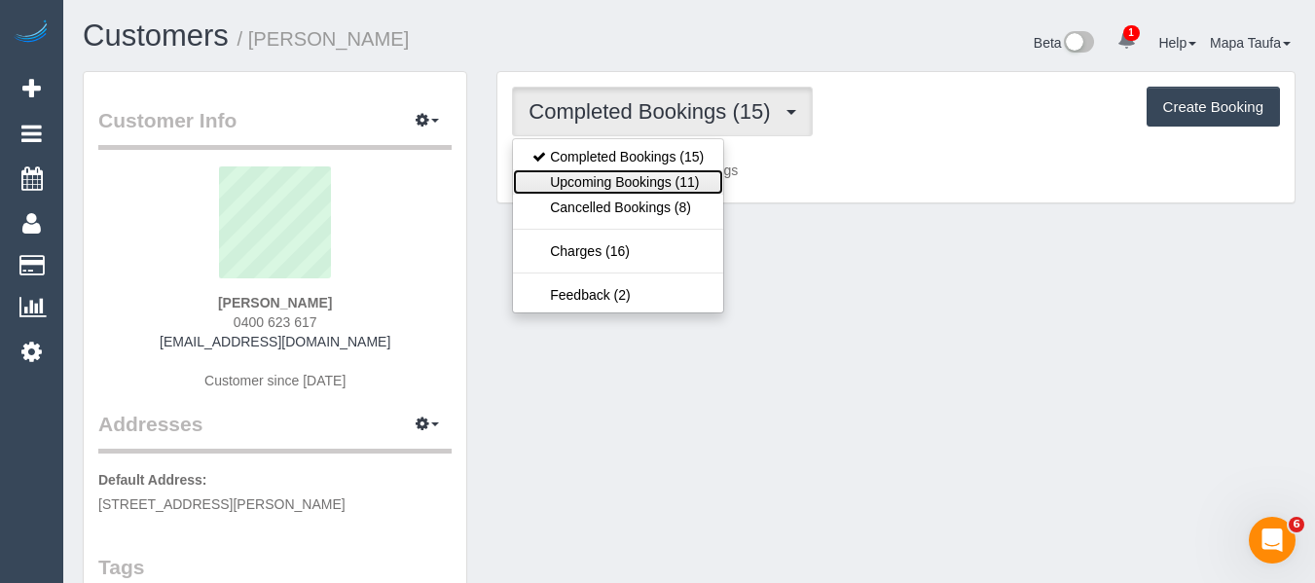
click at [592, 171] on link "Upcoming Bookings (11)" at bounding box center [618, 181] width 210 height 25
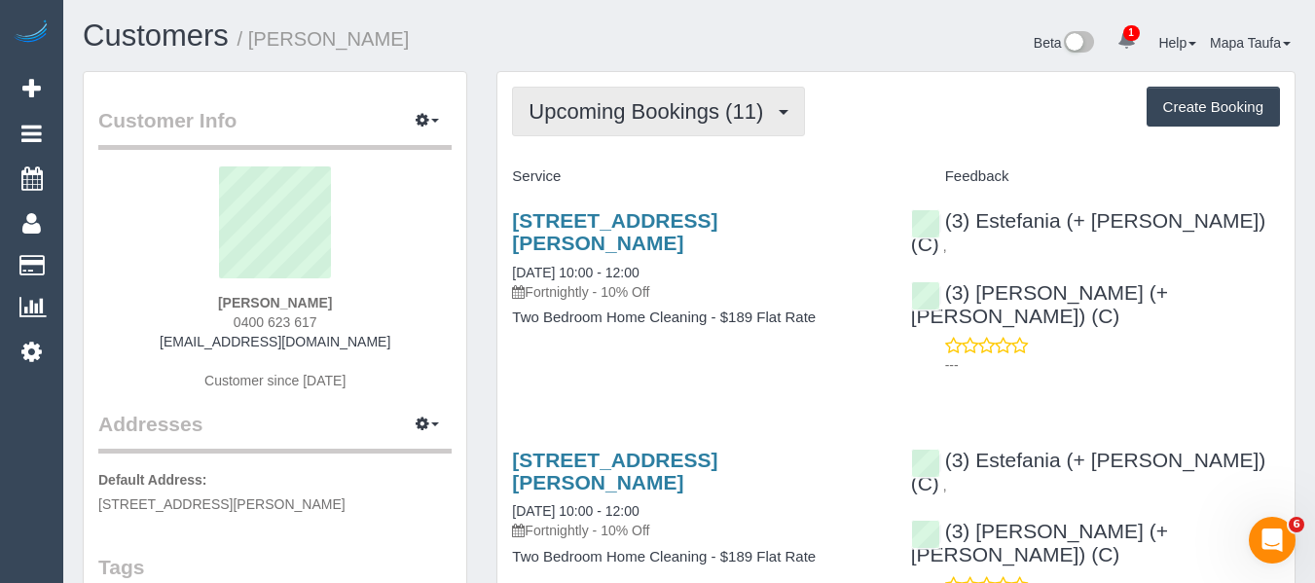
click at [574, 123] on span "Upcoming Bookings (11)" at bounding box center [651, 111] width 244 height 24
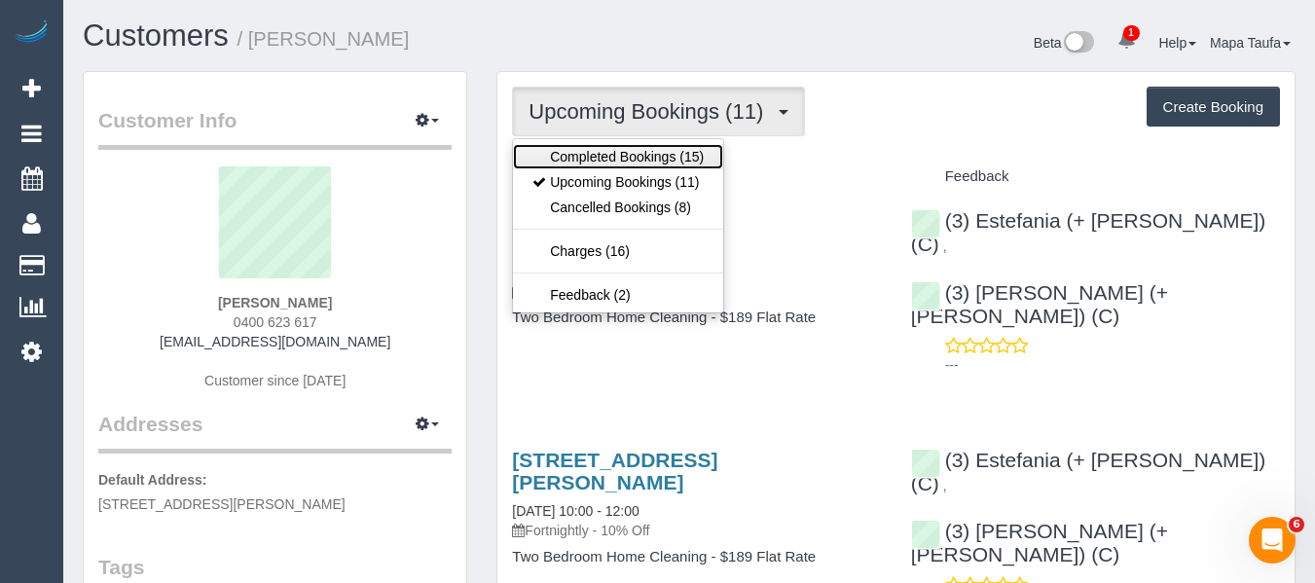
click at [579, 148] on link "Completed Bookings (15)" at bounding box center [618, 156] width 210 height 25
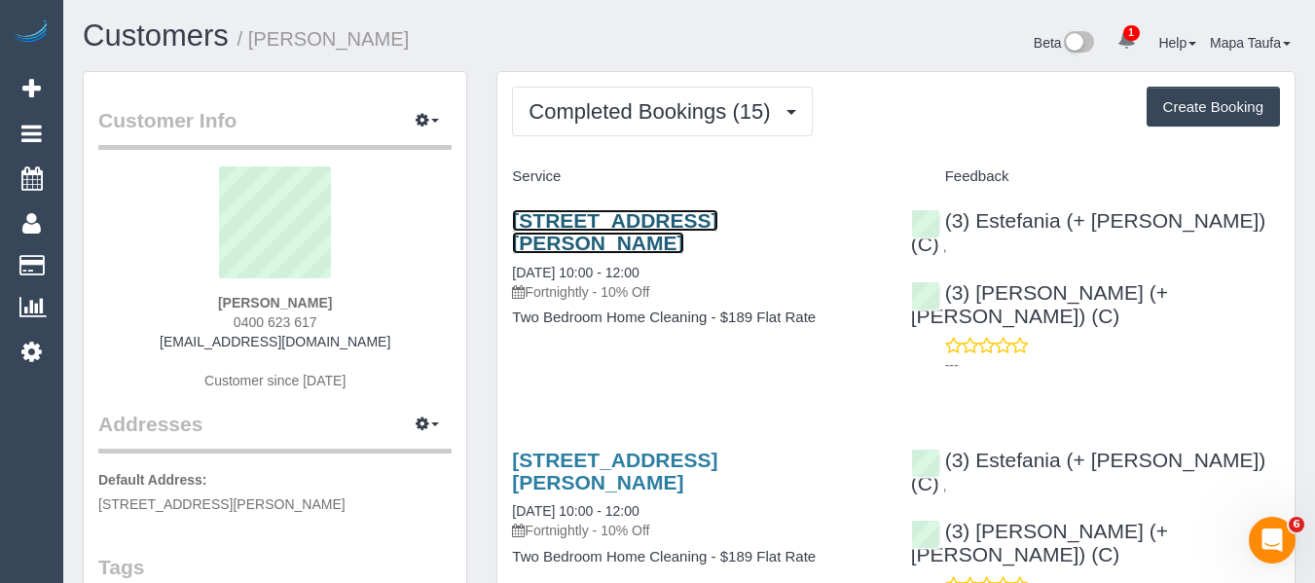
click at [615, 211] on link "107/89 Roden Street,, West Melbourne, VIC 3003" at bounding box center [614, 231] width 205 height 45
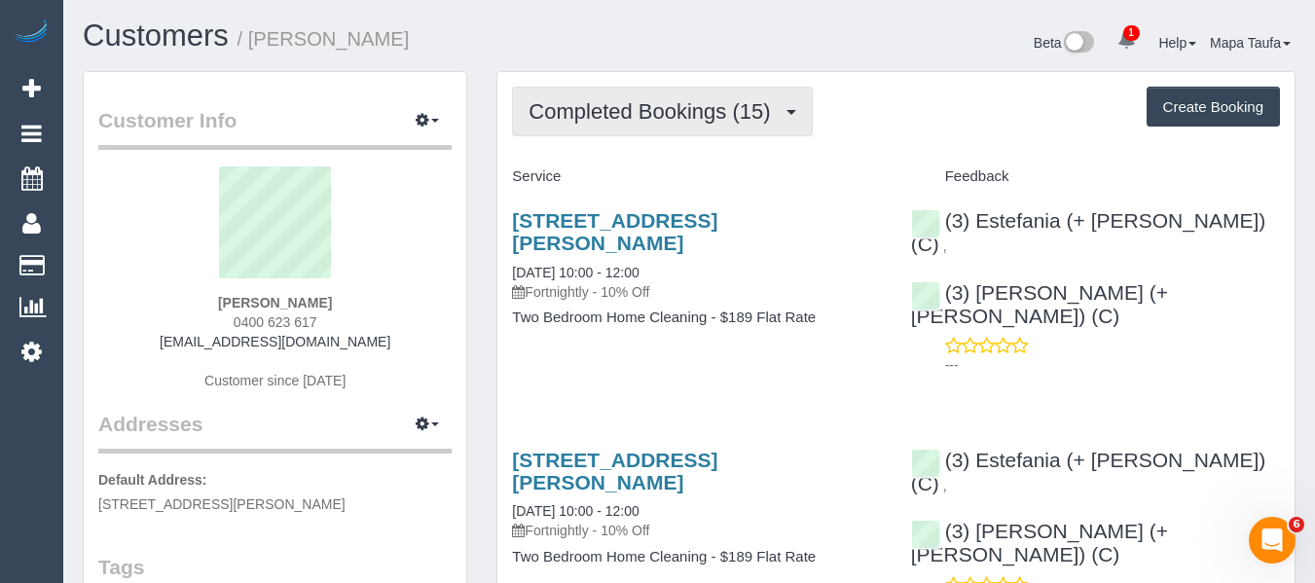
click at [579, 102] on span "Completed Bookings (15)" at bounding box center [654, 111] width 251 height 24
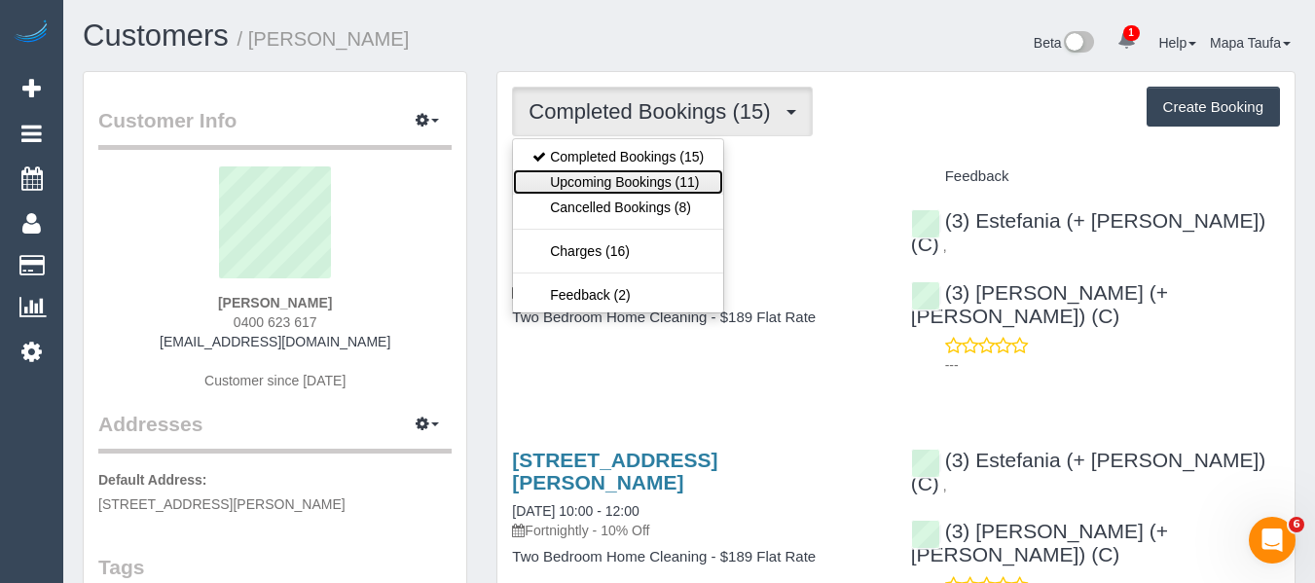
click at [586, 181] on link "Upcoming Bookings (11)" at bounding box center [618, 181] width 210 height 25
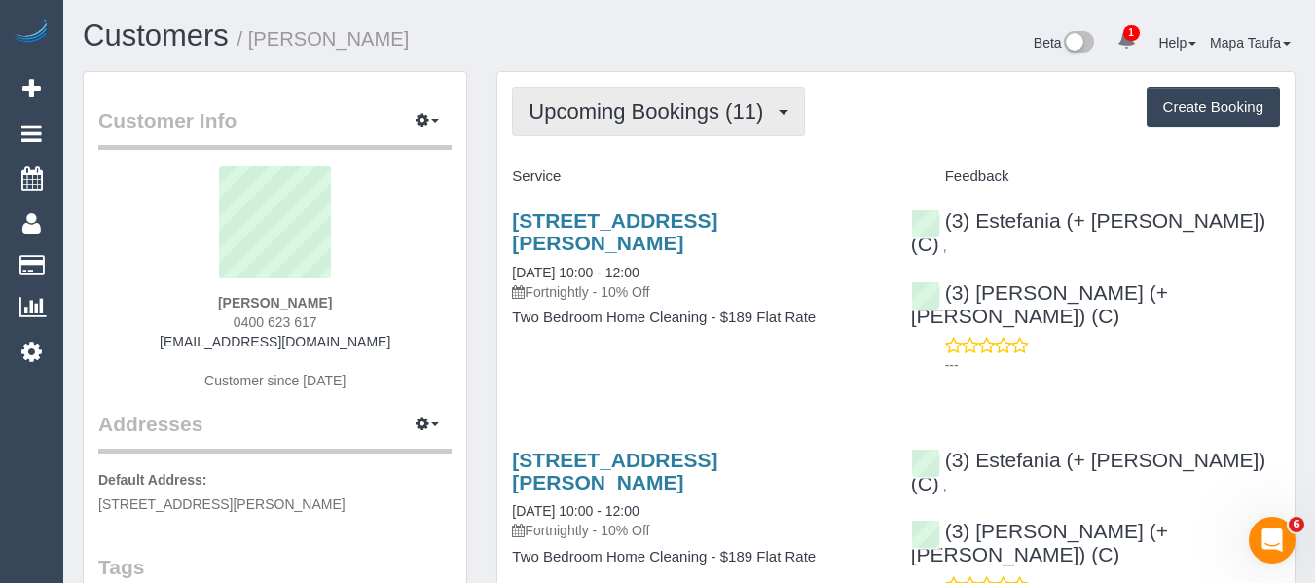
drag, startPoint x: 671, startPoint y: 124, endPoint x: 654, endPoint y: 160, distance: 39.6
click at [667, 126] on button "Upcoming Bookings (11)" at bounding box center [658, 112] width 293 height 50
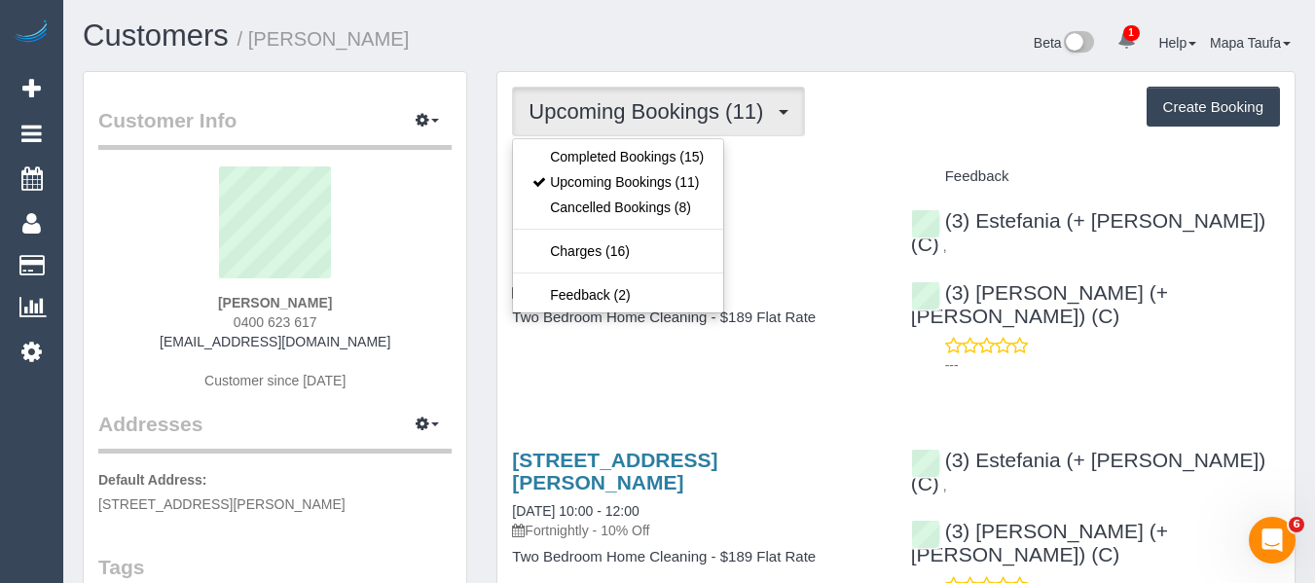
drag, startPoint x: 873, startPoint y: 152, endPoint x: 860, endPoint y: 160, distance: 15.7
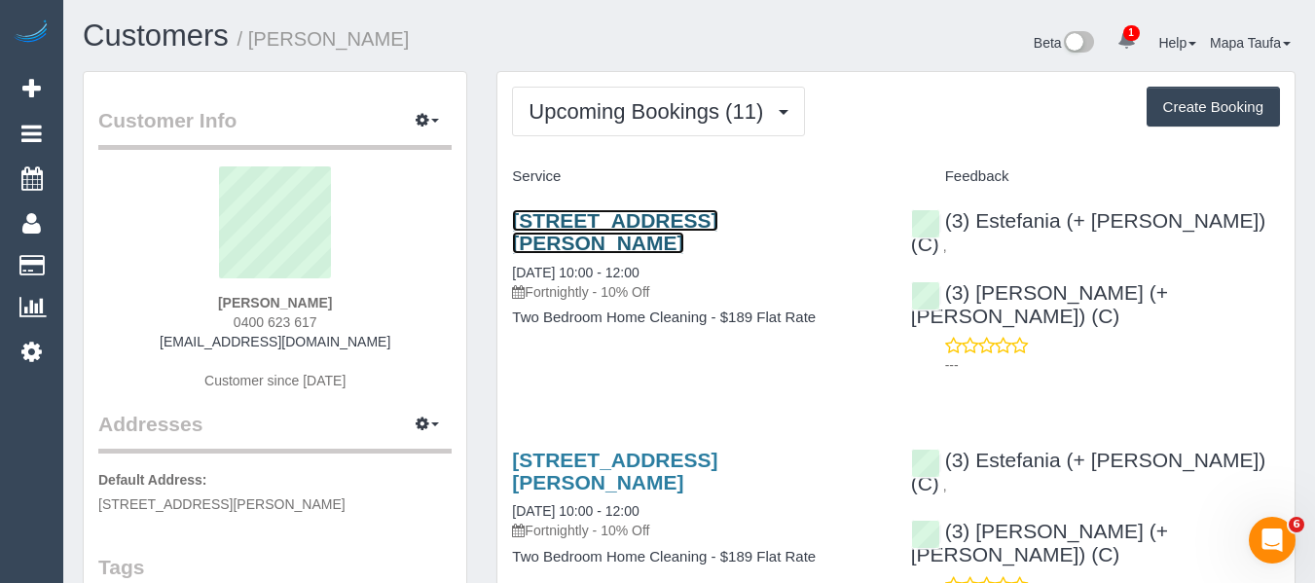
click at [614, 227] on link "107/89 Roden Street,, West Melbourne, VIC 3003" at bounding box center [614, 231] width 205 height 45
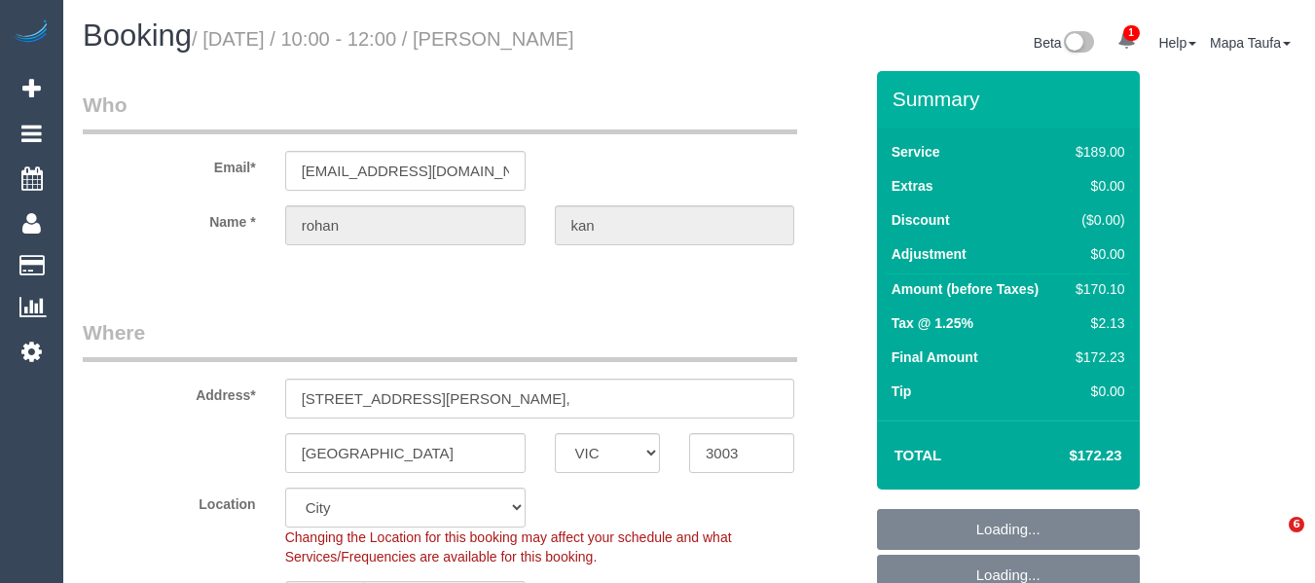
select select "VIC"
select select "number:28"
select select "number:17"
select select "number:19"
select select "number:22"
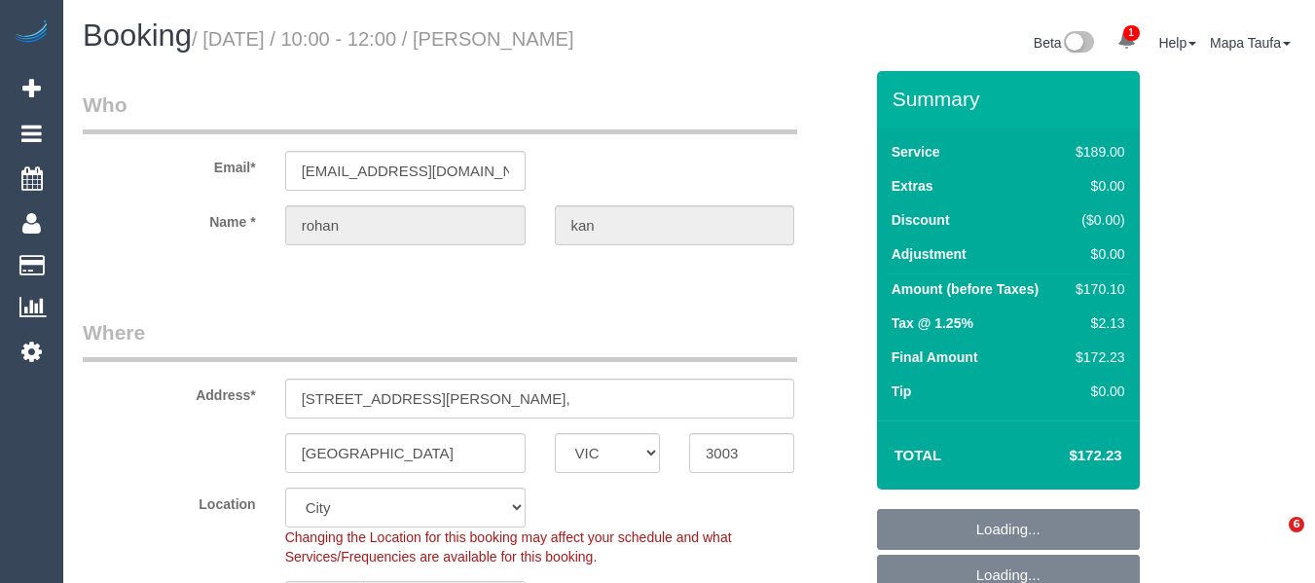
select select "number:33"
select select "number:26"
select select "spot1"
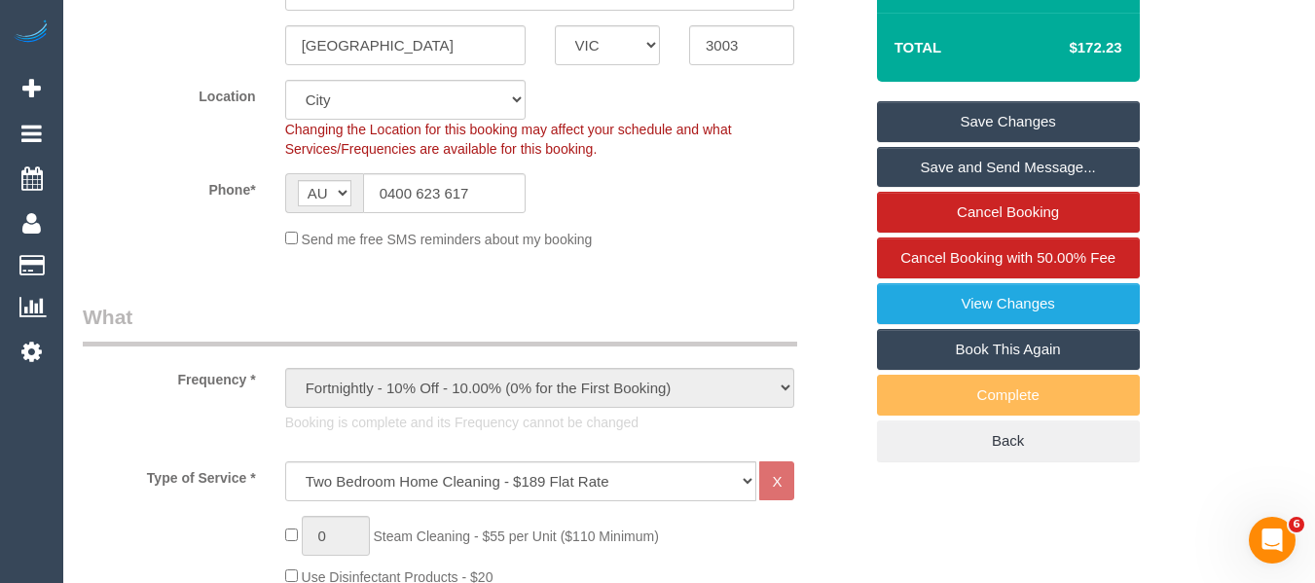
scroll to position [370, 0]
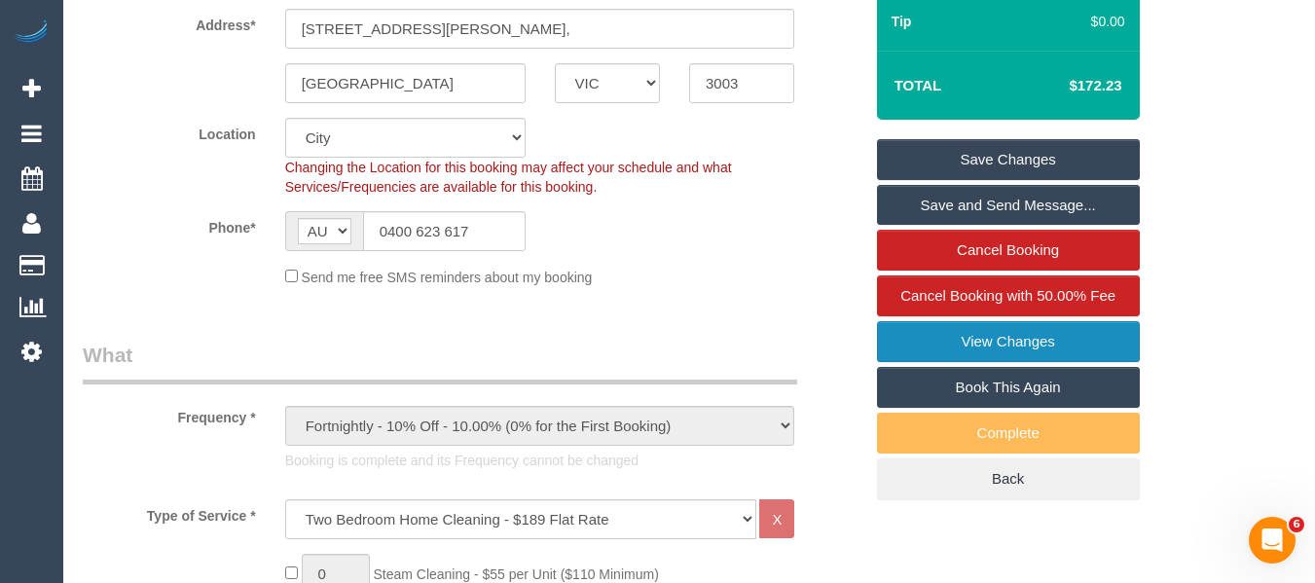
click at [1007, 339] on link "View Changes" at bounding box center [1008, 341] width 263 height 41
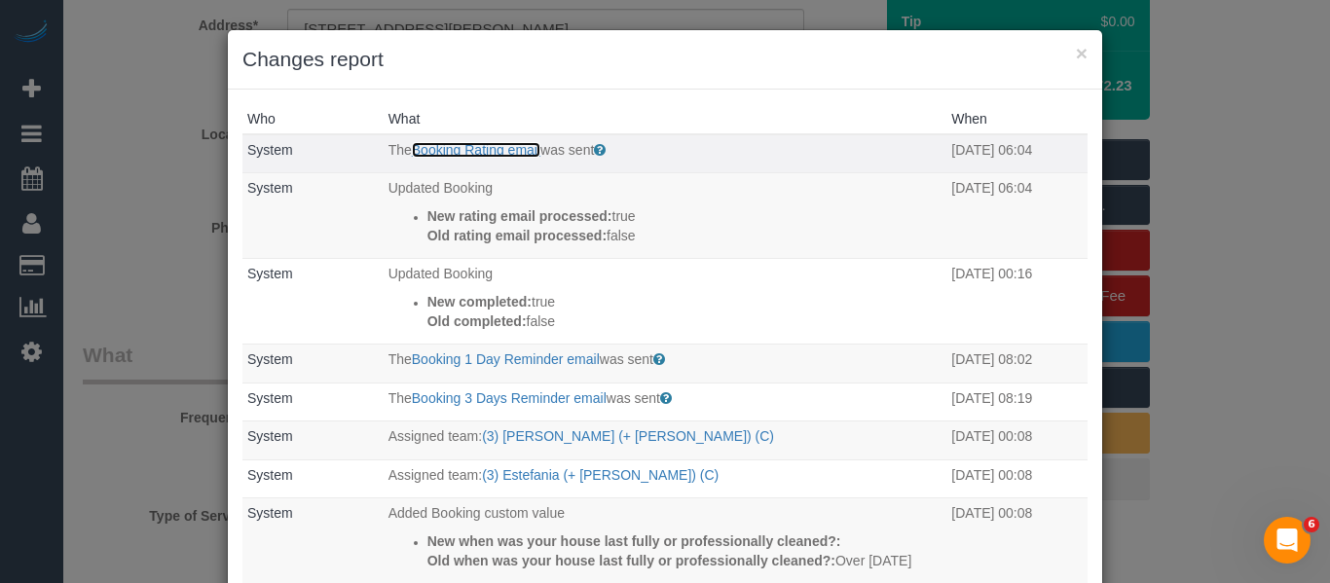
click at [471, 147] on link "Booking Rating email" at bounding box center [476, 150] width 129 height 16
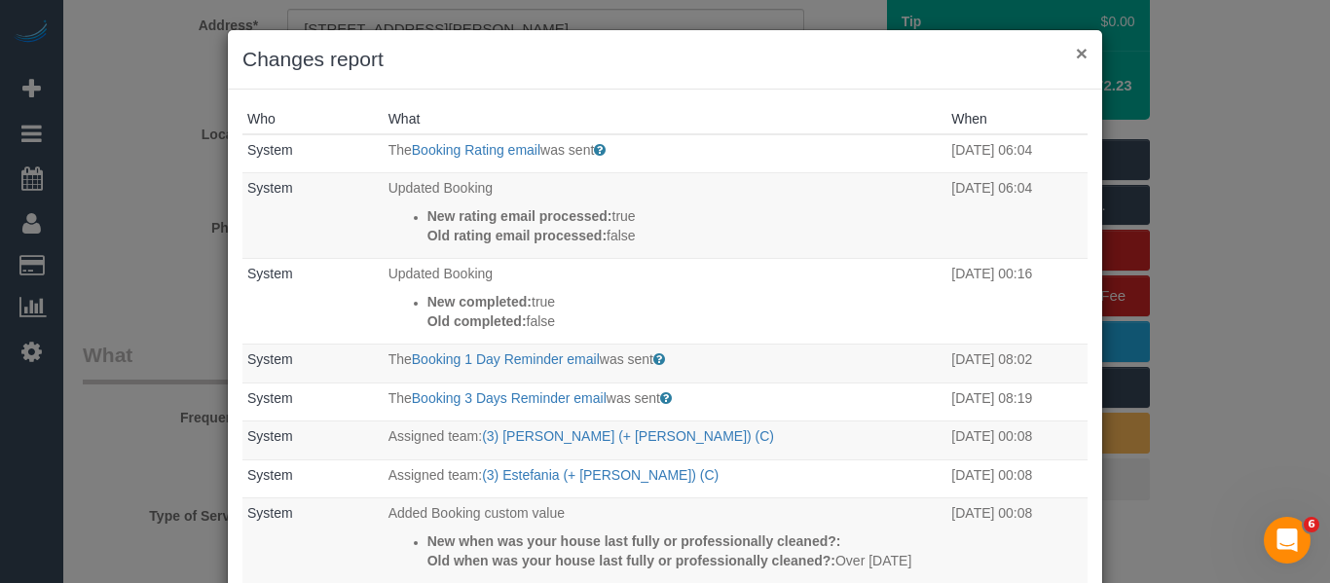
click at [1076, 50] on button "×" at bounding box center [1082, 53] width 12 height 20
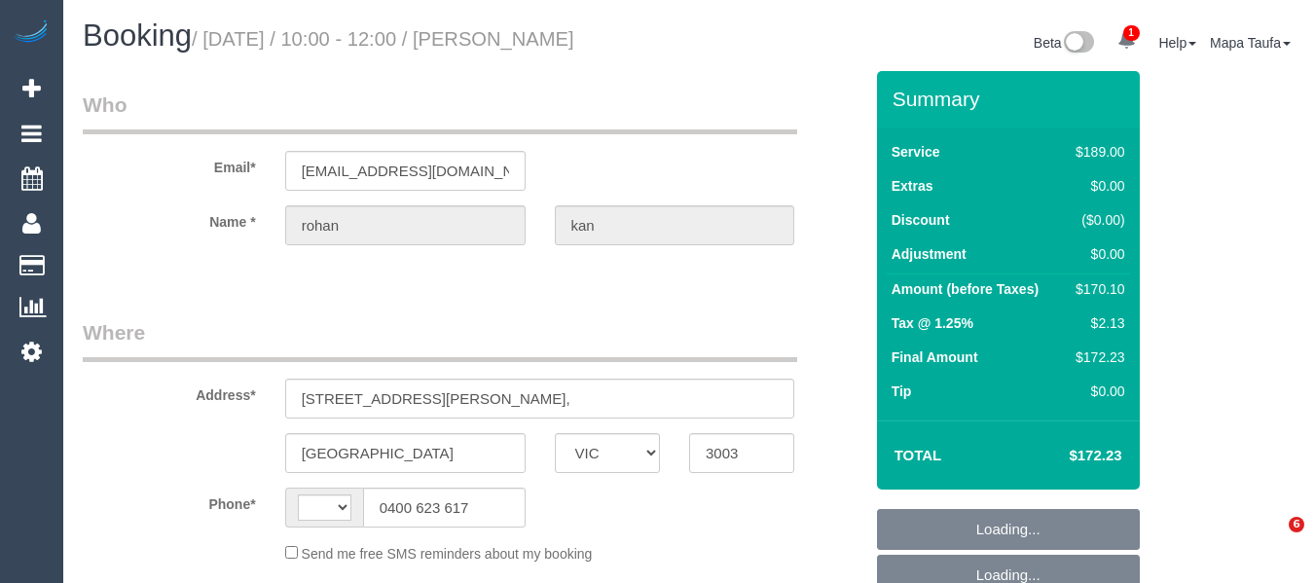
select select "VIC"
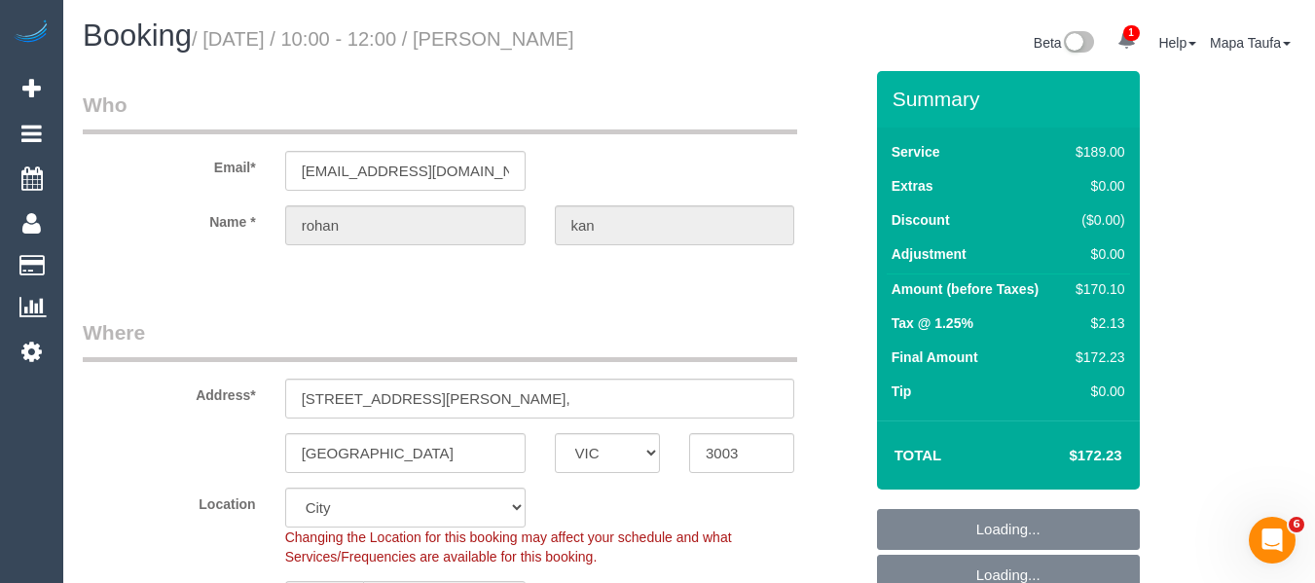
select select "string:AU"
select select "object:296"
select select "string:stripe-pm_1QRuMO2GScqysDRVKBv8ly0u"
select select "number:28"
select select "number:17"
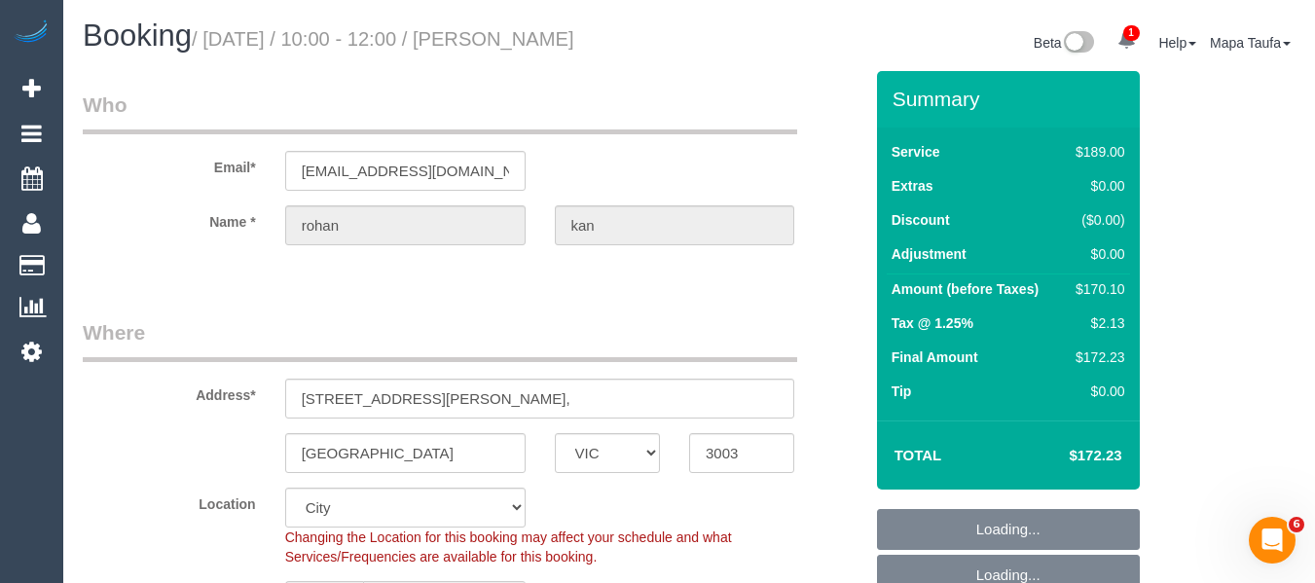
select select "number:19"
select select "number:22"
select select "number:33"
select select "number:26"
select select "object:790"
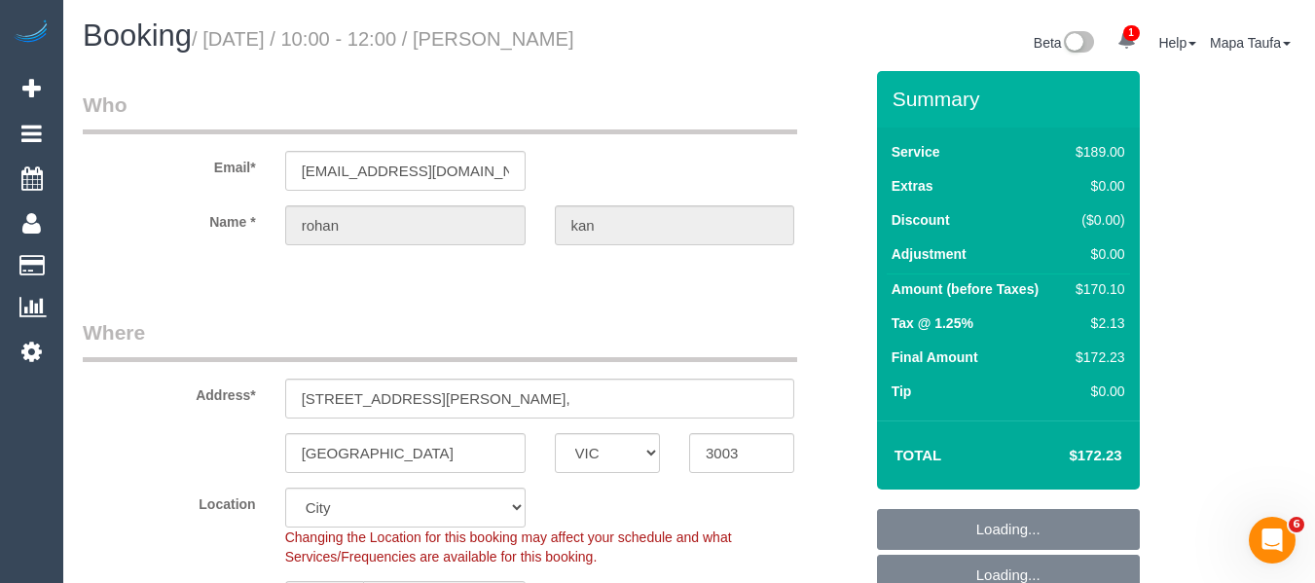
select select "spot3"
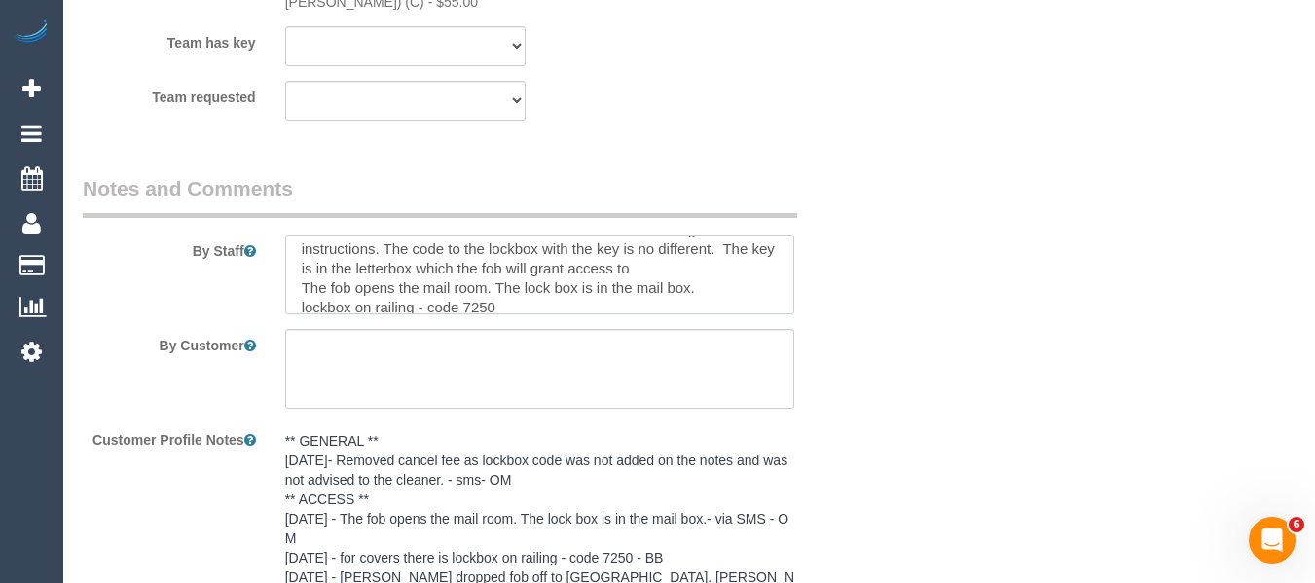
scroll to position [58, 0]
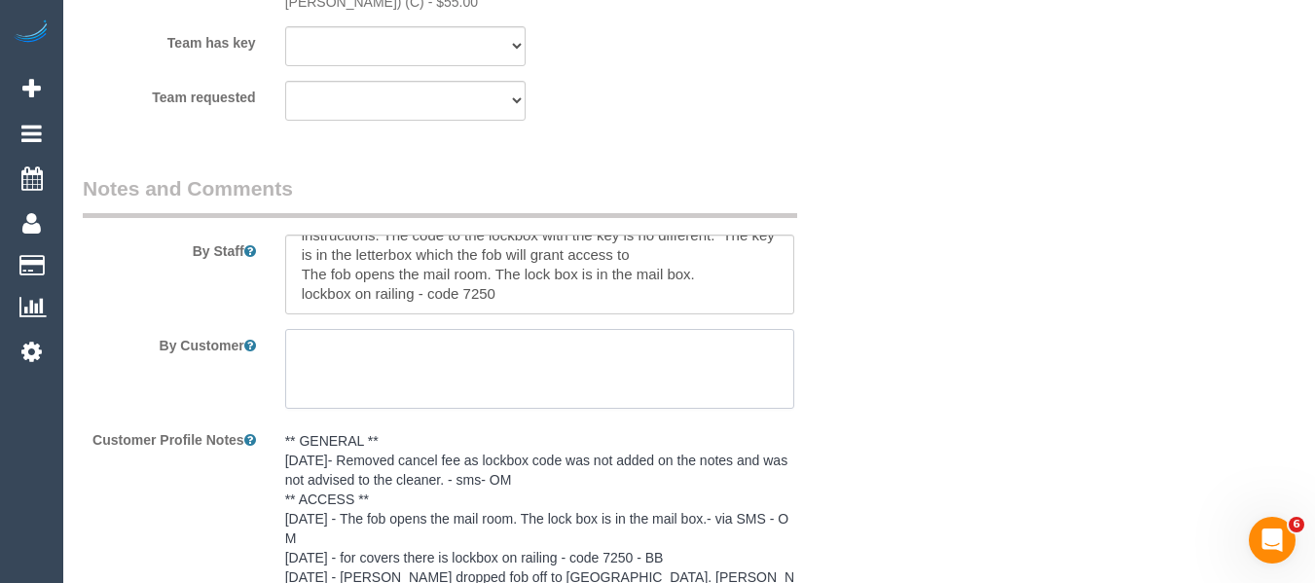
click at [655, 329] on textarea at bounding box center [540, 369] width 510 height 80
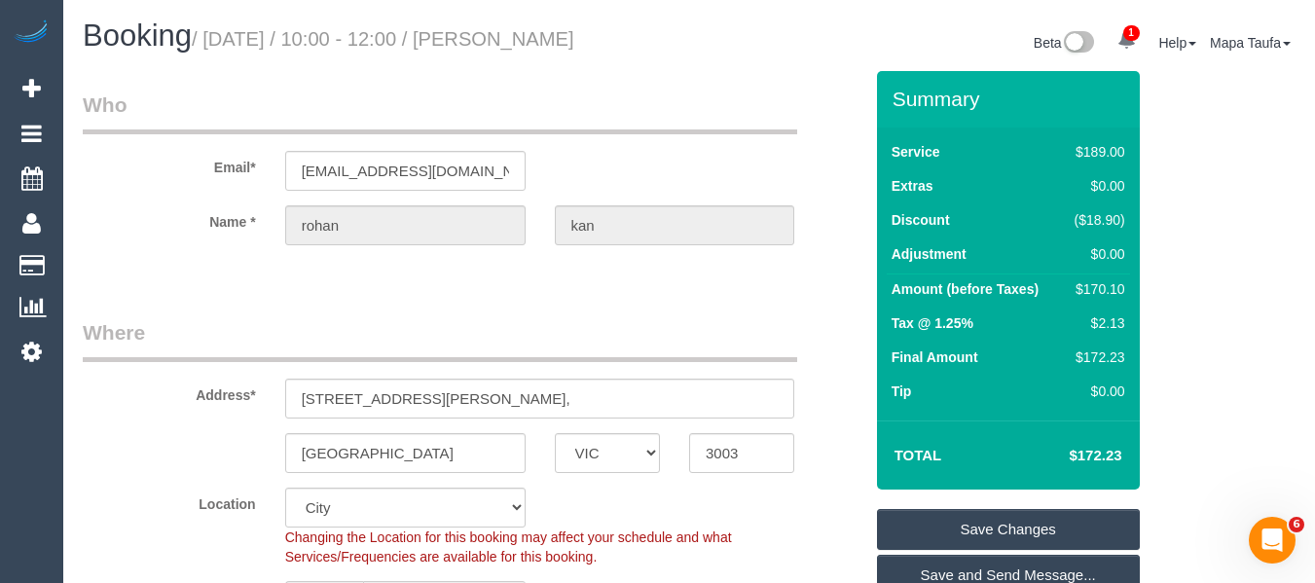
type textarea "MUST PUT KEY BACK IN [GEOGRAPHIC_DATA] AFTER SERVICE"
click at [983, 515] on link "Save Changes" at bounding box center [1008, 529] width 263 height 41
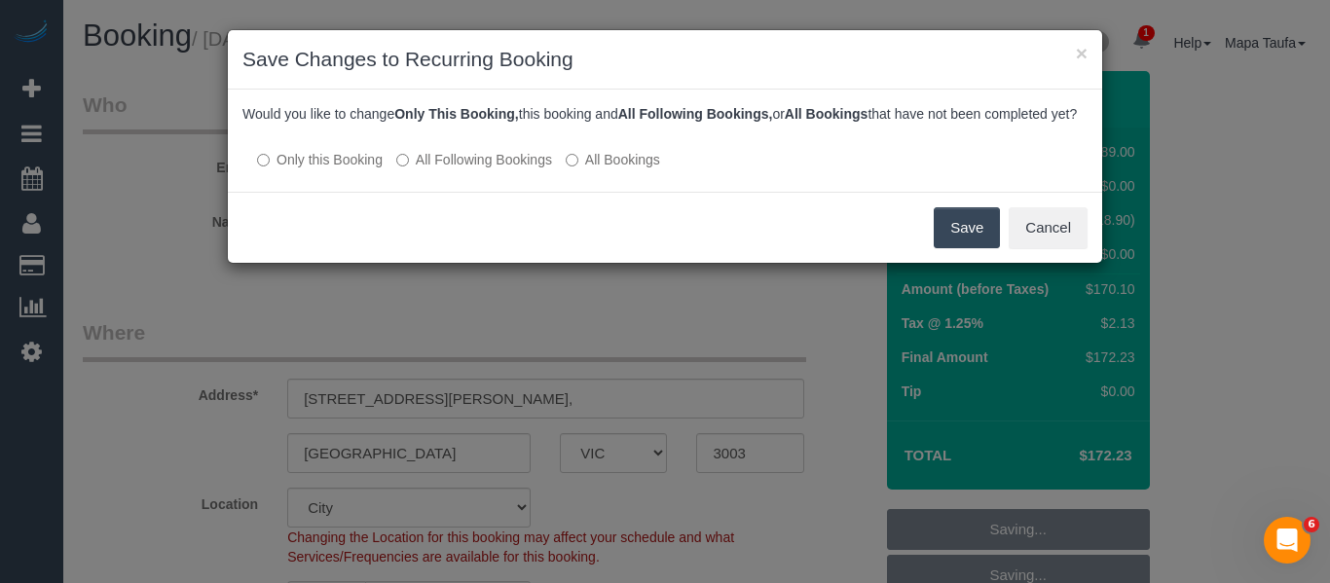
click at [474, 169] on label "All Following Bookings" at bounding box center [474, 159] width 156 height 19
click at [986, 248] on button "Save" at bounding box center [967, 227] width 66 height 41
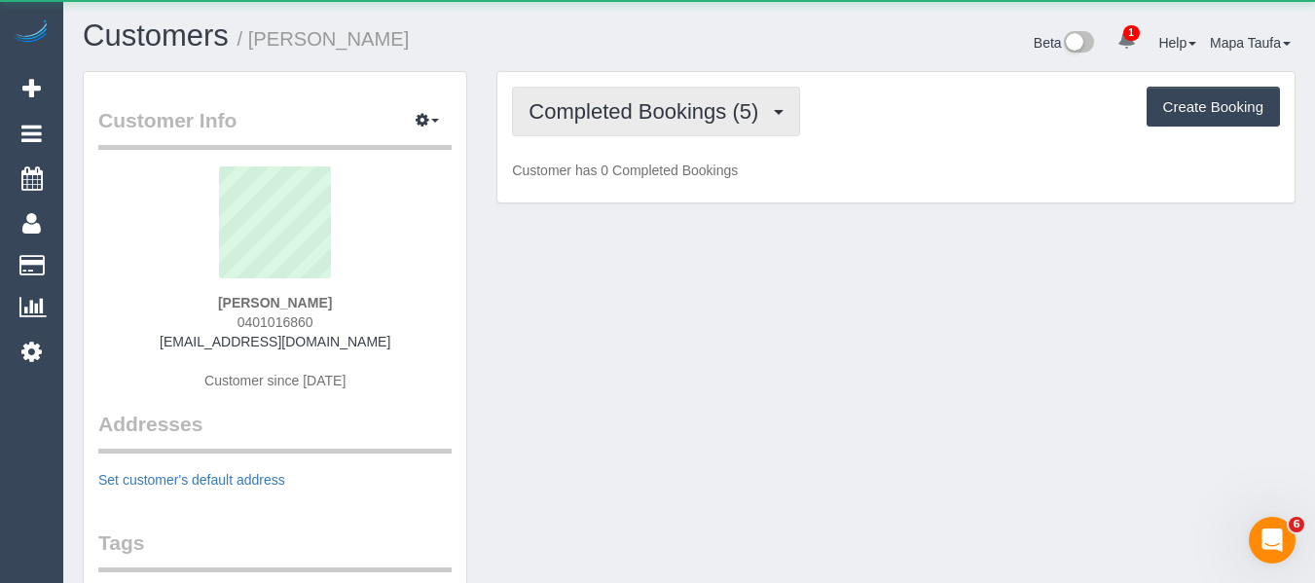
click at [580, 116] on span "Completed Bookings (5)" at bounding box center [649, 111] width 240 height 24
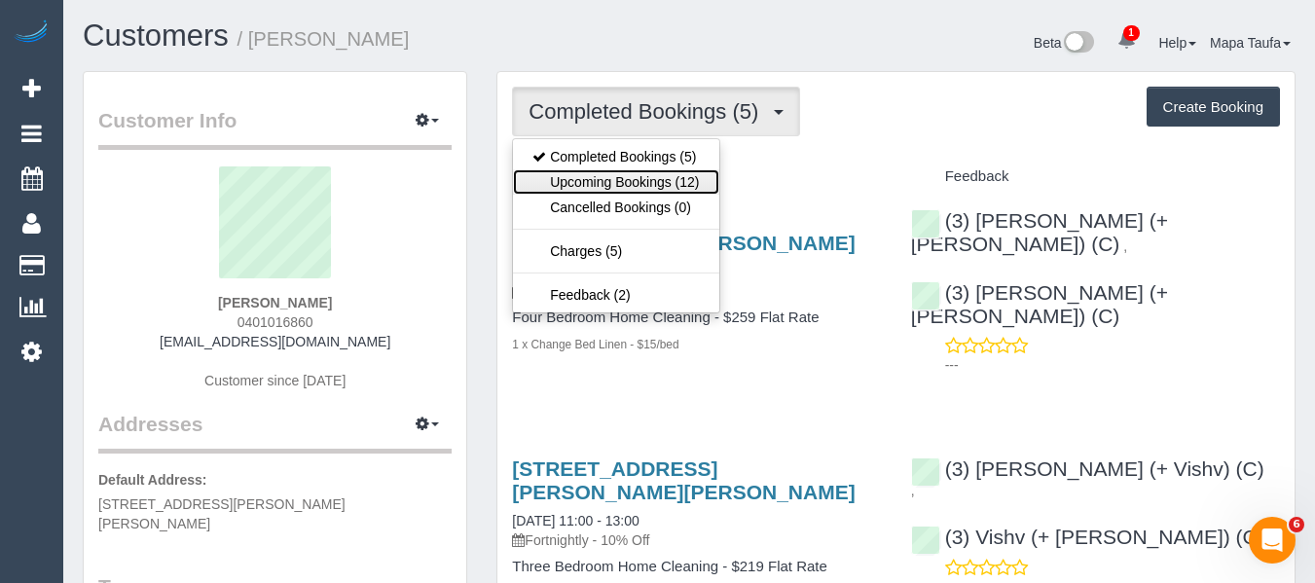
click at [573, 173] on link "Upcoming Bookings (12)" at bounding box center [615, 181] width 205 height 25
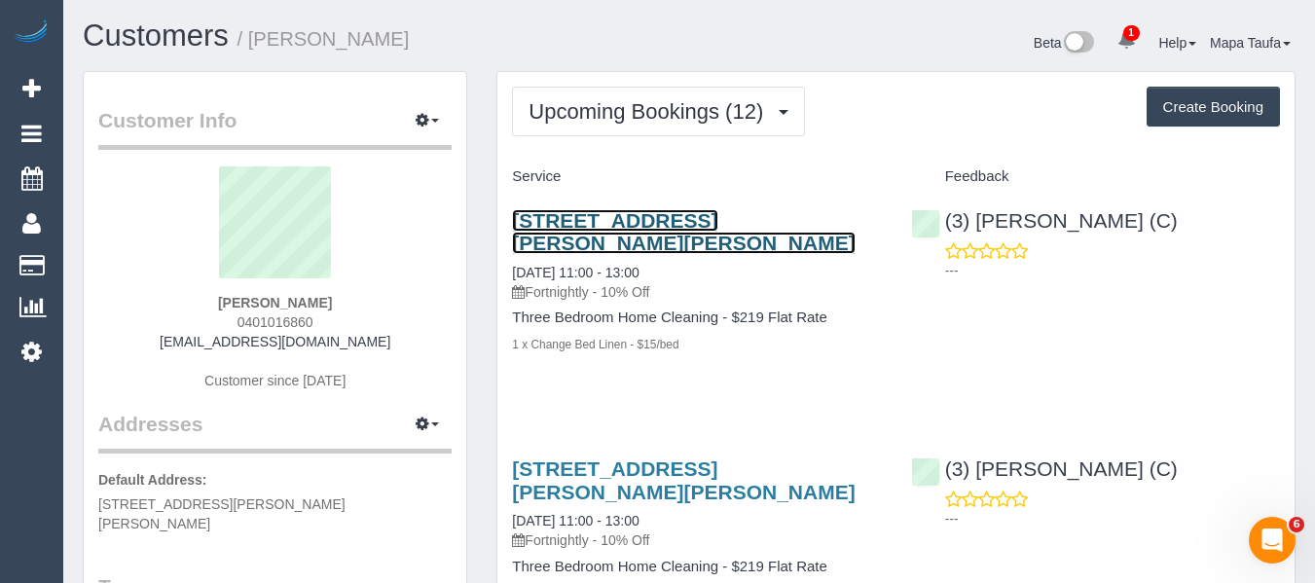
click at [584, 219] on link "[STREET_ADDRESS][PERSON_NAME][PERSON_NAME]" at bounding box center [683, 231] width 343 height 45
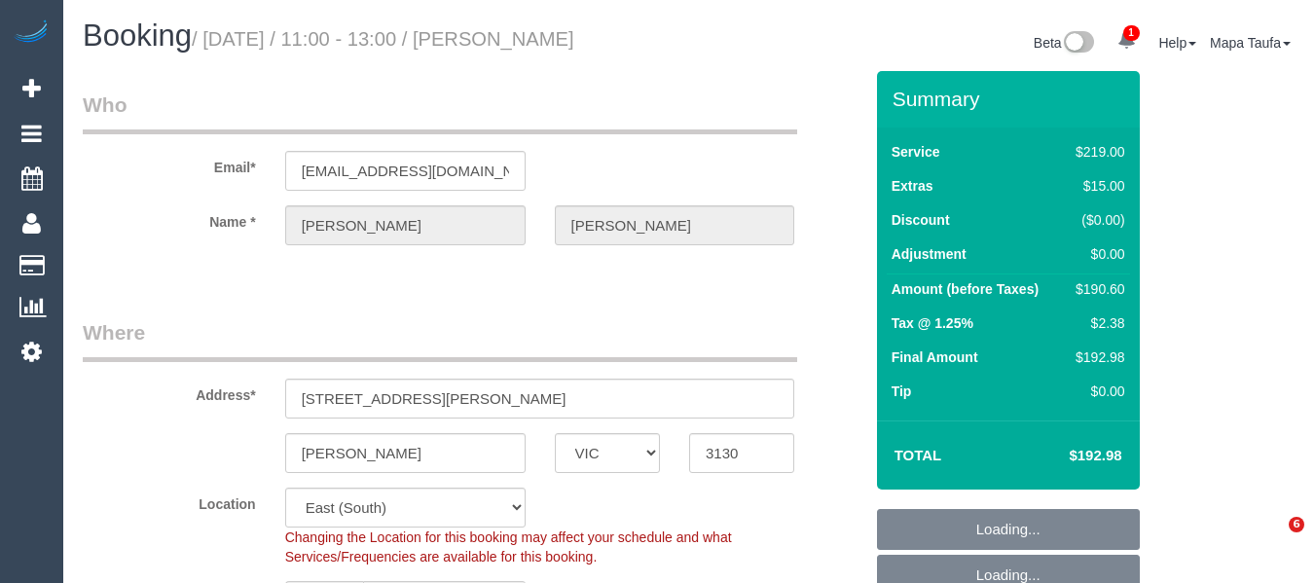
select select "VIC"
select select "number:27"
select select "number:14"
select select "number:19"
select select "number:23"
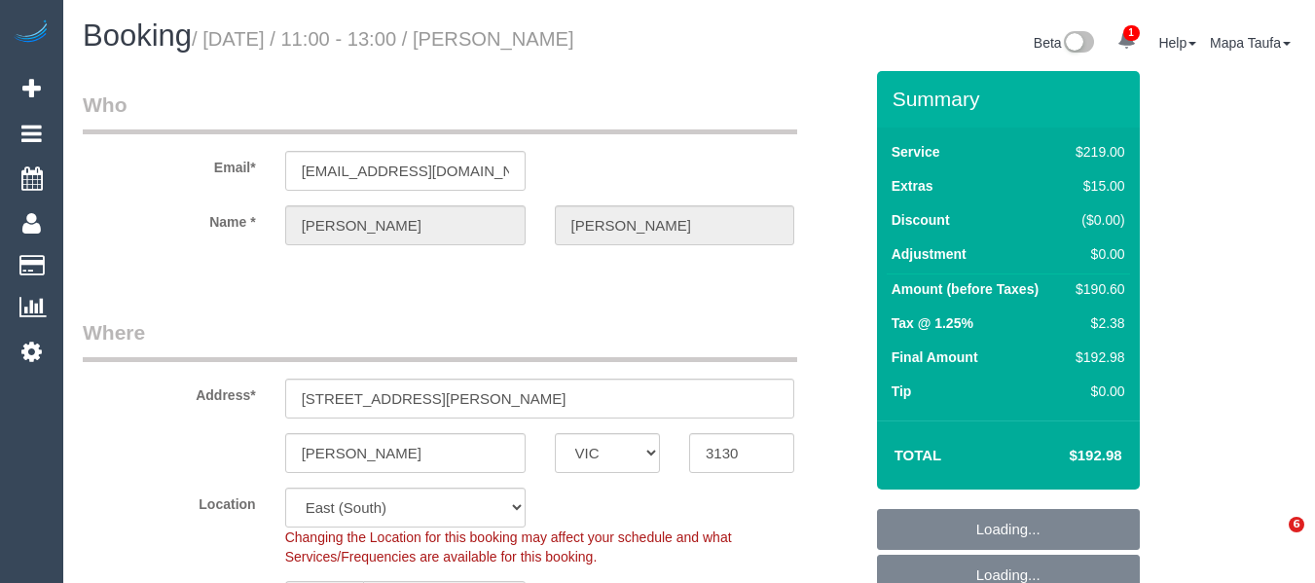
select select "number:35"
select select "number:13"
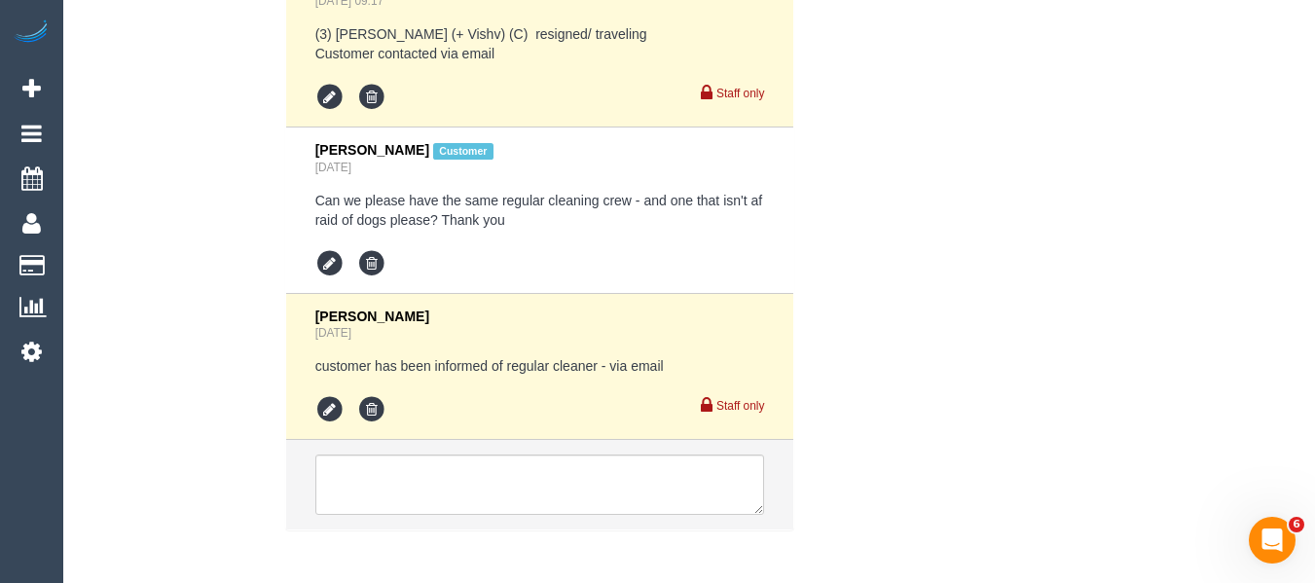
scroll to position [3999, 0]
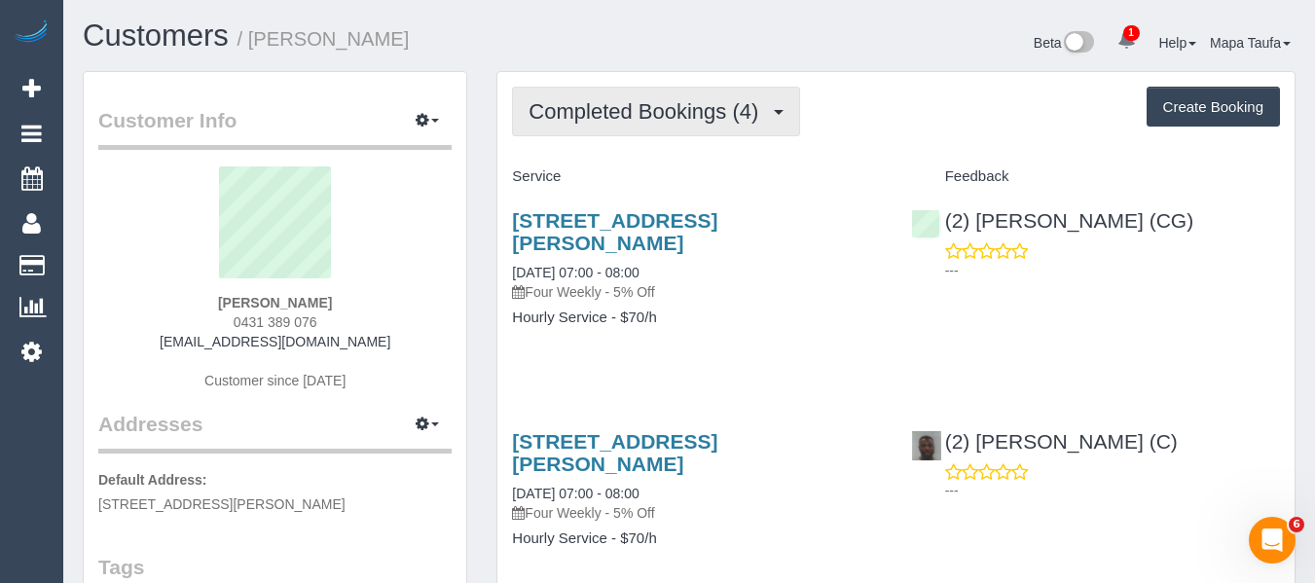
click at [555, 123] on span "Completed Bookings (4)" at bounding box center [649, 111] width 240 height 24
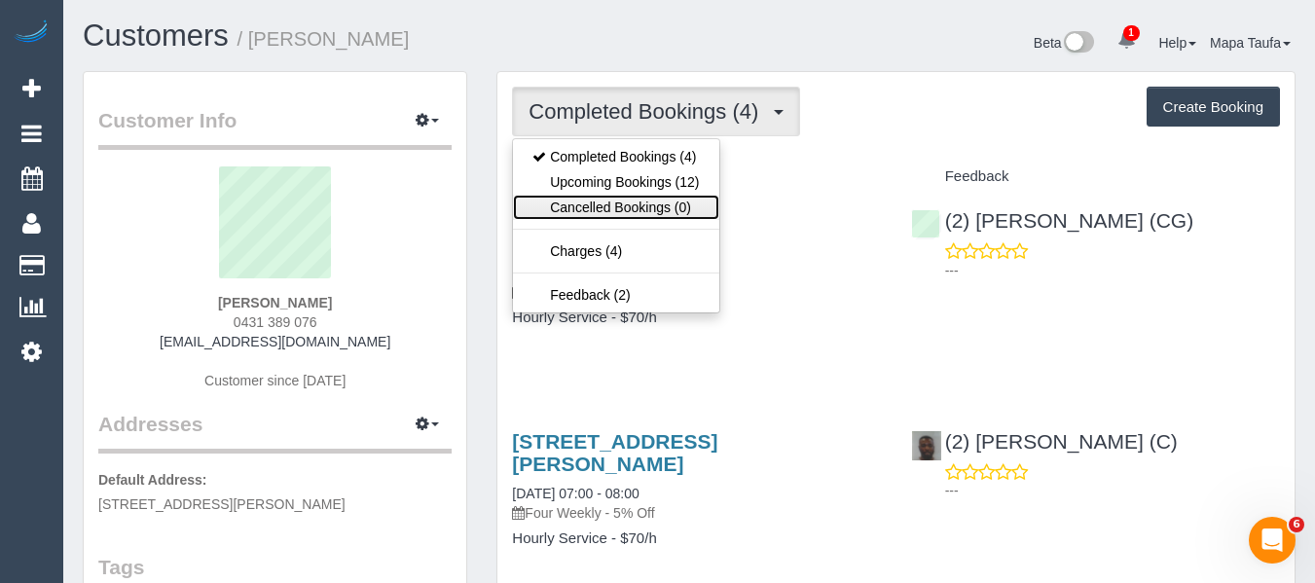
click at [601, 218] on link "Cancelled Bookings (0)" at bounding box center [615, 207] width 205 height 25
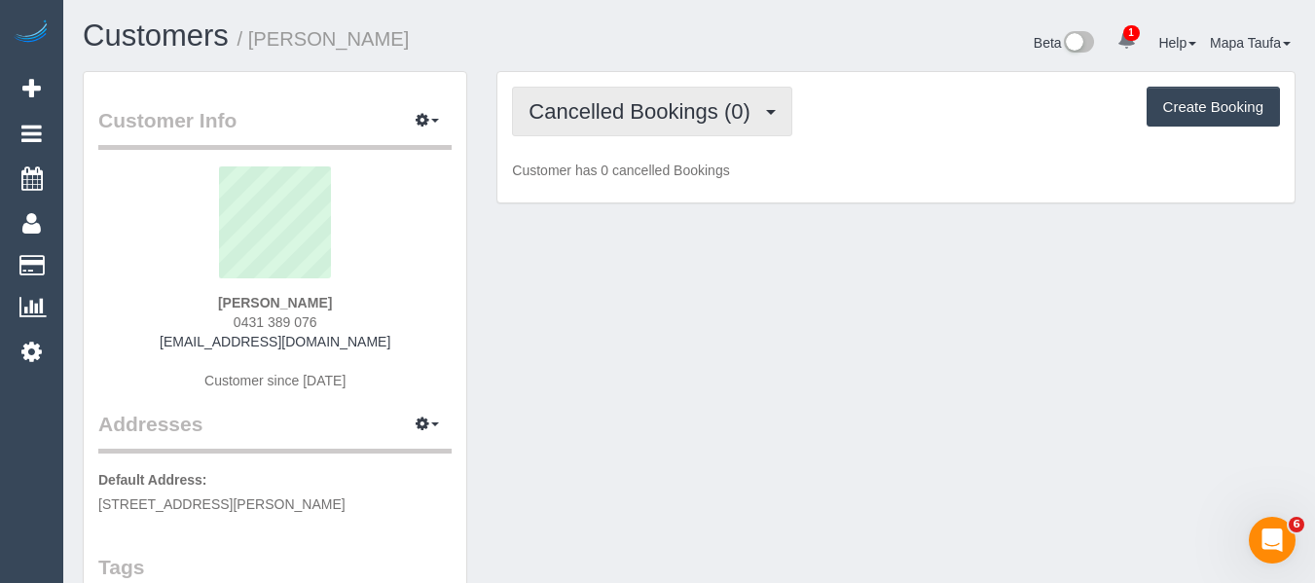
click at [605, 124] on button "Cancelled Bookings (0)" at bounding box center [652, 112] width 280 height 50
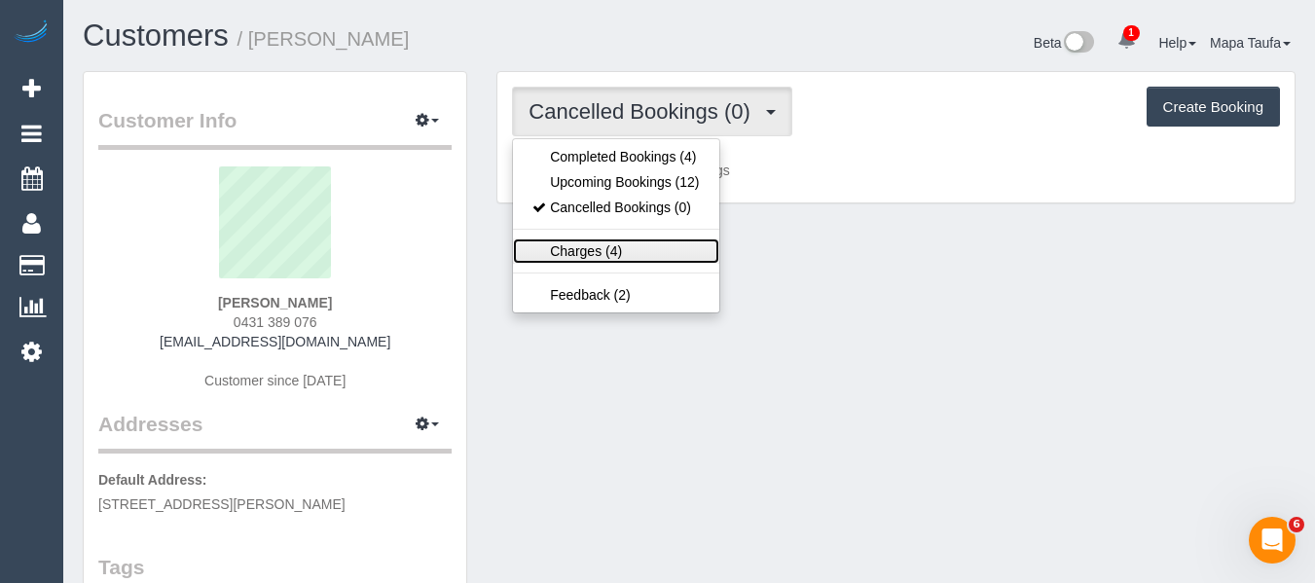
click at [602, 246] on link "Charges (4)" at bounding box center [615, 251] width 205 height 25
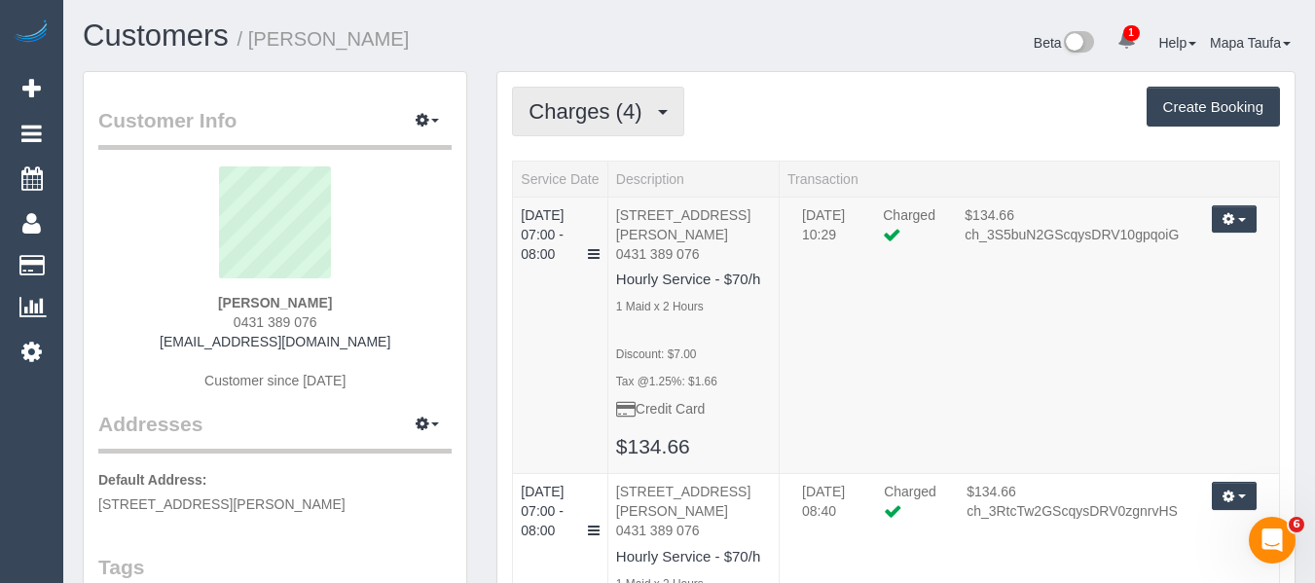
click at [629, 120] on span "Charges (4)" at bounding box center [590, 111] width 123 height 24
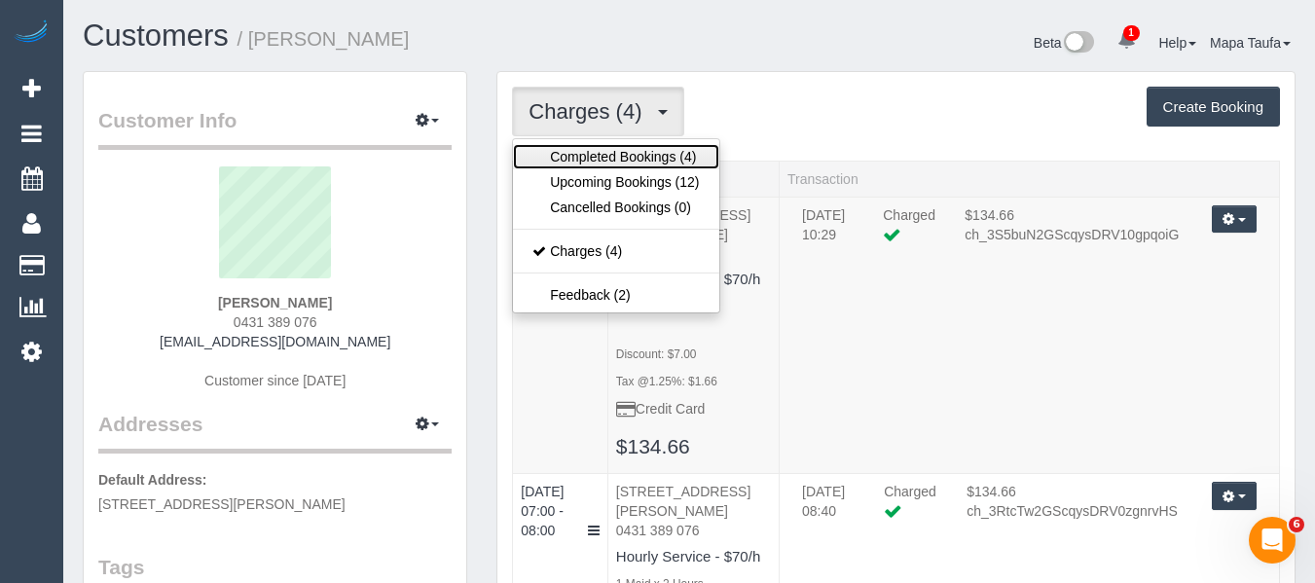
click at [614, 166] on link "Completed Bookings (4)" at bounding box center [615, 156] width 205 height 25
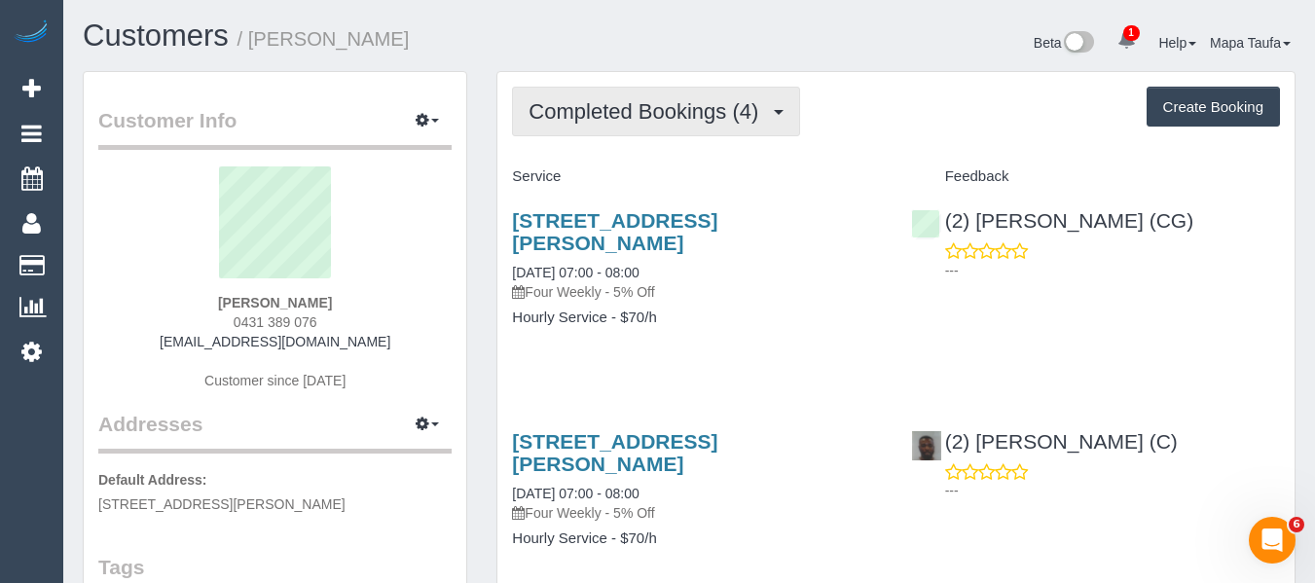
click at [640, 106] on span "Completed Bookings (4)" at bounding box center [649, 111] width 240 height 24
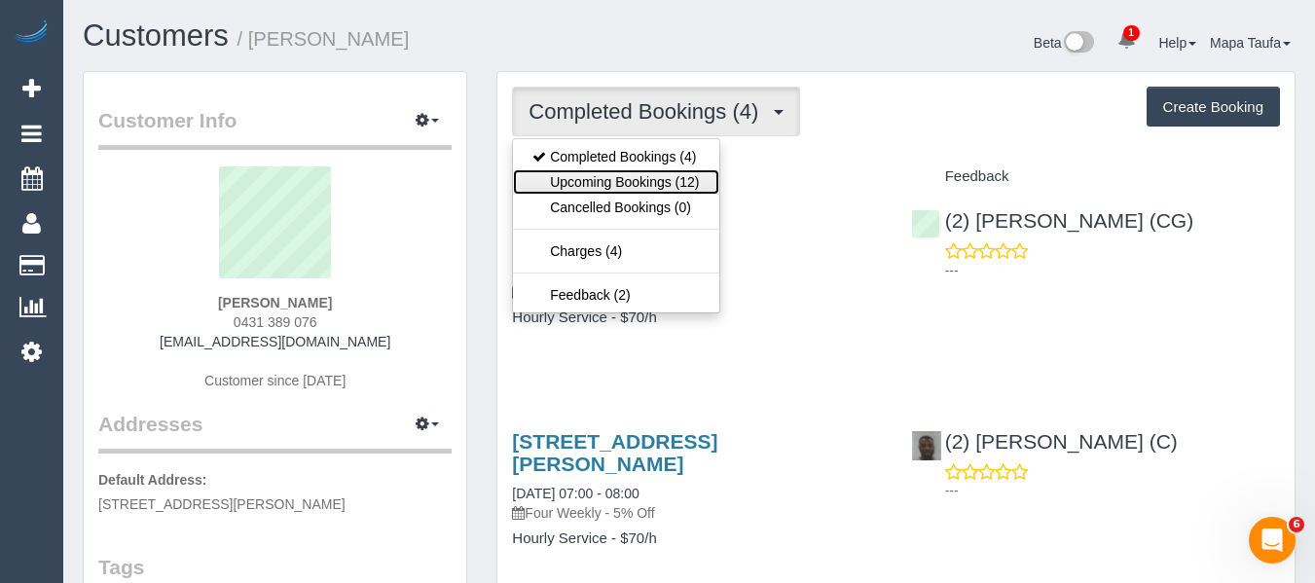
click at [628, 185] on link "Upcoming Bookings (12)" at bounding box center [615, 181] width 205 height 25
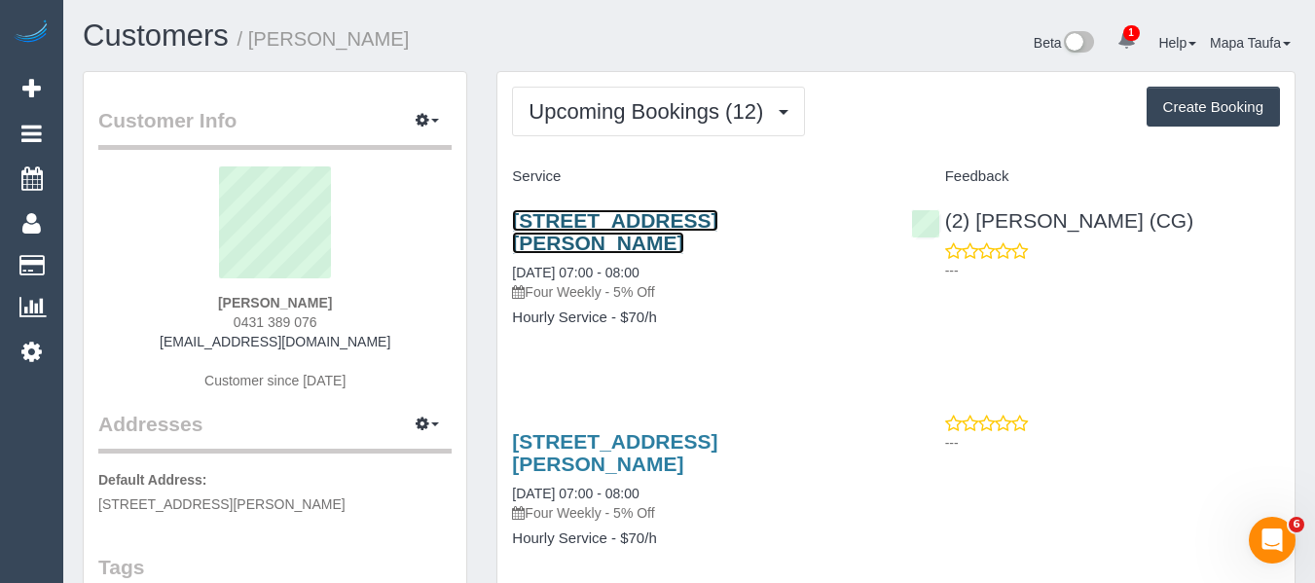
click at [575, 230] on link "1/3 Montague St, South Preston, VIC 3072" at bounding box center [614, 231] width 205 height 45
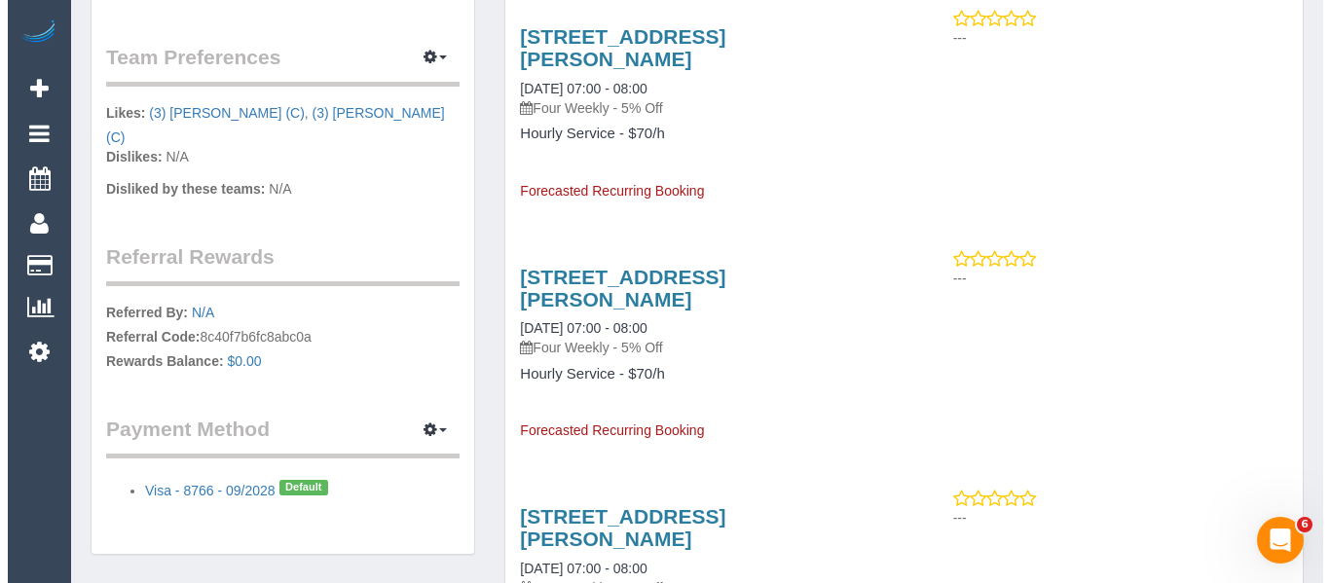
scroll to position [1071, 0]
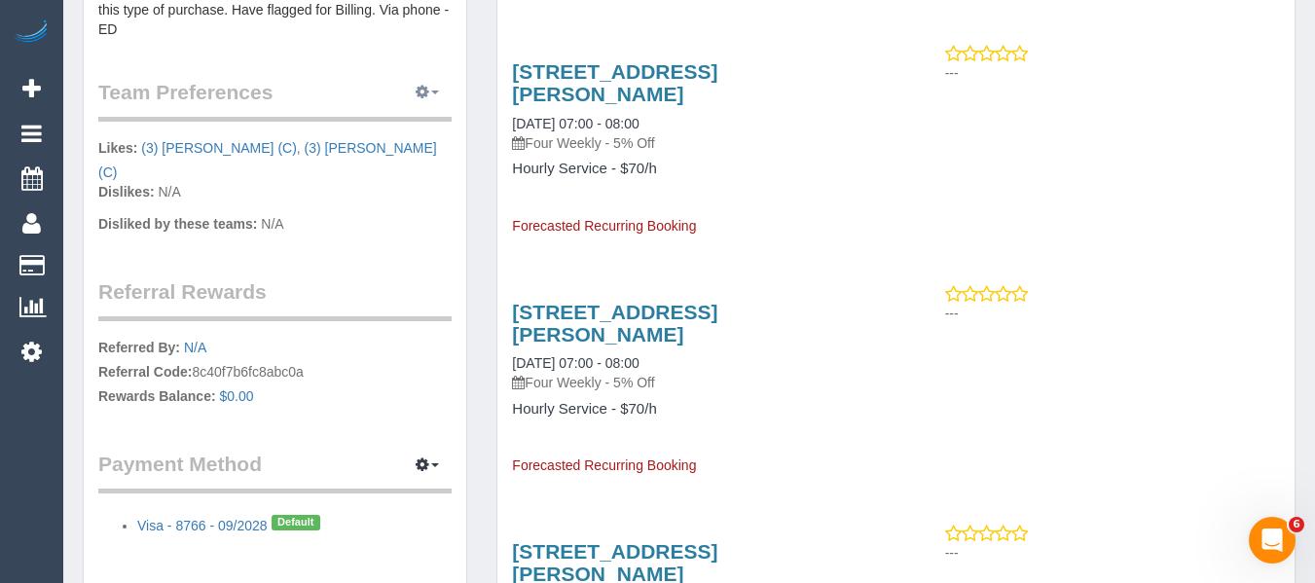
click at [424, 90] on icon "button" at bounding box center [423, 92] width 14 height 12
click at [395, 126] on link "Manage Preferences" at bounding box center [368, 128] width 166 height 25
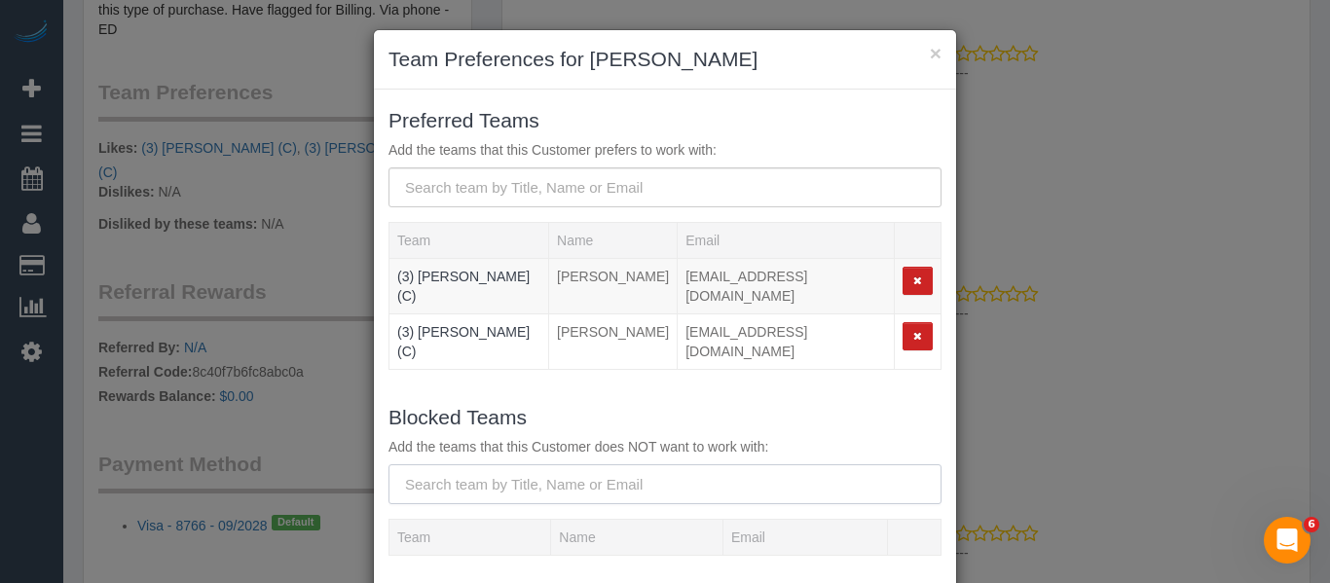
click at [471, 464] on input "text" at bounding box center [664, 484] width 553 height 40
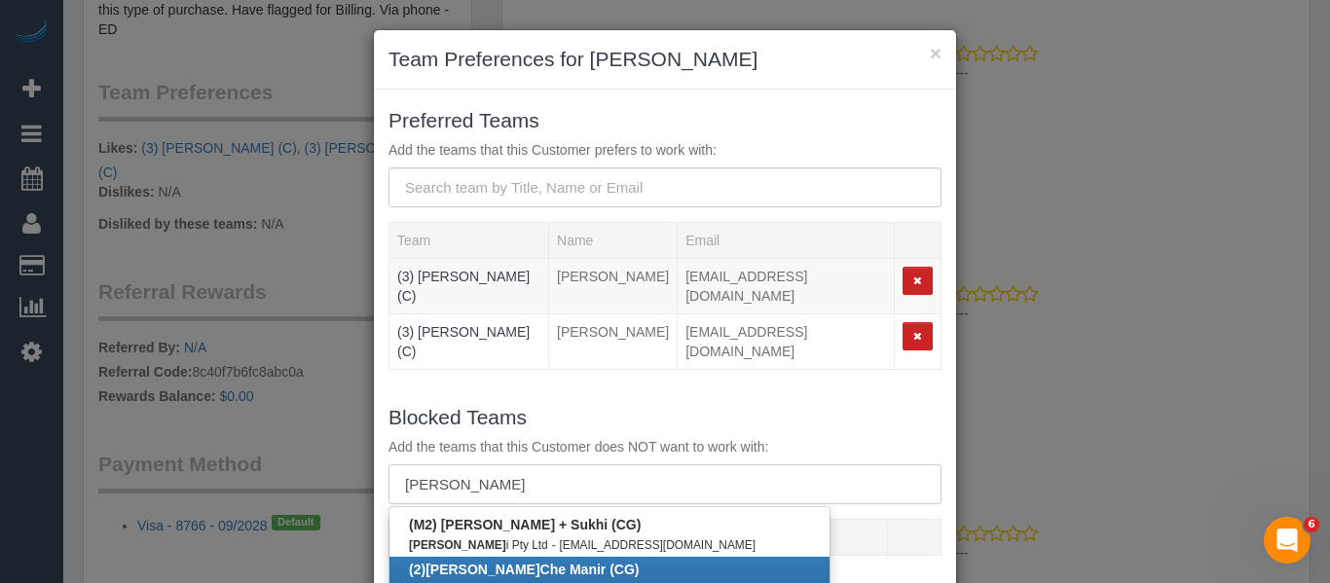
type input "mohd"
click at [571, 582] on small "chemanirm@gmail.com" at bounding box center [669, 590] width 197 height 14
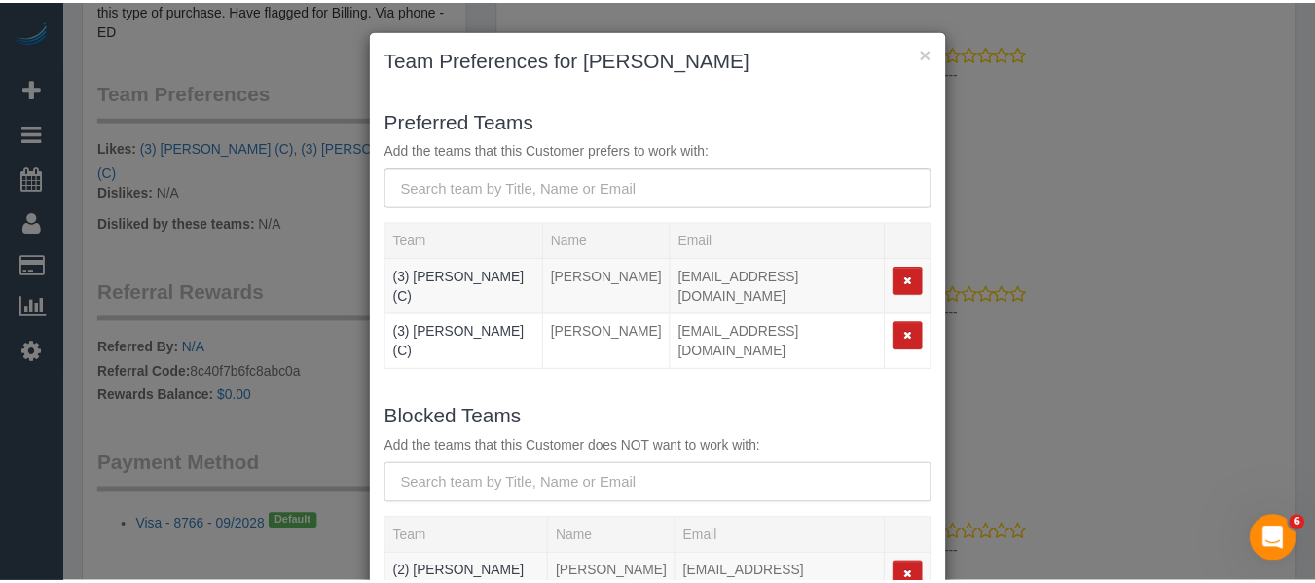
scroll to position [153, 0]
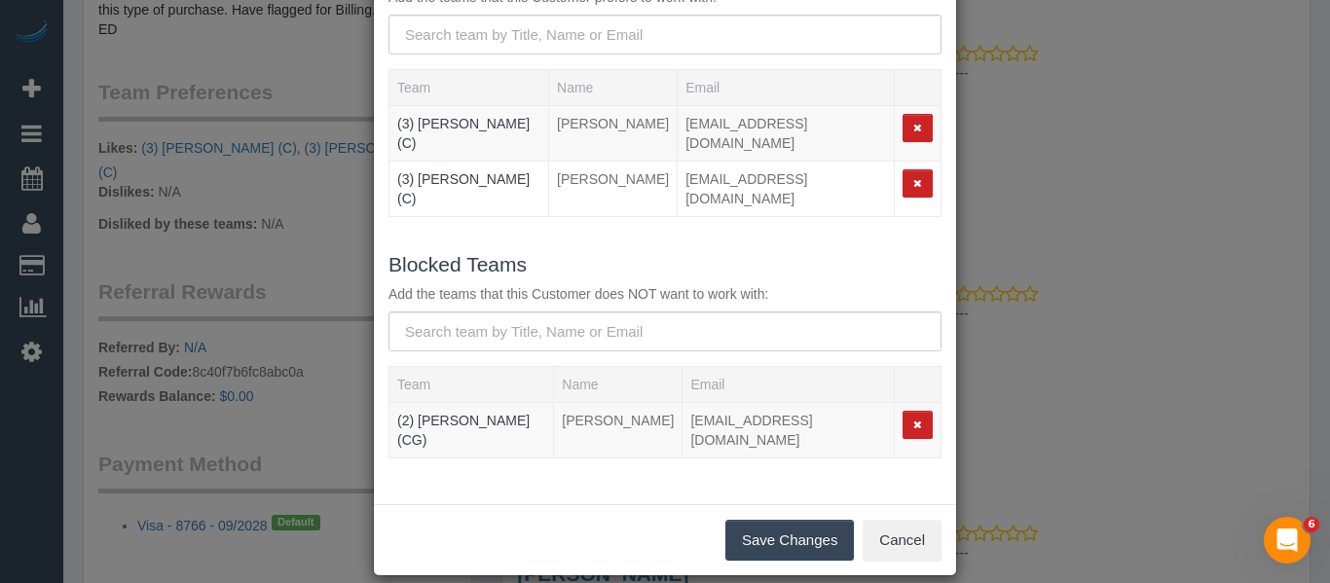
click at [785, 522] on button "Save Changes" at bounding box center [789, 540] width 129 height 41
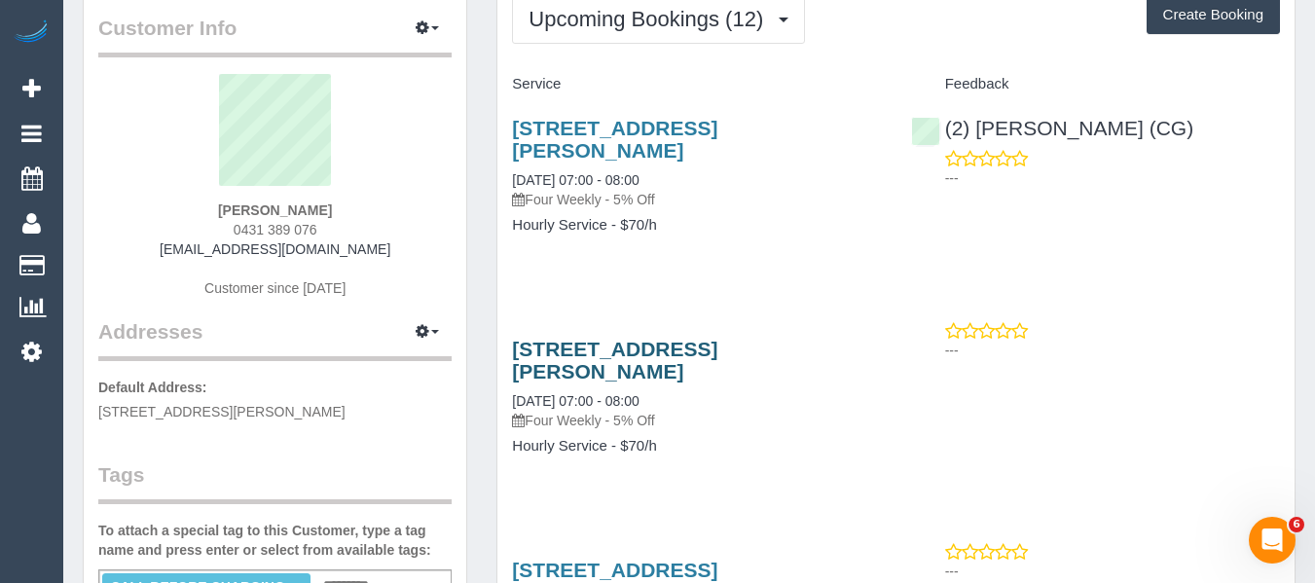
scroll to position [0, 0]
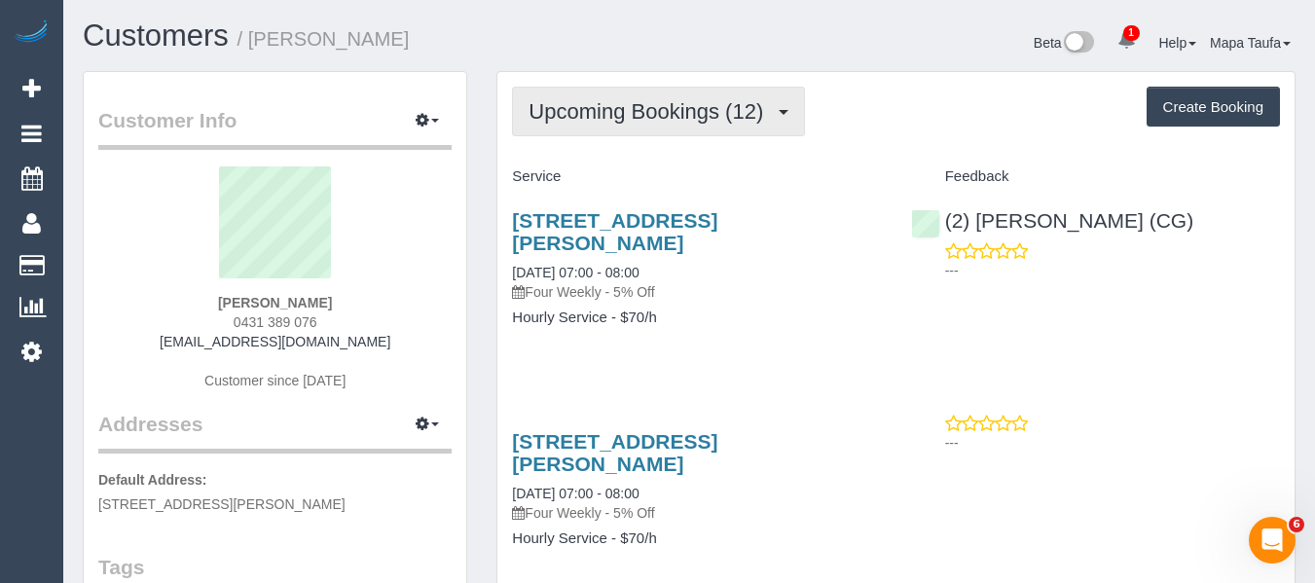
click at [554, 105] on span "Upcoming Bookings (12)" at bounding box center [651, 111] width 244 height 24
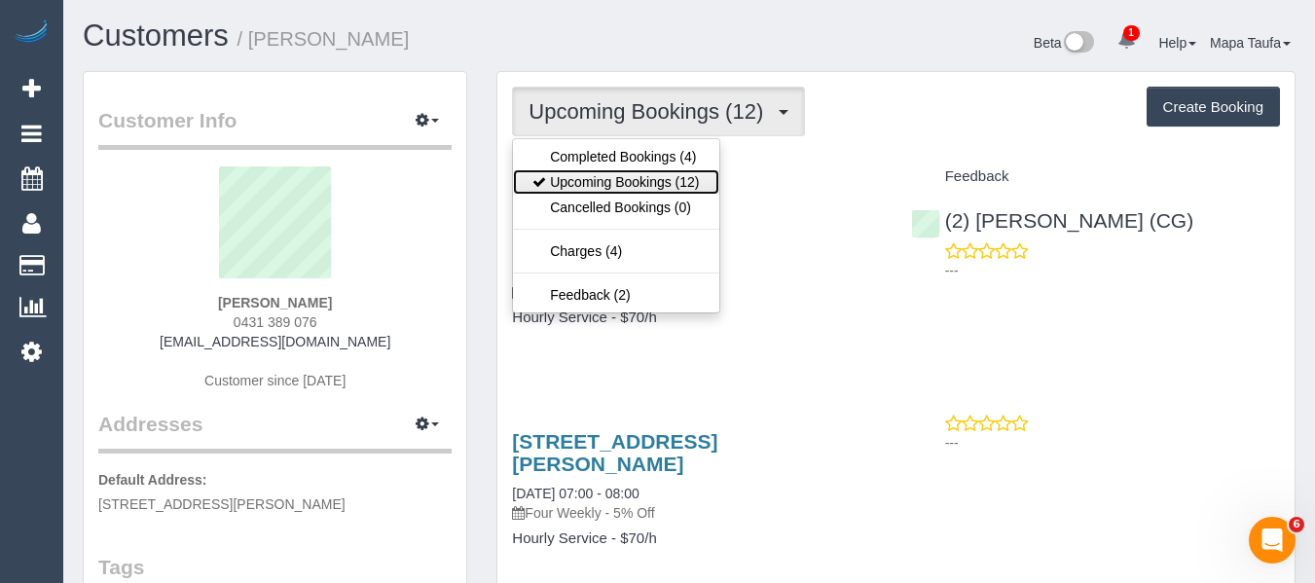
click at [580, 176] on link "Upcoming Bookings (12)" at bounding box center [615, 181] width 205 height 25
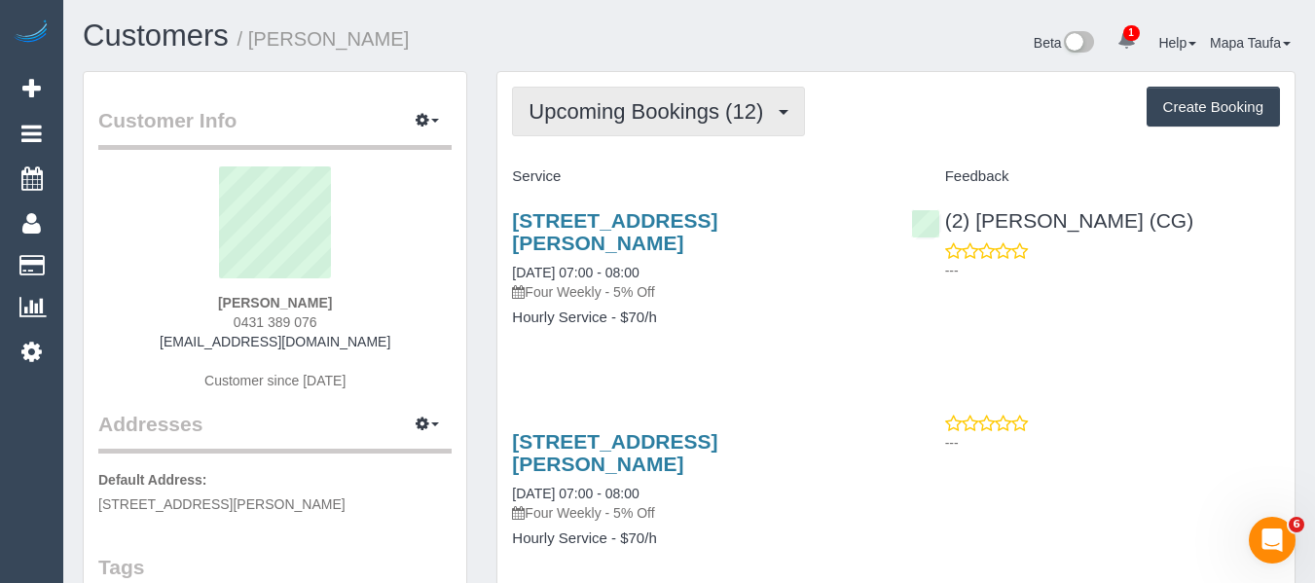
click at [539, 113] on span "Upcoming Bookings (12)" at bounding box center [651, 111] width 244 height 24
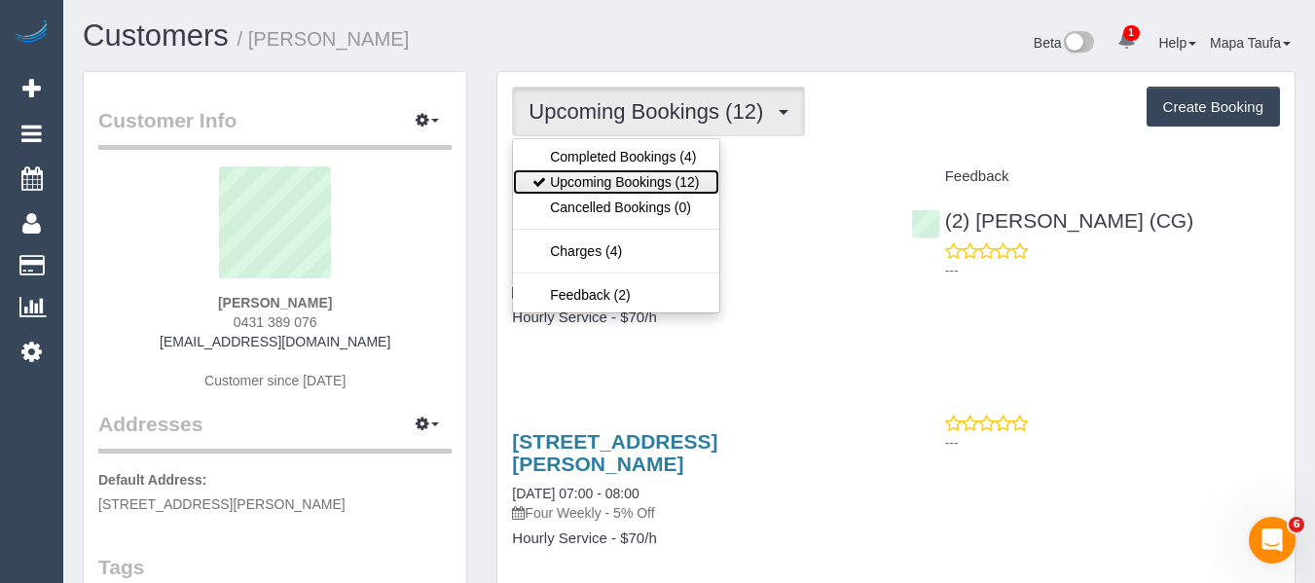
click at [554, 169] on link "Upcoming Bookings (12)" at bounding box center [615, 181] width 205 height 25
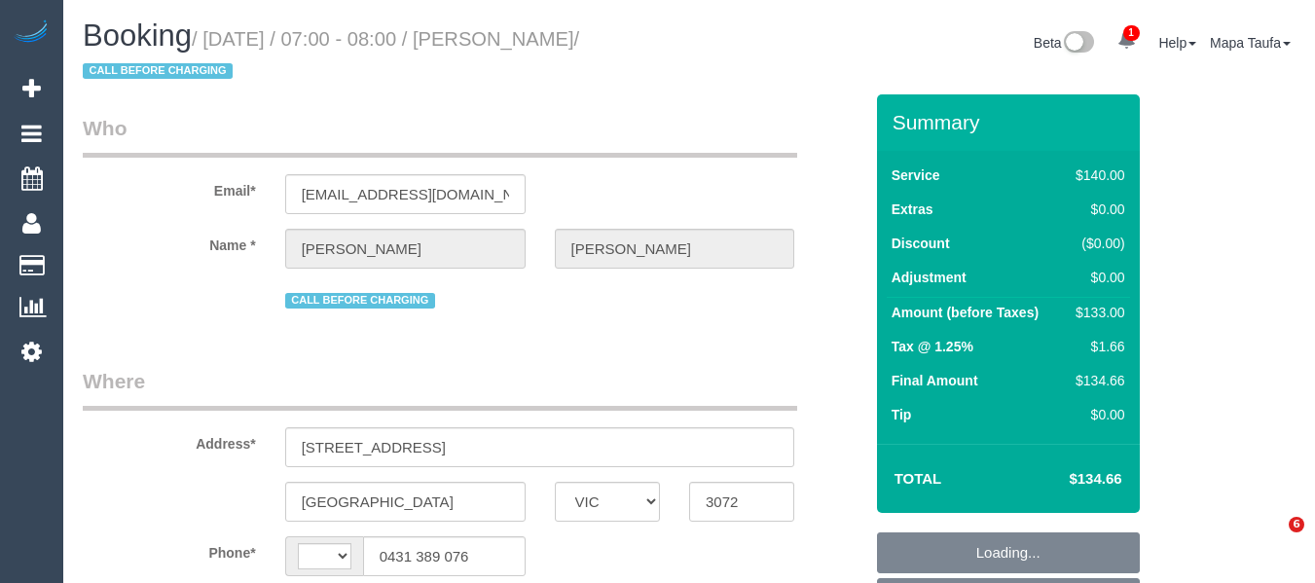
select select "VIC"
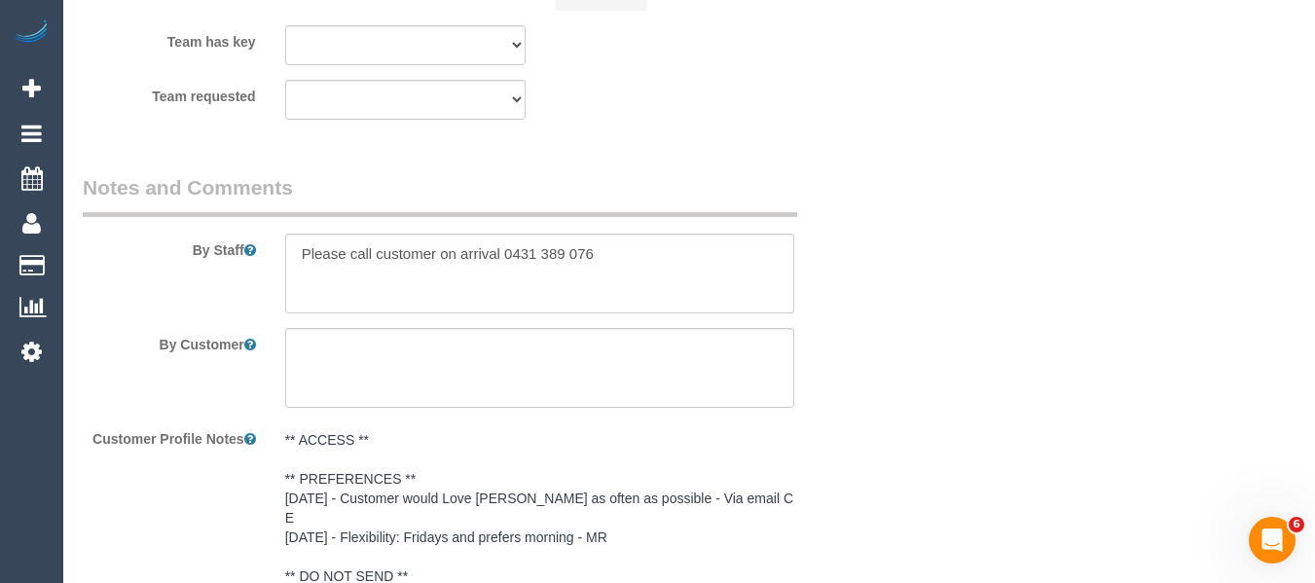
scroll to position [2069, 0]
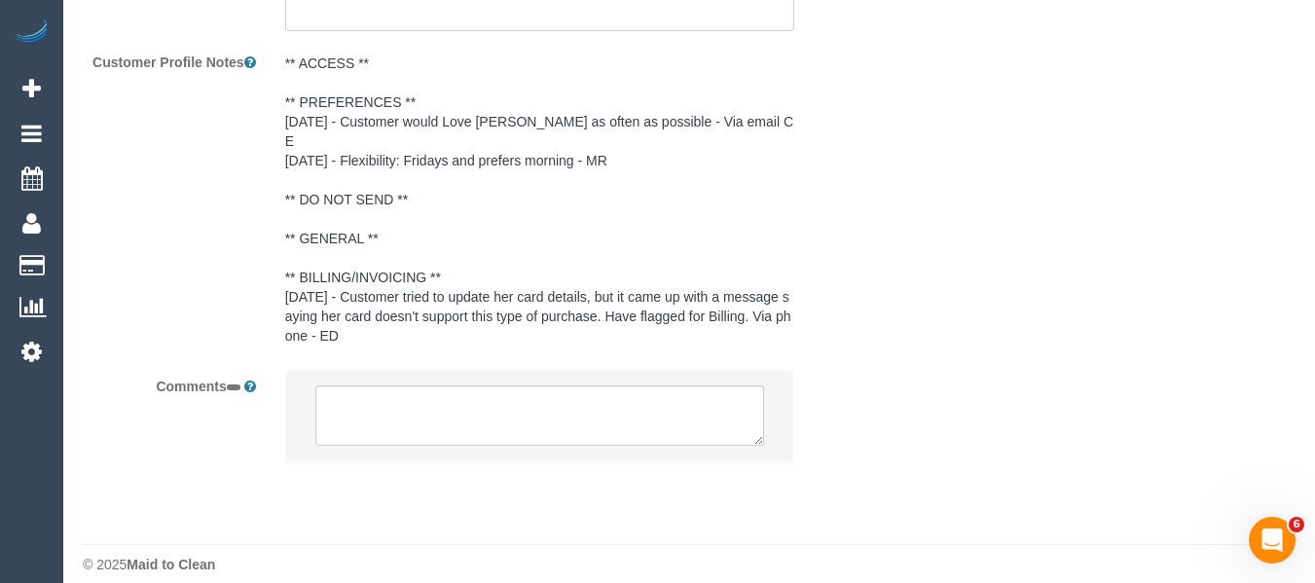
select select "string:AU"
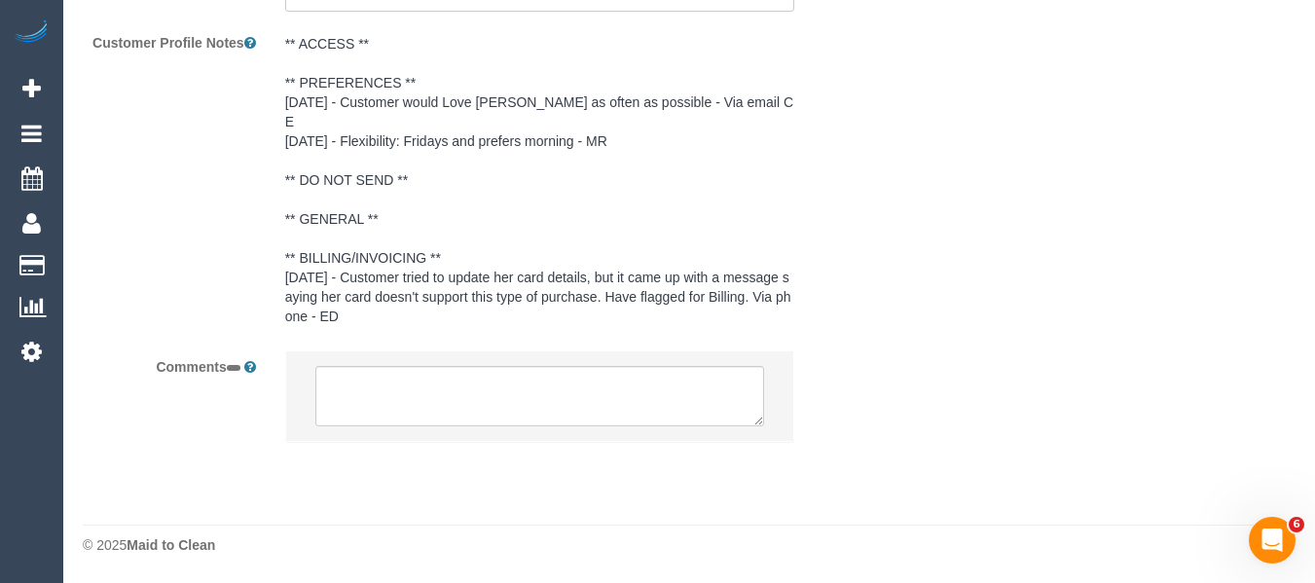
select select "number:29"
select select "number:14"
select select "number:19"
select select "number:36"
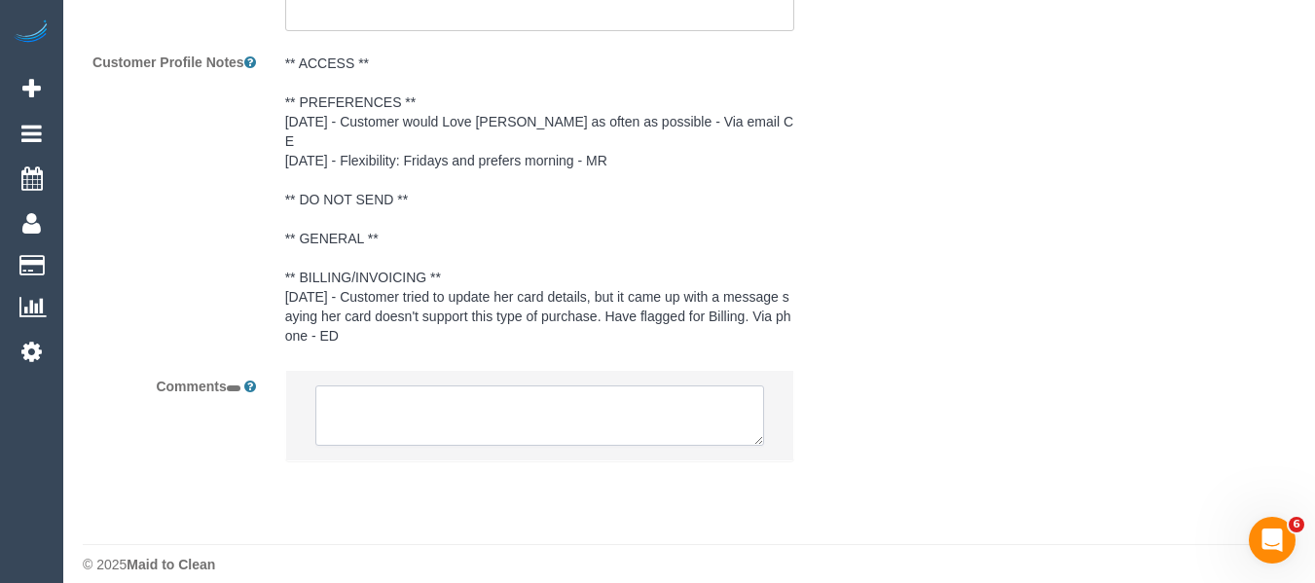
click at [461, 407] on textarea at bounding box center [540, 416] width 450 height 60
select select "string:stripe-pm_1SA3Co2GScqysDRVfxUlXl65"
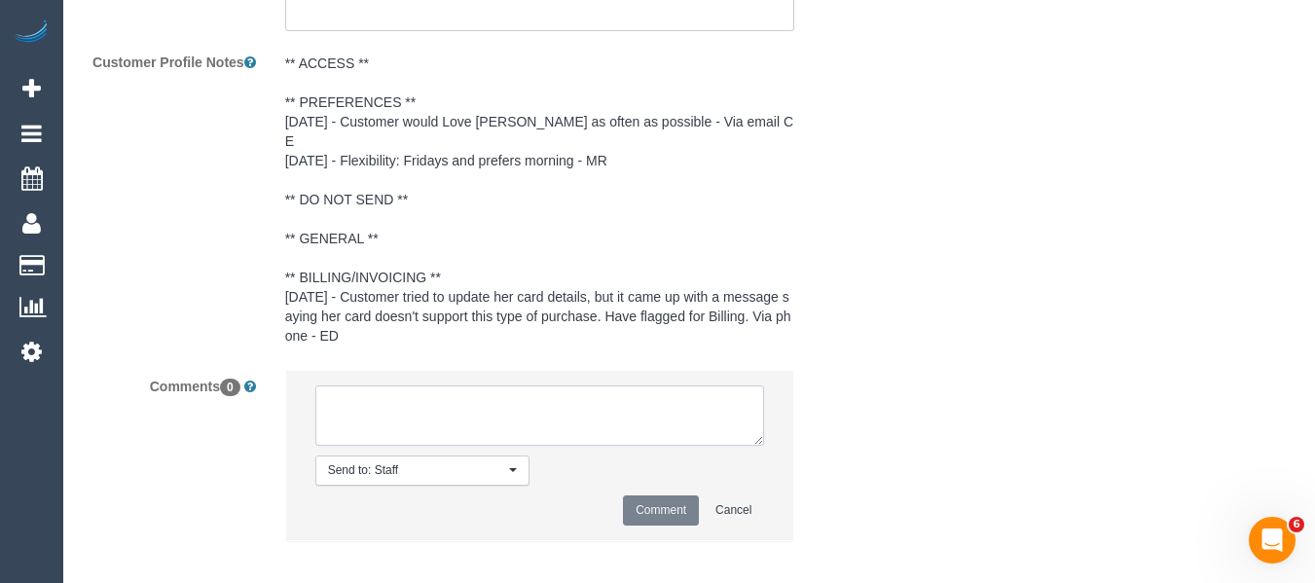
select select "object:885"
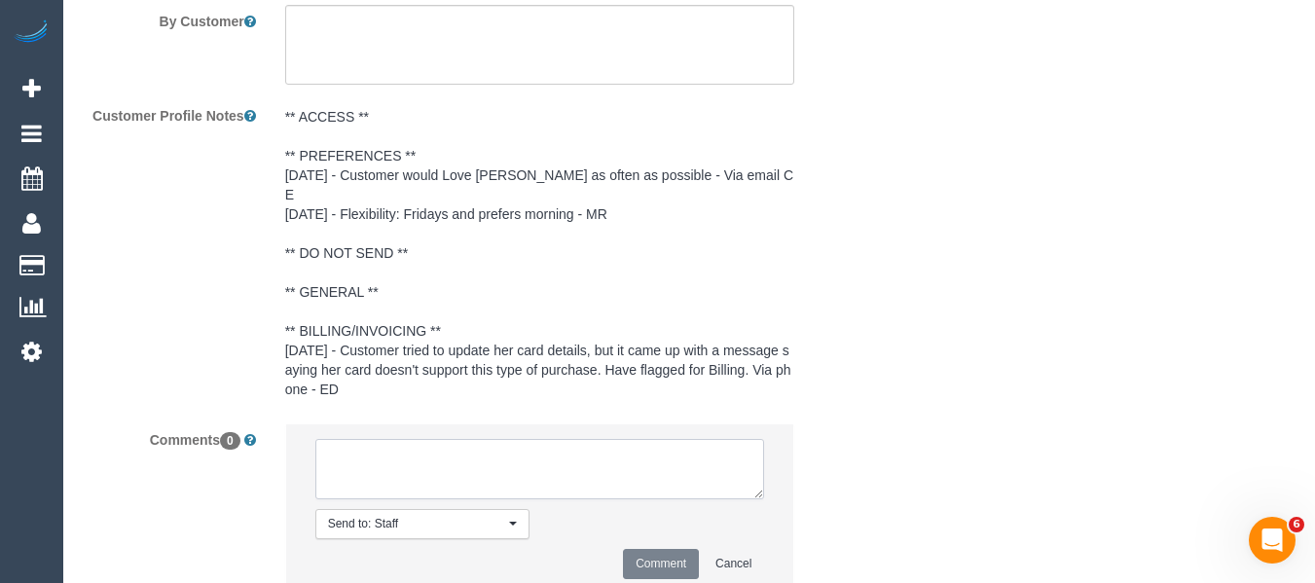
scroll to position [3681, 0]
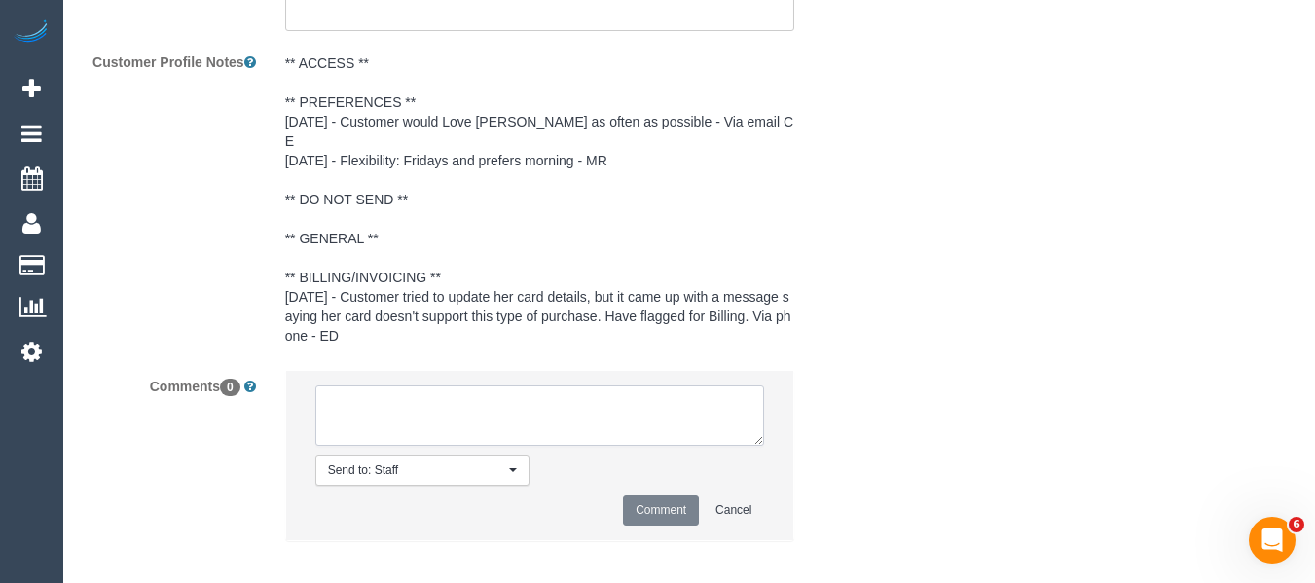
type textarea "-"
select select "object:891"
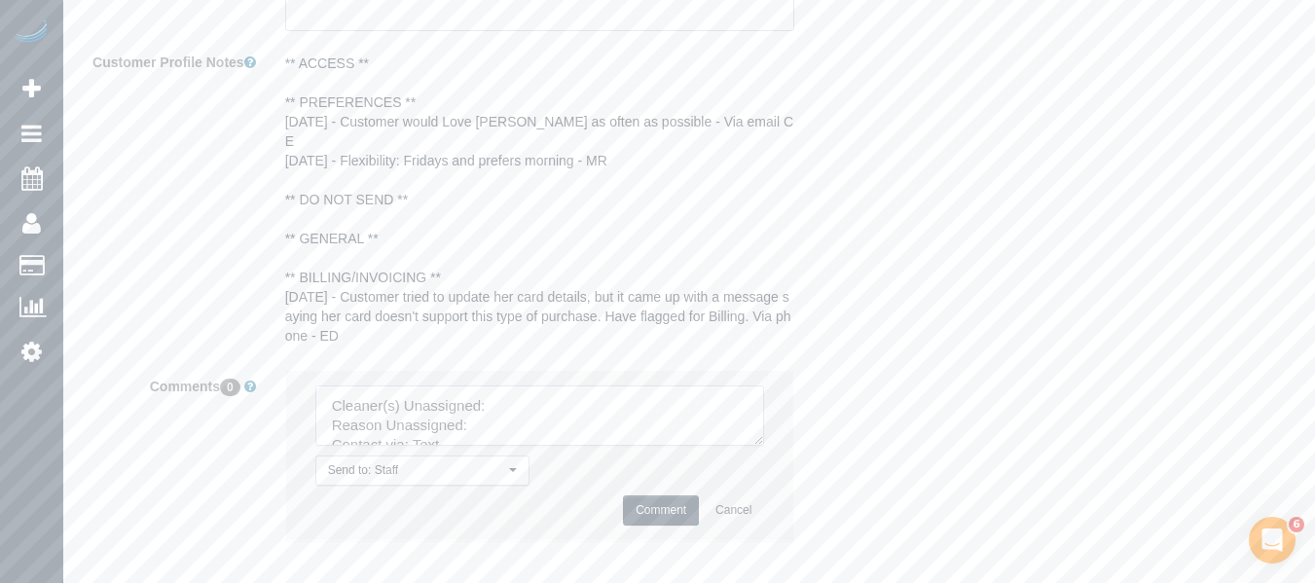
drag, startPoint x: 754, startPoint y: 417, endPoint x: 790, endPoint y: 486, distance: 77.9
click at [765, 446] on textarea at bounding box center [540, 416] width 450 height 60
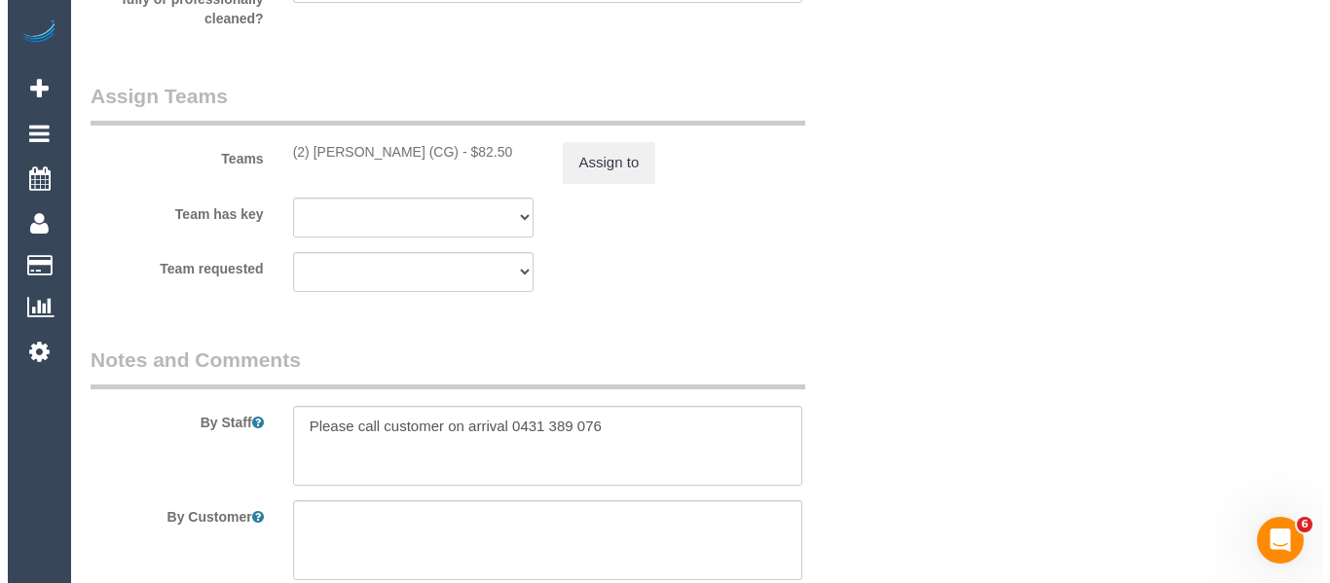
scroll to position [3097, 0]
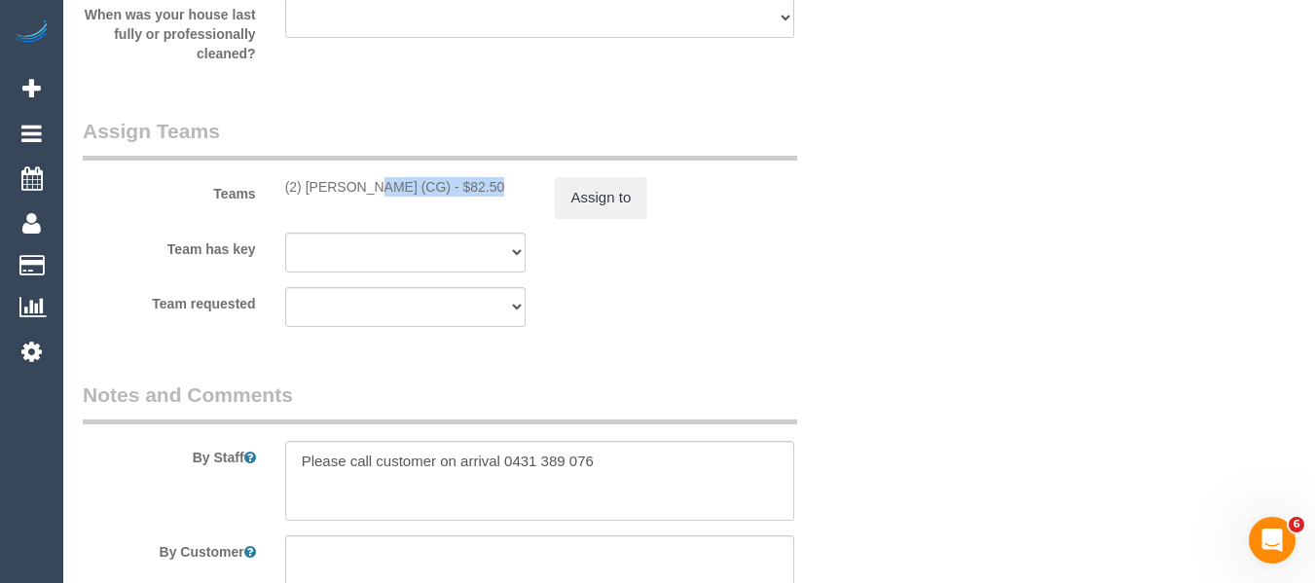
drag, startPoint x: 376, startPoint y: 186, endPoint x: 308, endPoint y: 186, distance: 68.2
click at [308, 186] on div "(2) Mohd Che Manir (CG) - $82.50" at bounding box center [405, 186] width 240 height 19
copy div "Mohd Che Manir (CG"
click at [606, 196] on button "Assign to" at bounding box center [601, 197] width 93 height 41
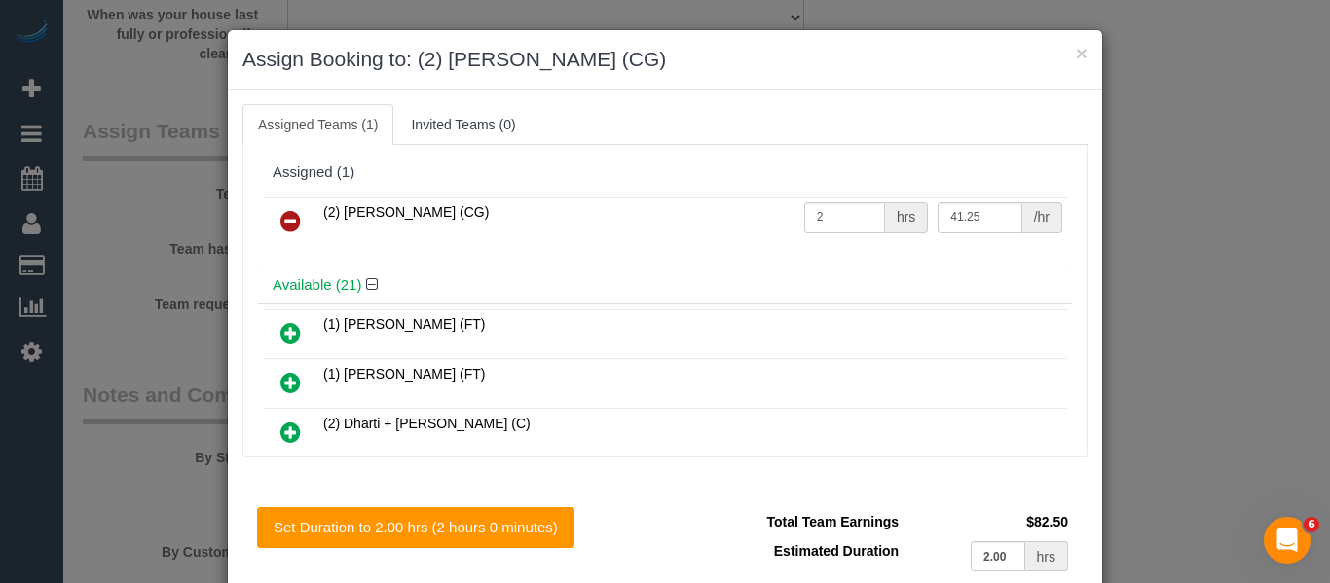
click at [289, 225] on icon at bounding box center [290, 220] width 20 height 23
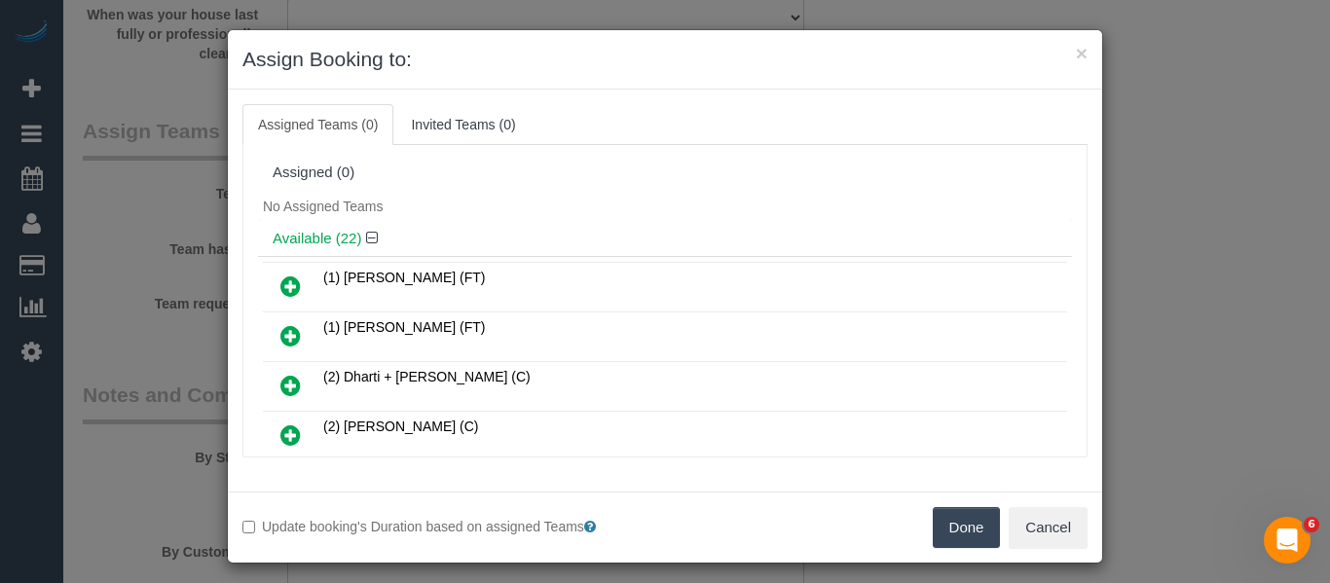
drag, startPoint x: 956, startPoint y: 535, endPoint x: 961, endPoint y: 522, distance: 14.5
click at [956, 535] on button "Done" at bounding box center [967, 527] width 68 height 41
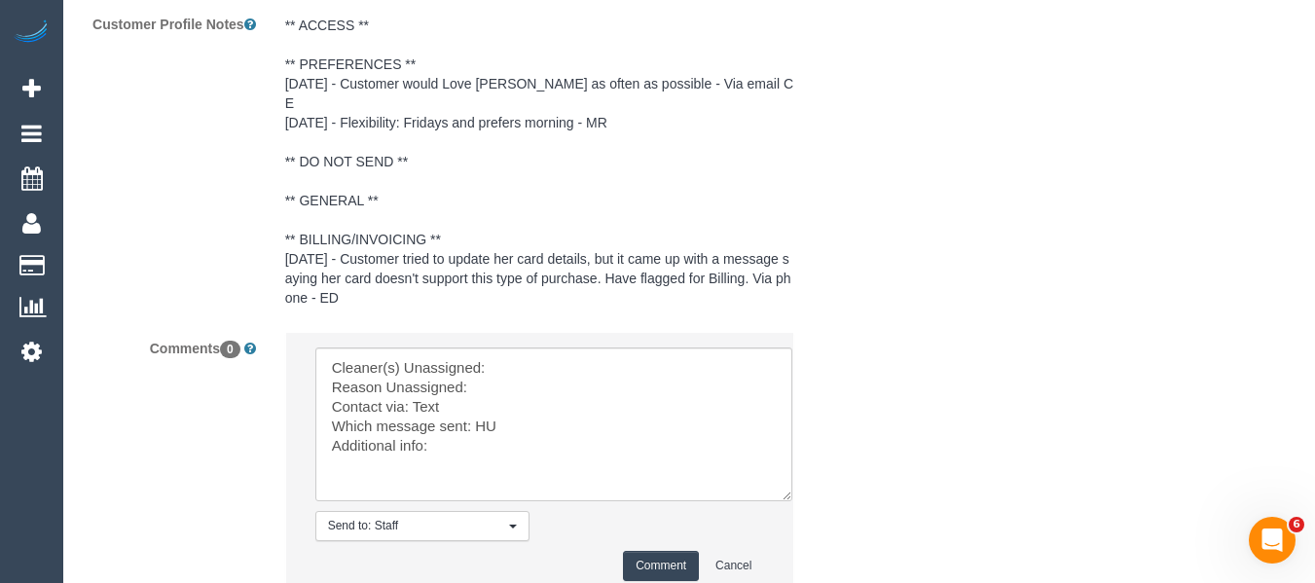
scroll to position [3854, 0]
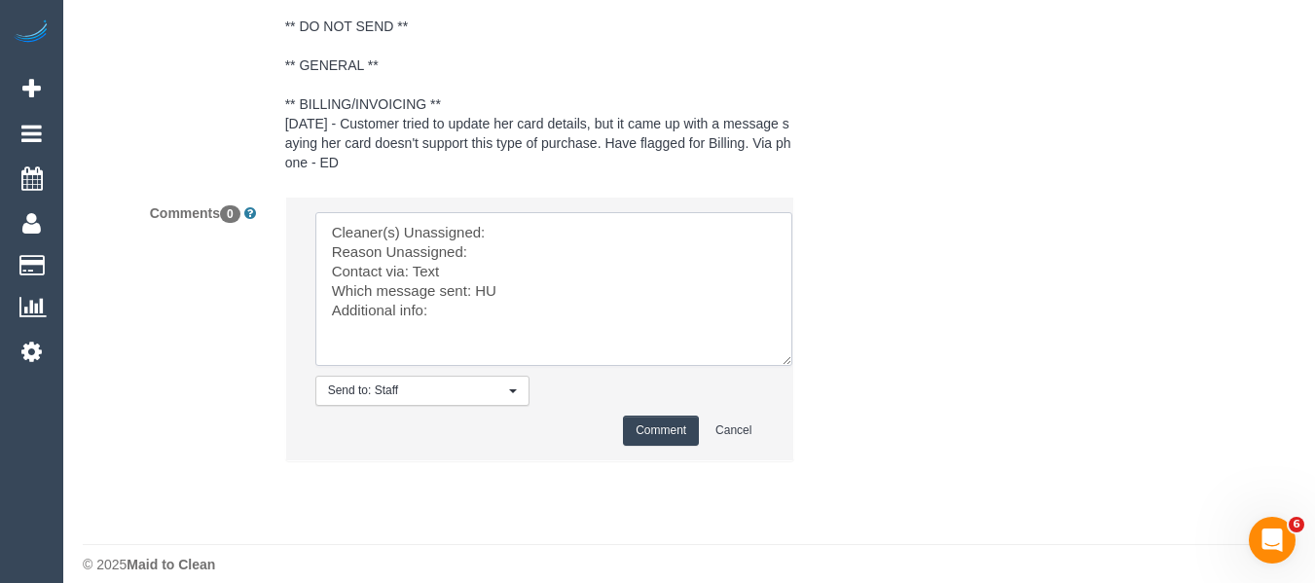
drag, startPoint x: 382, startPoint y: 281, endPoint x: 234, endPoint y: 143, distance: 202.5
click at [235, 146] on sui-booking-comments "By Staff By Customer Customer Profile Notes ** ACCESS ** ** PREFERENCES ** 11/0…" at bounding box center [473, 52] width 780 height 858
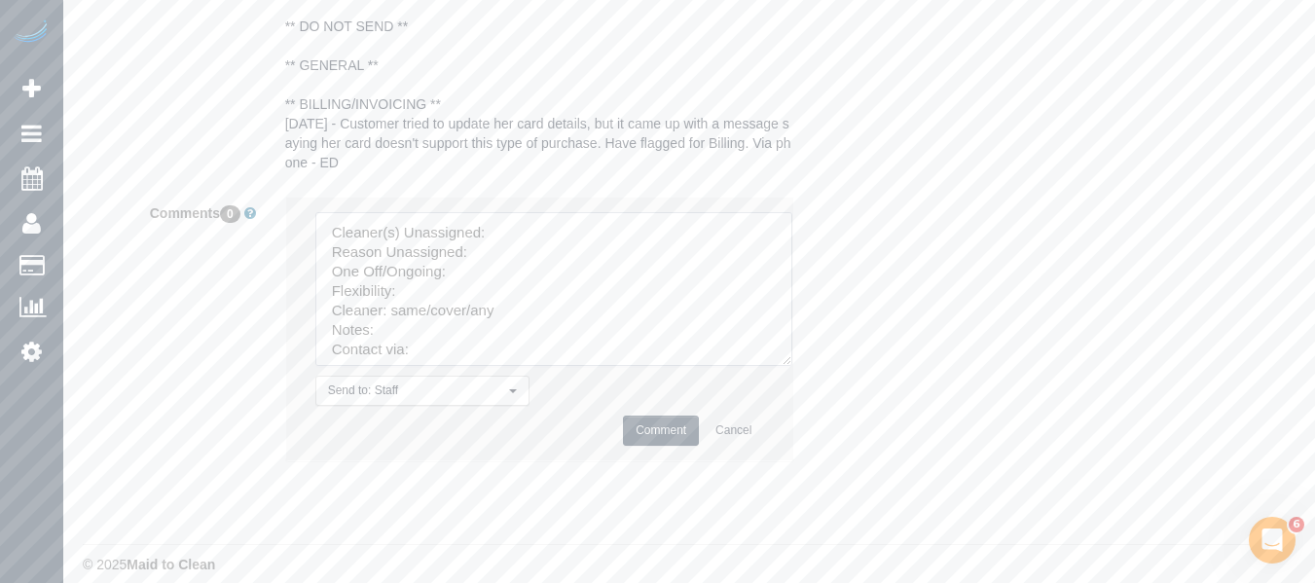
drag, startPoint x: 458, startPoint y: 315, endPoint x: 382, endPoint y: 312, distance: 76.0
click at [367, 311] on textarea at bounding box center [553, 289] width 477 height 154
click at [412, 320] on textarea at bounding box center [553, 289] width 477 height 154
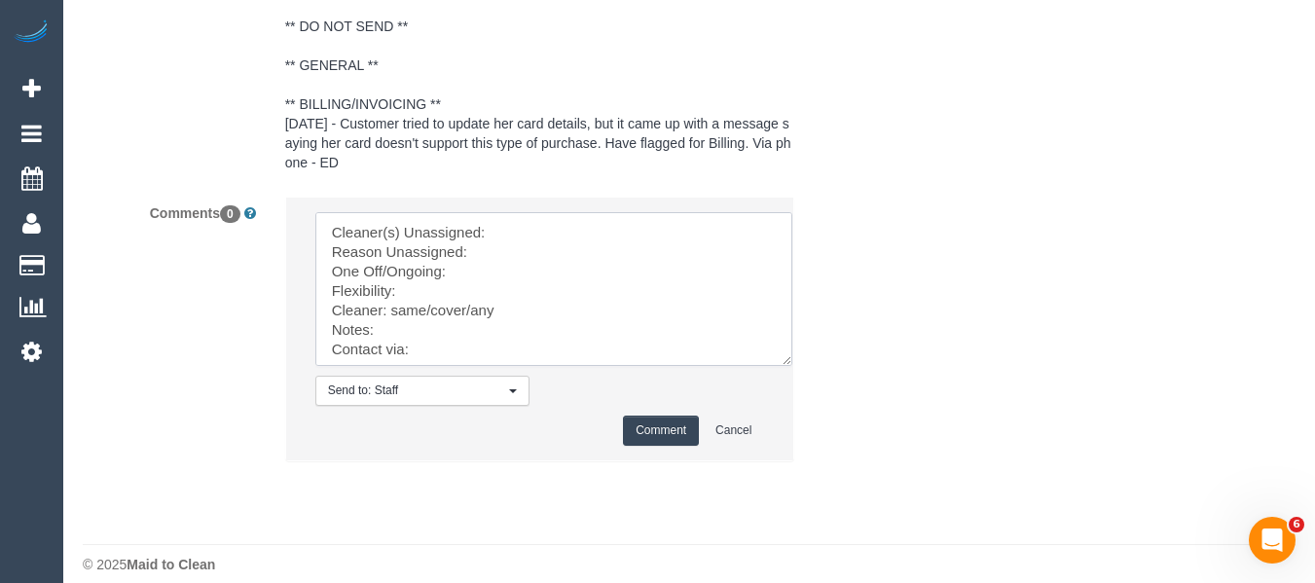
drag, startPoint x: 418, startPoint y: 335, endPoint x: 242, endPoint y: 117, distance: 279.8
click at [226, 88] on sui-booking-comments "By Staff By Customer Customer Profile Notes ** ACCESS ** ** PREFERENCES ** 11/0…" at bounding box center [473, 52] width 780 height 858
paste textarea "Mohd Che Manir (CG"
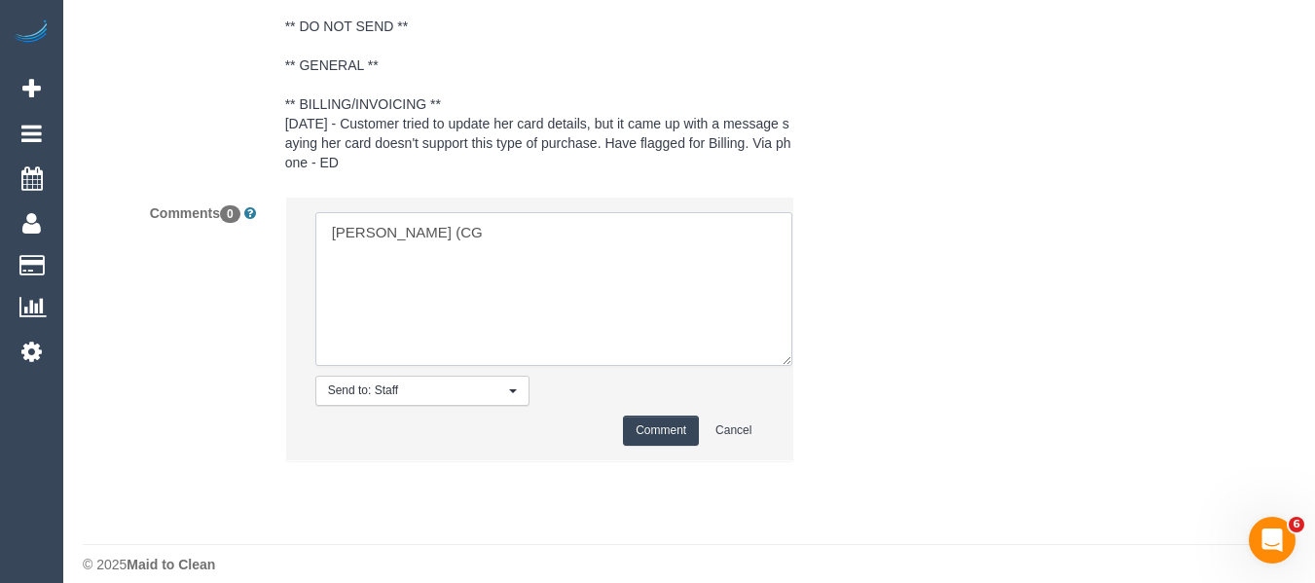
click at [332, 212] on textarea at bounding box center [553, 289] width 477 height 154
click at [650, 237] on textarea at bounding box center [553, 289] width 477 height 154
type textarea "U/A Mohd Che Manir (CG - does not want him attending due to quality via email"
click at [634, 416] on button "Comment" at bounding box center [661, 431] width 76 height 30
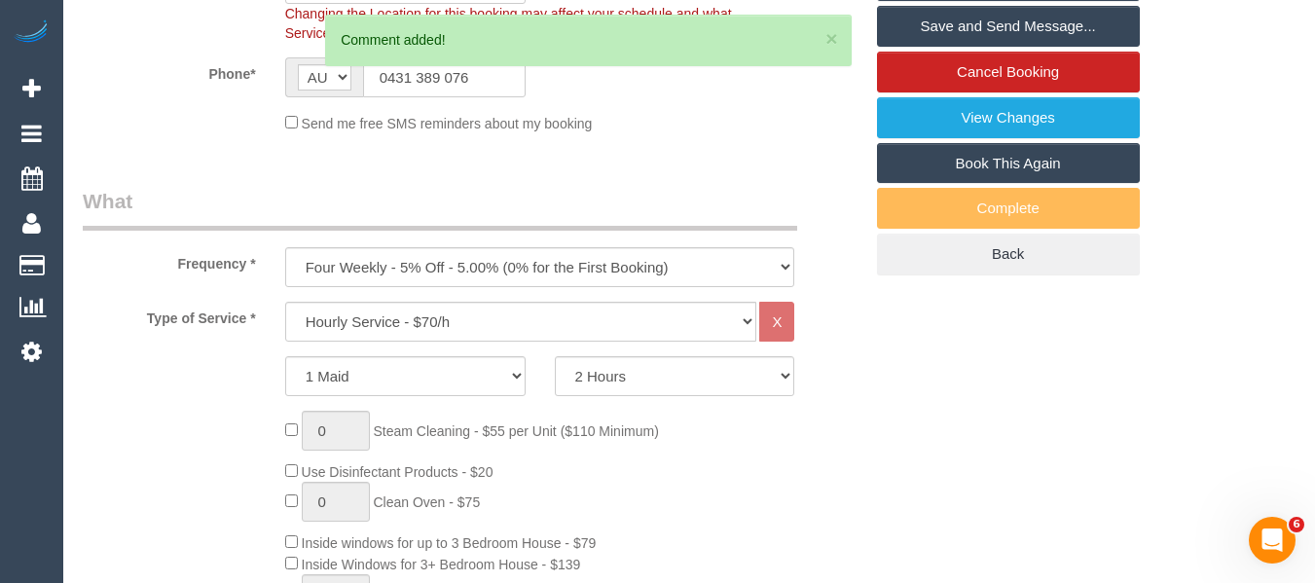
scroll to position [283, 0]
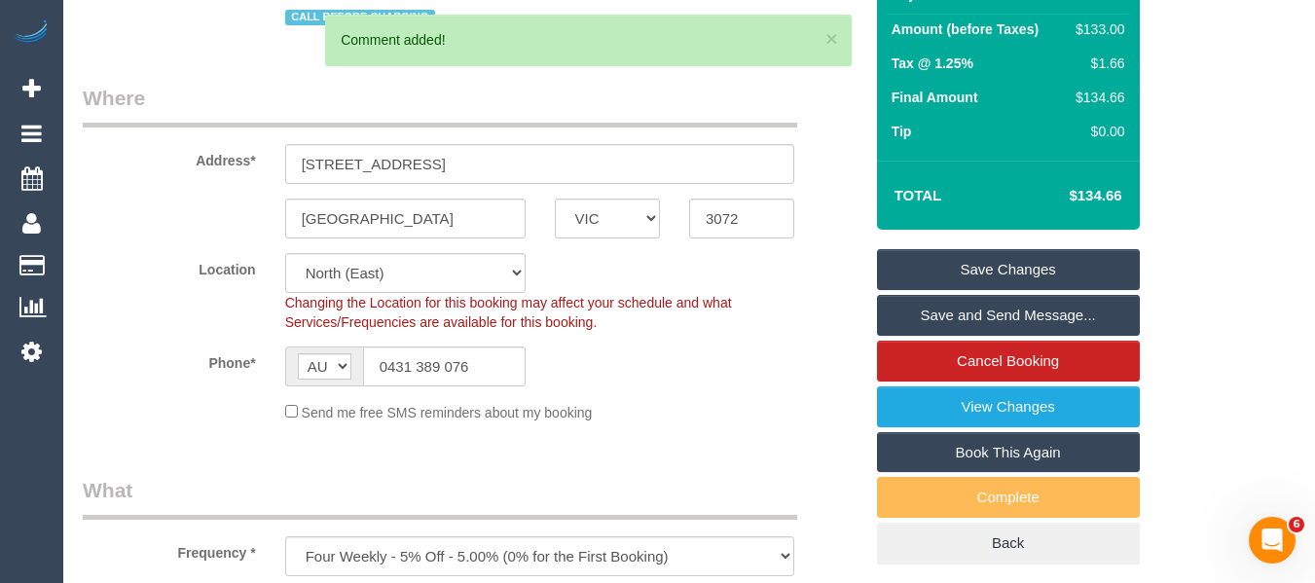
drag, startPoint x: 993, startPoint y: 269, endPoint x: 1009, endPoint y: 269, distance: 15.6
click at [992, 269] on link "Save Changes" at bounding box center [1008, 269] width 263 height 41
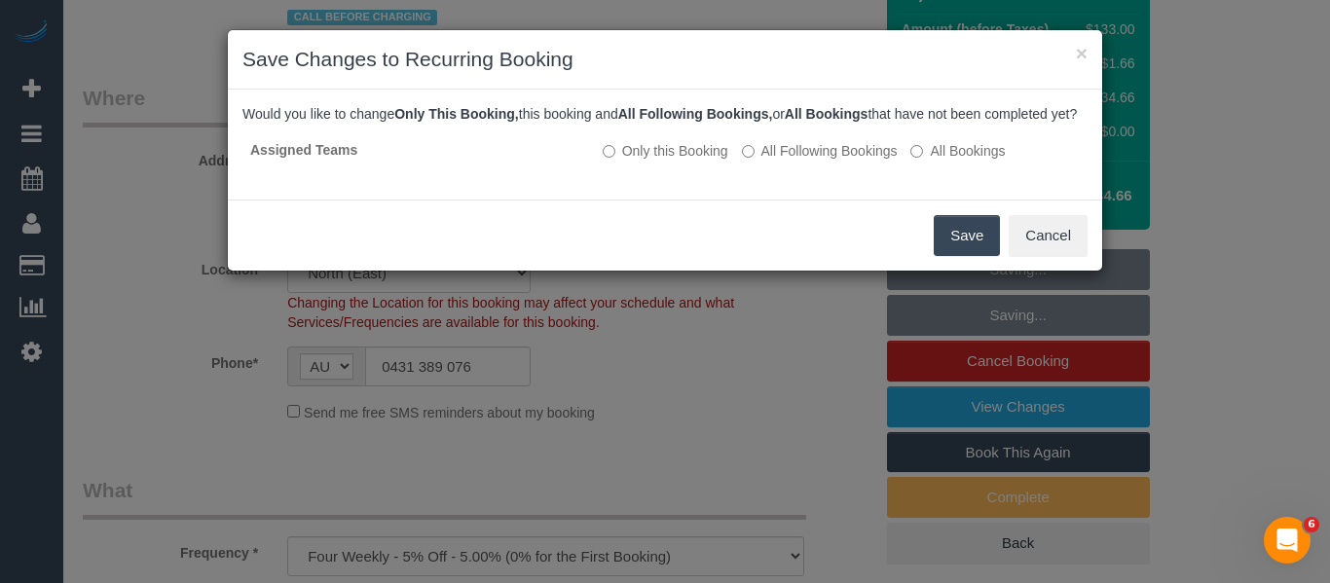
click at [937, 256] on button "Save" at bounding box center [967, 235] width 66 height 41
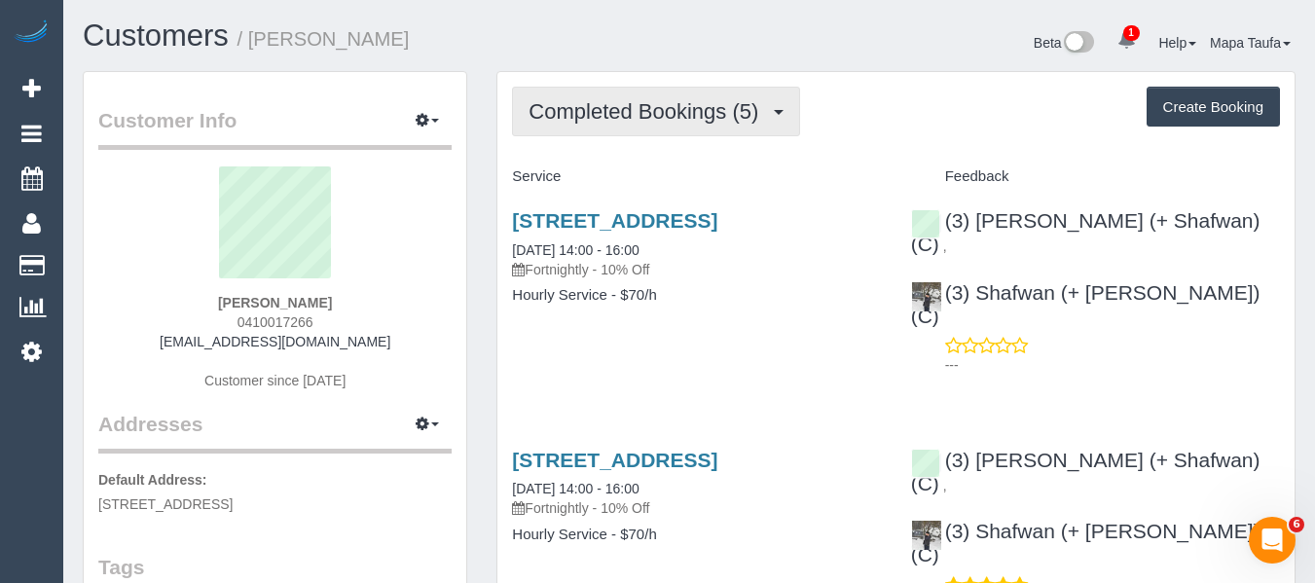
click at [686, 108] on span "Completed Bookings (5)" at bounding box center [649, 111] width 240 height 24
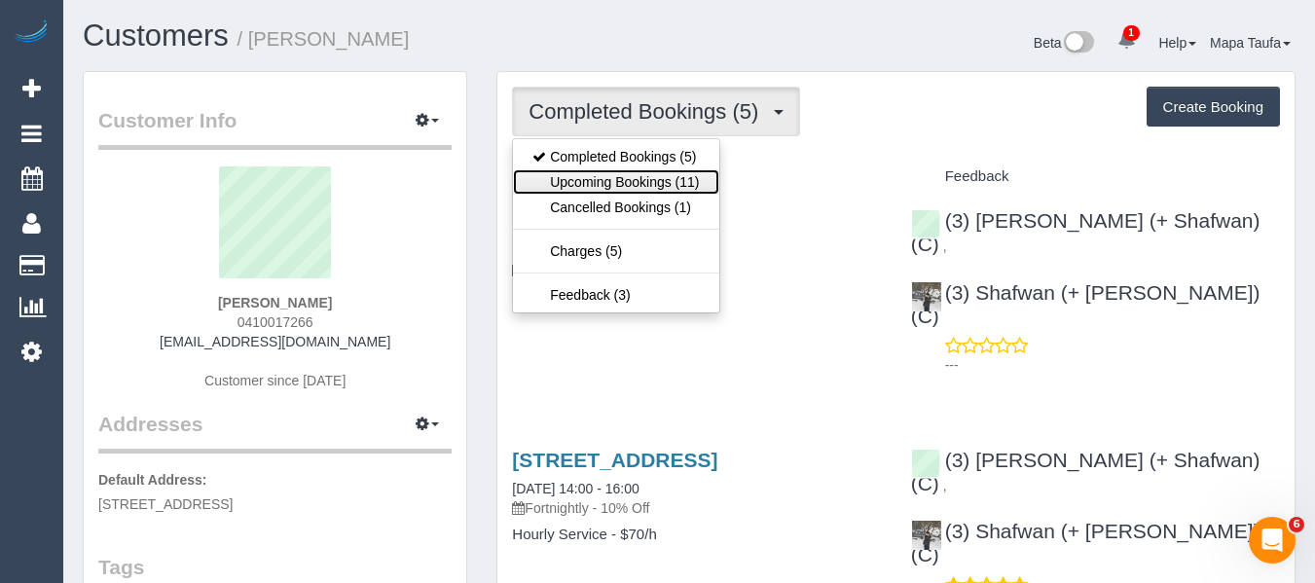
click at [661, 186] on link "Upcoming Bookings (11)" at bounding box center [615, 181] width 205 height 25
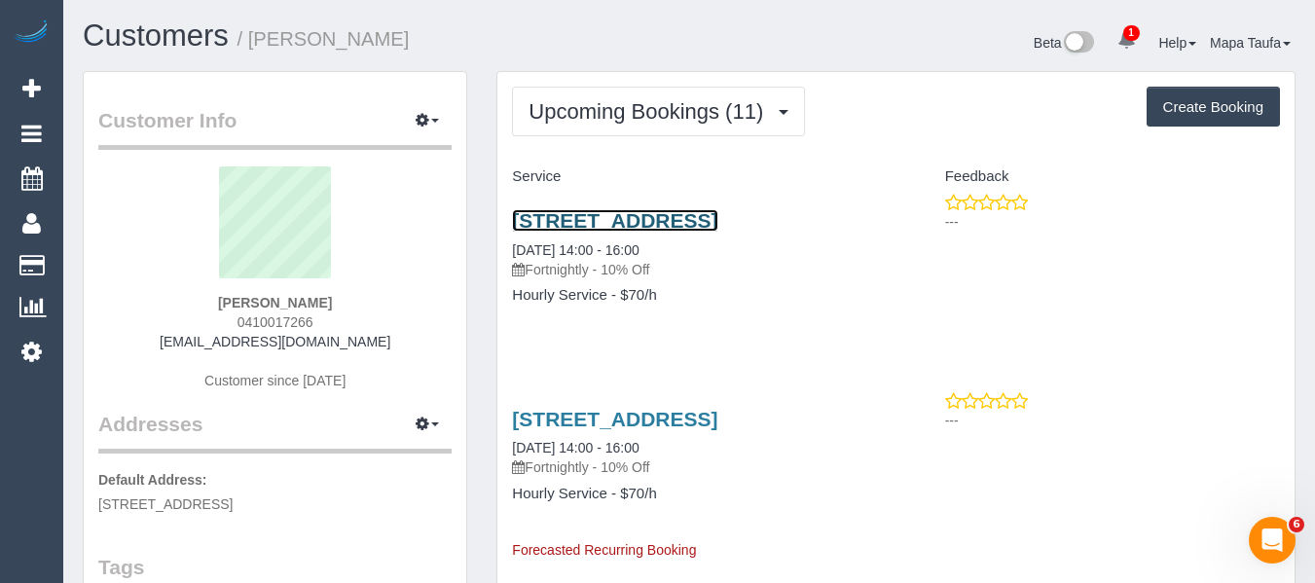
click at [624, 229] on link "[STREET_ADDRESS]" at bounding box center [614, 220] width 205 height 22
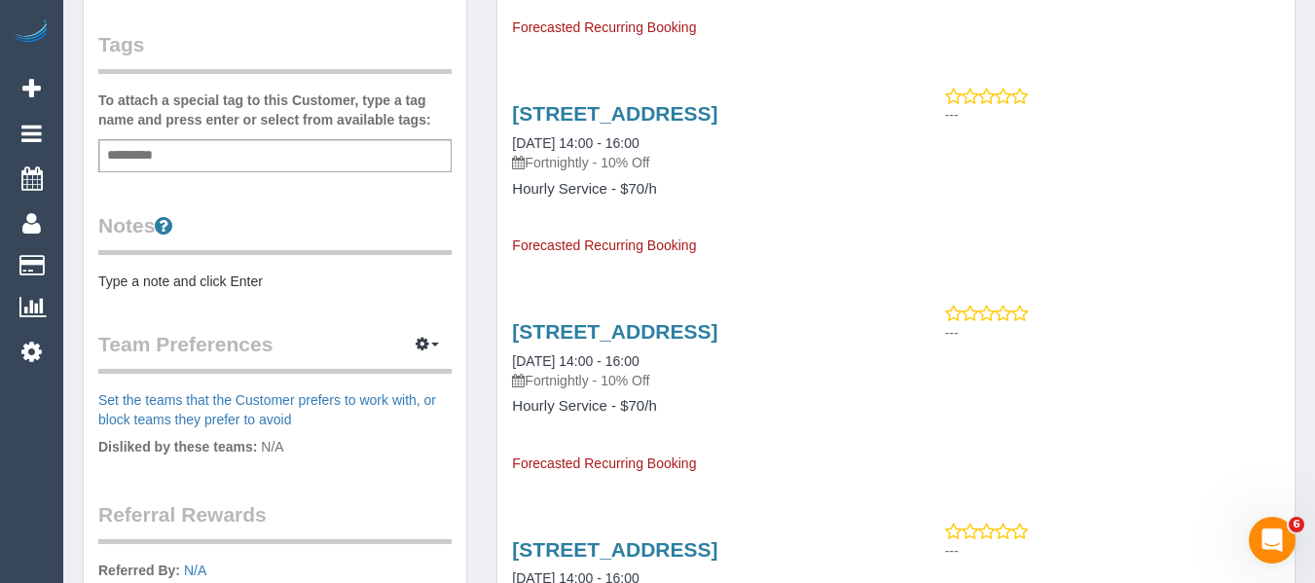
scroll to position [682, 0]
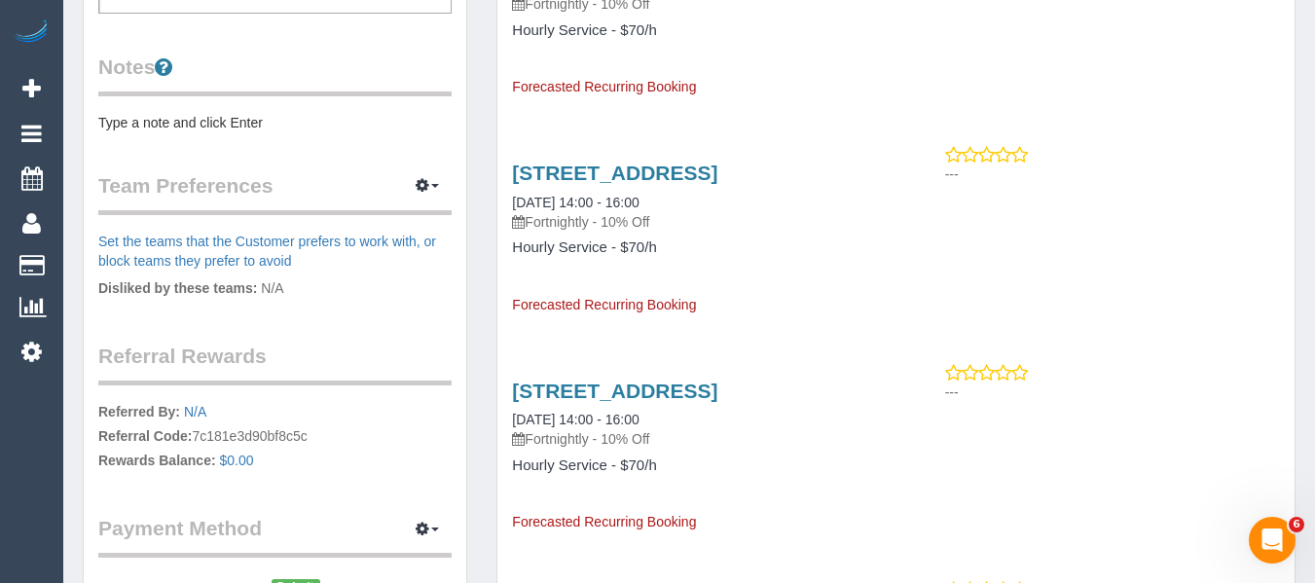
click at [192, 132] on pre "Type a note and click Enter" at bounding box center [274, 122] width 353 height 19
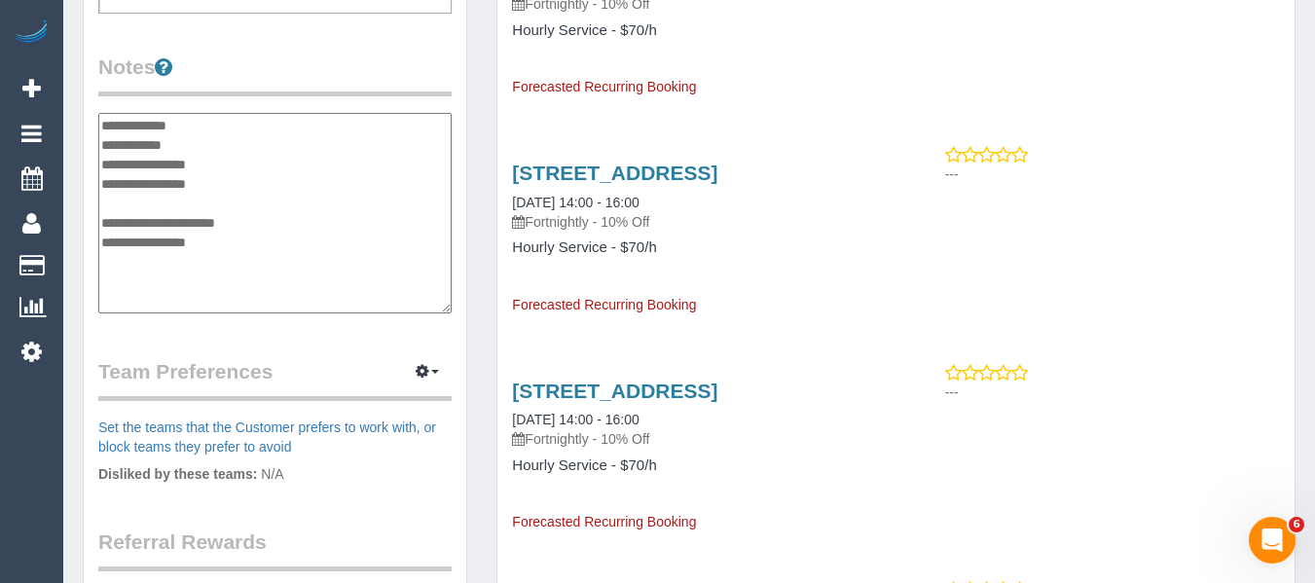
click at [242, 181] on textarea "**********" at bounding box center [274, 213] width 353 height 201
click at [203, 149] on textarea "**********" at bounding box center [274, 213] width 353 height 201
click at [261, 203] on textarea "**********" at bounding box center [274, 213] width 353 height 201
drag, startPoint x: 152, startPoint y: 266, endPoint x: 98, endPoint y: 258, distance: 54.1
click at [98, 258] on textarea "**********" at bounding box center [274, 213] width 353 height 201
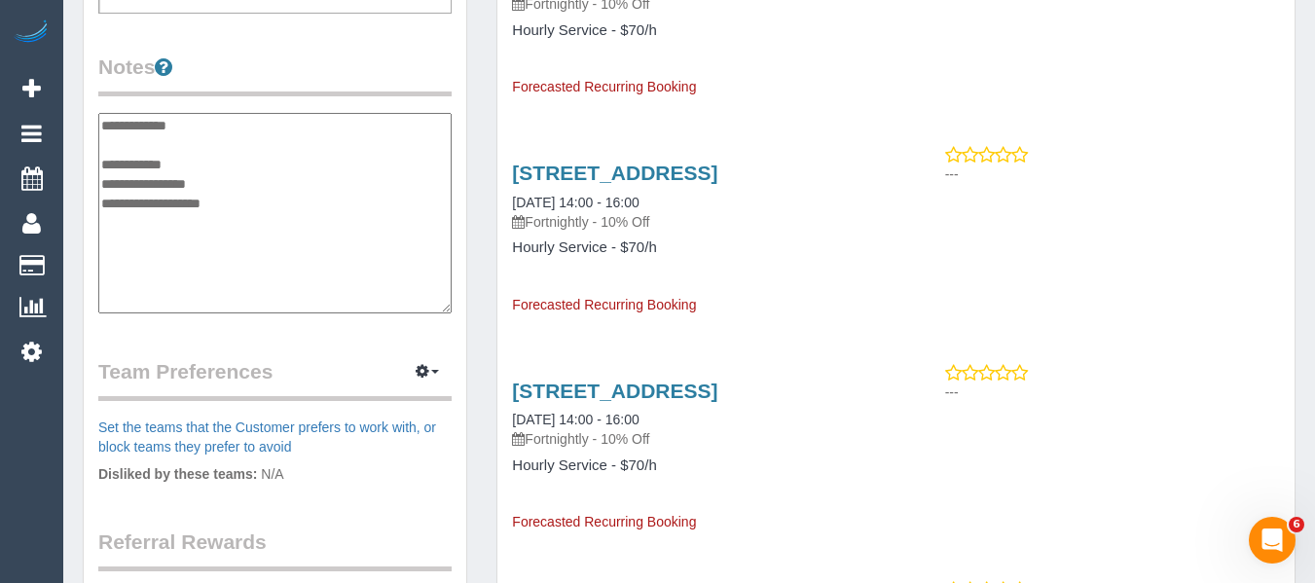
click at [206, 186] on textarea "**********" at bounding box center [274, 213] width 353 height 201
click at [203, 152] on textarea "**********" at bounding box center [274, 213] width 353 height 201
click at [176, 175] on textarea "**********" at bounding box center [274, 213] width 353 height 201
click at [267, 197] on textarea "**********" at bounding box center [274, 213] width 353 height 201
type textarea "**********"
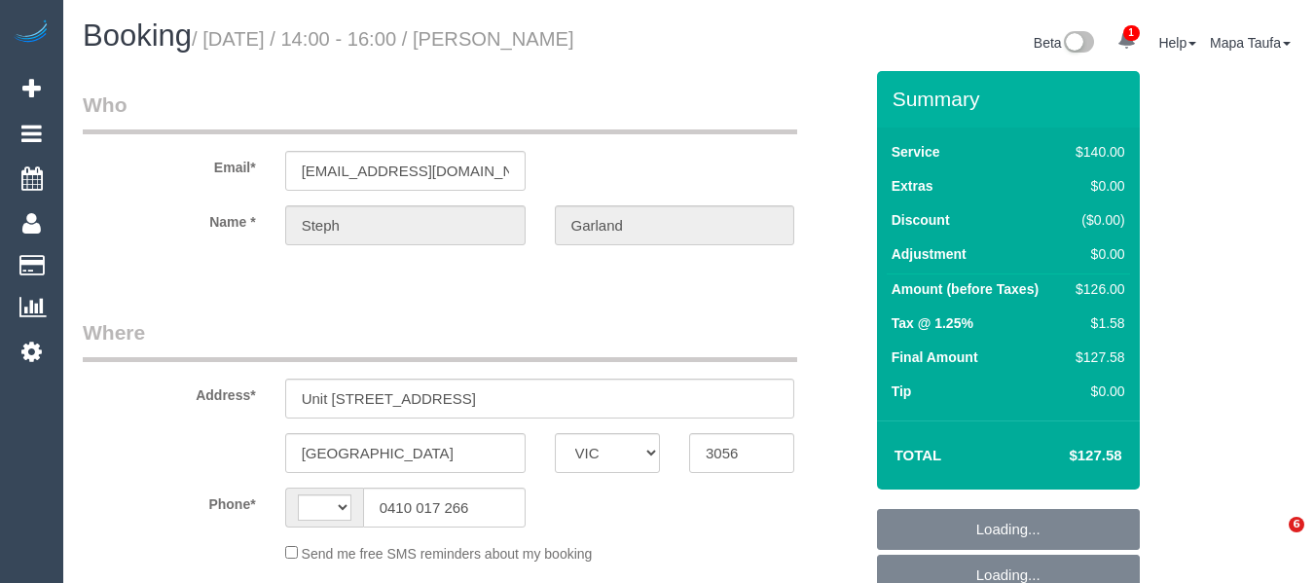
select select "VIC"
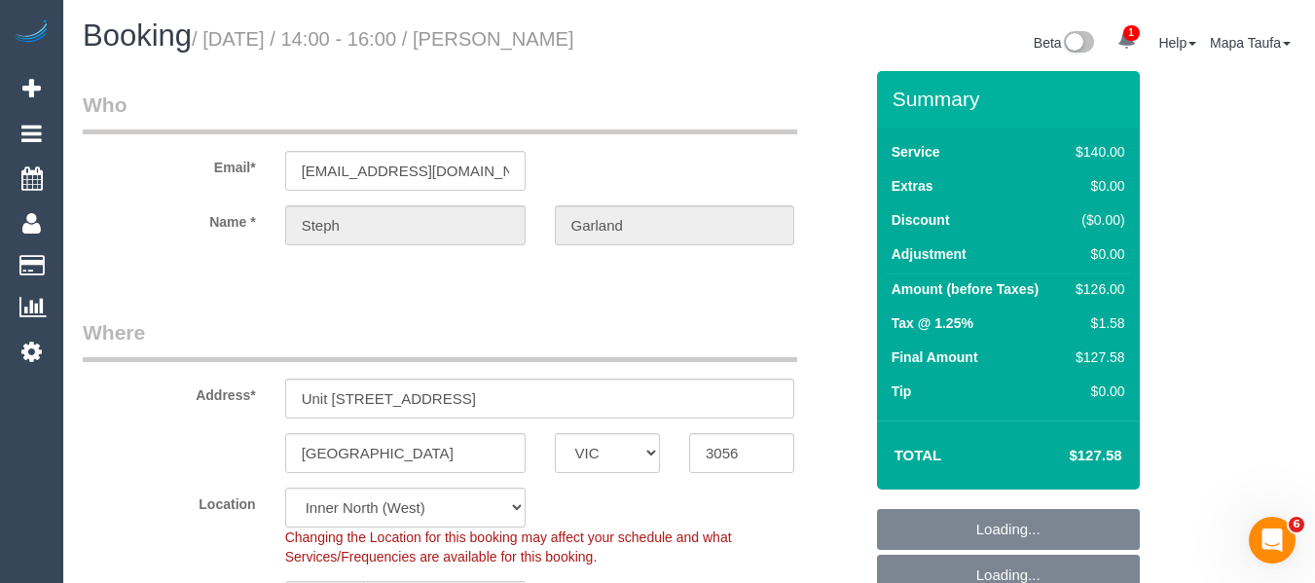
select select "string:AU"
select select "string:stripe-pm_1Rhe9w2GScqysDRVUxuitNFq"
select select "number:28"
select select "number:14"
select select "number:19"
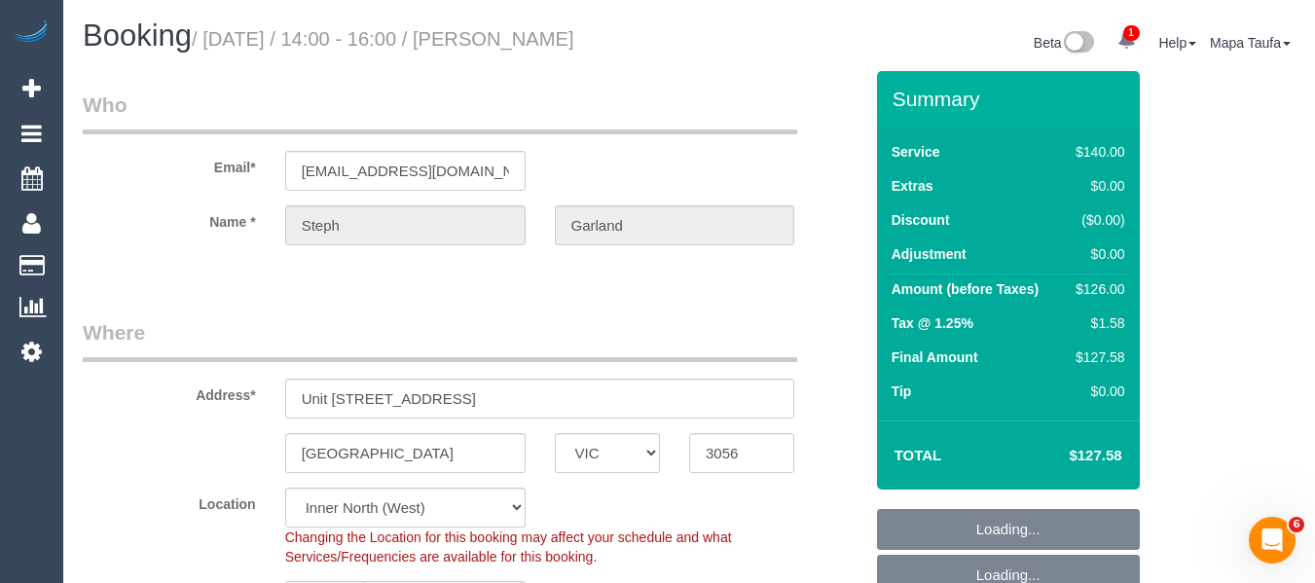
select select "number:25"
select select "number:33"
select select "number:26"
select select "object:869"
select select "spot8"
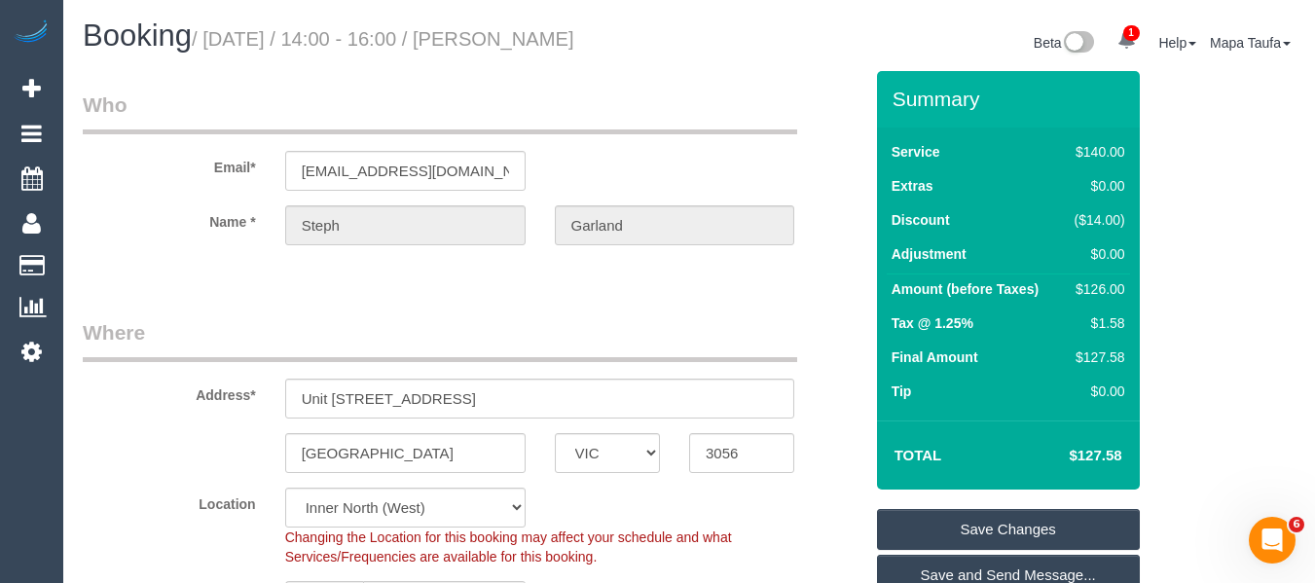
scroll to position [3394, 0]
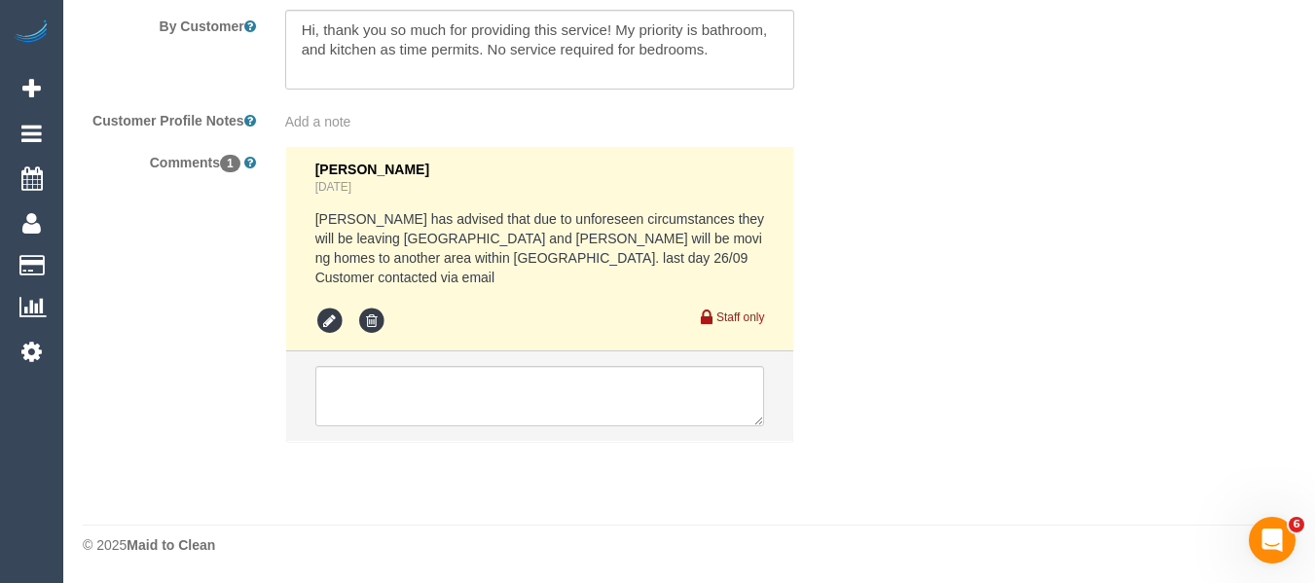
click at [458, 356] on li at bounding box center [540, 396] width 508 height 90
click at [458, 379] on textarea at bounding box center [540, 396] width 450 height 60
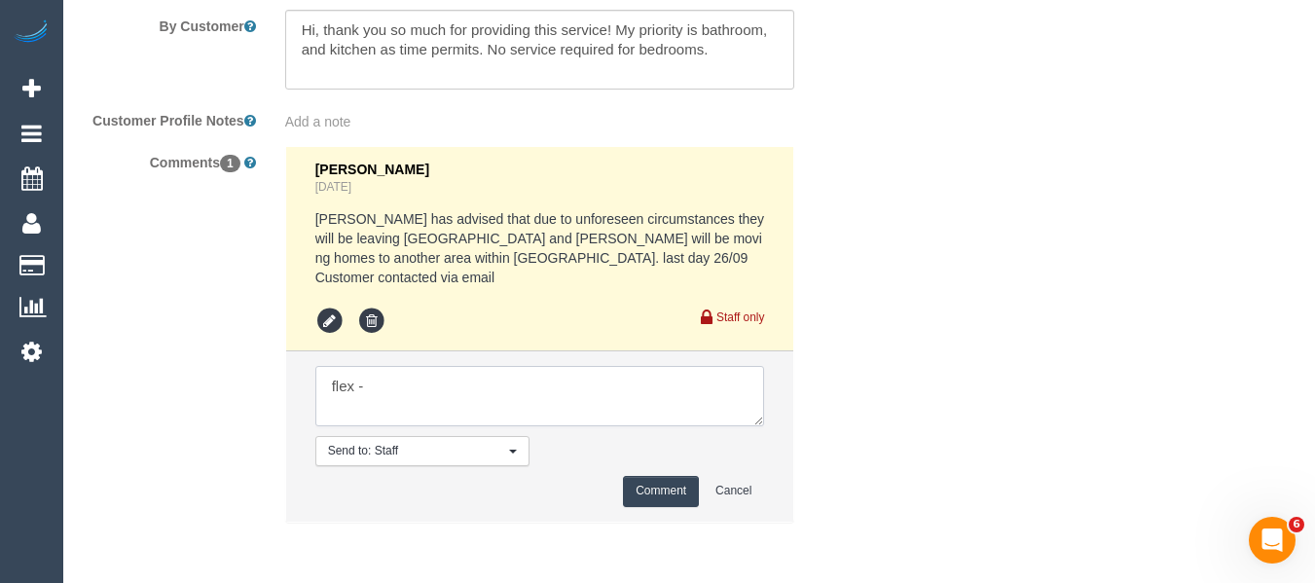
paste textarea "From 2pm on Thursdays is still the only slot."
type textarea "flex - From 2pm on Thursdays is still the only slot."
click at [652, 497] on button "Comment" at bounding box center [661, 491] width 76 height 30
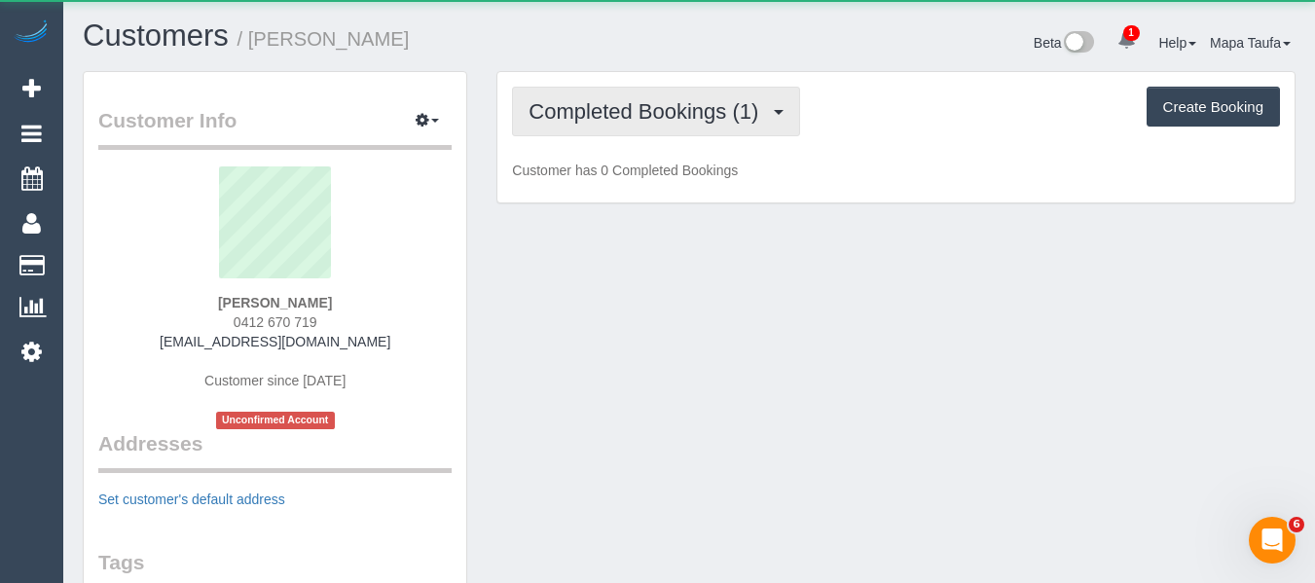
drag, startPoint x: 573, startPoint y: 119, endPoint x: 590, endPoint y: 159, distance: 43.2
click at [574, 119] on span "Completed Bookings (1)" at bounding box center [649, 111] width 240 height 24
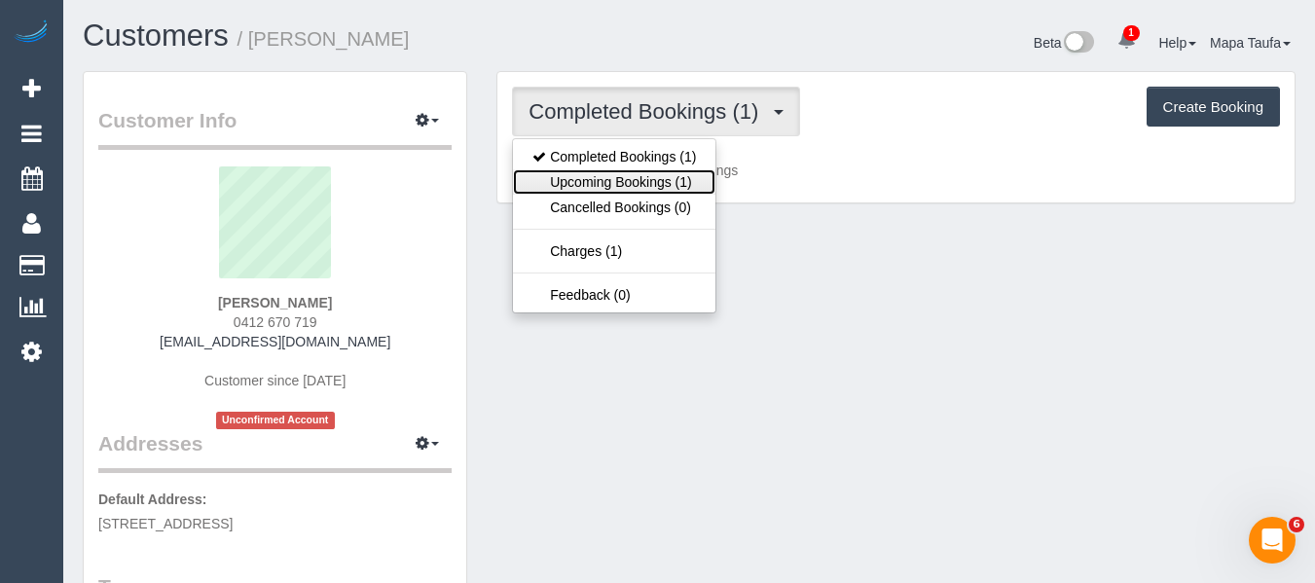
click at [593, 176] on link "Upcoming Bookings (1)" at bounding box center [614, 181] width 203 height 25
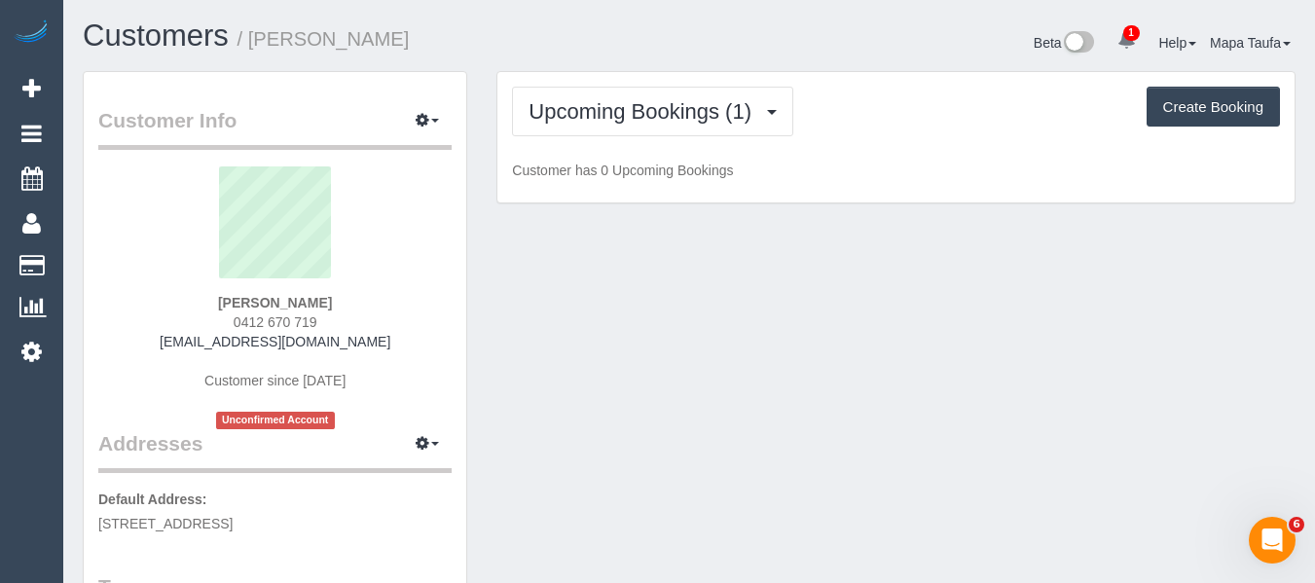
click at [578, 52] on h1 "Customers / [PERSON_NAME]" at bounding box center [379, 35] width 592 height 33
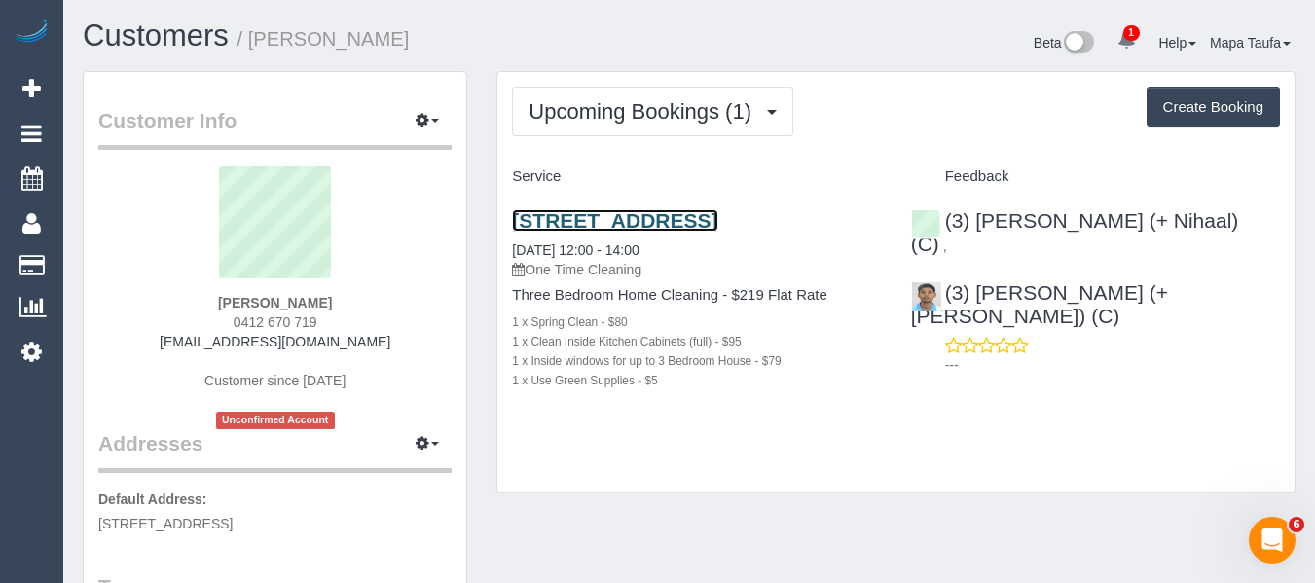
click at [556, 229] on link "[STREET_ADDRESS]" at bounding box center [614, 220] width 205 height 22
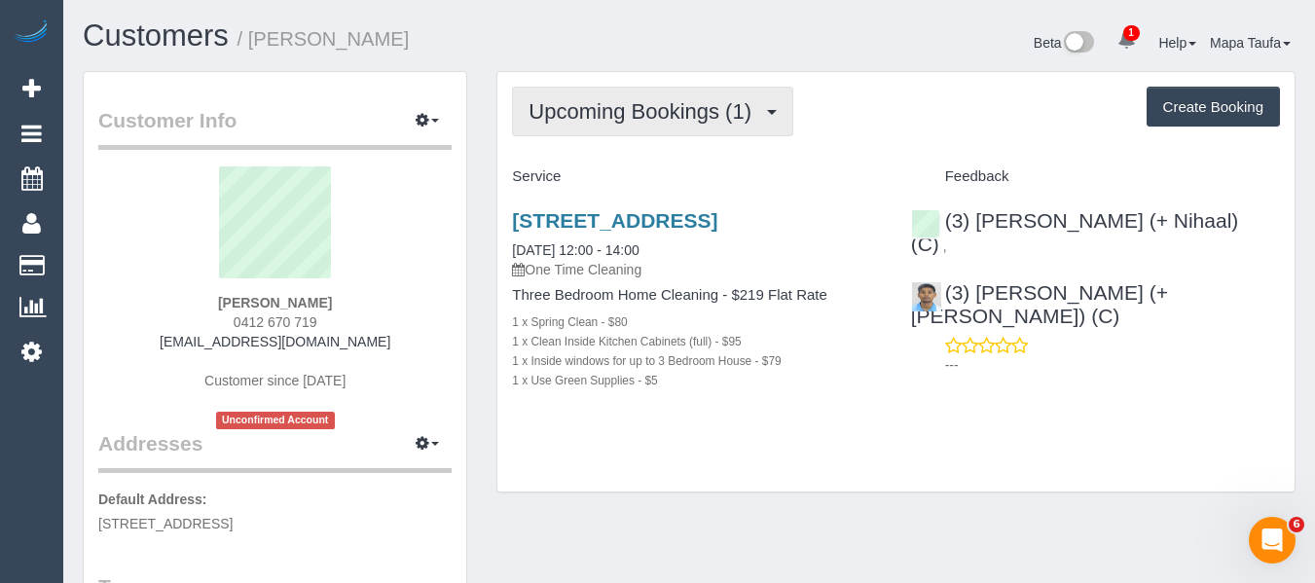
click at [627, 102] on span "Upcoming Bookings (1)" at bounding box center [645, 111] width 233 height 24
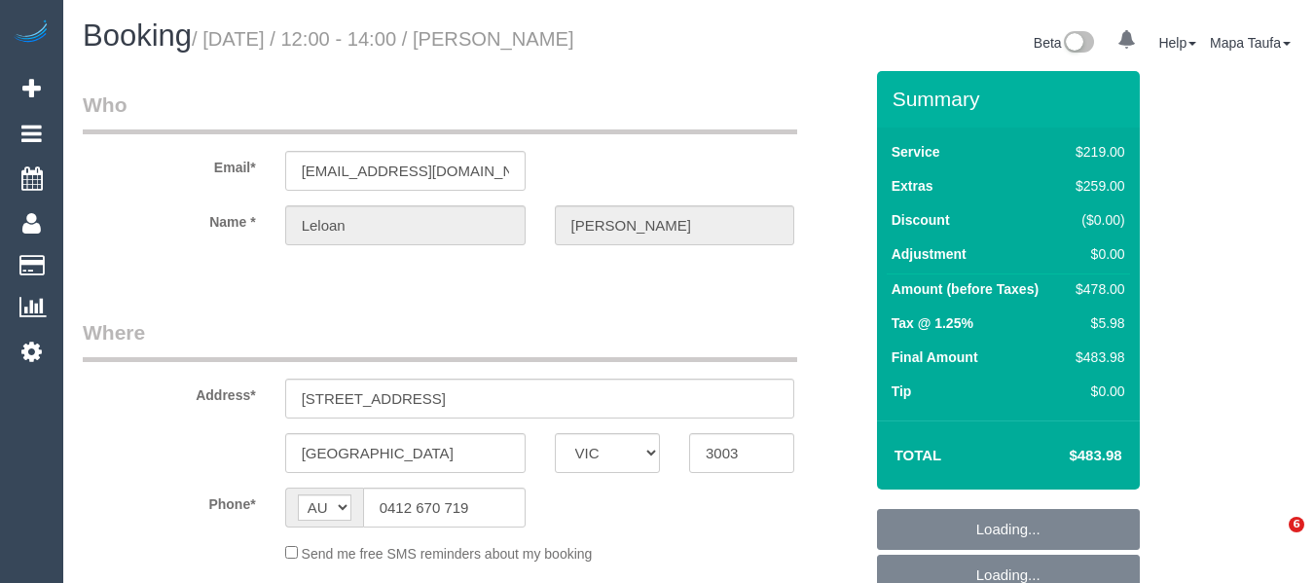
select select "VIC"
select select "string:stripe-pm_1S0Llp2GScqysDRVhs9LshZR"
select select "number:29"
select select "number:14"
select select "number:19"
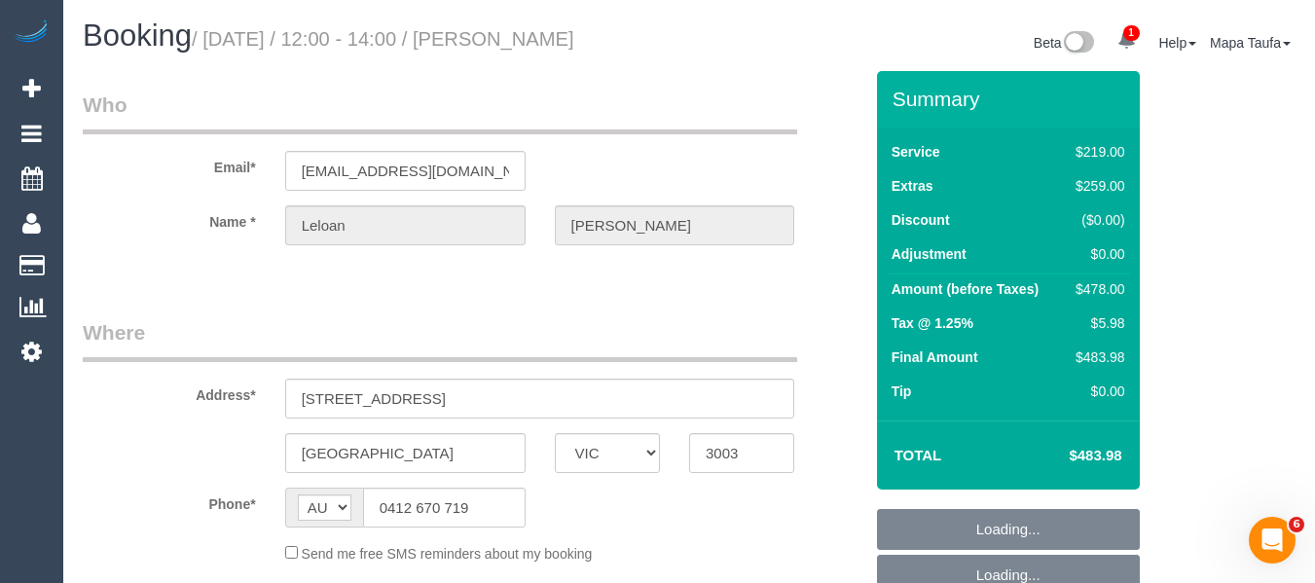
select select "number:25"
select select "number:13"
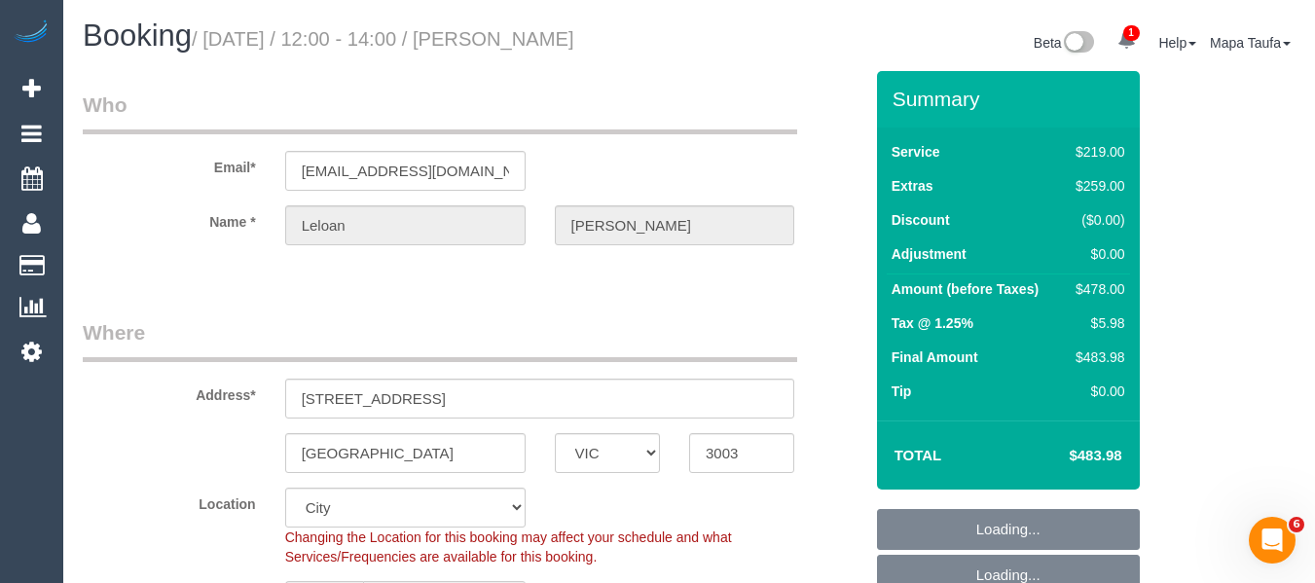
select select "object:1230"
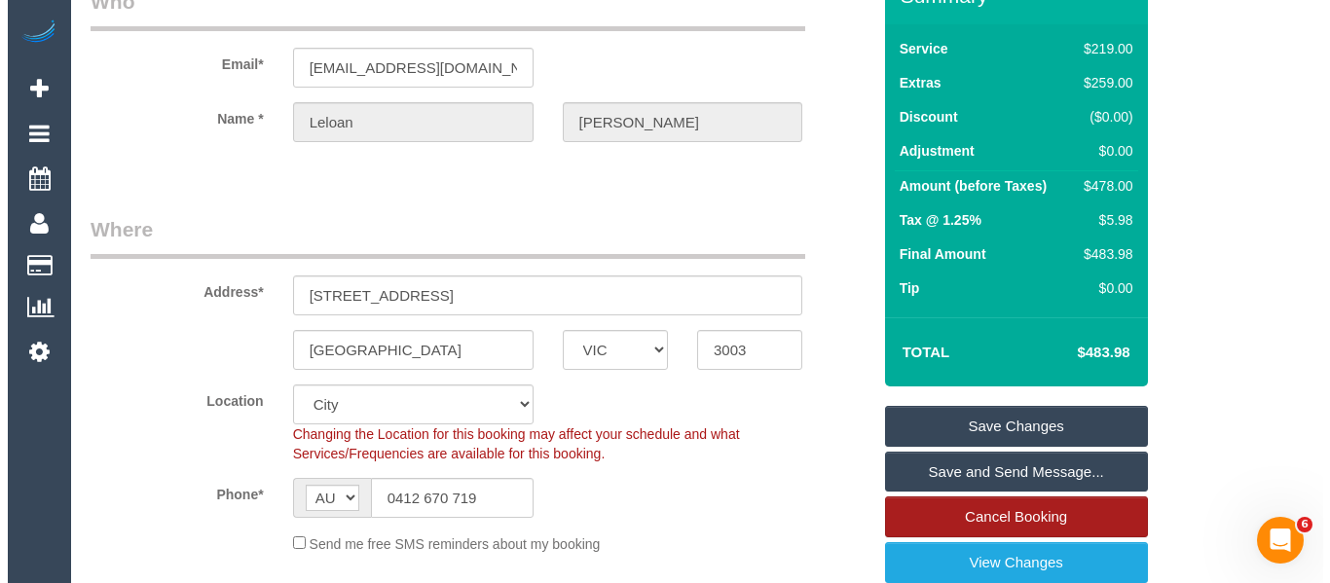
scroll to position [292, 0]
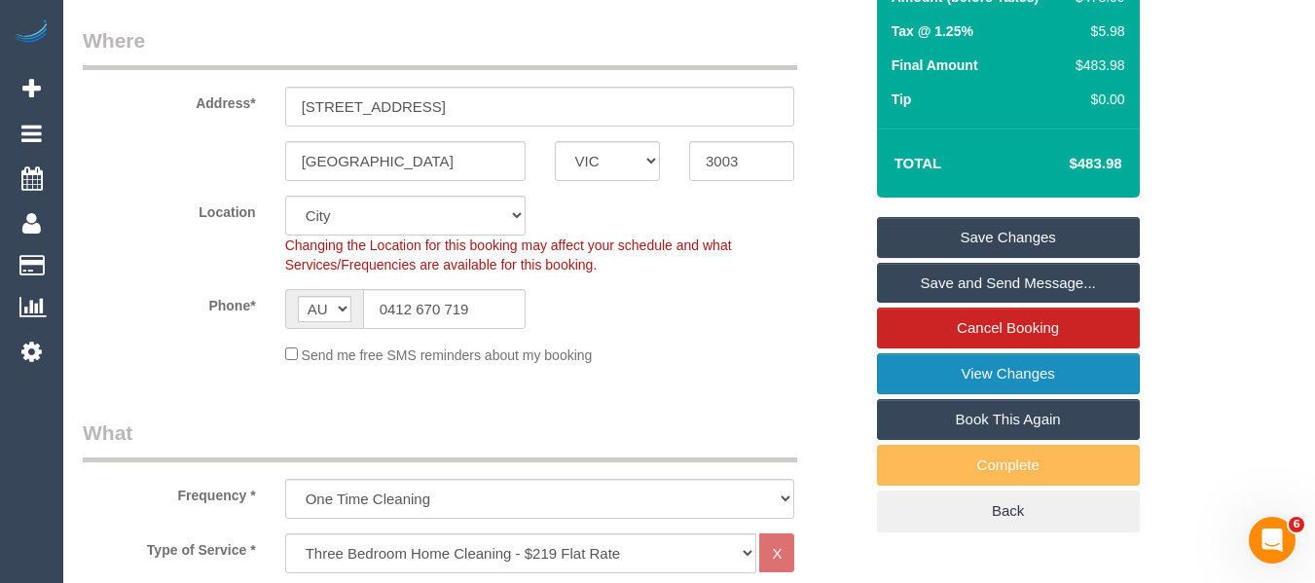
click at [1041, 377] on link "View Changes" at bounding box center [1008, 373] width 263 height 41
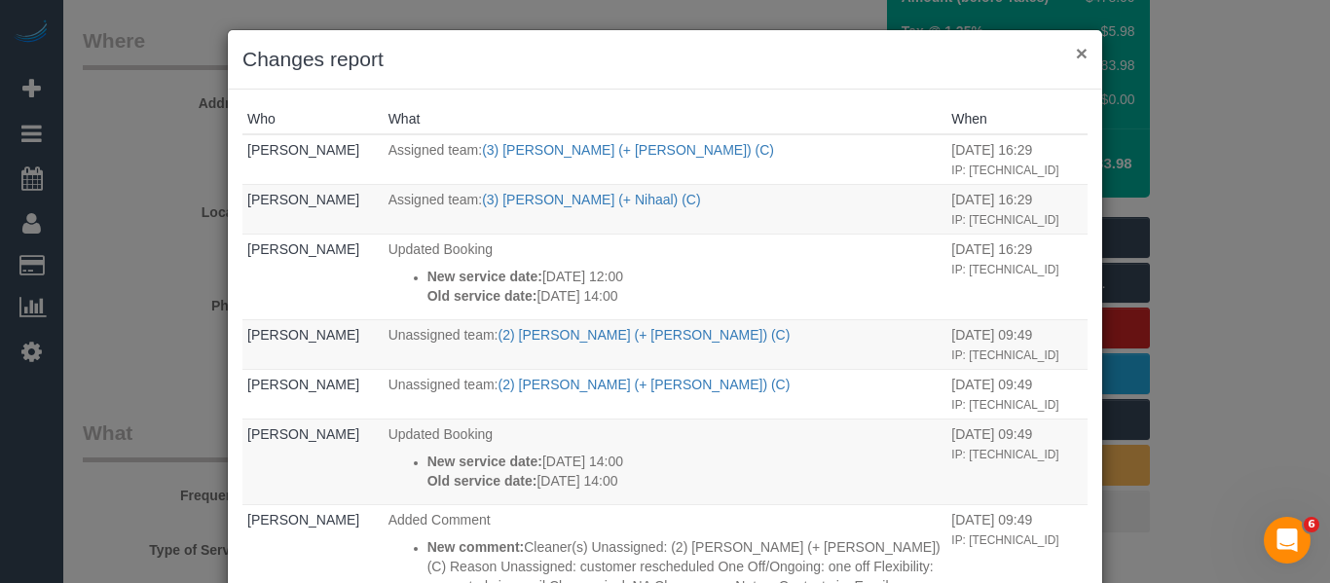
click at [1076, 51] on button "×" at bounding box center [1082, 53] width 12 height 20
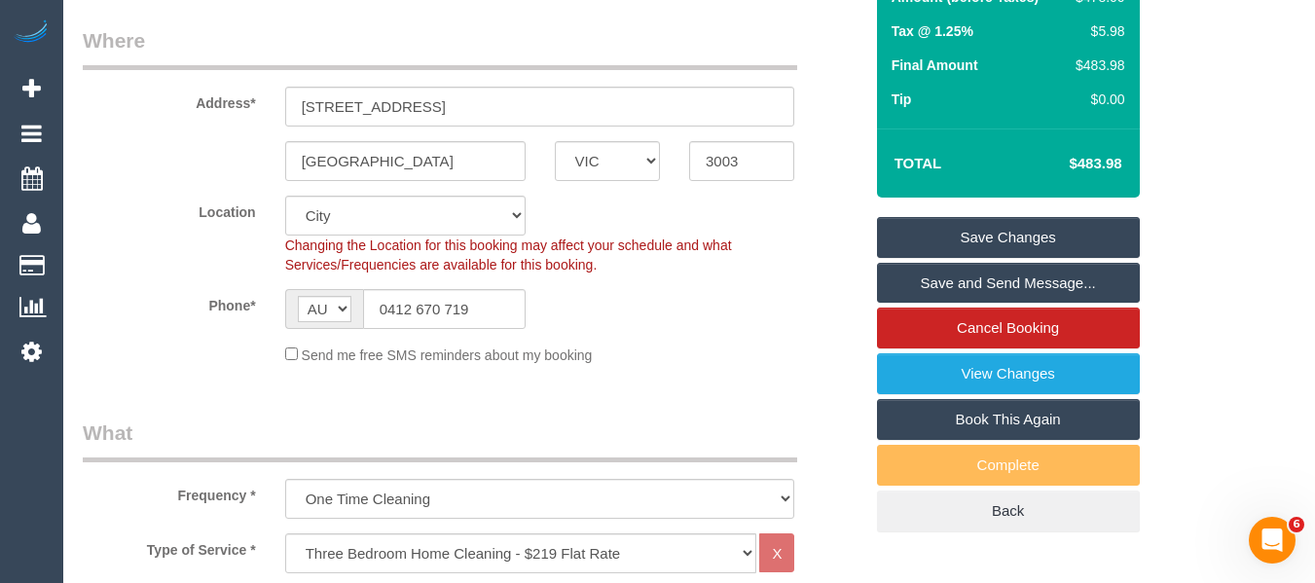
click at [955, 291] on link "Save and Send Message..." at bounding box center [1008, 283] width 263 height 41
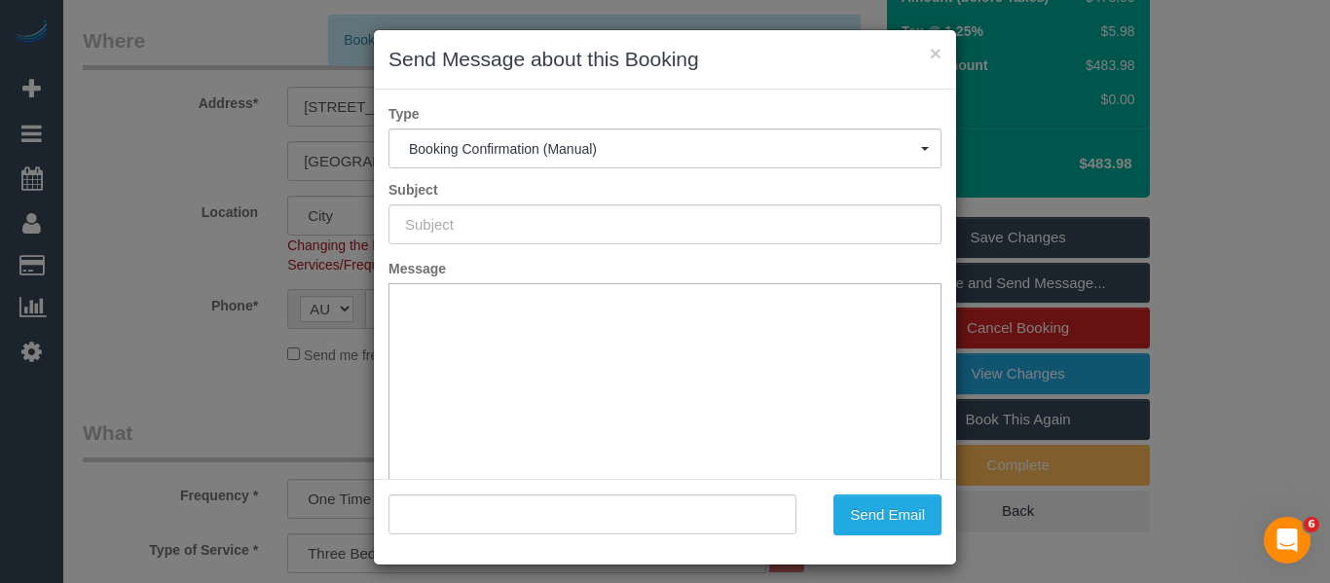
scroll to position [0, 0]
type input "Booking Confirmed"
type input ""[PERSON_NAME]" <[EMAIL_ADDRESS][DOMAIN_NAME]>"
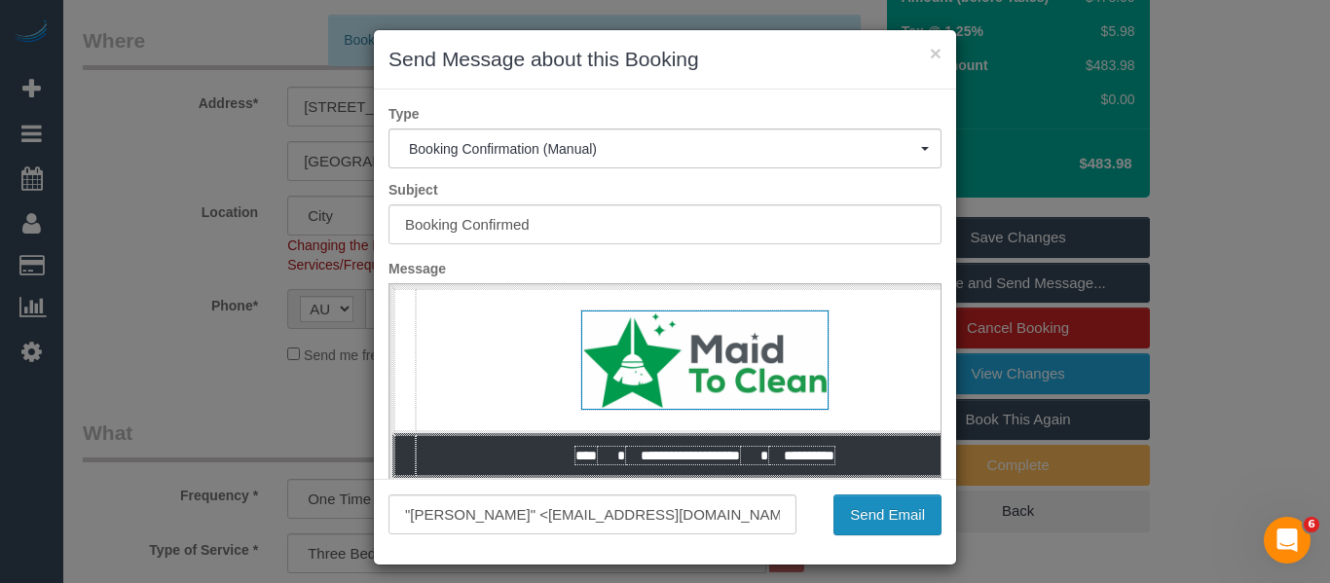
click at [895, 521] on button "Send Email" at bounding box center [887, 515] width 108 height 41
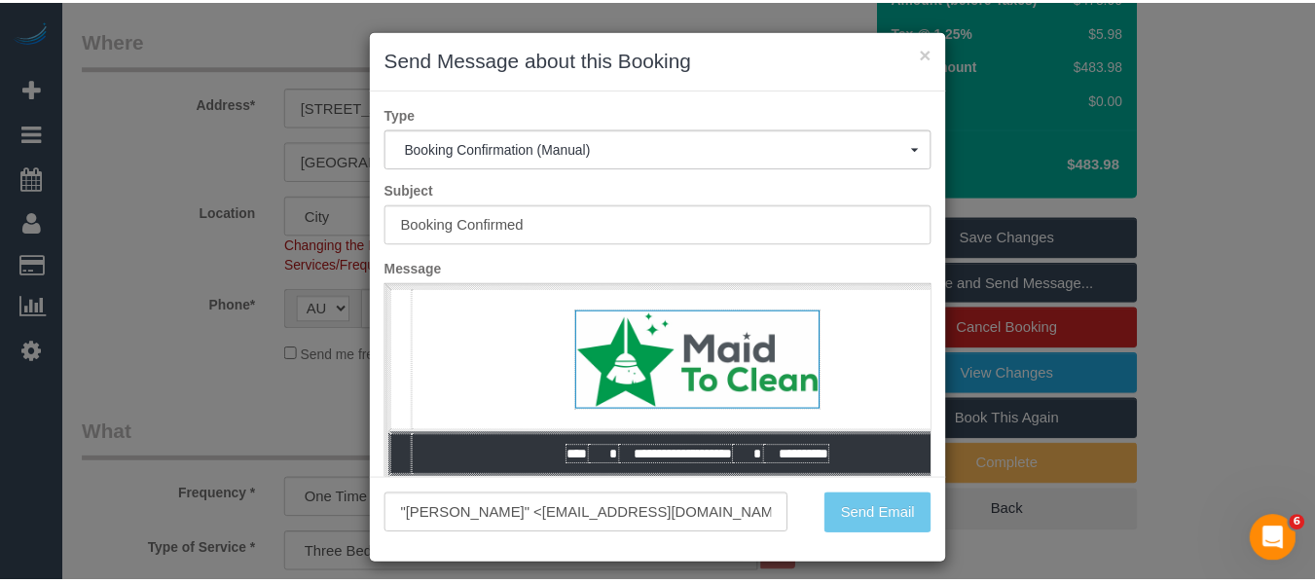
scroll to position [362, 0]
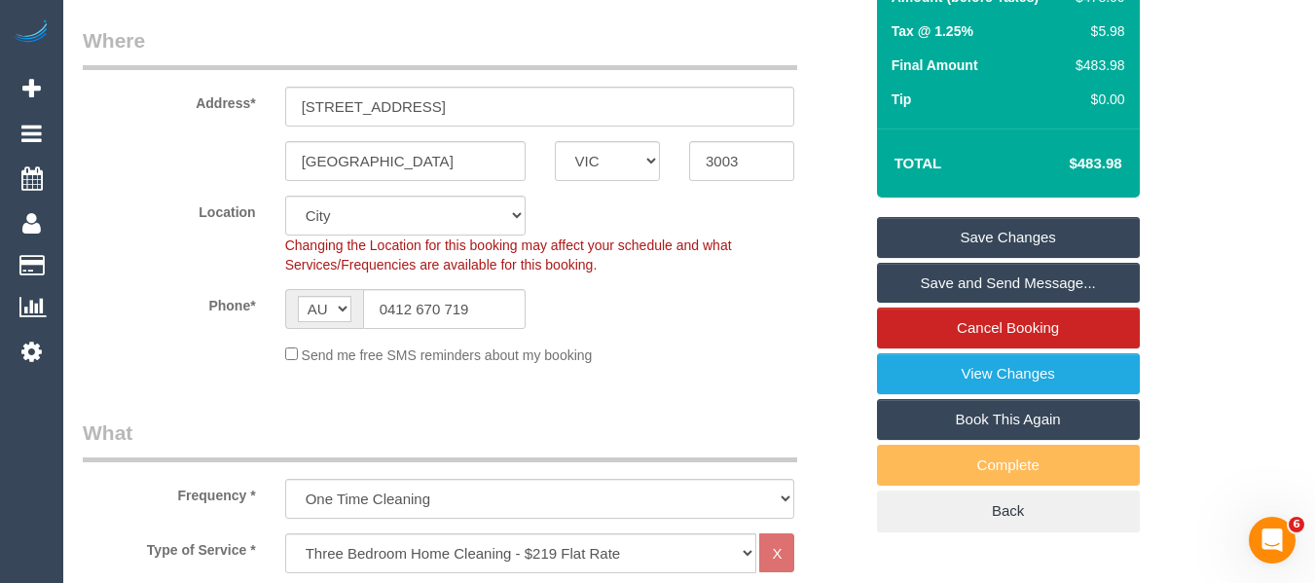
drag, startPoint x: 1296, startPoint y: 210, endPoint x: 1322, endPoint y: 113, distance: 100.8
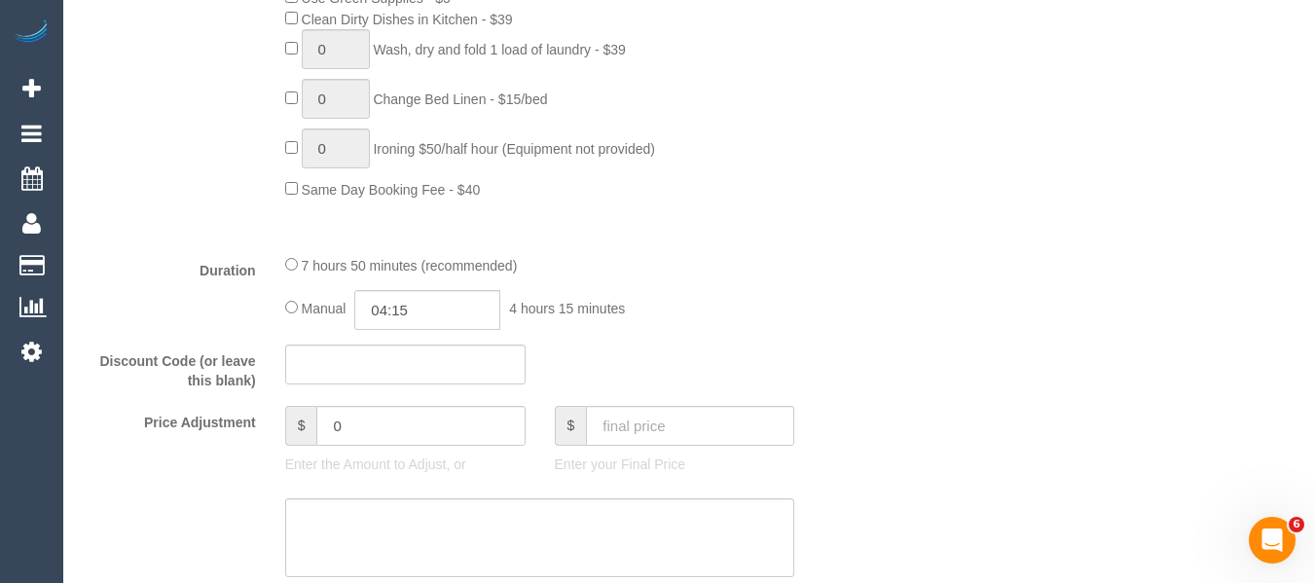
scroll to position [1543, 0]
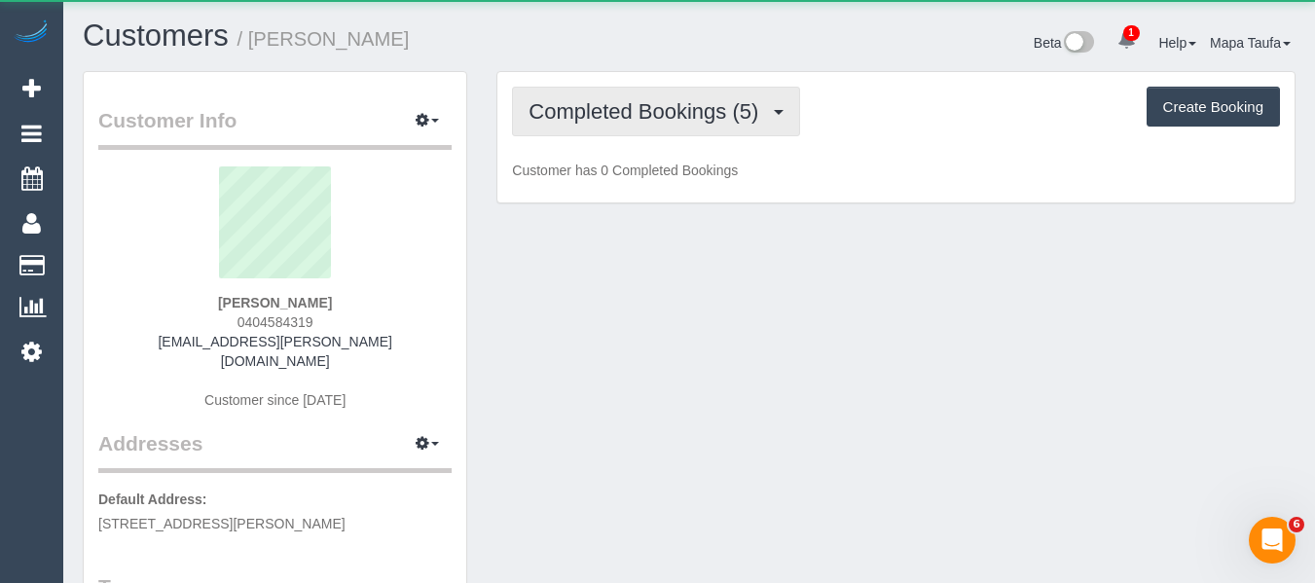
click at [655, 129] on button "Completed Bookings (5)" at bounding box center [656, 112] width 288 height 50
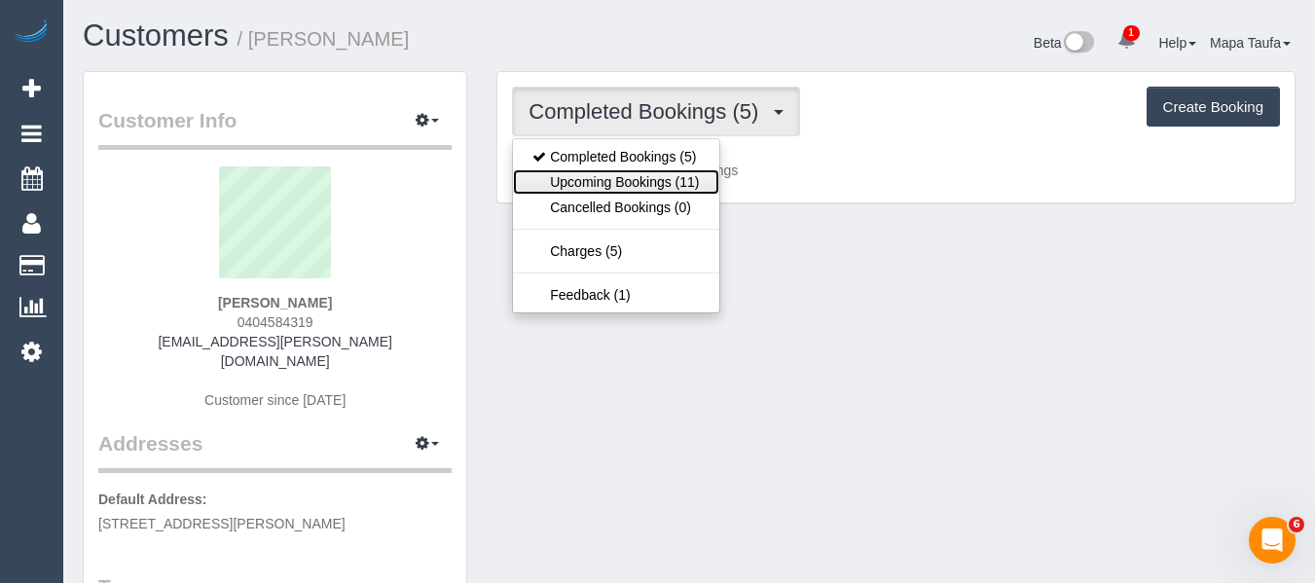
click at [646, 180] on link "Upcoming Bookings (11)" at bounding box center [615, 181] width 205 height 25
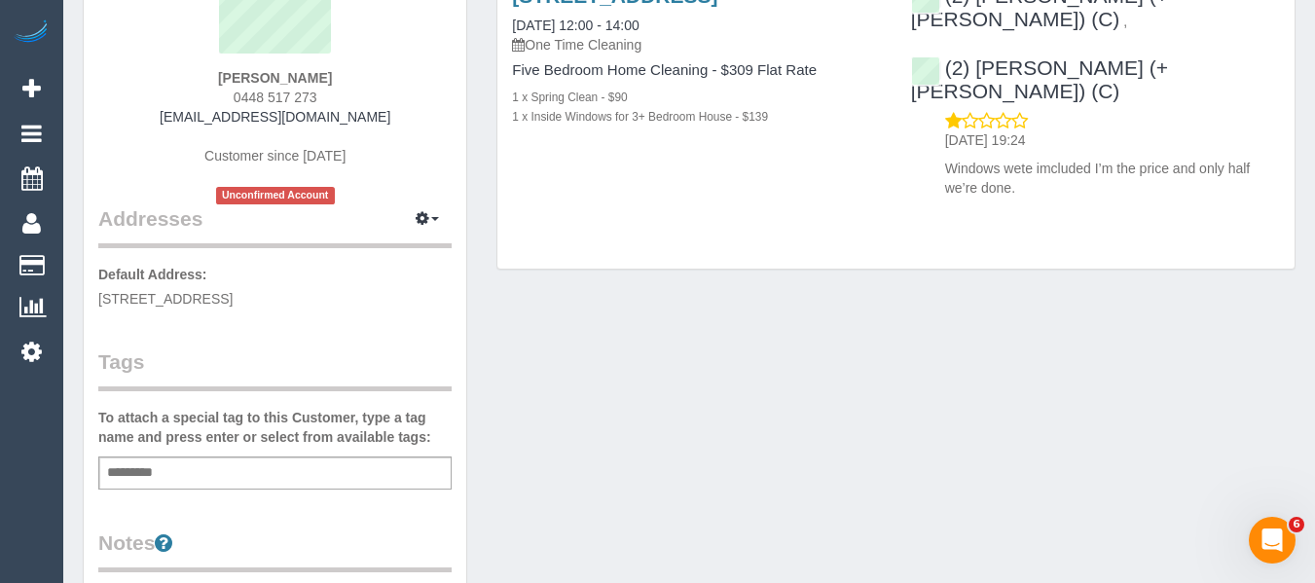
scroll to position [195, 0]
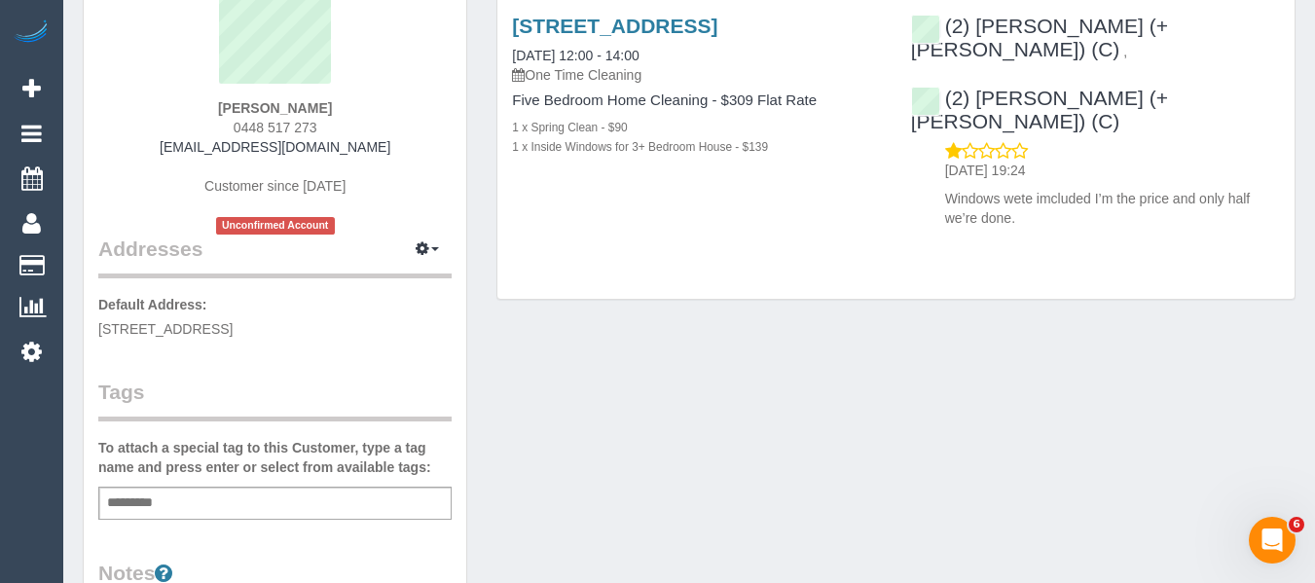
click at [264, 501] on div "Add a tag" at bounding box center [274, 503] width 353 height 33
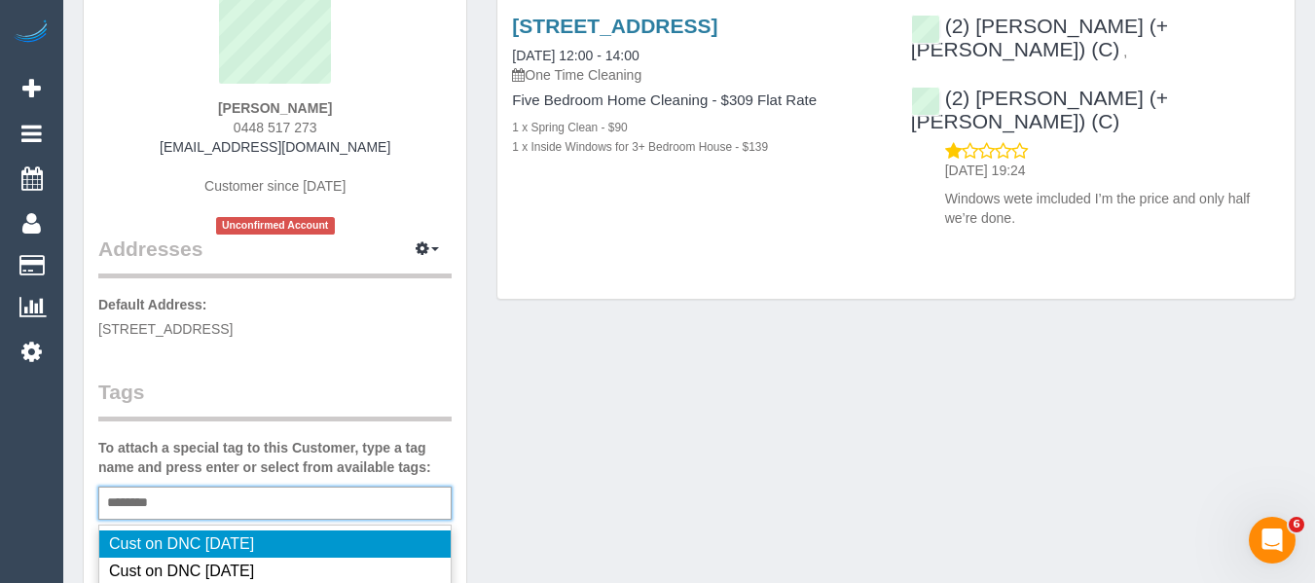
type input "*********"
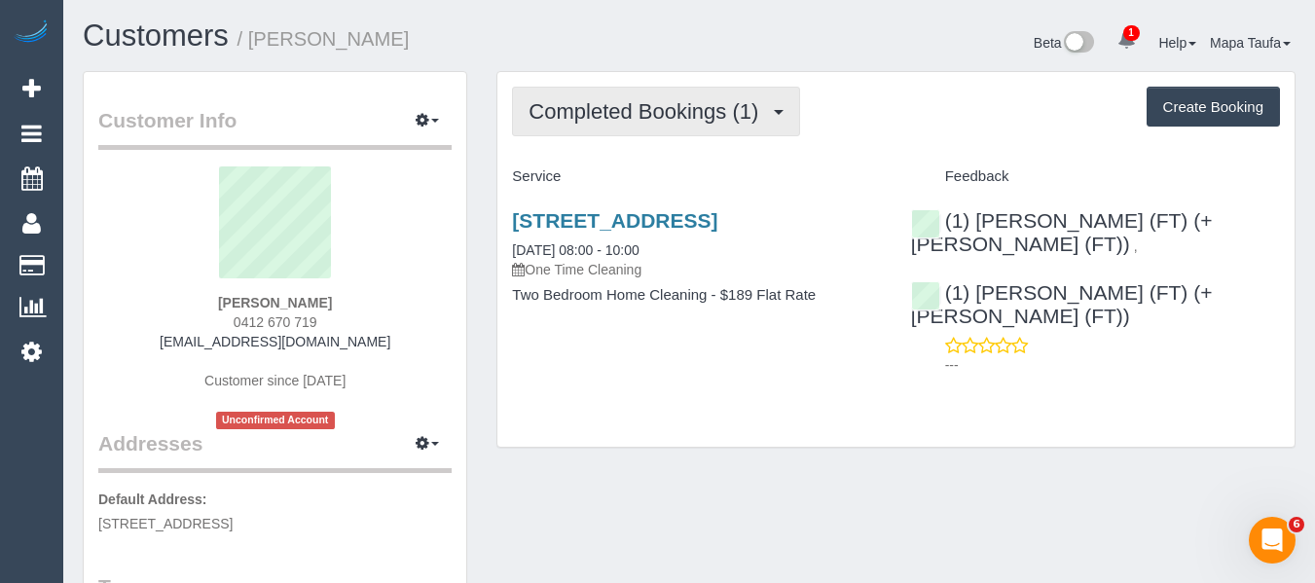
click at [591, 115] on span "Completed Bookings (1)" at bounding box center [649, 111] width 240 height 24
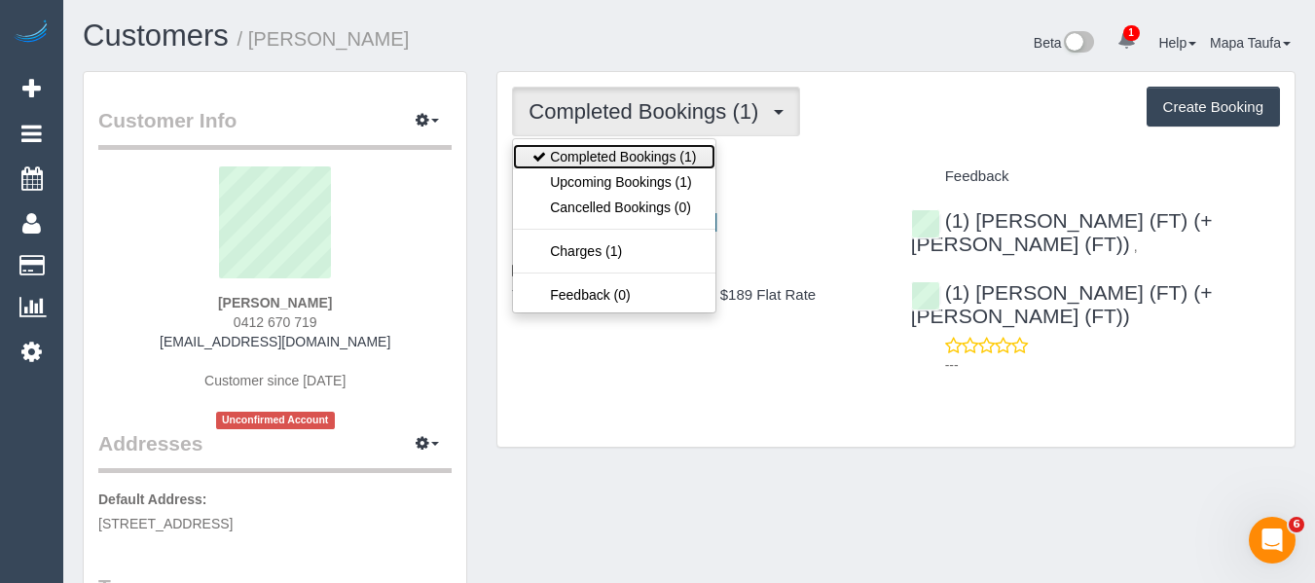
click at [599, 167] on link "Completed Bookings (1)" at bounding box center [614, 156] width 203 height 25
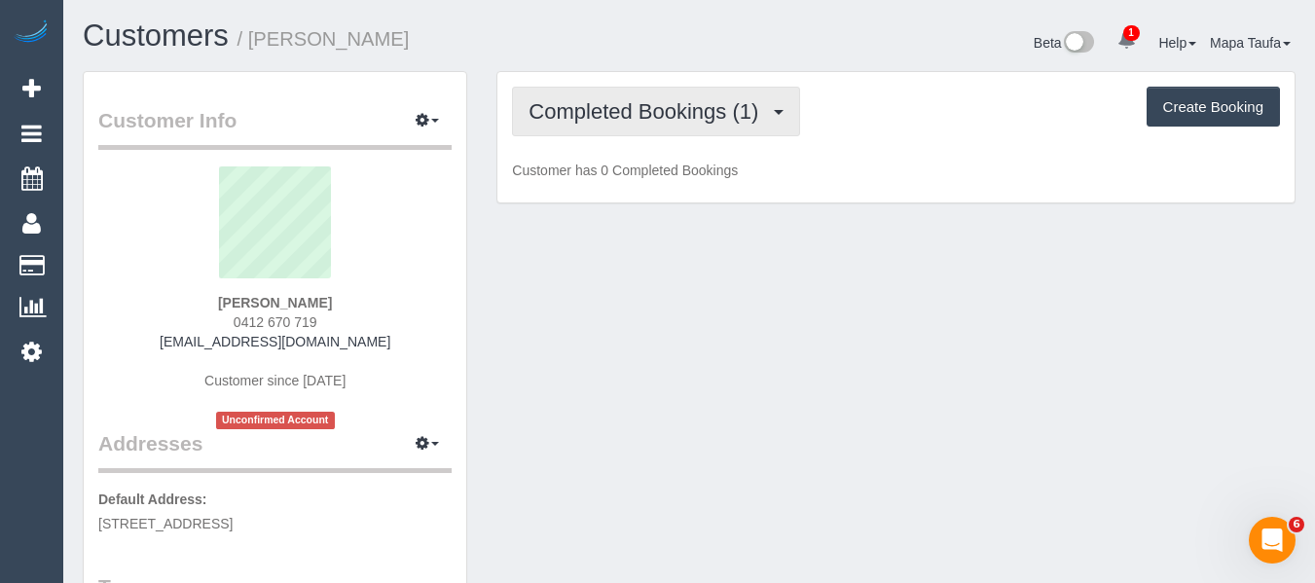
click at [608, 122] on span "Completed Bookings (1)" at bounding box center [649, 111] width 240 height 24
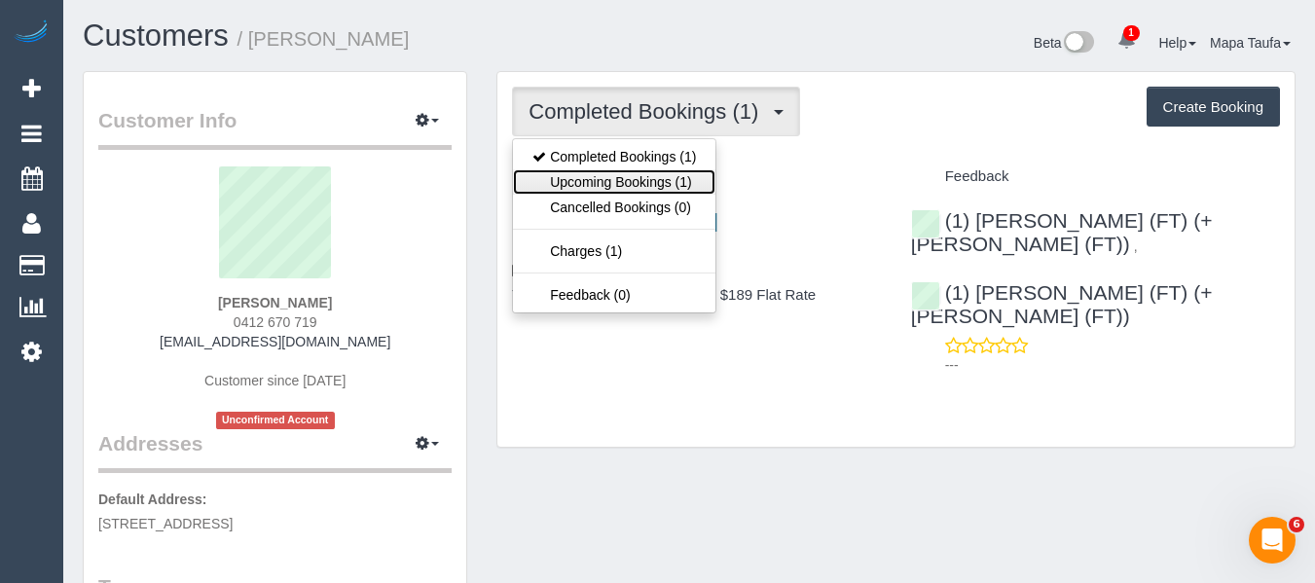
click at [609, 180] on link "Upcoming Bookings (1)" at bounding box center [614, 181] width 203 height 25
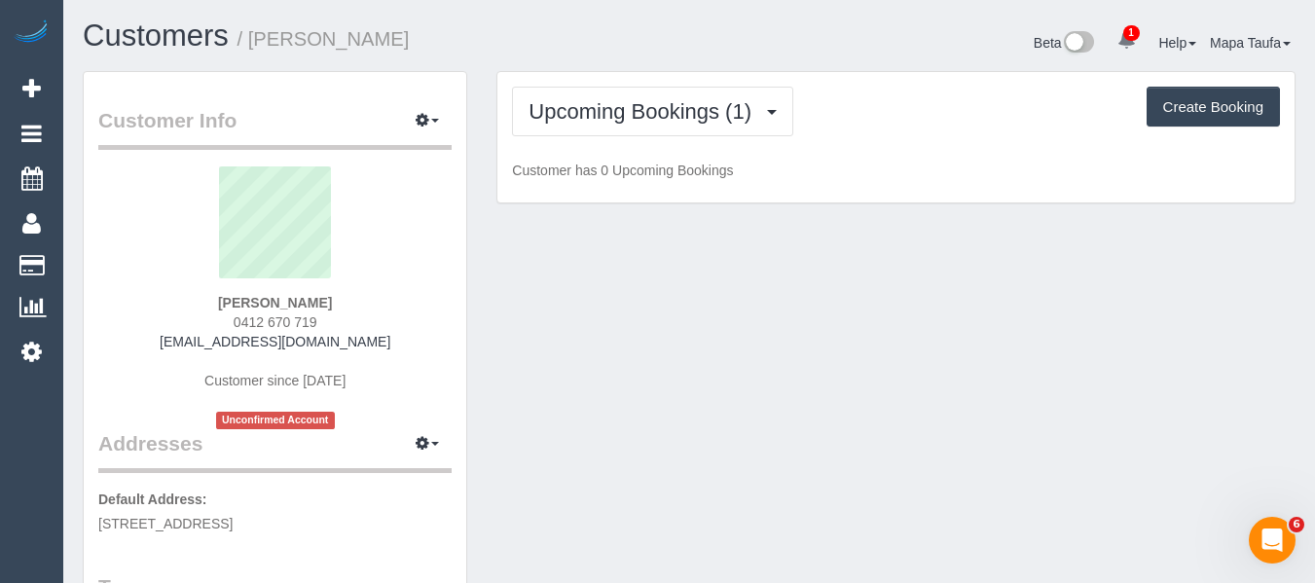
click at [645, 67] on div "Customers / [PERSON_NAME] Beta 1 Your Notifications You have 0 alerts × You hav…" at bounding box center [689, 45] width 1242 height 52
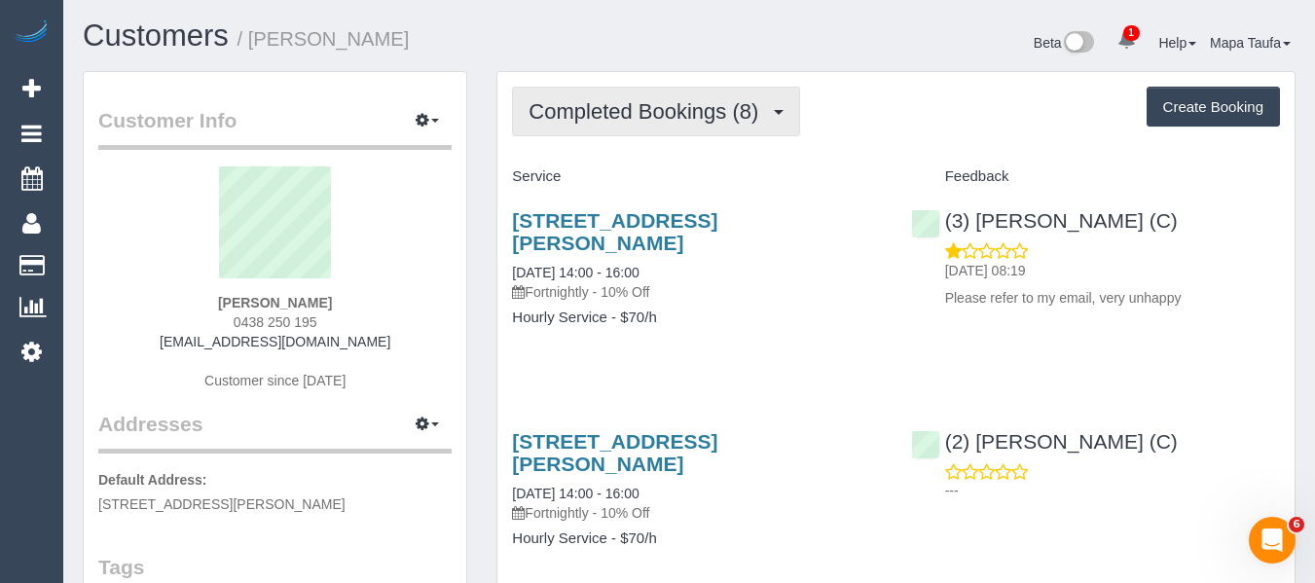
click at [589, 116] on span "Completed Bookings (8)" at bounding box center [649, 111] width 240 height 24
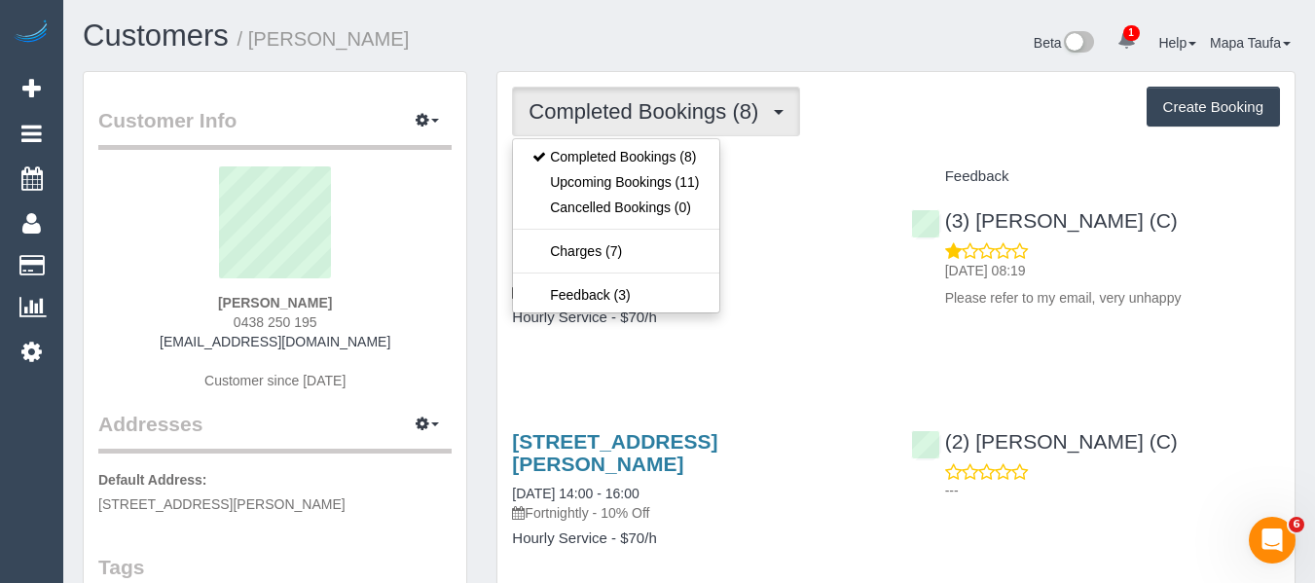
click at [881, 170] on div "Service" at bounding box center [697, 177] width 398 height 33
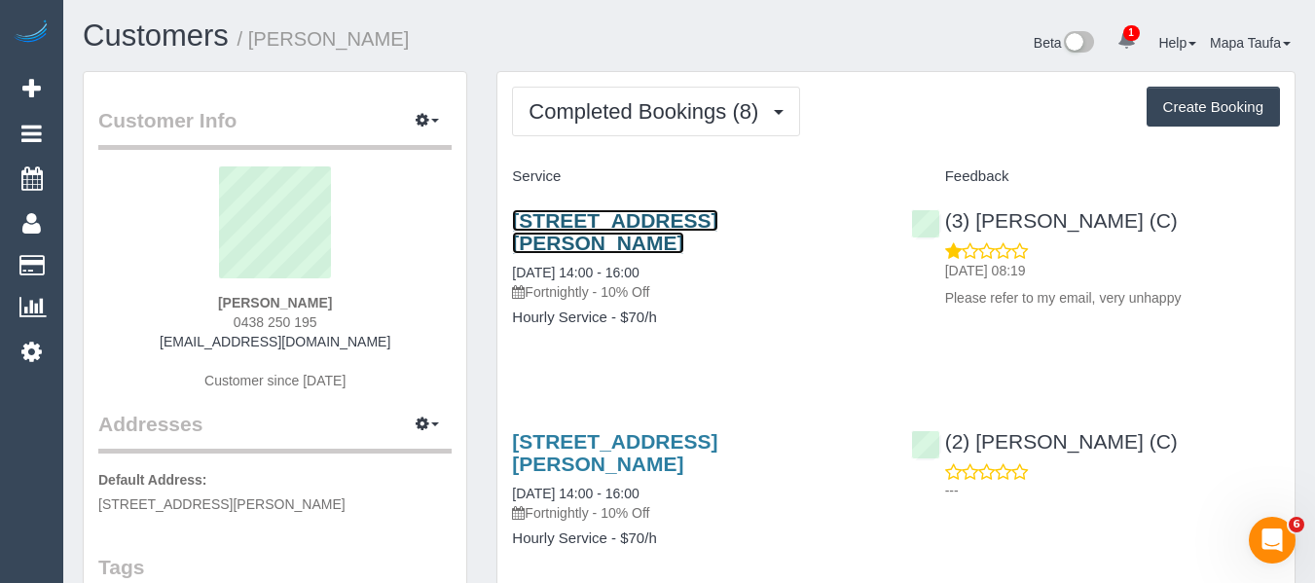
click at [573, 220] on link "[STREET_ADDRESS][PERSON_NAME]" at bounding box center [614, 231] width 205 height 45
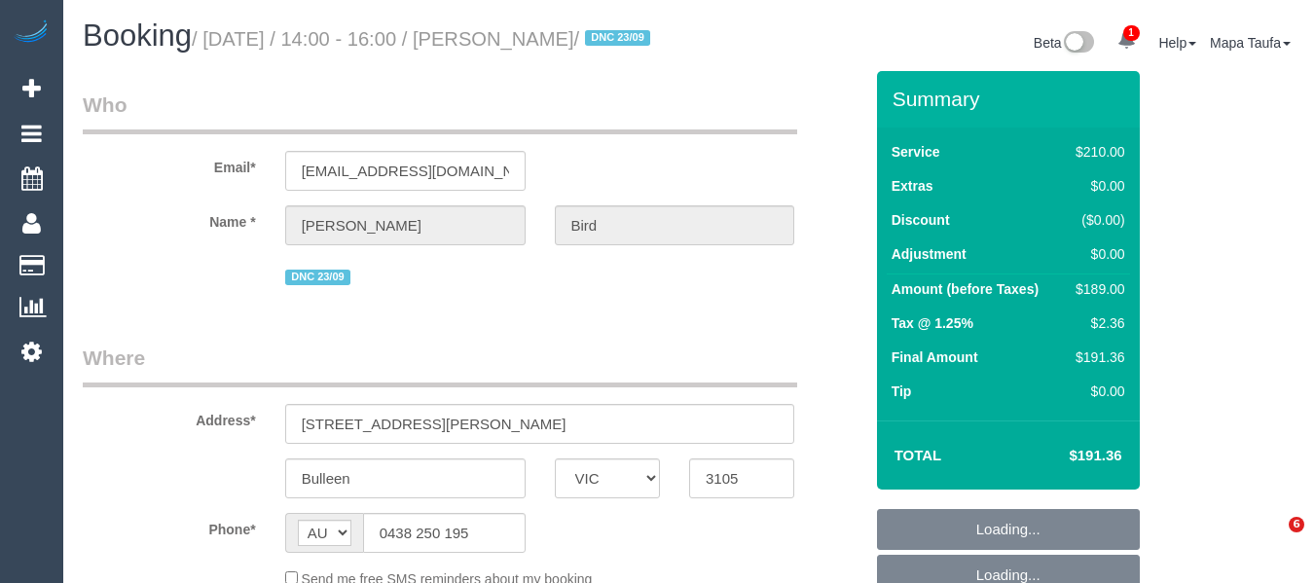
select select "VIC"
select select "object:576"
select select "string:stripe-pm_1Rjrxk2GScqysDRVyrP7zwSh"
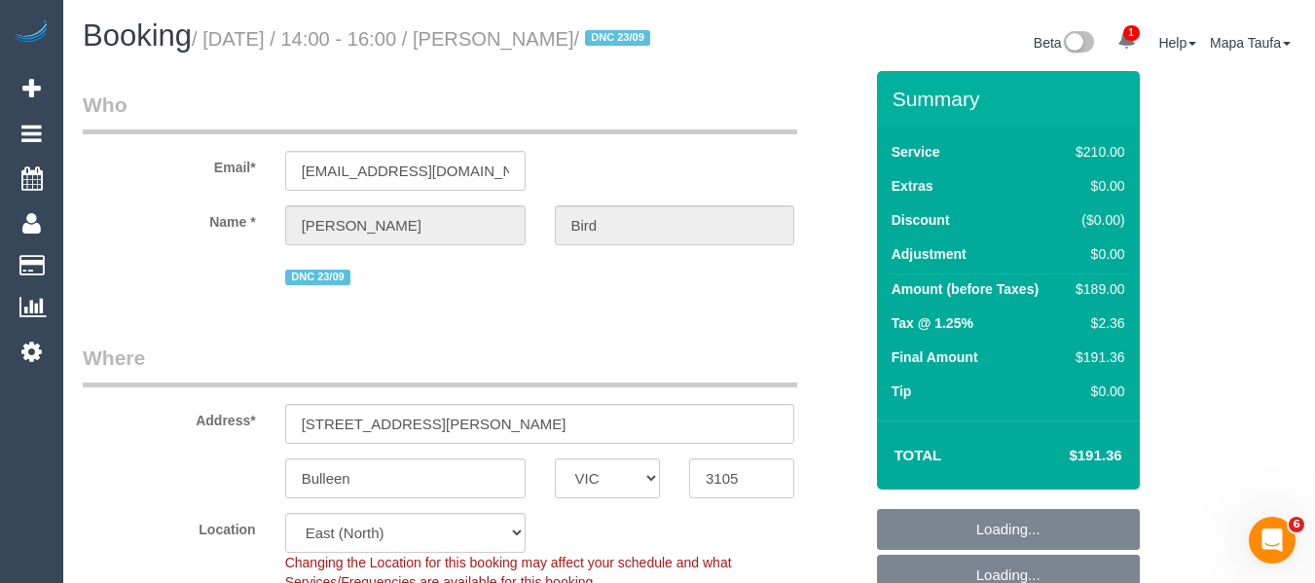
select select "object:729"
select select "number:27"
select select "number:14"
select select "number:19"
select select "number:22"
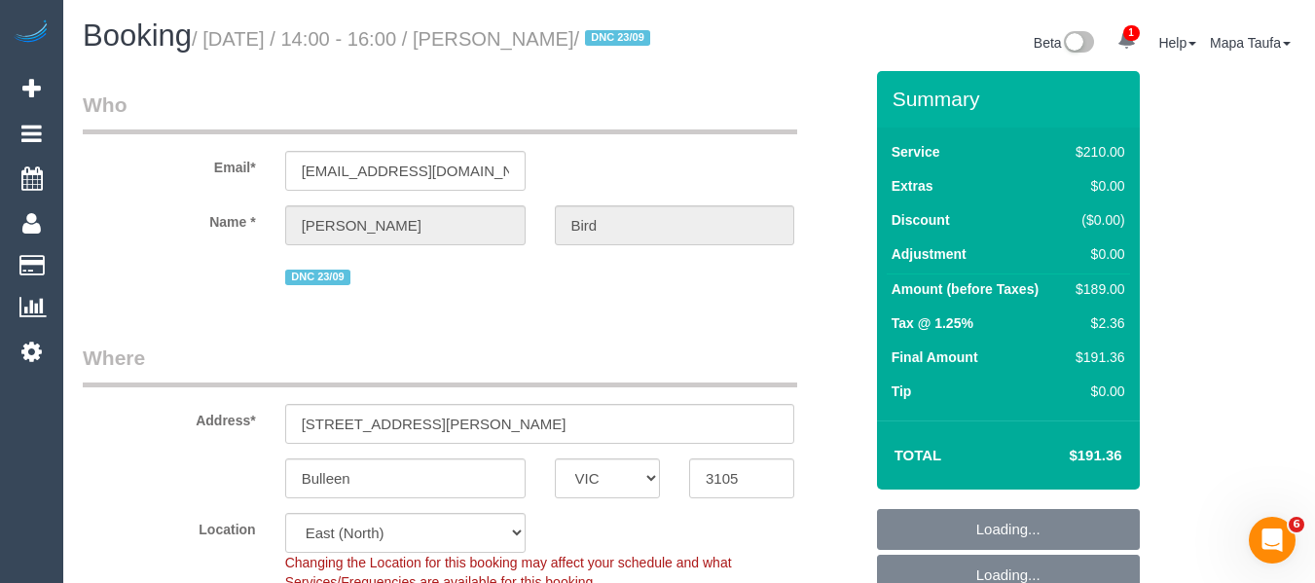
select select "number:35"
select select "number:12"
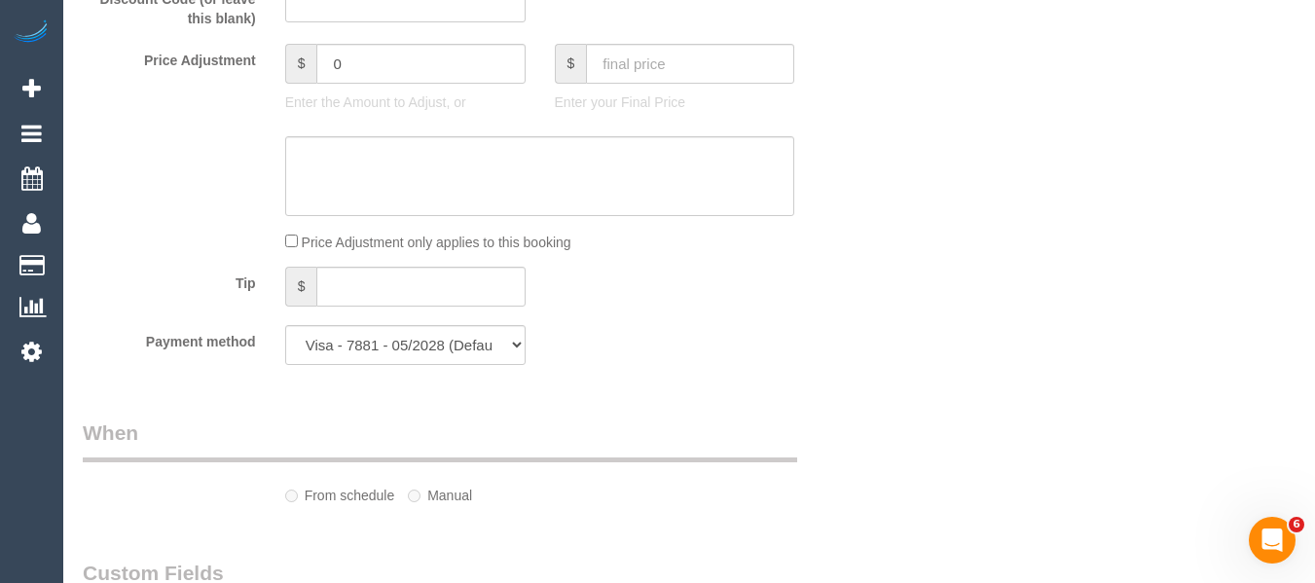
select select "180"
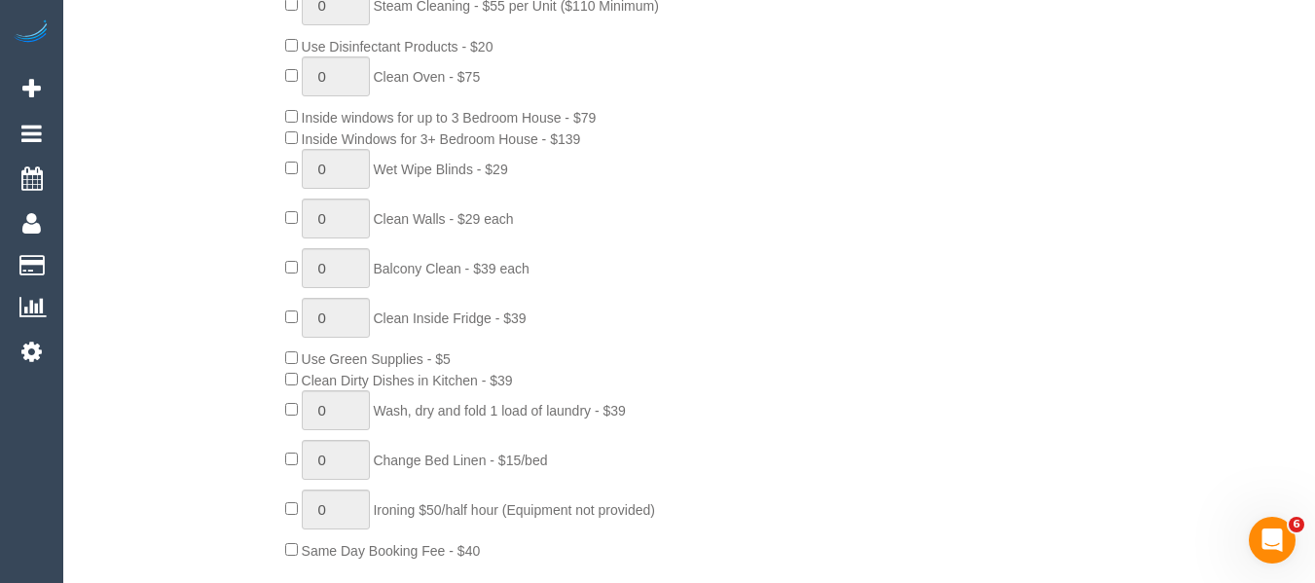
select select "spot1"
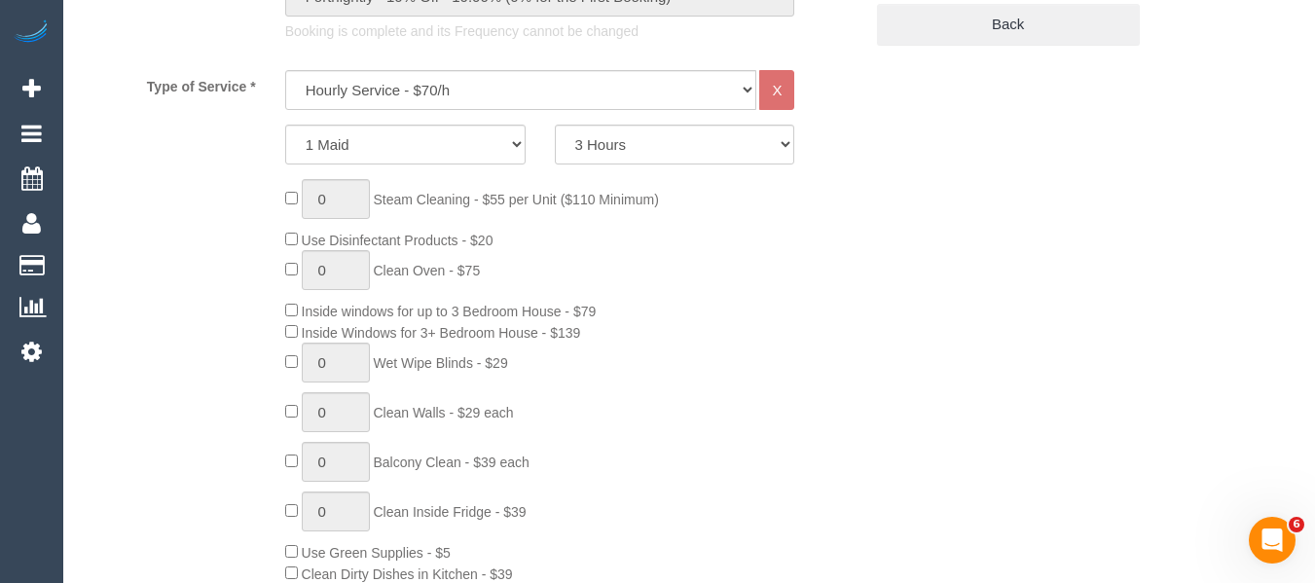
scroll to position [810, 0]
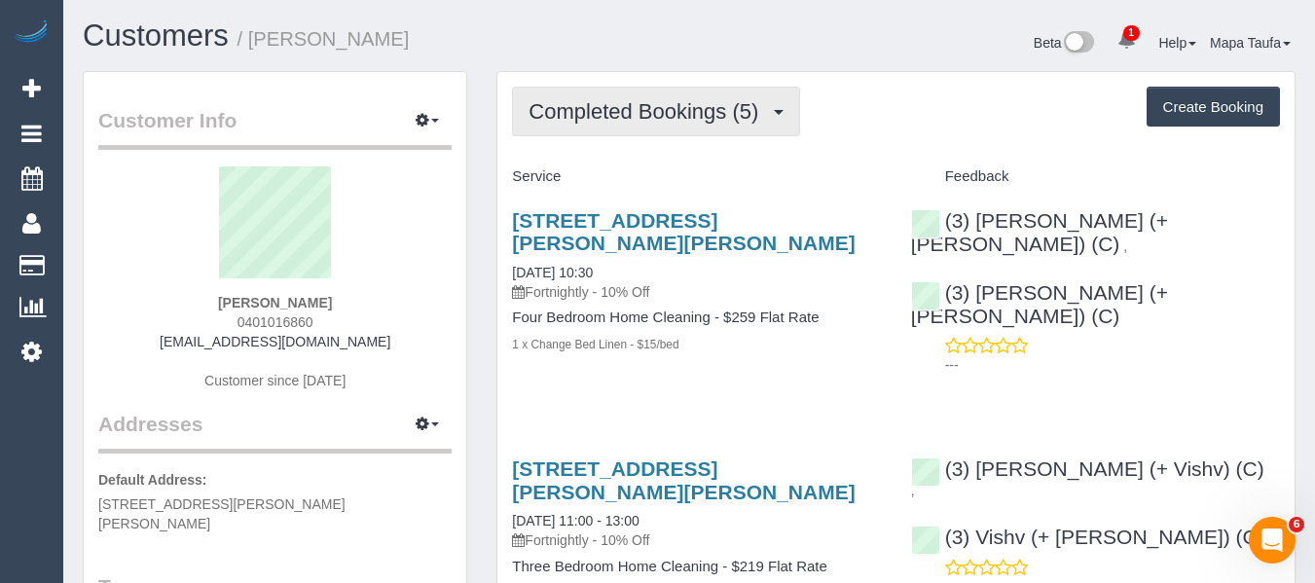
click at [589, 126] on button "Completed Bookings (5)" at bounding box center [656, 112] width 288 height 50
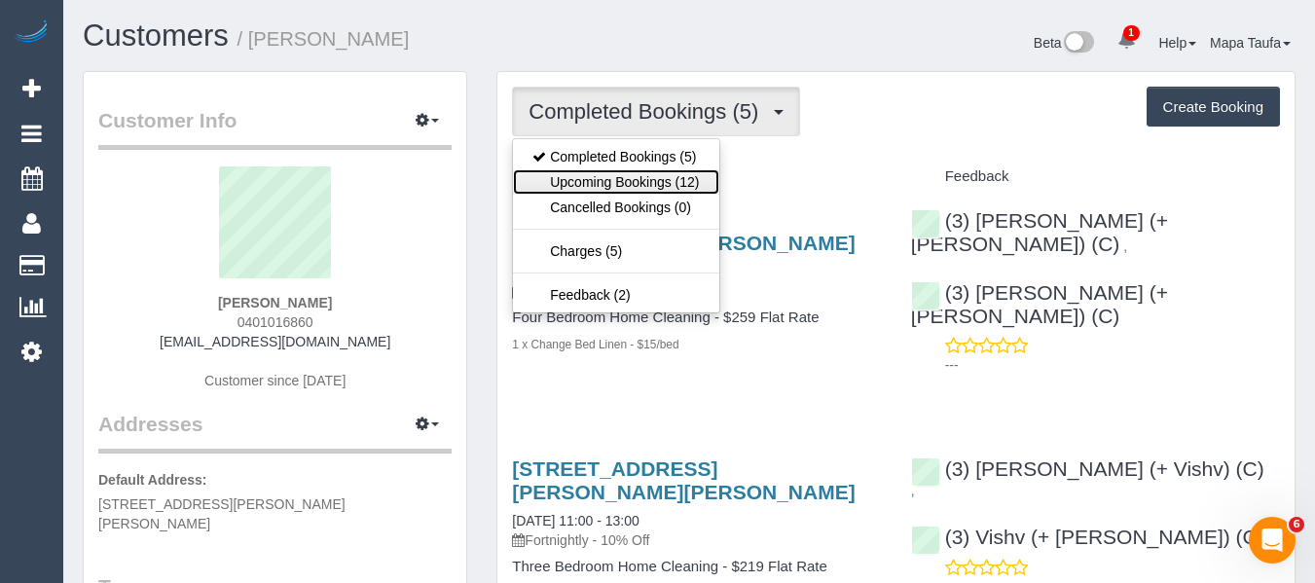
click at [592, 180] on link "Upcoming Bookings (12)" at bounding box center [615, 181] width 205 height 25
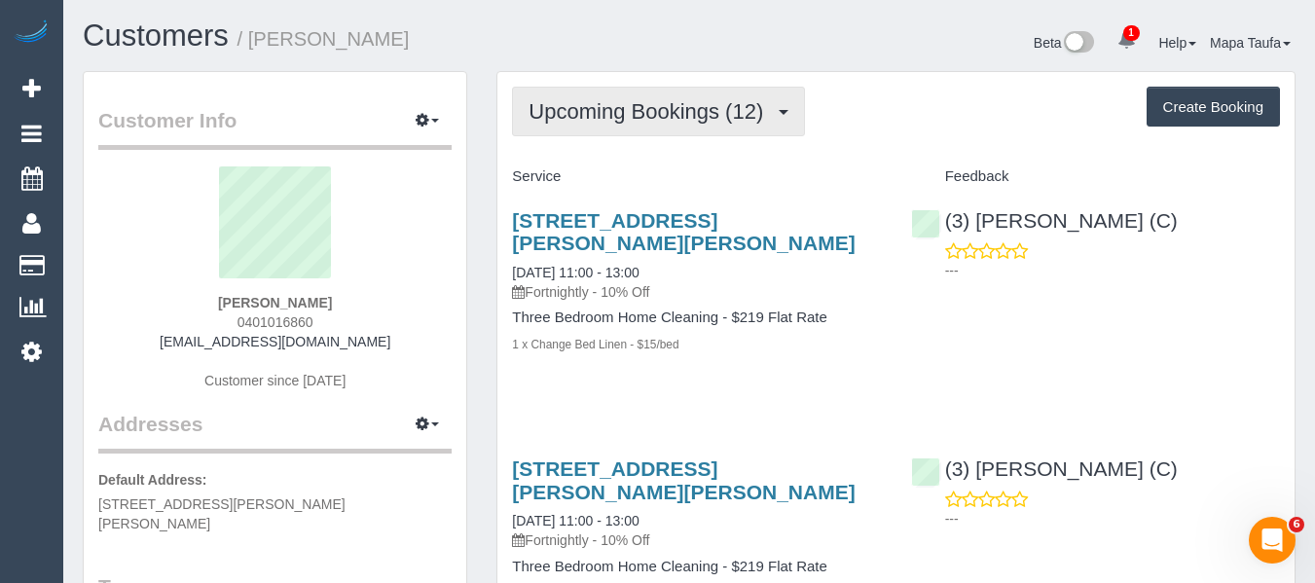
drag, startPoint x: 603, startPoint y: 129, endPoint x: 593, endPoint y: 154, distance: 26.2
click at [601, 132] on button "Upcoming Bookings (12)" at bounding box center [658, 112] width 293 height 50
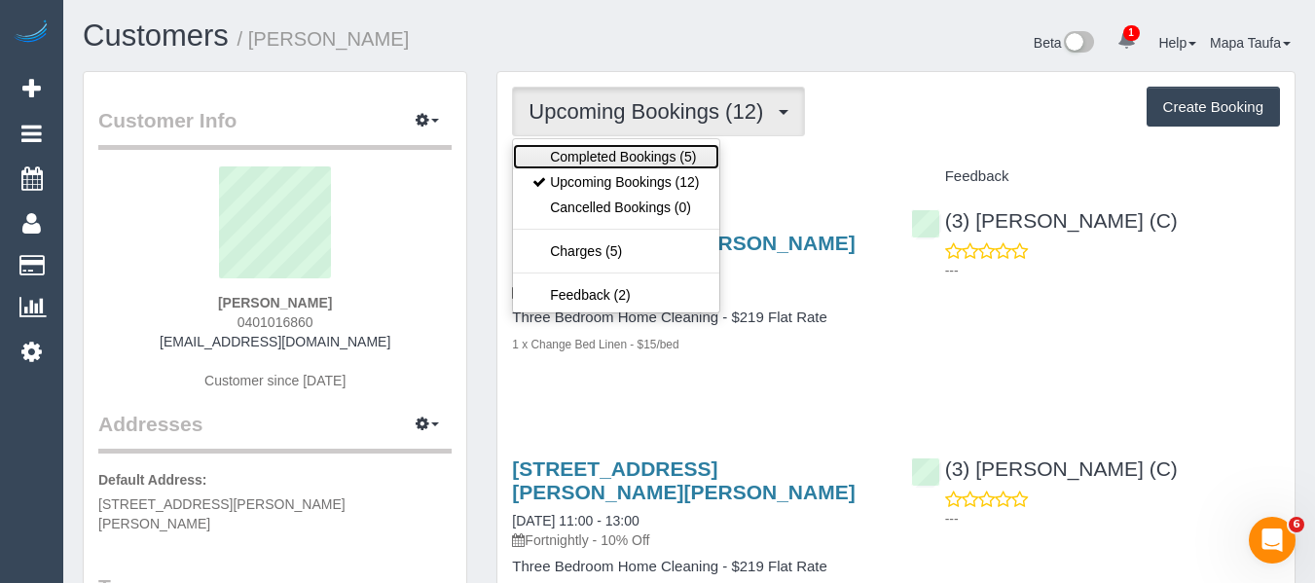
click at [594, 158] on link "Completed Bookings (5)" at bounding box center [615, 156] width 205 height 25
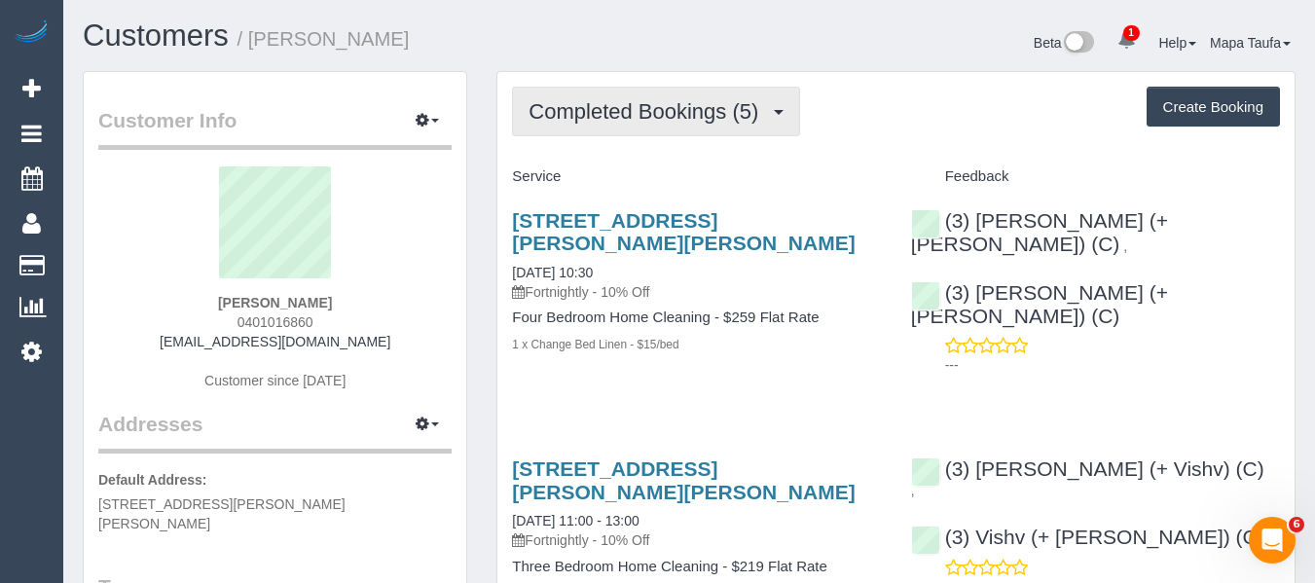
click at [608, 113] on span "Completed Bookings (5)" at bounding box center [649, 111] width 240 height 24
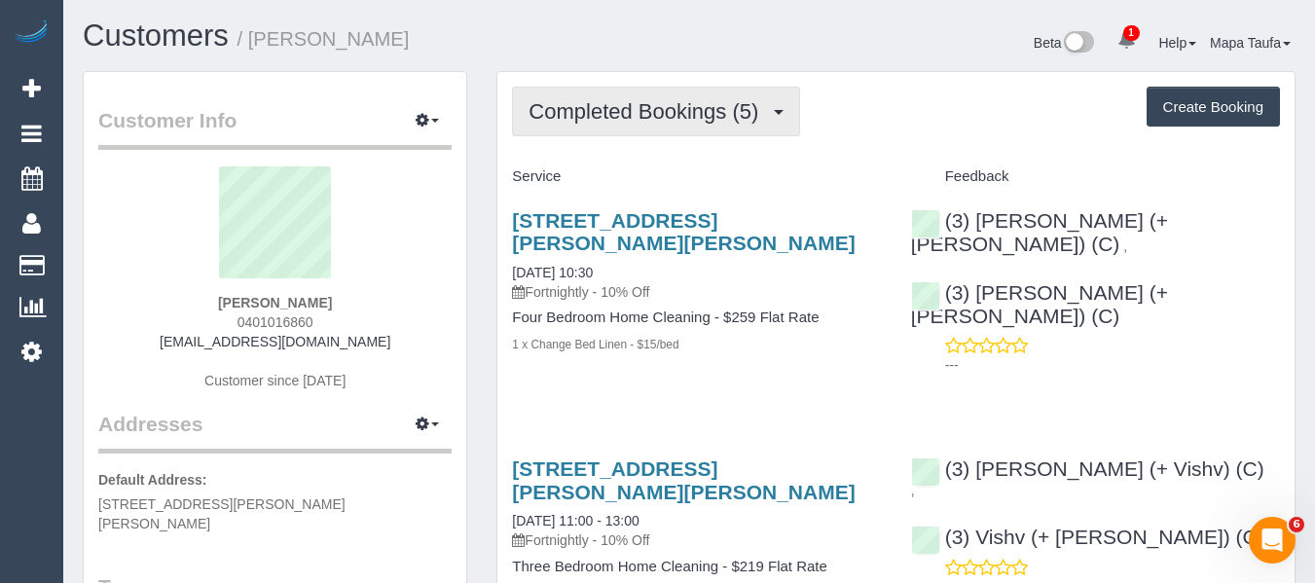
drag, startPoint x: 710, startPoint y: 123, endPoint x: 659, endPoint y: 177, distance: 74.4
click at [705, 126] on button "Completed Bookings (5)" at bounding box center [656, 112] width 288 height 50
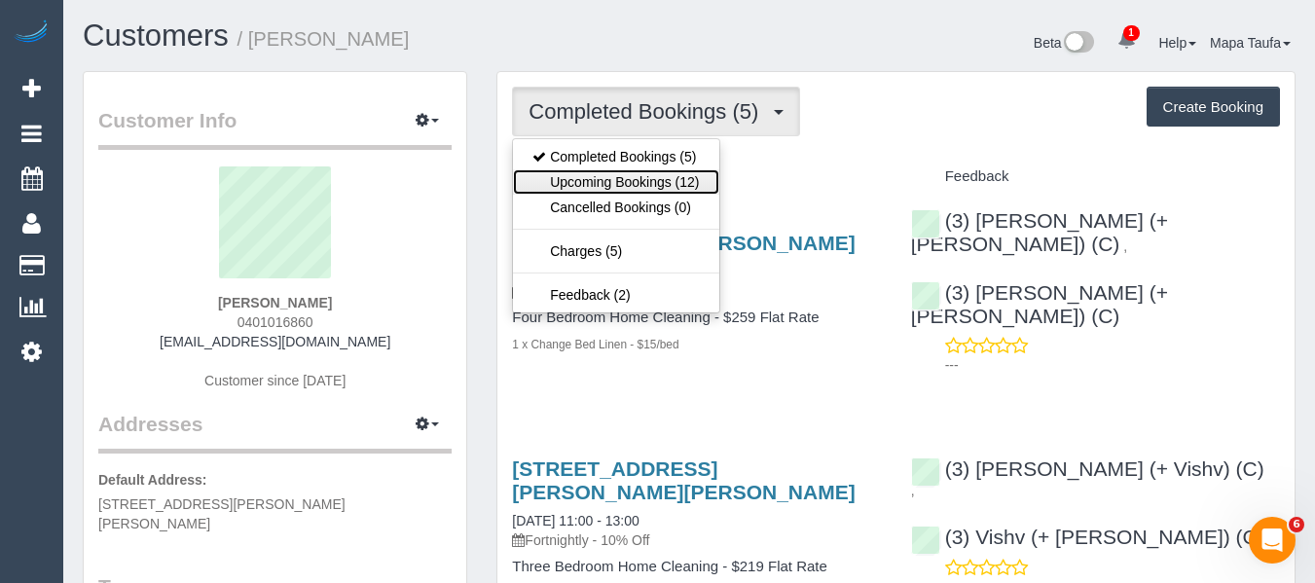
click at [647, 190] on link "Upcoming Bookings (12)" at bounding box center [615, 181] width 205 height 25
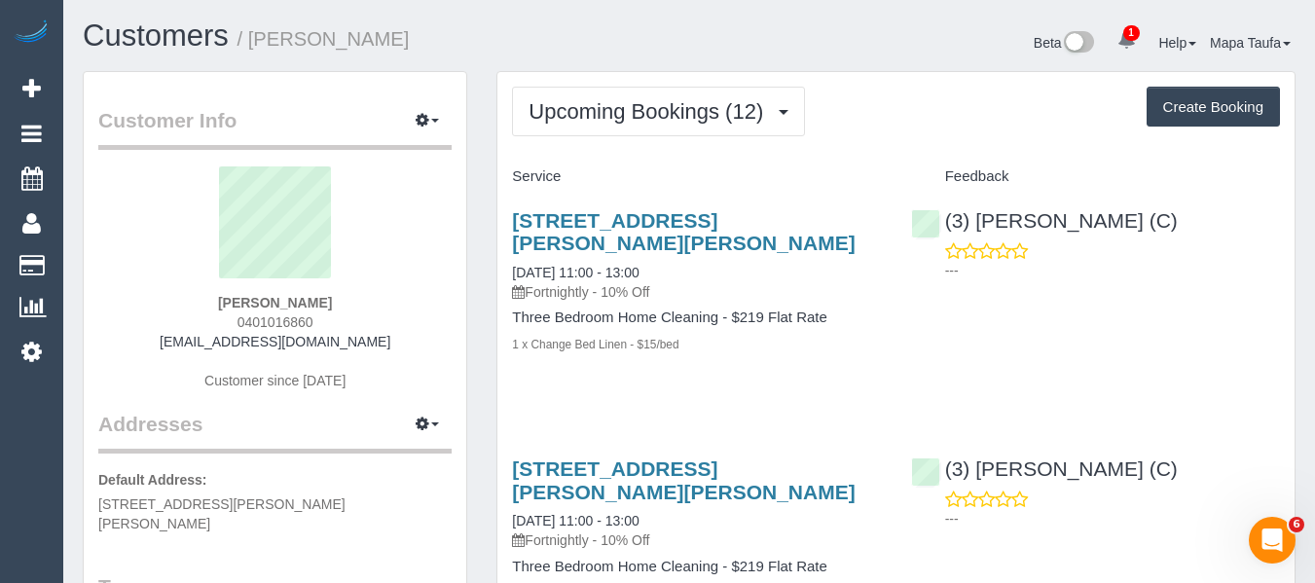
drag, startPoint x: 337, startPoint y: 301, endPoint x: 201, endPoint y: 299, distance: 136.3
click at [201, 297] on div "[PERSON_NAME] 0401016860 [EMAIL_ADDRESS][DOMAIN_NAME] Customer since [DATE]" at bounding box center [274, 287] width 353 height 243
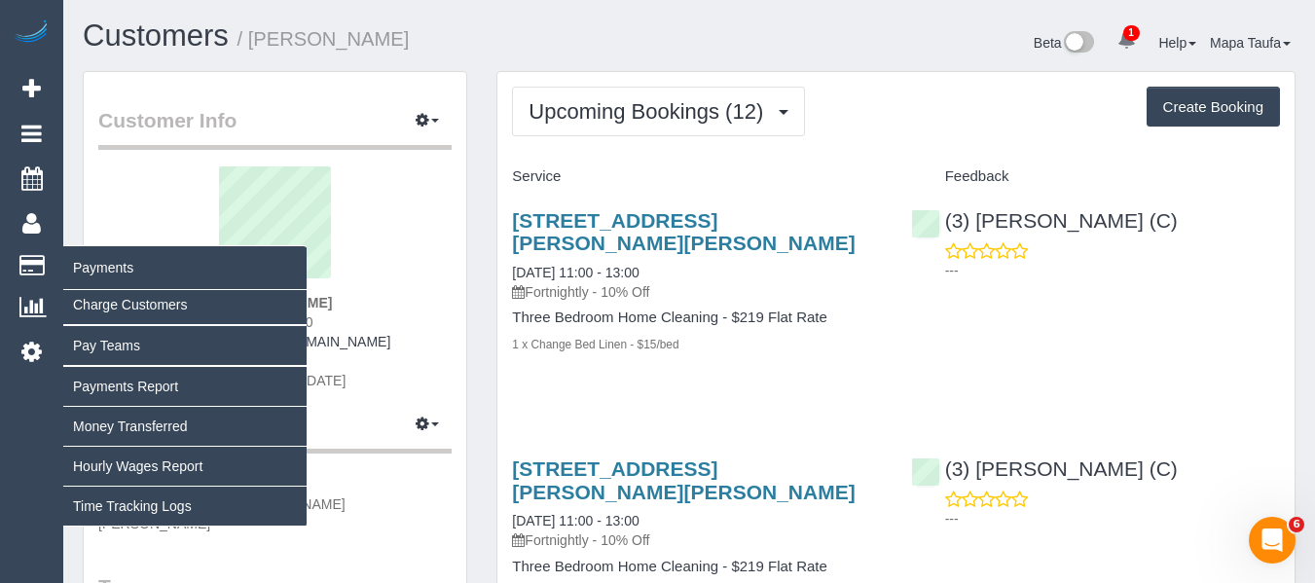
copy strong "[PERSON_NAME]"
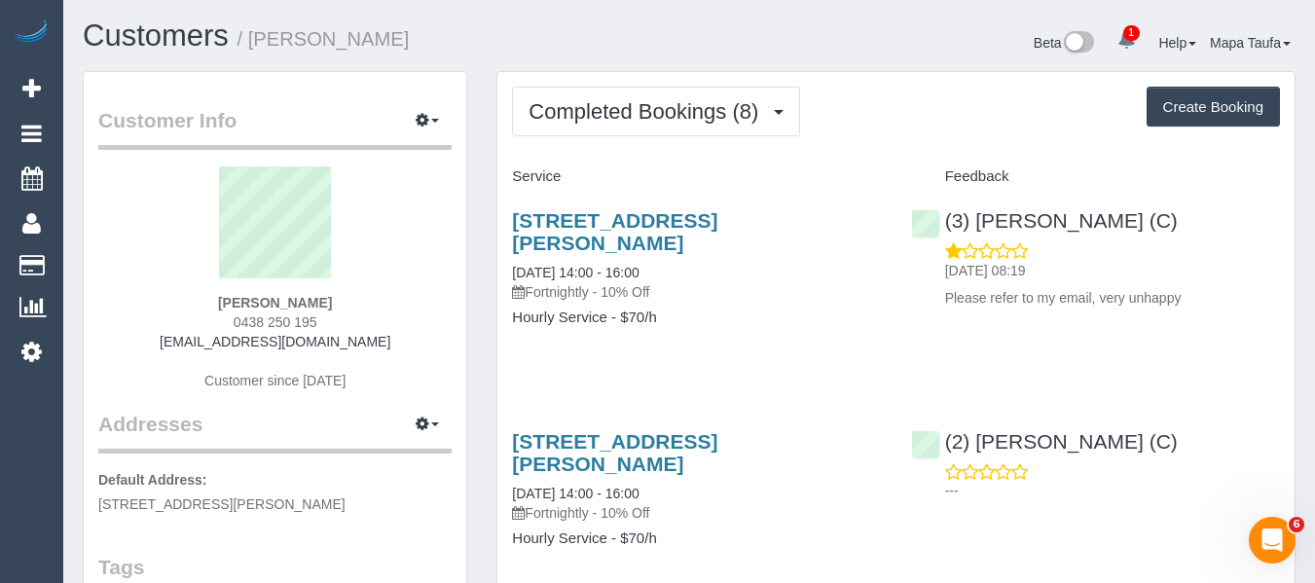
scroll to position [97, 0]
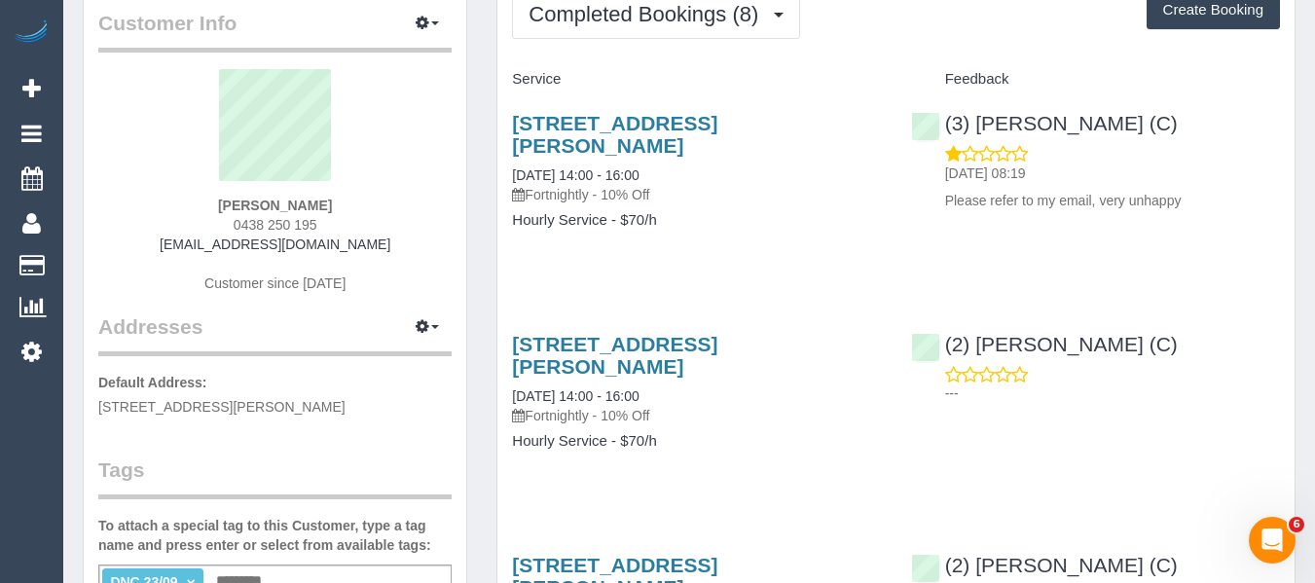
drag, startPoint x: 341, startPoint y: 214, endPoint x: 190, endPoint y: 214, distance: 150.9
click at [192, 211] on div "[PERSON_NAME] 0438 250 195 [EMAIL_ADDRESS][DOMAIN_NAME] Customer since [DATE]" at bounding box center [274, 190] width 353 height 243
copy strong "[PERSON_NAME]"
drag, startPoint x: 1230, startPoint y: 125, endPoint x: 977, endPoint y: 125, distance: 252.2
click at [977, 125] on div "(3) [PERSON_NAME] (C) [DATE] 08:19 Please refer to my email, very unhappy" at bounding box center [1096, 157] width 398 height 124
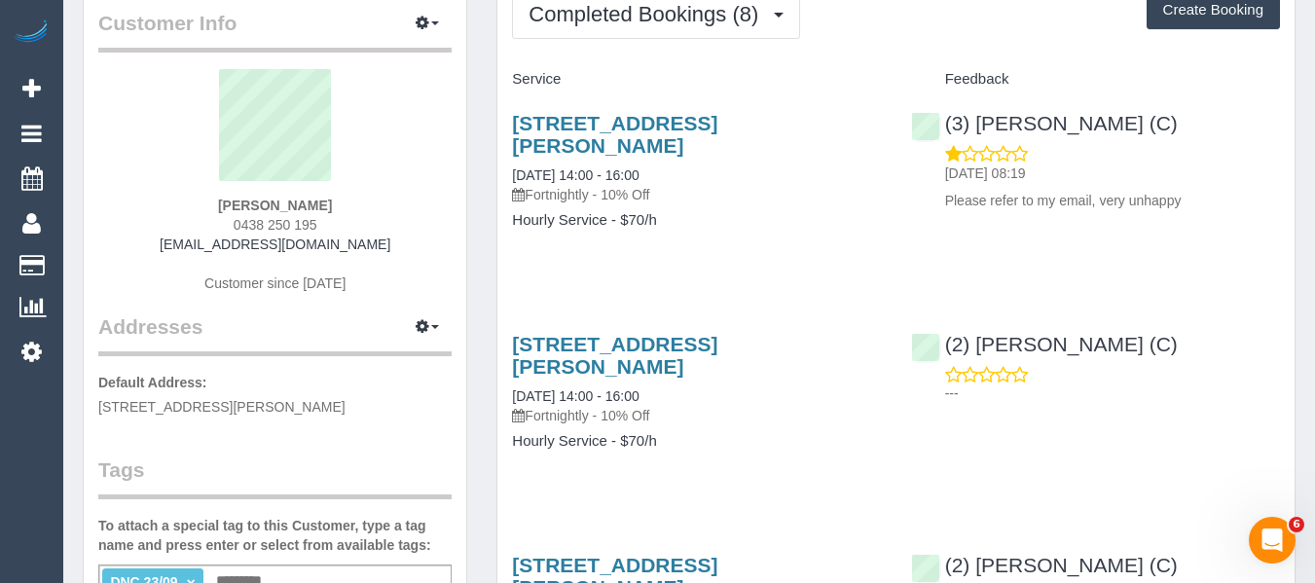
copy link "[PERSON_NAME] (C)"
drag, startPoint x: 361, startPoint y: 212, endPoint x: 156, endPoint y: 226, distance: 205.9
click at [149, 219] on div "[PERSON_NAME] 0438 250 195 [EMAIL_ADDRESS][DOMAIN_NAME] Customer since [DATE]" at bounding box center [274, 190] width 353 height 243
click at [350, 211] on div "[PERSON_NAME] 0438 250 195 [EMAIL_ADDRESS][DOMAIN_NAME] Customer since [DATE]" at bounding box center [274, 190] width 353 height 243
click at [214, 202] on div "[PERSON_NAME] 0438 250 195 [EMAIL_ADDRESS][DOMAIN_NAME] Customer since [DATE]" at bounding box center [274, 190] width 353 height 243
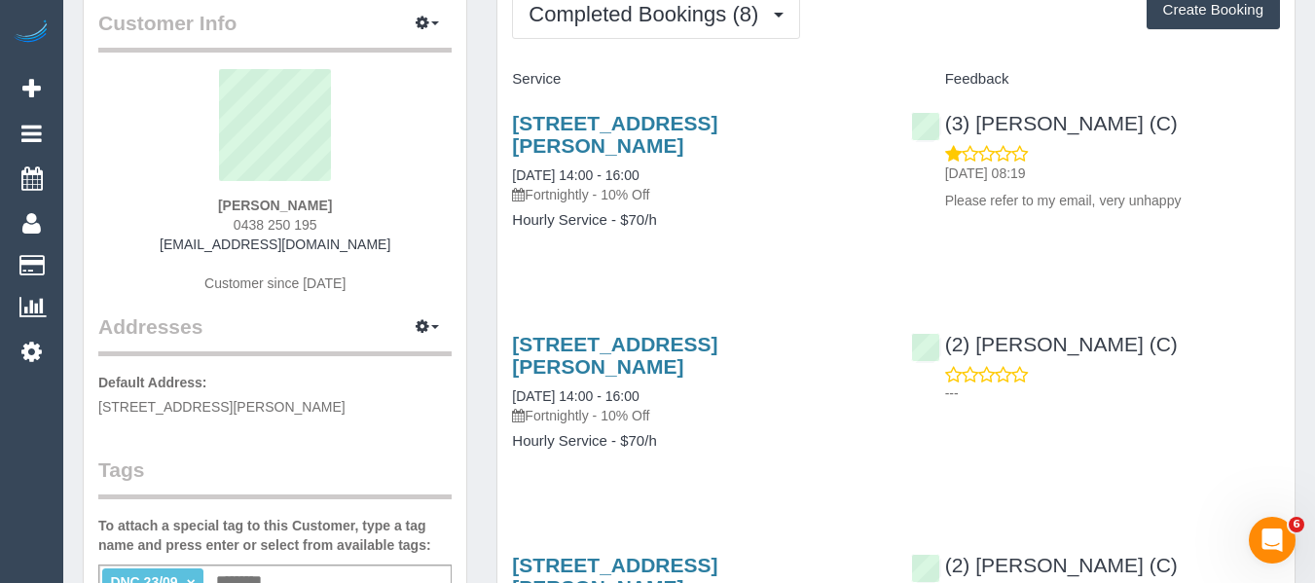
drag, startPoint x: 218, startPoint y: 203, endPoint x: 353, endPoint y: 209, distance: 135.5
click at [348, 206] on div "[PERSON_NAME] 0438 250 195 [EMAIL_ADDRESS][DOMAIN_NAME] Customer since [DATE]" at bounding box center [274, 190] width 353 height 243
copy strong "[PERSON_NAME]"
click at [576, 114] on link "[STREET_ADDRESS][PERSON_NAME]" at bounding box center [614, 134] width 205 height 45
click at [361, 209] on div "[PERSON_NAME] 0438 250 195 [EMAIL_ADDRESS][DOMAIN_NAME] Customer since [DATE]" at bounding box center [274, 190] width 353 height 243
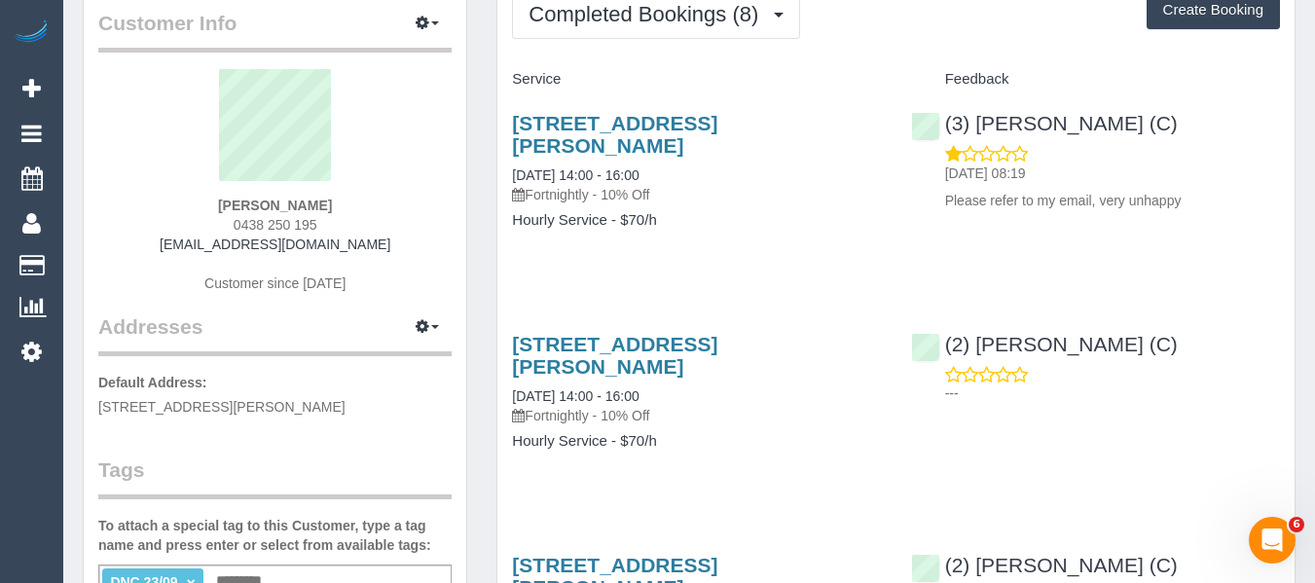
drag, startPoint x: 298, startPoint y: 229, endPoint x: 186, endPoint y: 242, distance: 112.8
click at [186, 242] on div "[PERSON_NAME] 0438 250 195 [EMAIL_ADDRESS][DOMAIN_NAME] Customer since [DATE]" at bounding box center [274, 190] width 353 height 243
click at [447, 223] on div "[PERSON_NAME] 0438 250 195 [EMAIL_ADDRESS][DOMAIN_NAME] Customer since [DATE]" at bounding box center [274, 190] width 353 height 243
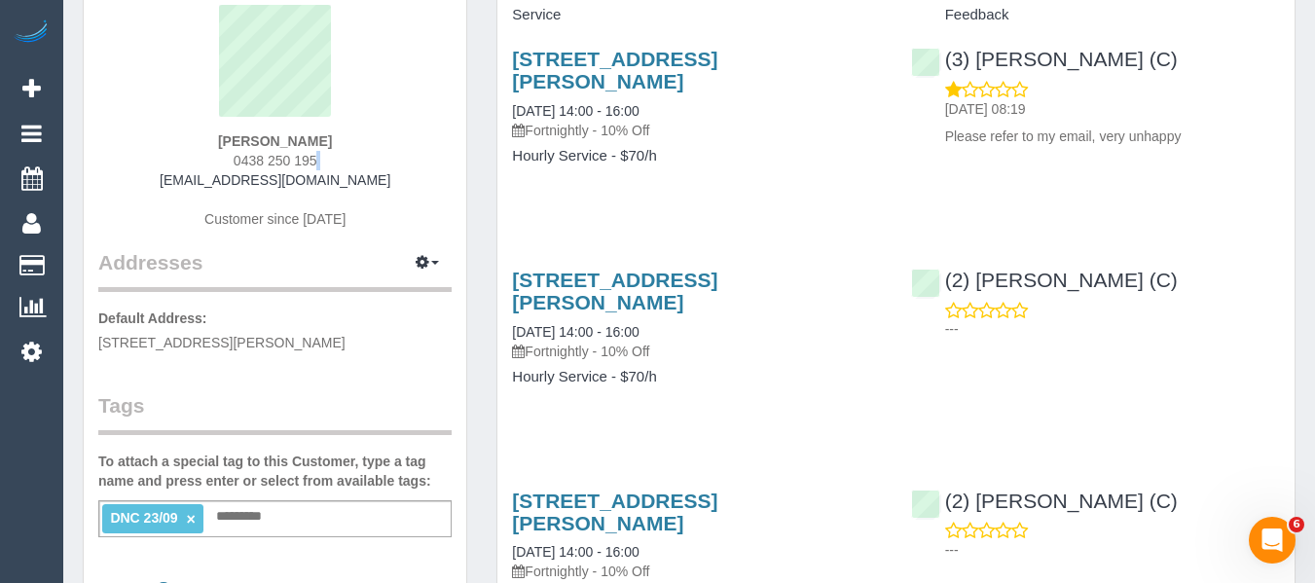
scroll to position [195, 0]
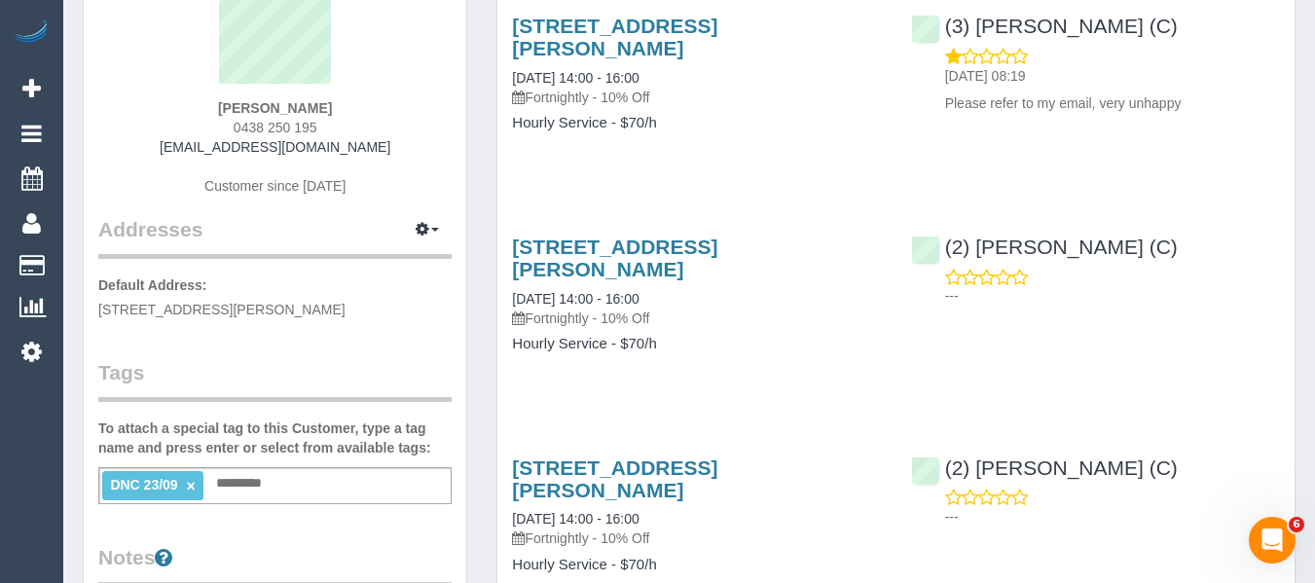
click at [193, 485] on link "×" at bounding box center [191, 486] width 9 height 17
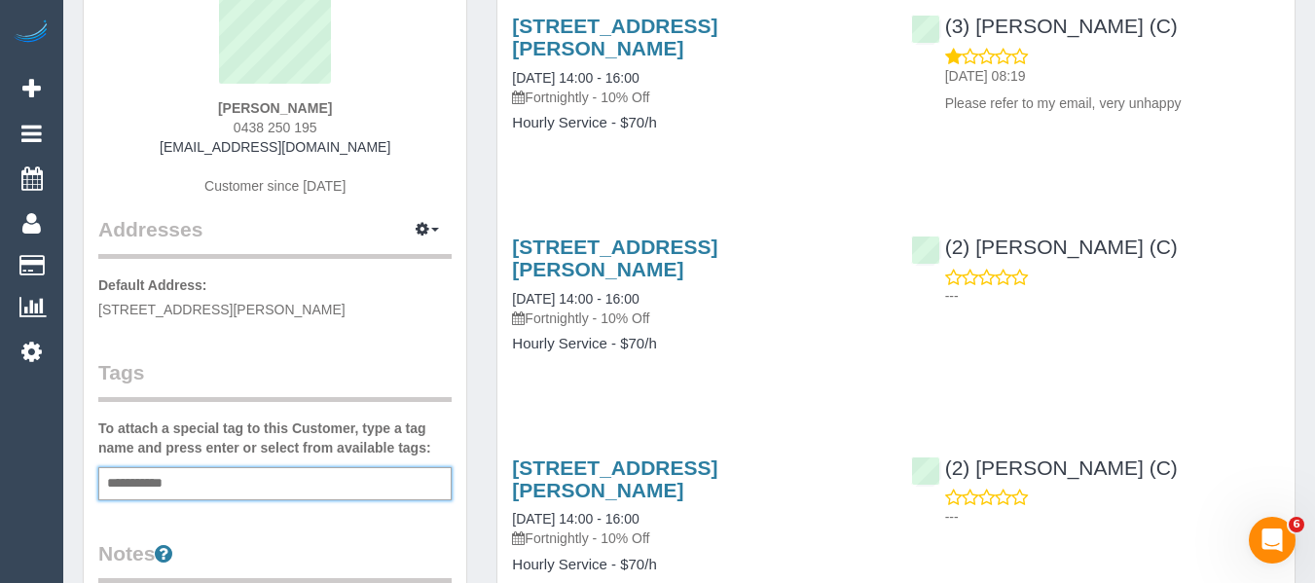
type input "**********"
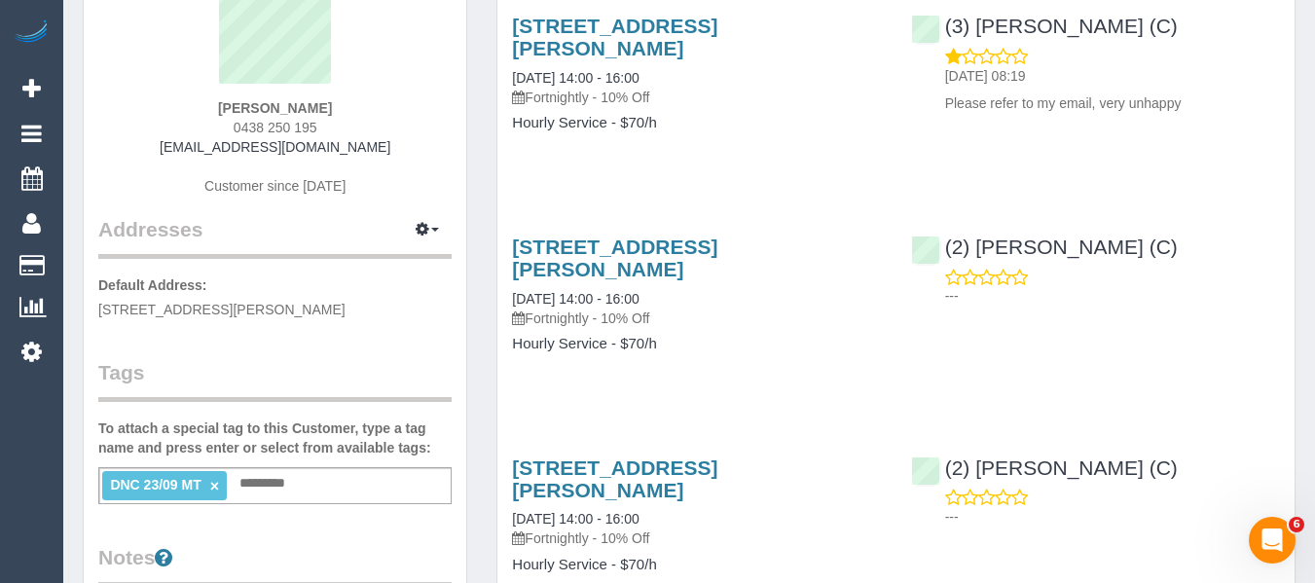
drag, startPoint x: 334, startPoint y: 128, endPoint x: 203, endPoint y: 131, distance: 131.5
click at [203, 131] on div "[PERSON_NAME] 0438 250 195 [EMAIL_ADDRESS][DOMAIN_NAME] Customer since [DATE]" at bounding box center [274, 93] width 353 height 243
copy span "0438 250 195"
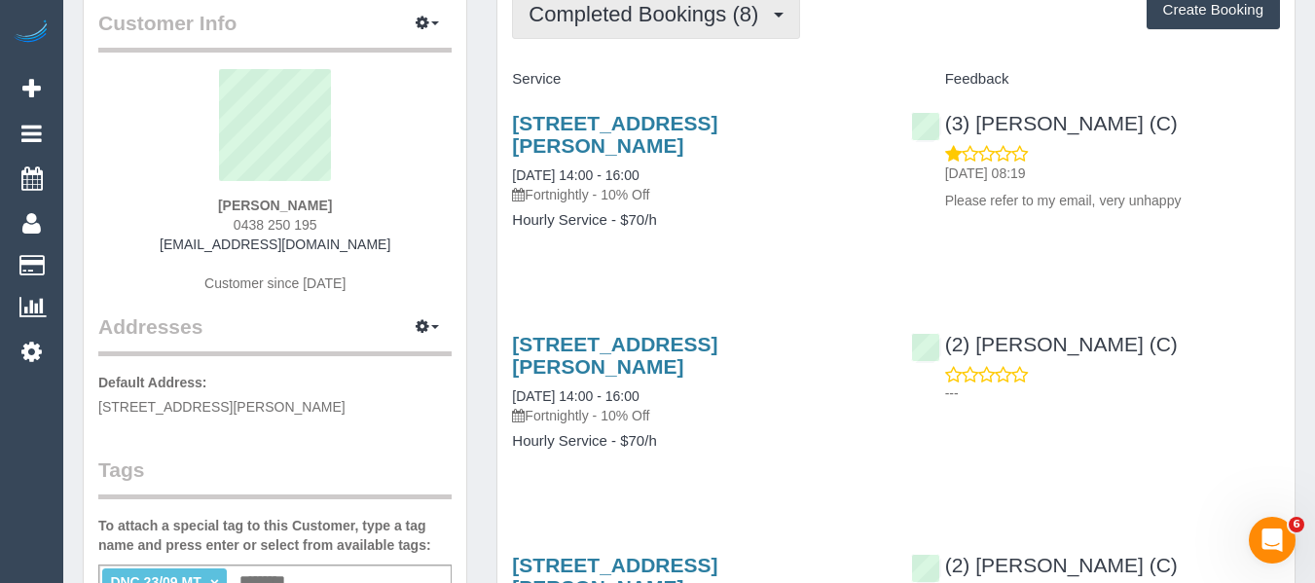
drag, startPoint x: 627, startPoint y: 14, endPoint x: 642, endPoint y: 66, distance: 54.6
click at [627, 15] on span "Completed Bookings (8)" at bounding box center [649, 14] width 240 height 24
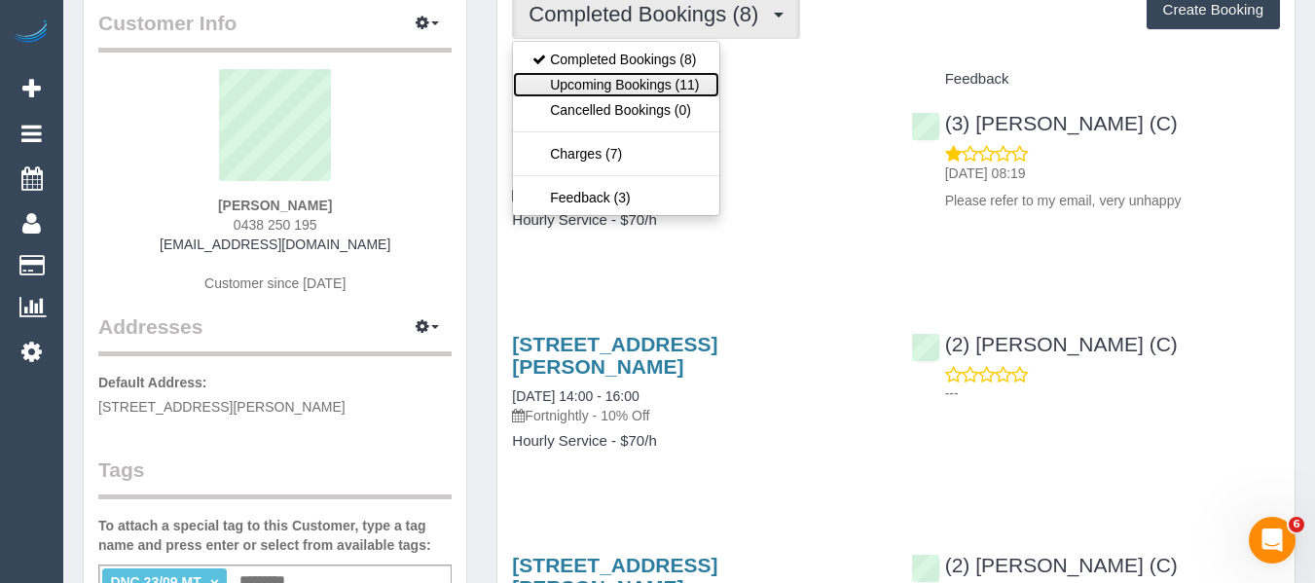
click at [641, 79] on link "Upcoming Bookings (11)" at bounding box center [615, 84] width 205 height 25
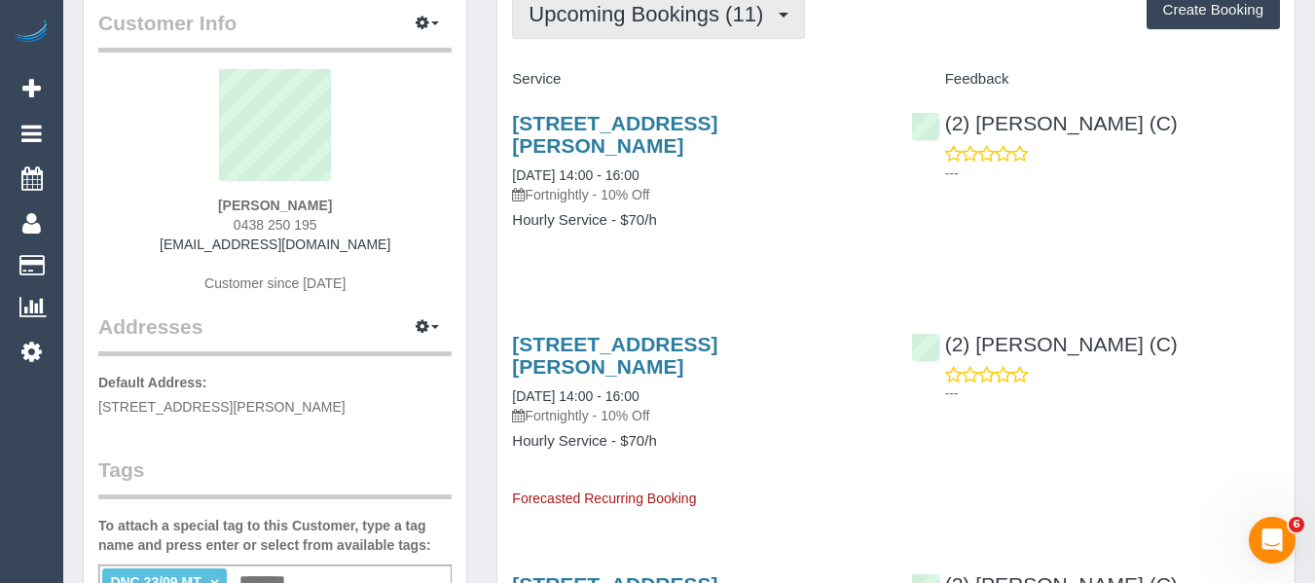
drag, startPoint x: 562, startPoint y: 18, endPoint x: 569, endPoint y: 45, distance: 28.1
click at [562, 18] on span "Upcoming Bookings (11)" at bounding box center [651, 14] width 244 height 24
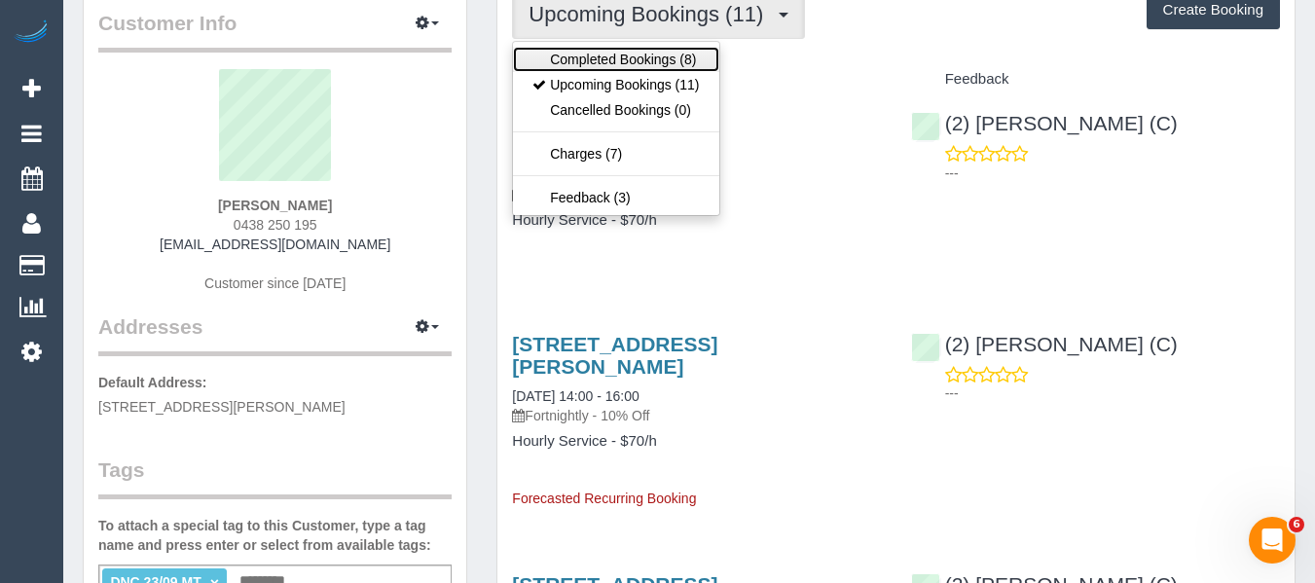
click at [574, 59] on link "Completed Bookings (8)" at bounding box center [615, 59] width 205 height 25
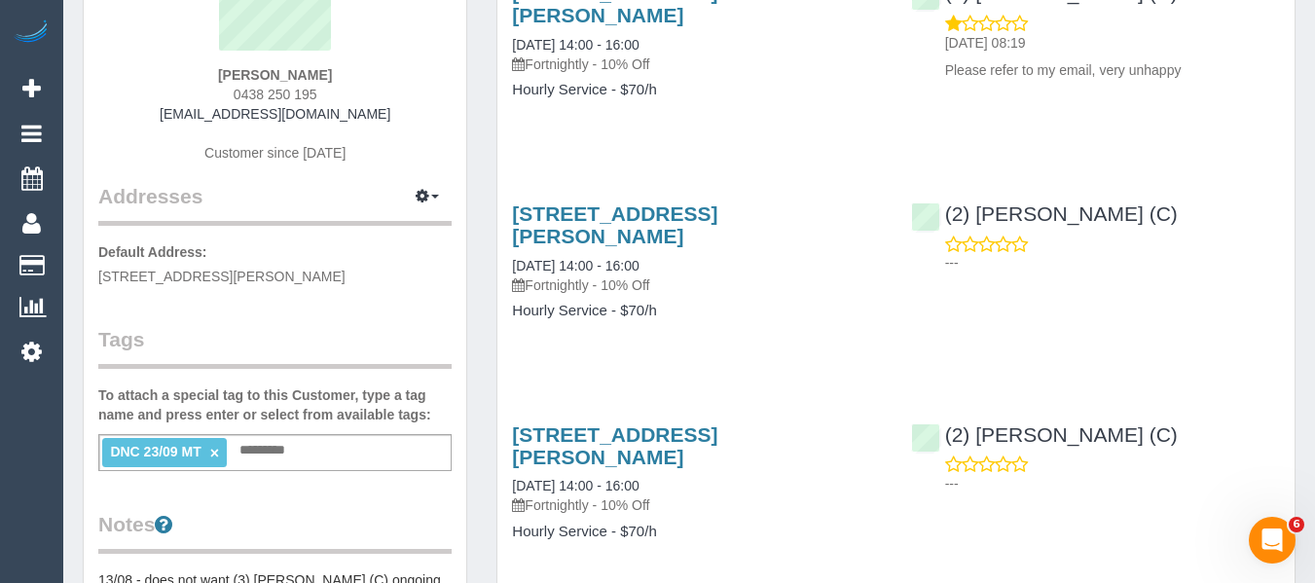
scroll to position [389, 0]
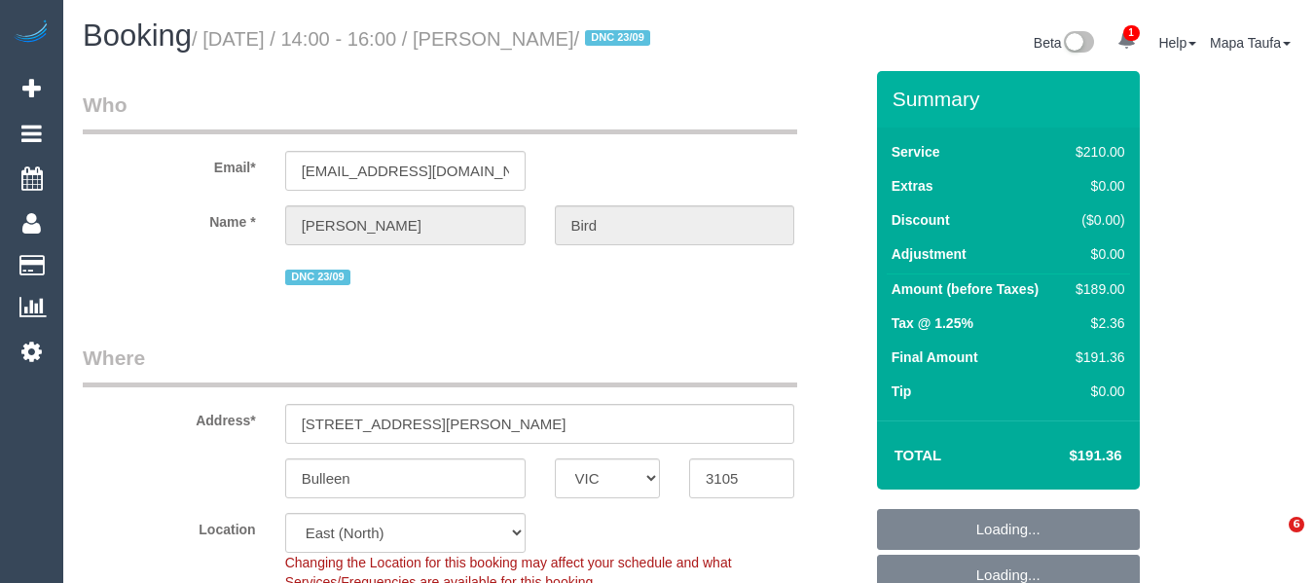
select select "VIC"
select select "180"
select select "string:stripe-pm_1Rjrxk2GScqysDRVyrP7zwSh"
select select "spot1"
select select "number:27"
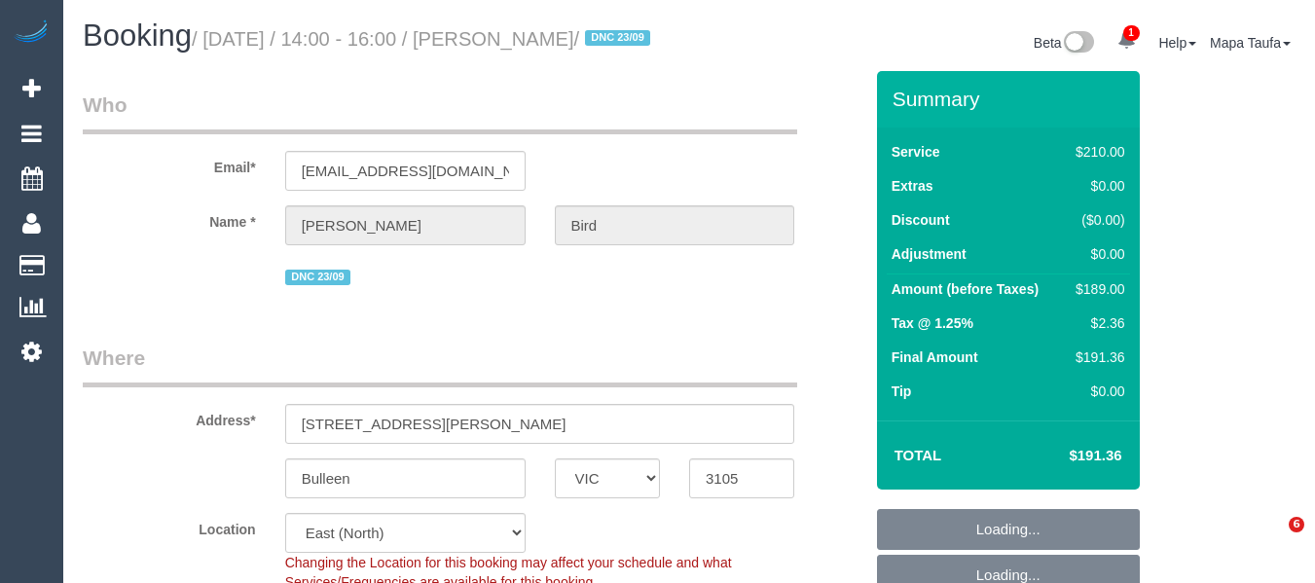
select select "number:14"
select select "number:19"
select select "number:22"
select select "number:35"
select select "number:12"
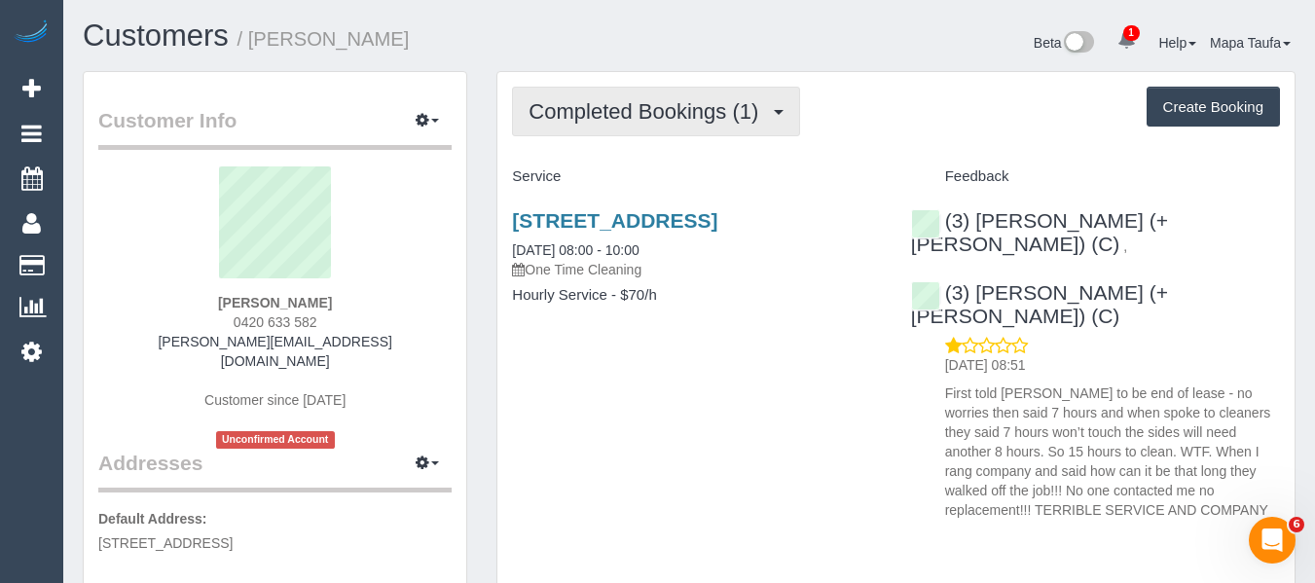
click at [687, 118] on span "Completed Bookings (1)" at bounding box center [649, 111] width 240 height 24
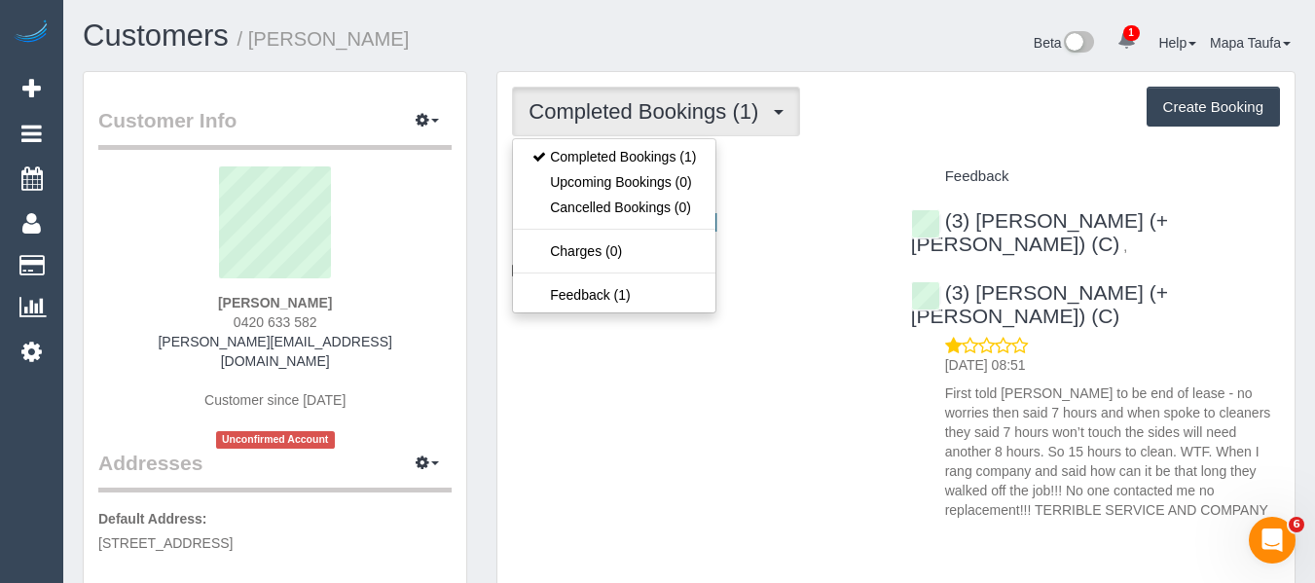
click at [807, 136] on div "Completed Bookings (1) Completed Bookings (1) Upcoming Bookings (0) Cancelled B…" at bounding box center [896, 332] width 797 height 520
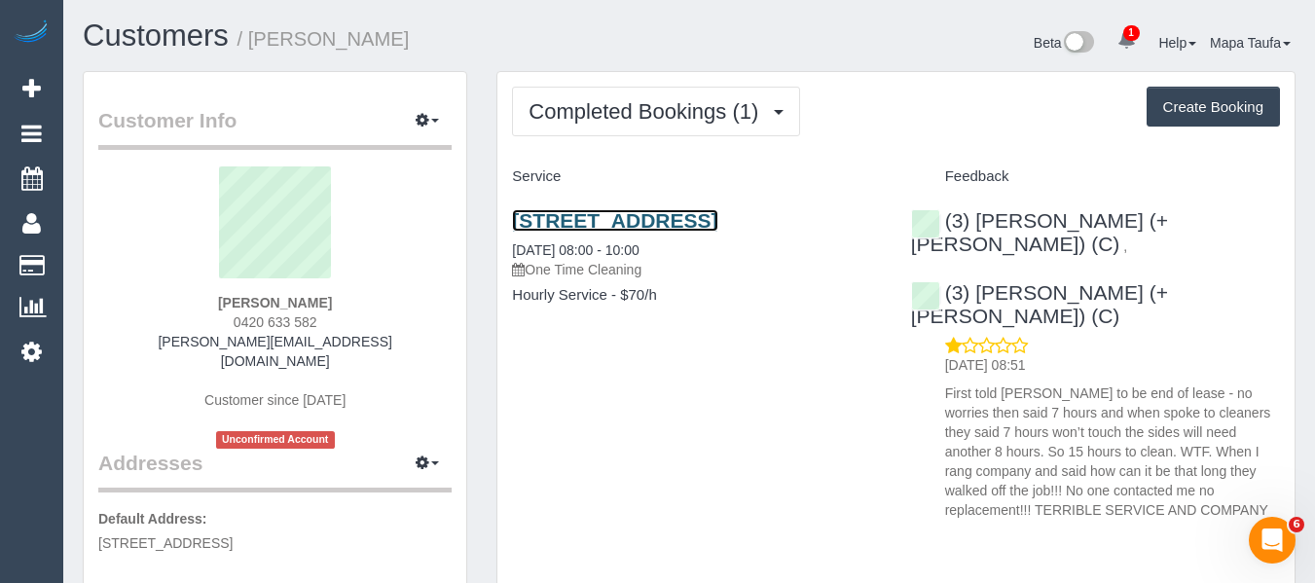
click at [525, 225] on link "[STREET_ADDRESS]" at bounding box center [614, 220] width 205 height 22
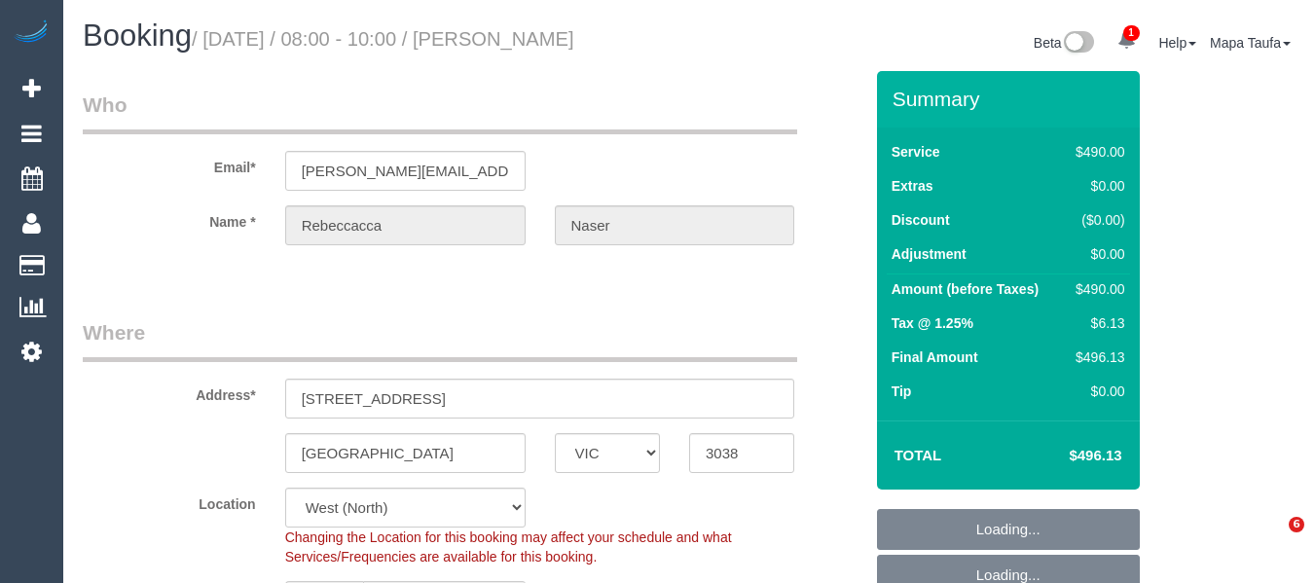
select select "VIC"
select select "420"
select select "spot1"
select select "number:28"
select select "number:14"
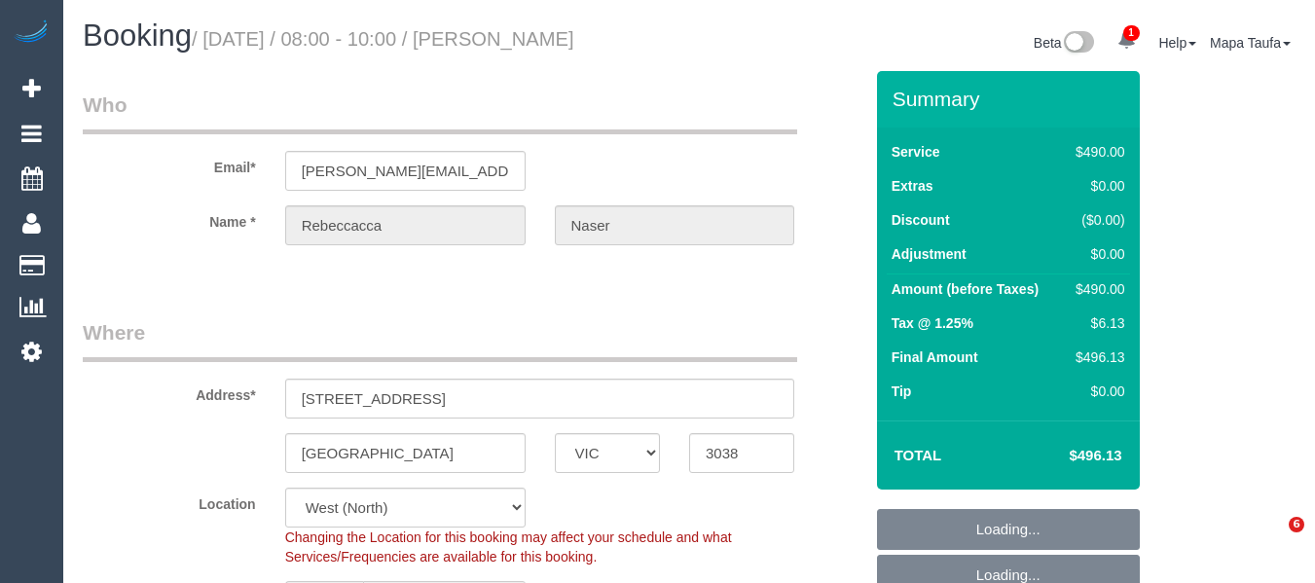
select select "number:19"
select select "number:25"
select select "number:12"
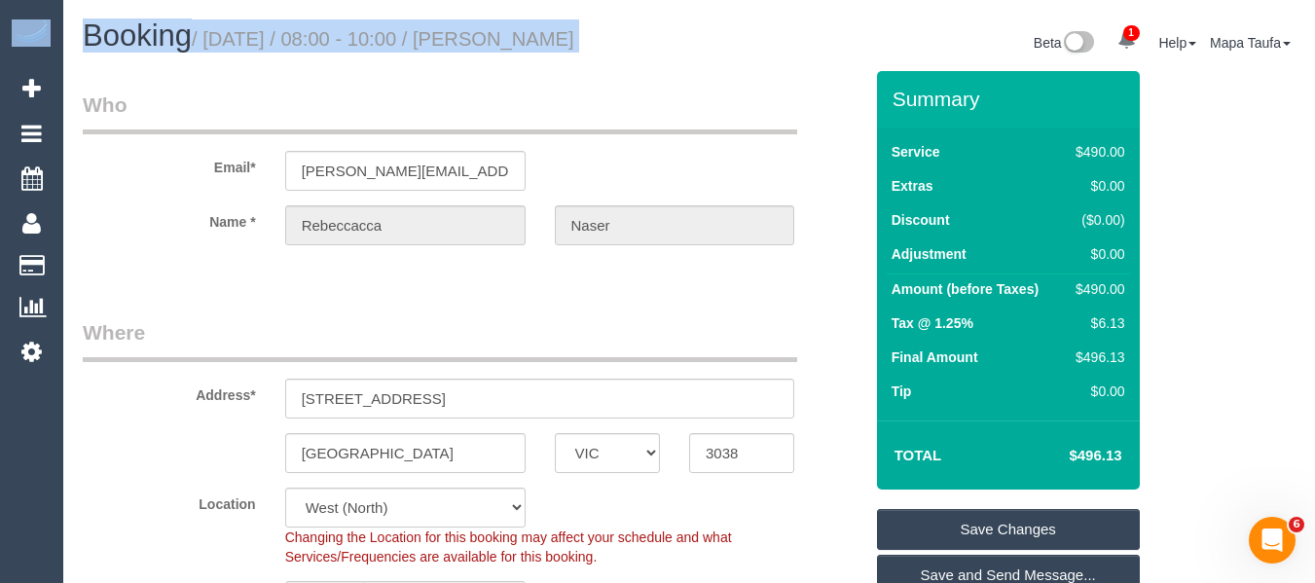
drag, startPoint x: 1312, startPoint y: 45, endPoint x: 1329, endPoint y: 164, distance: 119.9
click at [1314, 170] on html "1 Beta Your Notifications You have 0 alerts × You have 1 to charge for [DATE] A…" at bounding box center [657, 291] width 1315 height 583
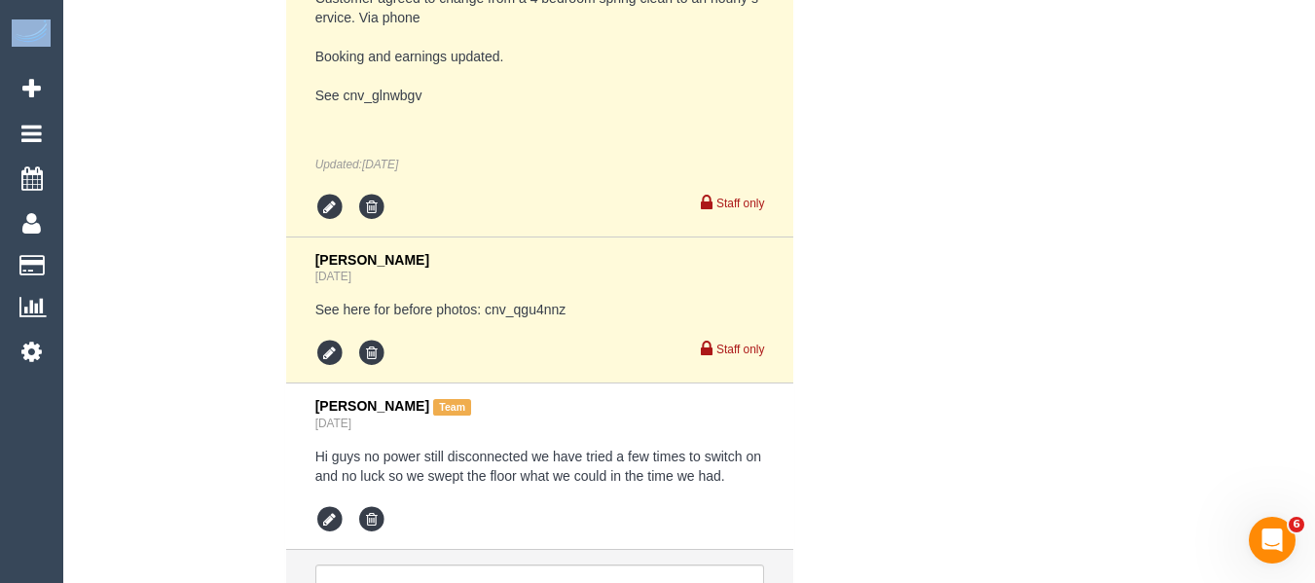
scroll to position [4022, 0]
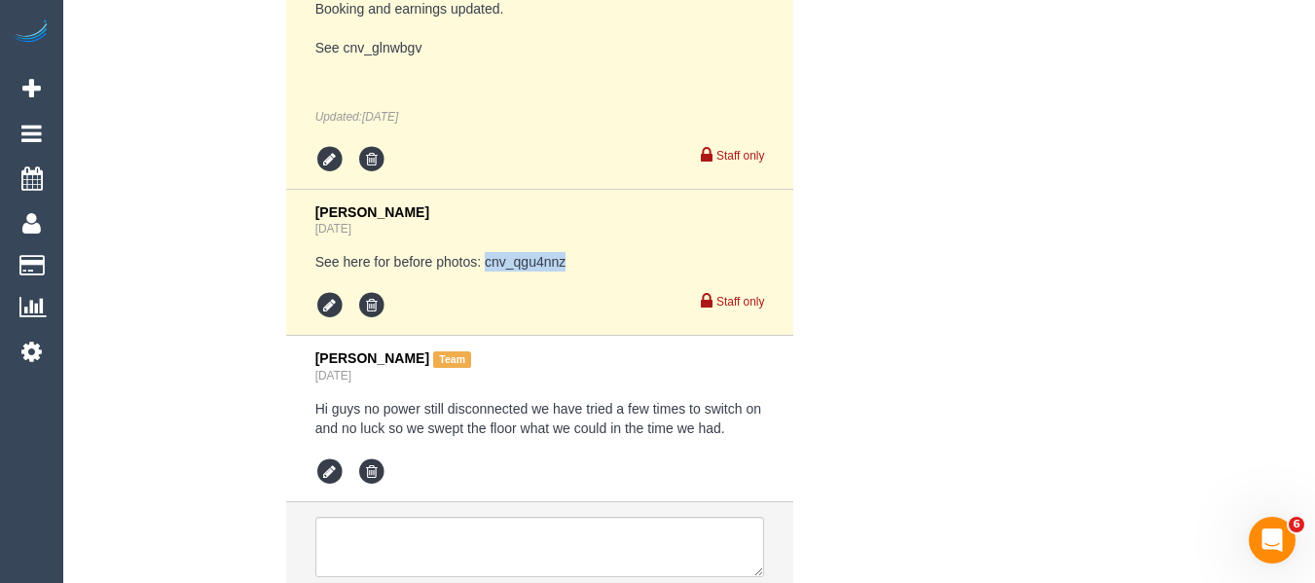
drag, startPoint x: 580, startPoint y: 242, endPoint x: 541, endPoint y: 272, distance: 48.7
click at [496, 252] on pre "See here for before photos: cnv_qgu4nnz" at bounding box center [540, 261] width 450 height 19
copy pre "v_qgu4nnz"
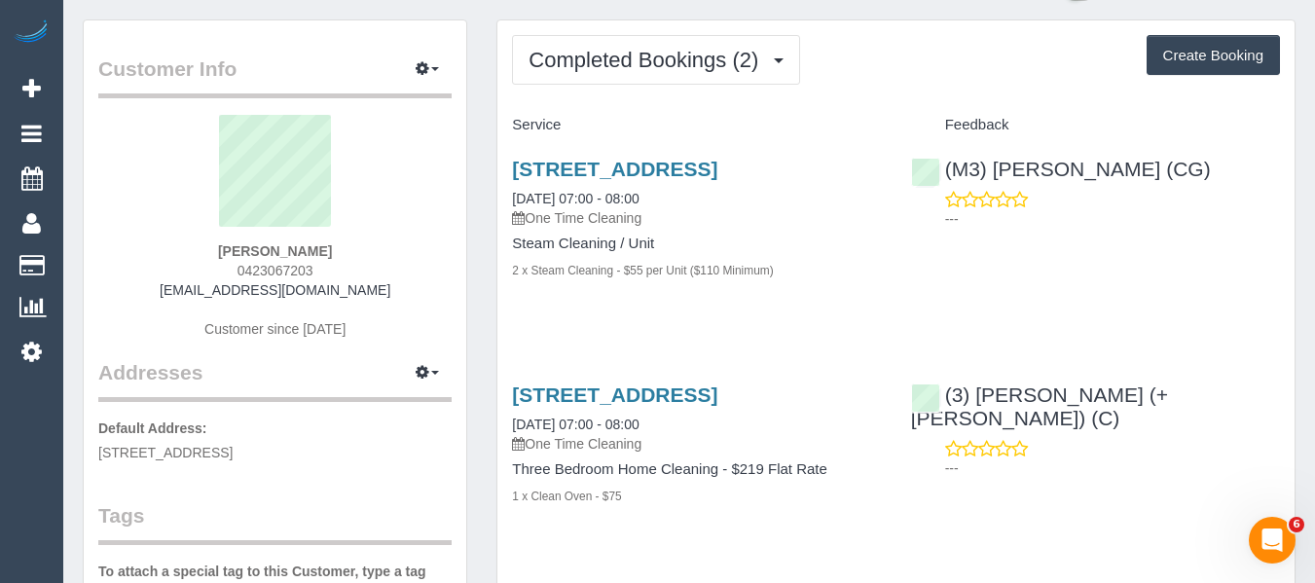
scroll to position [97, 0]
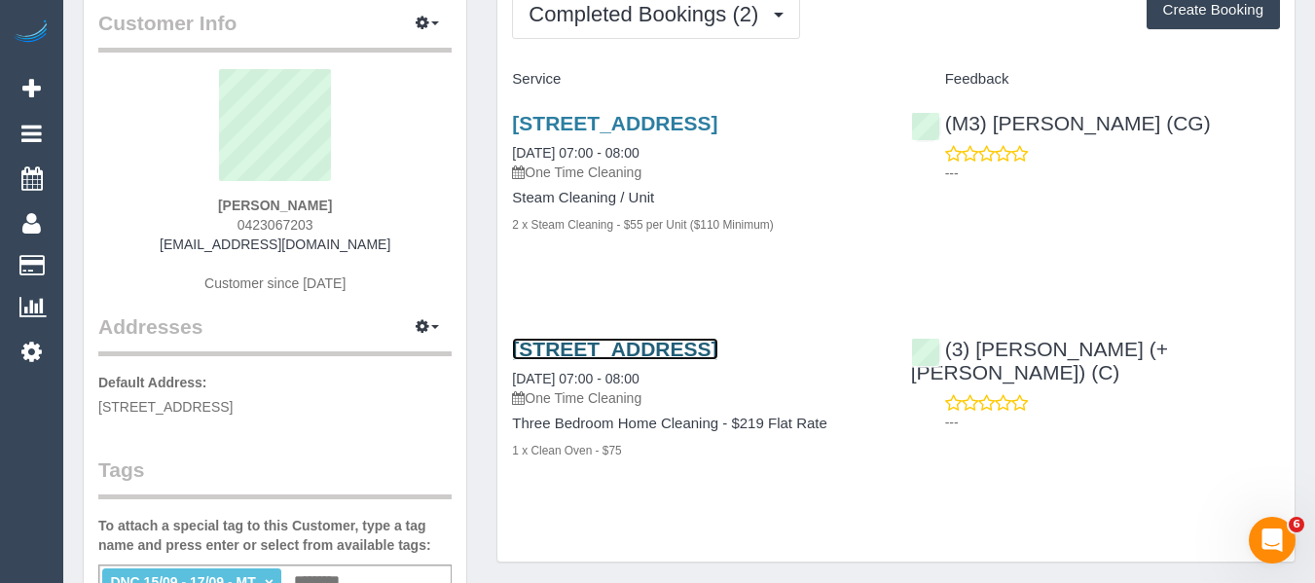
click at [656, 346] on link "[STREET_ADDRESS]" at bounding box center [614, 349] width 205 height 22
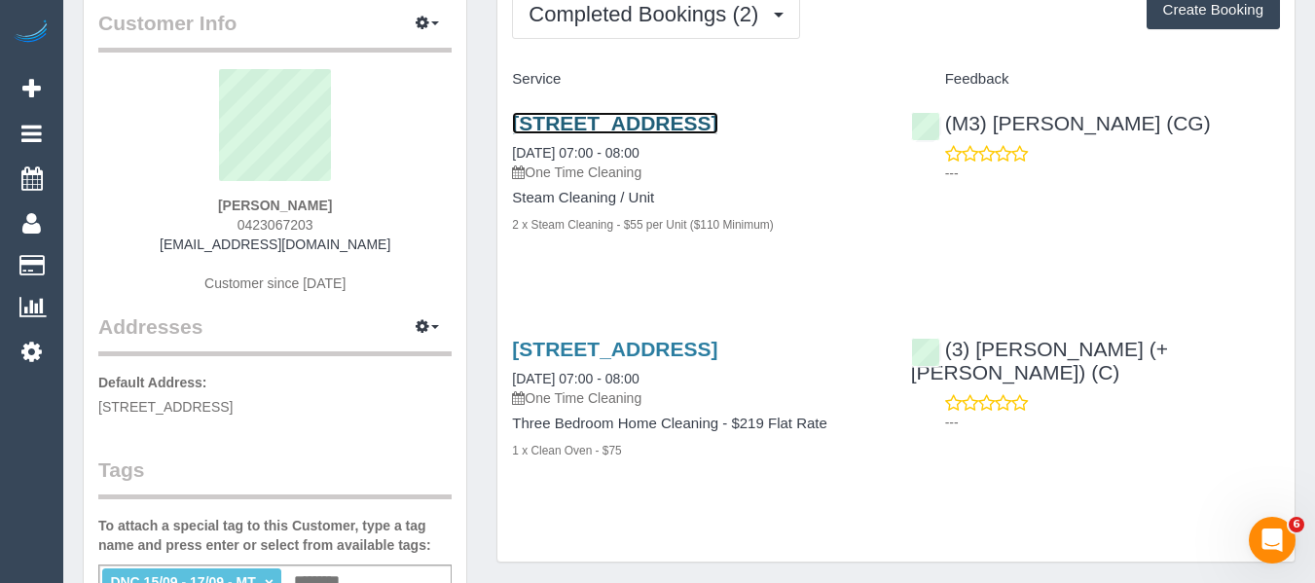
click at [560, 121] on link "[STREET_ADDRESS]" at bounding box center [614, 123] width 205 height 22
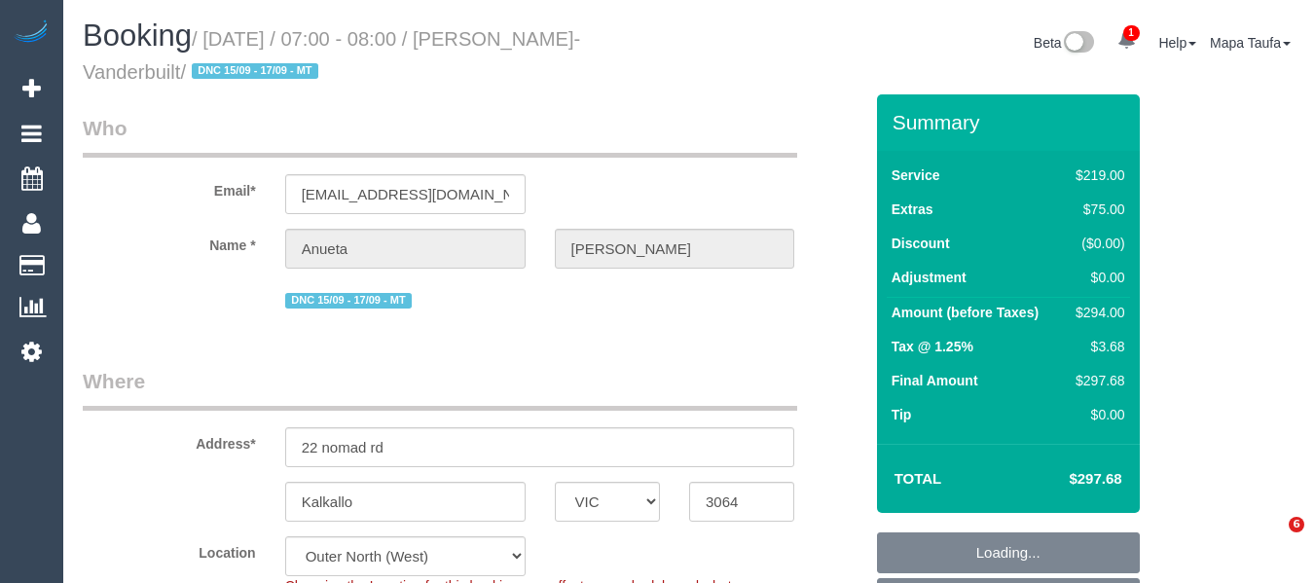
select select "VIC"
select select "number:28"
select select "number:15"
select select "number:18"
select select "number:22"
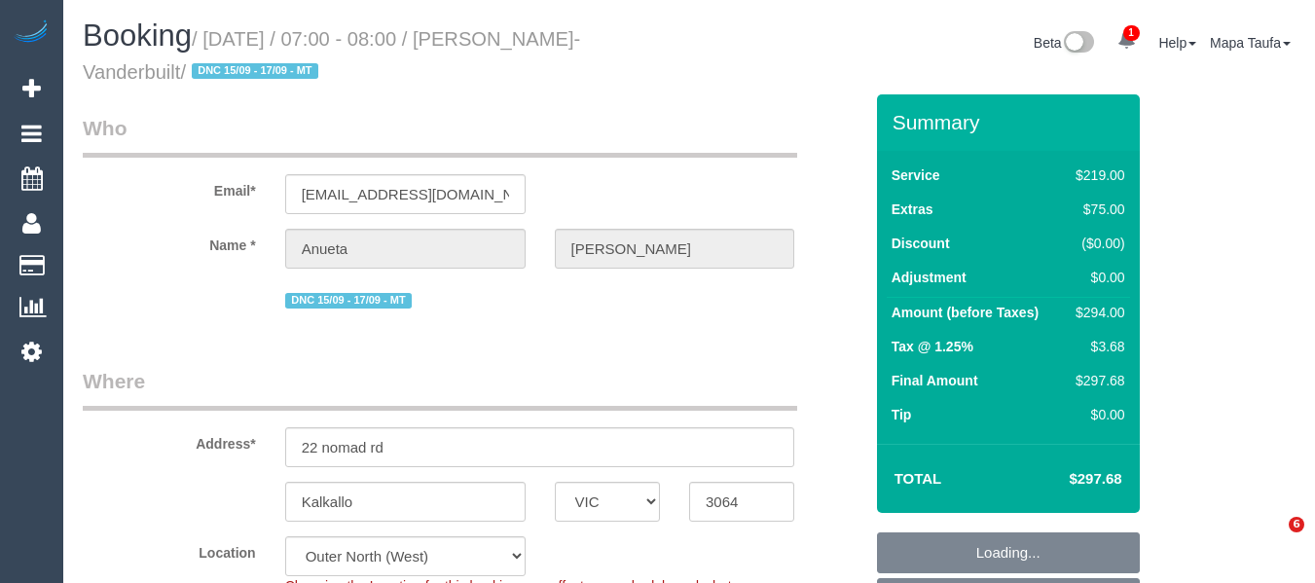
select select "number:13"
select select "VIC"
select select "object:622"
select select "number:28"
select select "number:15"
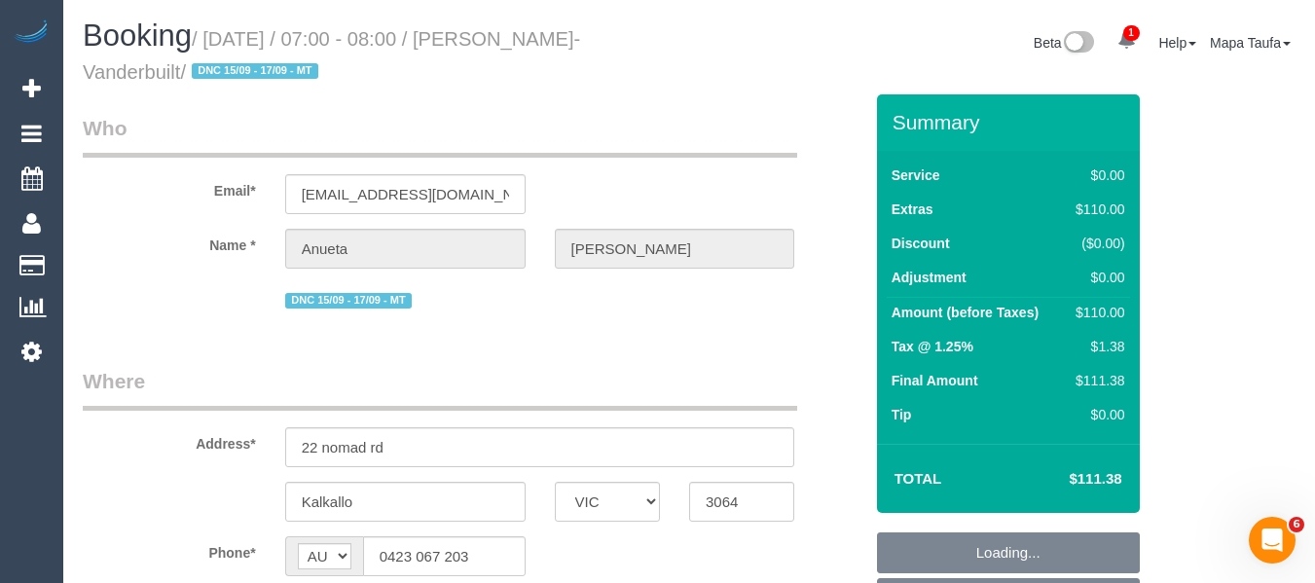
select select "number:18"
select select "number:22"
select select "number:35"
select select "number:11"
select select "string:stripe-pm_1S6Nme2GScqysDRVtpmojaOO"
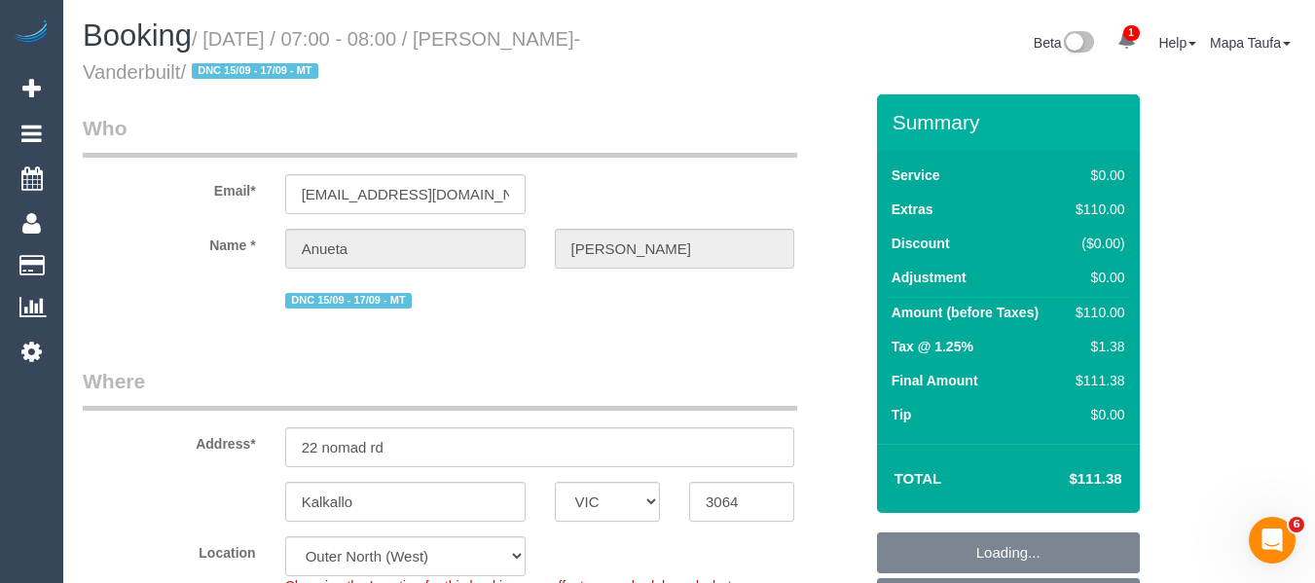
select select "object:1171"
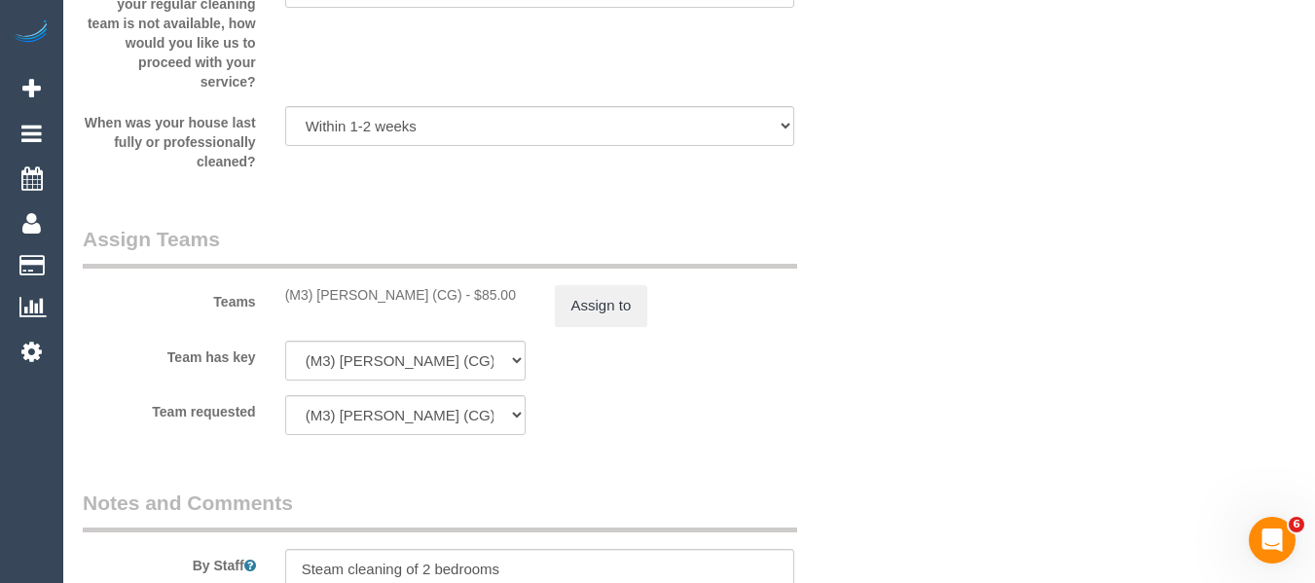
scroll to position [2775, 0]
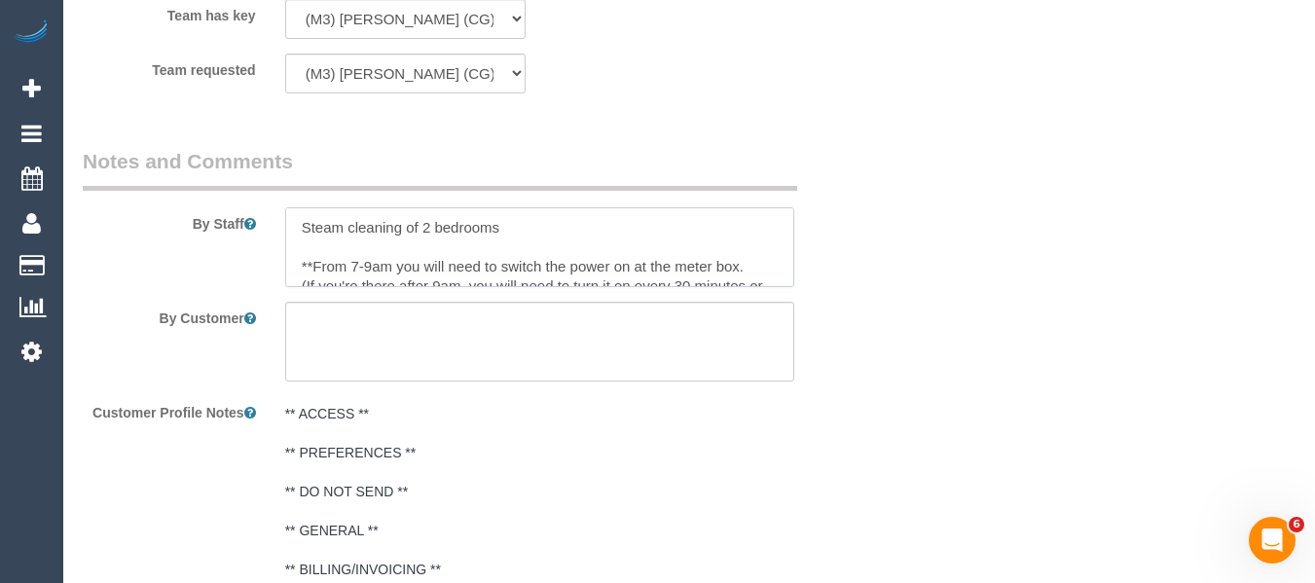
drag, startPoint x: 793, startPoint y: 237, endPoint x: 787, endPoint y: 263, distance: 27.2
click at [787, 263] on textarea at bounding box center [540, 247] width 510 height 80
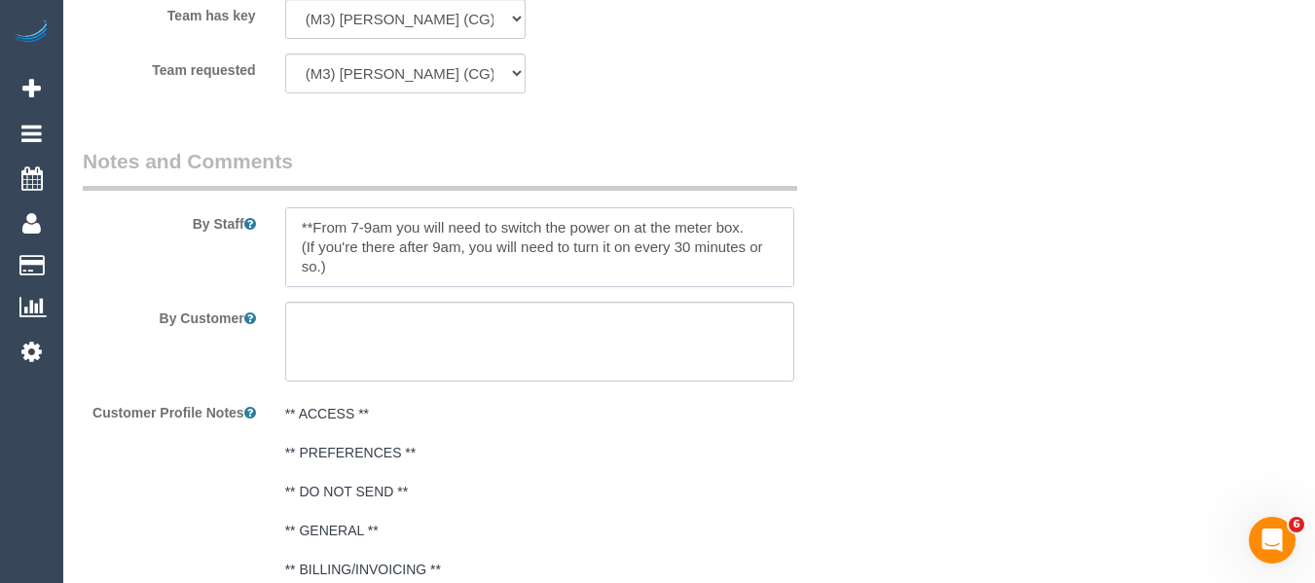
scroll to position [0, 0]
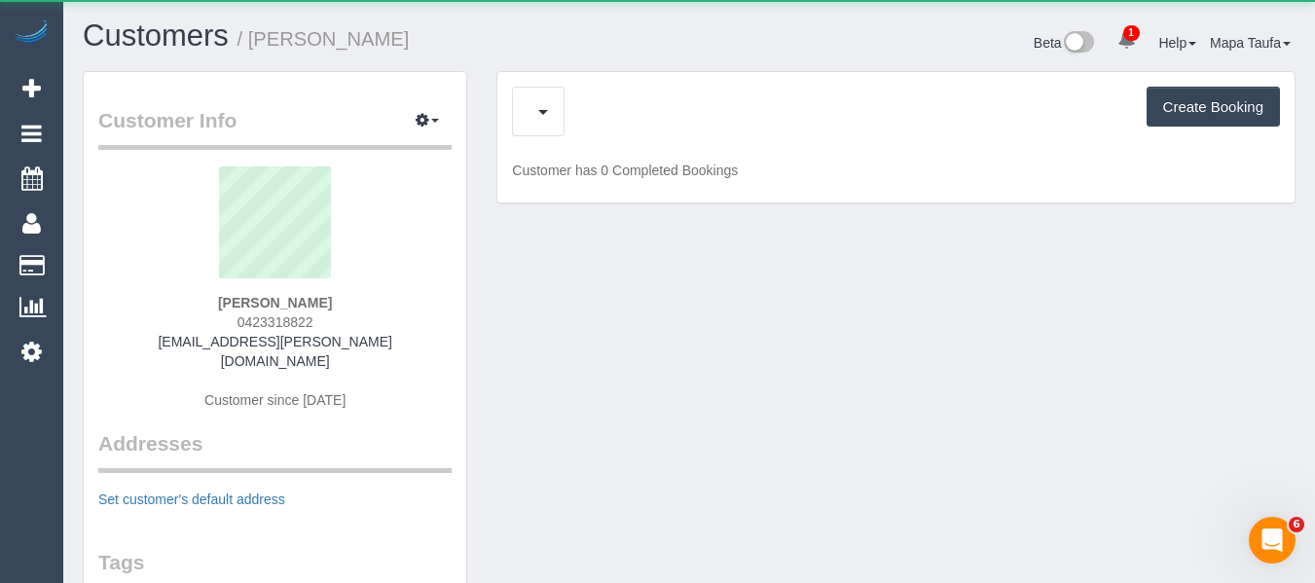
click at [611, 110] on div "Create Booking" at bounding box center [896, 112] width 768 height 50
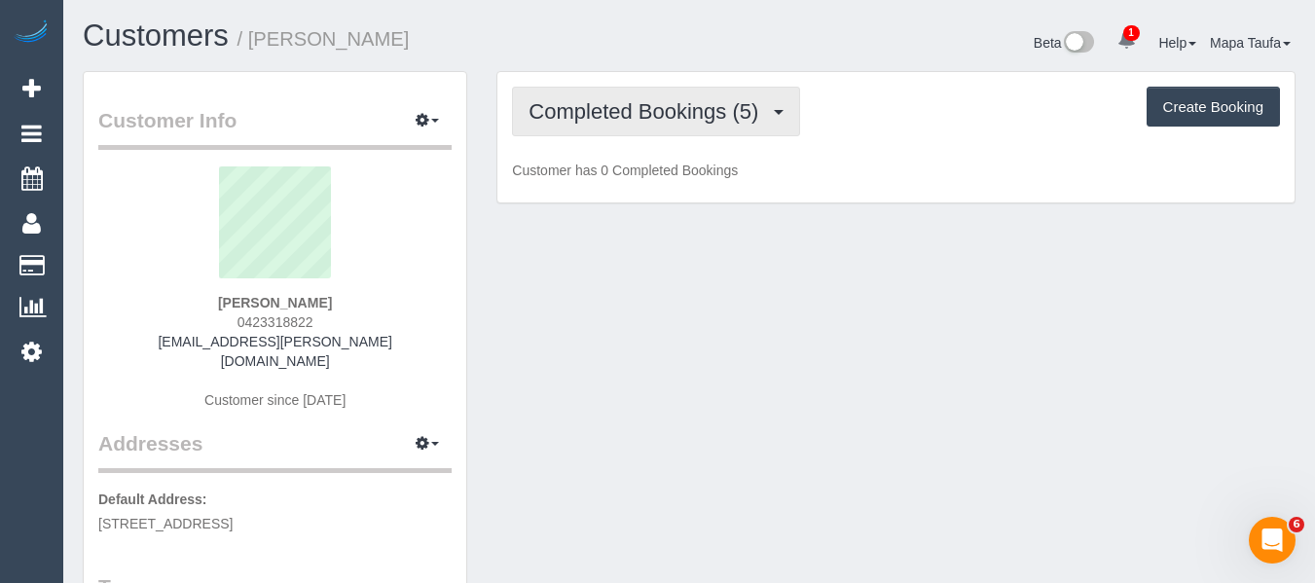
click at [614, 114] on span "Completed Bookings (5)" at bounding box center [649, 111] width 240 height 24
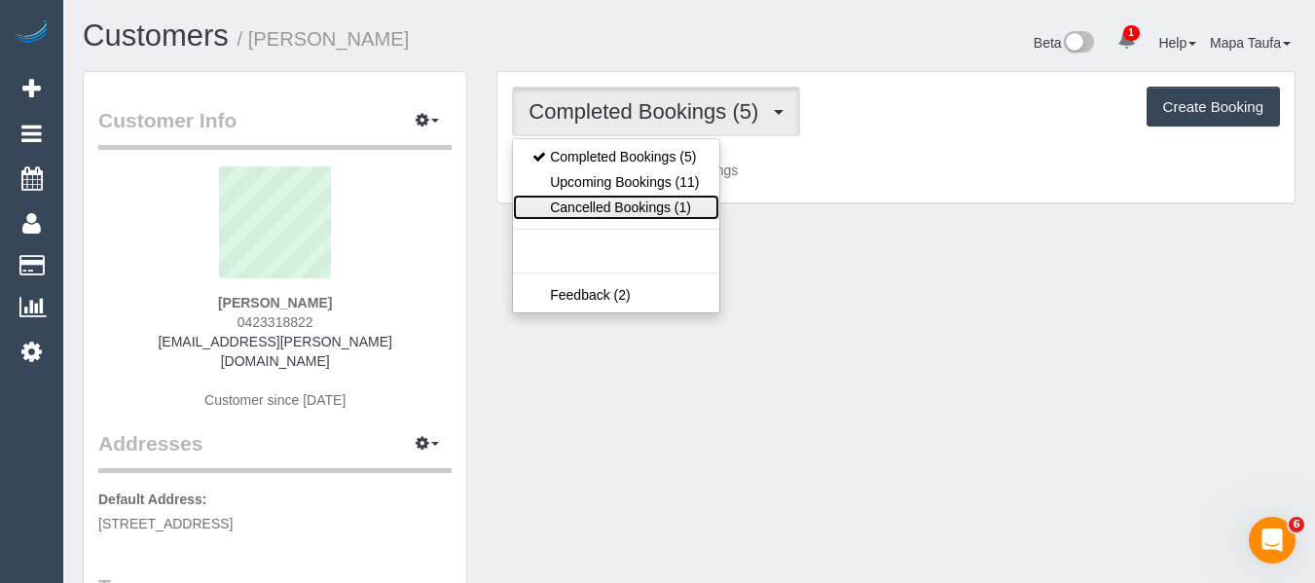
click at [632, 207] on link "Cancelled Bookings (1)" at bounding box center [615, 207] width 205 height 25
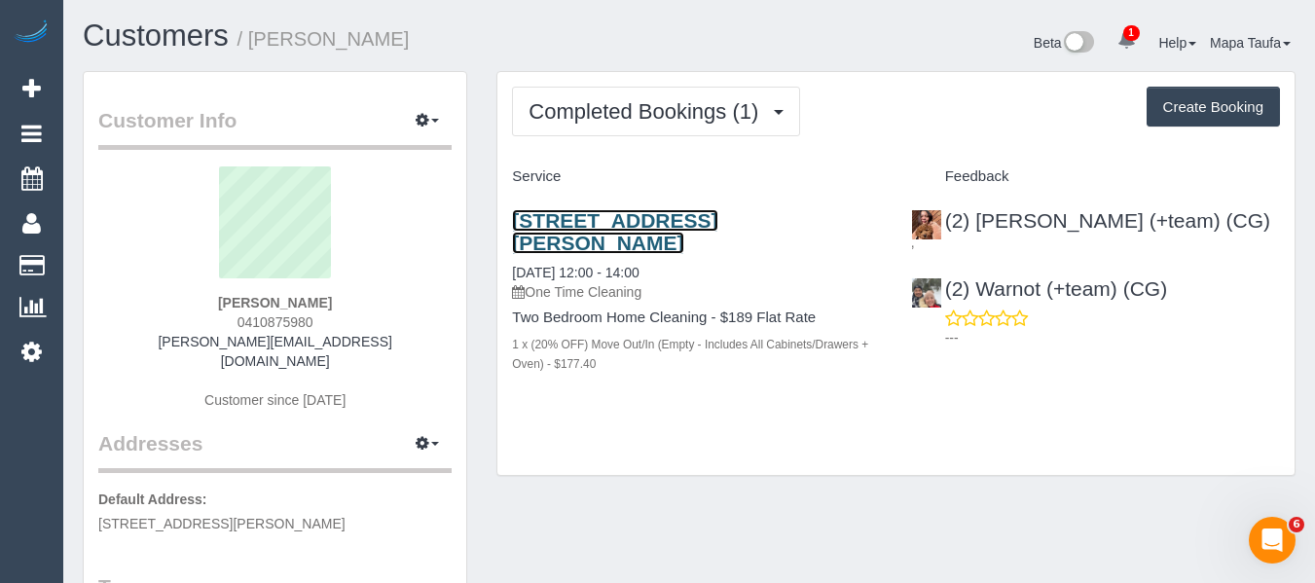
click at [559, 213] on link "[STREET_ADDRESS][PERSON_NAME]" at bounding box center [614, 231] width 205 height 45
drag, startPoint x: 211, startPoint y: 306, endPoint x: 92, endPoint y: 329, distance: 122.0
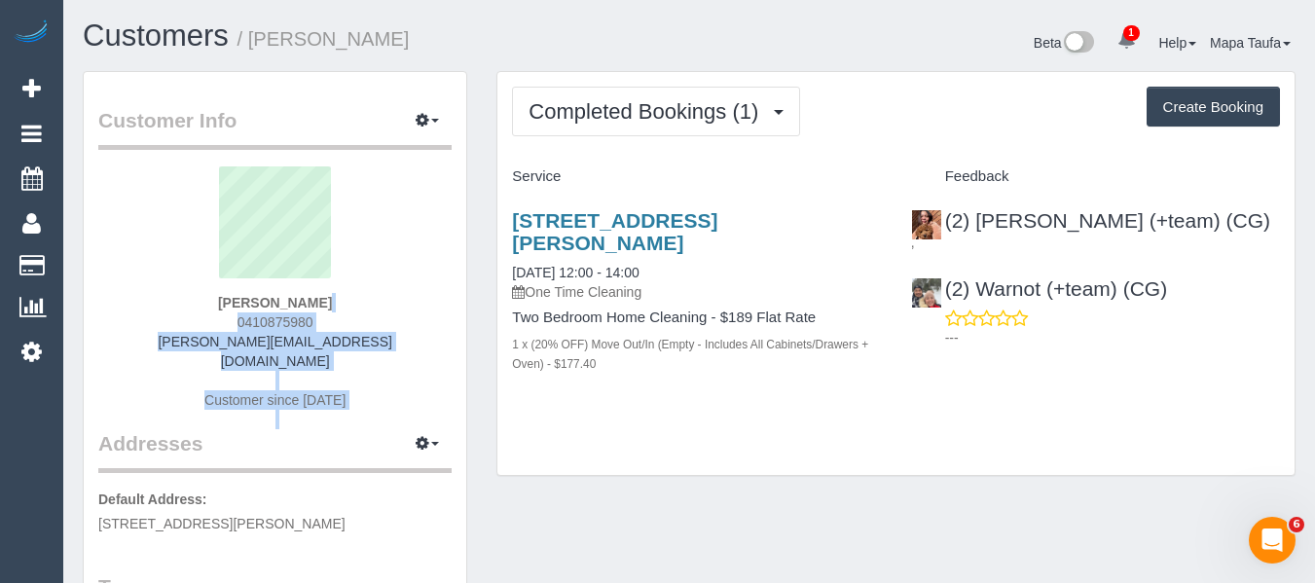
click at [415, 302] on div "[PERSON_NAME] 0410875980 [PERSON_NAME][EMAIL_ADDRESS][DOMAIN_NAME] Customer sin…" at bounding box center [274, 297] width 353 height 263
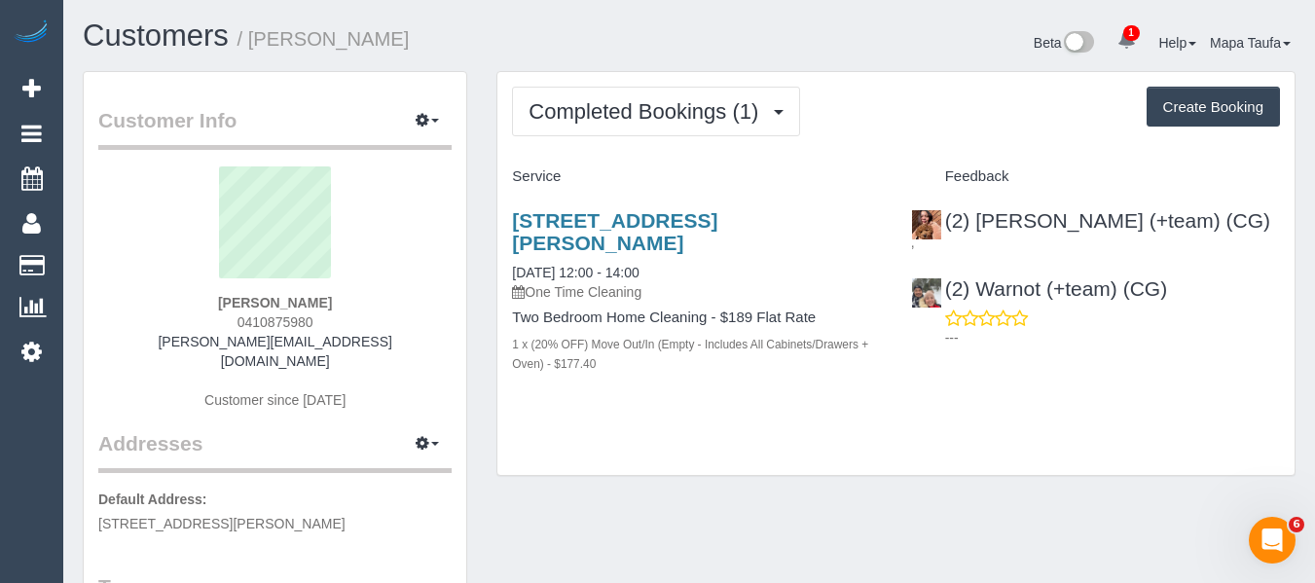
drag, startPoint x: 346, startPoint y: 298, endPoint x: 114, endPoint y: 315, distance: 232.4
click at [121, 304] on div "[PERSON_NAME] 0410875980 [PERSON_NAME][EMAIL_ADDRESS][DOMAIN_NAME] Customer sin…" at bounding box center [274, 297] width 353 height 263
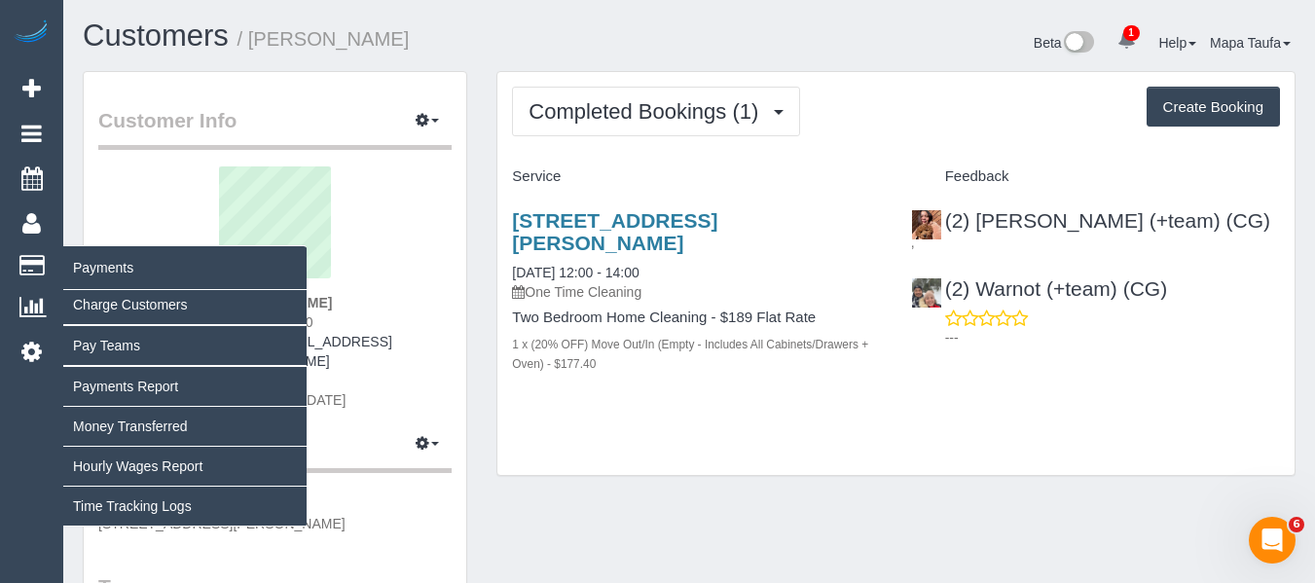
copy strong "[PERSON_NAME]"
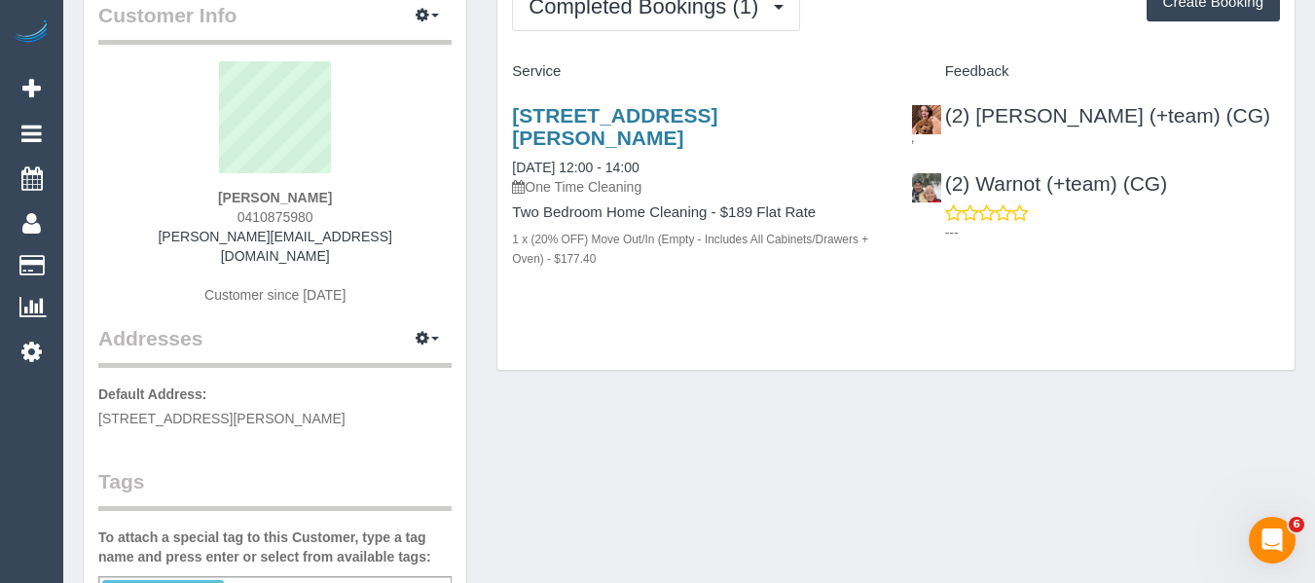
scroll to position [97, 0]
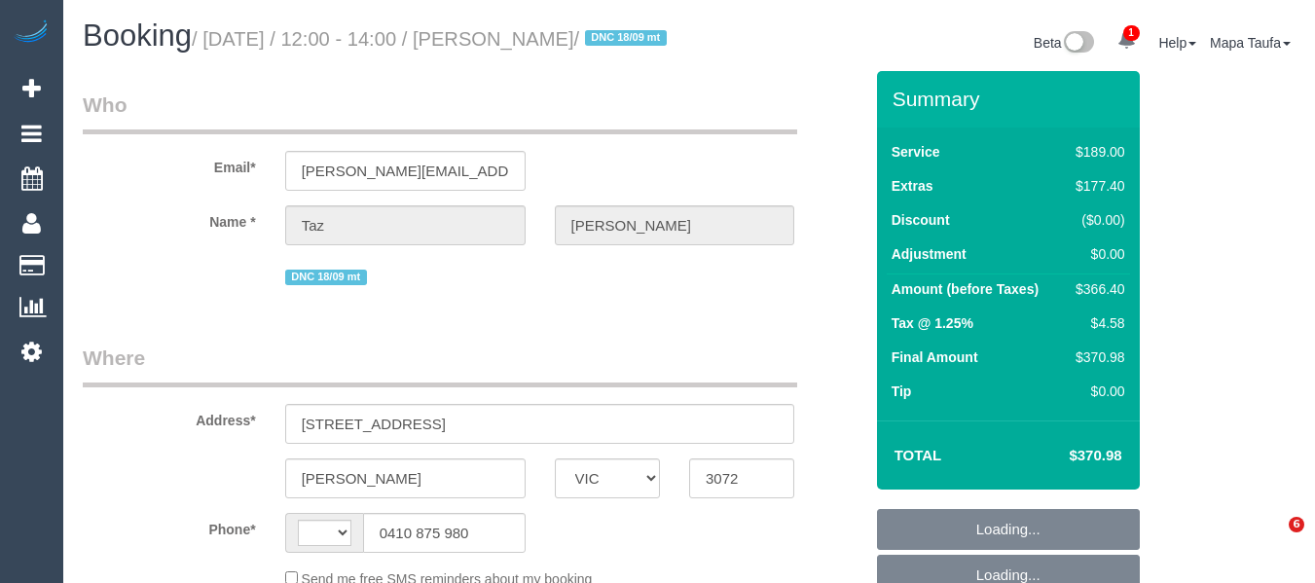
select select "VIC"
select select "string:AU"
select select "string:stripe-pm_1S7UIc2GScqysDRV4HAMHyXo"
select select "number:28"
select select "number:15"
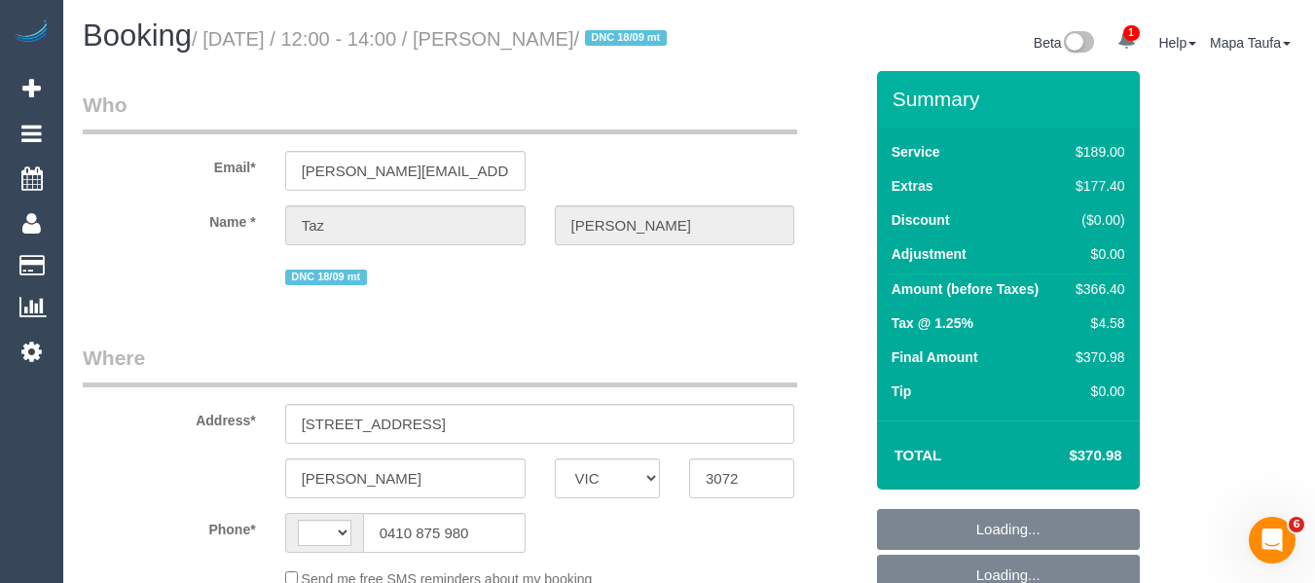
select select "number:18"
select select "number:22"
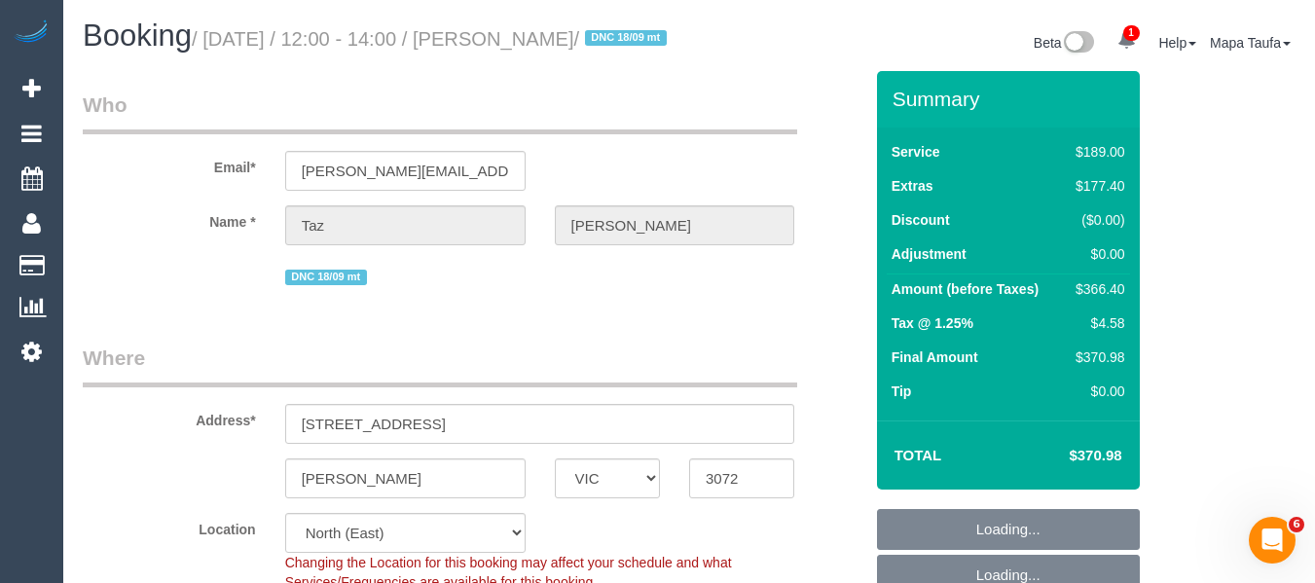
select select "object:764"
select select "spot1"
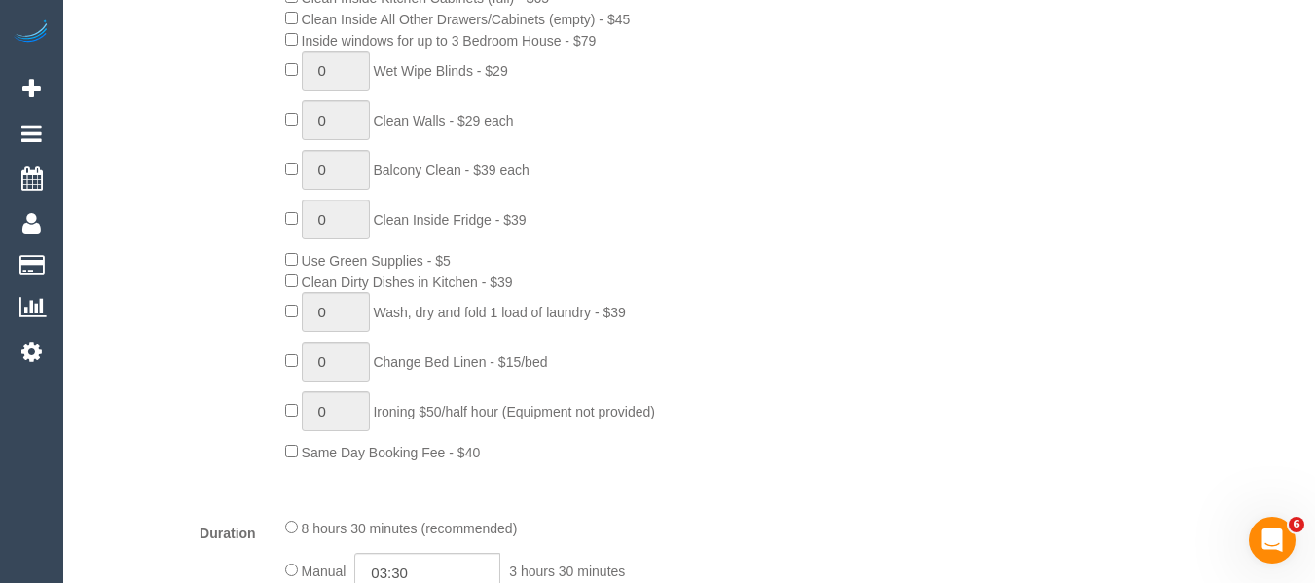
scroll to position [1460, 0]
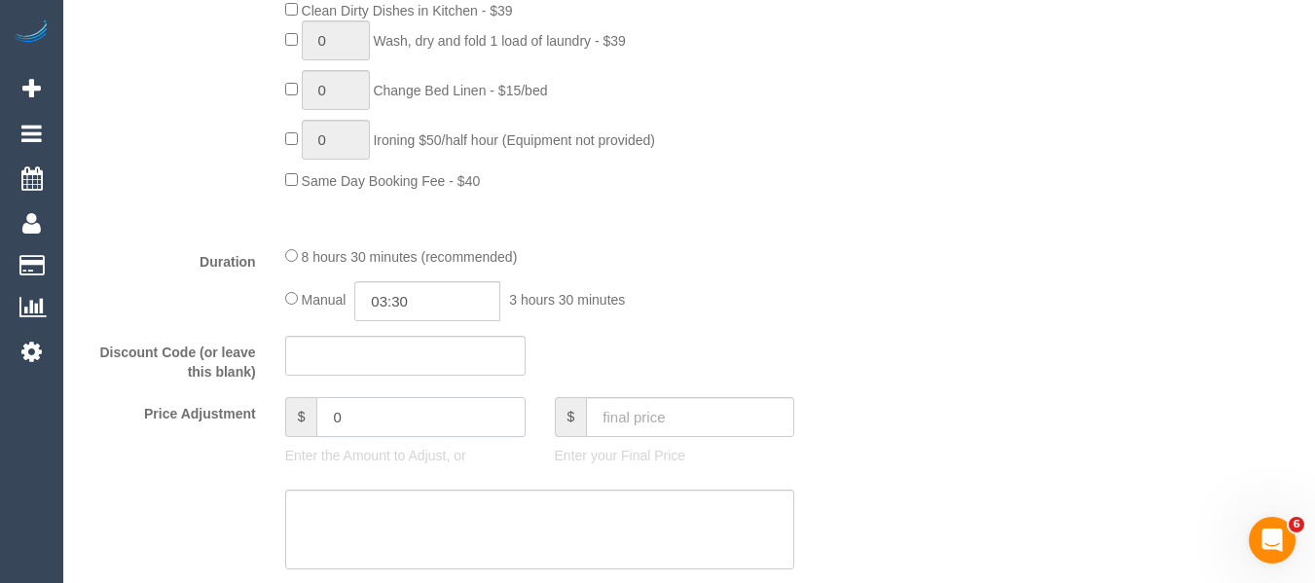
drag, startPoint x: 354, startPoint y: 436, endPoint x: 256, endPoint y: 435, distance: 98.3
click at [260, 435] on div "Price Adjustment $ 0 Enter the Amount to Adjust, or $ Enter your Final Price" at bounding box center [472, 436] width 809 height 78
drag, startPoint x: 1105, startPoint y: 233, endPoint x: 1252, endPoint y: 225, distance: 147.2
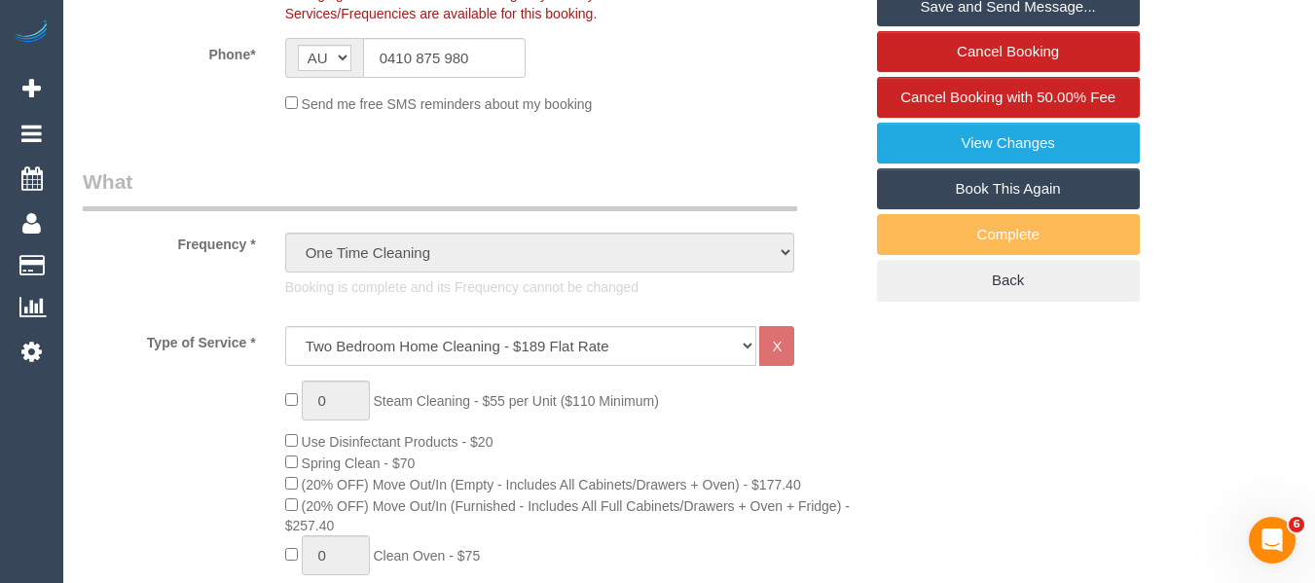
scroll to position [326, 0]
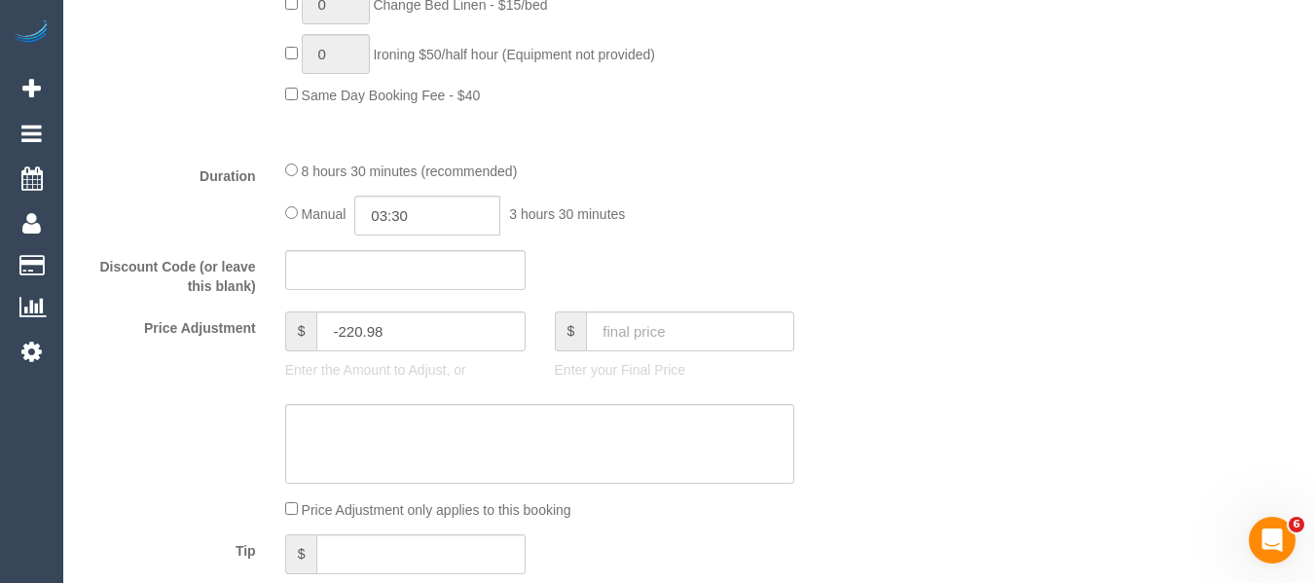
scroll to position [1586, 0]
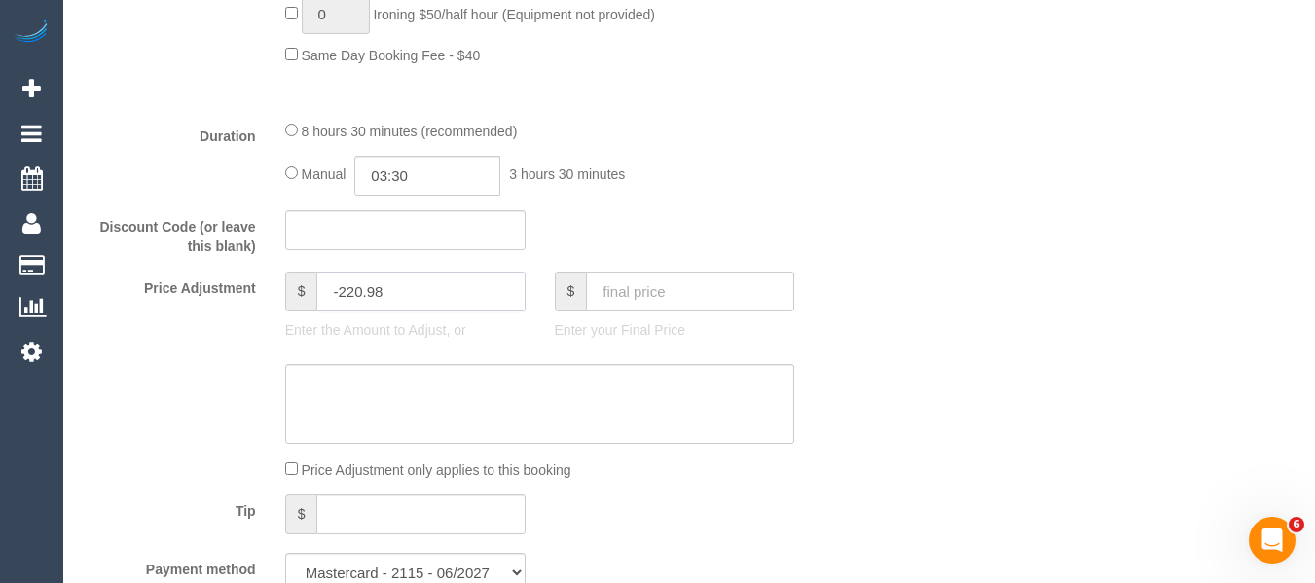
drag, startPoint x: 386, startPoint y: 314, endPoint x: 354, endPoint y: 314, distance: 31.2
click at [354, 312] on input "-220.98" at bounding box center [420, 292] width 208 height 40
click at [355, 312] on input "-220.98" at bounding box center [420, 292] width 208 height 40
drag, startPoint x: 360, startPoint y: 314, endPoint x: 349, endPoint y: 315, distance: 11.7
click at [349, 312] on input "-220.98" at bounding box center [420, 292] width 208 height 40
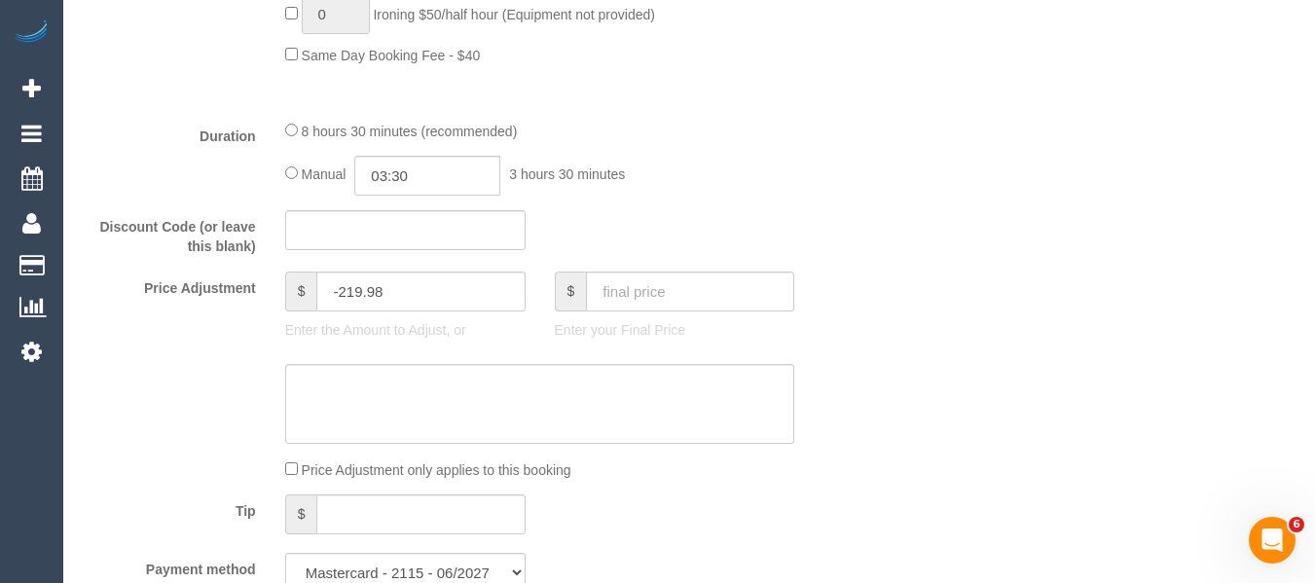
drag, startPoint x: 1067, startPoint y: 276, endPoint x: 1296, endPoint y: 244, distance: 230.9
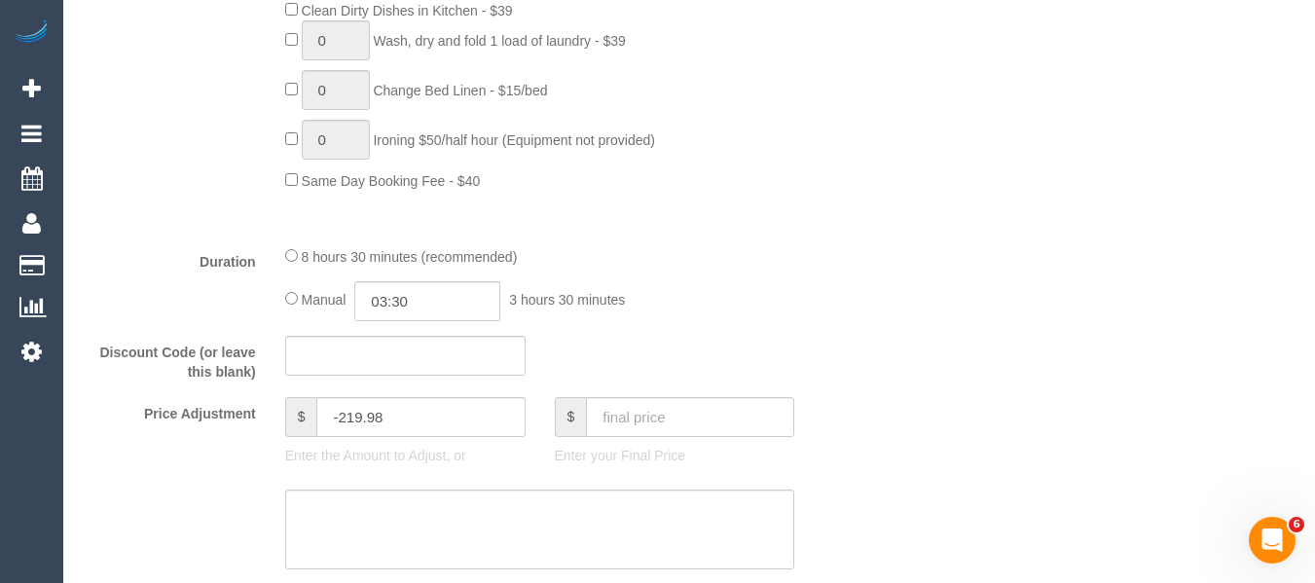
scroll to position [1507, 0]
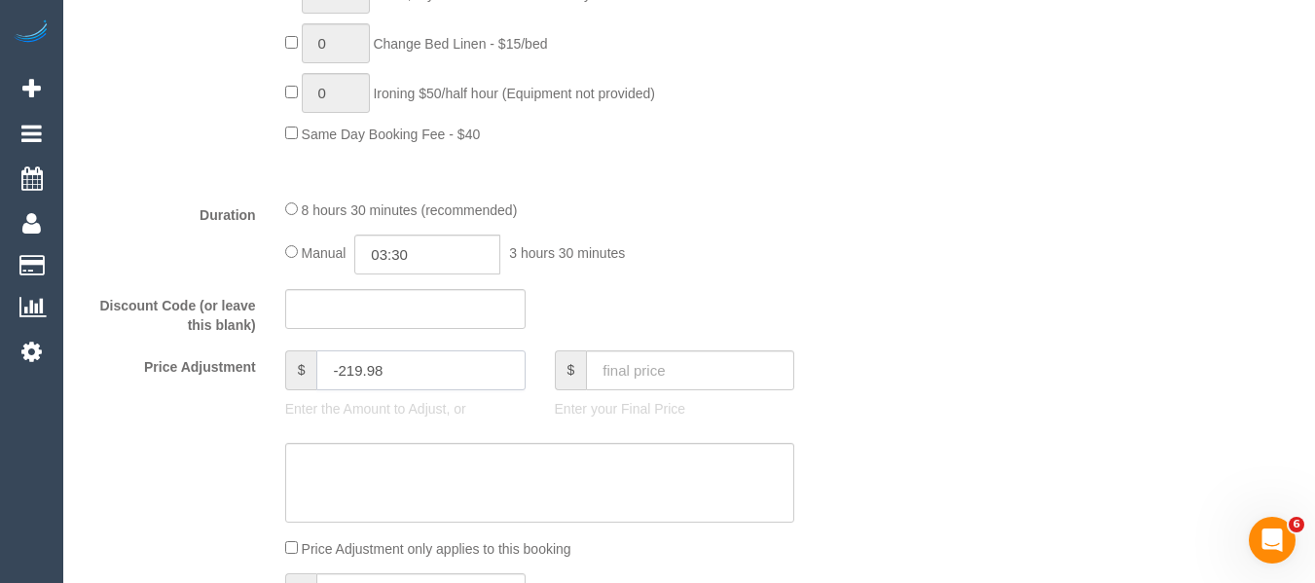
click at [358, 390] on input "-219.98" at bounding box center [420, 370] width 208 height 40
drag, startPoint x: 888, startPoint y: 249, endPoint x: 1049, endPoint y: 243, distance: 160.7
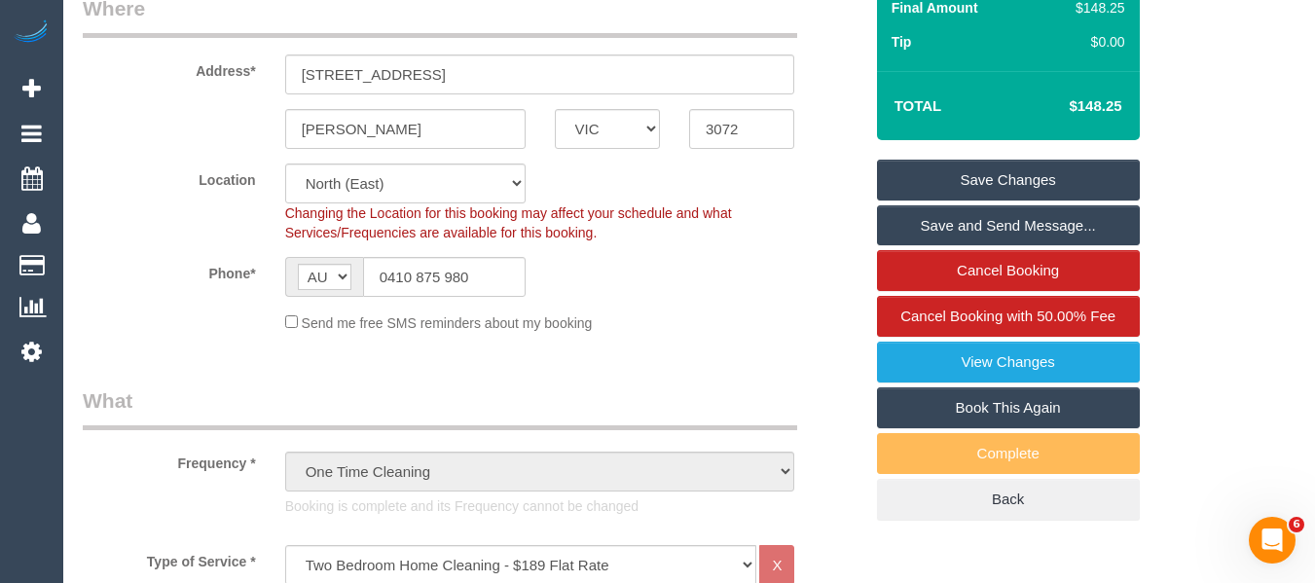
scroll to position [326, 0]
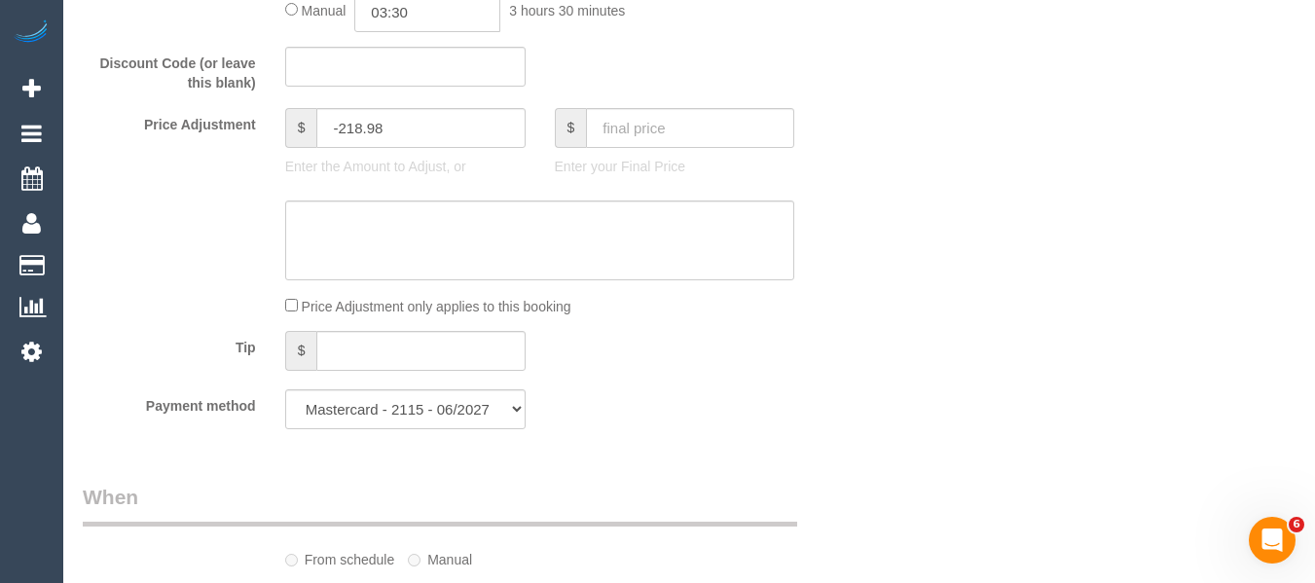
scroll to position [1789, 0]
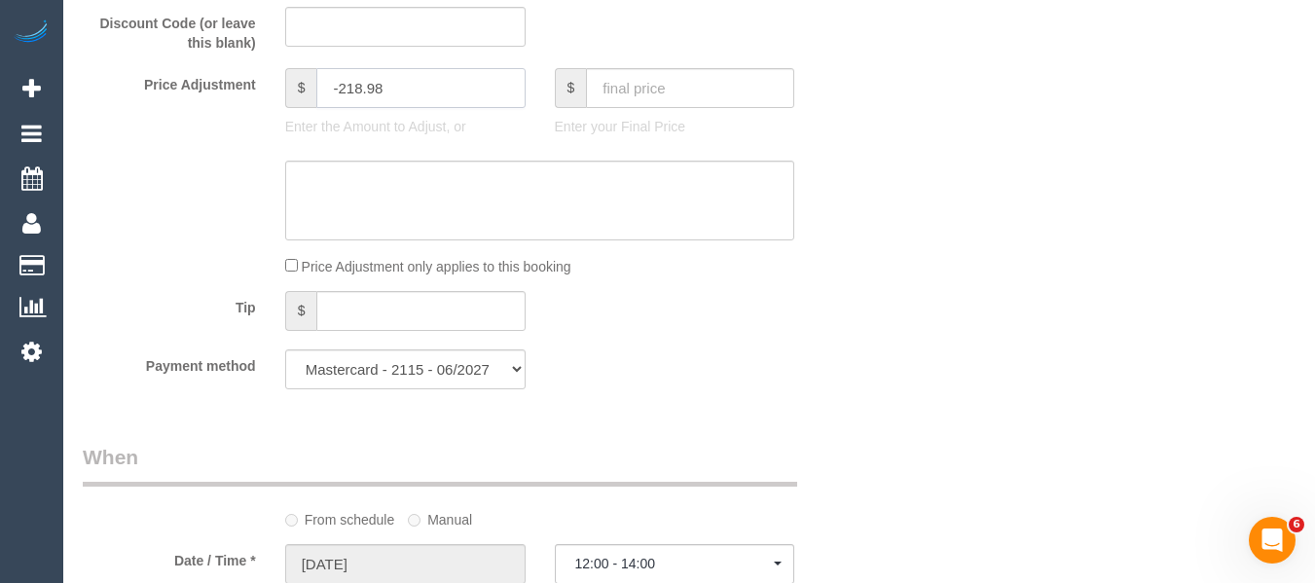
click at [354, 108] on input "-218.98" at bounding box center [420, 88] width 208 height 40
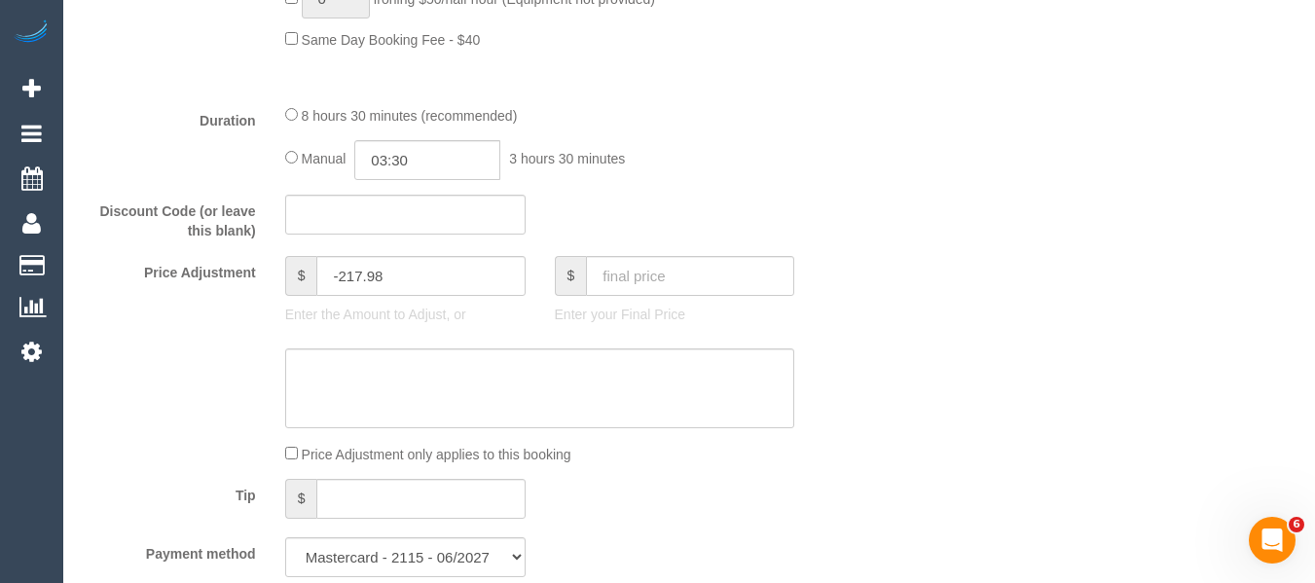
scroll to position [1687, 0]
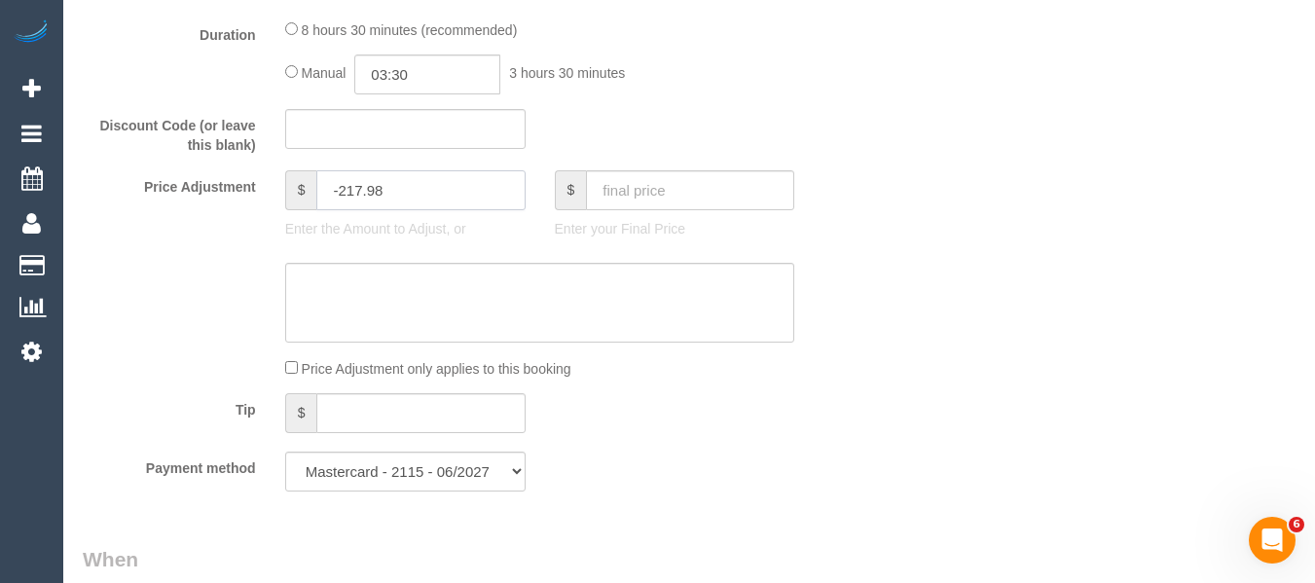
click at [361, 210] on input "-217.98" at bounding box center [420, 190] width 208 height 40
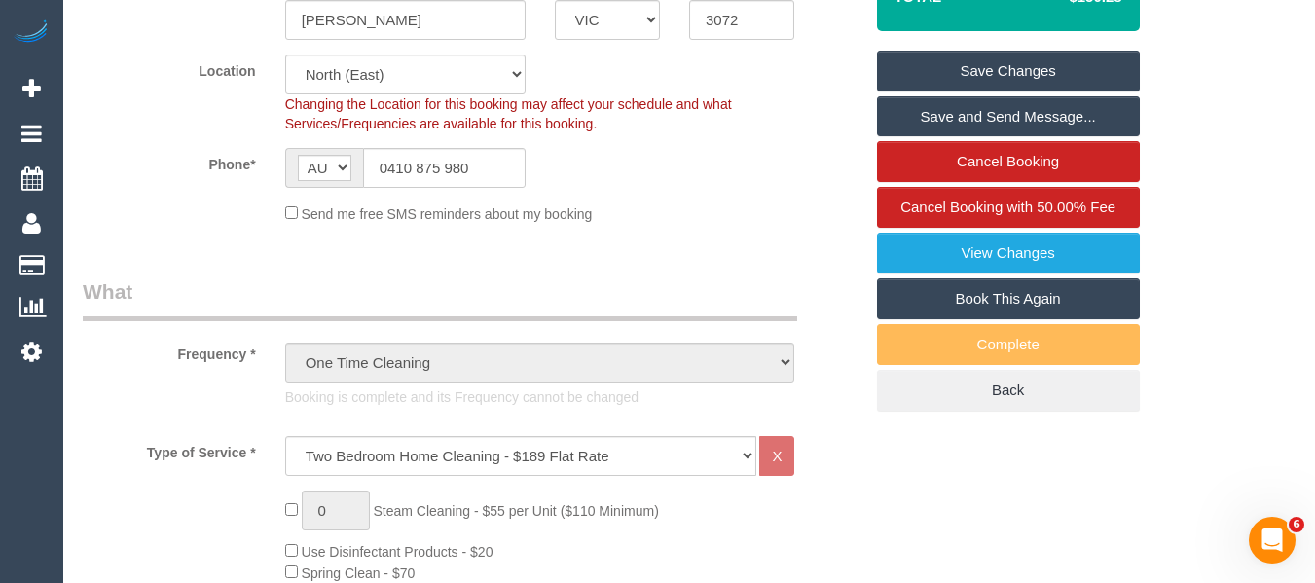
scroll to position [224, 0]
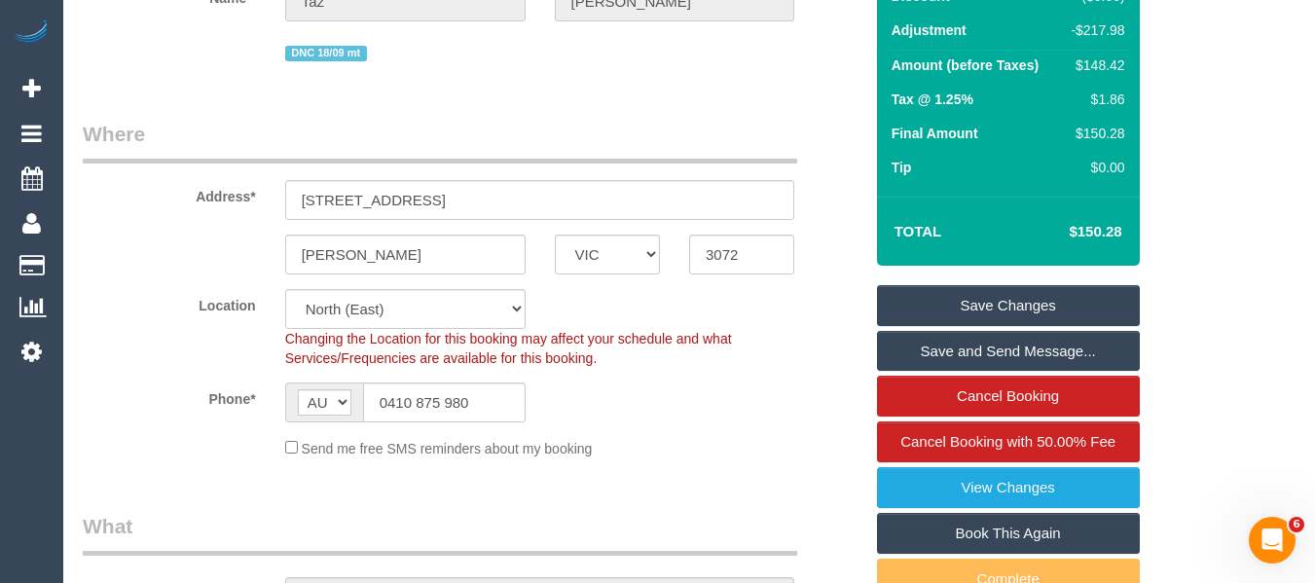
type input "-218.98"
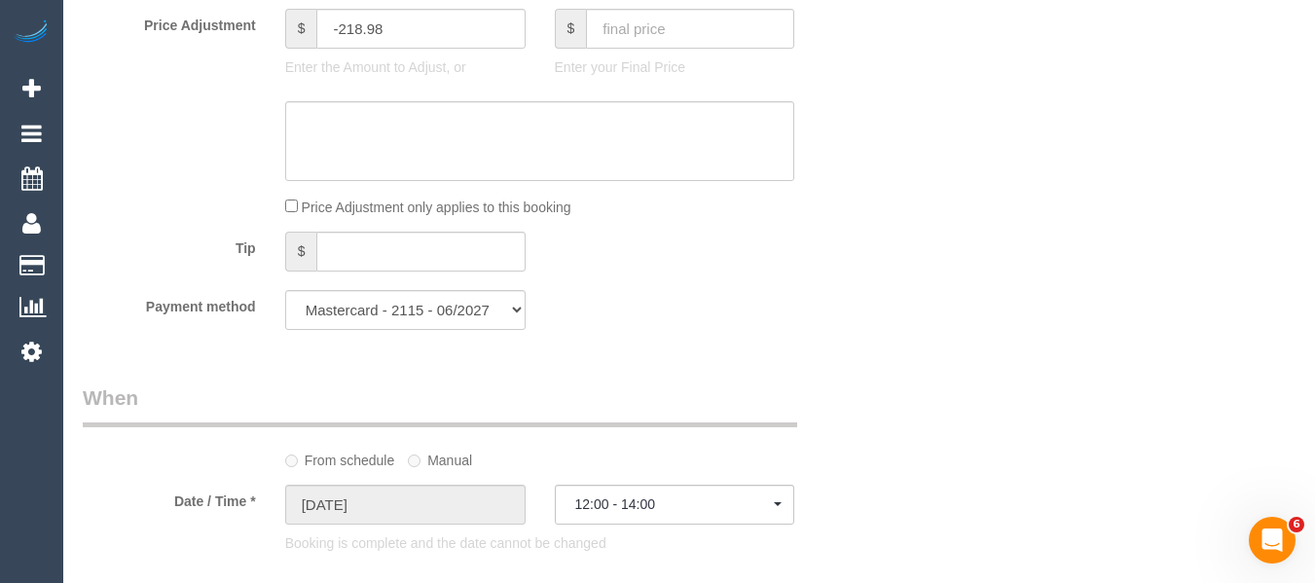
scroll to position [1817, 0]
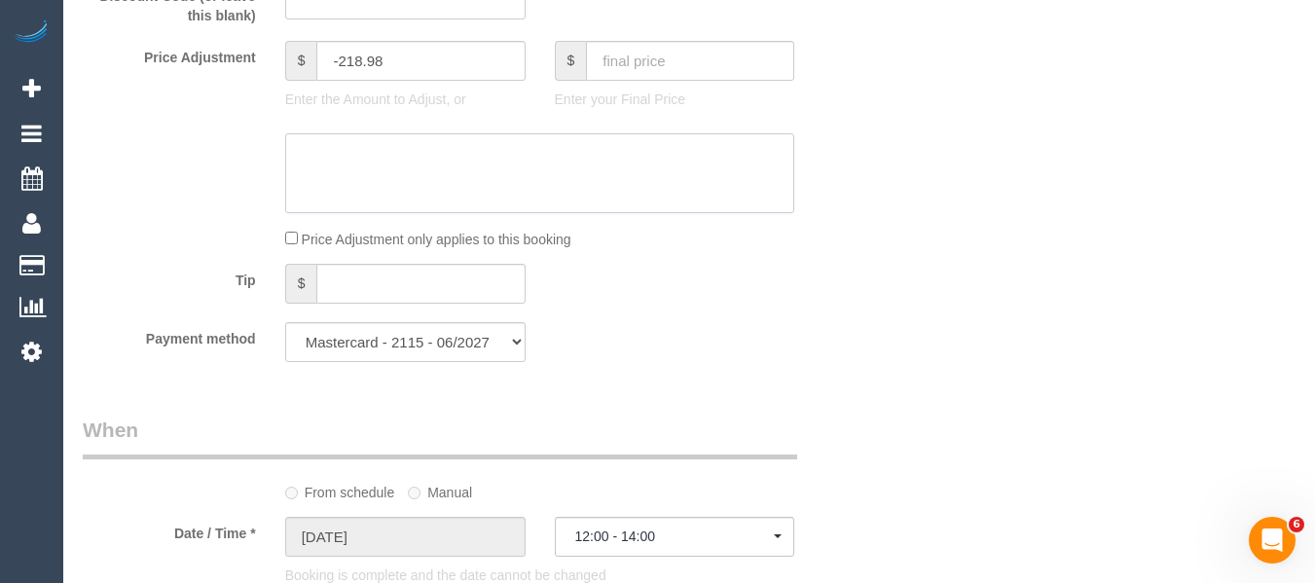
click at [398, 213] on textarea at bounding box center [540, 173] width 510 height 80
type textarea "discount for complaint - MT"
click at [1034, 179] on div "Who Email* t.matthews@hotmail.com Name * Taz Matthews DNC 18/09 mt Where Addres…" at bounding box center [689, 382] width 1213 height 4257
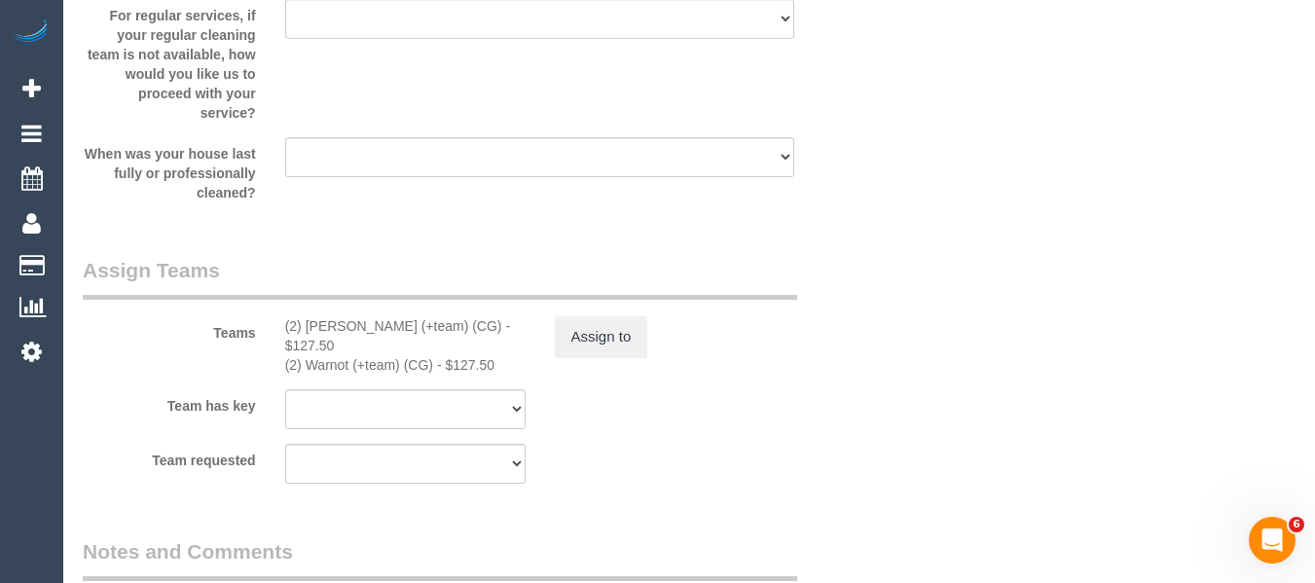
scroll to position [2913, 0]
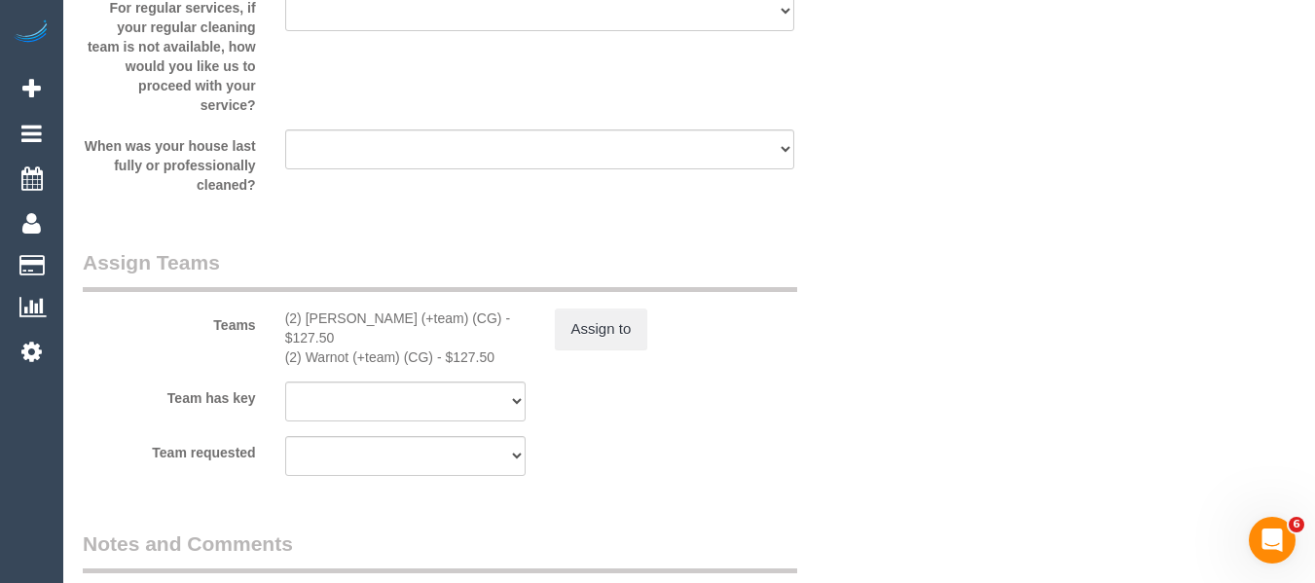
drag, startPoint x: 1314, startPoint y: 428, endPoint x: 1313, endPoint y: 139, distance: 289.2
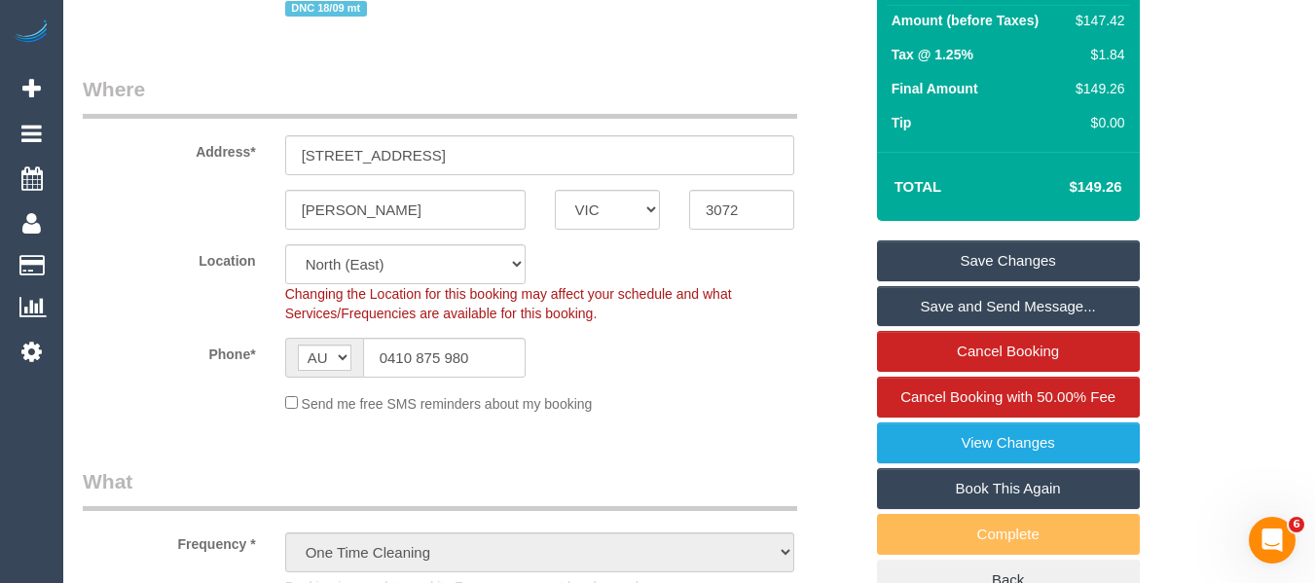
scroll to position [308, 0]
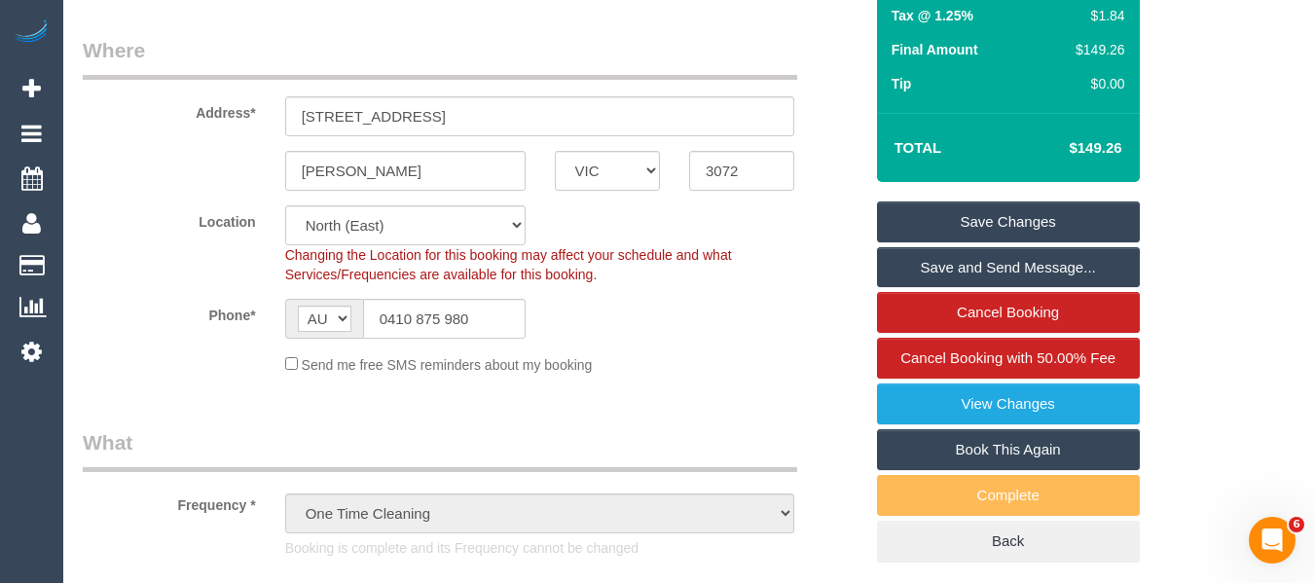
click at [1093, 242] on link "Save Changes" at bounding box center [1008, 222] width 263 height 41
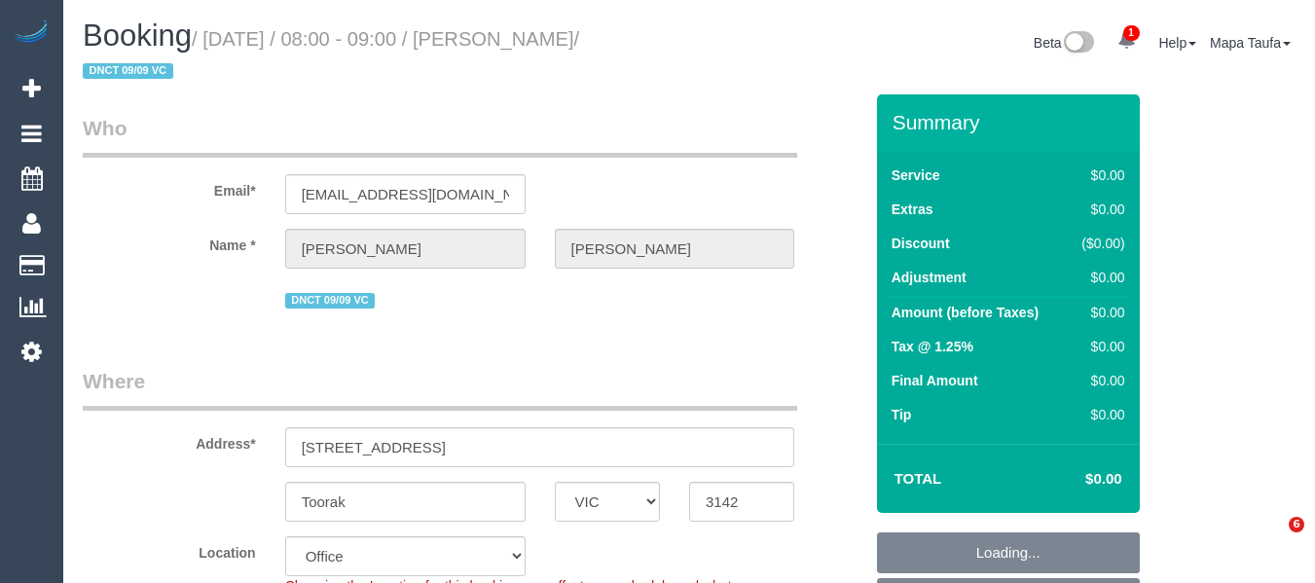
select select "VIC"
select select "string:stripe-pm_1S4bjc2GScqysDRVTse6BE4y"
select select "number:28"
select select "number:14"
select select "number:18"
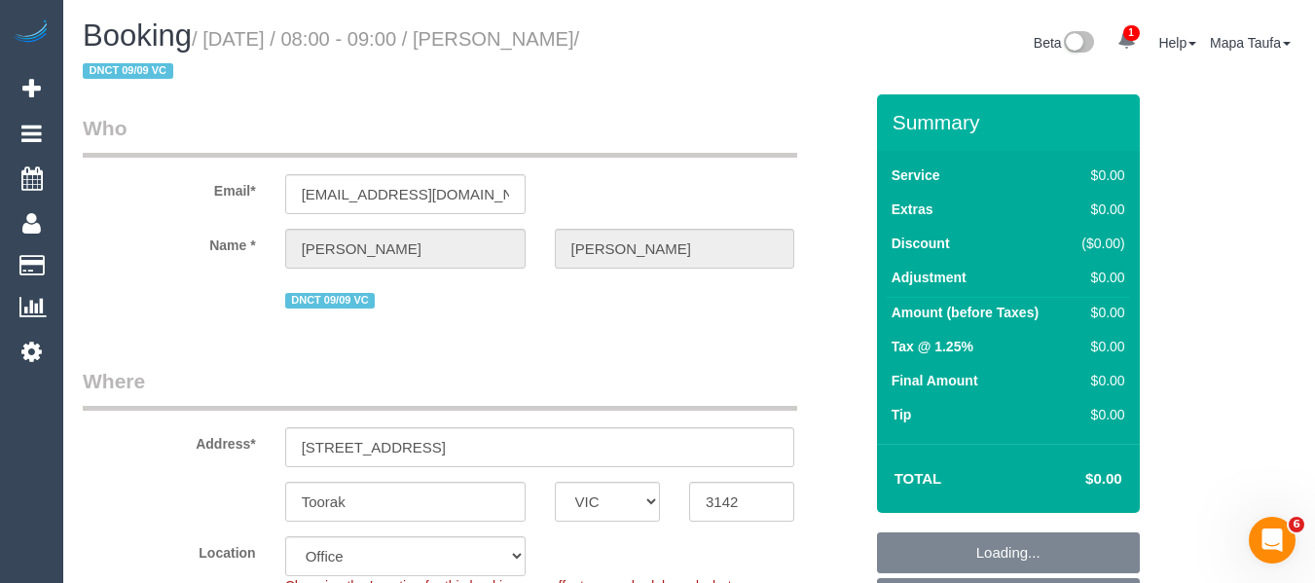
select select "object:667"
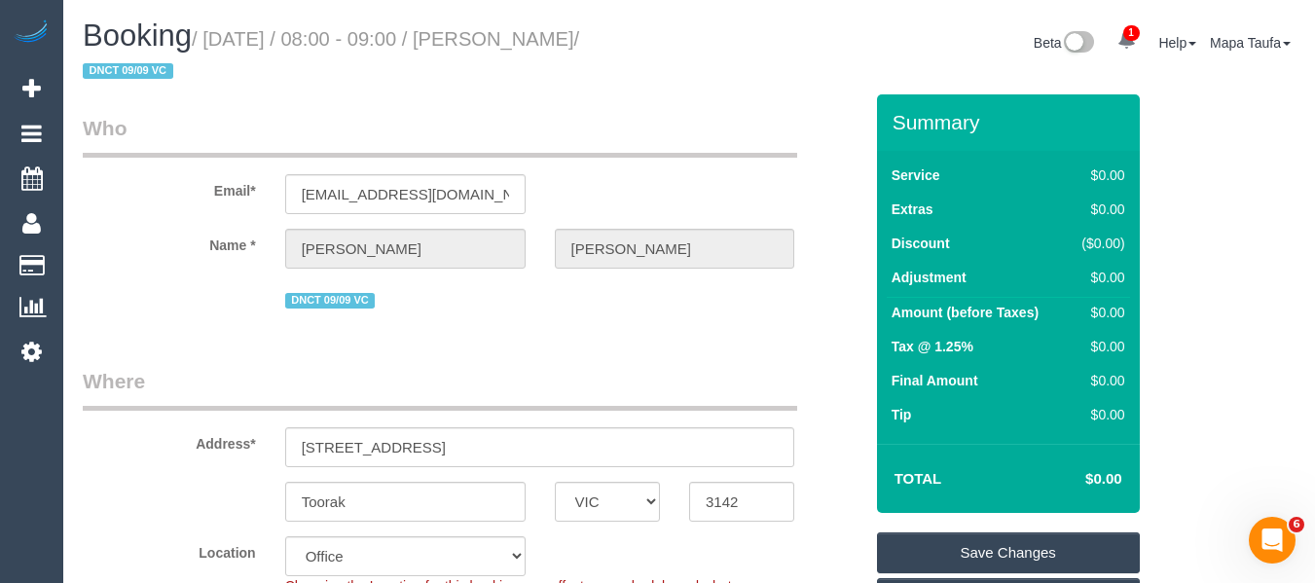
scroll to position [195, 0]
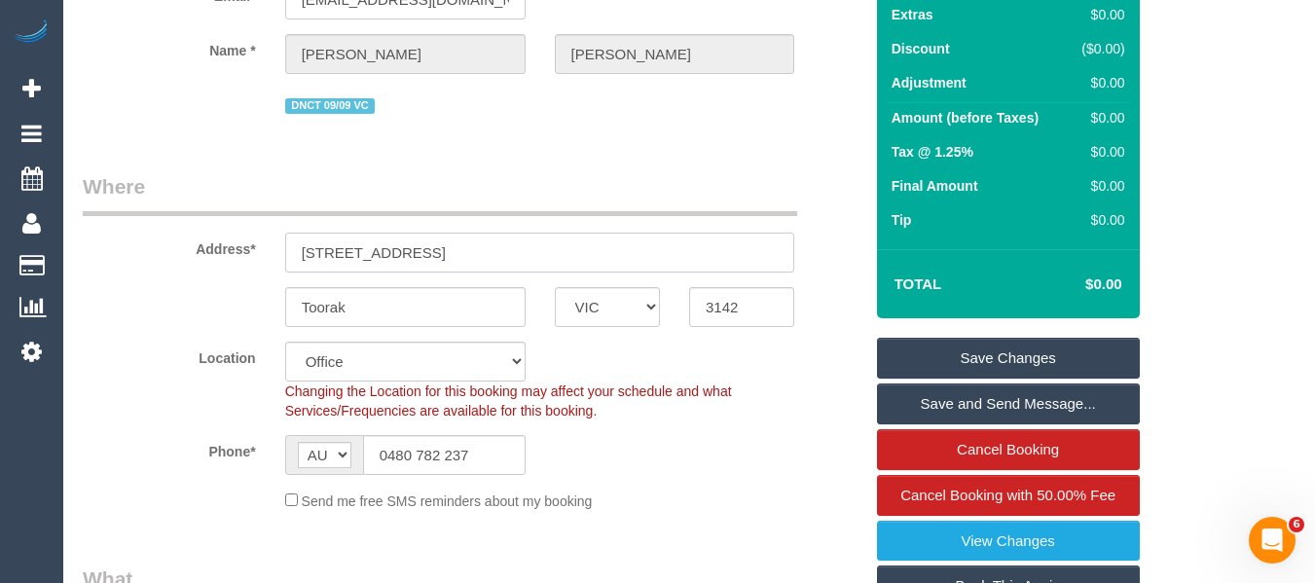
click at [601, 263] on input "530 Toorak Road, 39" at bounding box center [540, 253] width 510 height 40
click at [470, 263] on input "530 Toorak Road, 39" at bounding box center [540, 253] width 510 height 40
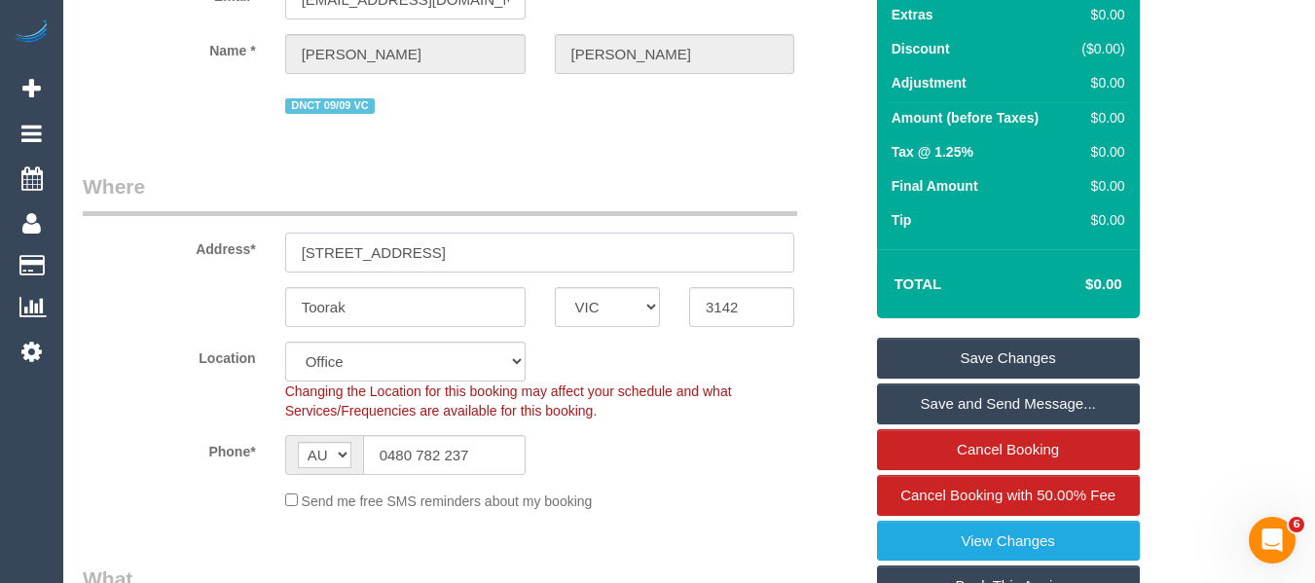
click at [470, 263] on input "530 Toorak Road, 39" at bounding box center [540, 253] width 510 height 40
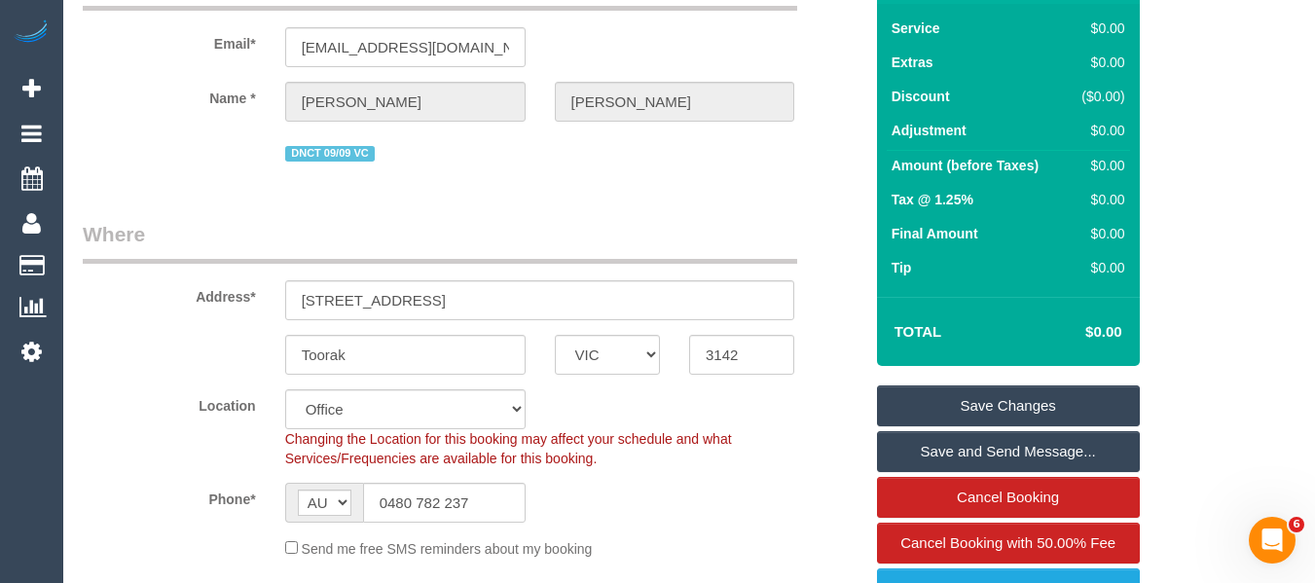
scroll to position [292, 0]
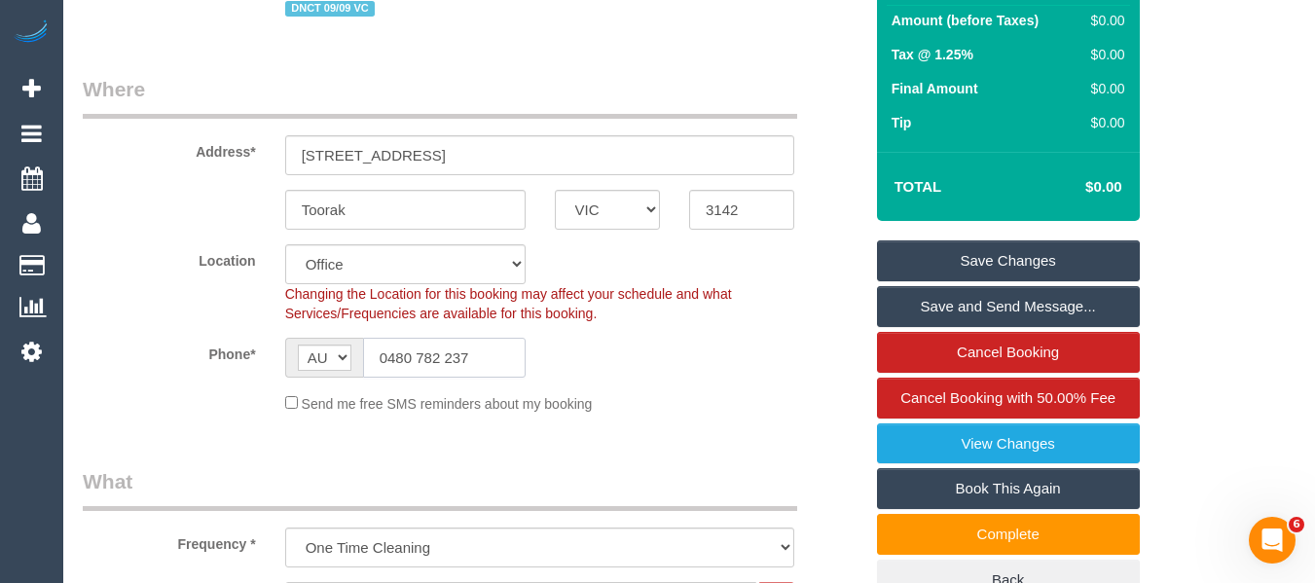
click at [448, 359] on input "0480 782 237" at bounding box center [444, 358] width 163 height 40
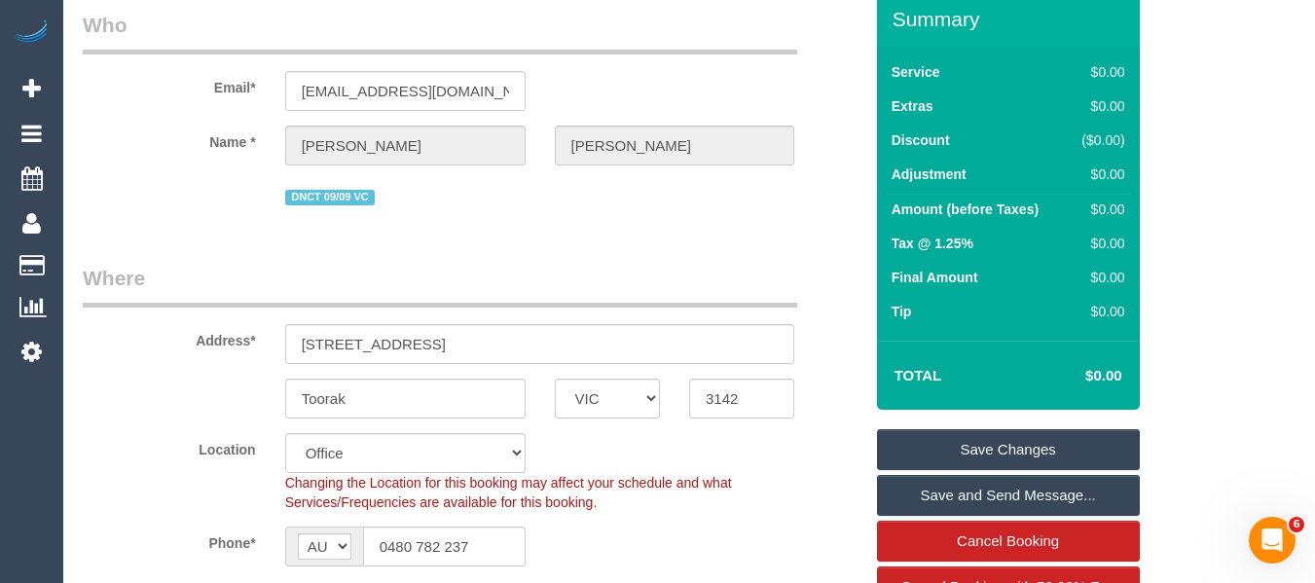
scroll to position [0, 0]
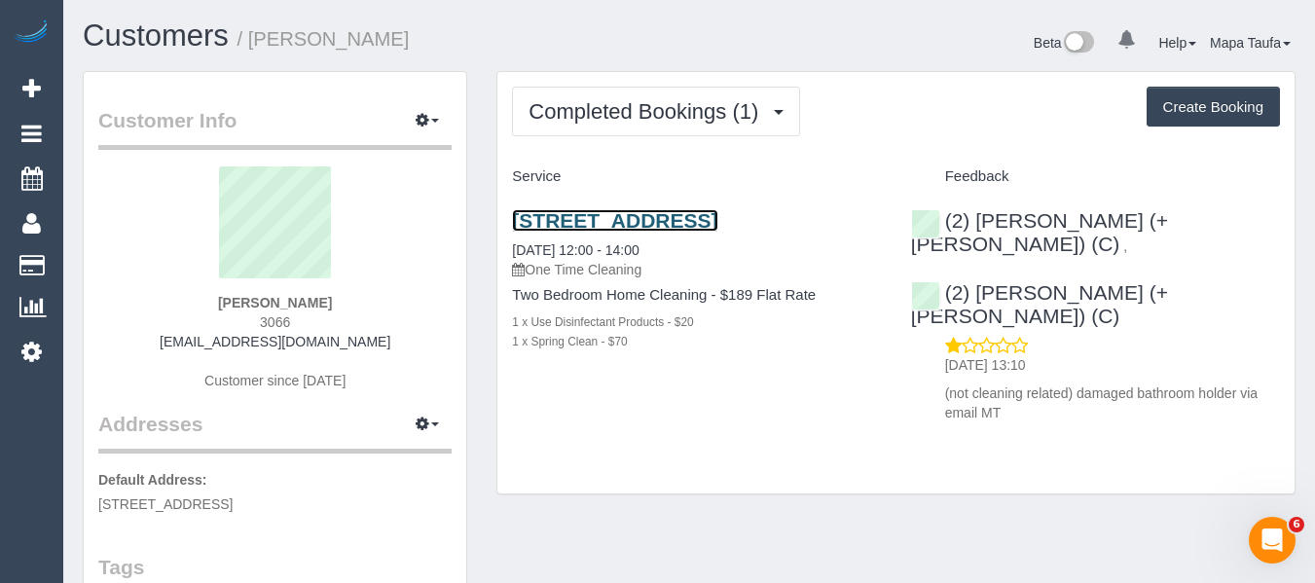
click at [546, 227] on link "[STREET_ADDRESS]" at bounding box center [614, 220] width 205 height 22
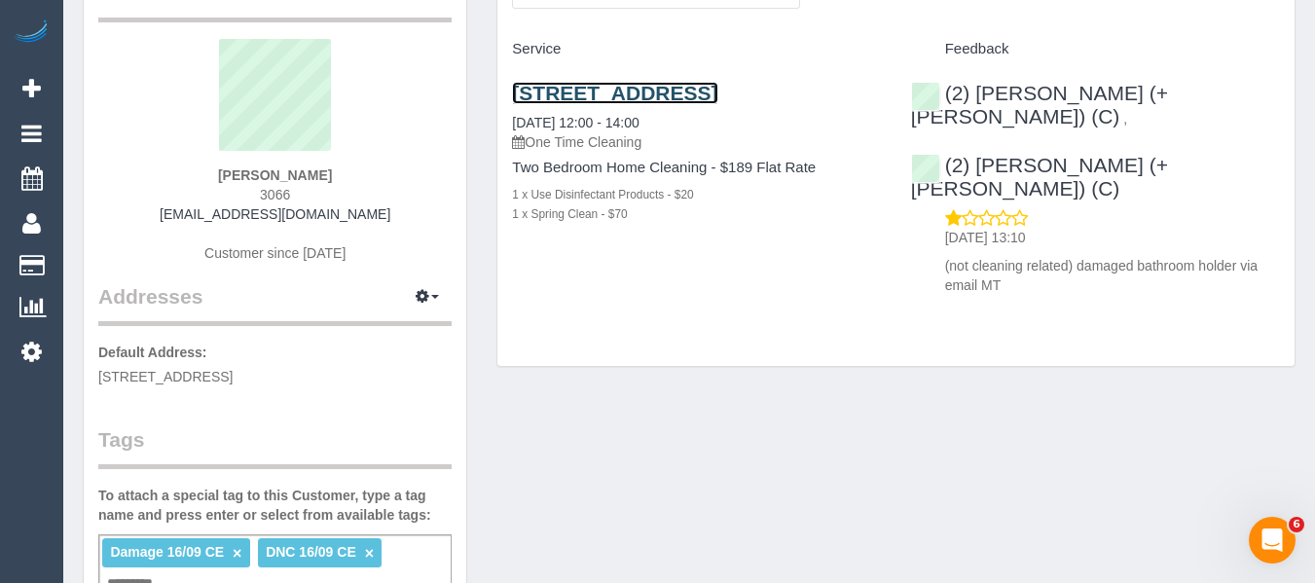
scroll to position [292, 0]
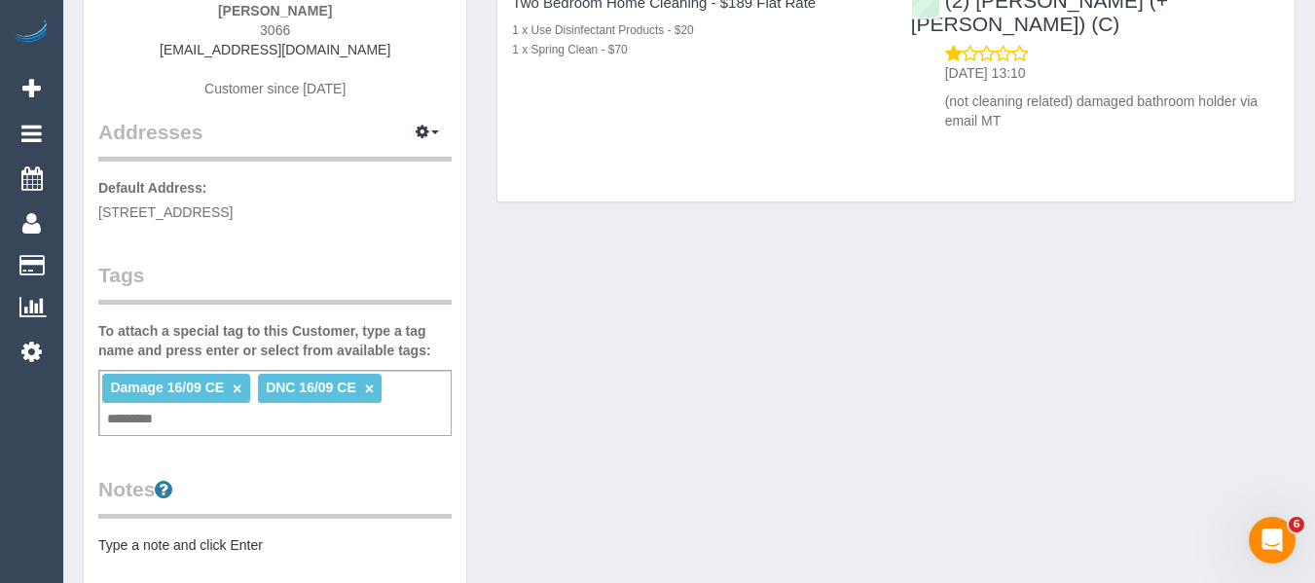
click at [233, 388] on link "×" at bounding box center [237, 389] width 9 height 17
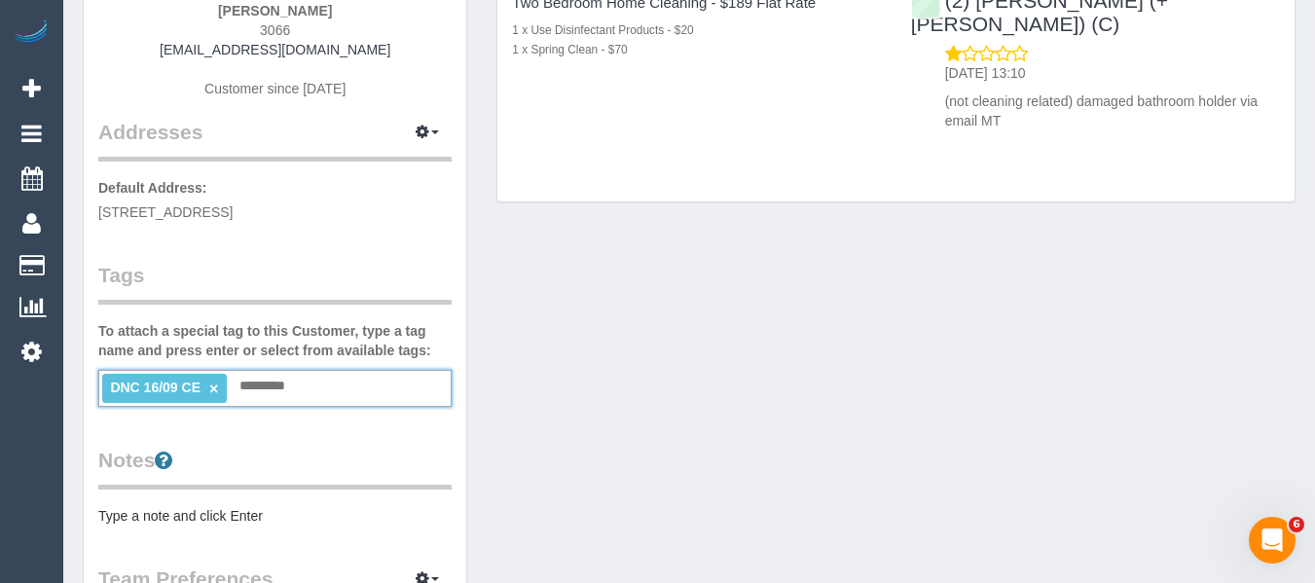
click at [233, 388] on div "DNC 16/09 CE × Add a tag" at bounding box center [274, 388] width 353 height 37
click at [217, 389] on li "DNC 16/09 CE ×" at bounding box center [164, 388] width 125 height 29
click at [215, 389] on link "×" at bounding box center [213, 389] width 9 height 17
click at [653, 378] on div "Customer Info Edit Contact Info Send Message Email Preferences Special Sales Ta…" at bounding box center [689, 421] width 1242 height 1285
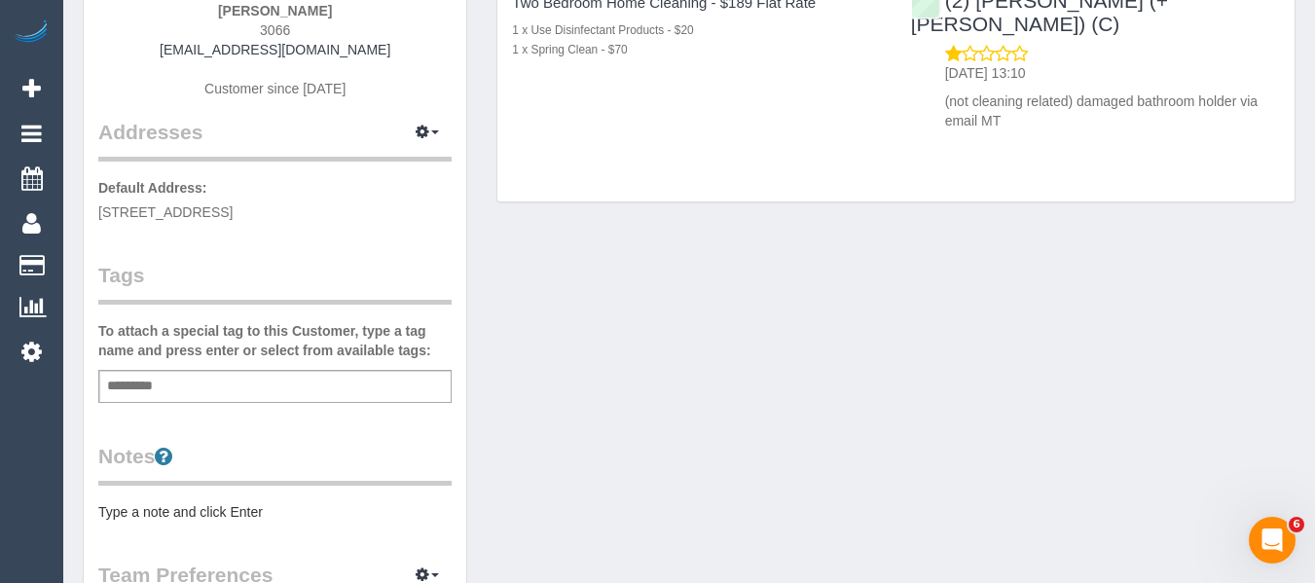
scroll to position [0, 0]
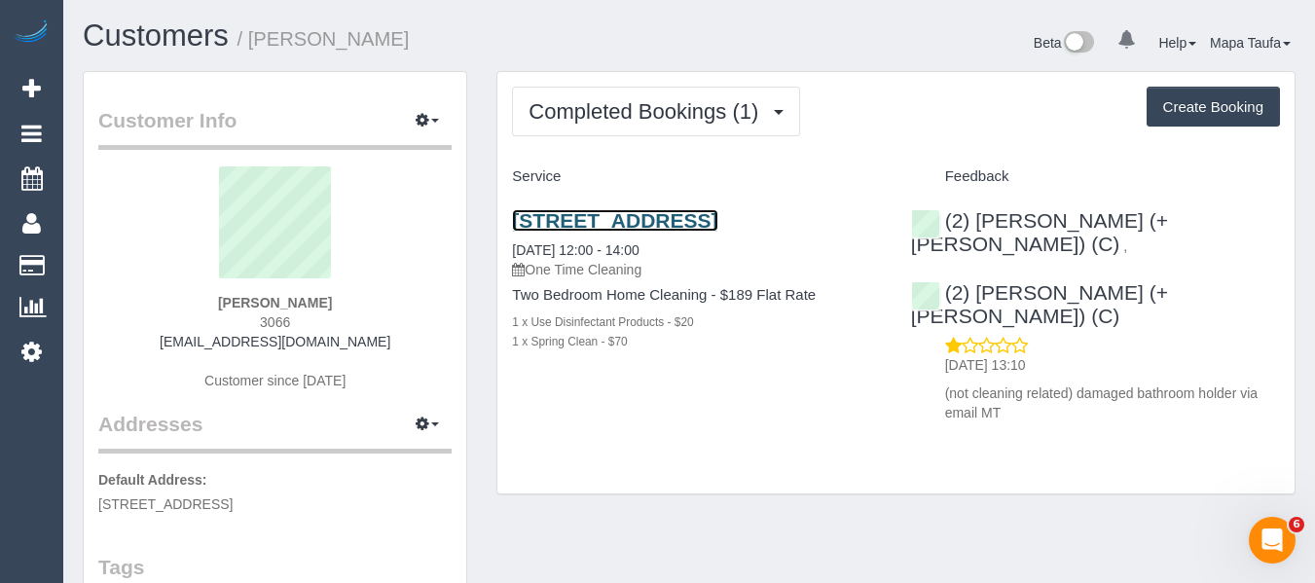
click at [557, 214] on link "[STREET_ADDRESS]" at bounding box center [614, 220] width 205 height 22
click at [512, 209] on link "[STREET_ADDRESS]" at bounding box center [614, 220] width 205 height 22
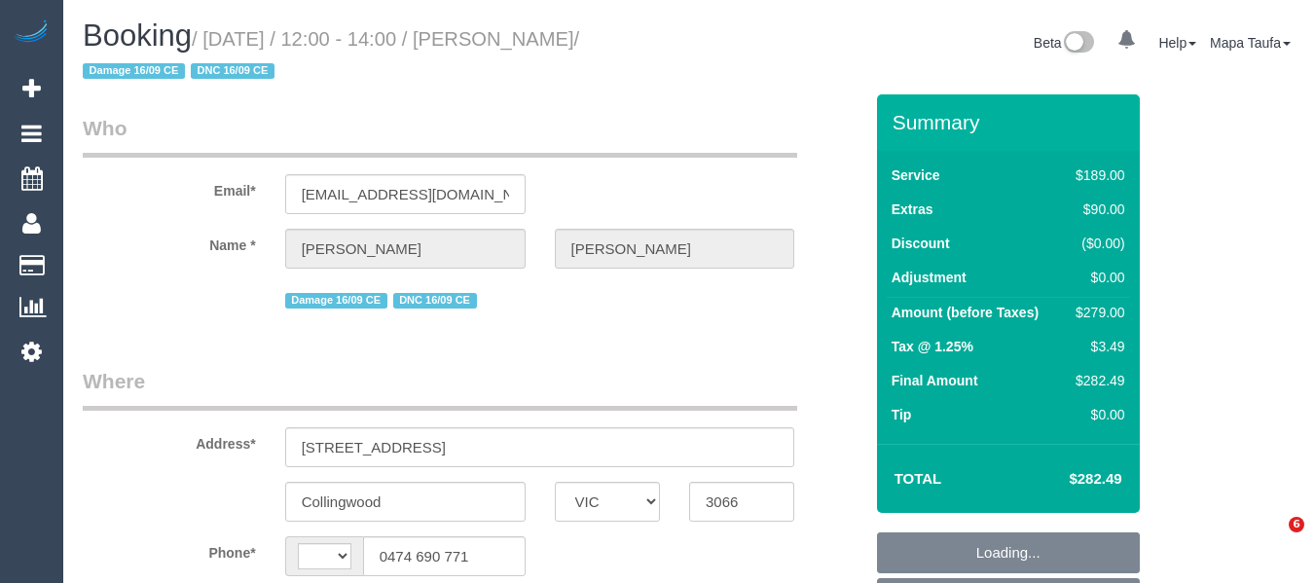
select select "VIC"
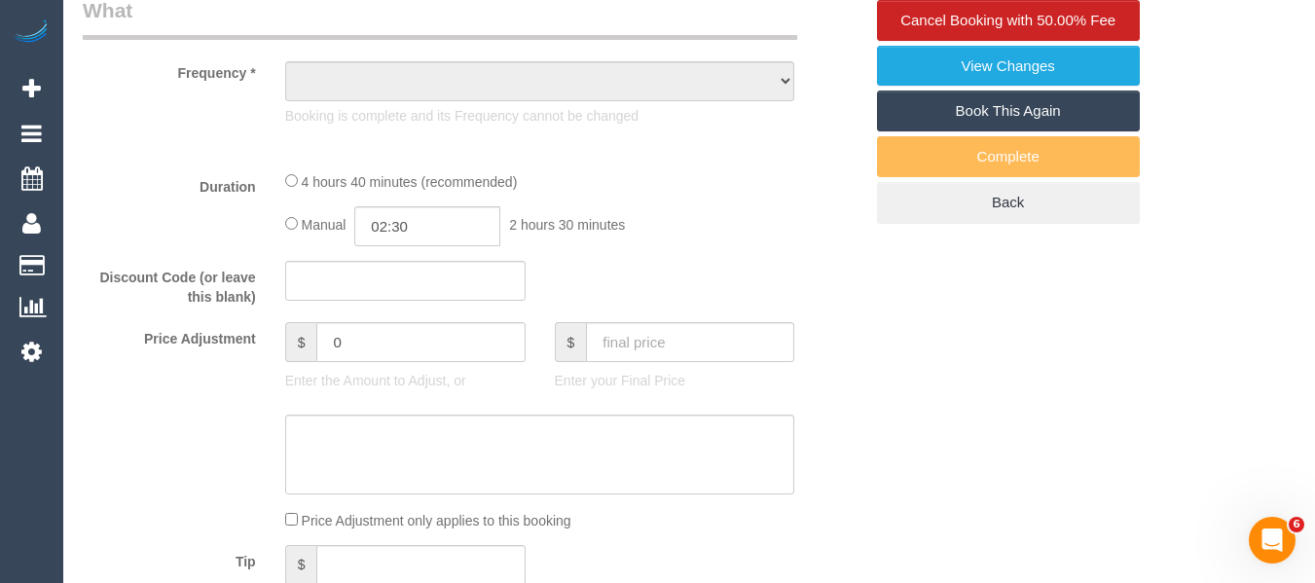
select select "string:AU"
select select "object:598"
select select "string:stripe-pm_1S6jt42GScqysDRVg6or44FB"
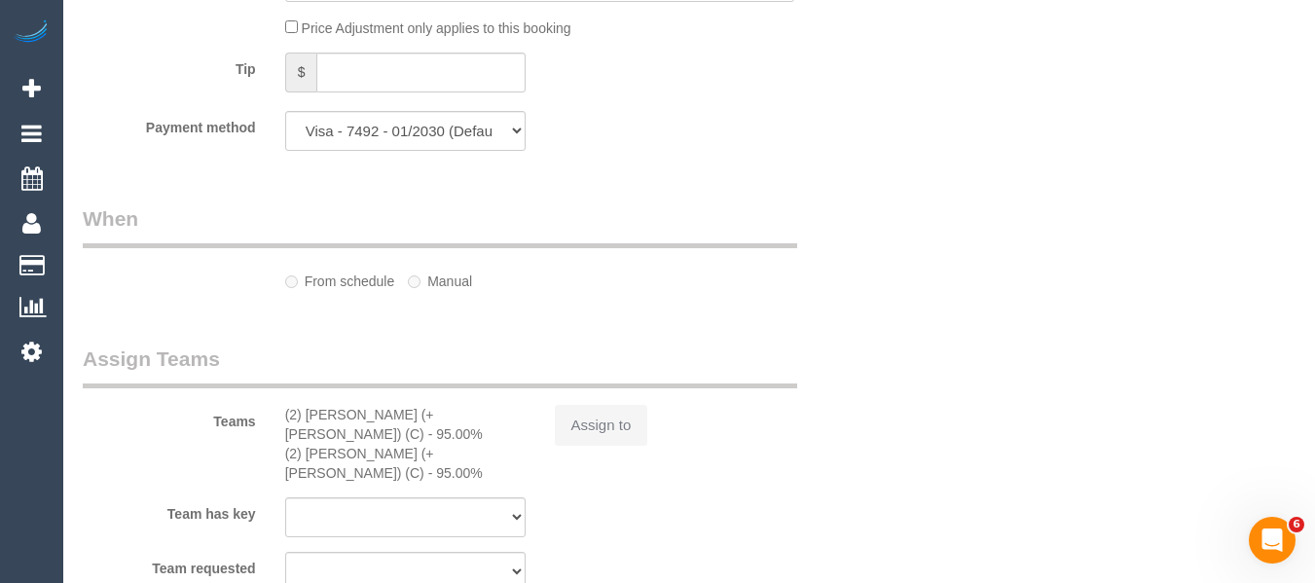
select select "object:699"
select select "number:29"
select select "number:14"
select select "number:19"
select select "number:36"
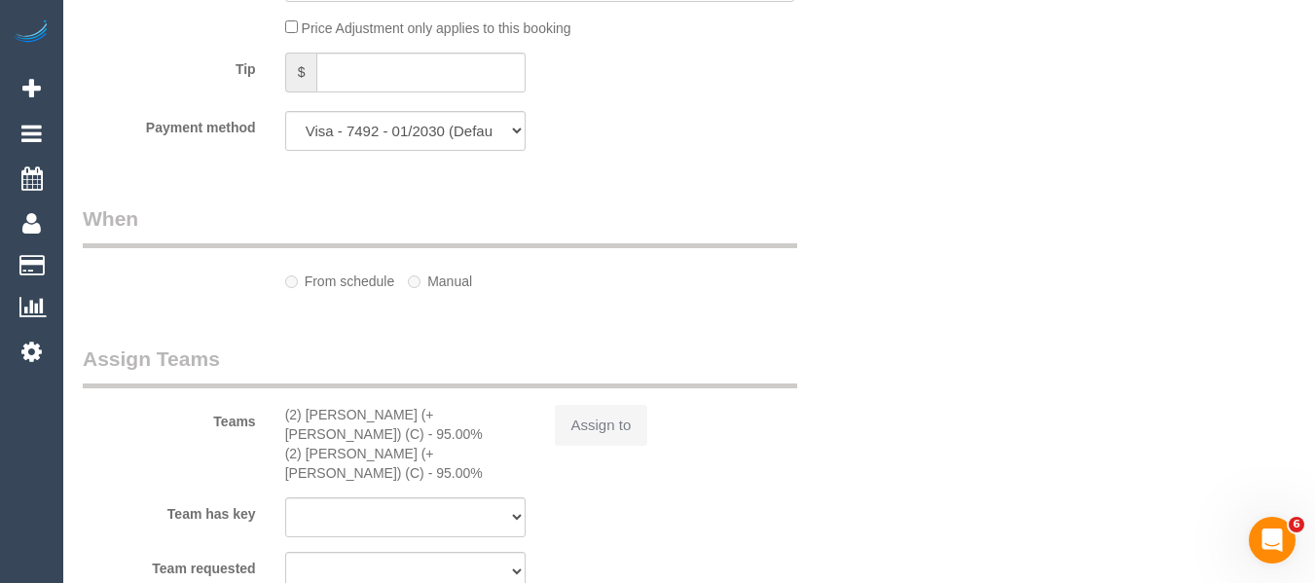
select select "number:35"
select select "number:26"
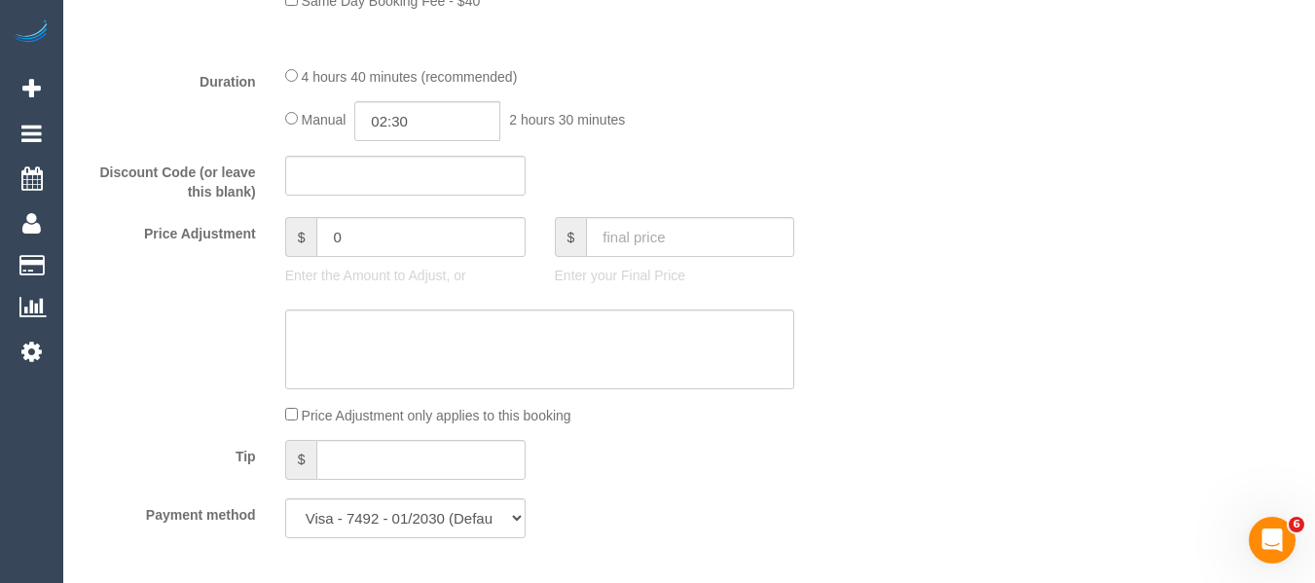
scroll to position [1662, 0]
click at [271, 233] on div "$ 0 Enter the Amount to Adjust, or" at bounding box center [406, 258] width 270 height 78
type input "-30"
click at [375, 341] on textarea at bounding box center [540, 352] width 510 height 80
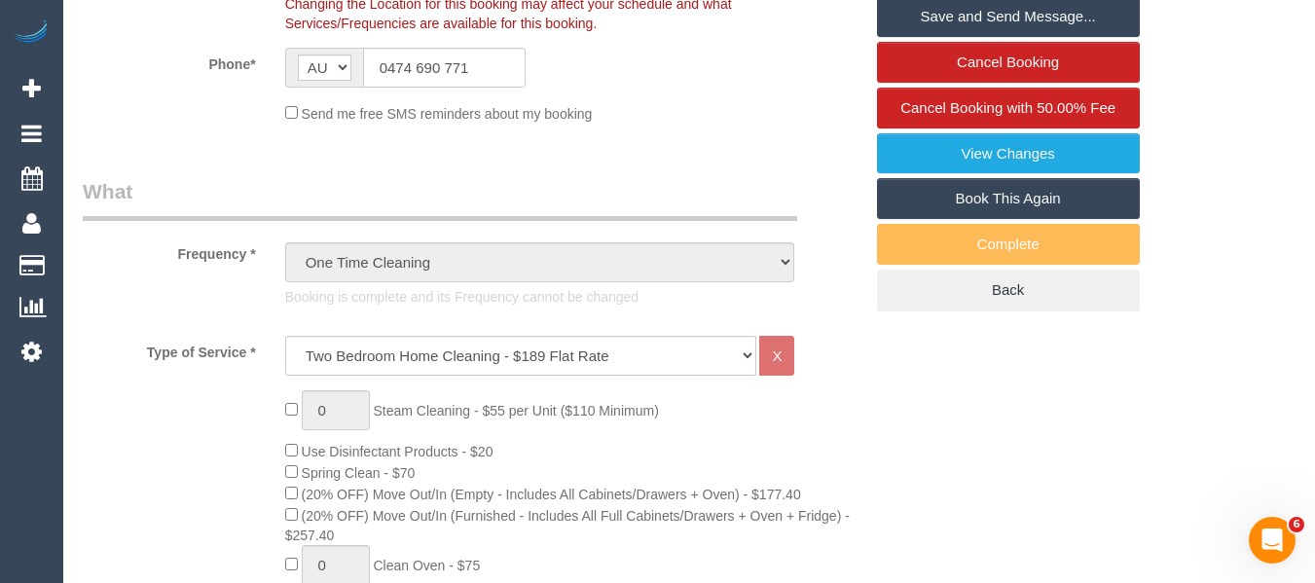
scroll to position [396, 0]
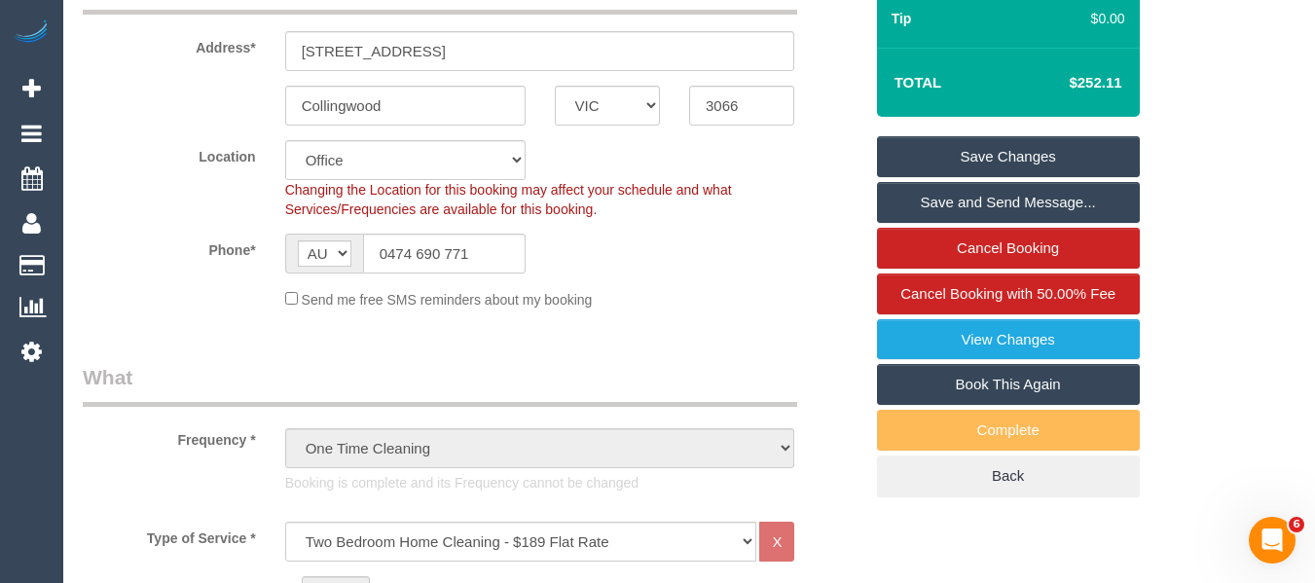
type textarea "discount for damage - MT"
click at [1064, 151] on link "Save Changes" at bounding box center [1008, 156] width 263 height 41
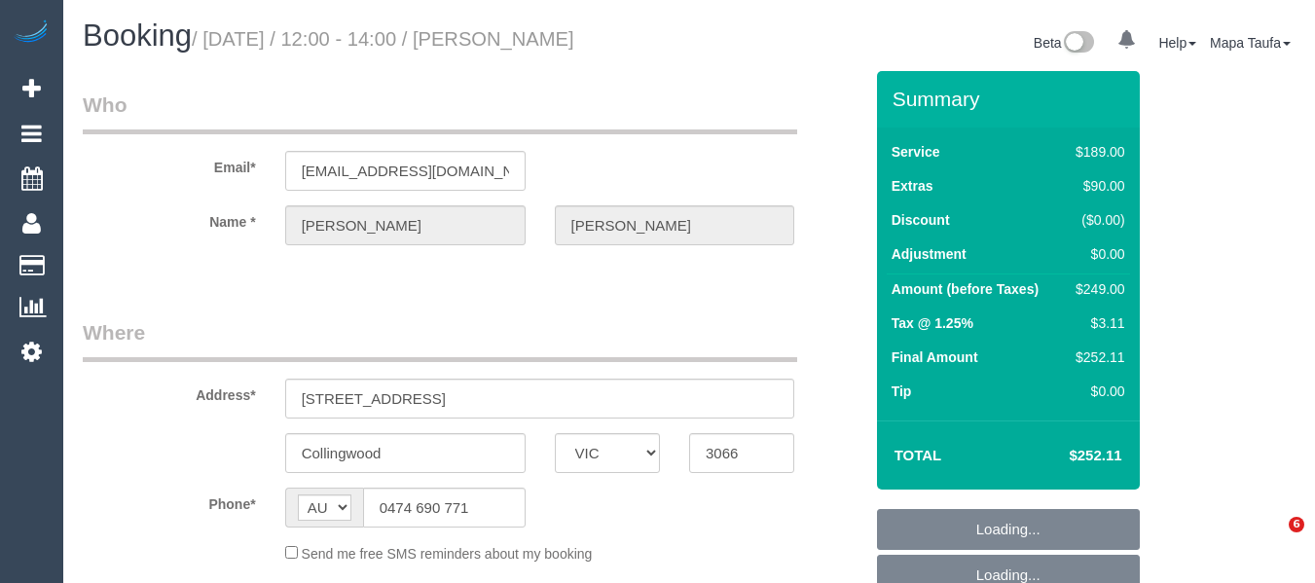
select select "VIC"
select select "object:585"
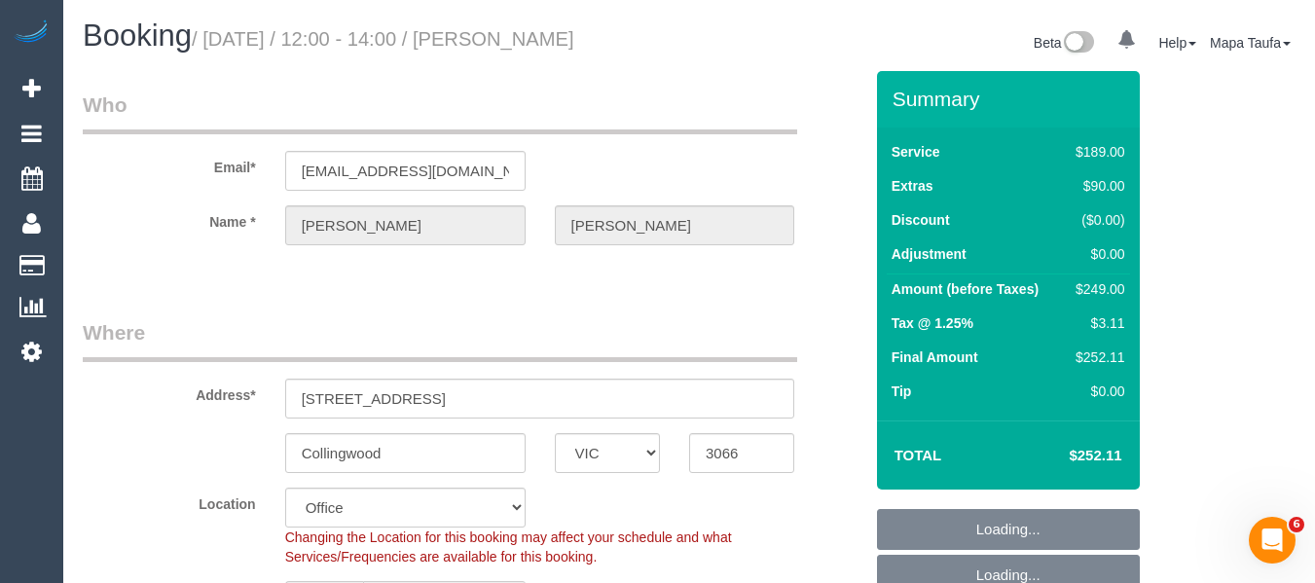
select select "string:stripe-pm_1S6jt42GScqysDRVg6or44FB"
select select "number:29"
select select "number:14"
select select "number:19"
select select "number:36"
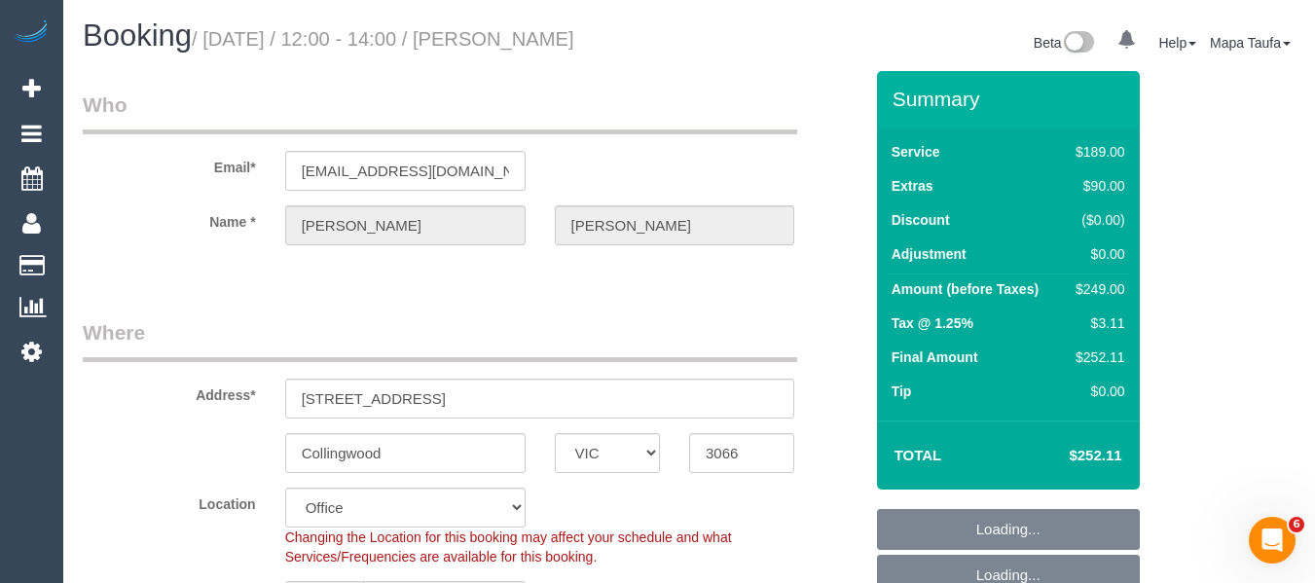
select select "number:35"
select select "number:26"
select select "object:2168"
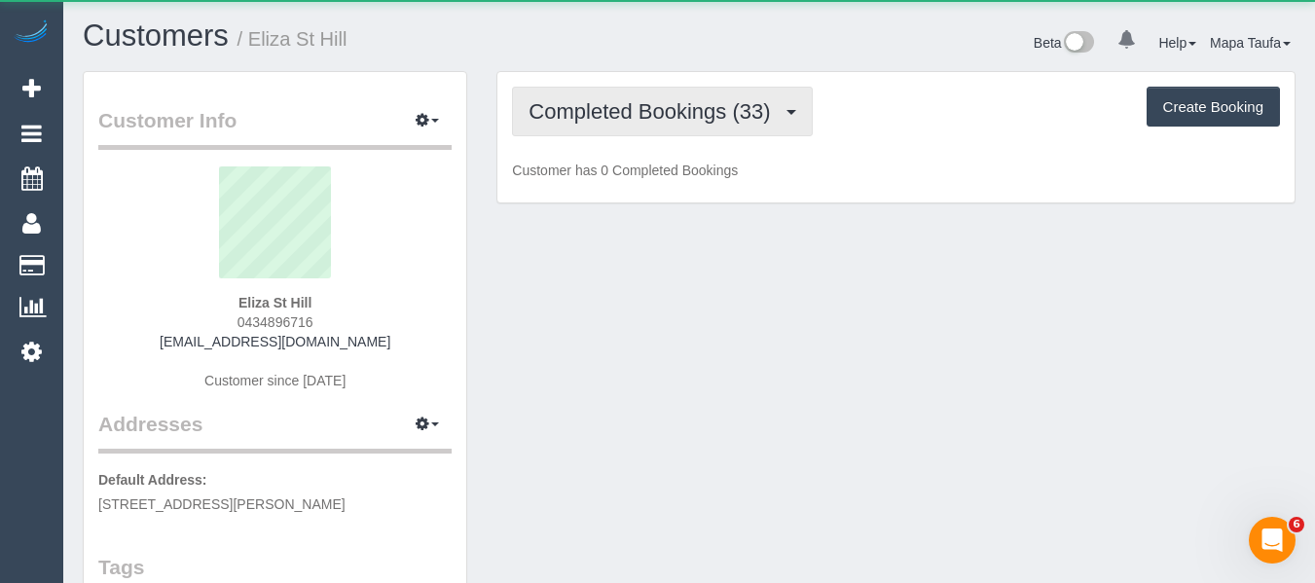
click at [690, 111] on span "Completed Bookings (33)" at bounding box center [654, 111] width 251 height 24
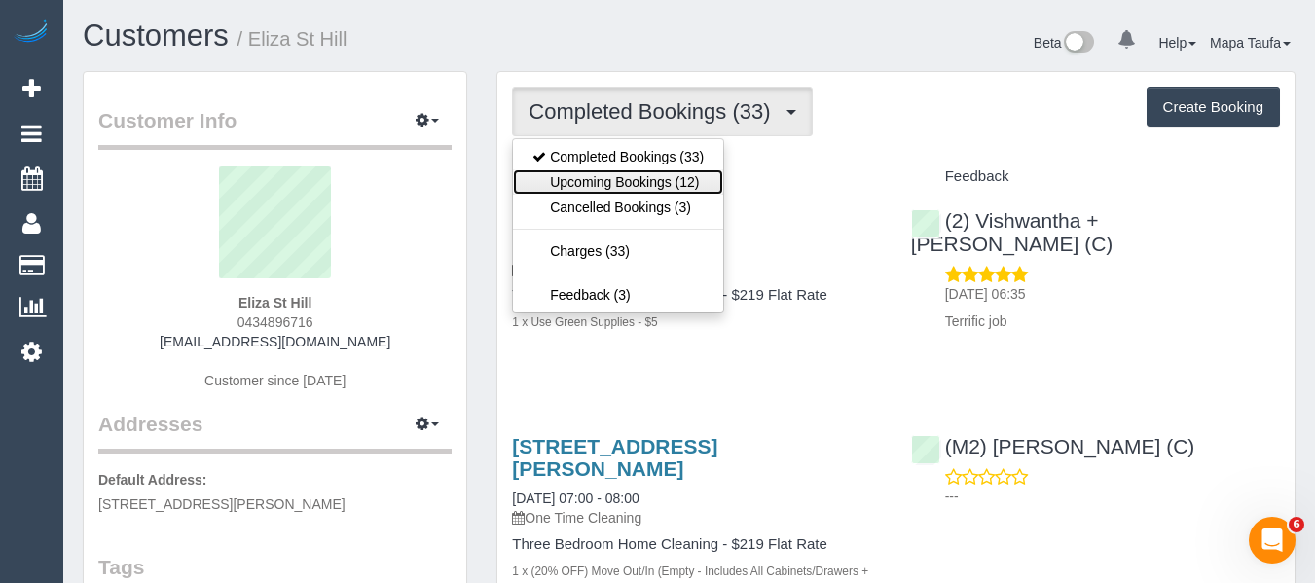
click at [678, 174] on link "Upcoming Bookings (12)" at bounding box center [618, 181] width 210 height 25
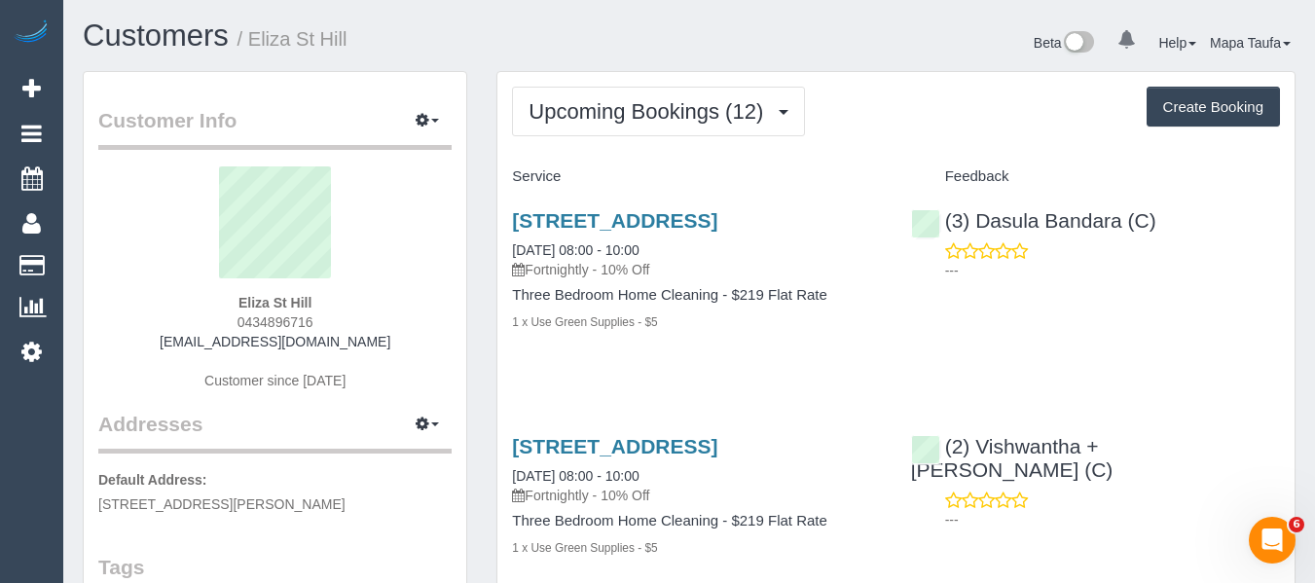
drag, startPoint x: 206, startPoint y: 325, endPoint x: 194, endPoint y: 328, distance: 13.0
click at [199, 326] on div "Eliza St Hill 0434896716 [EMAIL_ADDRESS][DOMAIN_NAME] Customer since [DATE]" at bounding box center [274, 287] width 353 height 243
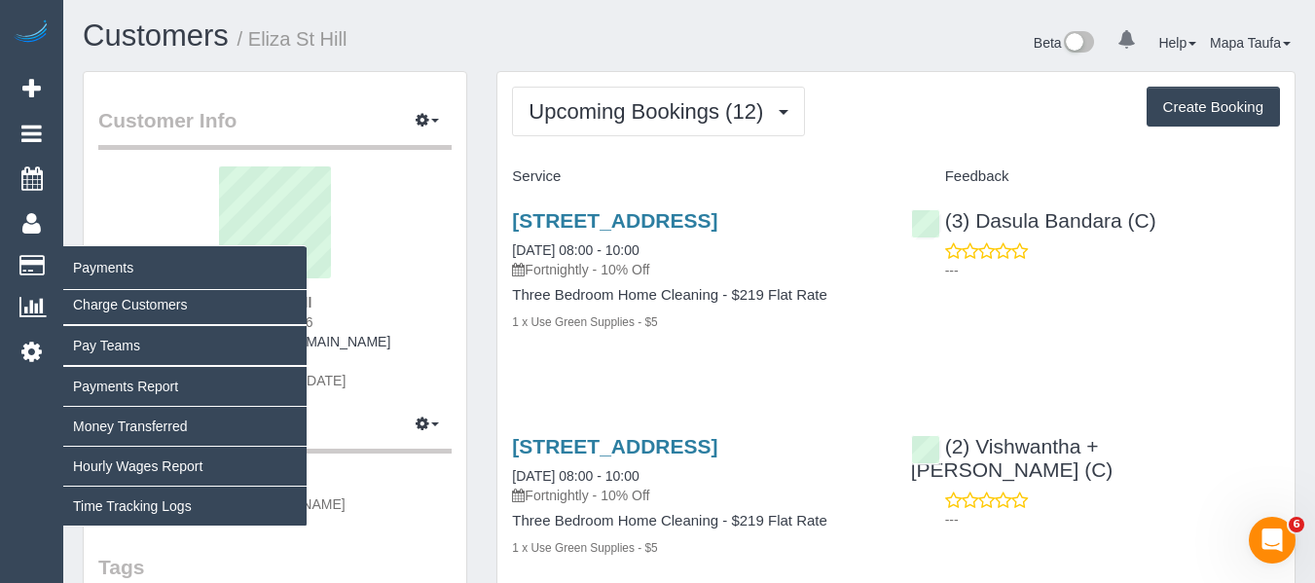
copy span "0434896716"
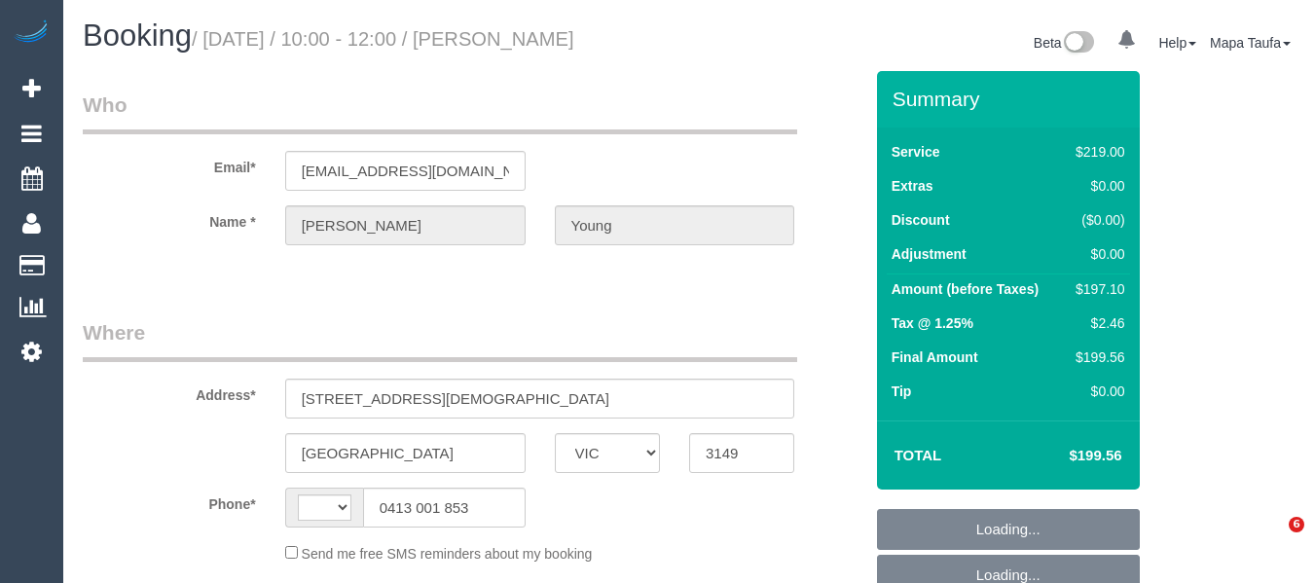
select select "VIC"
select select "string:AU"
select select "object:289"
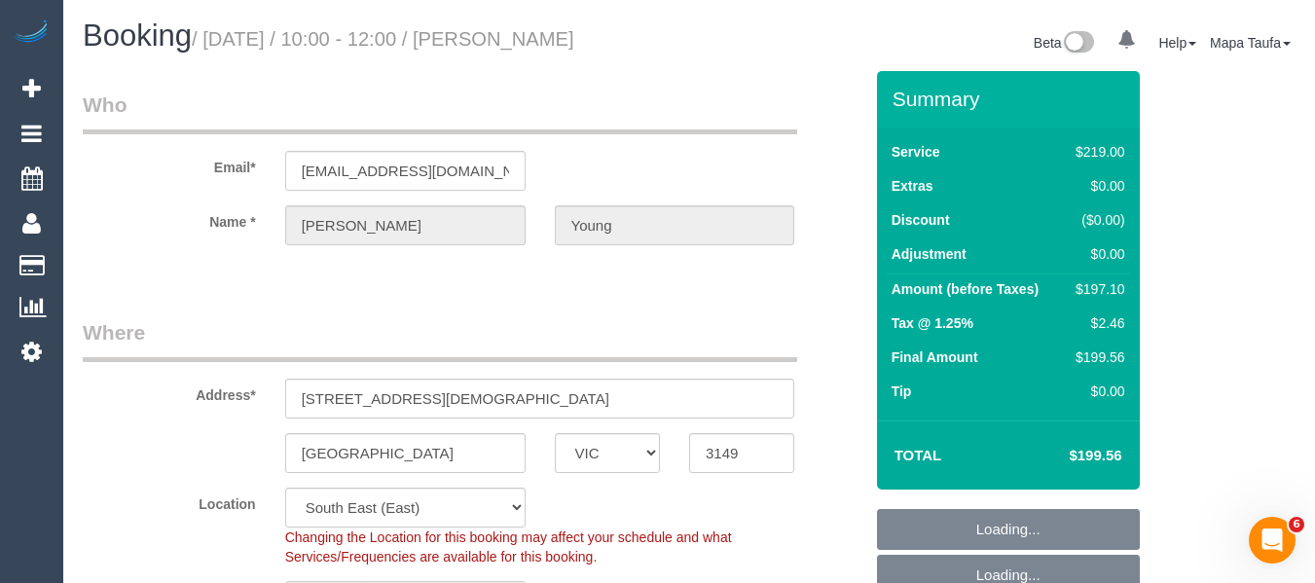
select select "string:stripe-pm_1Q9cGp2GScqysDRVE5zQASj3"
select select "object:639"
select select "spot1"
select select "number:27"
select select "number:14"
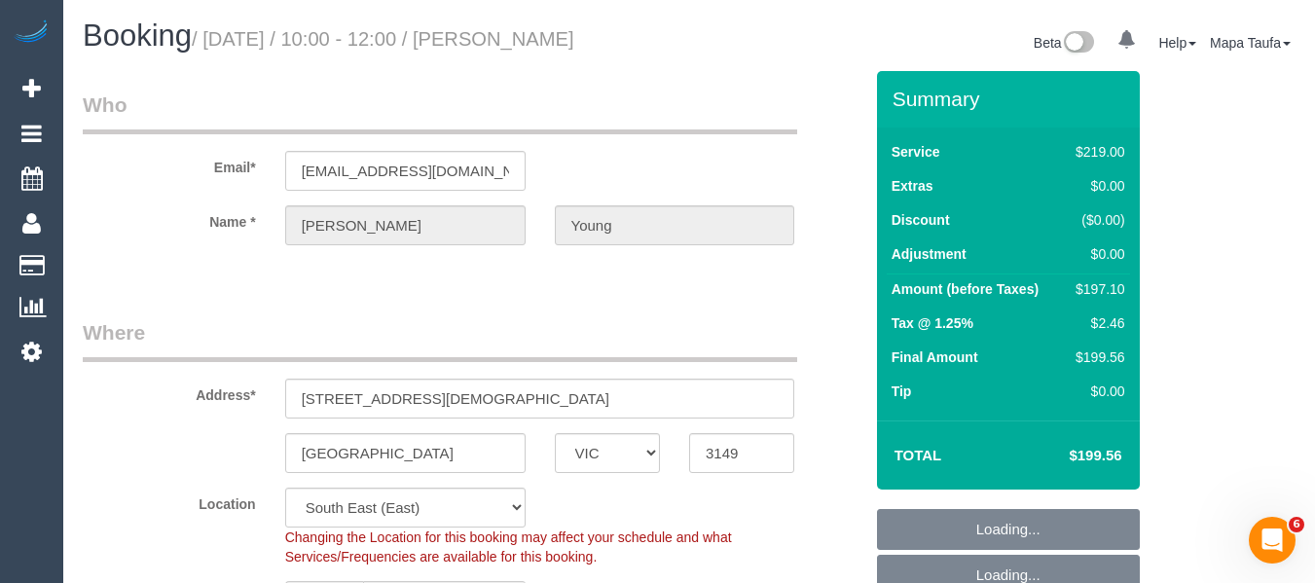
select select "number:19"
select select "number:24"
select select "number:34"
select select "number:13"
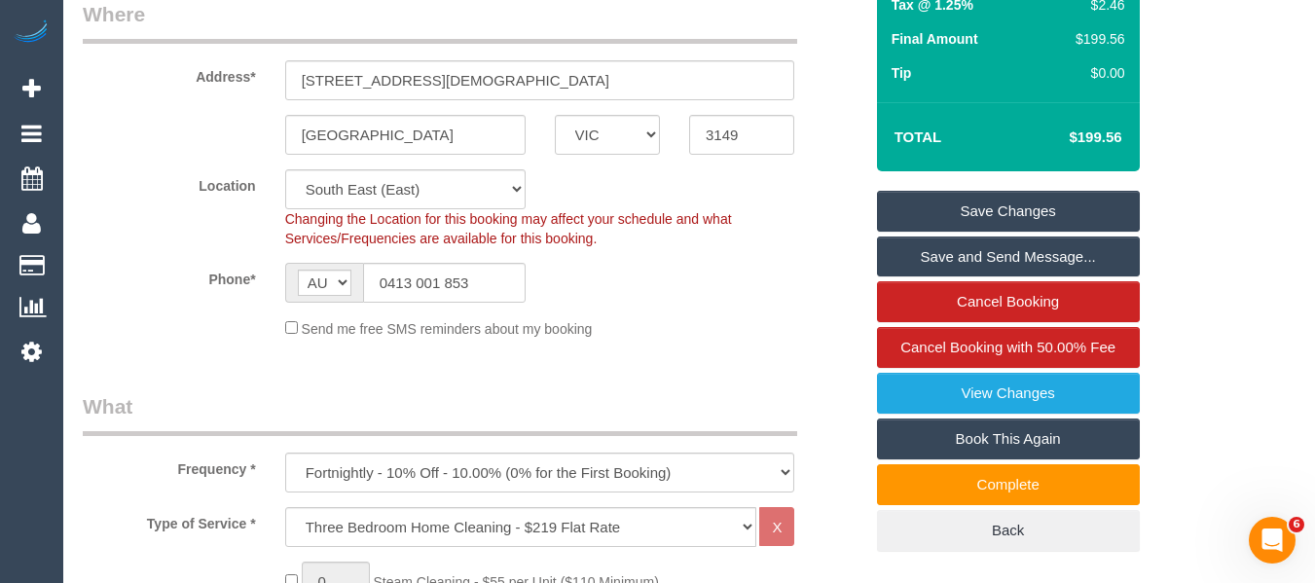
scroll to position [166, 0]
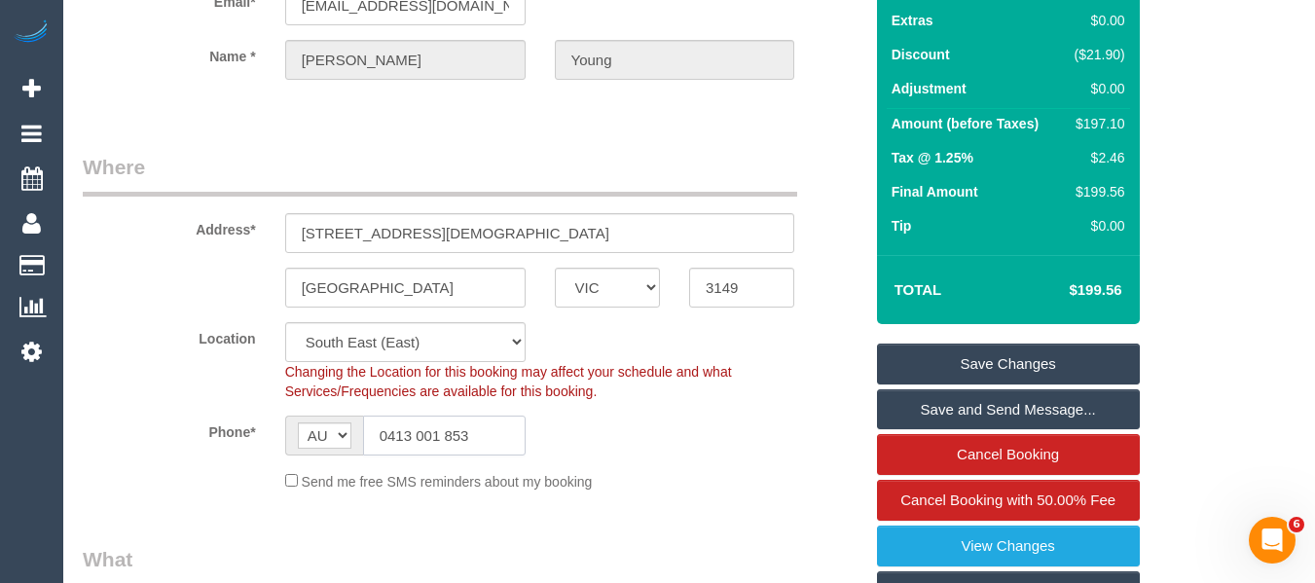
click at [435, 433] on input "0413 001 853" at bounding box center [444, 436] width 163 height 40
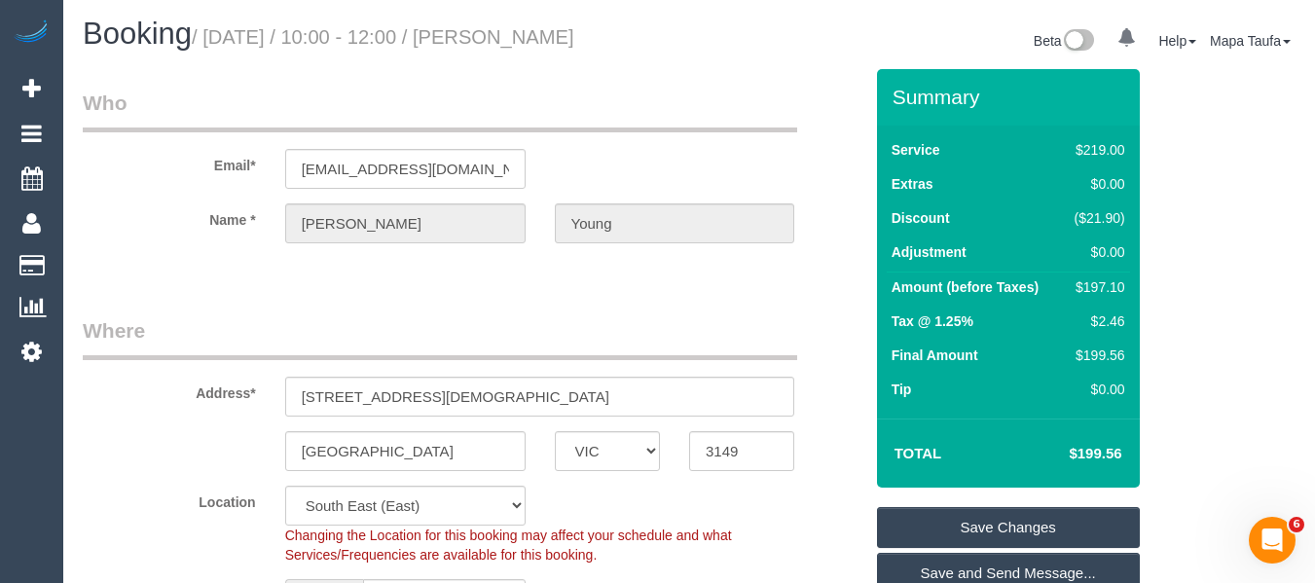
scroll to position [0, 0]
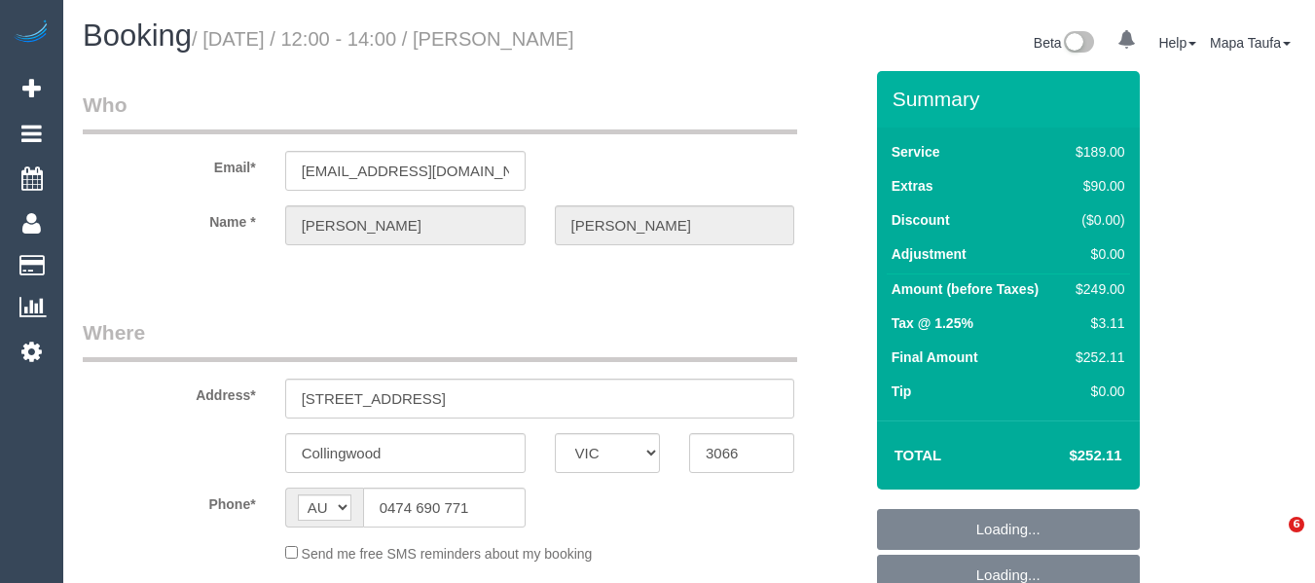
select select "VIC"
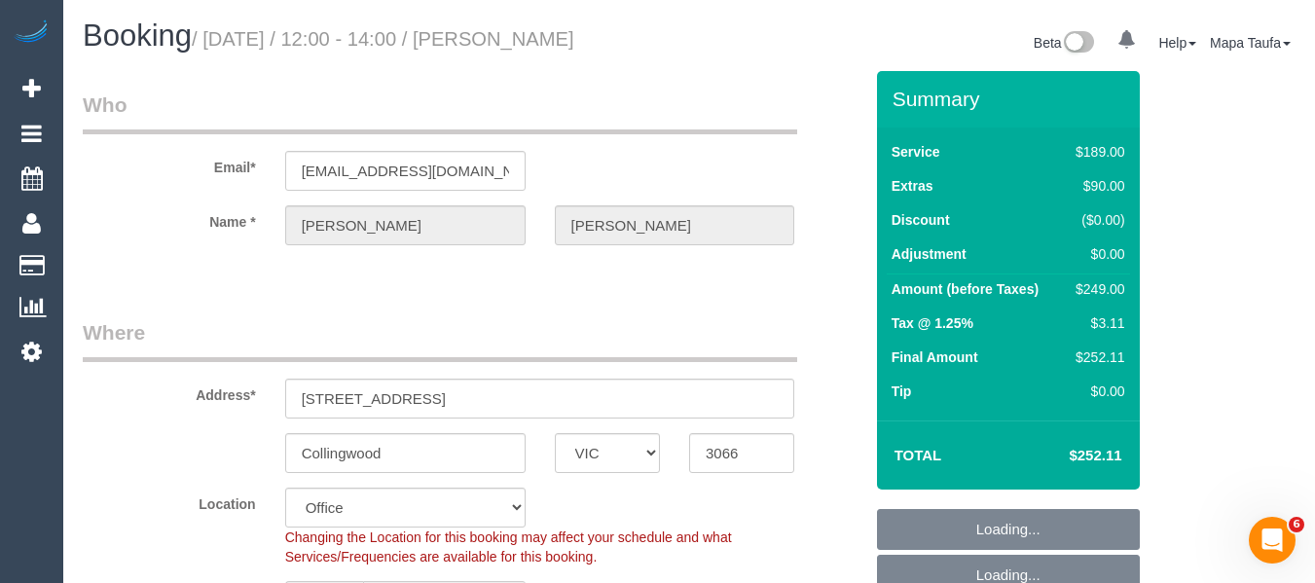
select select "object:832"
select select "string:stripe-pm_1S6jt42GScqysDRVg6or44FB"
select select "number:29"
select select "number:14"
select select "number:19"
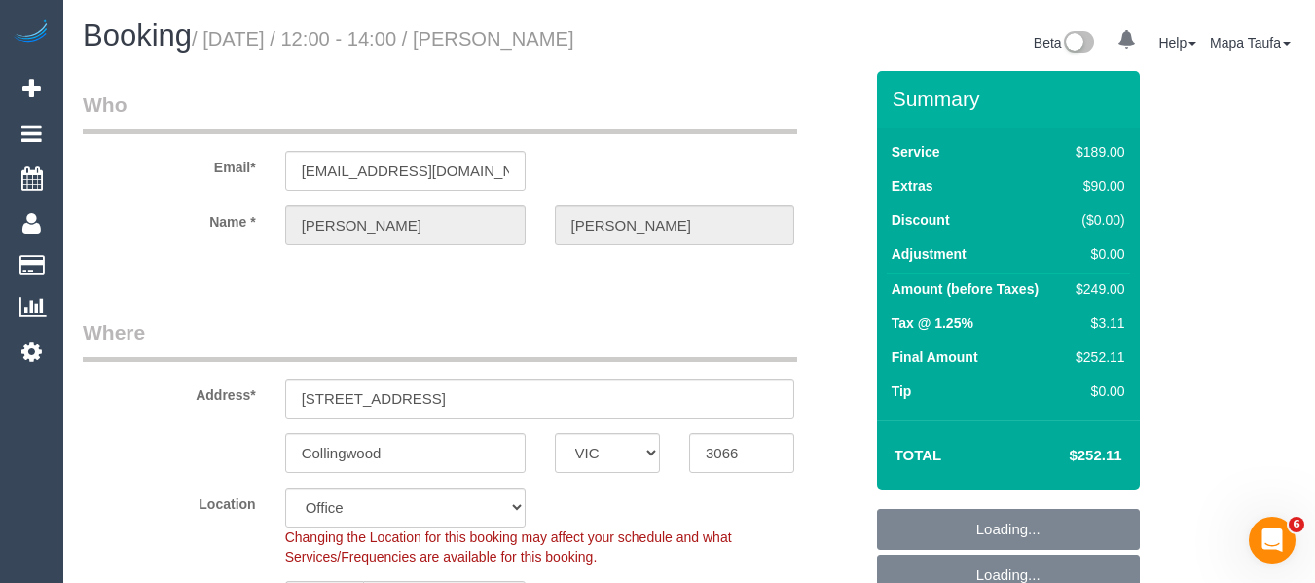
select select "number:36"
select select "number:35"
select select "number:26"
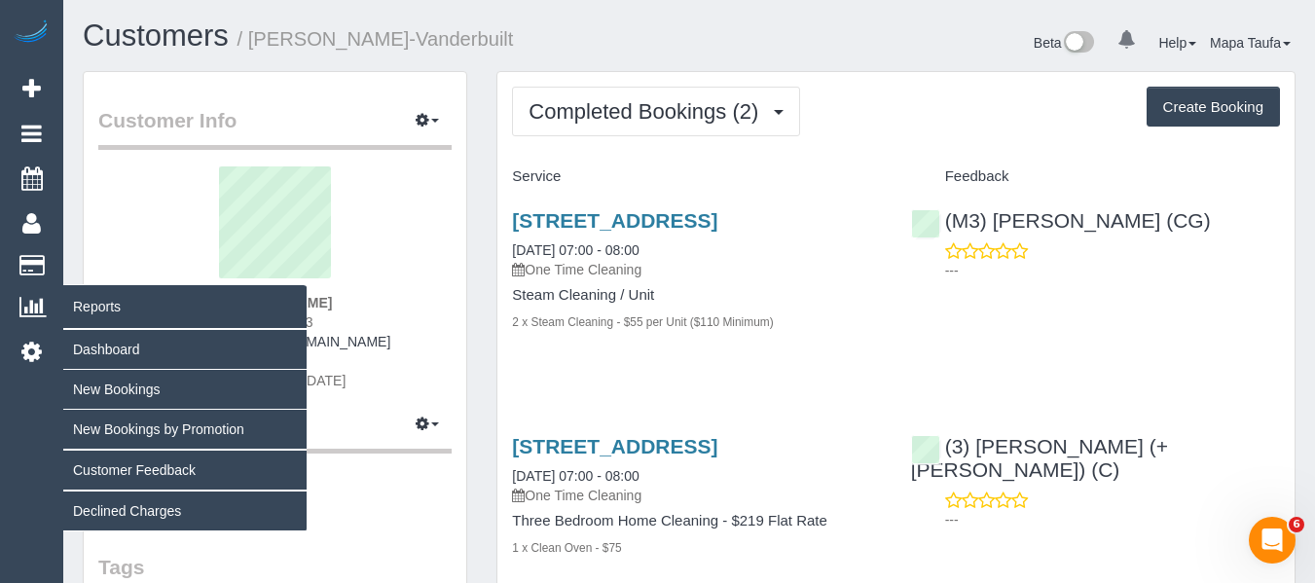
drag, startPoint x: 193, startPoint y: 311, endPoint x: 50, endPoint y: 316, distance: 143.2
click at [369, 313] on div "[PERSON_NAME] 0423067203 [EMAIL_ADDRESS][DOMAIN_NAME] Customer since [DATE]" at bounding box center [274, 287] width 353 height 243
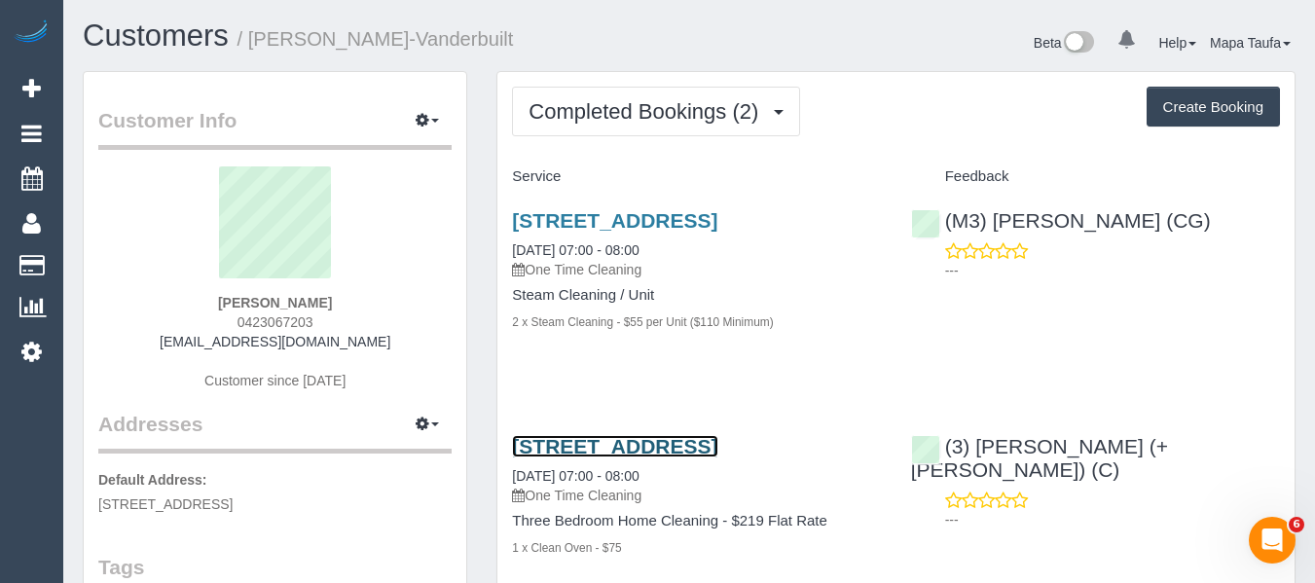
click at [565, 440] on link "[STREET_ADDRESS]" at bounding box center [614, 446] width 205 height 22
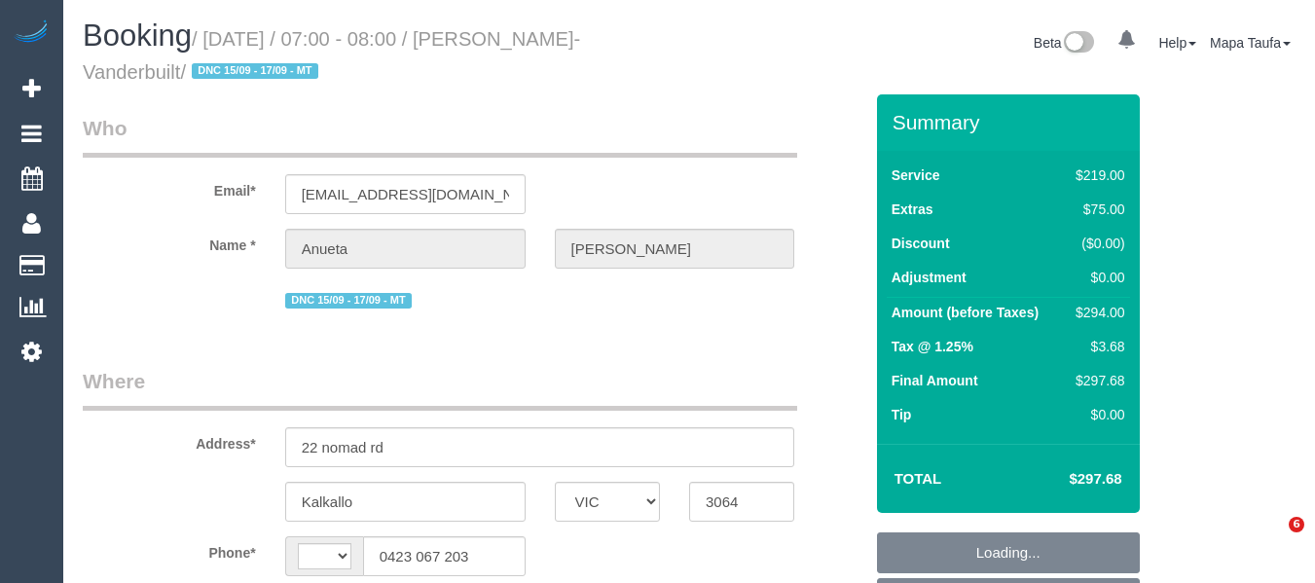
select select "VIC"
select select "string:stripe-pm_1S6Nme2GScqysDRVtpmojaOO"
select select "string:AU"
select select "object:454"
select select "number:28"
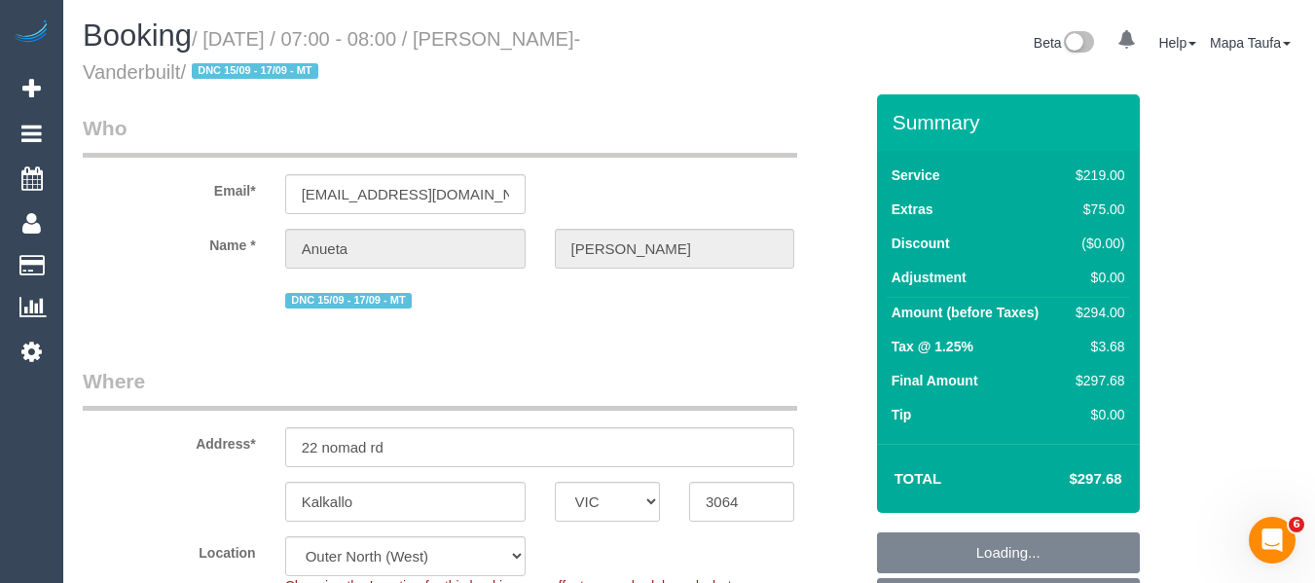
select select "number:15"
select select "number:18"
select select "number:22"
select select "number:13"
select select "object:1266"
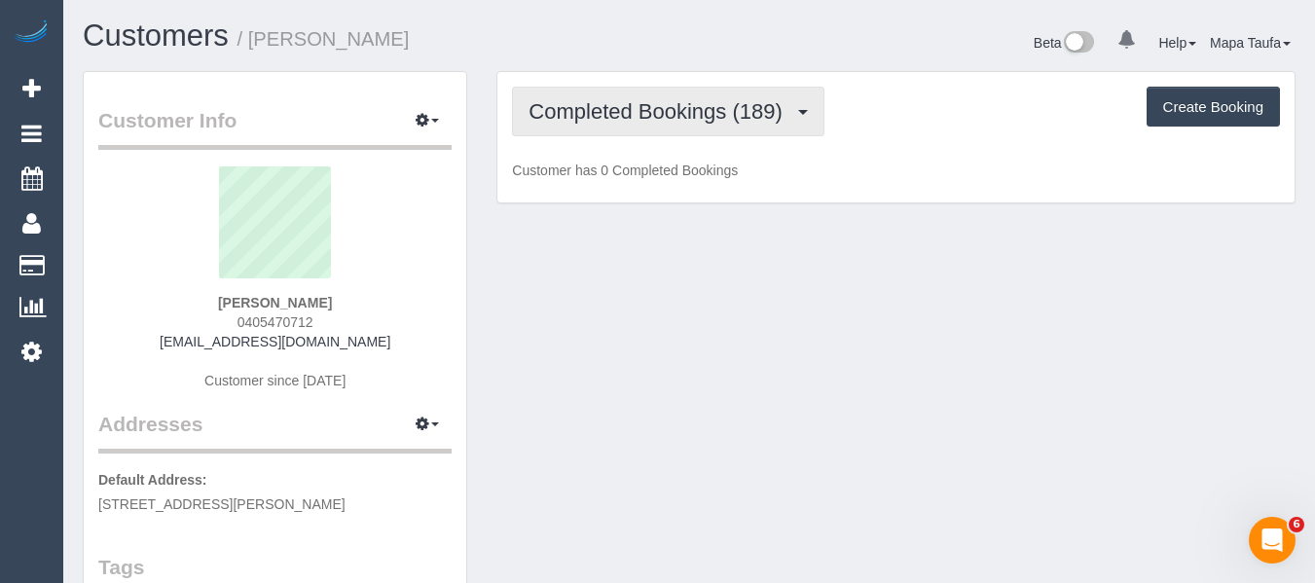
click at [645, 116] on span "Completed Bookings (189)" at bounding box center [660, 111] width 263 height 24
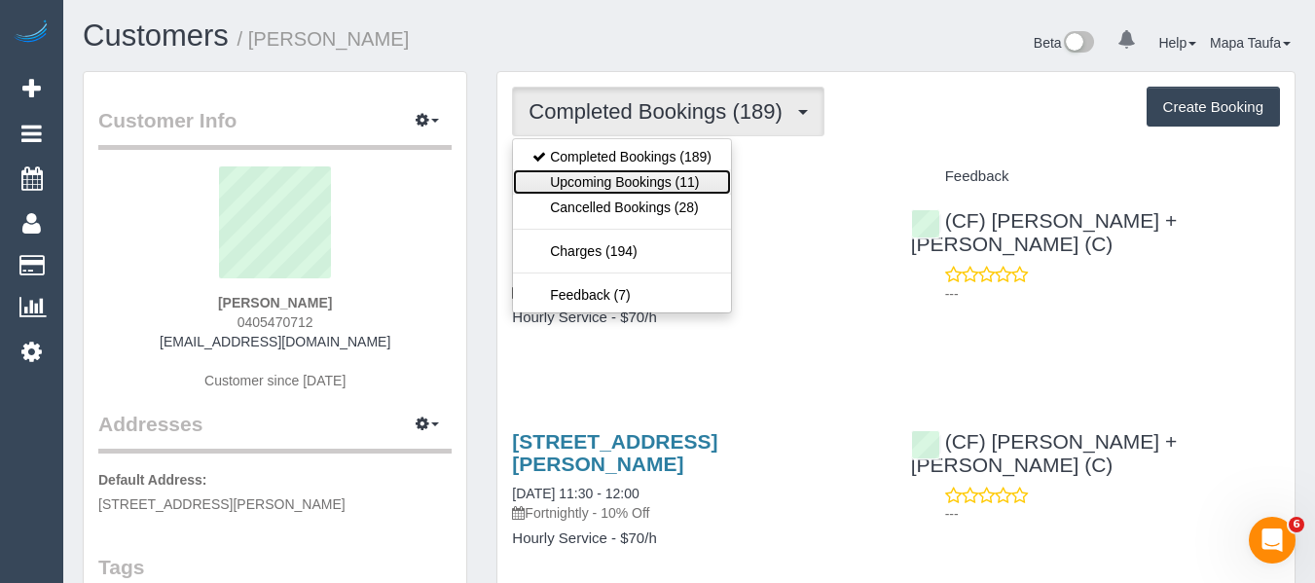
click at [626, 169] on link "Upcoming Bookings (11)" at bounding box center [622, 181] width 218 height 25
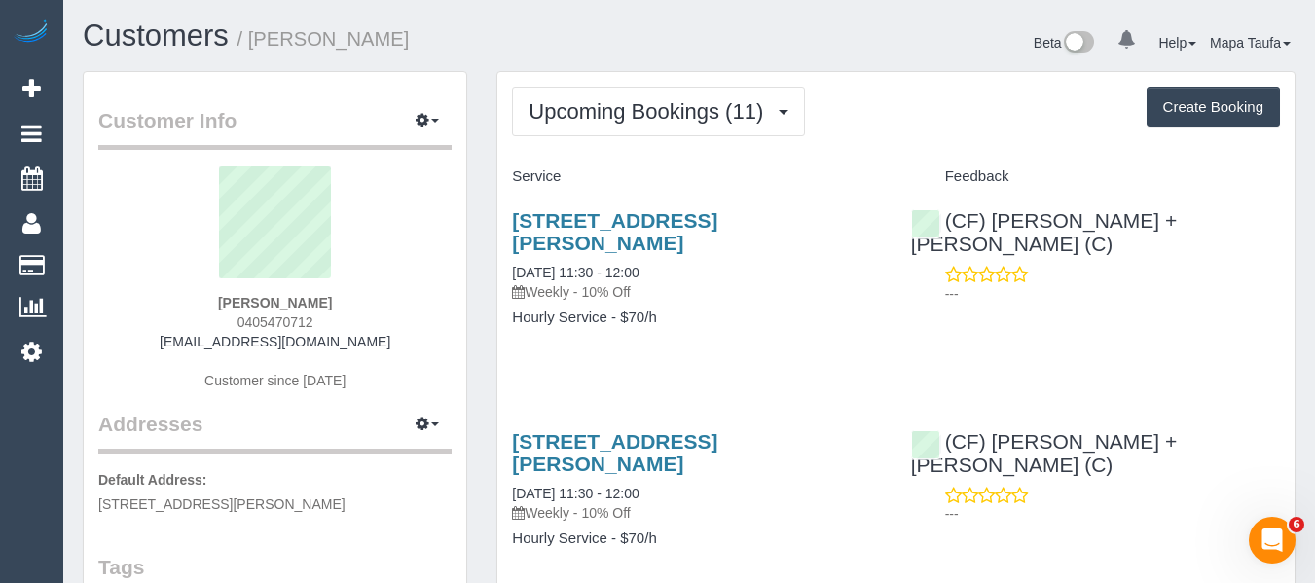
click at [623, 226] on link "30 Hardiman St, Kensington, VIC 3031" at bounding box center [614, 231] width 205 height 45
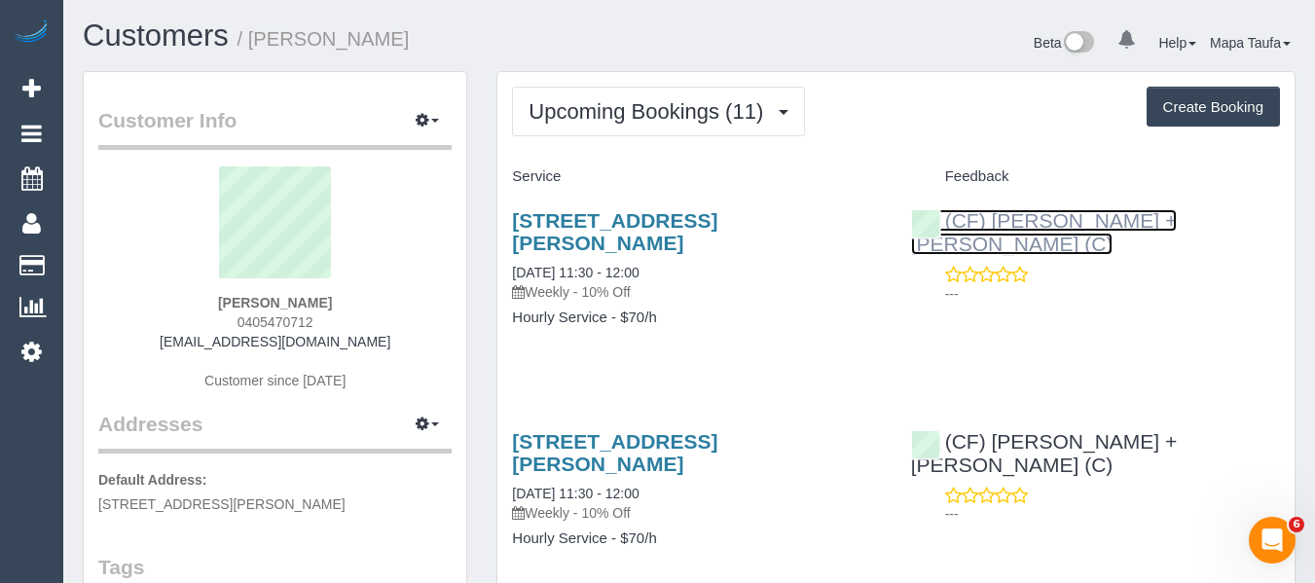
click at [1022, 223] on link "(CF) James + Bela (C)" at bounding box center [1044, 232] width 267 height 46
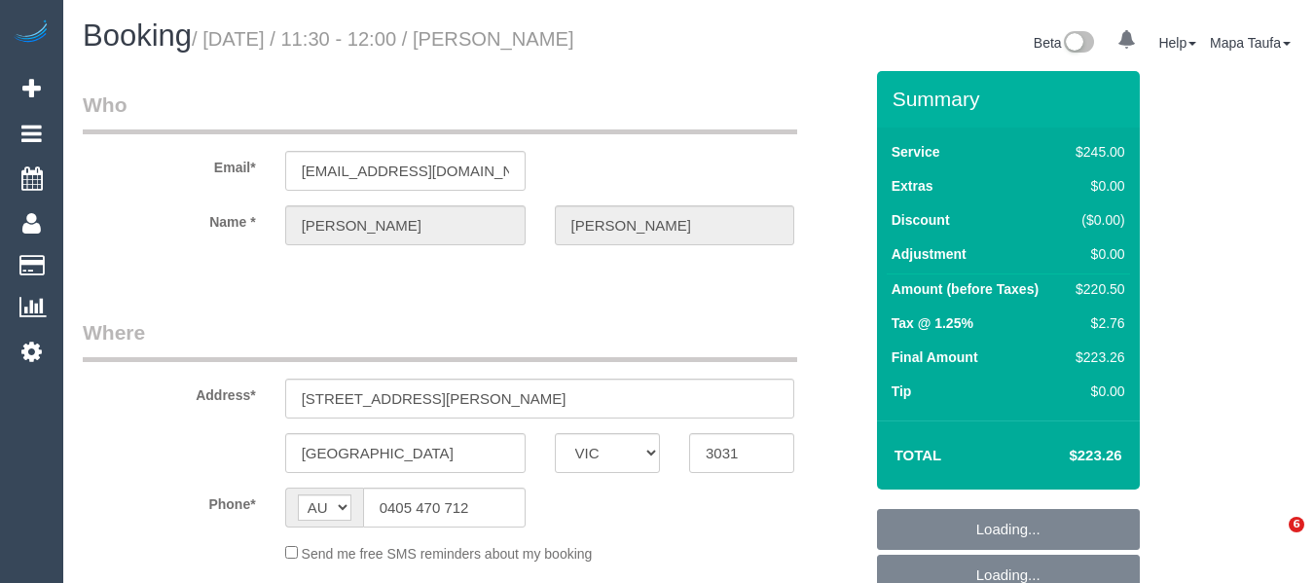
select select "VIC"
select select "object:551"
select select "string:stripe-pm_1Pz6lj2GScqysDRVENgMfaIA"
select select "210"
select select "number:32"
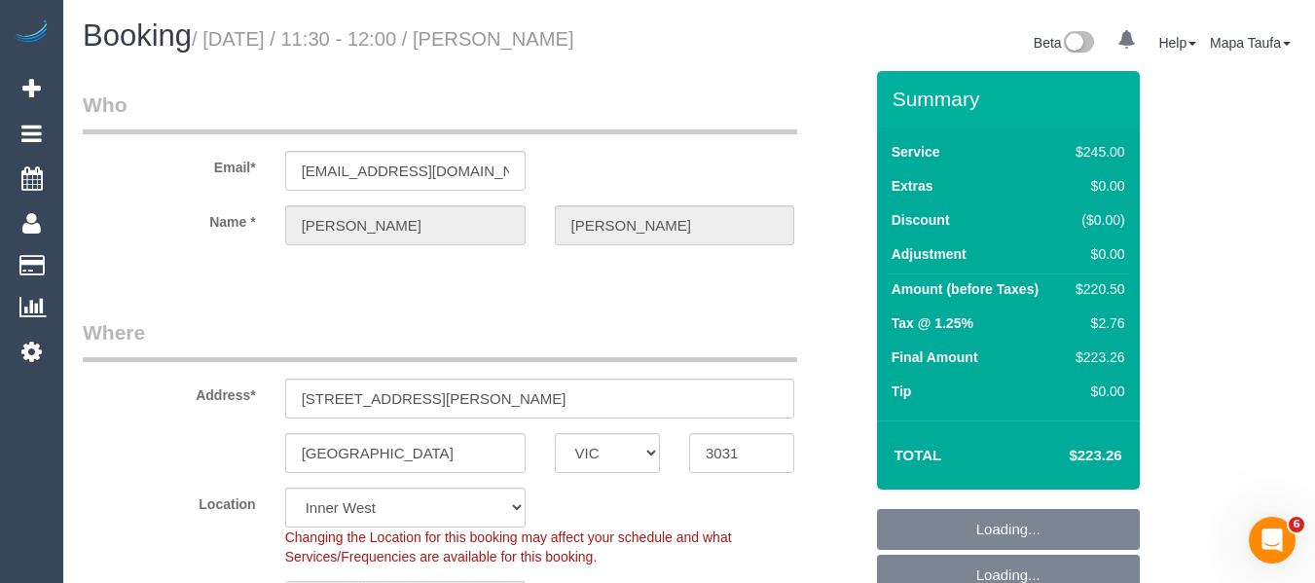
select select "object:895"
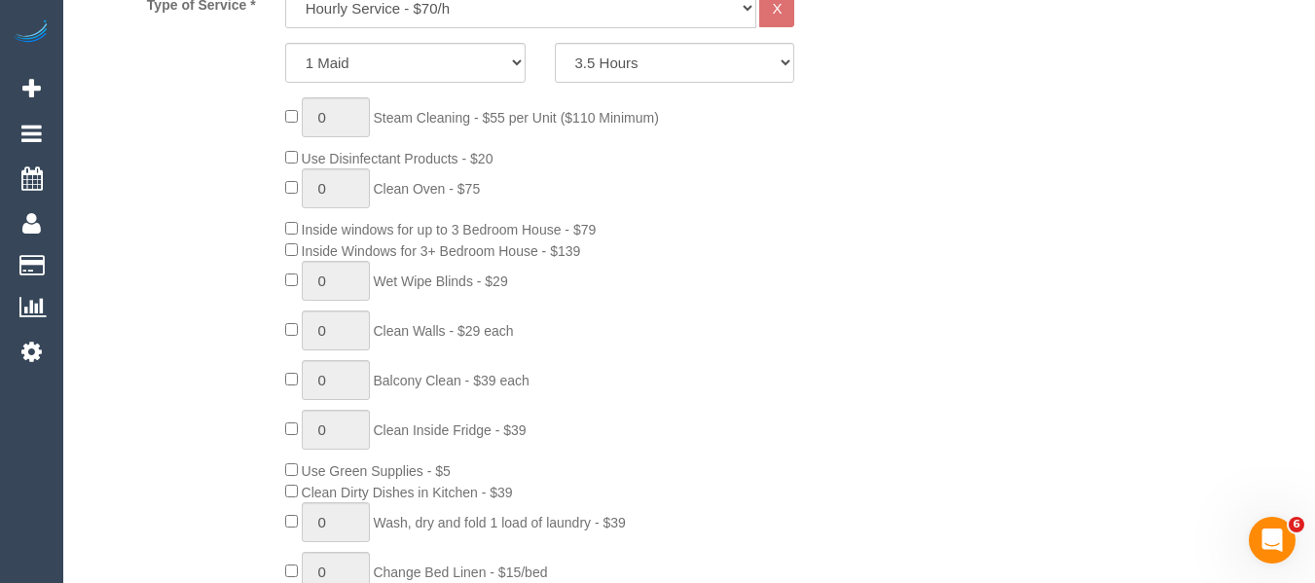
scroll to position [1264, 0]
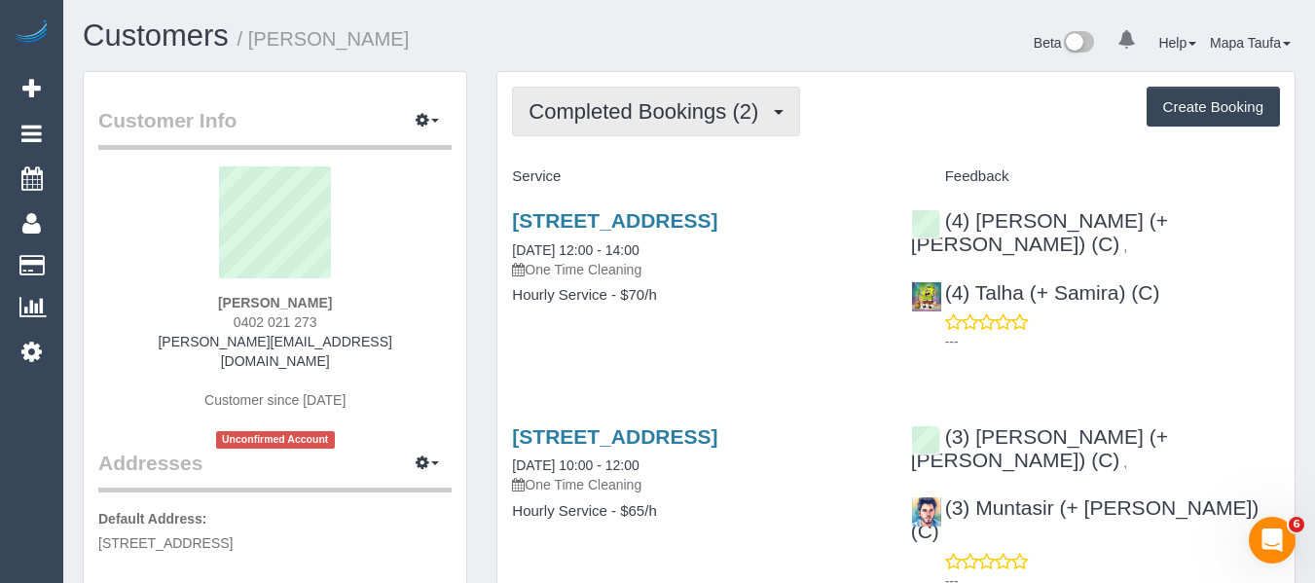
click at [627, 110] on span "Completed Bookings (2)" at bounding box center [649, 111] width 240 height 24
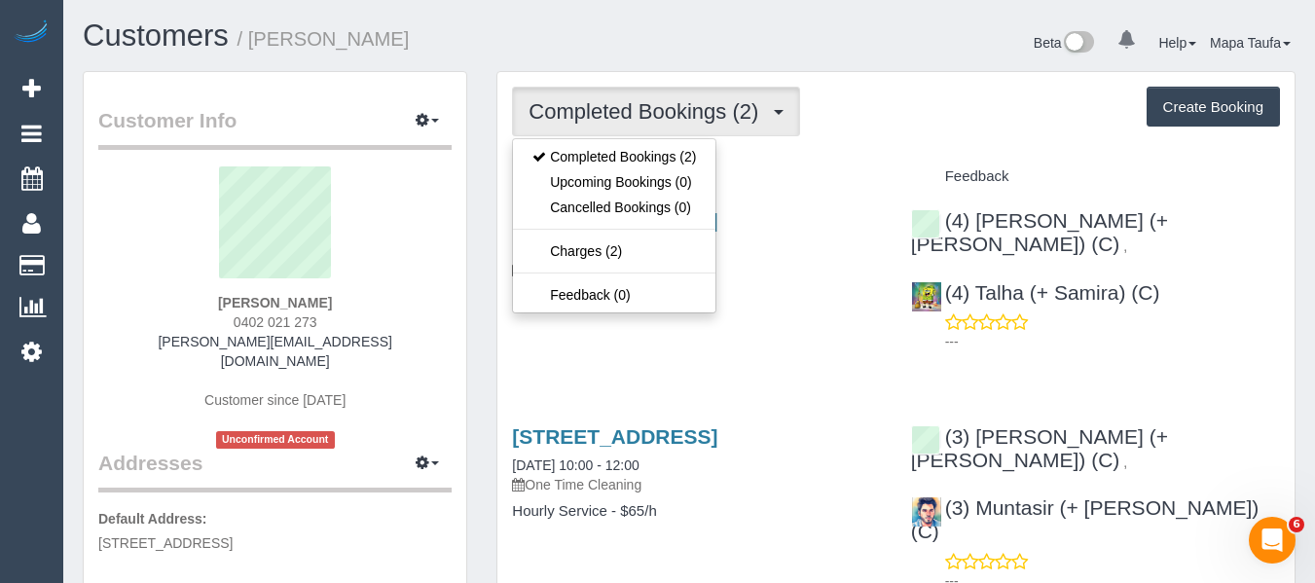
click at [424, 205] on sui-profile-pic at bounding box center [275, 229] width 324 height 127
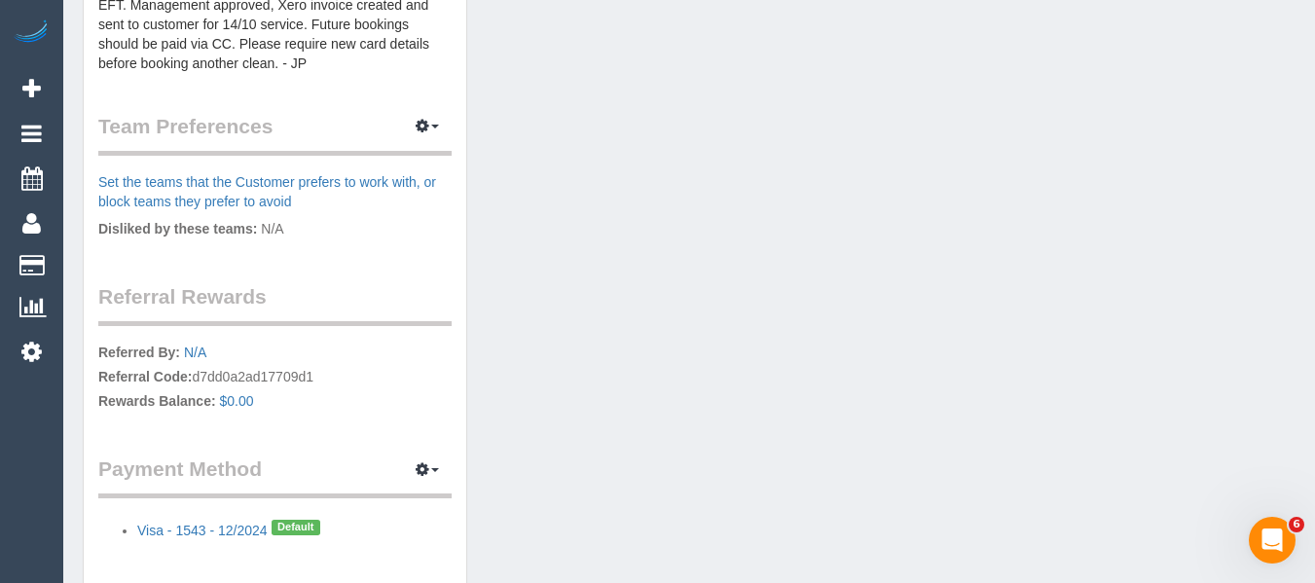
scroll to position [1033, 0]
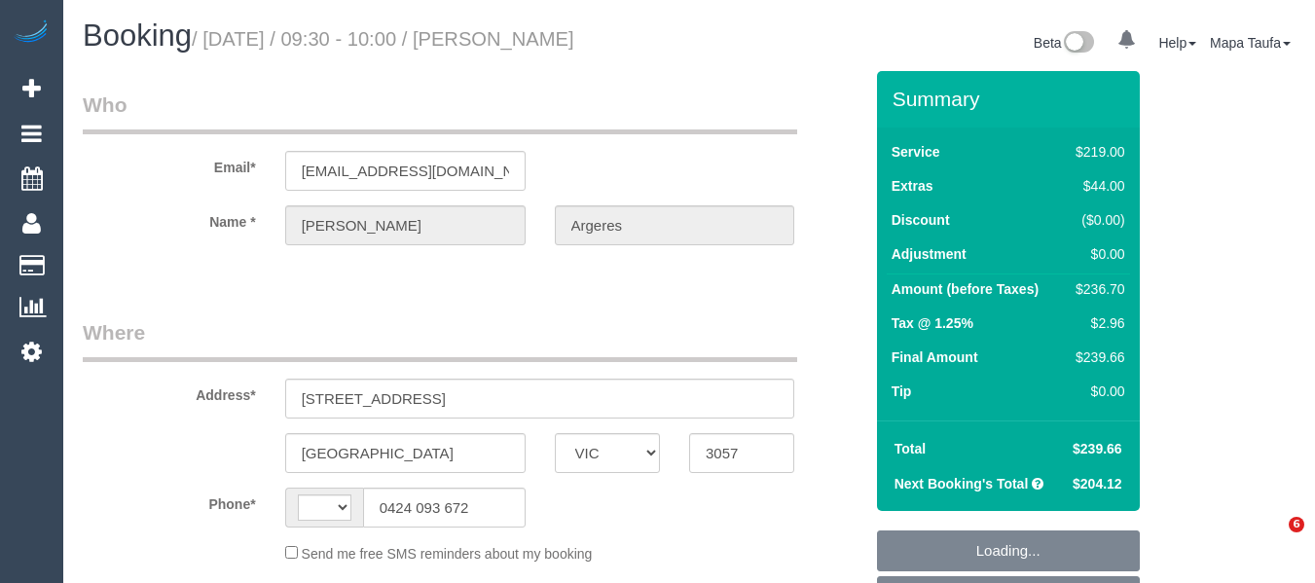
select select "VIC"
select select "string:stripe-pm_1N4iSq2GScqysDRVhLVQDao8"
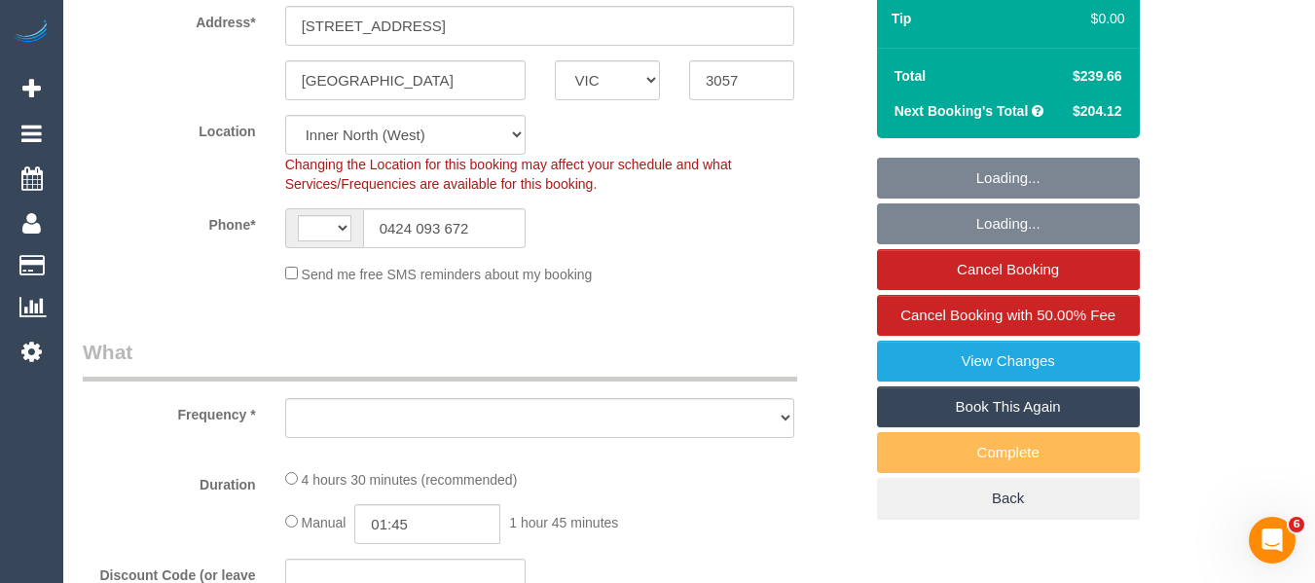
select select "string:AU"
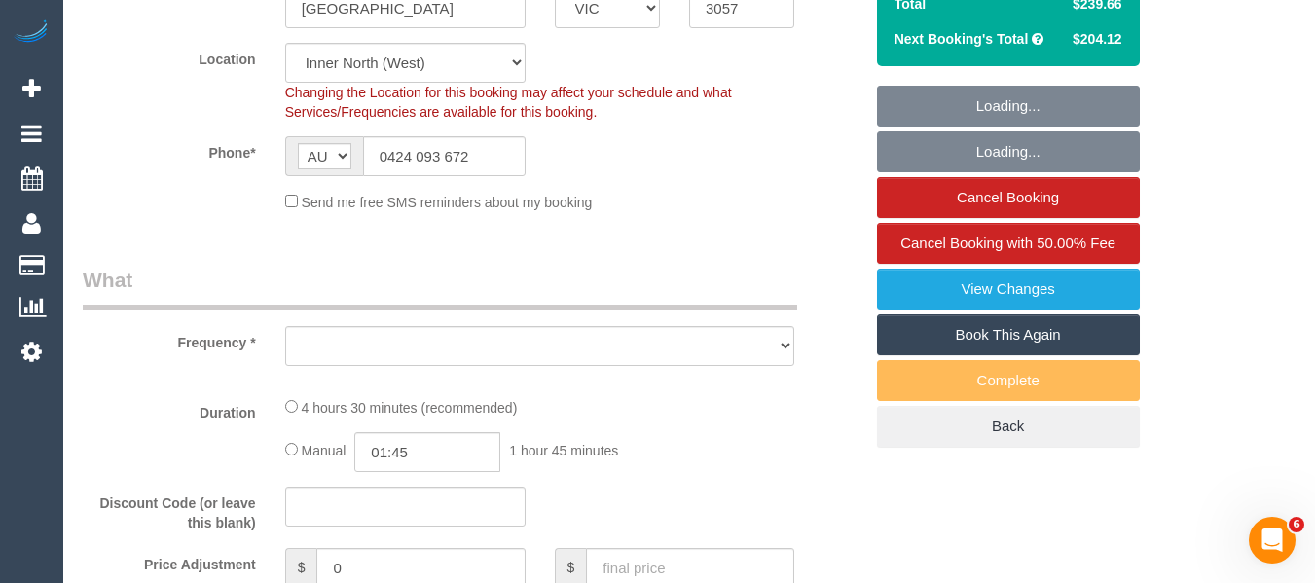
select select "object:687"
select select "number:32"
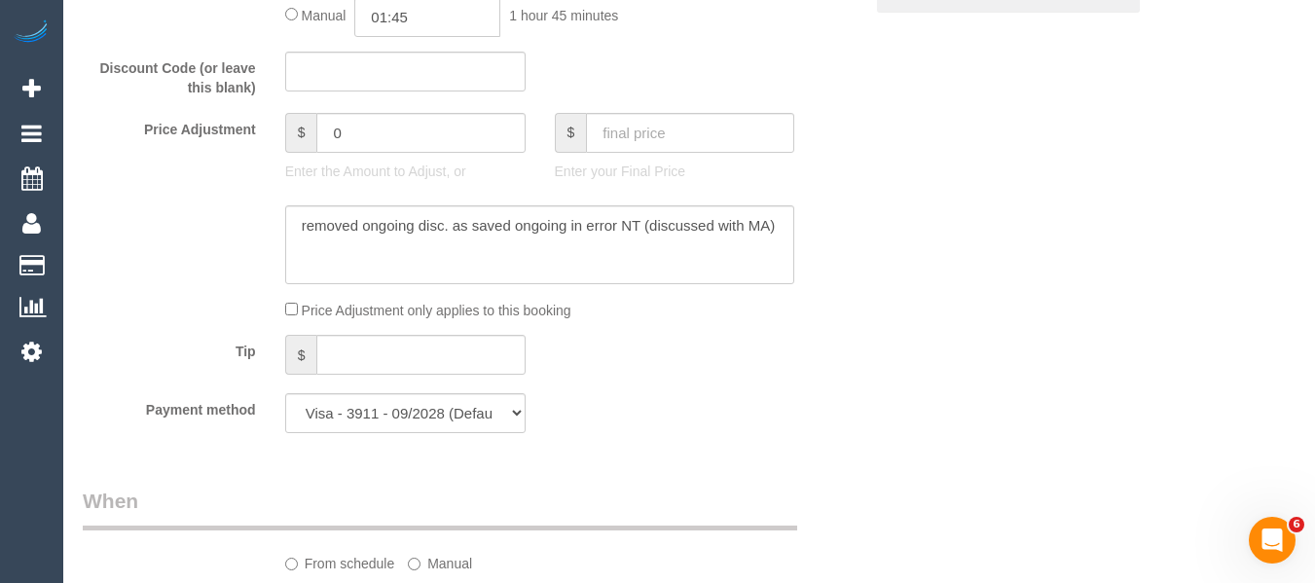
select select "object:692"
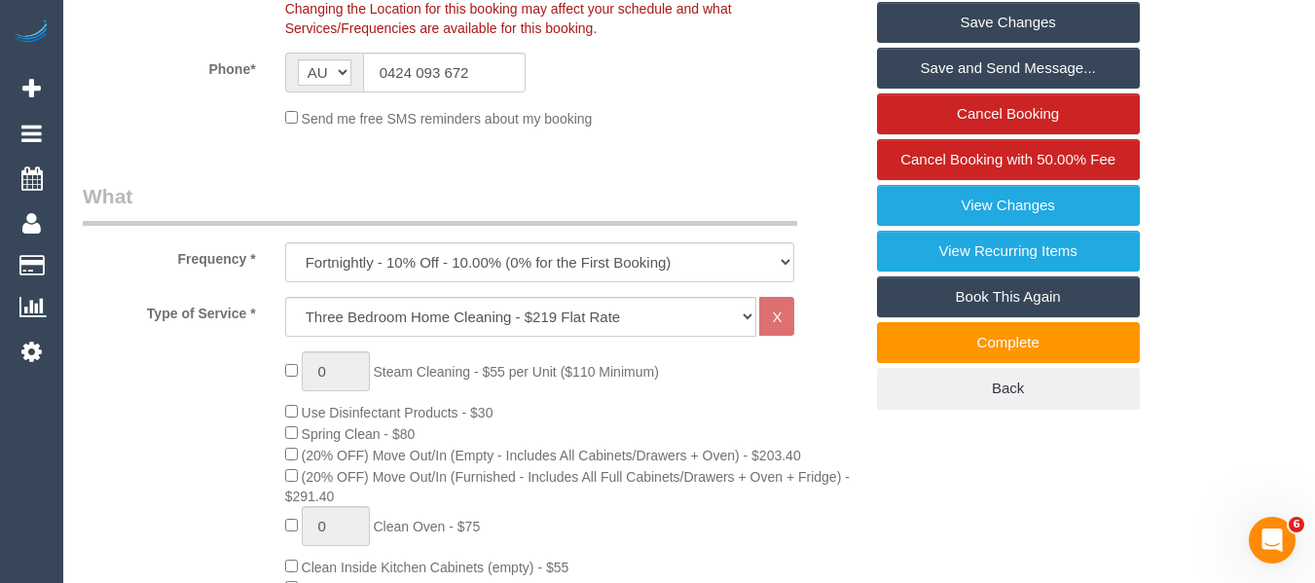
scroll to position [290, 0]
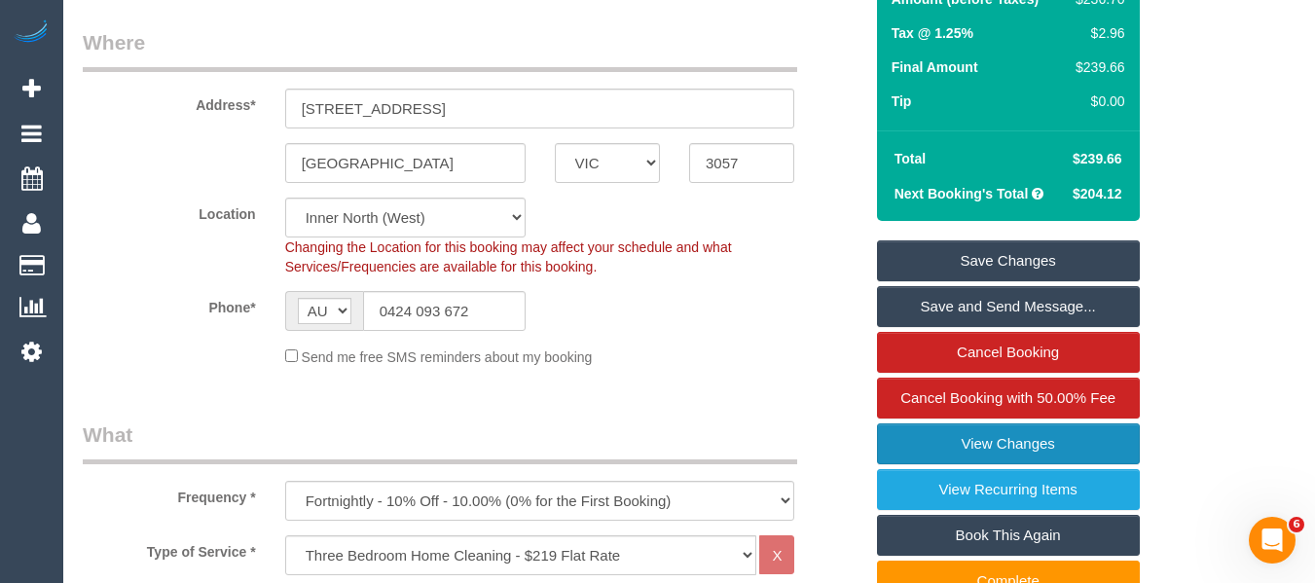
click at [1009, 429] on link "View Changes" at bounding box center [1008, 444] width 263 height 41
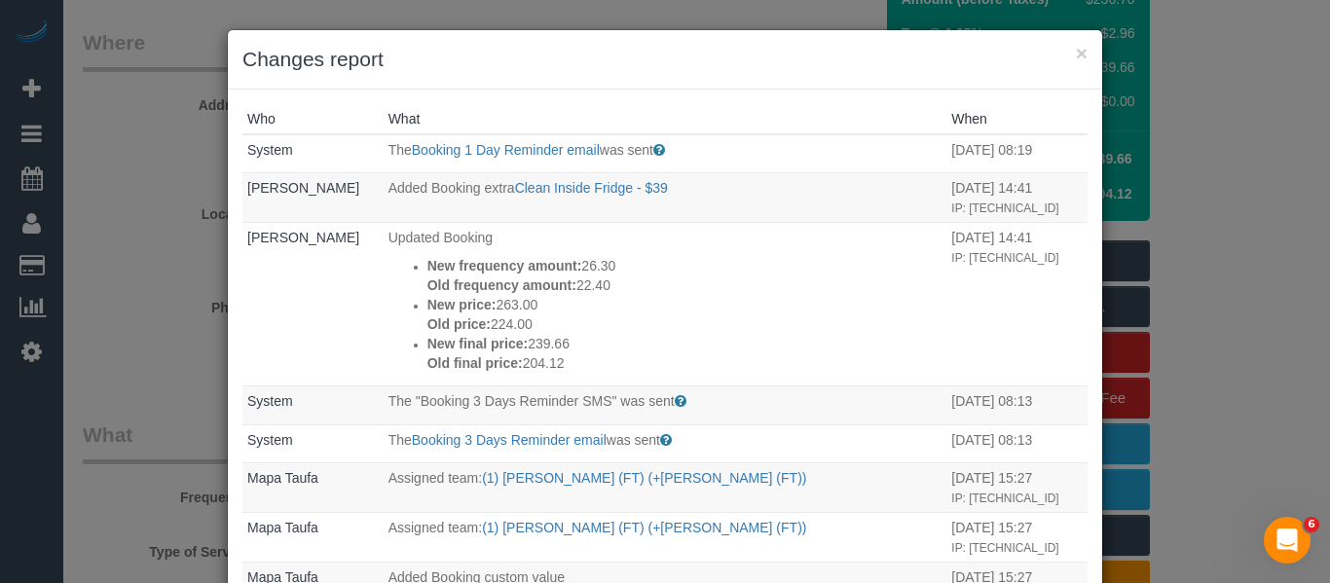
drag, startPoint x: 1065, startPoint y: 57, endPoint x: 1114, endPoint y: 68, distance: 49.8
click at [1066, 59] on h3 "Changes report" at bounding box center [664, 59] width 845 height 29
drag, startPoint x: 1077, startPoint y: 51, endPoint x: 1109, endPoint y: 55, distance: 32.4
click at [1077, 54] on button "×" at bounding box center [1082, 53] width 12 height 20
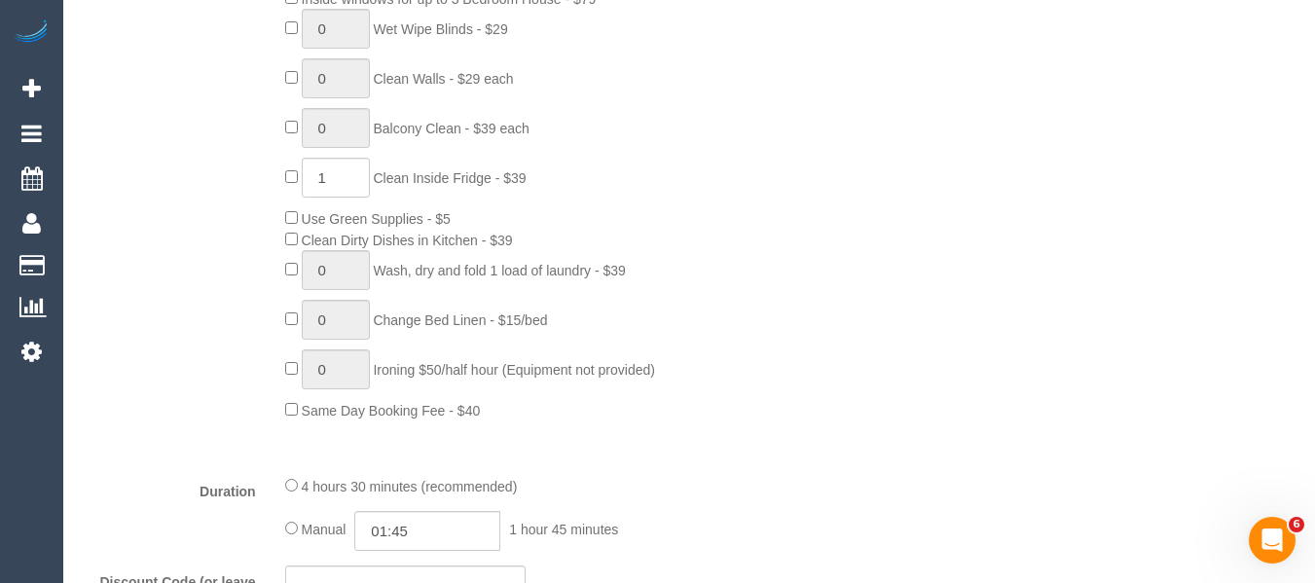
scroll to position [1454, 0]
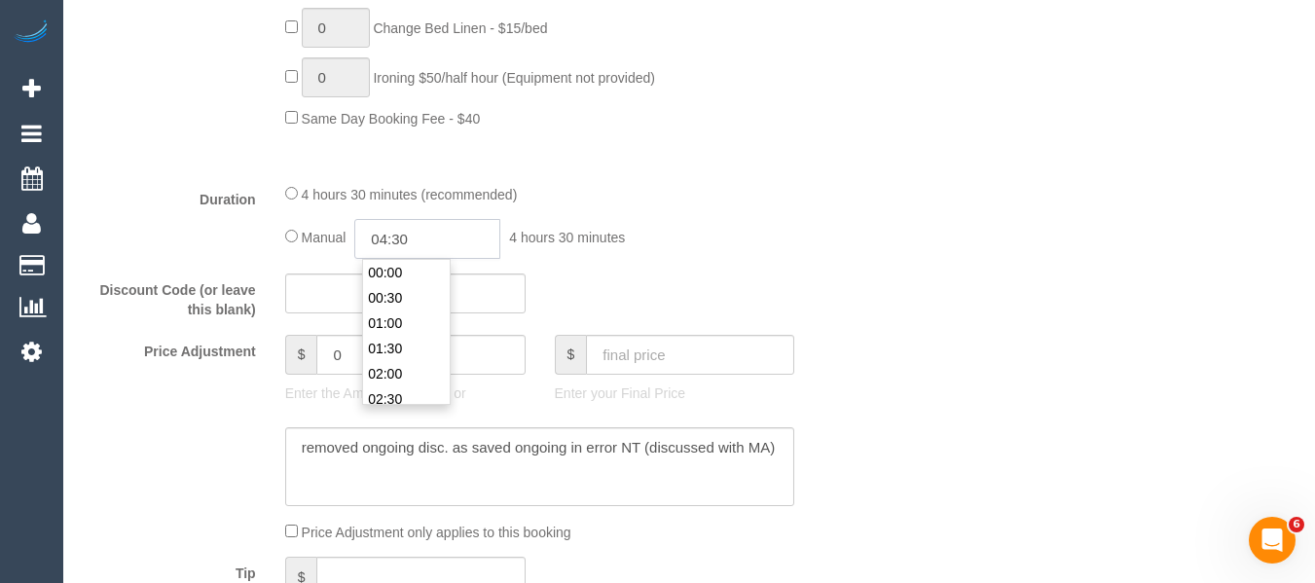
click at [425, 240] on input "04:30" at bounding box center [427, 239] width 146 height 40
click at [397, 276] on li "02:00" at bounding box center [406, 268] width 87 height 25
click at [413, 240] on input "02:00" at bounding box center [427, 239] width 146 height 40
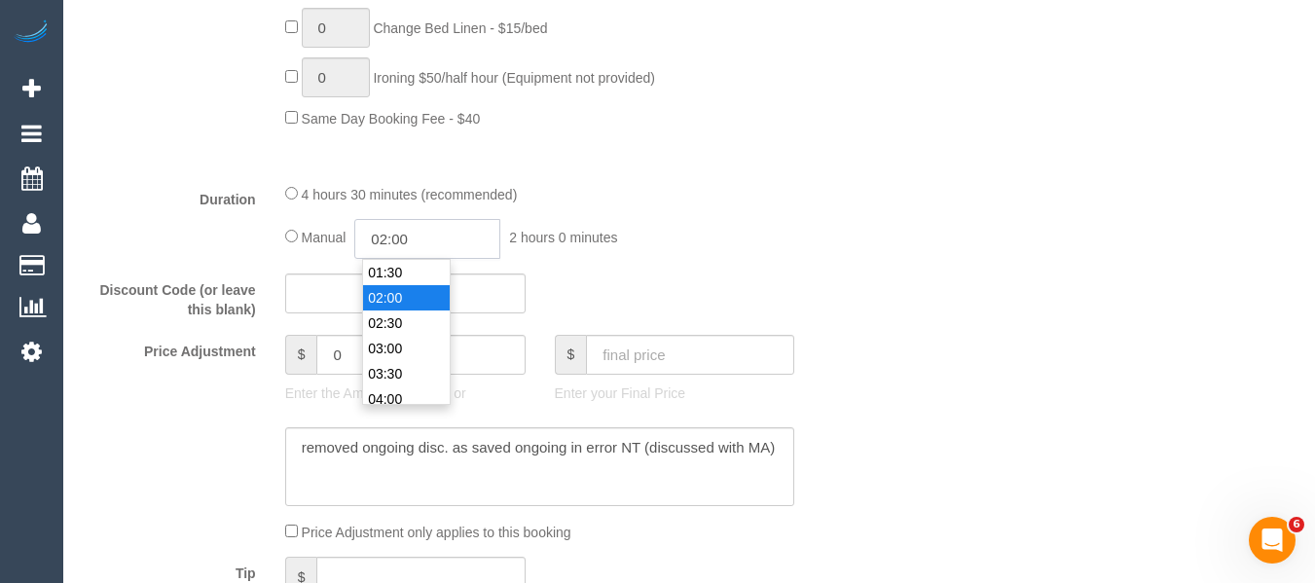
click at [431, 231] on input "02:00" at bounding box center [427, 239] width 146 height 40
type input "02:15"
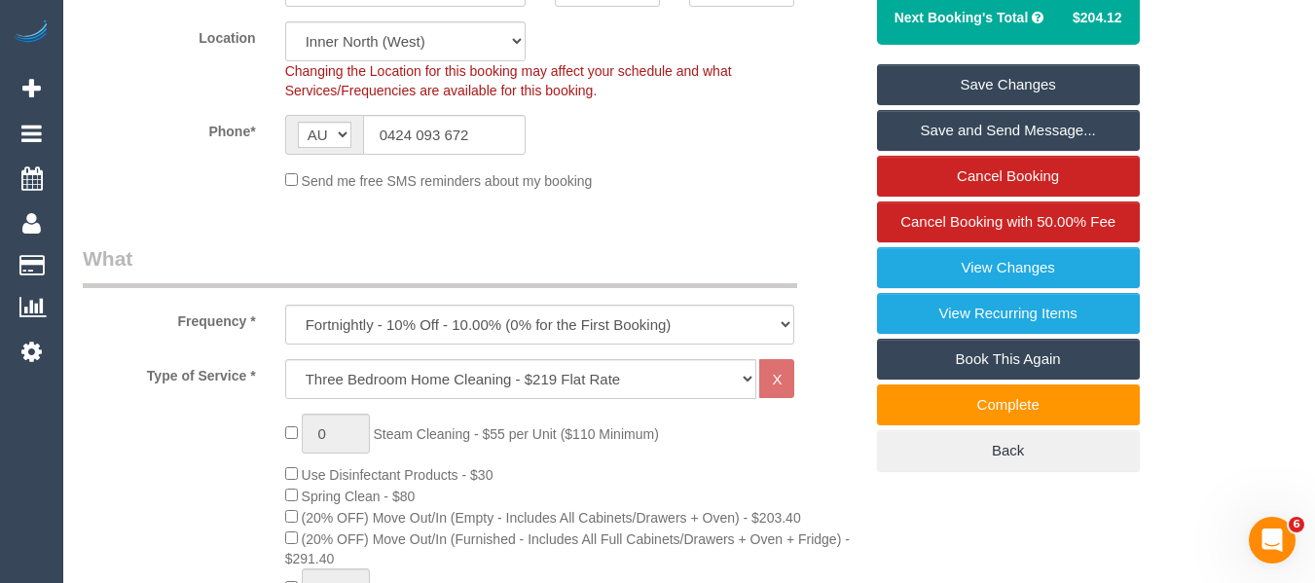
scroll to position [443, 0]
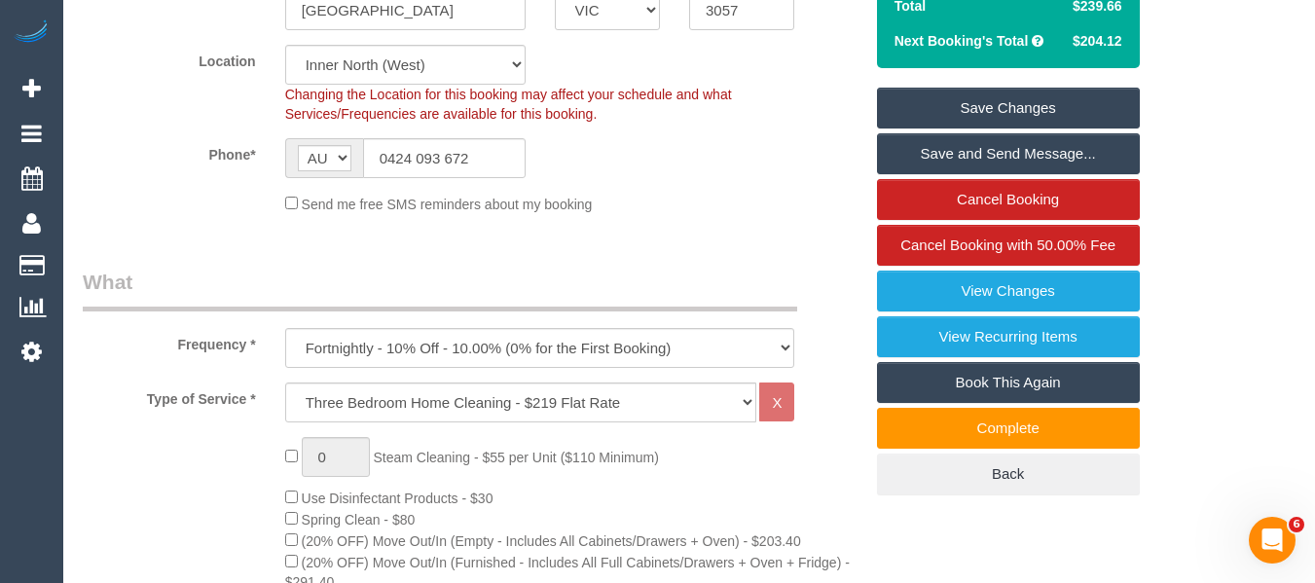
click at [1083, 106] on link "Save Changes" at bounding box center [1008, 108] width 263 height 41
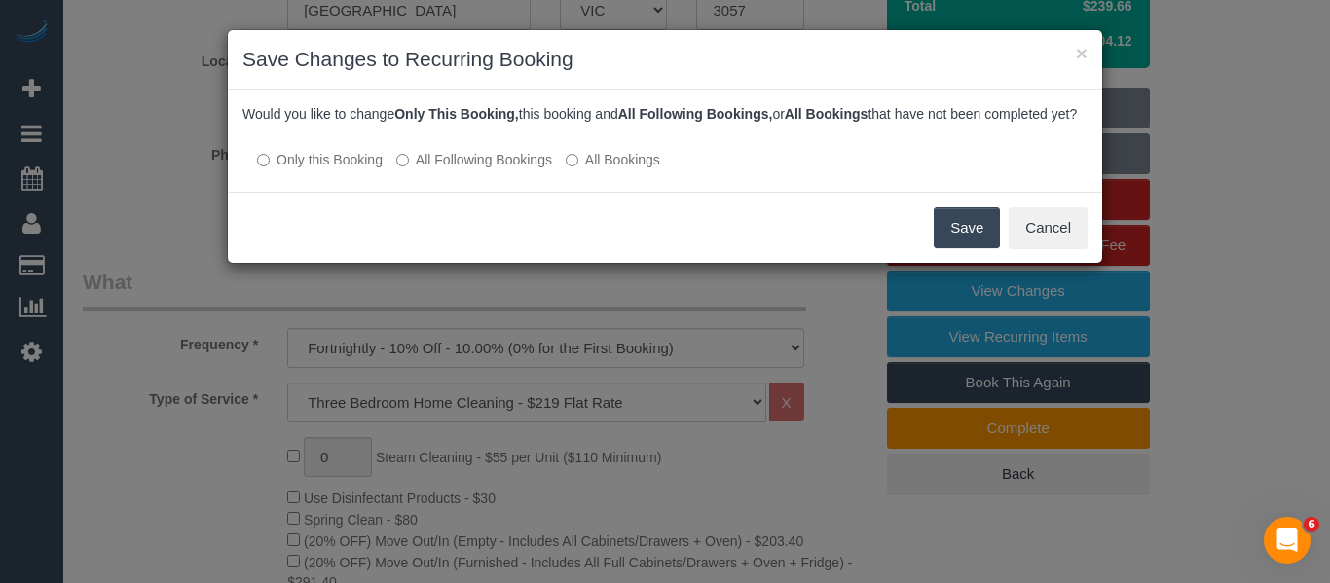
click at [967, 246] on button "Save" at bounding box center [967, 227] width 66 height 41
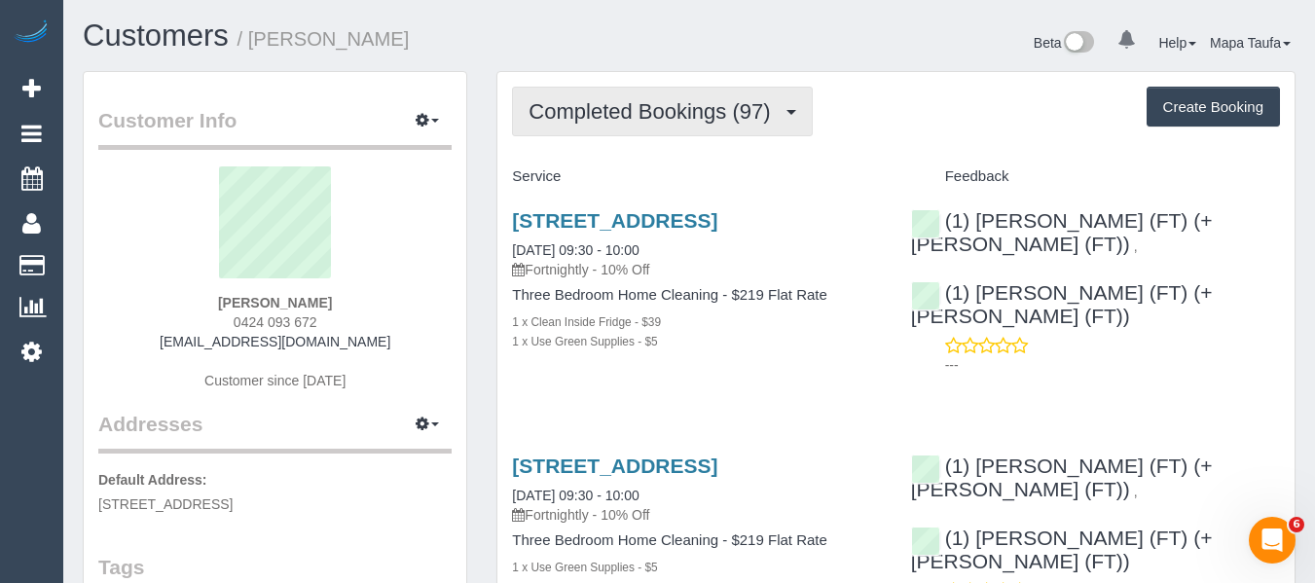
click at [628, 102] on span "Completed Bookings (97)" at bounding box center [654, 111] width 251 height 24
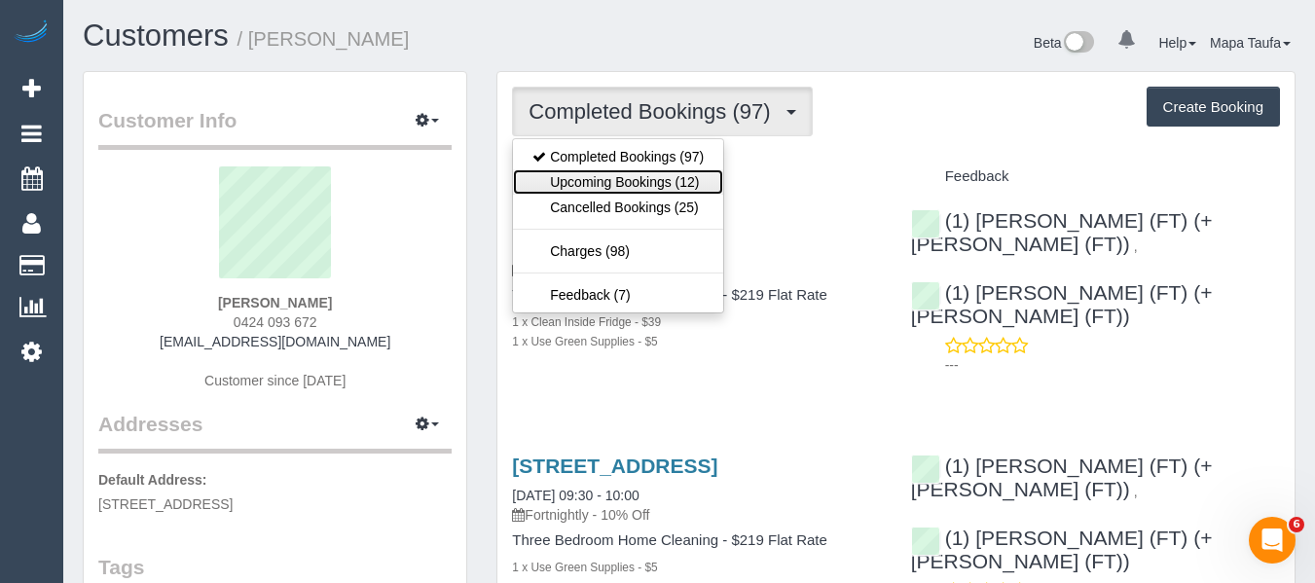
click at [653, 172] on link "Upcoming Bookings (12)" at bounding box center [618, 181] width 210 height 25
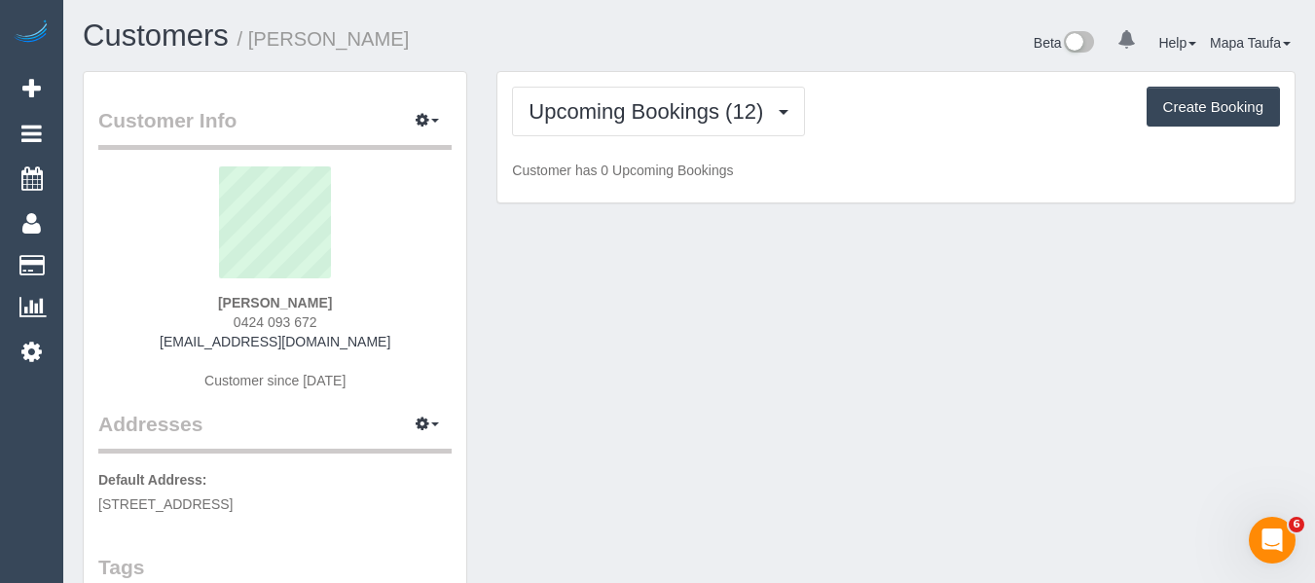
click at [905, 124] on div "Upcoming Bookings (12) Completed Bookings (97) Upcoming Bookings (12) Cancelled…" at bounding box center [896, 112] width 768 height 50
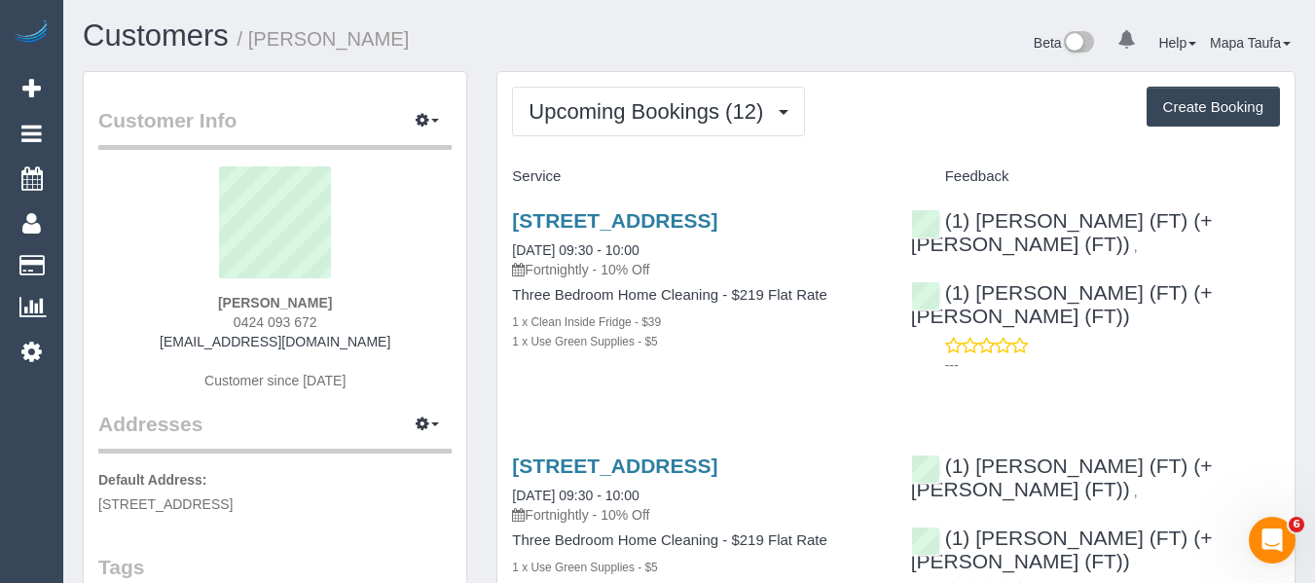
drag, startPoint x: 349, startPoint y: 324, endPoint x: 210, endPoint y: 326, distance: 138.3
click at [210, 326] on div "[PERSON_NAME] 0424 093 672 [EMAIL_ADDRESS][DOMAIN_NAME] Customer since [DATE]" at bounding box center [274, 287] width 353 height 243
copy span "0424 093 672"
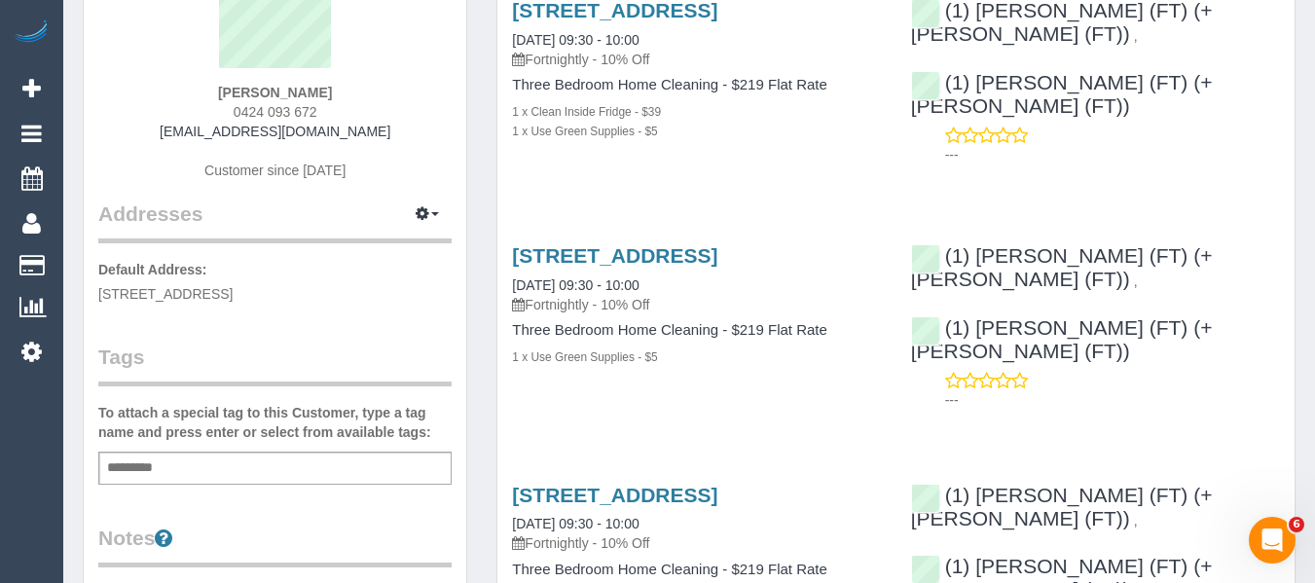
scroll to position [97, 0]
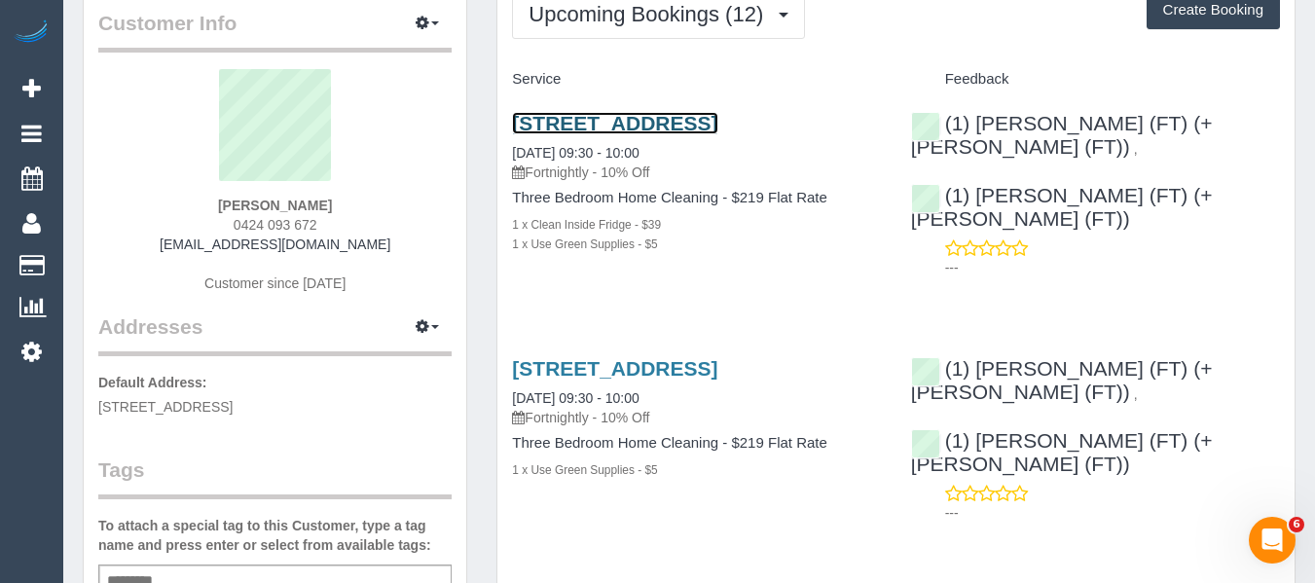
click at [678, 123] on link "[STREET_ADDRESS]" at bounding box center [614, 123] width 205 height 22
click at [359, 211] on div "[PERSON_NAME] 0424 093 672 [EMAIL_ADDRESS][DOMAIN_NAME] Customer since [DATE]" at bounding box center [274, 190] width 353 height 243
drag, startPoint x: 348, startPoint y: 223, endPoint x: 208, endPoint y: 225, distance: 139.2
click at [208, 225] on div "[PERSON_NAME] 0424 093 672 [EMAIL_ADDRESS][DOMAIN_NAME] Customer since [DATE]" at bounding box center [274, 190] width 353 height 243
copy span "0424 093 672"
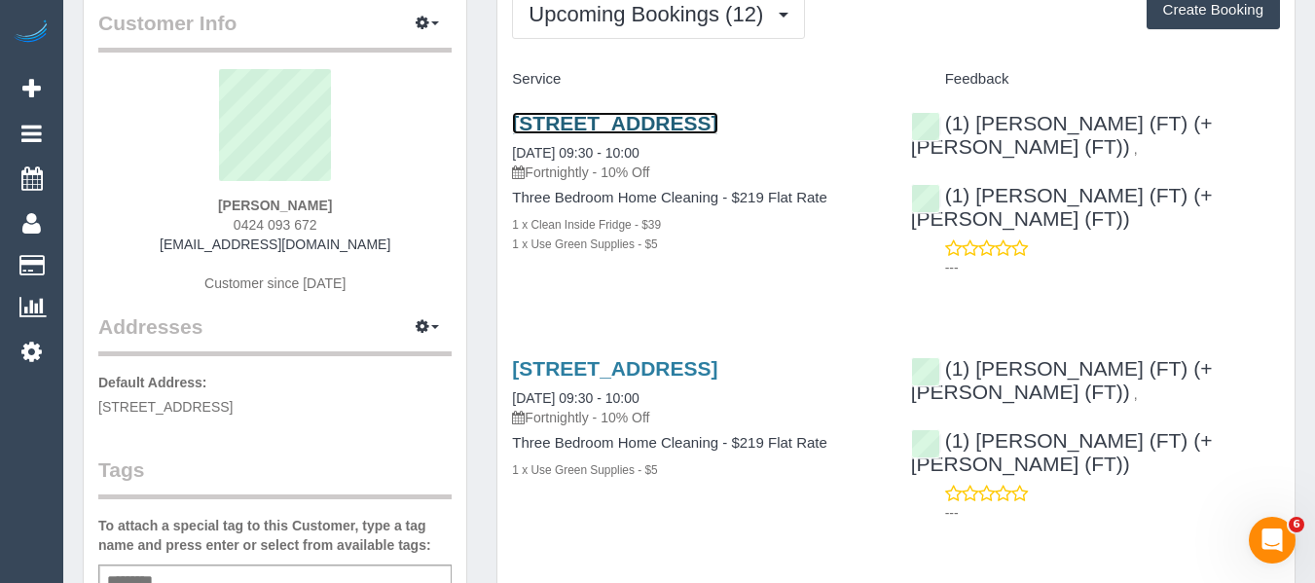
click at [593, 120] on link "[STREET_ADDRESS]" at bounding box center [614, 123] width 205 height 22
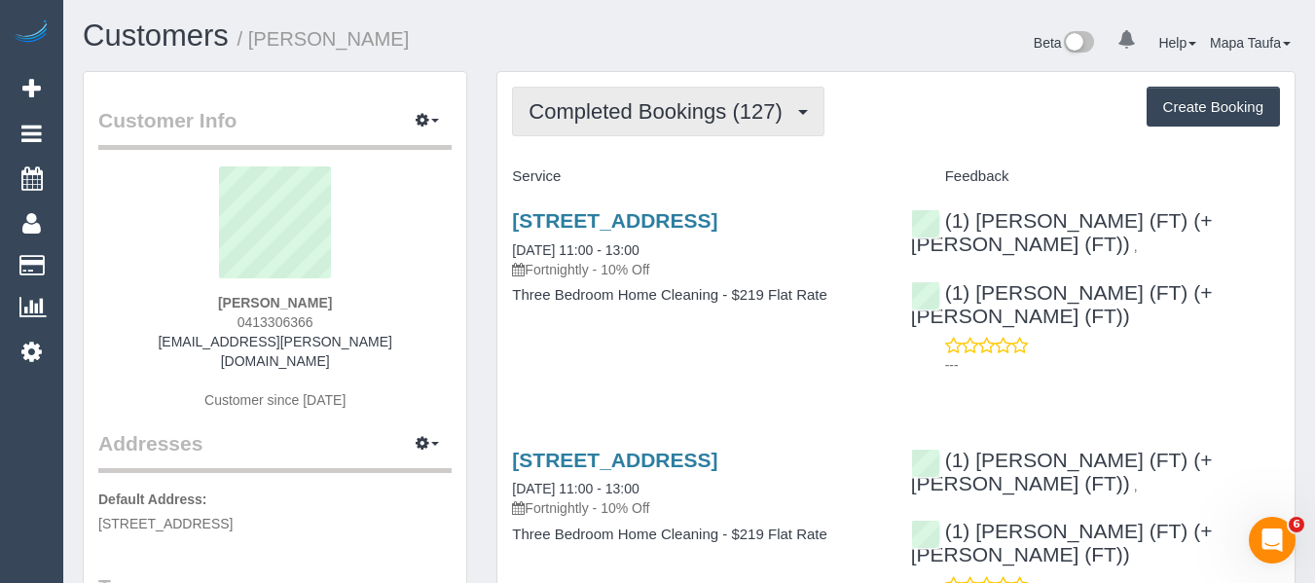
click at [661, 97] on button "Completed Bookings (127)" at bounding box center [668, 112] width 313 height 50
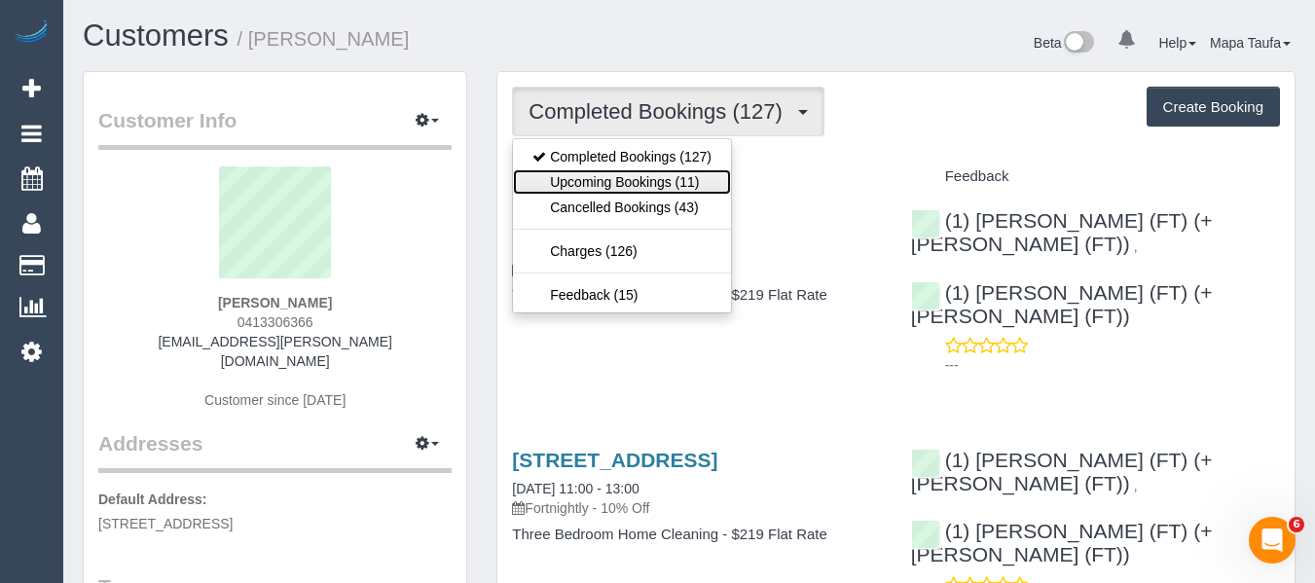
click at [676, 176] on link "Upcoming Bookings (11)" at bounding box center [622, 181] width 218 height 25
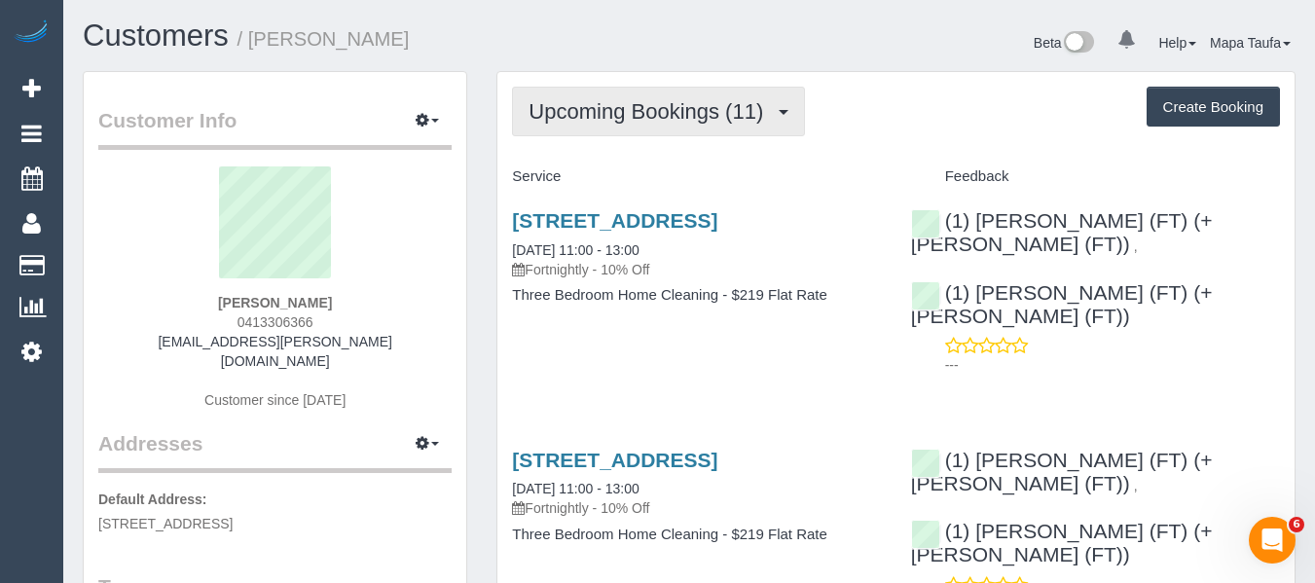
click at [587, 116] on span "Upcoming Bookings (11)" at bounding box center [651, 111] width 244 height 24
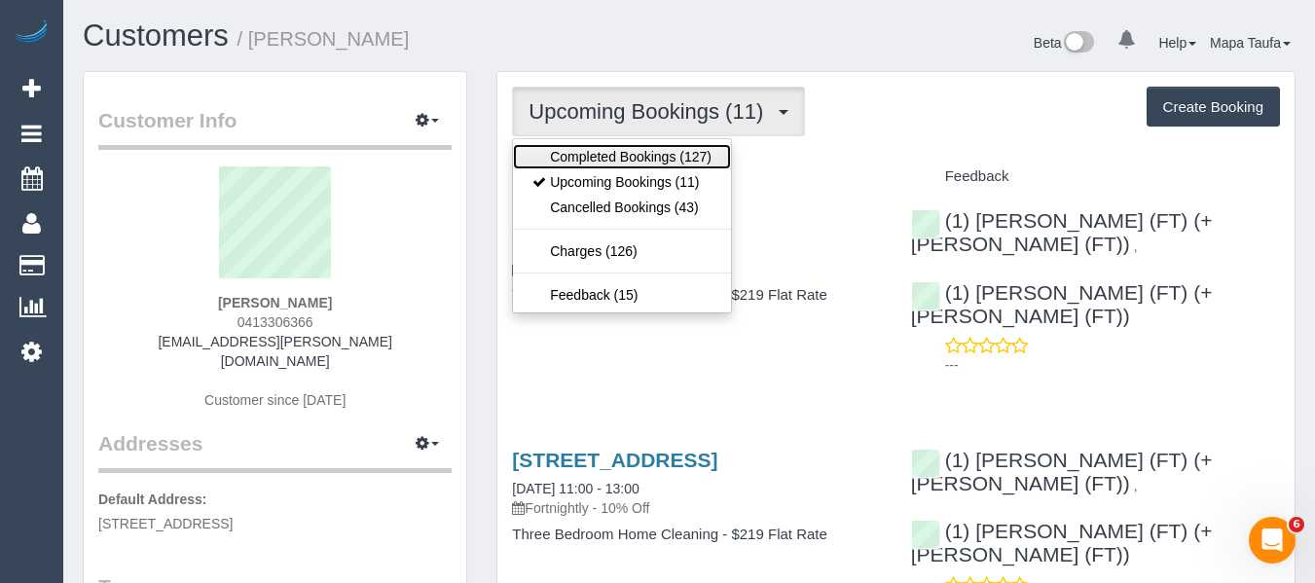
click at [596, 145] on link "Completed Bookings (127)" at bounding box center [622, 156] width 218 height 25
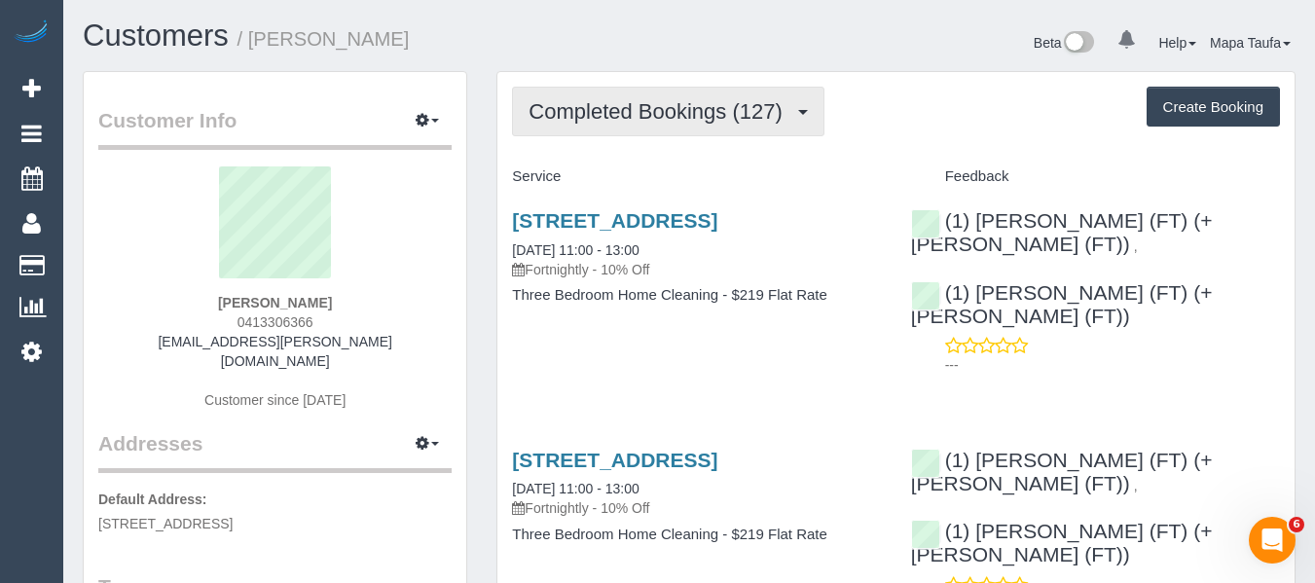
drag, startPoint x: 777, startPoint y: 114, endPoint x: 758, endPoint y: 116, distance: 18.6
click at [769, 114] on span "Completed Bookings (127)" at bounding box center [660, 111] width 263 height 24
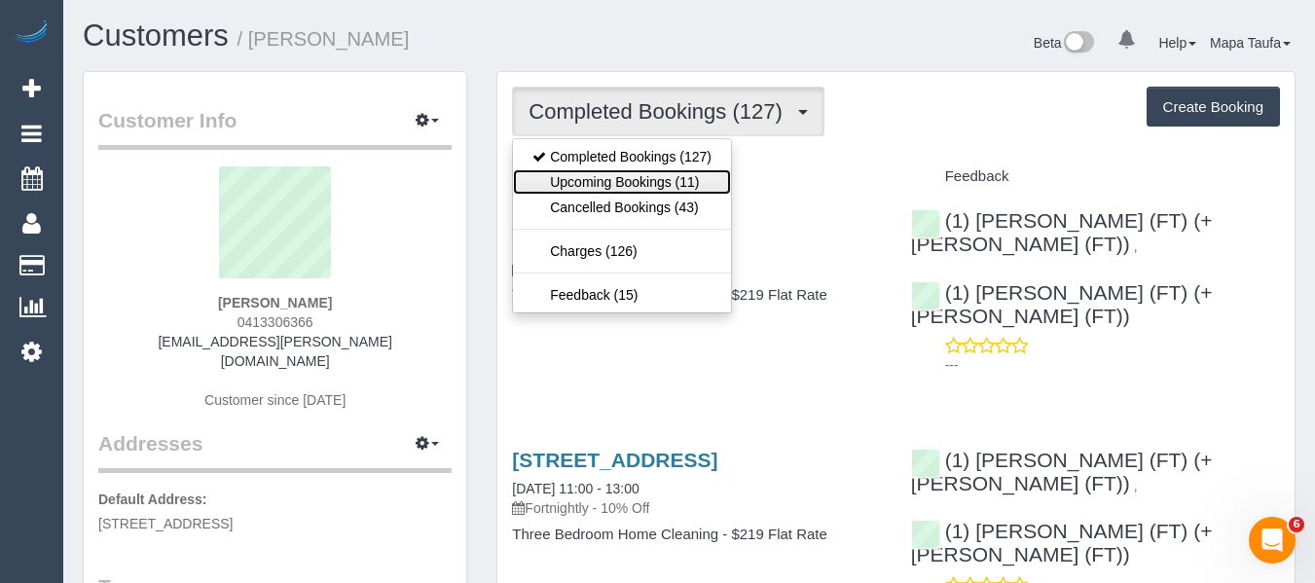
click at [670, 180] on link "Upcoming Bookings (11)" at bounding box center [622, 181] width 218 height 25
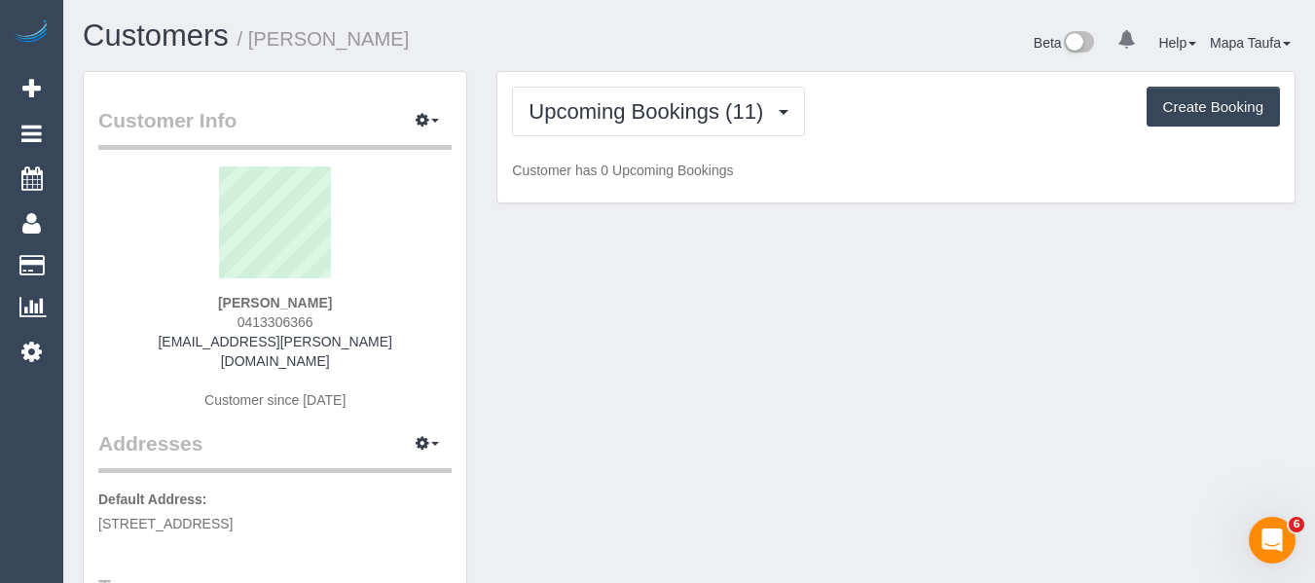
click at [935, 134] on div "Upcoming Bookings (11) Completed Bookings (127) Upcoming Bookings (11) Cancelle…" at bounding box center [896, 112] width 768 height 50
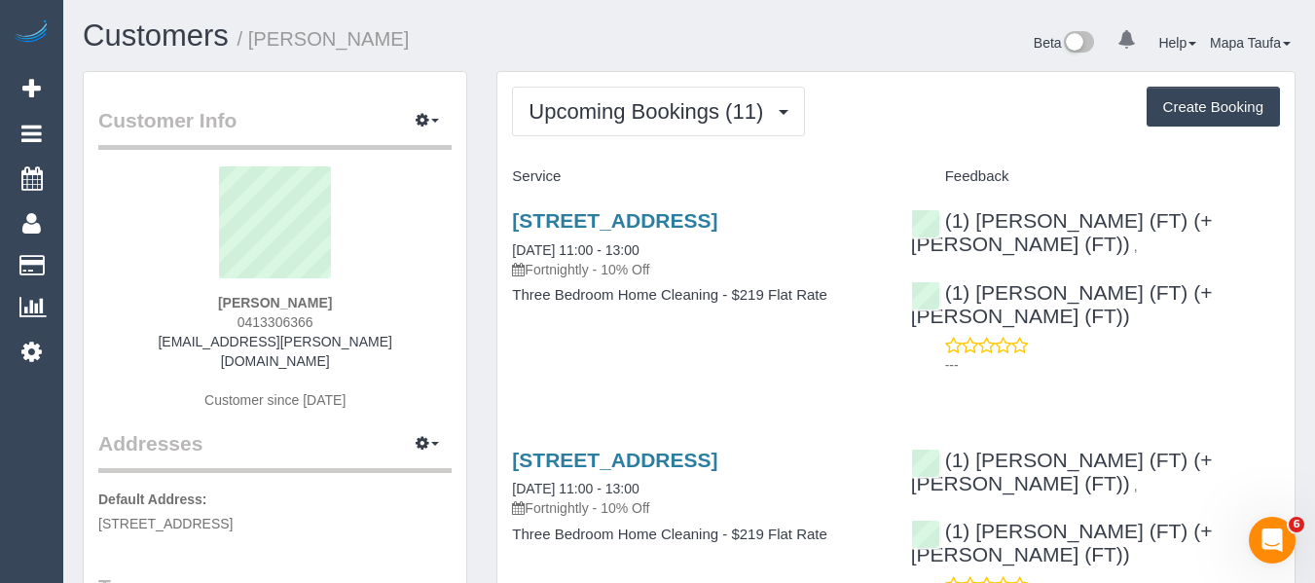
drag, startPoint x: 343, startPoint y: 324, endPoint x: 235, endPoint y: 322, distance: 108.1
click at [235, 322] on div "Jillian McKeague 0413306366 jillian.mckeague@gmail.com Customer since 2018" at bounding box center [274, 297] width 353 height 263
copy span "0413306366"
click at [549, 221] on link "37 Holroyd St, Brunswick, VIC 3056" at bounding box center [614, 220] width 205 height 22
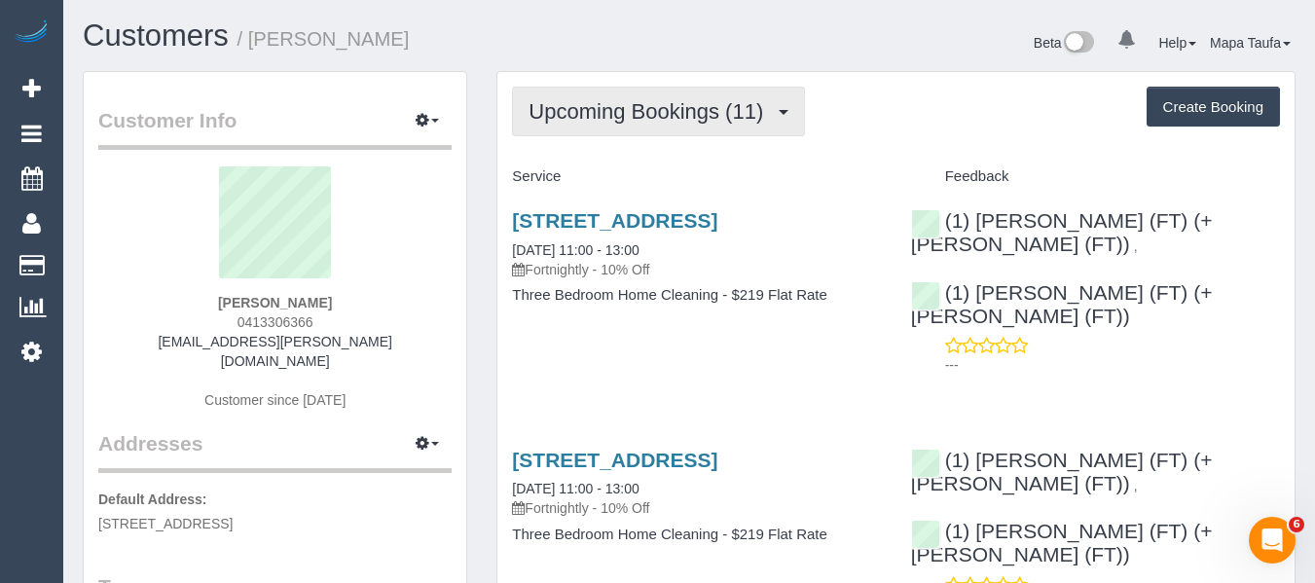
drag, startPoint x: 621, startPoint y: 103, endPoint x: 610, endPoint y: 134, distance: 32.9
click at [621, 103] on span "Upcoming Bookings (11)" at bounding box center [651, 111] width 244 height 24
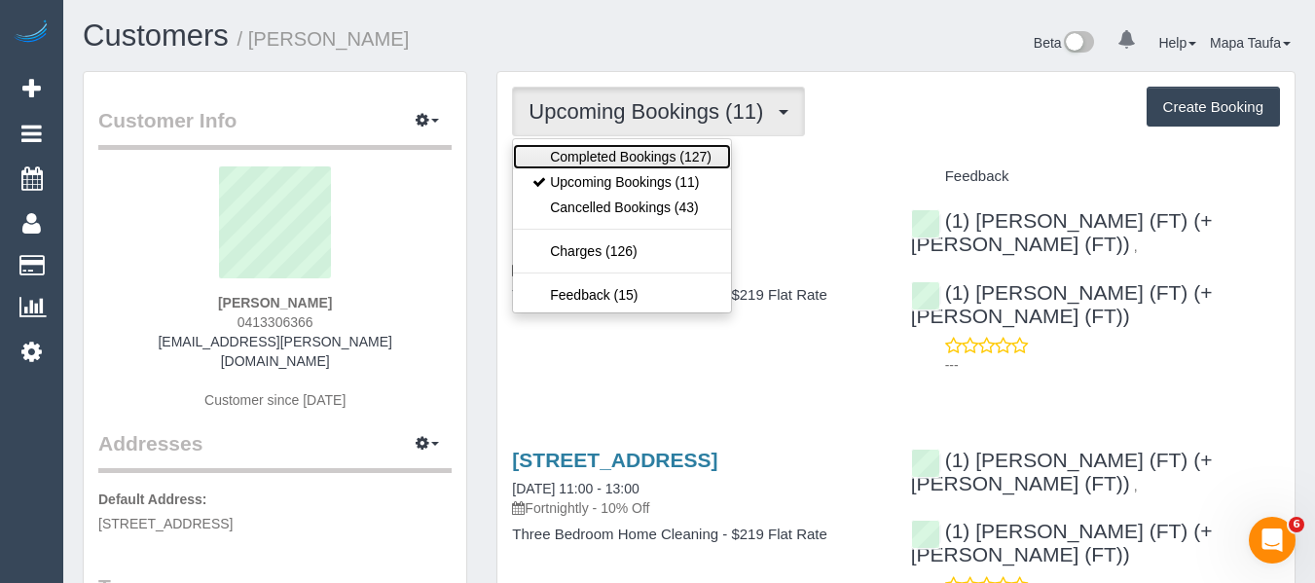
click at [608, 158] on link "Completed Bookings (127)" at bounding box center [622, 156] width 218 height 25
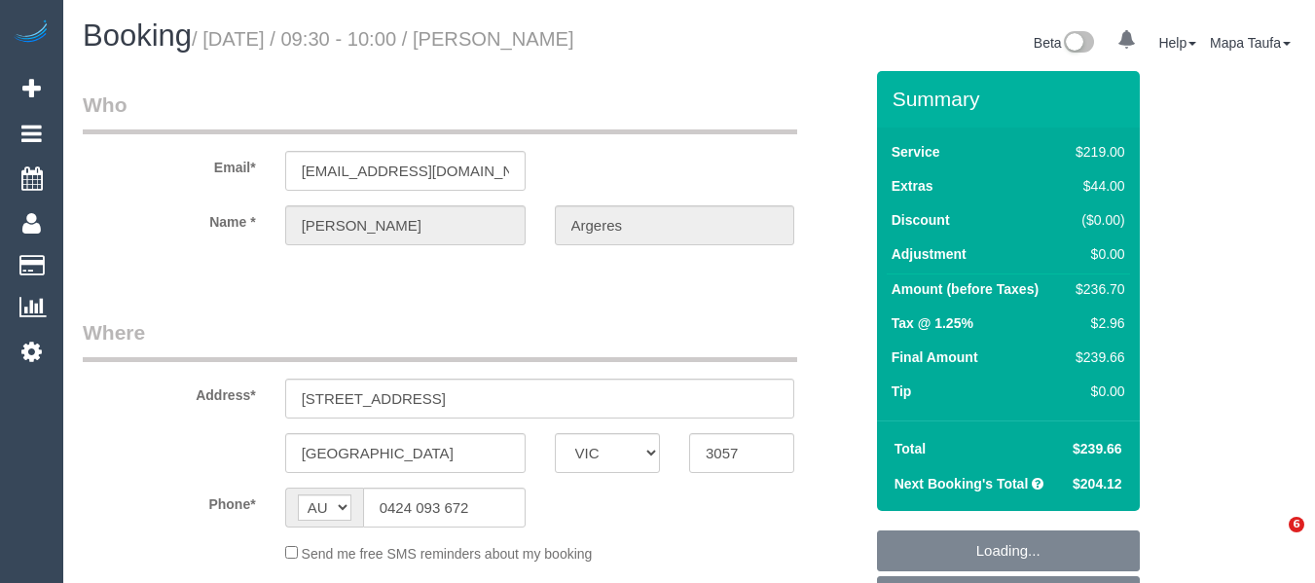
select select "VIC"
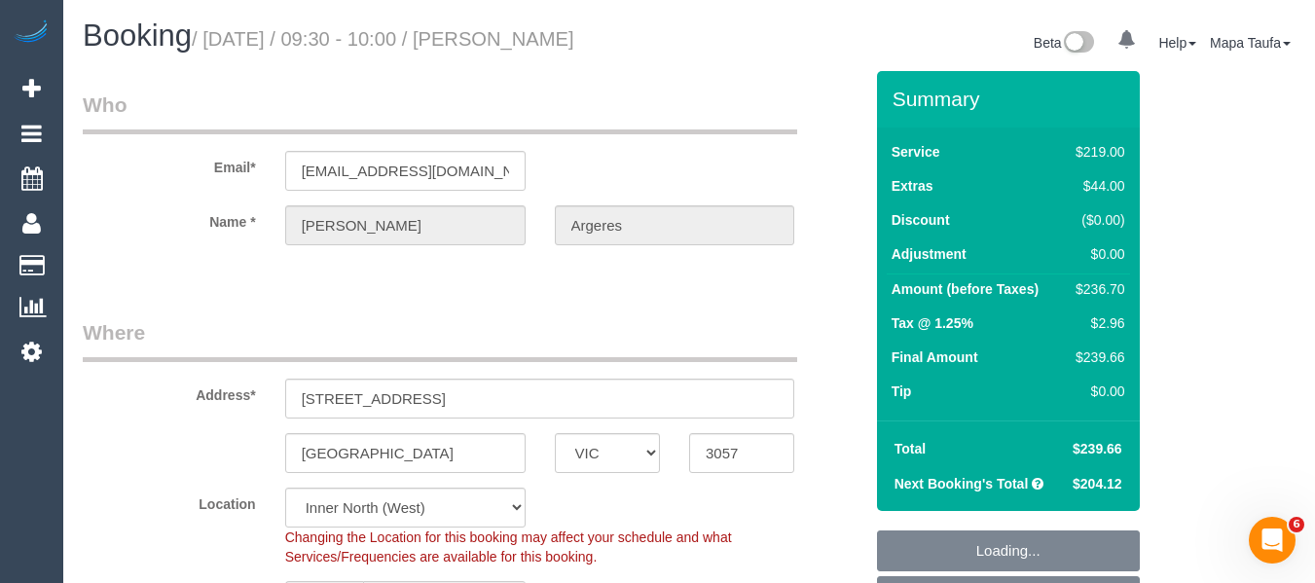
select select "object:644"
select select "string:stripe-pm_1N4iSq2GScqysDRVhLVQDao8"
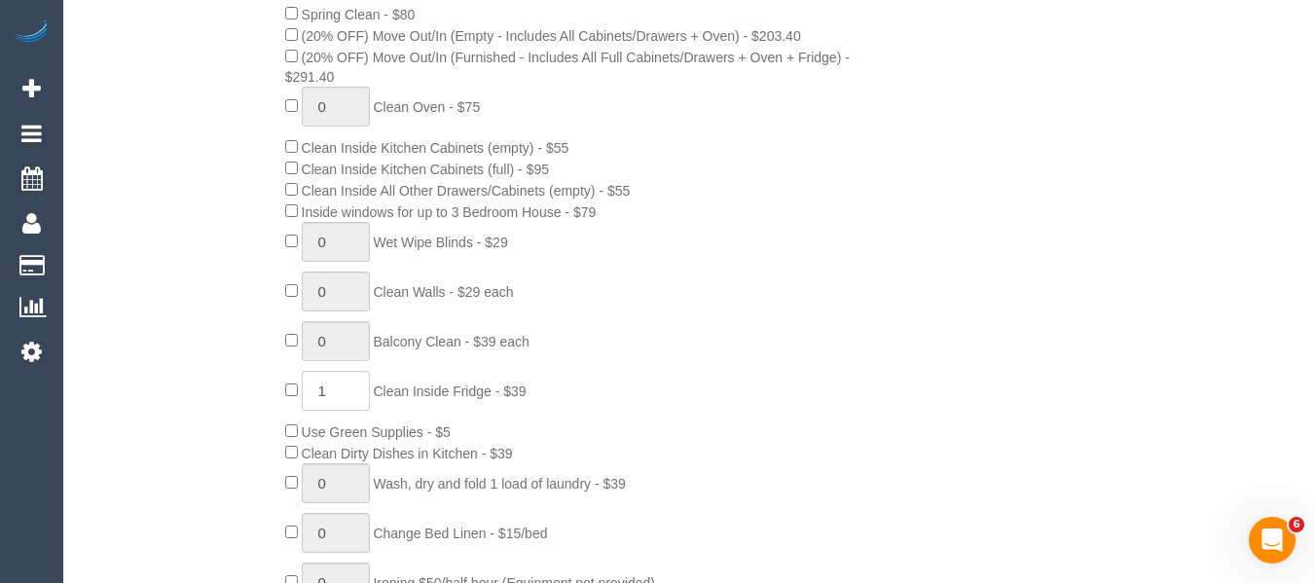
select select "number:32"
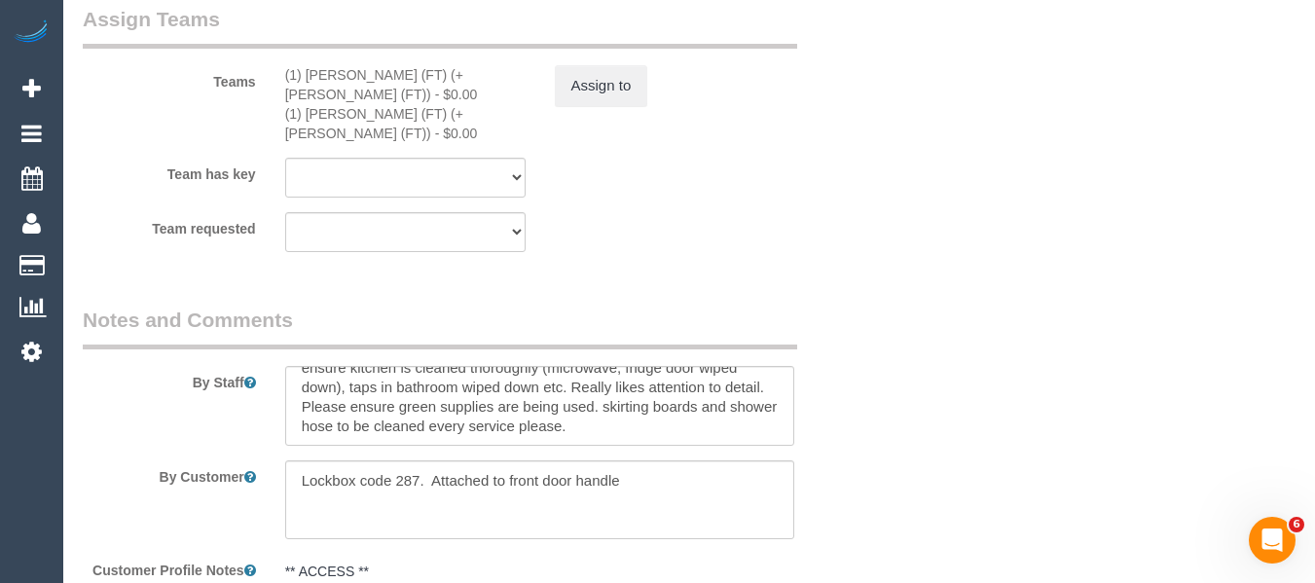
scroll to position [3351, 0]
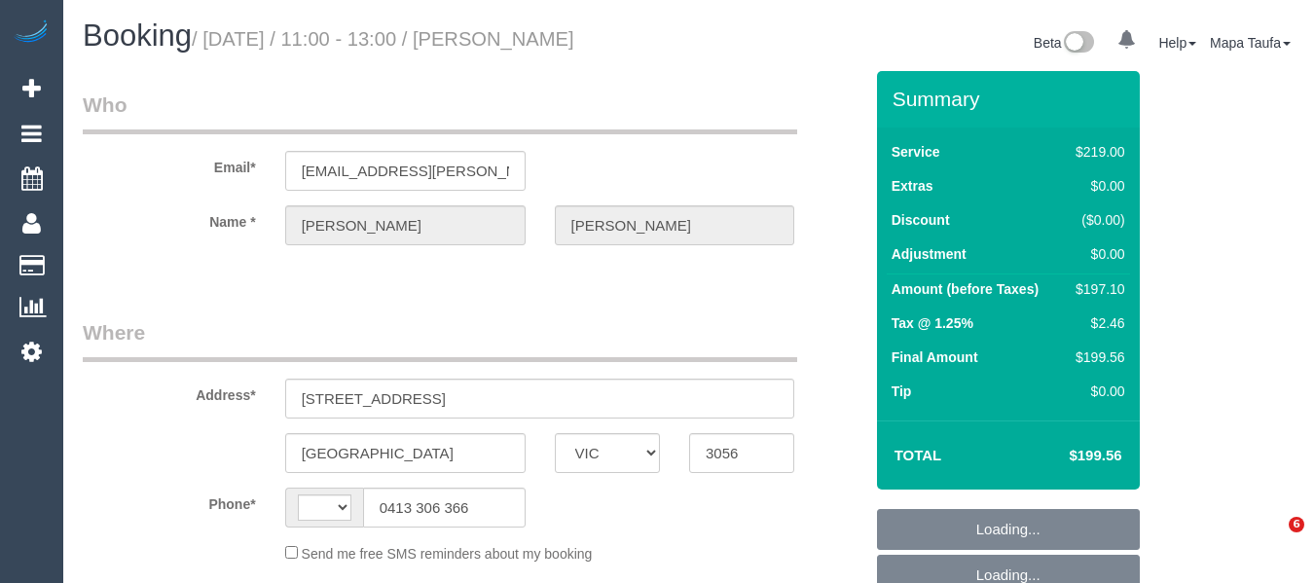
select select "VIC"
select select "string:AU"
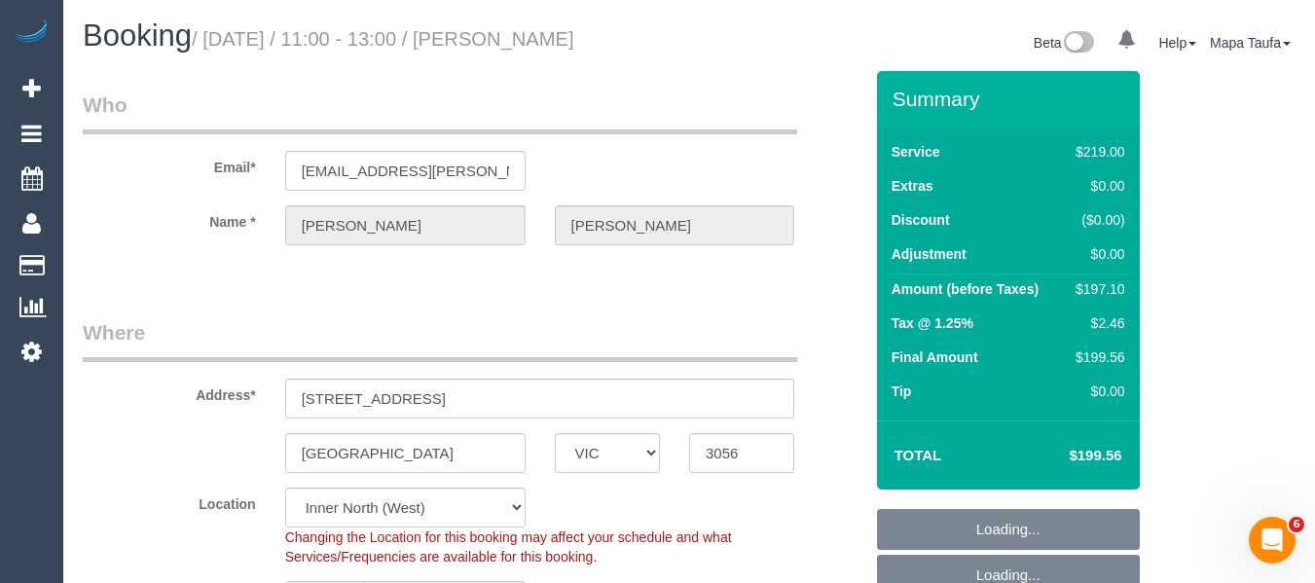
select select "string:stripe-pm_1GGesc2GScqysDRVJVCOxL56"
select select "number:27"
select select "number:14"
select select "number:19"
select select "number:24"
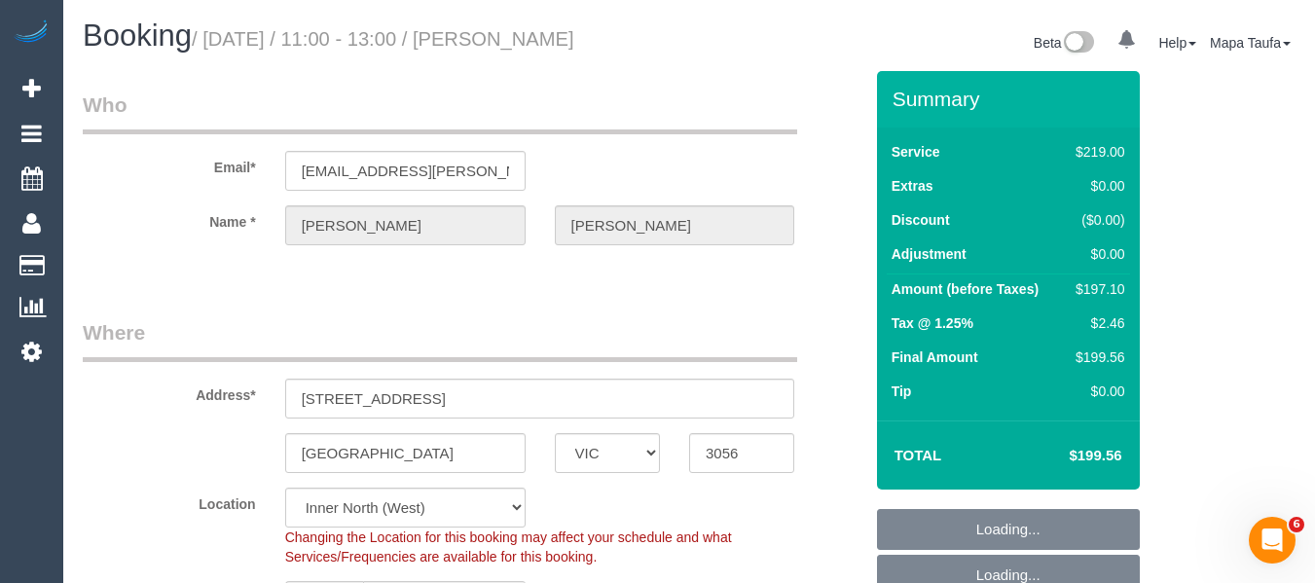
select select "number:11"
select select "object:1675"
select select "spot1"
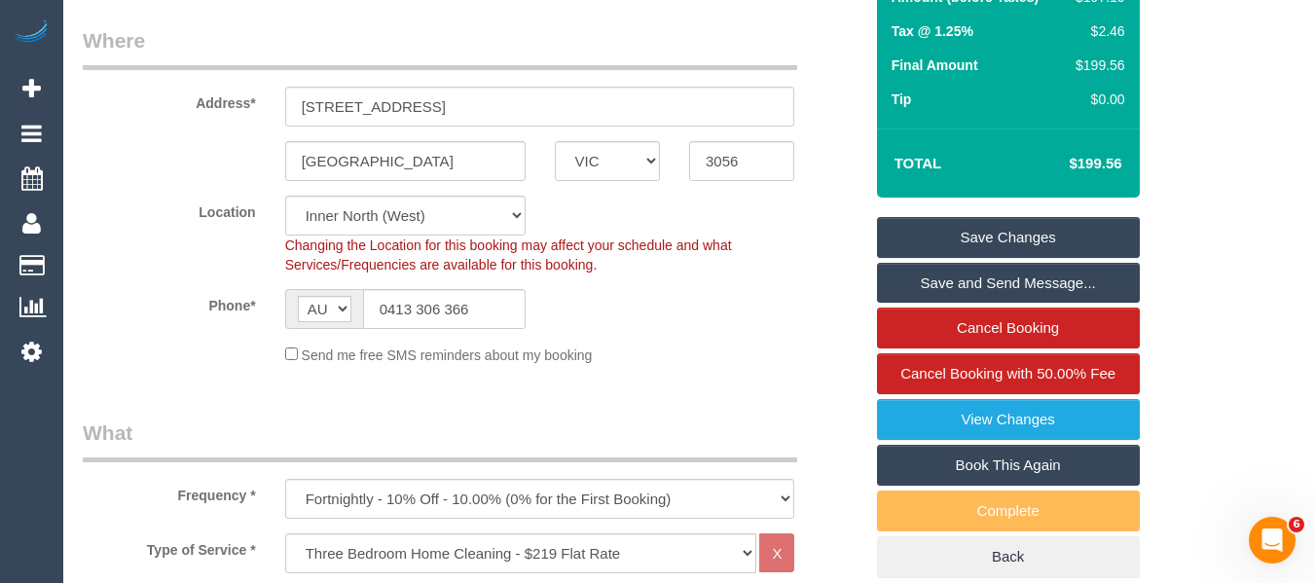
scroll to position [4074, 0]
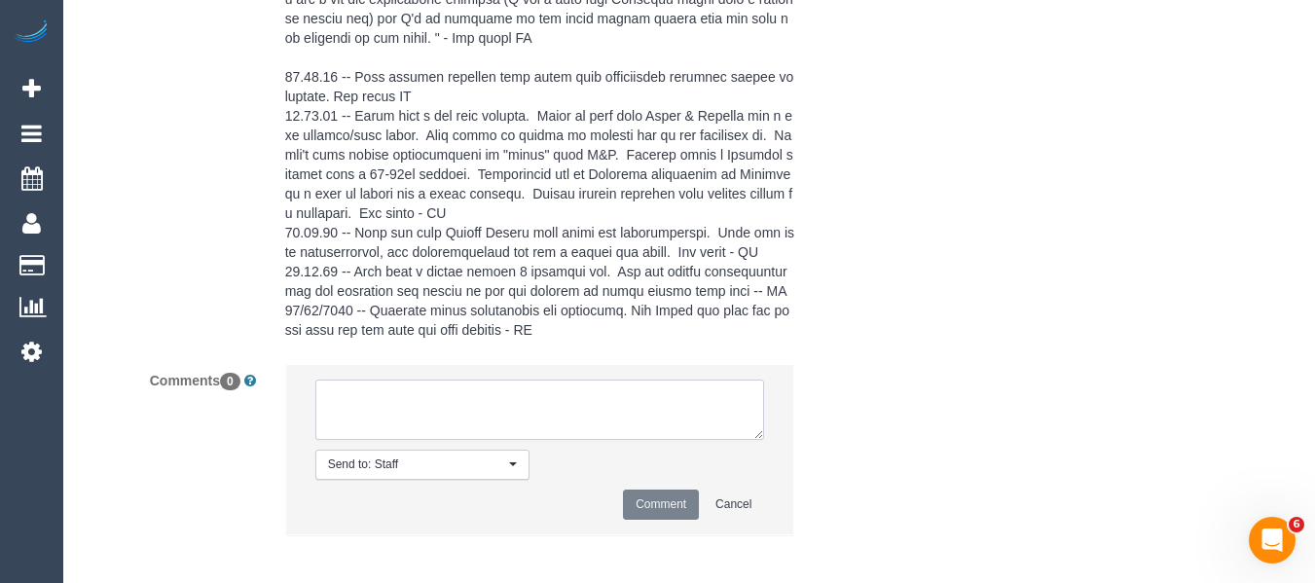
click at [487, 397] on textarea at bounding box center [540, 410] width 450 height 60
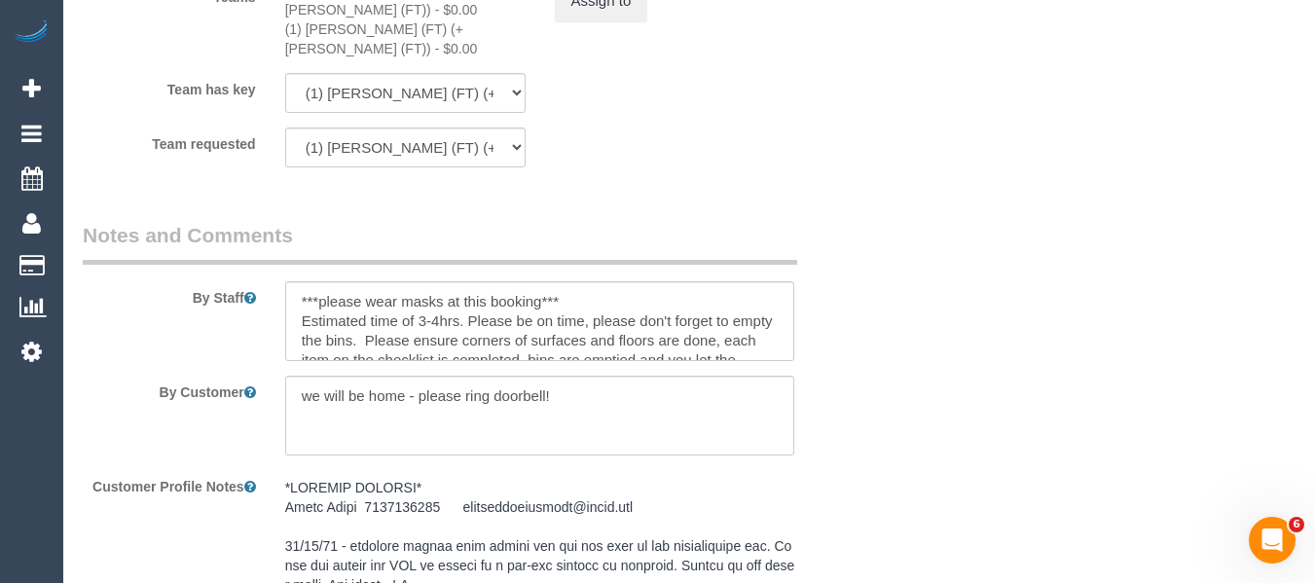
scroll to position [2905, 0]
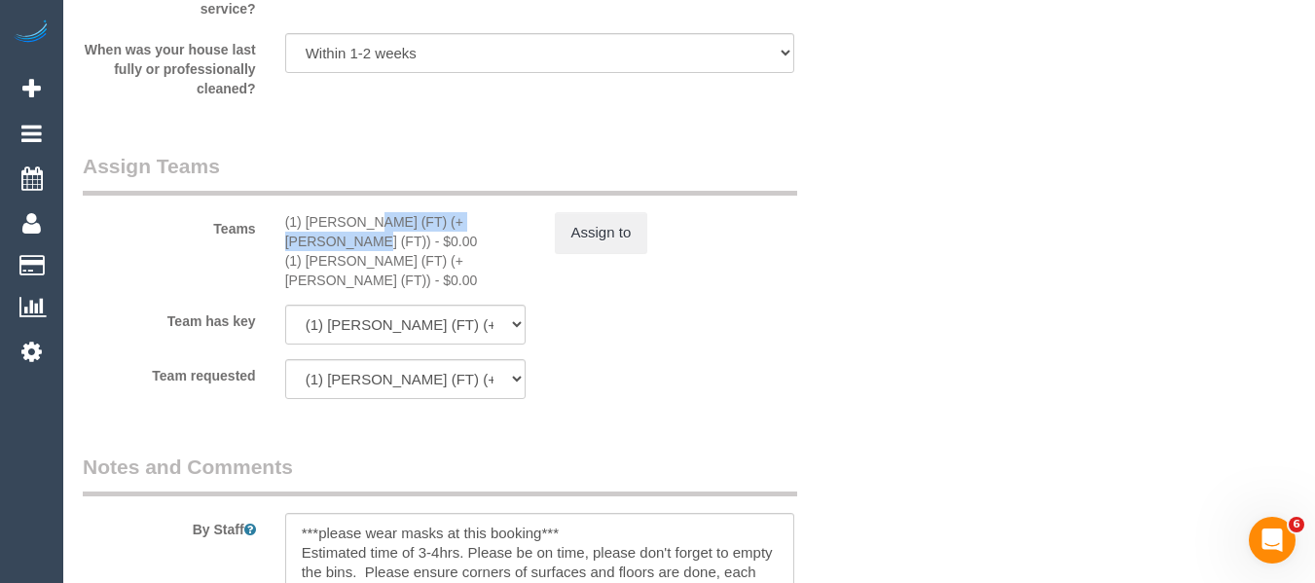
drag, startPoint x: 446, startPoint y: 251, endPoint x: 305, endPoint y: 246, distance: 141.3
click at [305, 246] on div "(1) [PERSON_NAME] (FT) (+[PERSON_NAME] (FT)) - $0.00" at bounding box center [405, 231] width 240 height 39
copy div "[PERSON_NAME] (FT) (+[PERSON_NAME] (FT)) -"
click at [599, 253] on button "Assign to" at bounding box center [601, 232] width 93 height 41
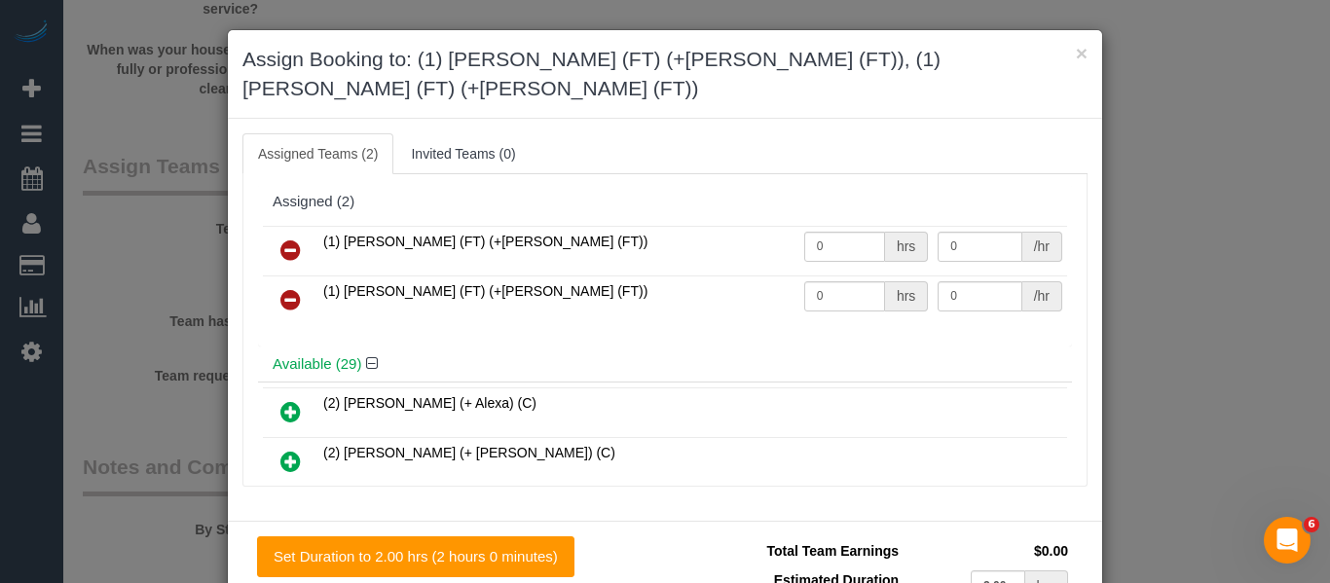
click at [297, 232] on link at bounding box center [291, 251] width 46 height 39
click at [297, 281] on link at bounding box center [291, 300] width 46 height 39
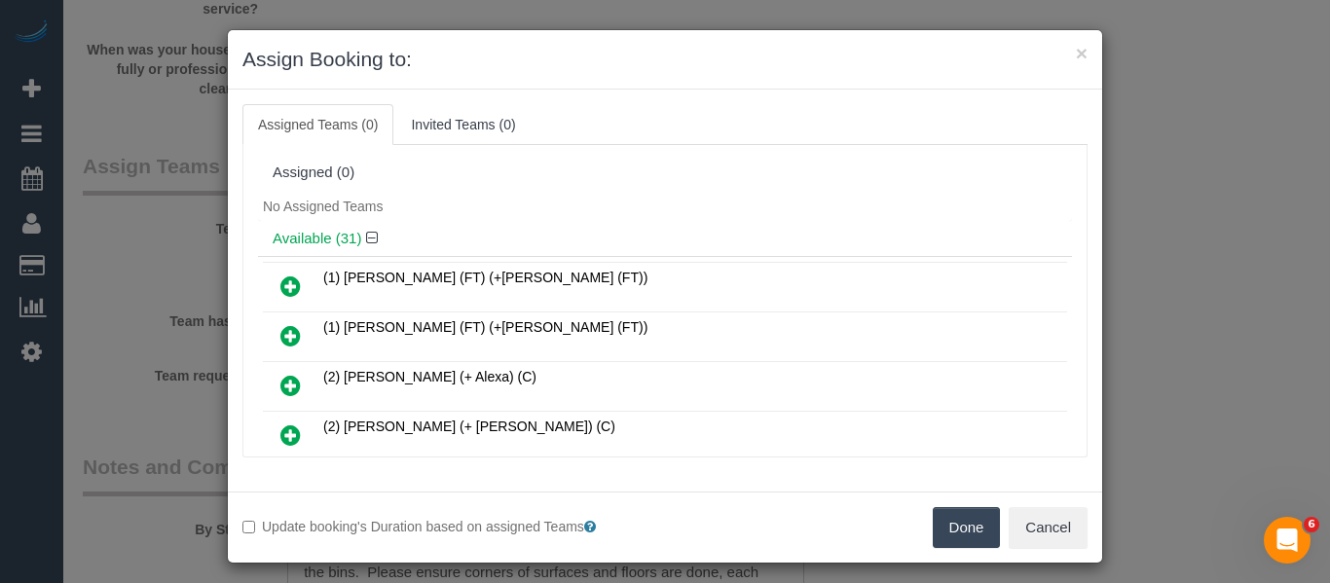
click at [975, 550] on div "Update booking's Duration based on assigned Teams Done Cancel" at bounding box center [665, 527] width 874 height 71
drag, startPoint x: 961, startPoint y: 539, endPoint x: 963, endPoint y: 525, distance: 14.7
click at [961, 535] on button "Done" at bounding box center [967, 527] width 68 height 41
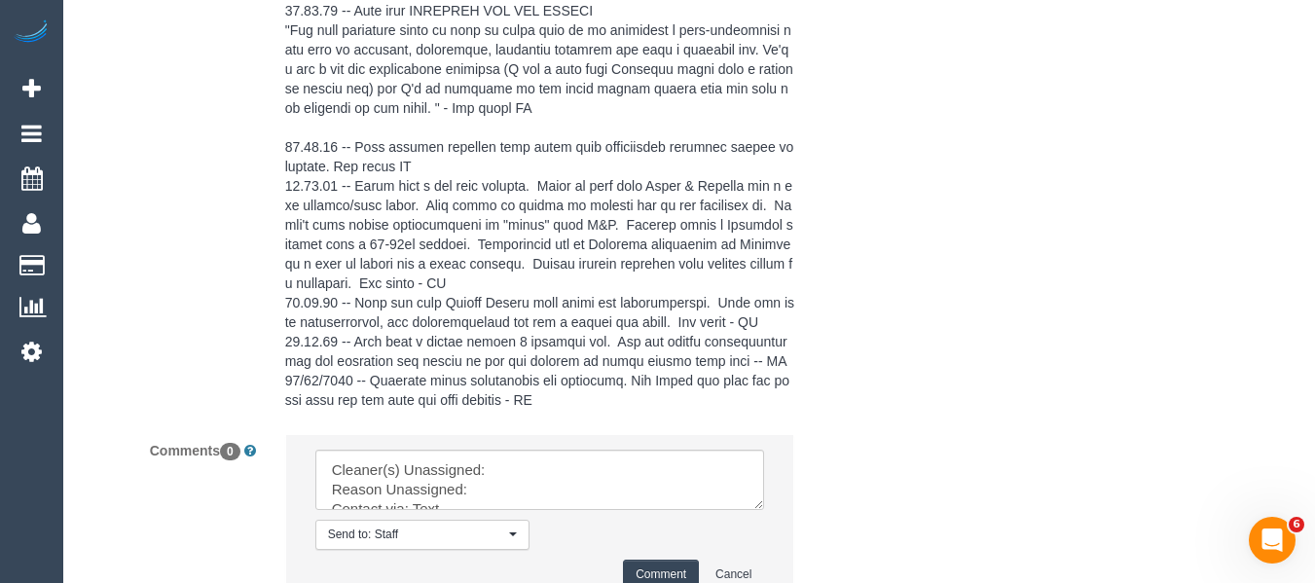
scroll to position [4153, 0]
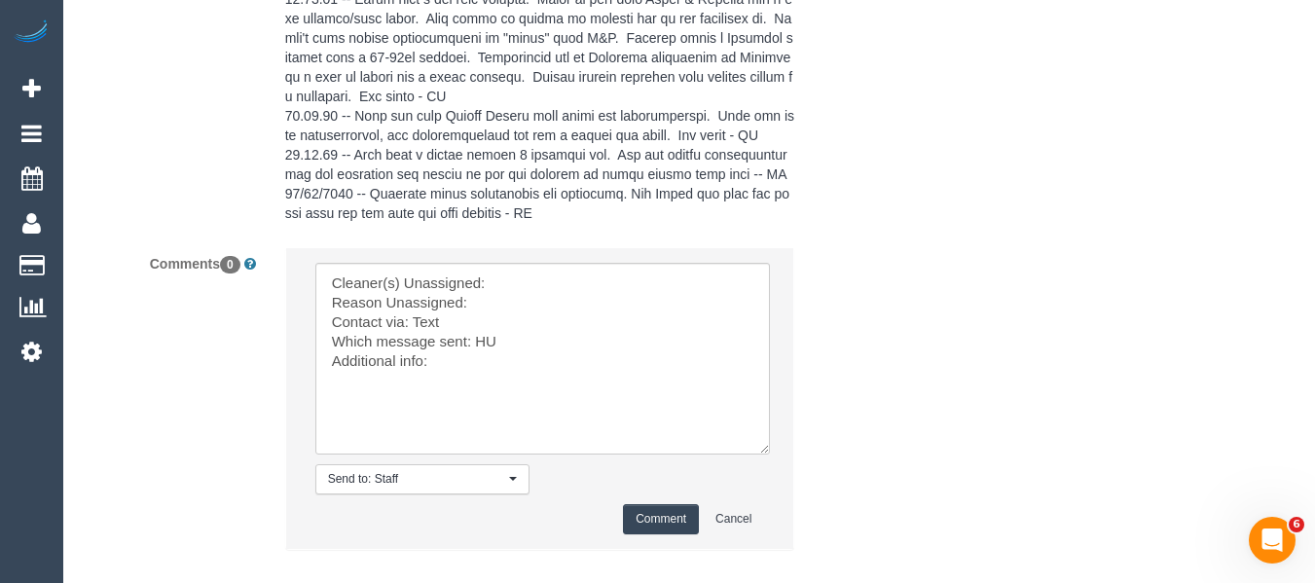
drag, startPoint x: 756, startPoint y: 359, endPoint x: 510, endPoint y: 340, distance: 247.1
click at [759, 455] on textarea at bounding box center [542, 359] width 455 height 192
click at [499, 313] on textarea at bounding box center [542, 357] width 455 height 188
paste textarea "Tina (FT) (+Tony (FT)) -"
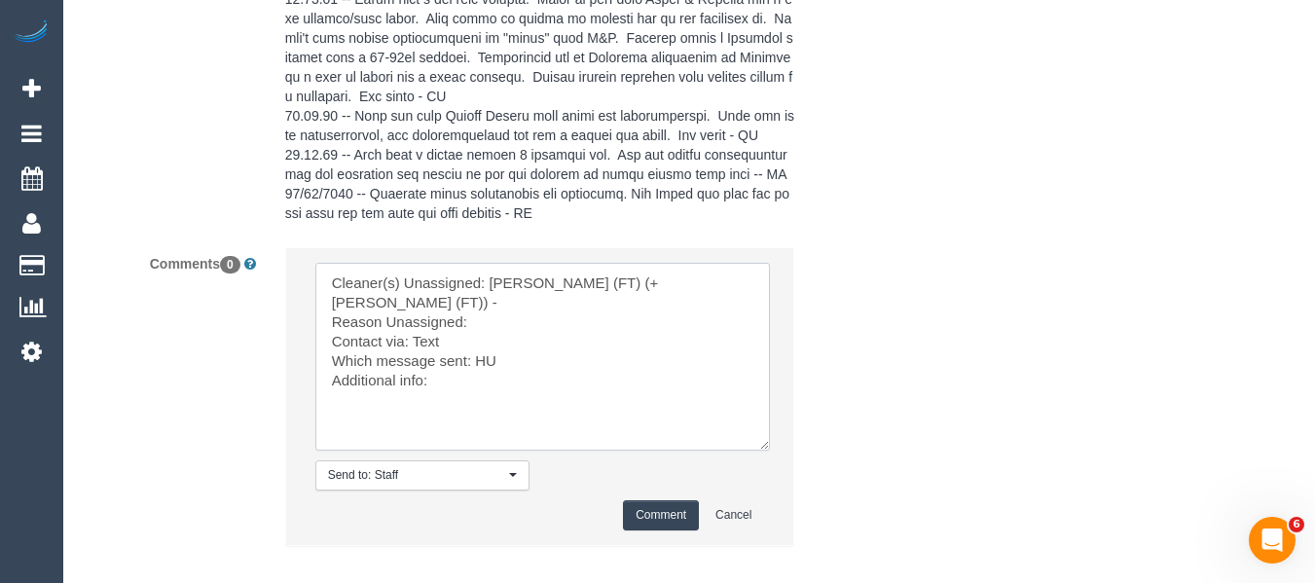
click at [498, 324] on textarea at bounding box center [542, 357] width 455 height 188
click at [466, 346] on textarea at bounding box center [542, 357] width 455 height 188
click at [489, 365] on textarea at bounding box center [542, 357] width 455 height 188
click at [489, 366] on textarea at bounding box center [542, 357] width 455 height 188
click at [482, 387] on textarea at bounding box center [542, 357] width 455 height 188
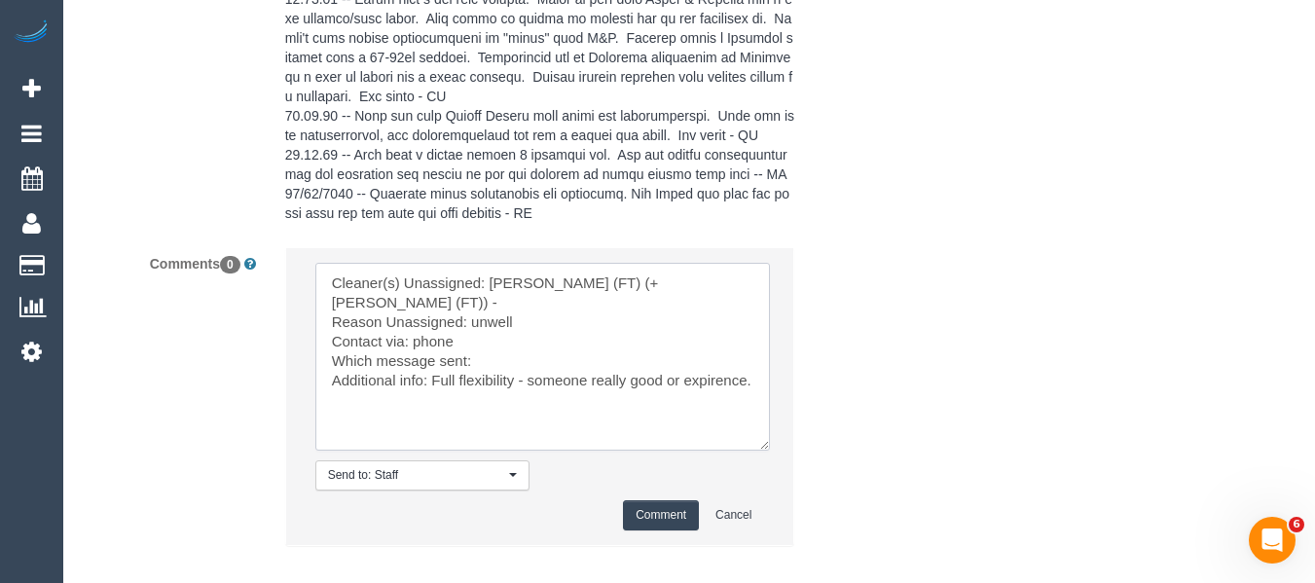
drag, startPoint x: 523, startPoint y: 388, endPoint x: 1198, endPoint y: 494, distance: 682.8
click at [439, 390] on textarea at bounding box center [542, 357] width 455 height 188
click at [606, 397] on textarea at bounding box center [542, 357] width 455 height 188
drag, startPoint x: 446, startPoint y: 402, endPoint x: 437, endPoint y: 397, distance: 10.0
click at [437, 397] on textarea at bounding box center [542, 357] width 455 height 188
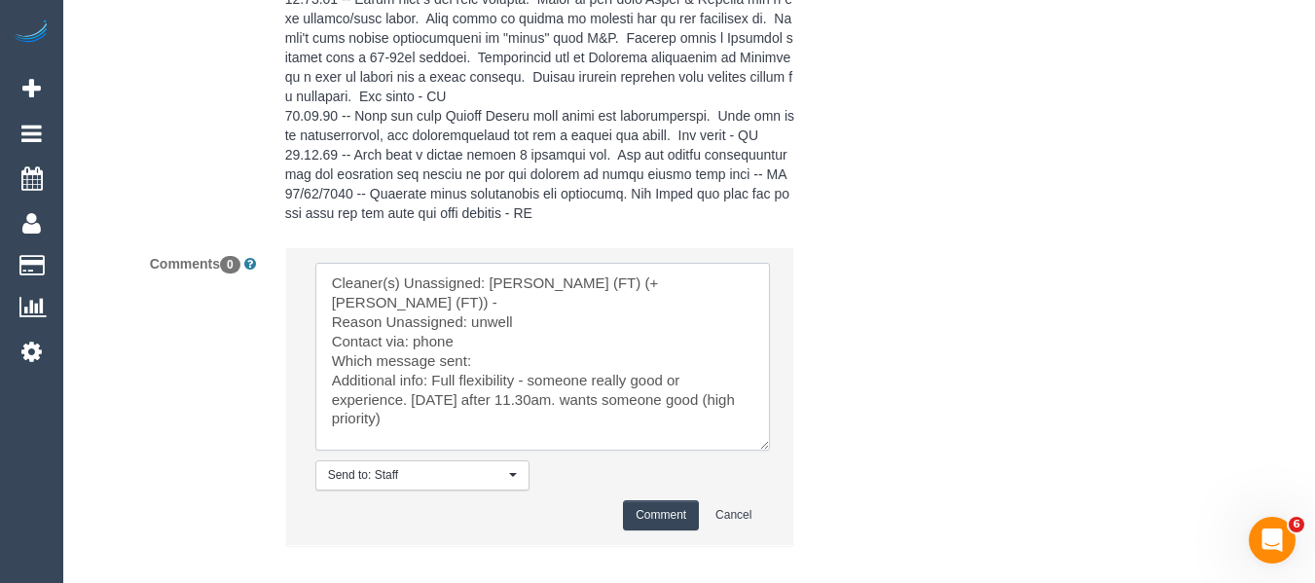
drag, startPoint x: 409, startPoint y: 400, endPoint x: 425, endPoint y: 385, distance: 22.7
click at [425, 385] on textarea at bounding box center [542, 357] width 455 height 188
click at [419, 389] on textarea at bounding box center [542, 357] width 455 height 188
type textarea "Cleaner(s) Unassigned: Tina (FT) (+Tony (FT)) - Reason Unassigned: unwell Conta…"
click at [670, 531] on button "Comment" at bounding box center [661, 515] width 76 height 30
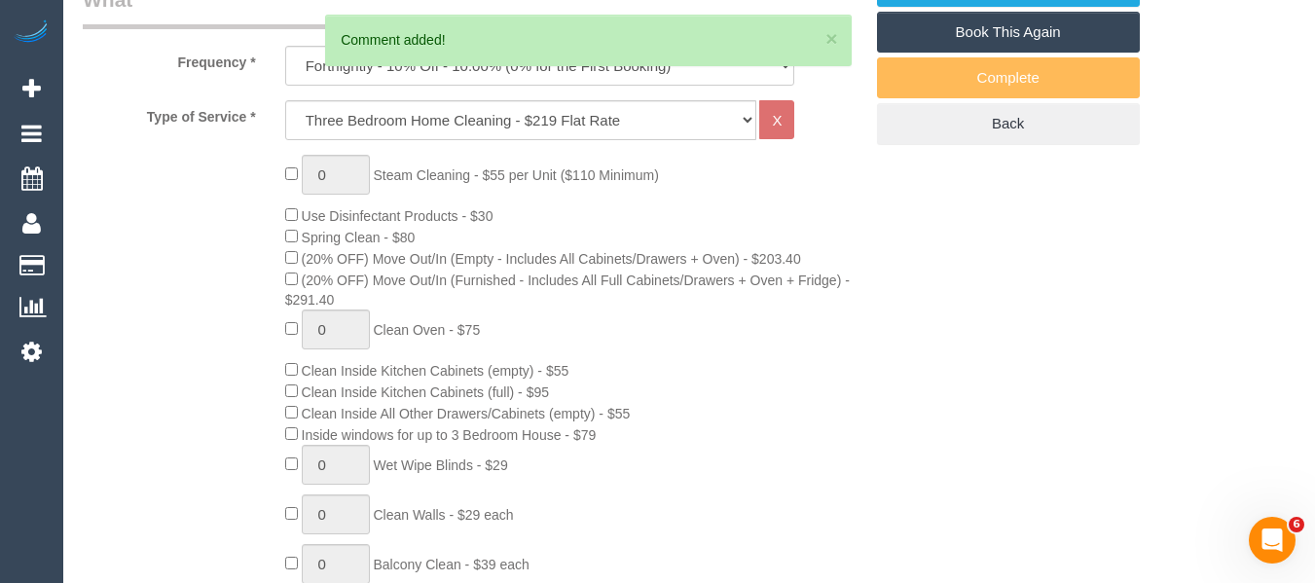
scroll to position [440, 0]
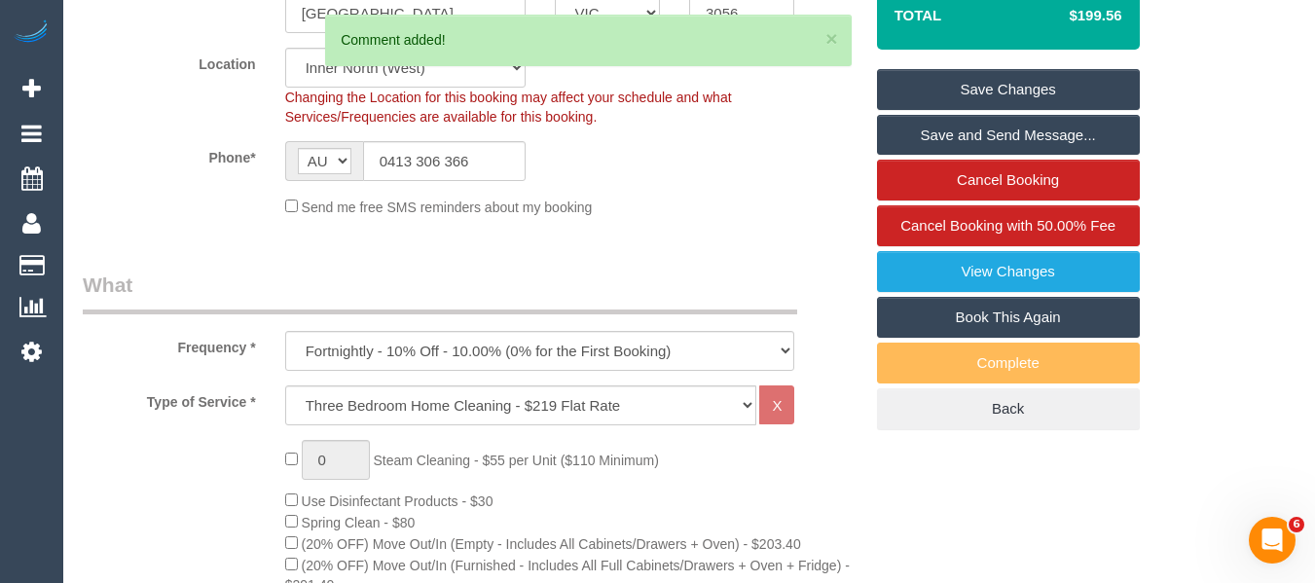
click at [1048, 110] on link "Save Changes" at bounding box center [1008, 89] width 263 height 41
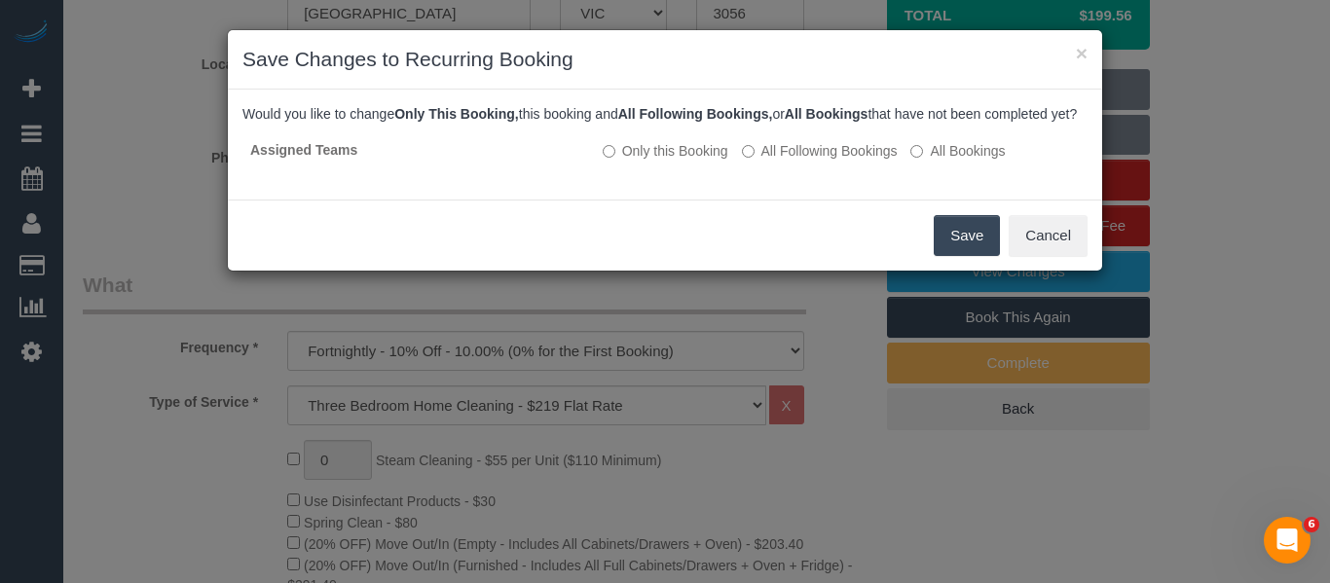
click at [972, 256] on button "Save" at bounding box center [967, 235] width 66 height 41
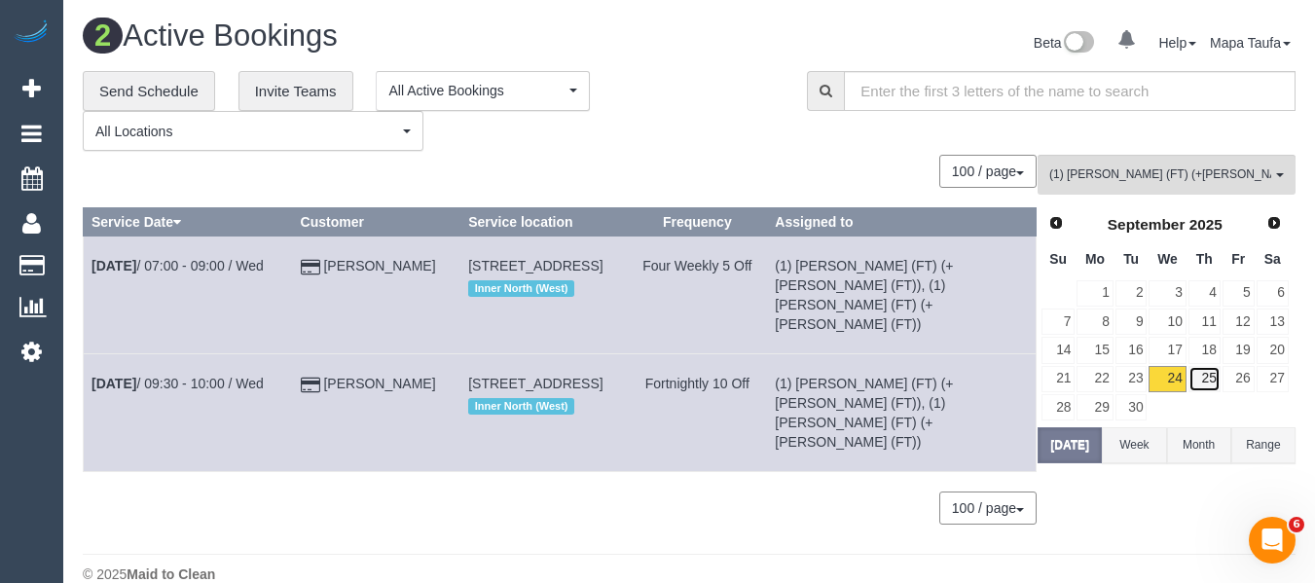
click at [1204, 380] on link "25" at bounding box center [1205, 379] width 32 height 26
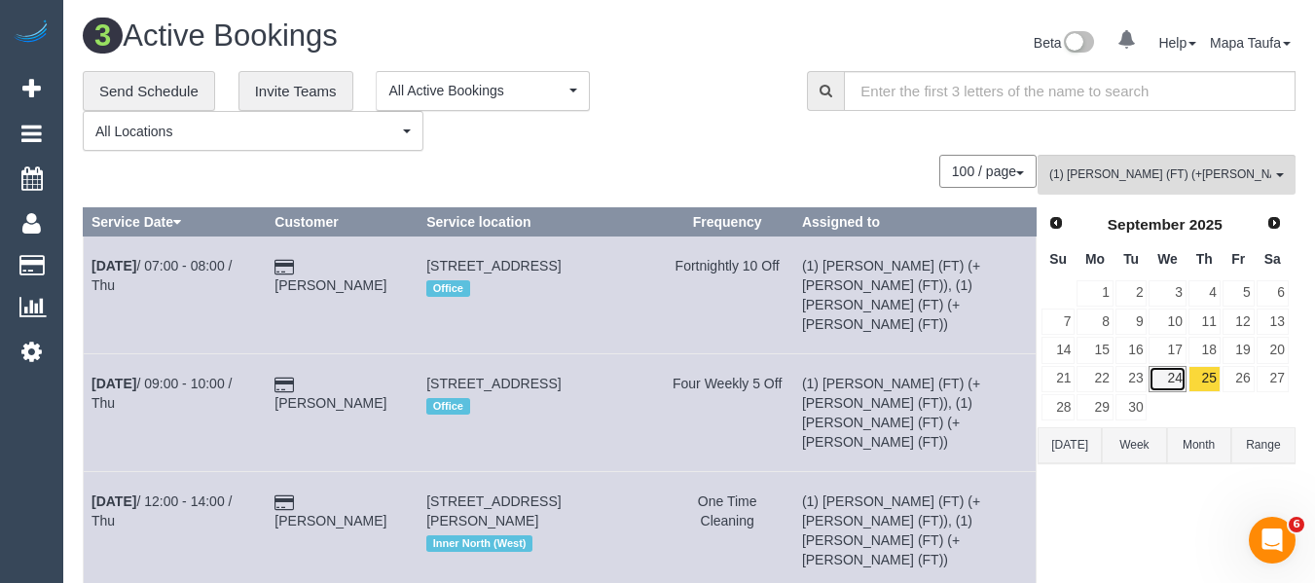
click at [1174, 381] on link "24" at bounding box center [1167, 379] width 37 height 26
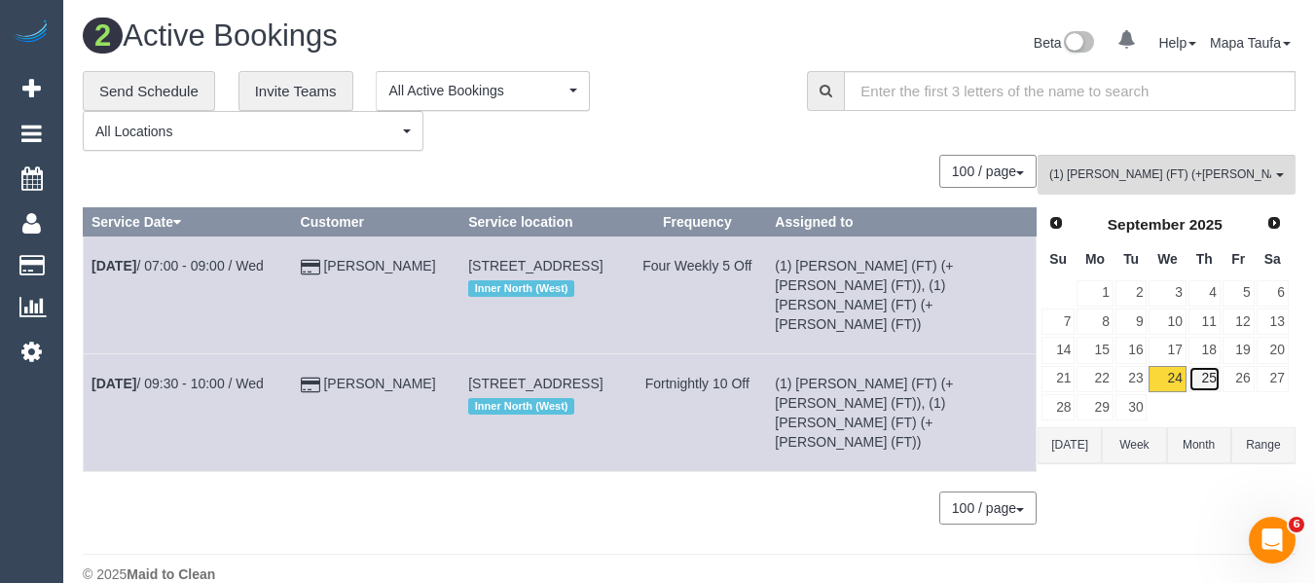
click at [1203, 378] on link "25" at bounding box center [1205, 379] width 32 height 26
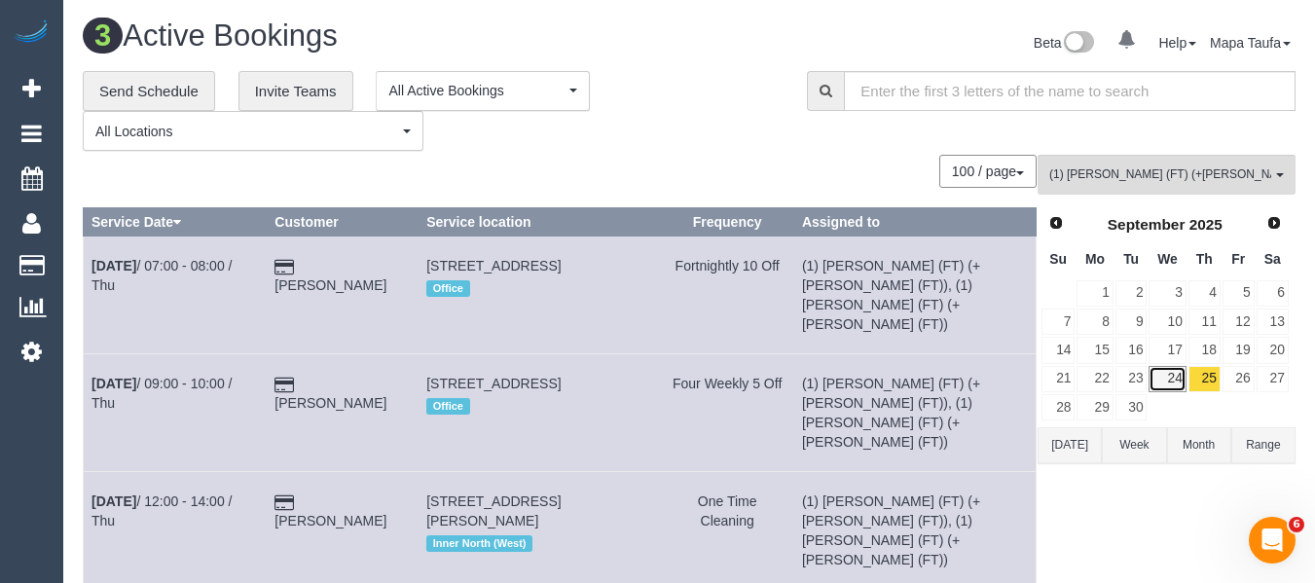
click at [1173, 375] on link "24" at bounding box center [1167, 379] width 37 height 26
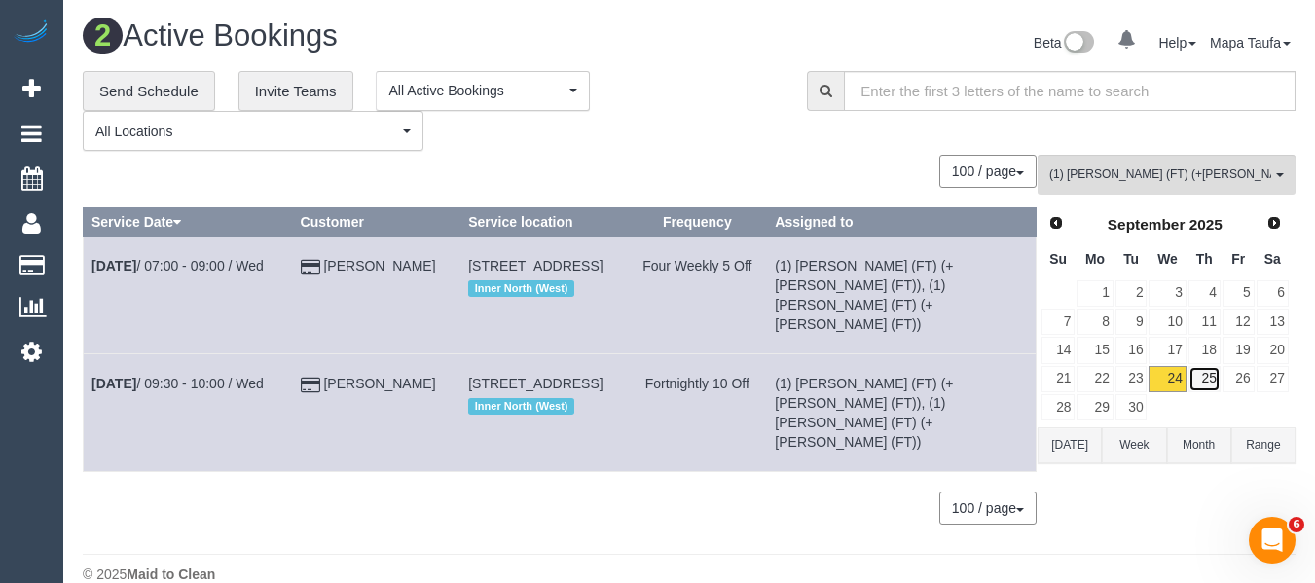
click at [1213, 378] on link "25" at bounding box center [1205, 379] width 32 height 26
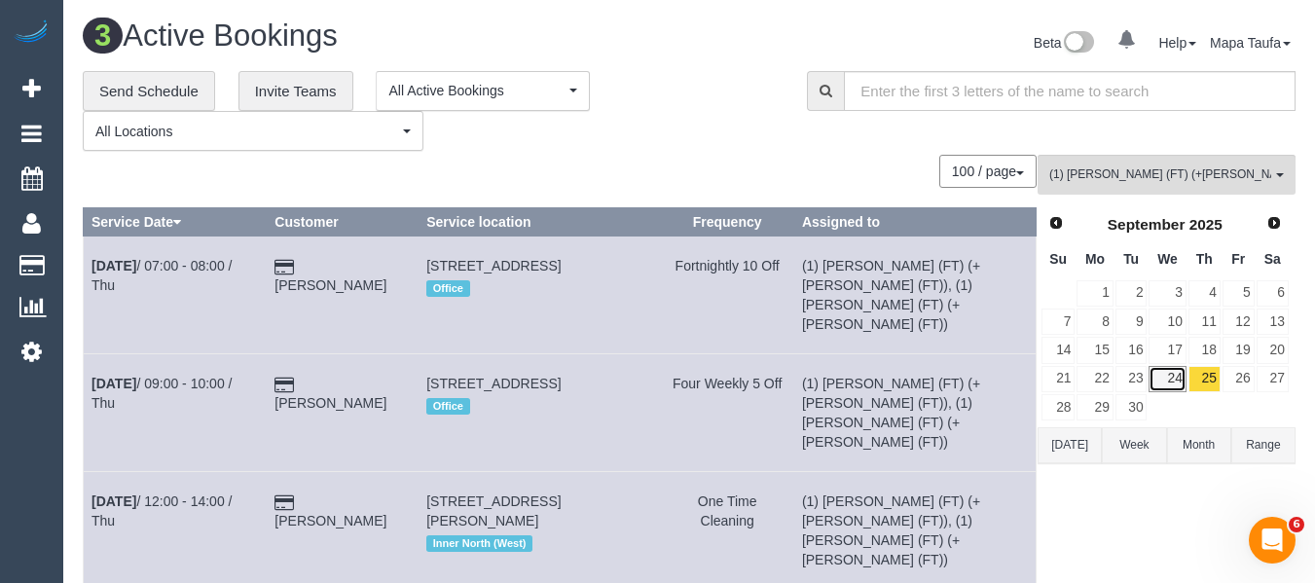
click at [1180, 380] on link "24" at bounding box center [1167, 379] width 37 height 26
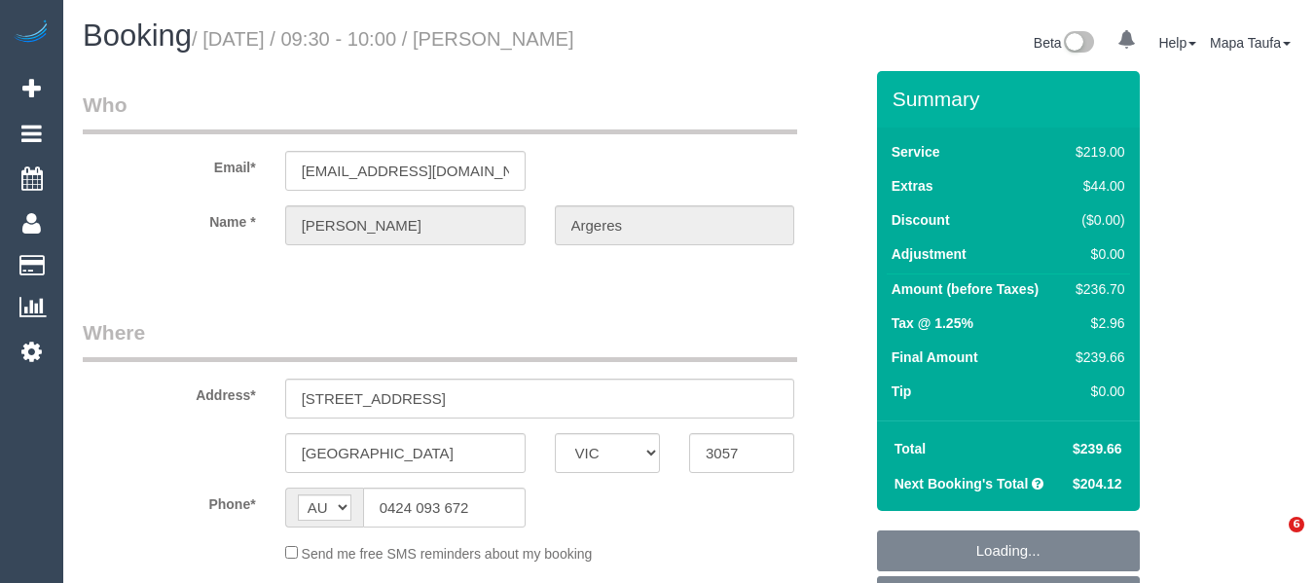
select select "VIC"
select select "string:stripe-pm_1N4iSq2GScqysDRVhLVQDao8"
select select "number:32"
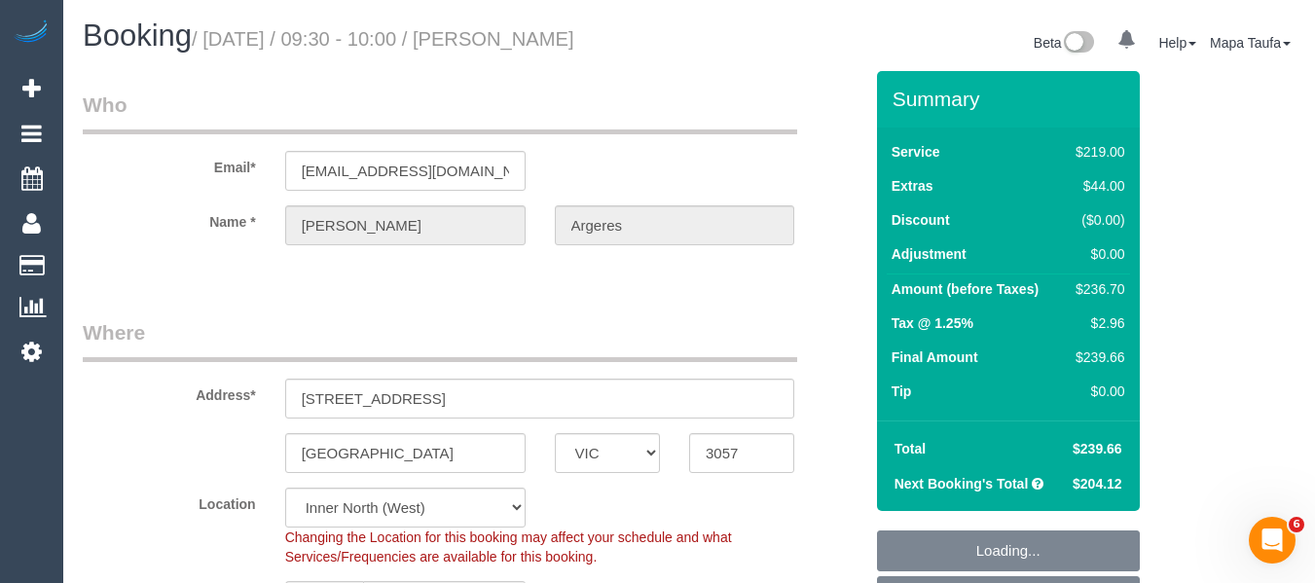
select select "object:790"
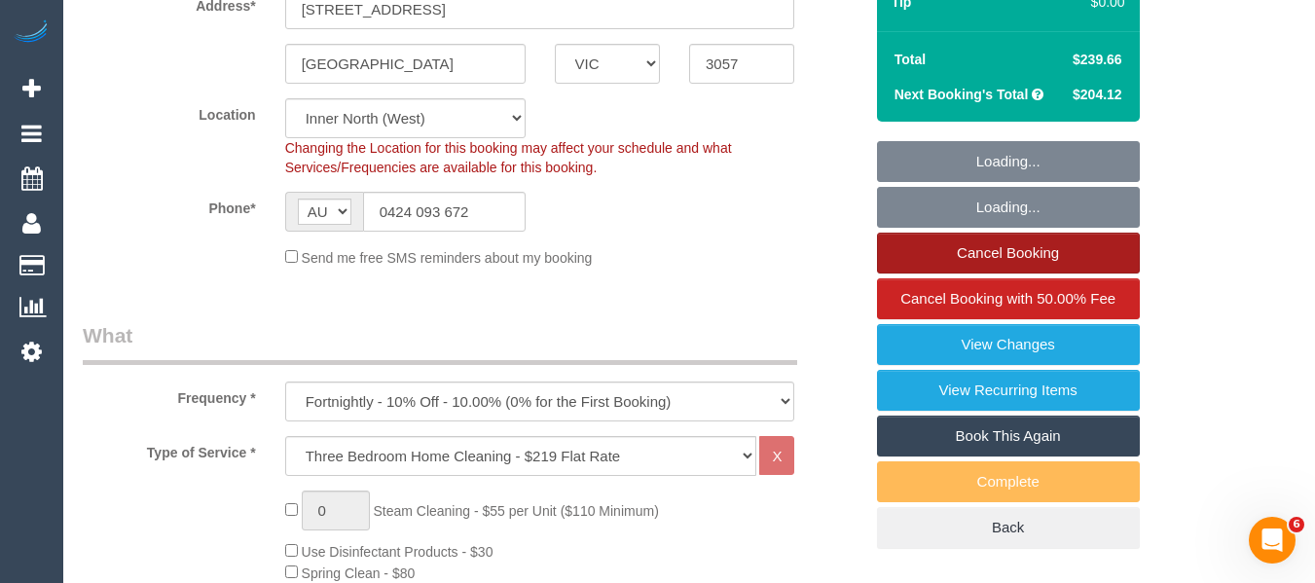
click at [975, 244] on link "Cancel Booking" at bounding box center [1008, 253] width 263 height 41
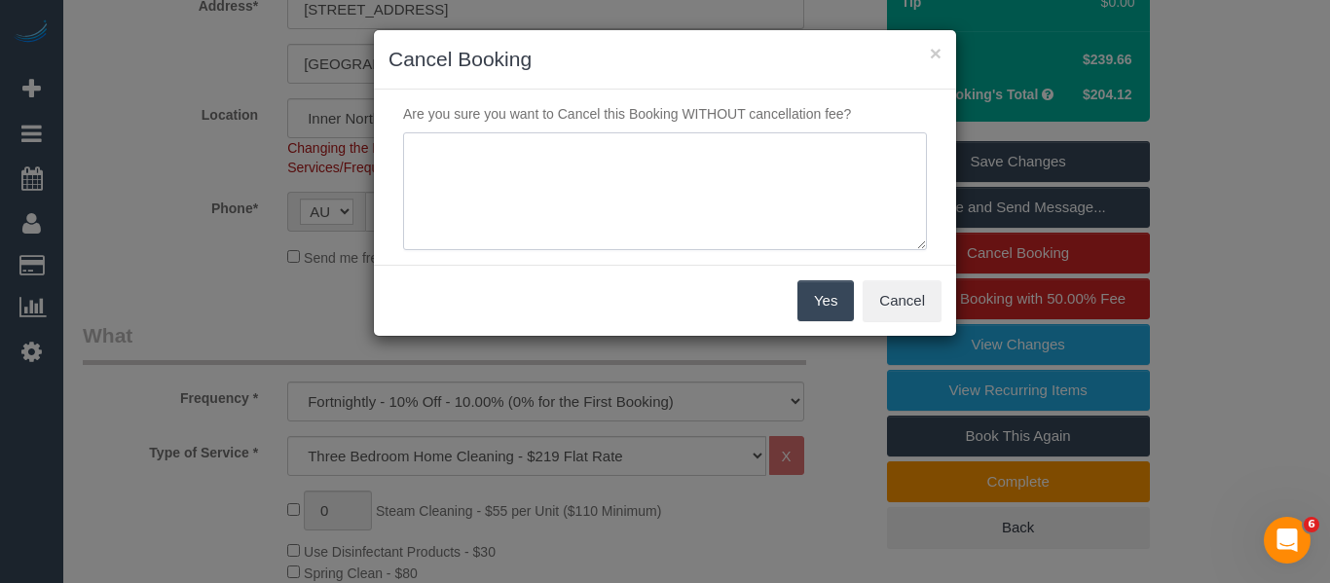
click at [667, 175] on textarea at bounding box center [665, 191] width 524 height 119
type textarea "cleaner unwell discussed with customer they would skip - text - mt"
click at [828, 310] on button "Yes" at bounding box center [825, 300] width 56 height 41
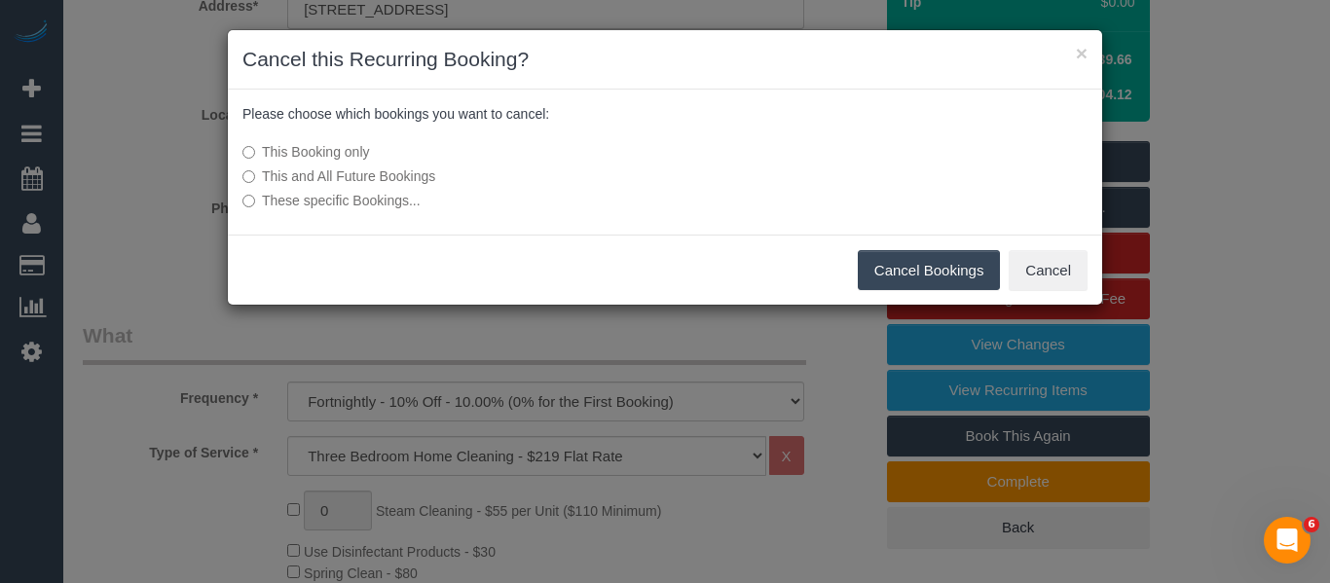
click at [892, 271] on button "Cancel Bookings" at bounding box center [929, 270] width 143 height 41
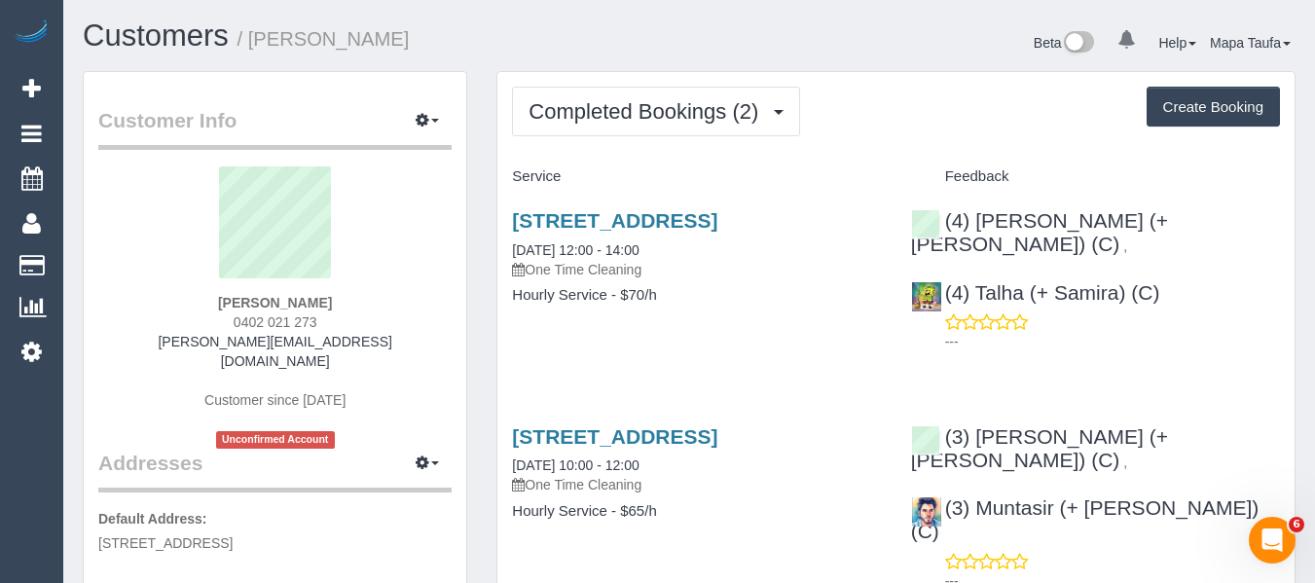
drag, startPoint x: 341, startPoint y: 322, endPoint x: 211, endPoint y: 327, distance: 129.6
click at [225, 320] on div "Billy Palivela 0402 021 273 billysubhakar@hotmail.com Customer since 2024 Uncon…" at bounding box center [274, 307] width 353 height 282
copy span "0402 021 273"
drag, startPoint x: 383, startPoint y: 339, endPoint x: 157, endPoint y: 346, distance: 226.0
click at [165, 343] on div "Billy Palivela 0402 021 273 billysubhakar@hotmail.com Customer since 2024 Uncon…" at bounding box center [274, 307] width 353 height 282
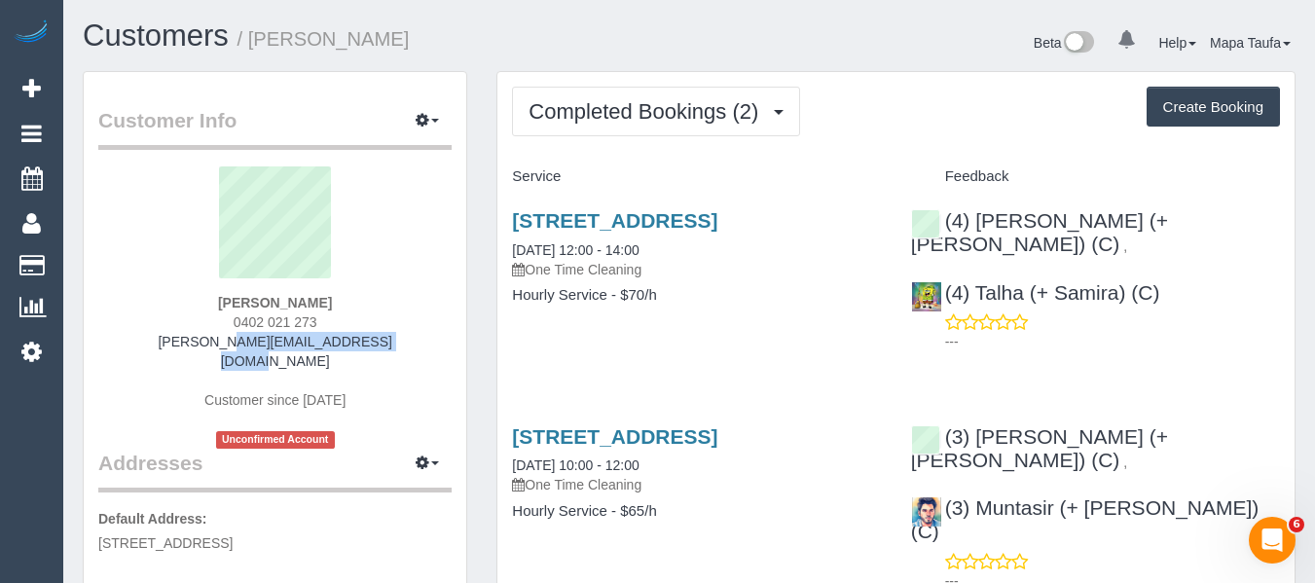
copy link "billysubhakar@hotmail.com"
click at [612, 226] on link "9 Brighton Ct, Avondale Heights, VIC 3034" at bounding box center [614, 220] width 205 height 22
click at [695, 343] on div "9 Brighton Ct, Avondale Heights, VIC 3034 15/05/2025 12:00 - 14:00 One Time Cle…" at bounding box center [697, 268] width 398 height 150
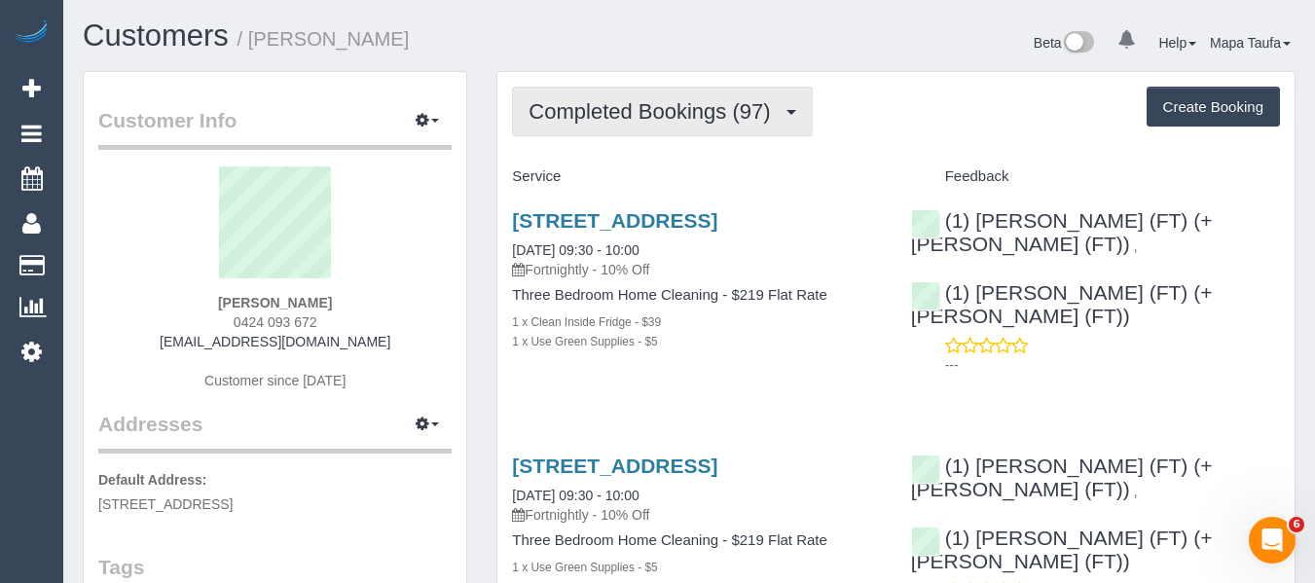
click at [580, 128] on button "Completed Bookings (97)" at bounding box center [662, 112] width 300 height 50
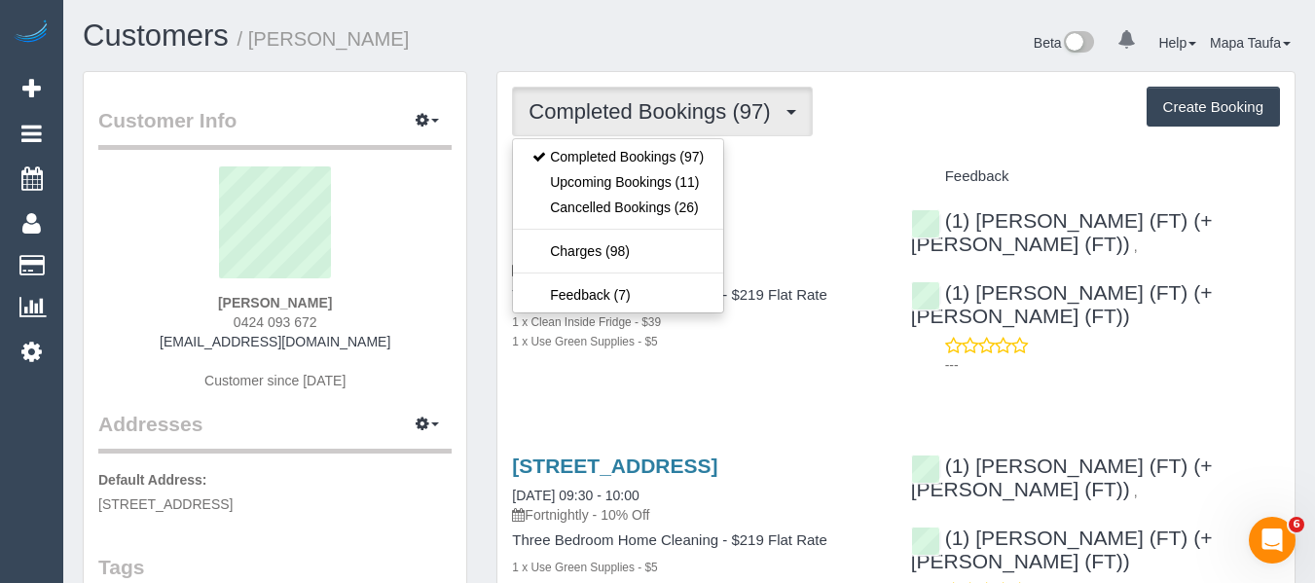
click at [599, 220] on ul "Completed Bookings (97) Upcoming Bookings (11) Cancelled Bookings (26) Charges …" at bounding box center [618, 225] width 212 height 175
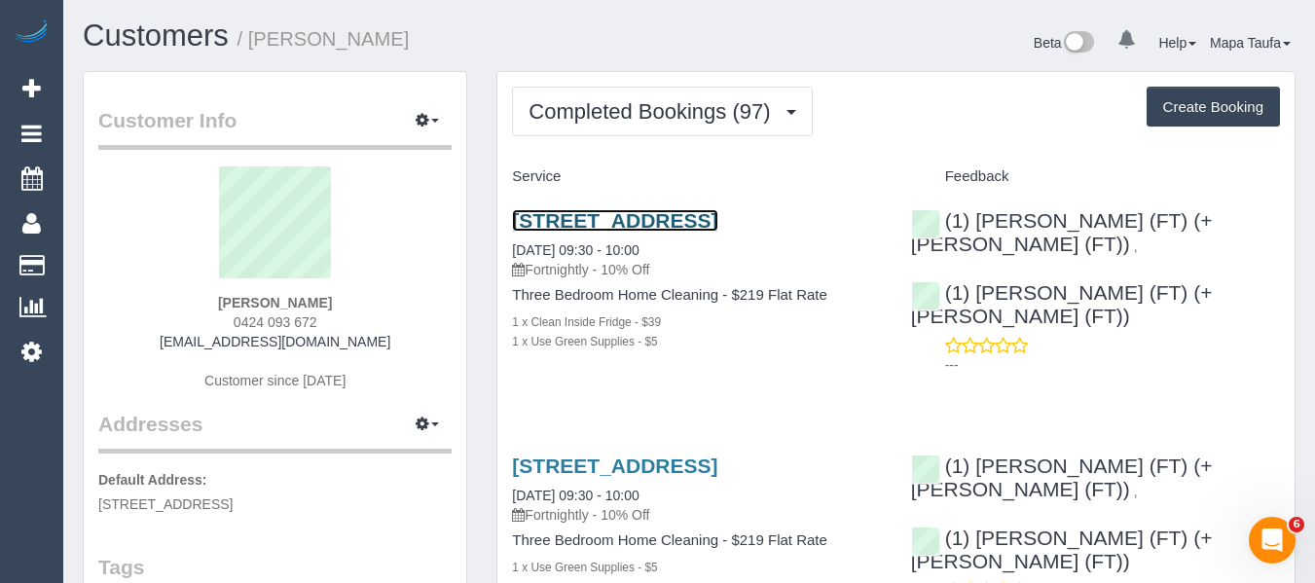
click at [603, 210] on link "[STREET_ADDRESS]" at bounding box center [614, 220] width 205 height 22
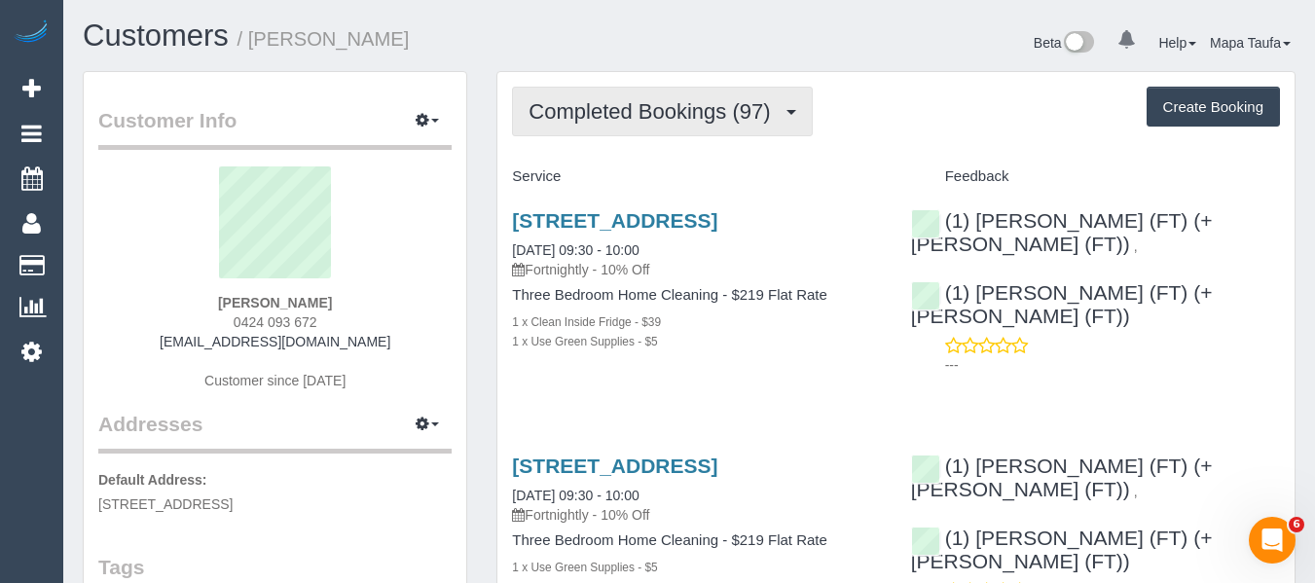
click at [629, 92] on button "Completed Bookings (97)" at bounding box center [662, 112] width 300 height 50
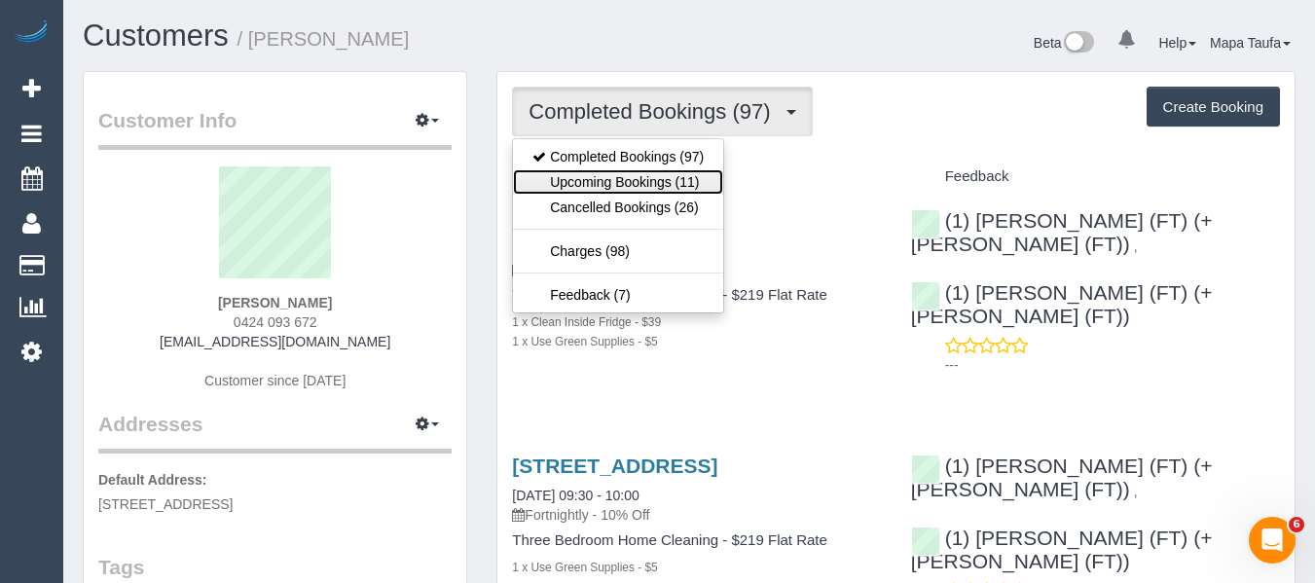
click at [604, 193] on link "Upcoming Bookings (11)" at bounding box center [618, 181] width 210 height 25
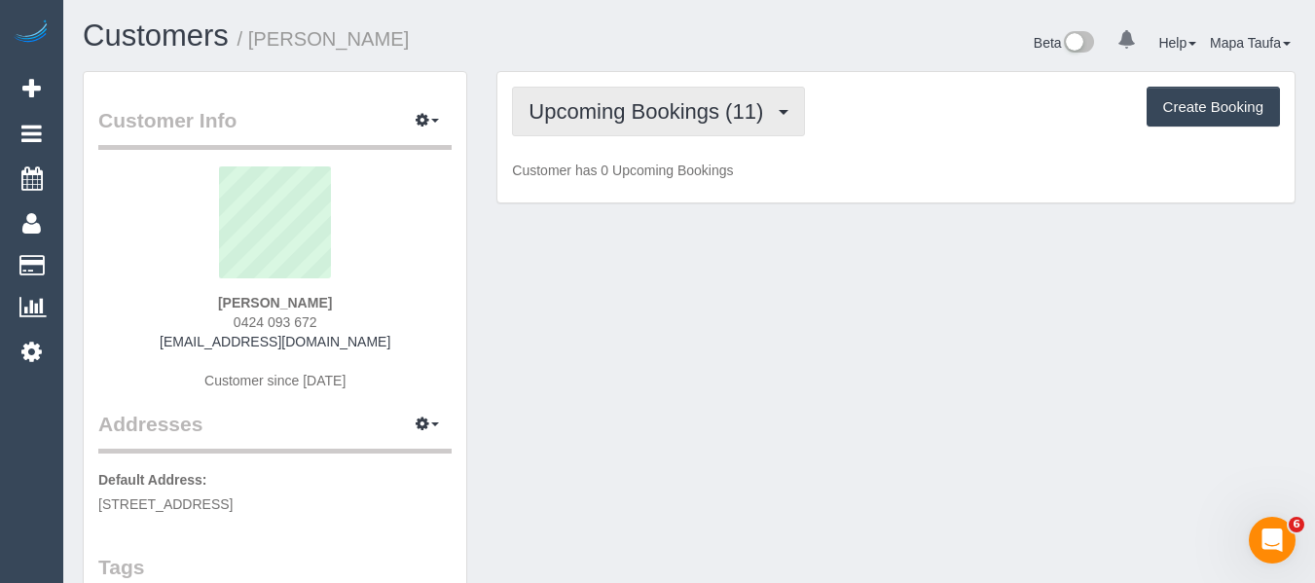
click at [628, 120] on span "Upcoming Bookings (11)" at bounding box center [651, 111] width 244 height 24
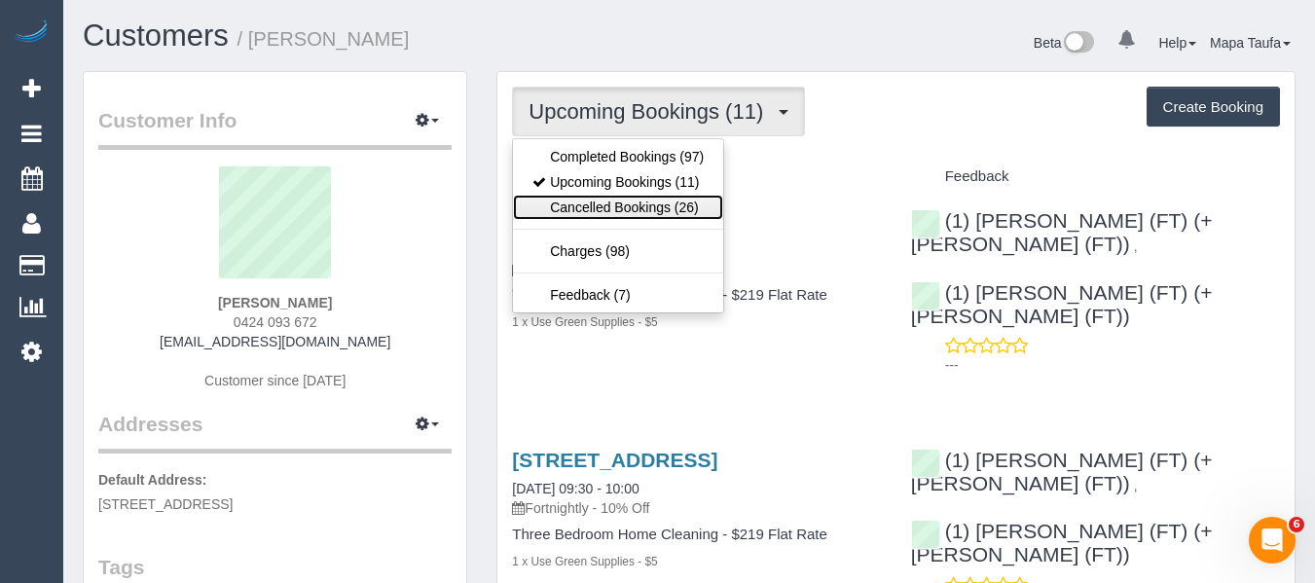
click at [618, 203] on link "Cancelled Bookings (26)" at bounding box center [618, 207] width 210 height 25
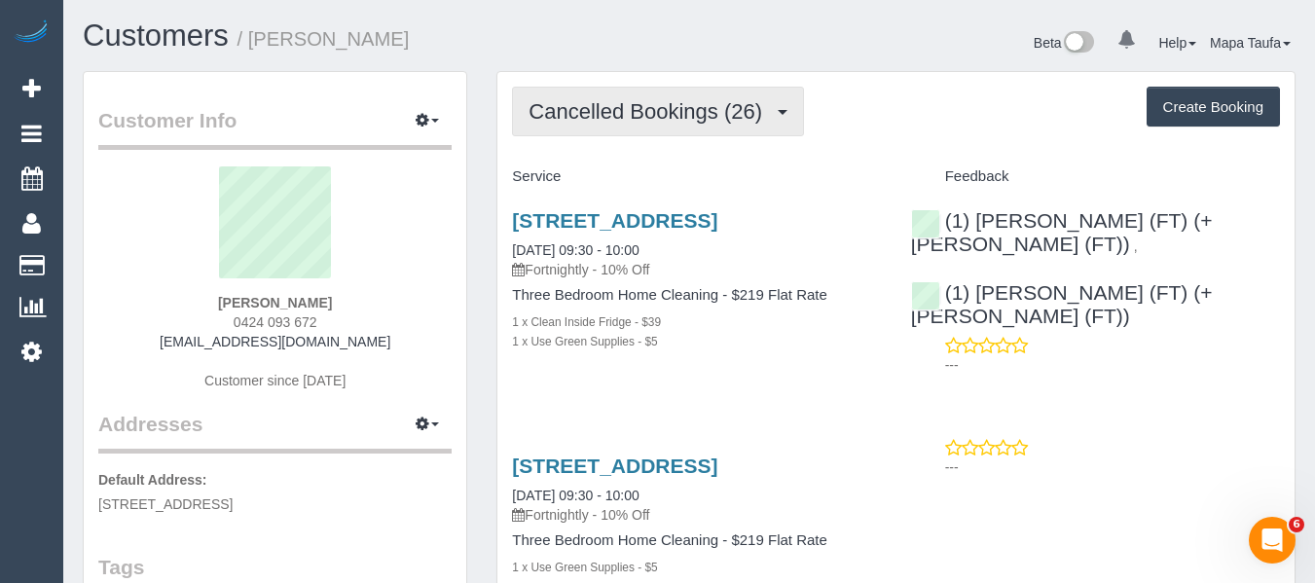
click at [670, 97] on button "Cancelled Bookings (26)" at bounding box center [658, 112] width 292 height 50
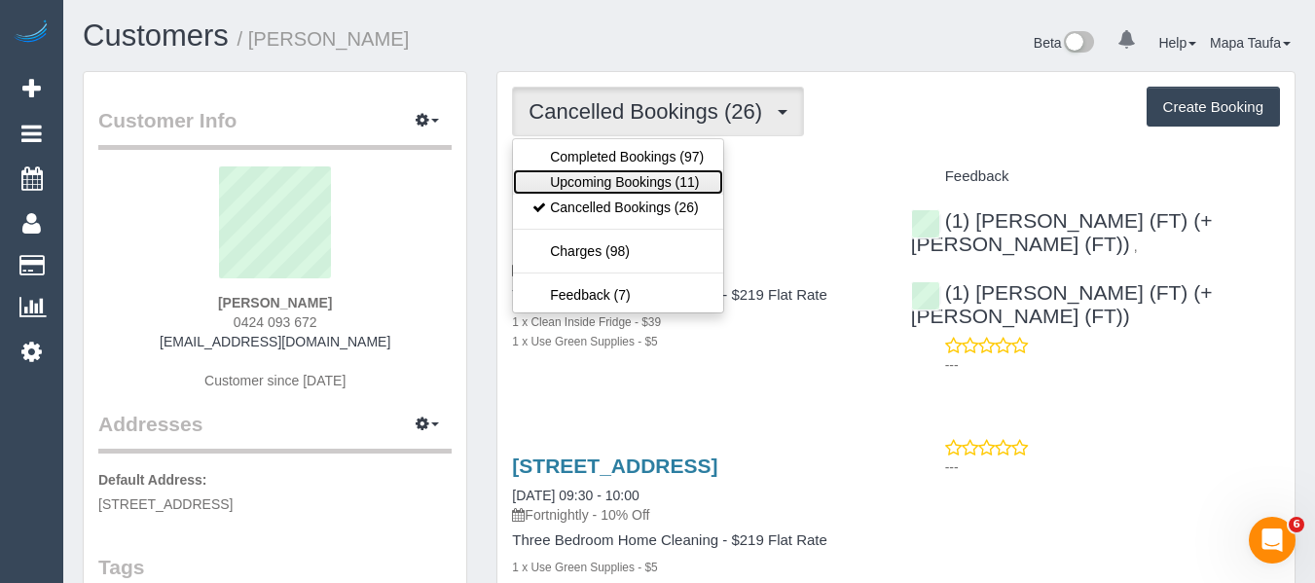
click at [636, 177] on link "Upcoming Bookings (11)" at bounding box center [618, 181] width 210 height 25
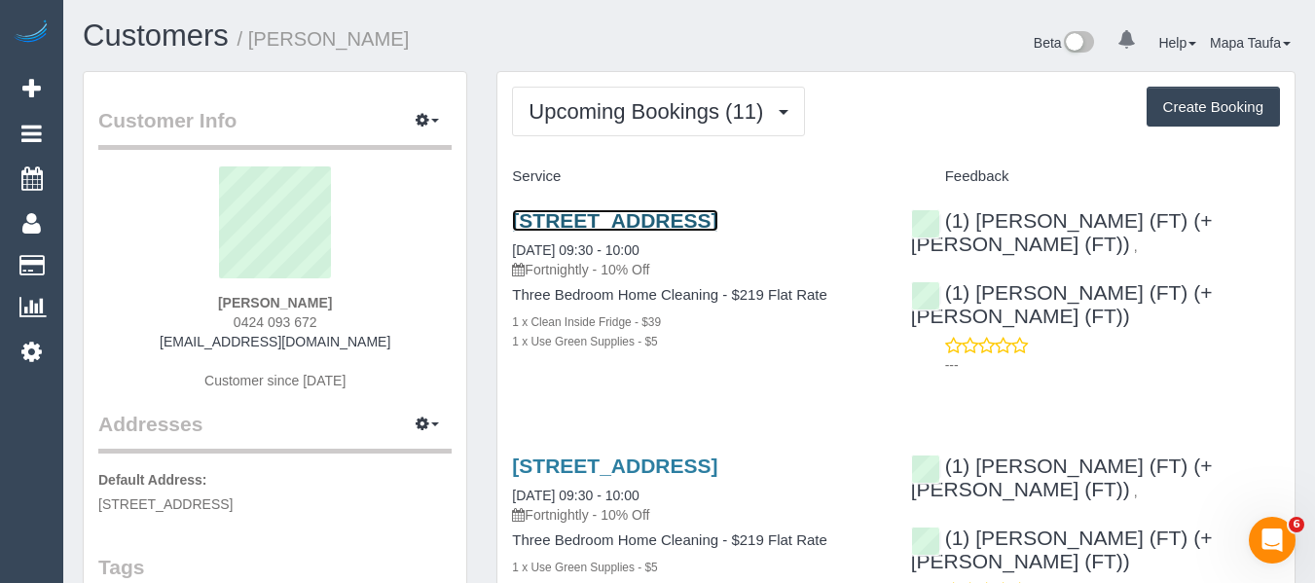
click at [538, 224] on link "[STREET_ADDRESS]" at bounding box center [614, 220] width 205 height 22
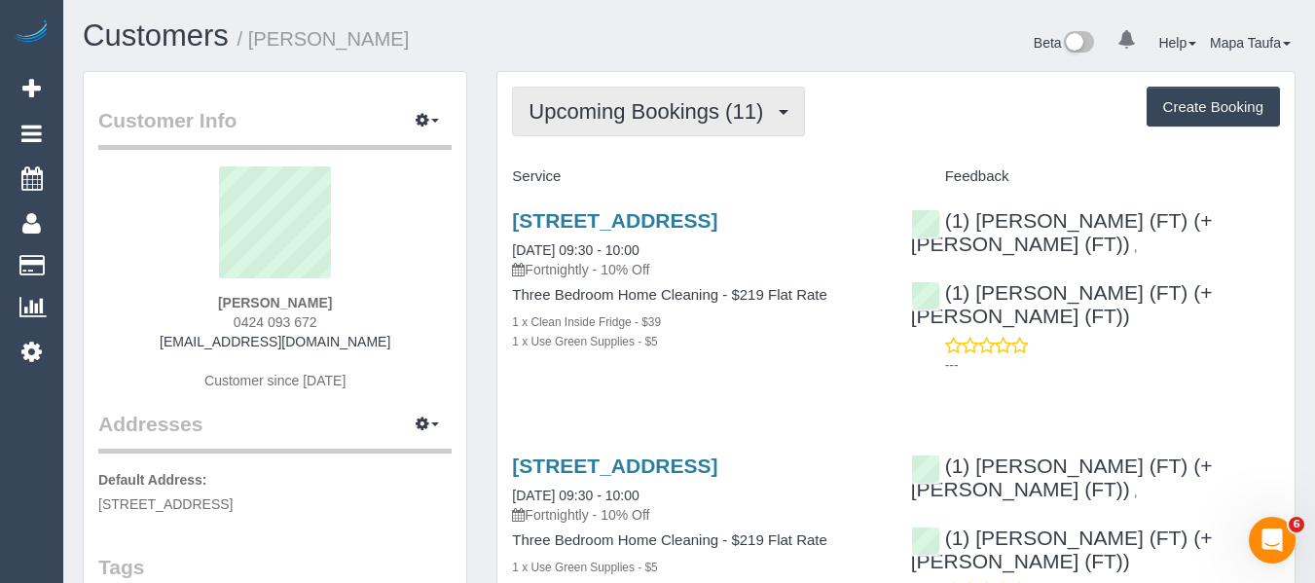
click at [742, 99] on span "Upcoming Bookings (11)" at bounding box center [651, 111] width 244 height 24
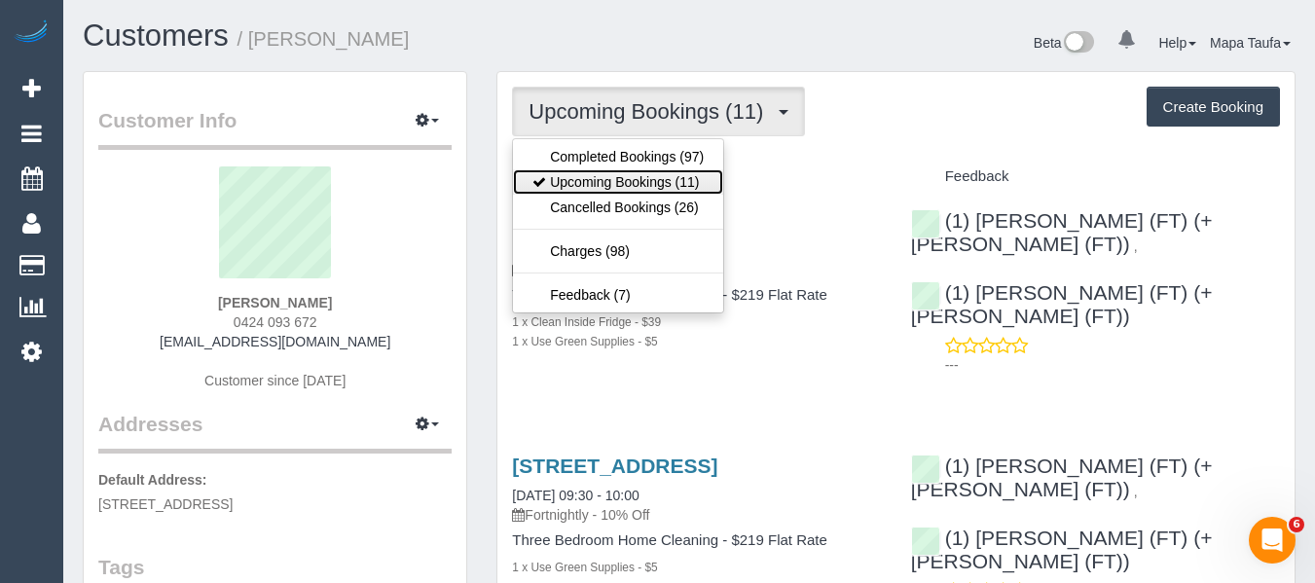
click at [698, 178] on link "Upcoming Bookings (11)" at bounding box center [618, 181] width 210 height 25
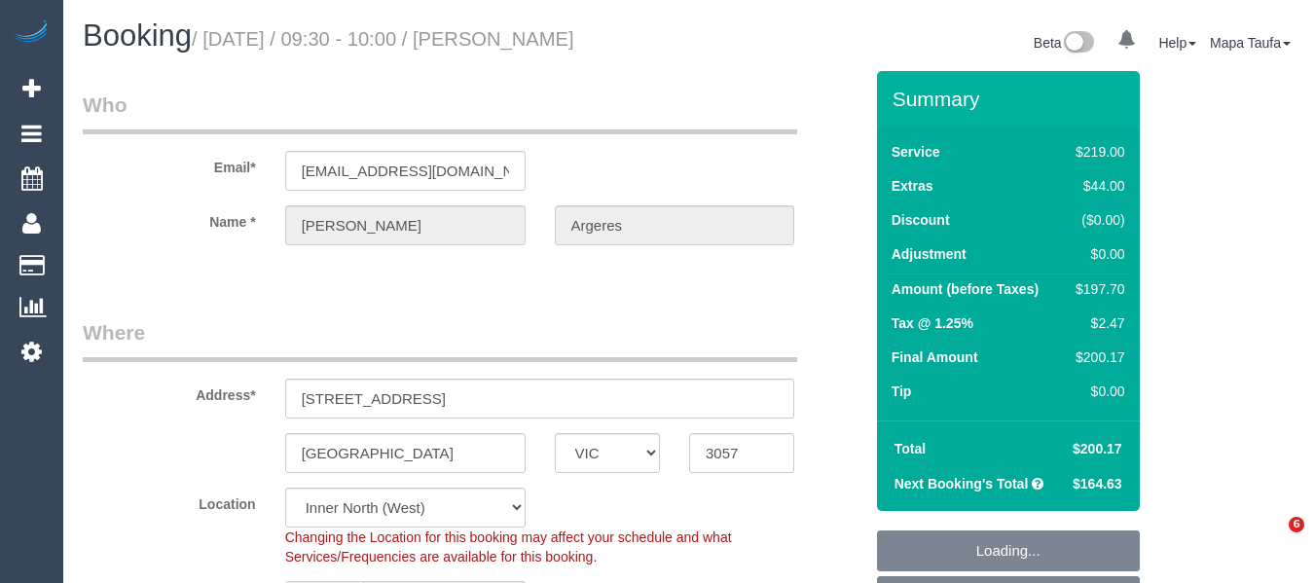
select select "VIC"
select select "number:32"
select select "object:795"
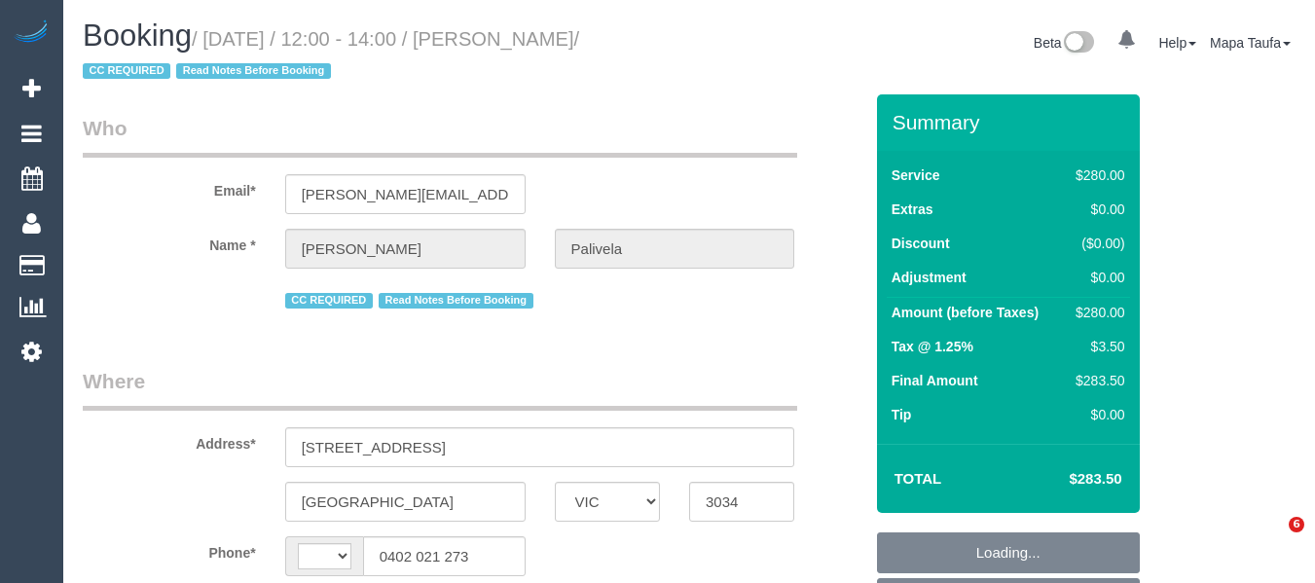
select select "VIC"
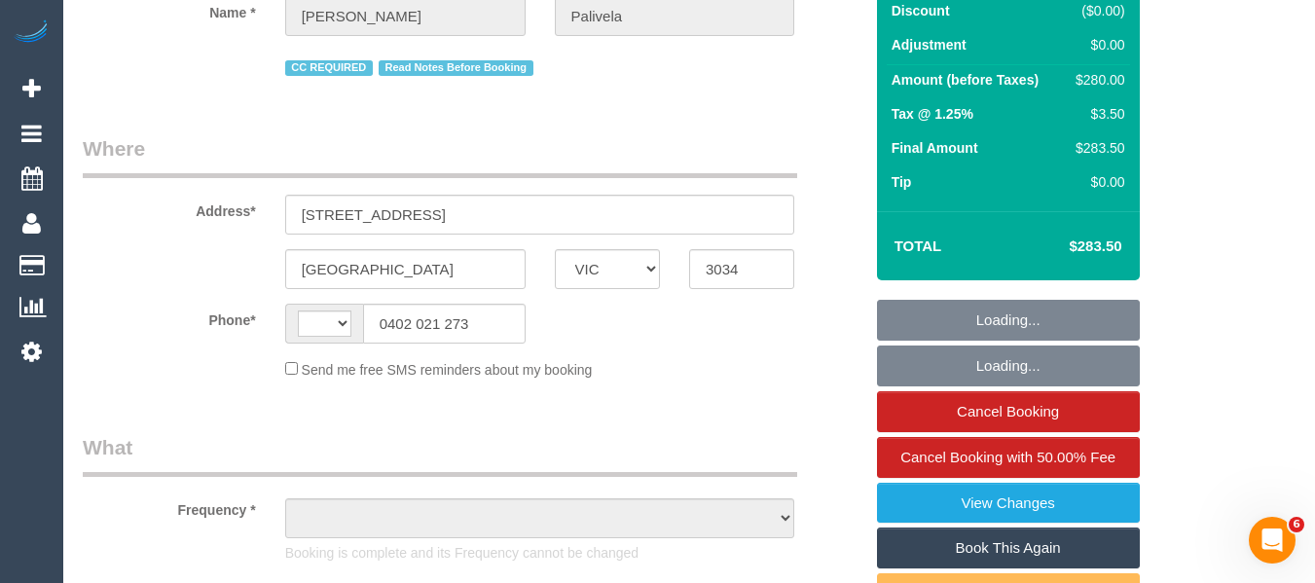
select select "object:293"
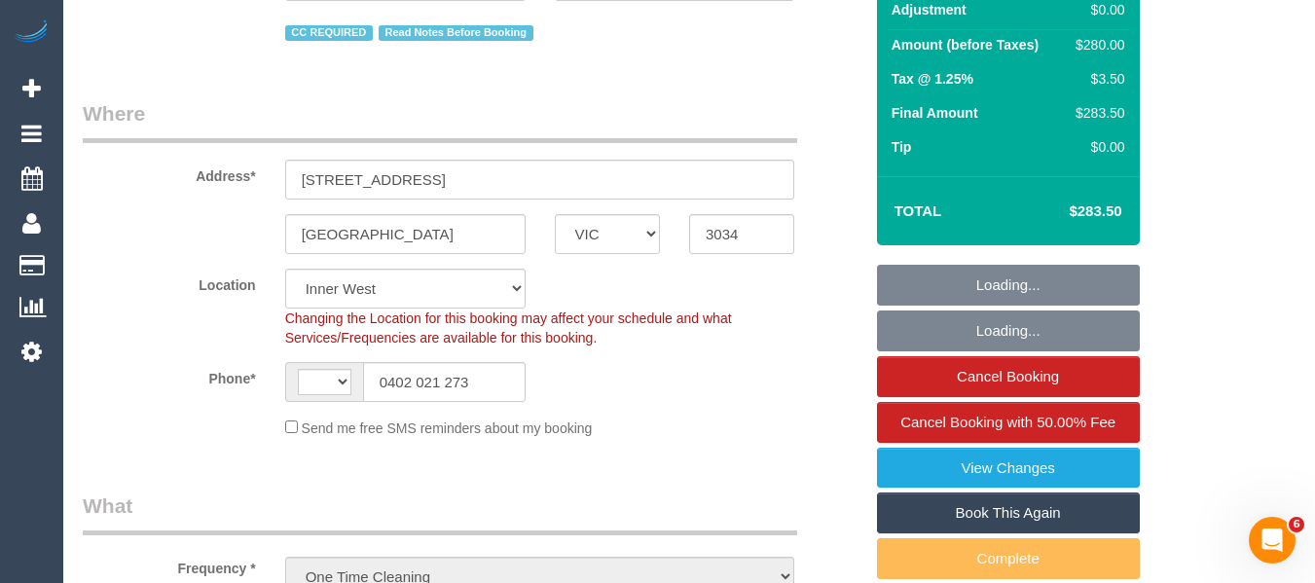
select select "string:AU"
select select "object:733"
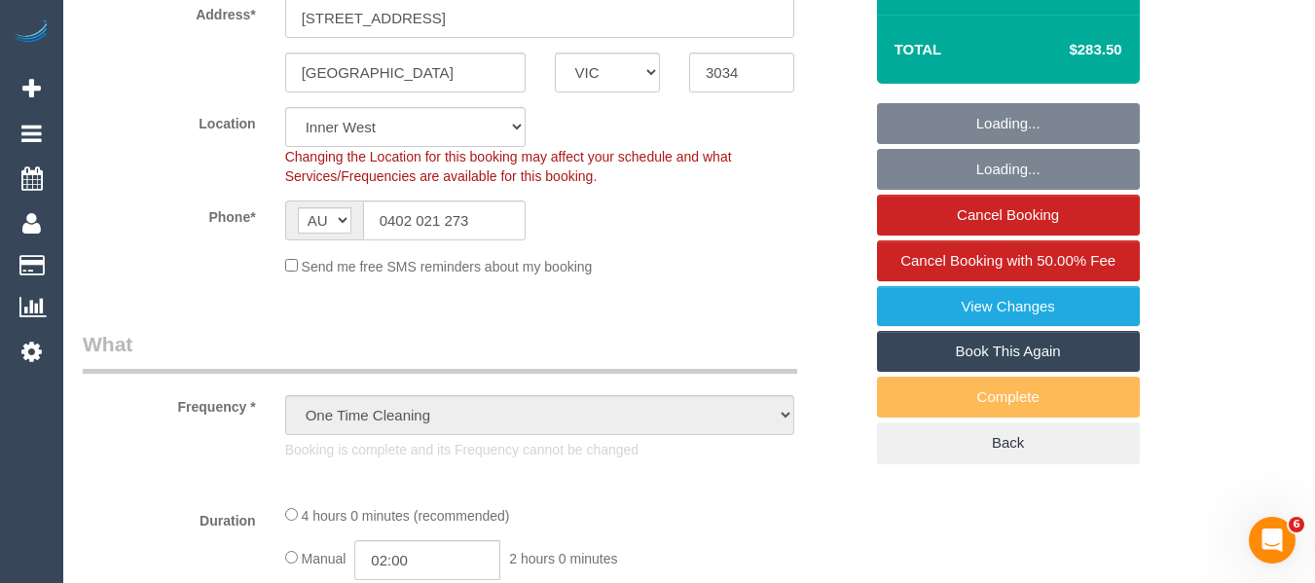
select select "240"
select select "spot1"
select select "number:28"
select select "number:14"
select select "number:18"
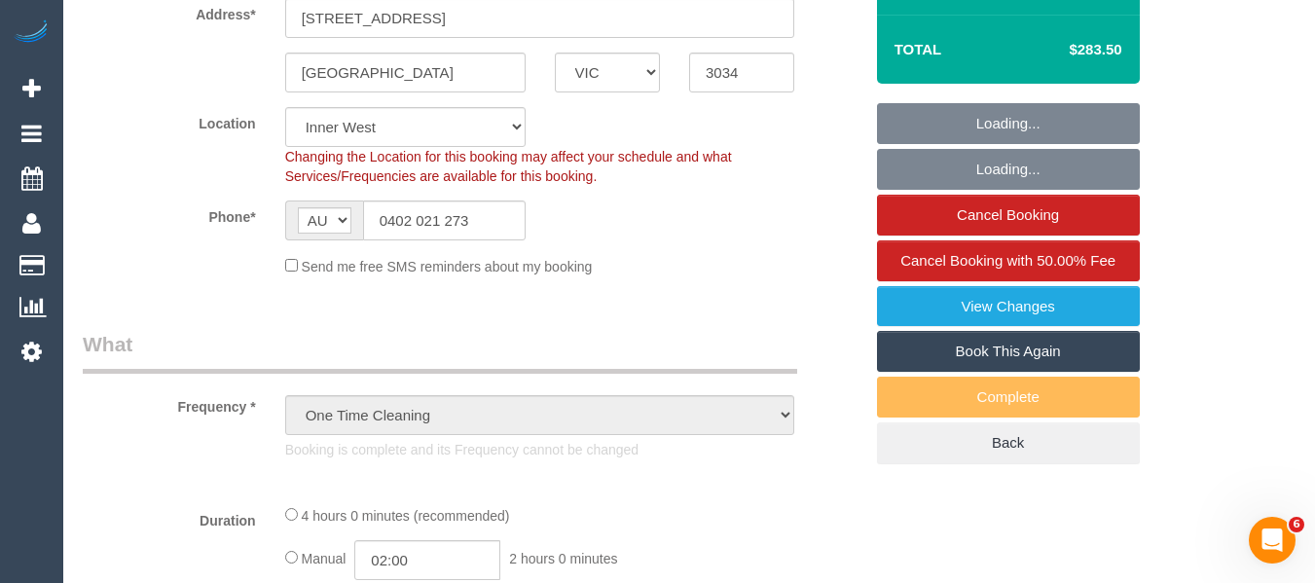
select select "number:23"
select select "number:34"
select select "number:13"
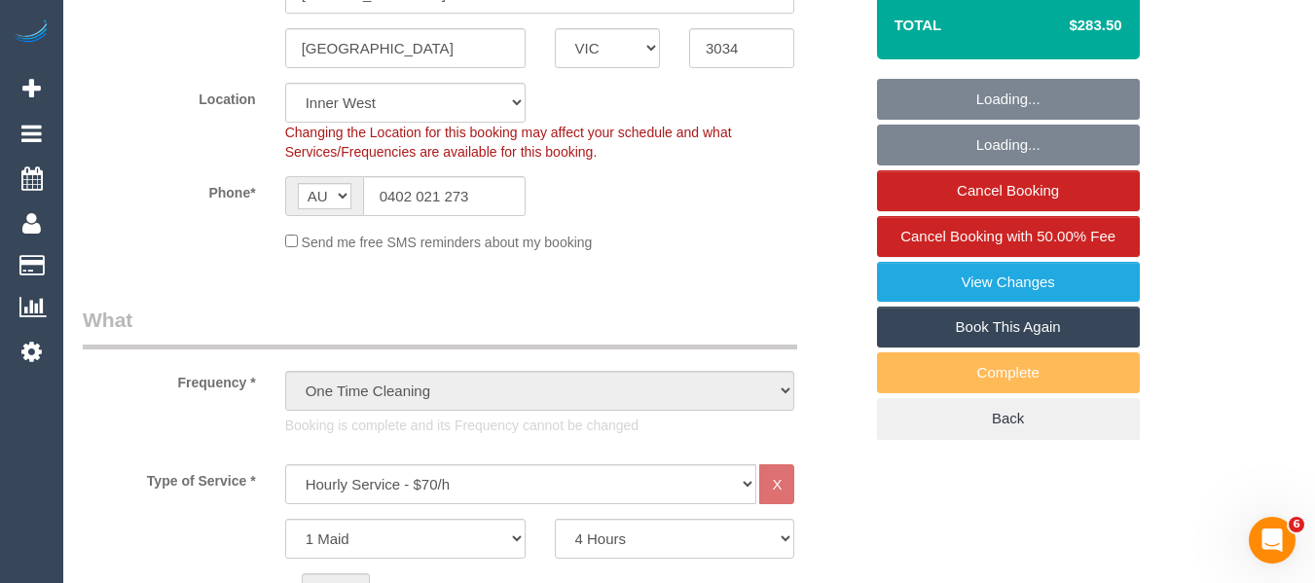
scroll to position [739, 0]
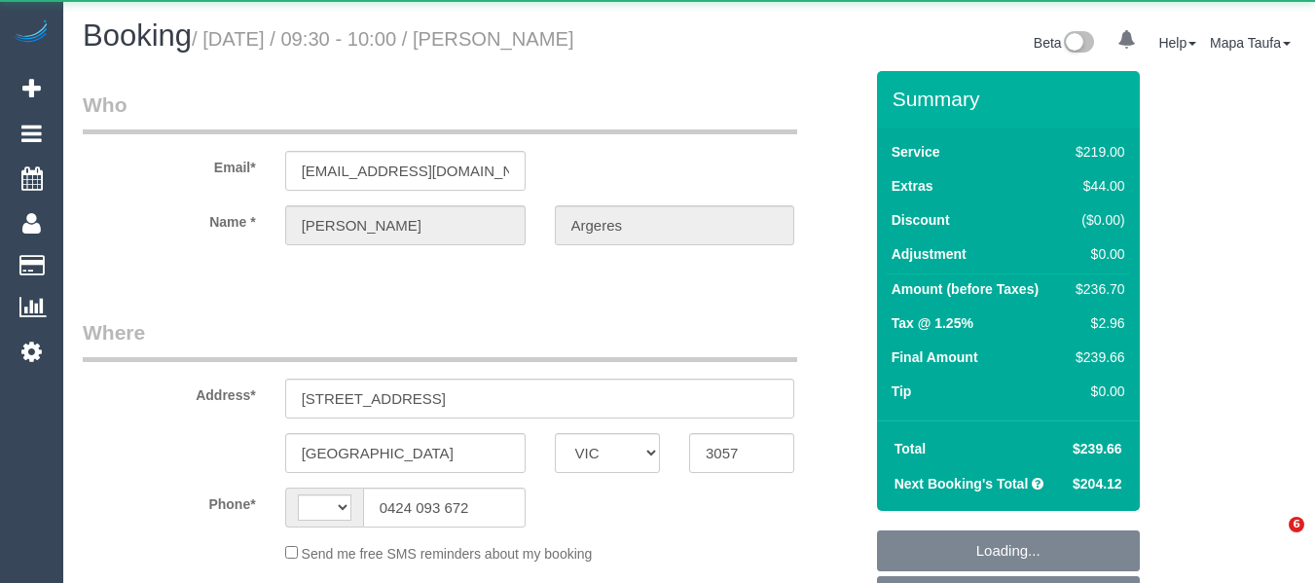
select select "VIC"
select select "string:AU"
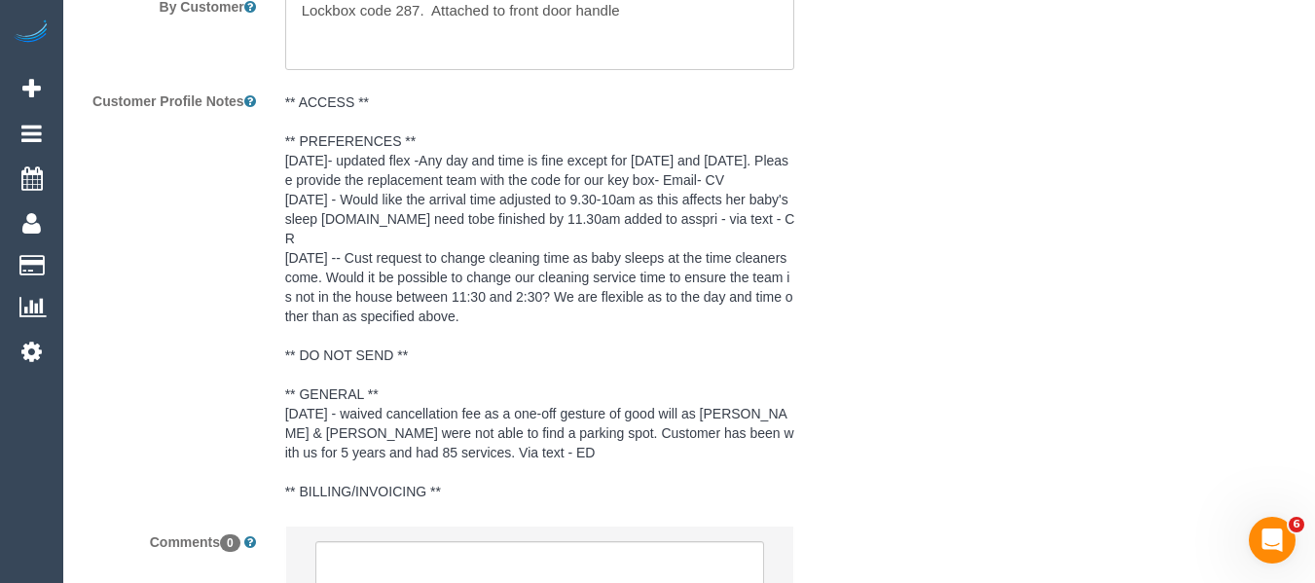
select select "object:804"
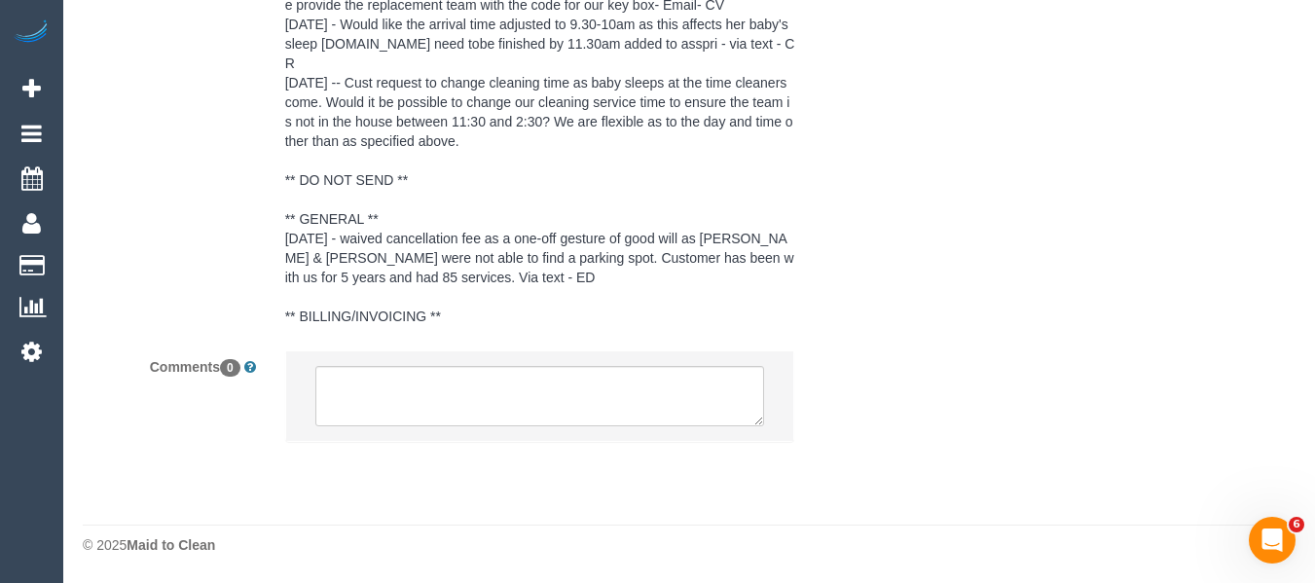
select select "string:stripe-pm_1N4iSq2GScqysDRVhLVQDao8"
select select "number:32"
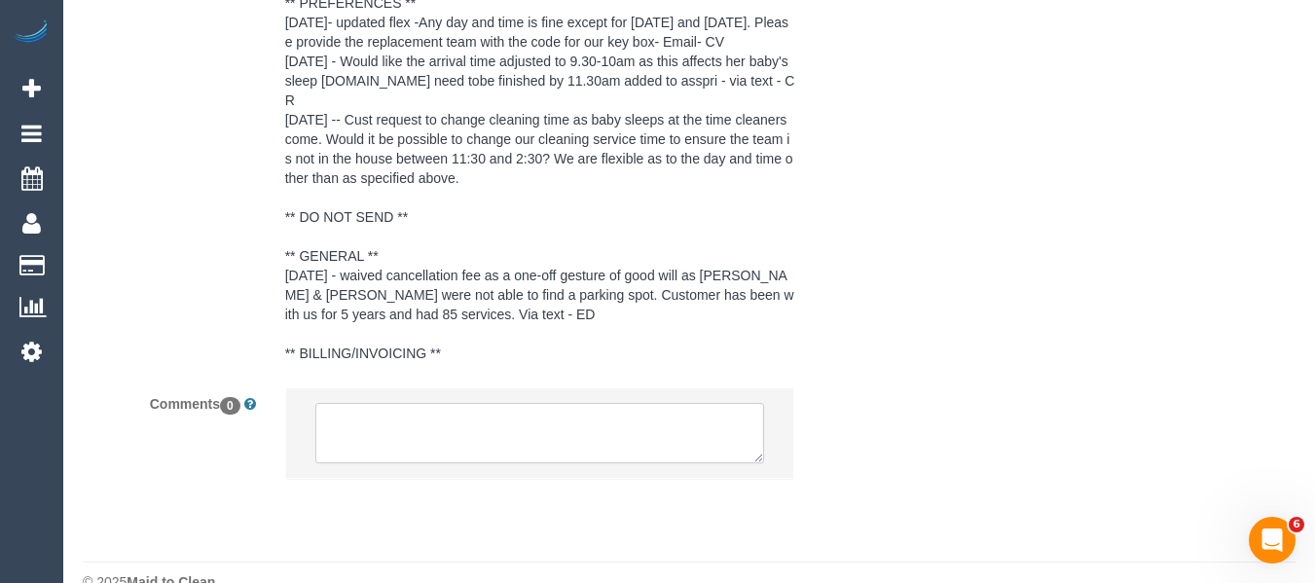
scroll to position [3898, 0]
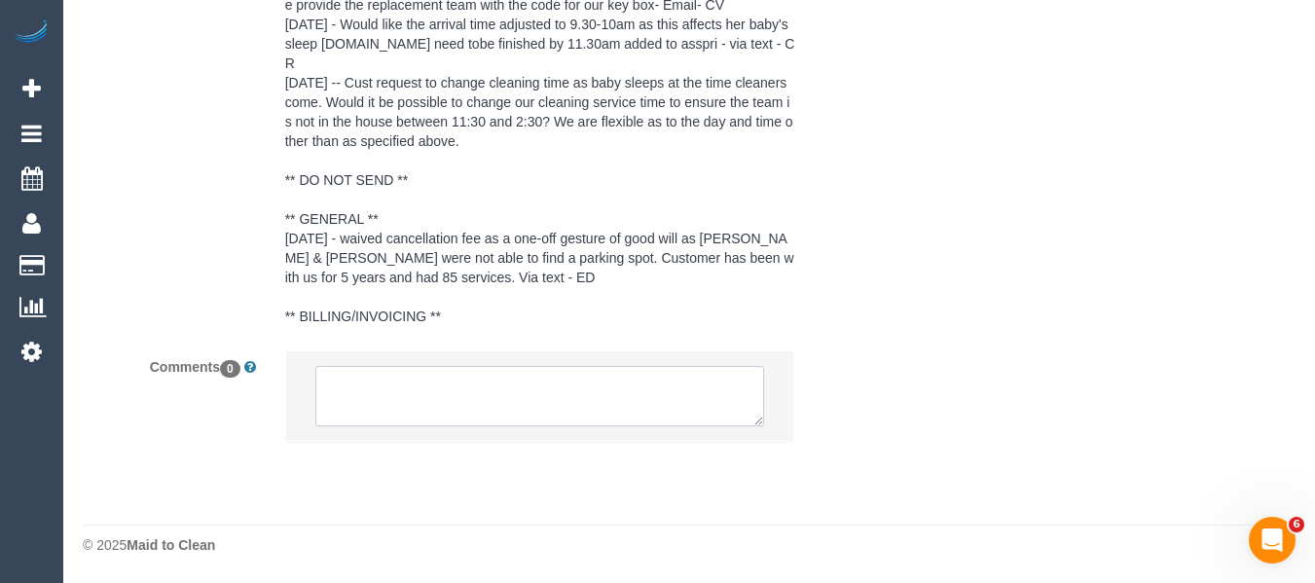
click at [526, 411] on textarea at bounding box center [540, 396] width 450 height 60
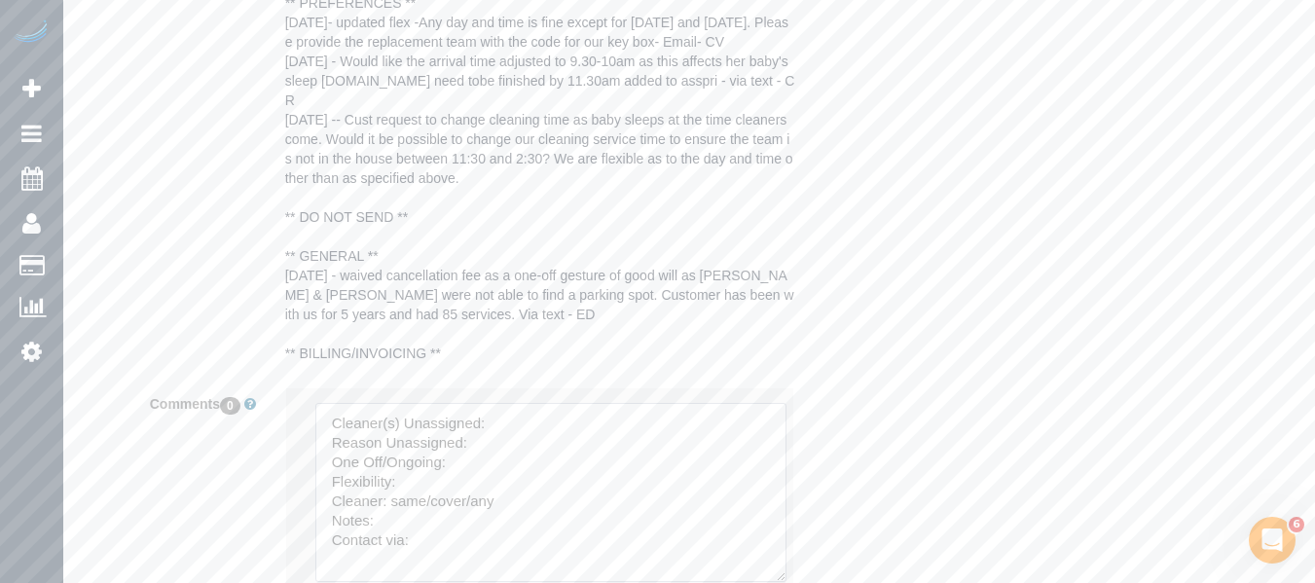
drag, startPoint x: 756, startPoint y: 416, endPoint x: 615, endPoint y: 497, distance: 162.7
click at [742, 539] on textarea at bounding box center [550, 492] width 471 height 179
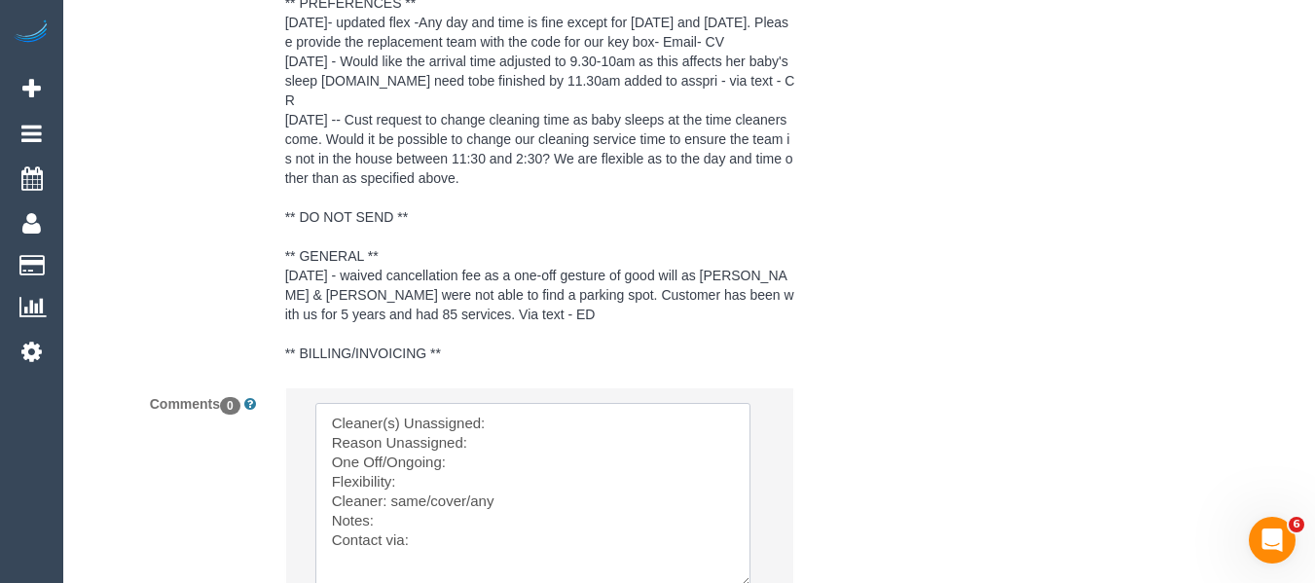
drag, startPoint x: 493, startPoint y: 513, endPoint x: 201, endPoint y: 238, distance: 401.5
click at [209, 296] on sui-booking-comments "By Staff By Customer Customer Profile Notes Comments 0 Send to: Staff Nothing s…" at bounding box center [473, 200] width 780 height 1005
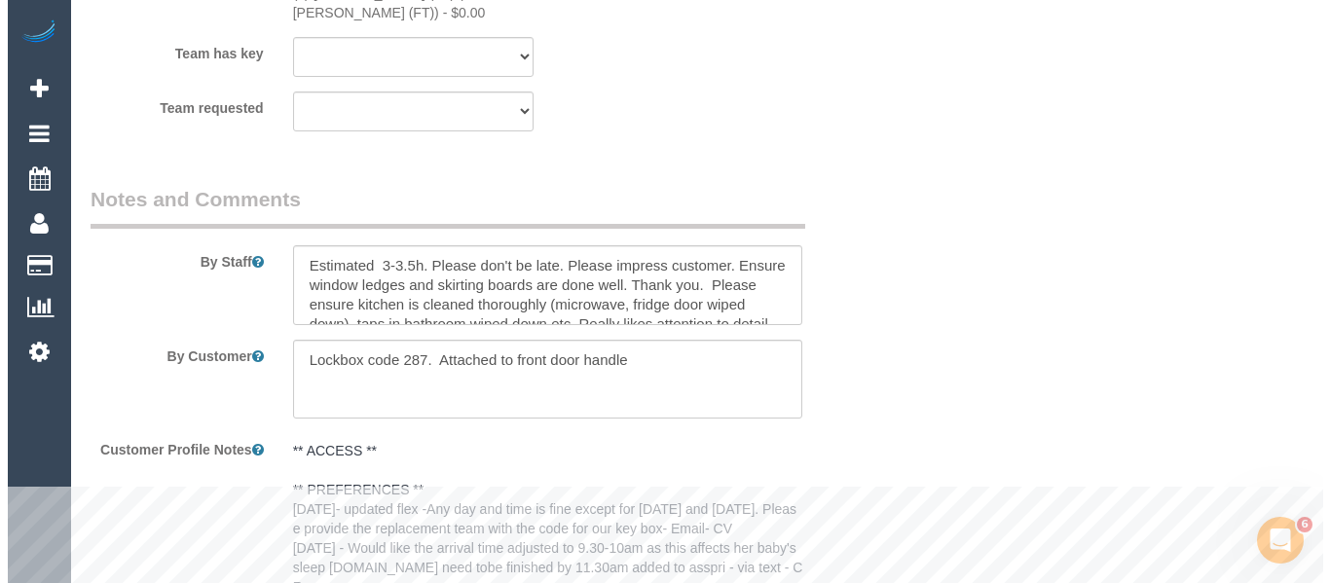
scroll to position [3022, 0]
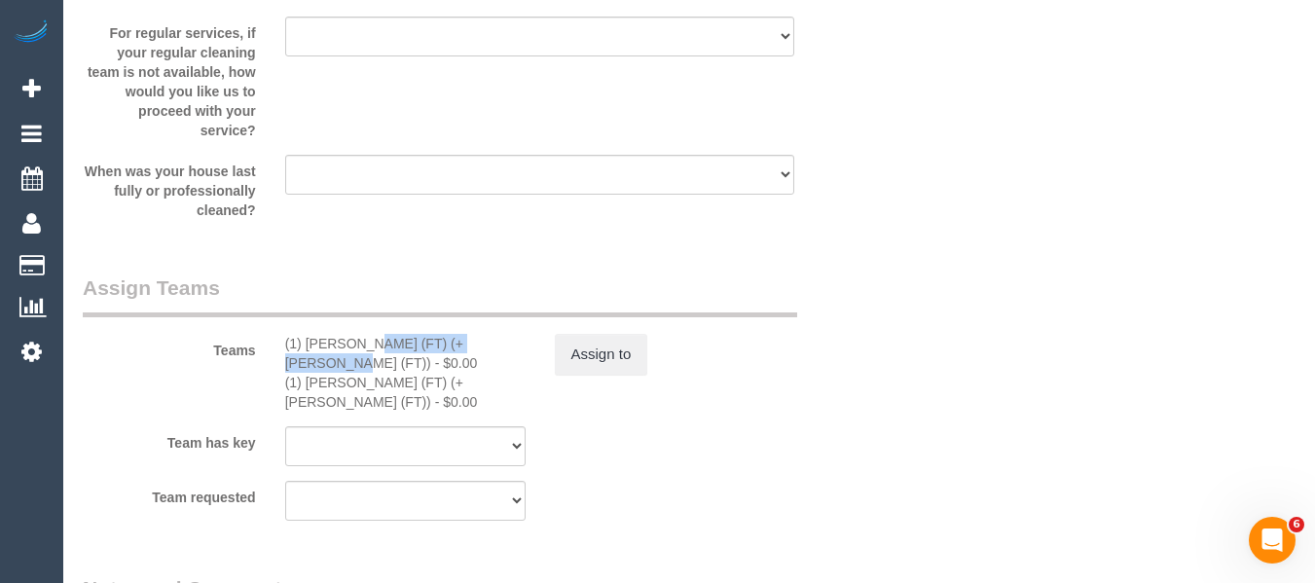
drag, startPoint x: 400, startPoint y: 343, endPoint x: 307, endPoint y: 342, distance: 93.5
click at [307, 342] on div "(1) [PERSON_NAME] (FT) (+[PERSON_NAME] (FT)) - $0.00" at bounding box center [405, 353] width 240 height 39
copy div "[PERSON_NAME] (FT) (+[PERSON_NAME] (FT))"
click at [572, 348] on button "Assign to" at bounding box center [601, 354] width 93 height 41
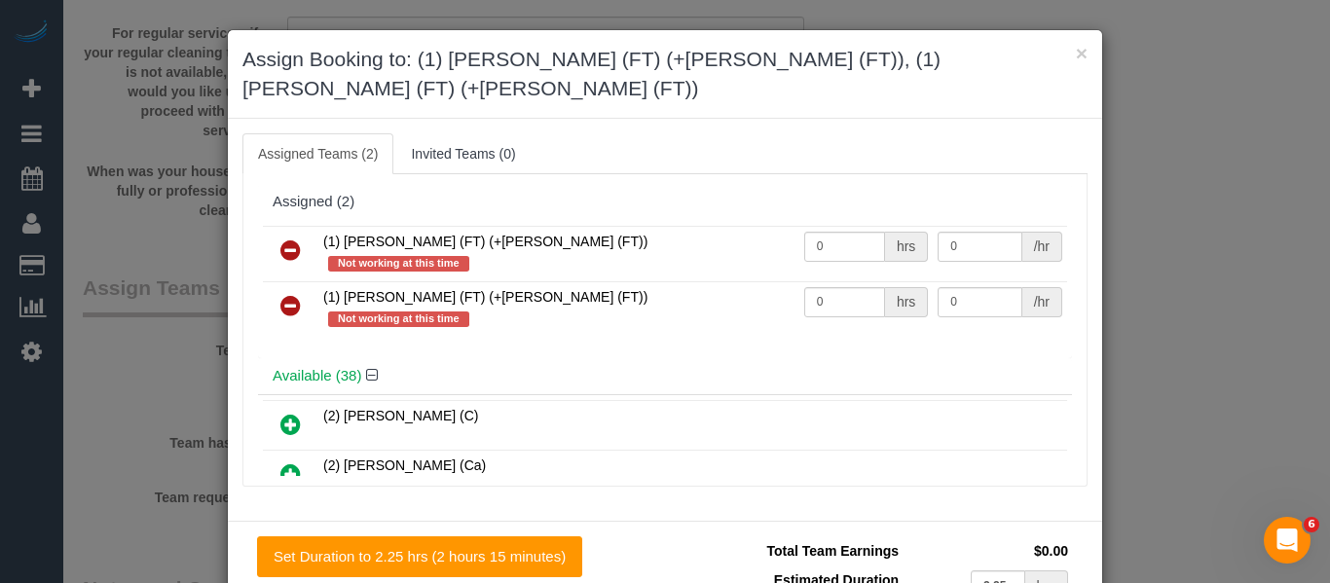
click at [289, 239] on icon at bounding box center [290, 250] width 20 height 23
click at [289, 294] on icon at bounding box center [290, 305] width 20 height 23
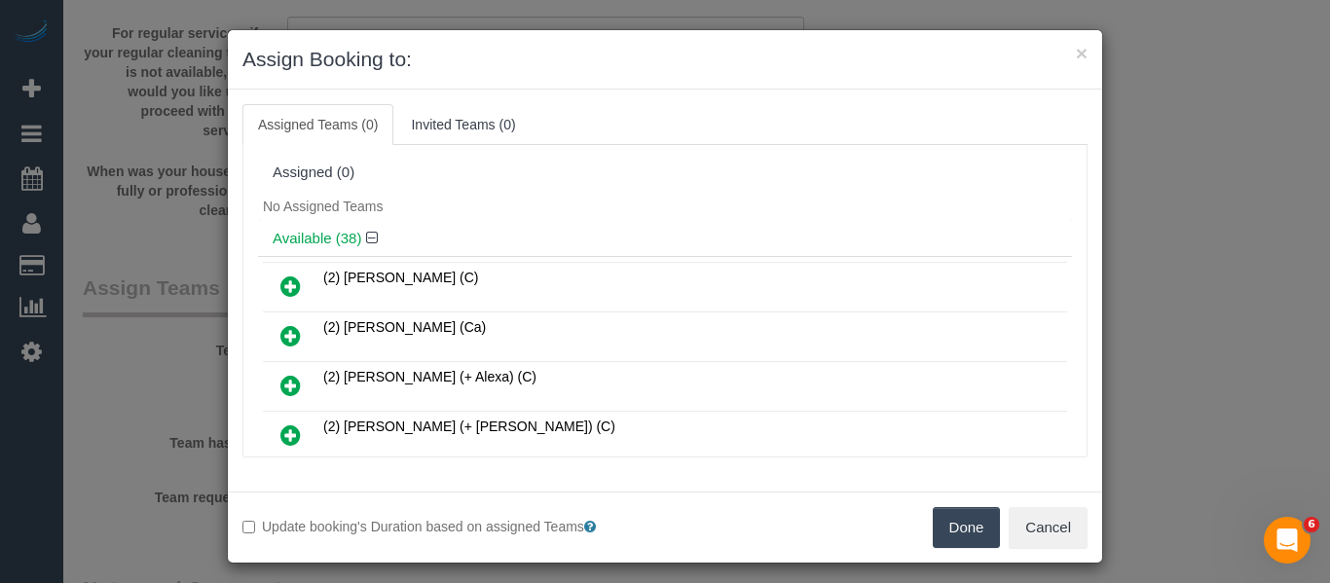
drag, startPoint x: 940, startPoint y: 526, endPoint x: 812, endPoint y: 459, distance: 144.2
click at [940, 526] on button "Done" at bounding box center [967, 527] width 68 height 41
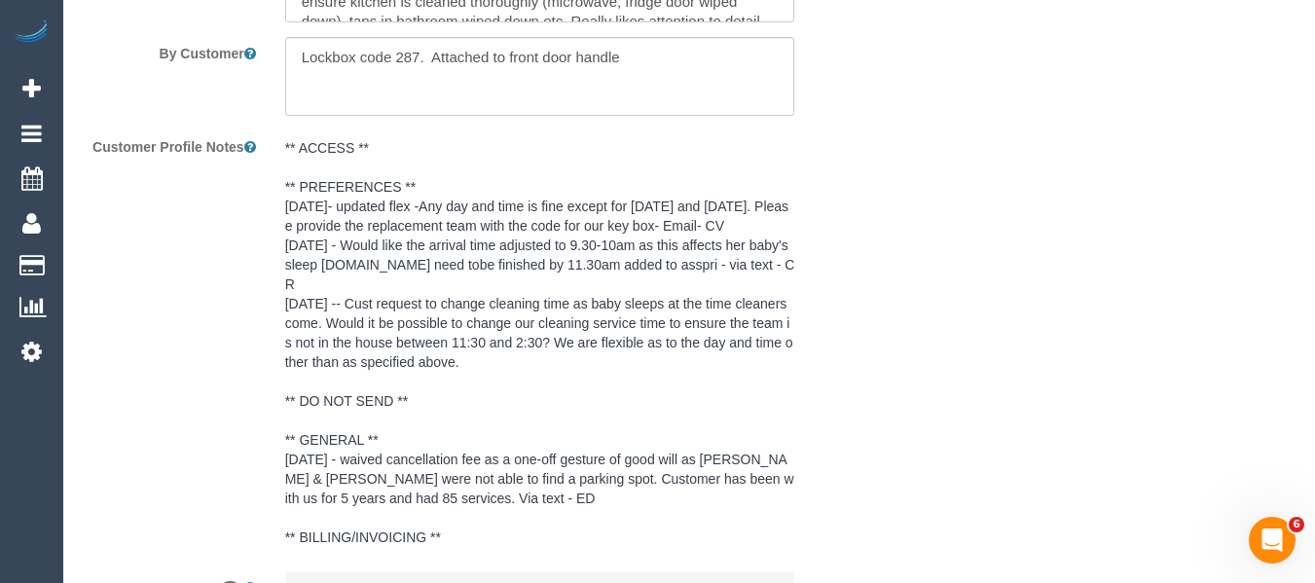
scroll to position [3898, 0]
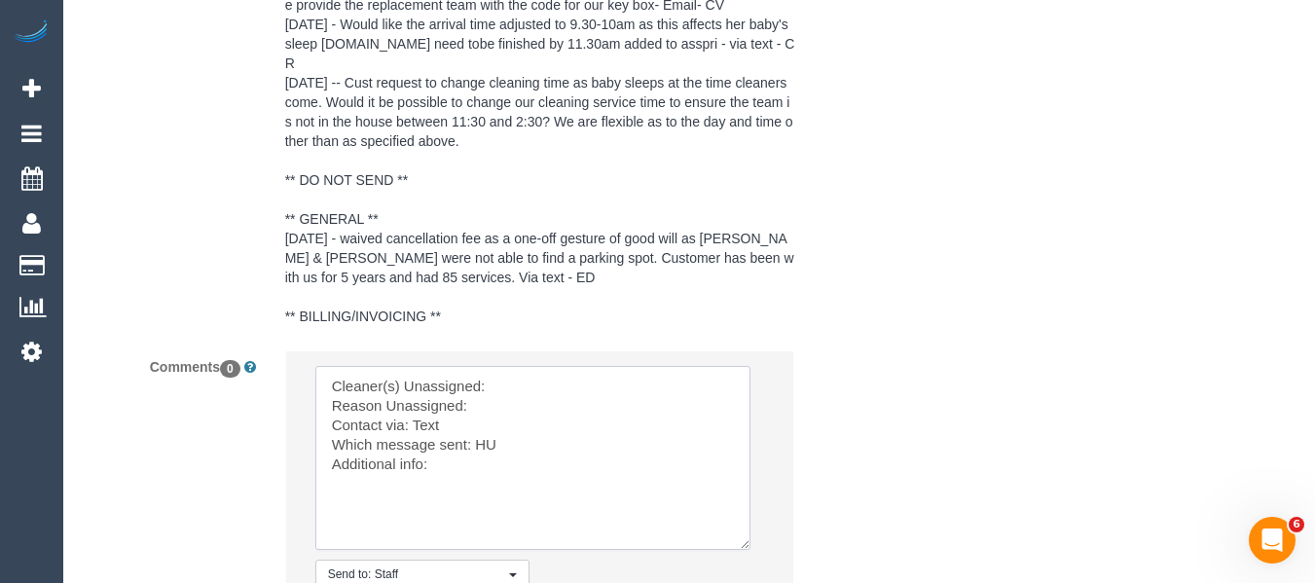
click at [504, 385] on textarea at bounding box center [532, 458] width 435 height 184
paste textarea "[PERSON_NAME] (FT) (+[PERSON_NAME] (FT))"
click at [496, 407] on textarea at bounding box center [532, 458] width 435 height 184
click at [435, 421] on textarea at bounding box center [532, 458] width 435 height 184
click at [448, 427] on textarea at bounding box center [532, 458] width 435 height 184
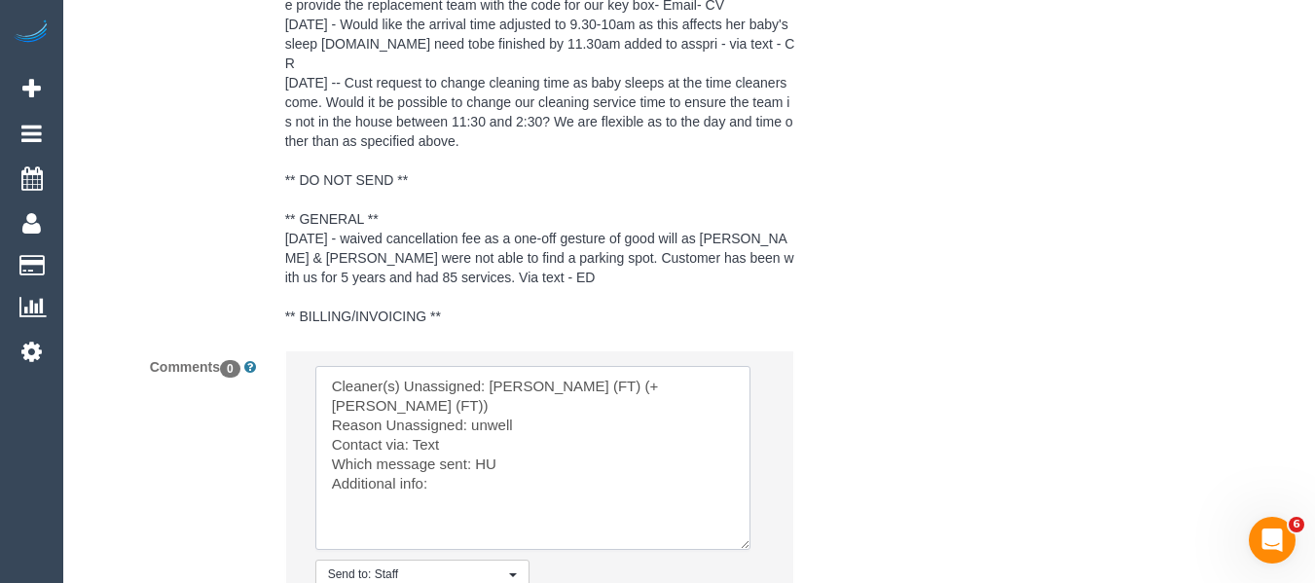
click at [489, 447] on textarea at bounding box center [532, 458] width 435 height 184
click at [491, 459] on textarea at bounding box center [532, 458] width 435 height 184
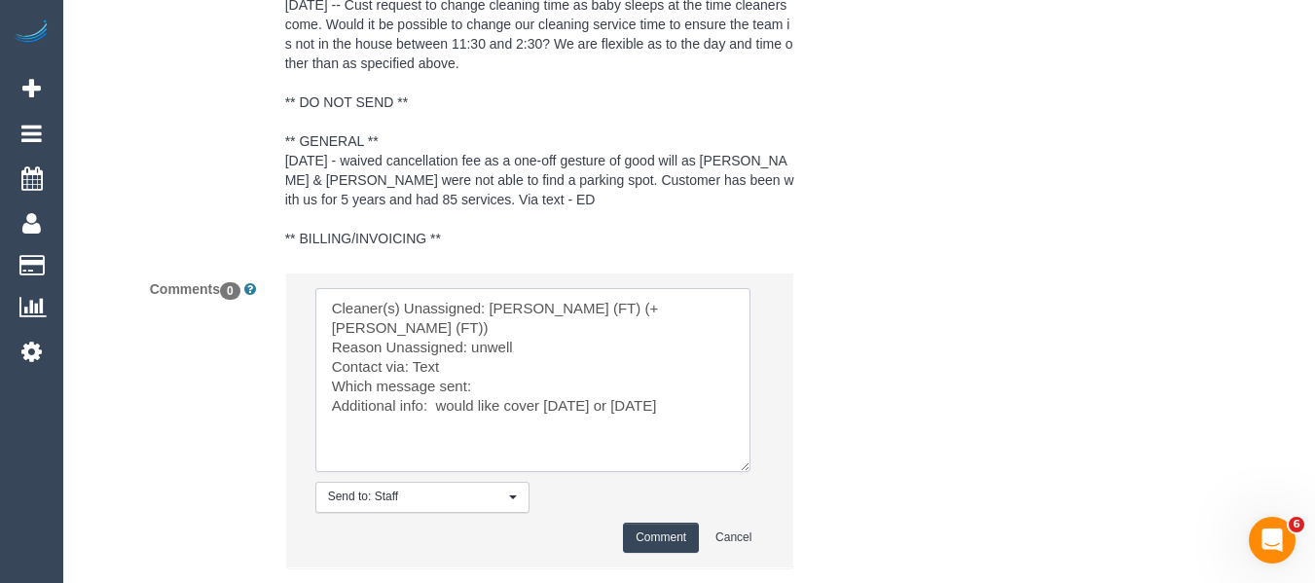
scroll to position [4093, 0]
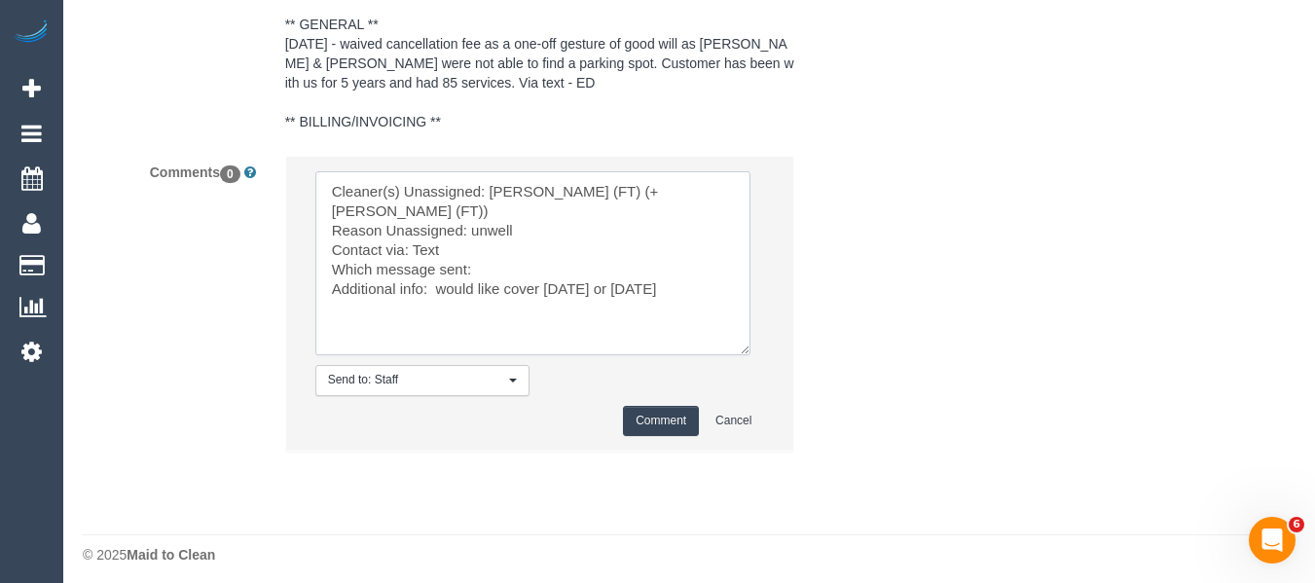
type textarea "Cleaner(s) Unassigned: [PERSON_NAME] (FT) (+[PERSON_NAME] (FT)) Reason Unassign…"
click at [629, 410] on button "Comment" at bounding box center [661, 421] width 76 height 30
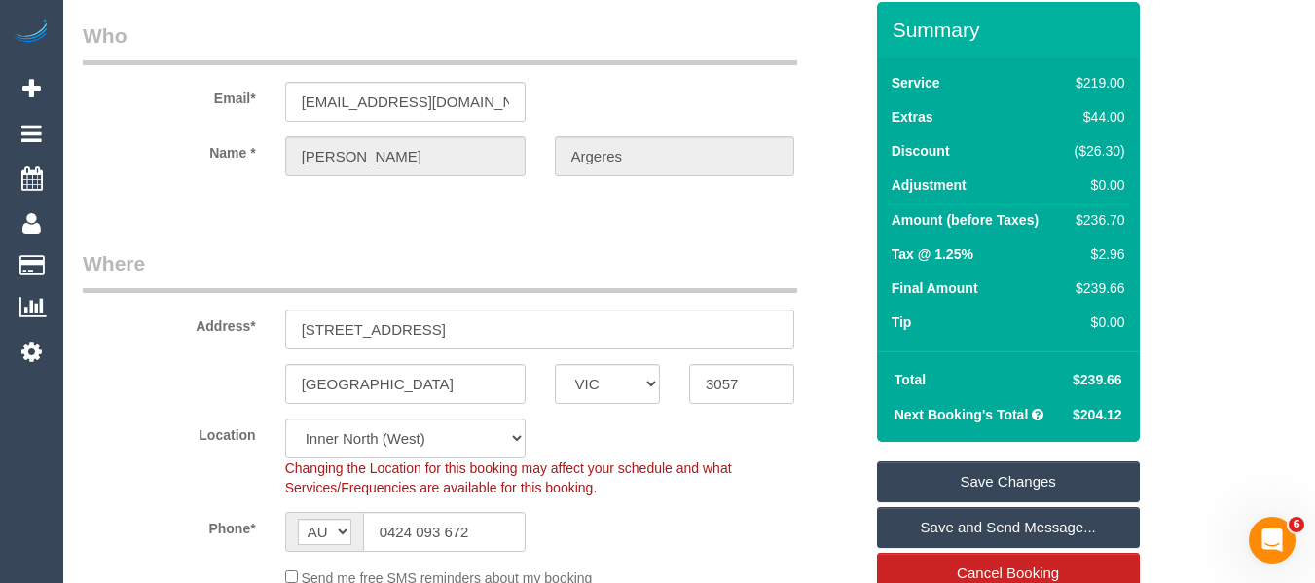
scroll to position [26, 0]
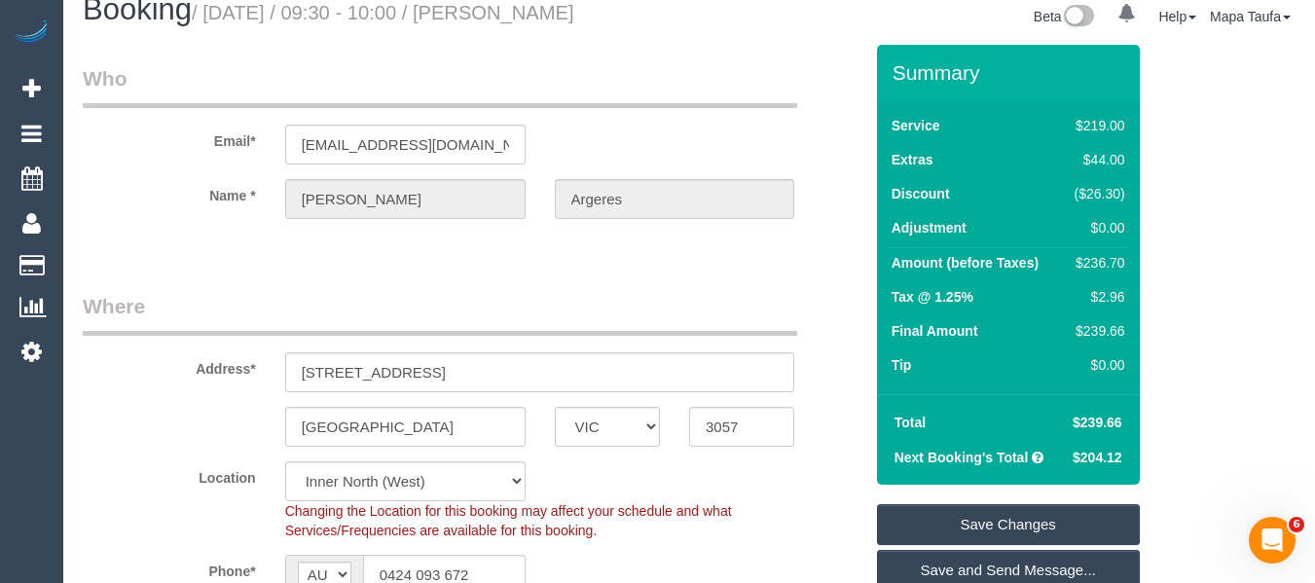
click at [934, 522] on link "Save Changes" at bounding box center [1008, 524] width 263 height 41
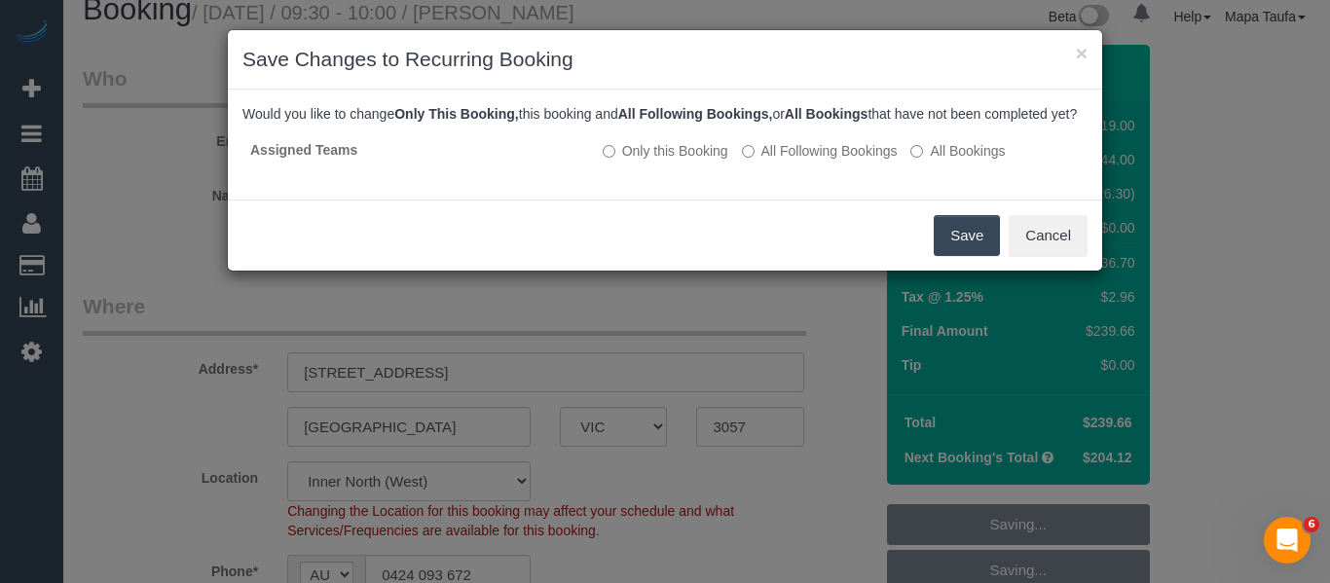
click at [965, 256] on button "Save" at bounding box center [967, 235] width 66 height 41
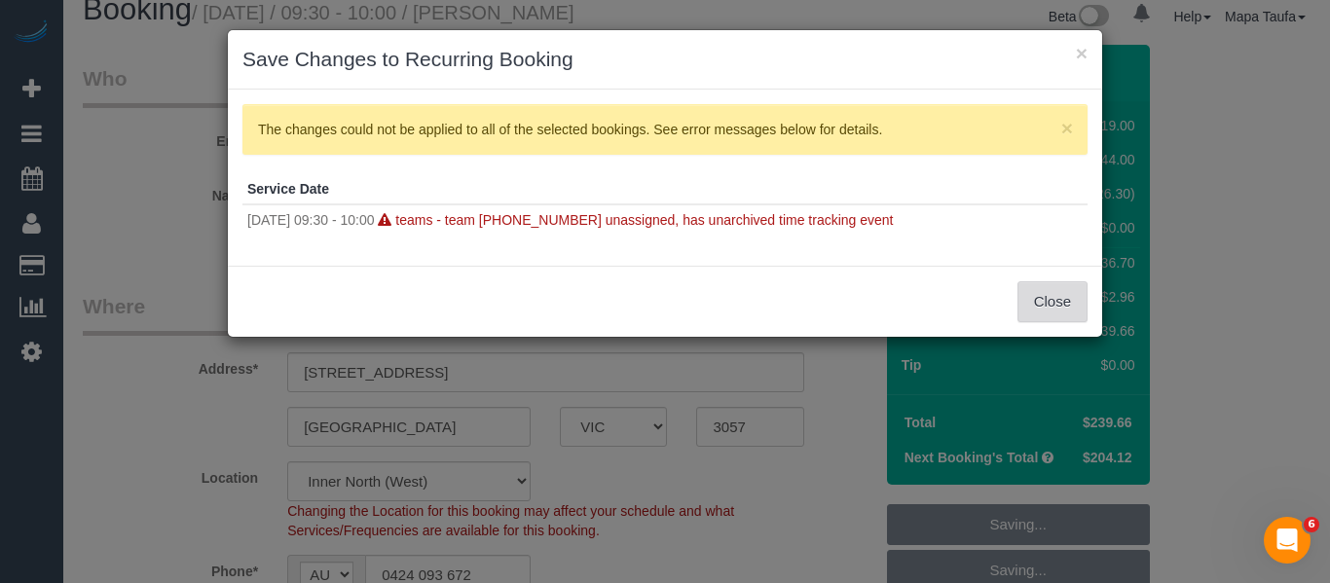
click at [1051, 304] on button "Close" at bounding box center [1052, 301] width 70 height 41
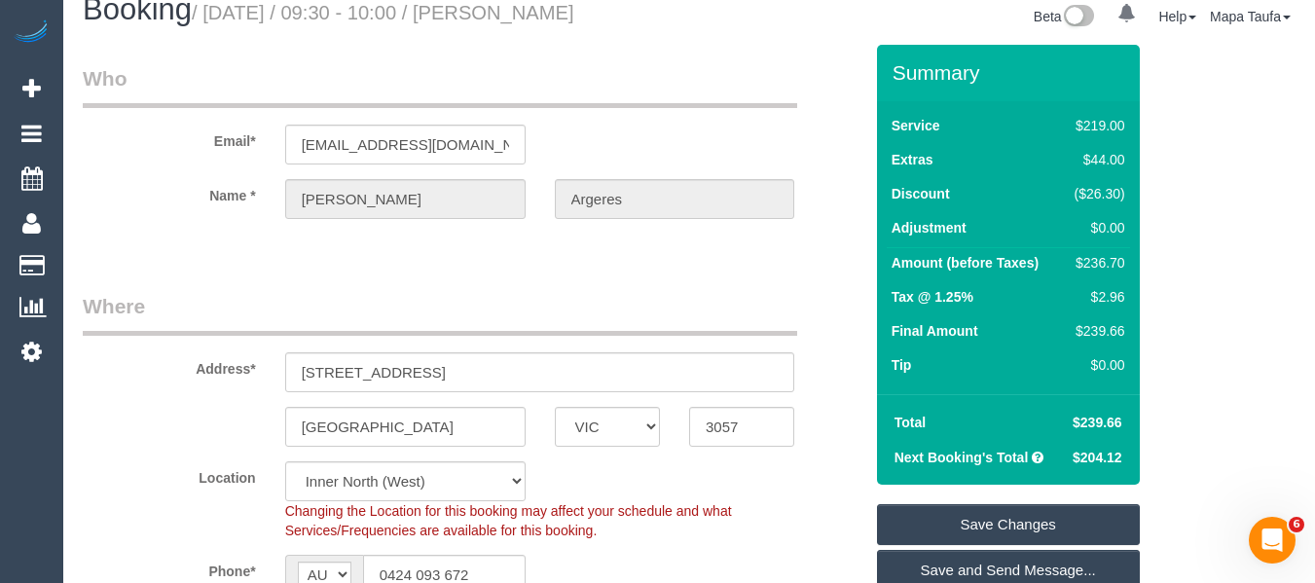
click at [974, 515] on link "Save Changes" at bounding box center [1008, 524] width 263 height 41
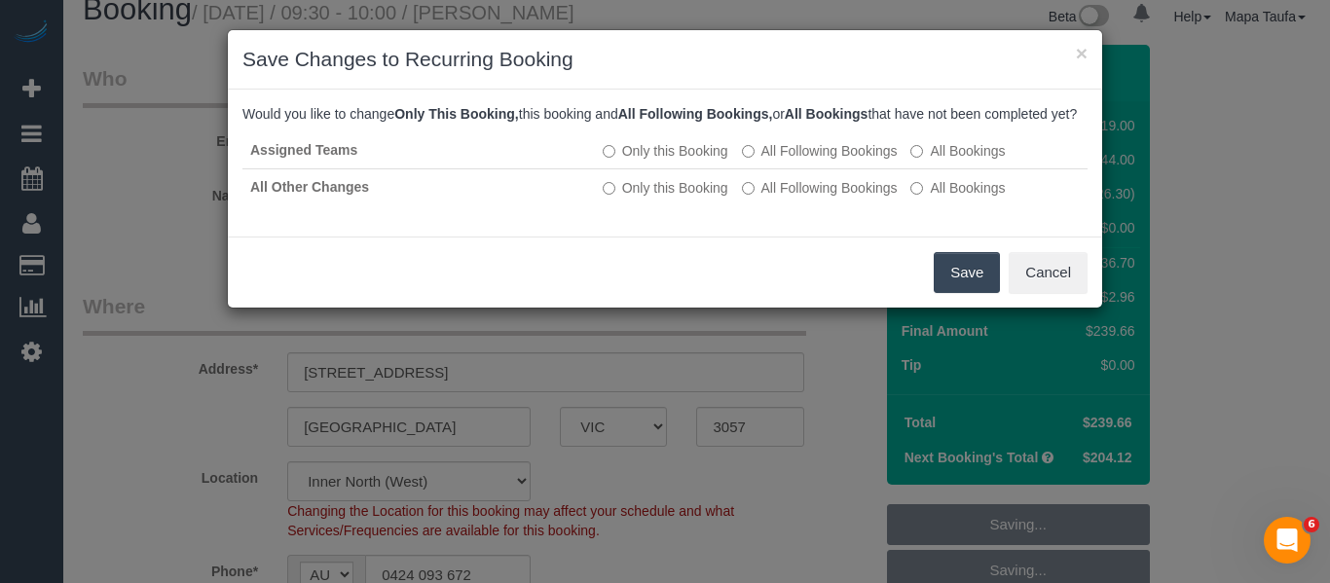
click at [971, 293] on button "Save" at bounding box center [967, 272] width 66 height 41
